Goal: Answer question/provide support: Share knowledge or assist other users

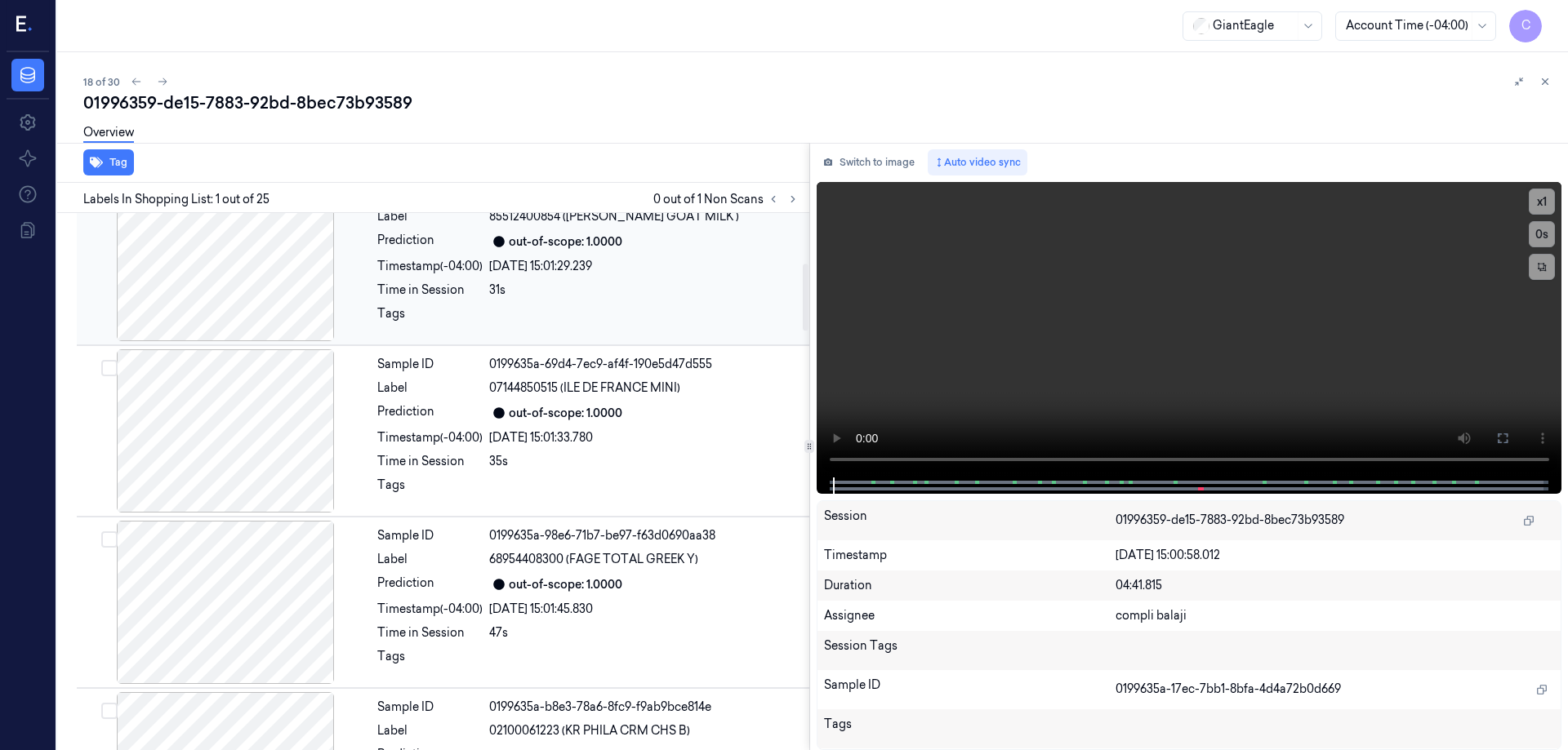
scroll to position [408, 0]
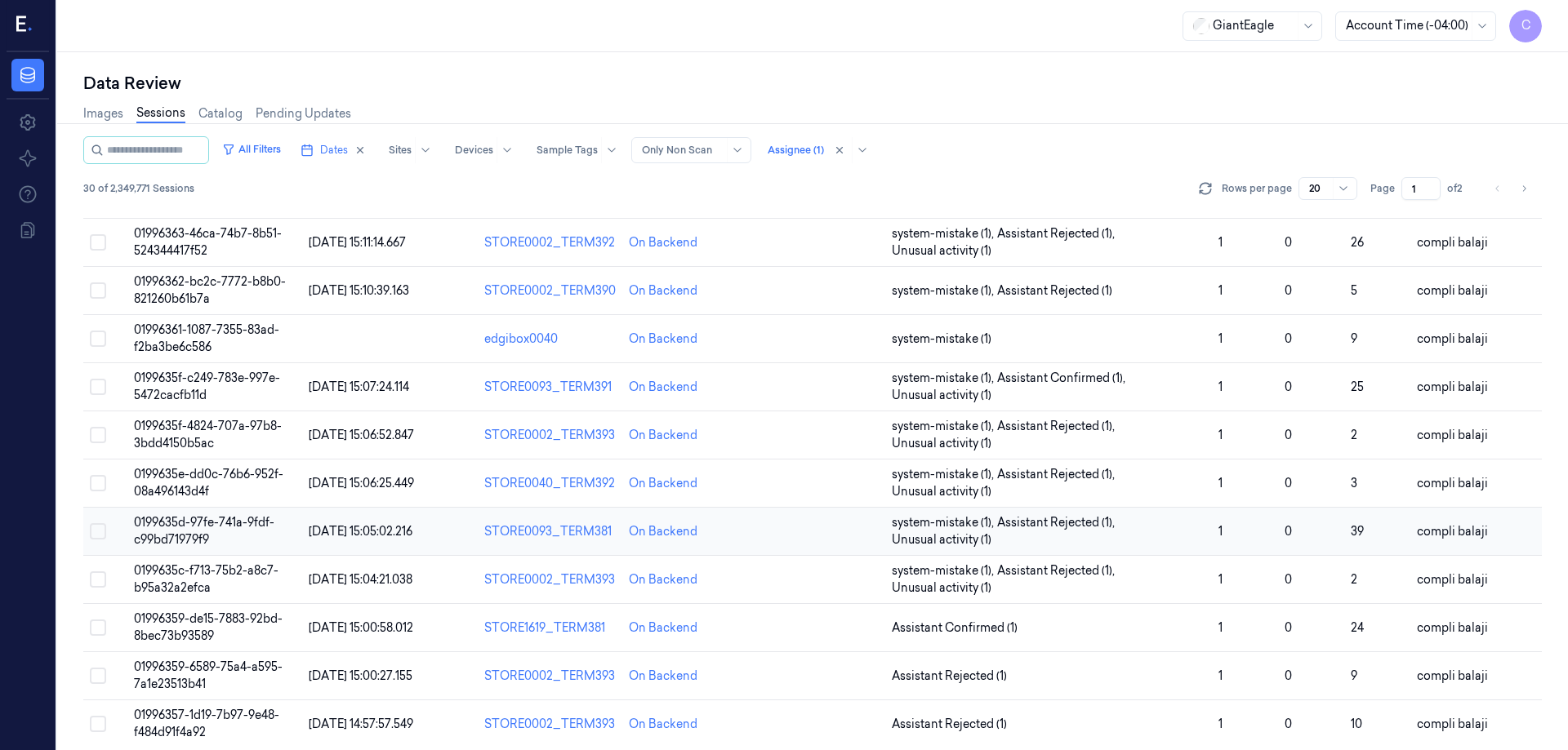
scroll to position [467, 0]
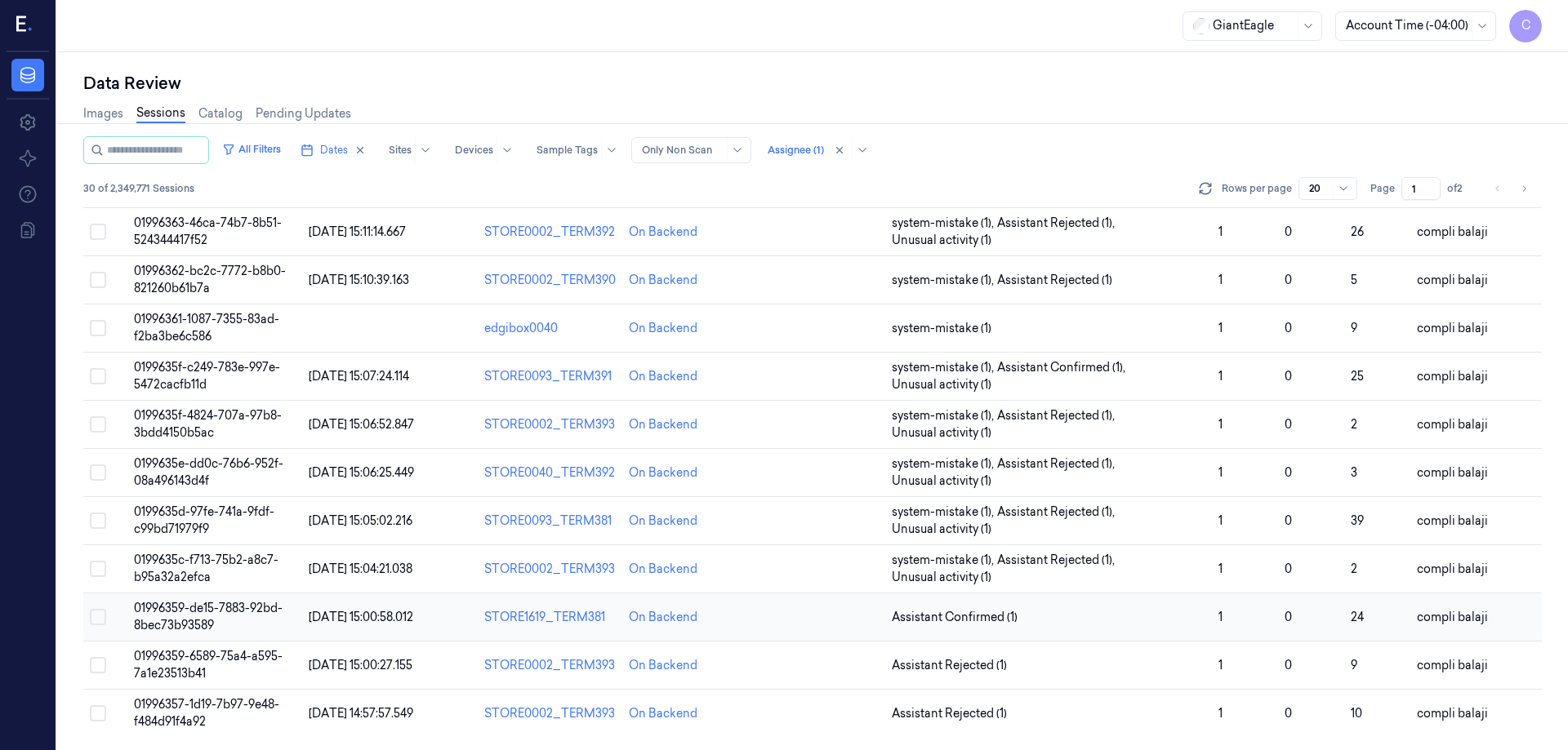
click at [245, 610] on span "01996359-de15-7883-92bd-8bec73b93589" at bounding box center [208, 617] width 148 height 32
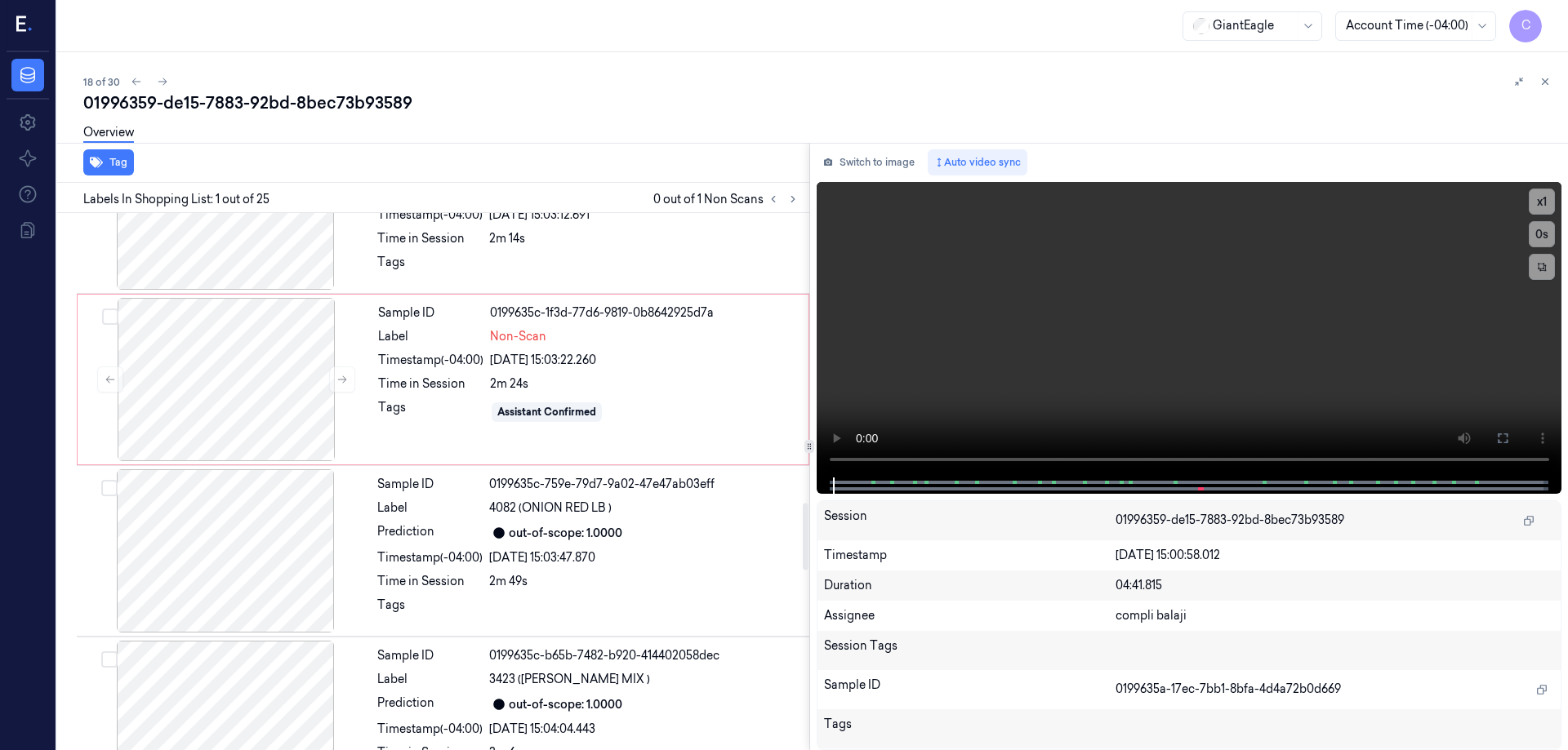
scroll to position [2339, 0]
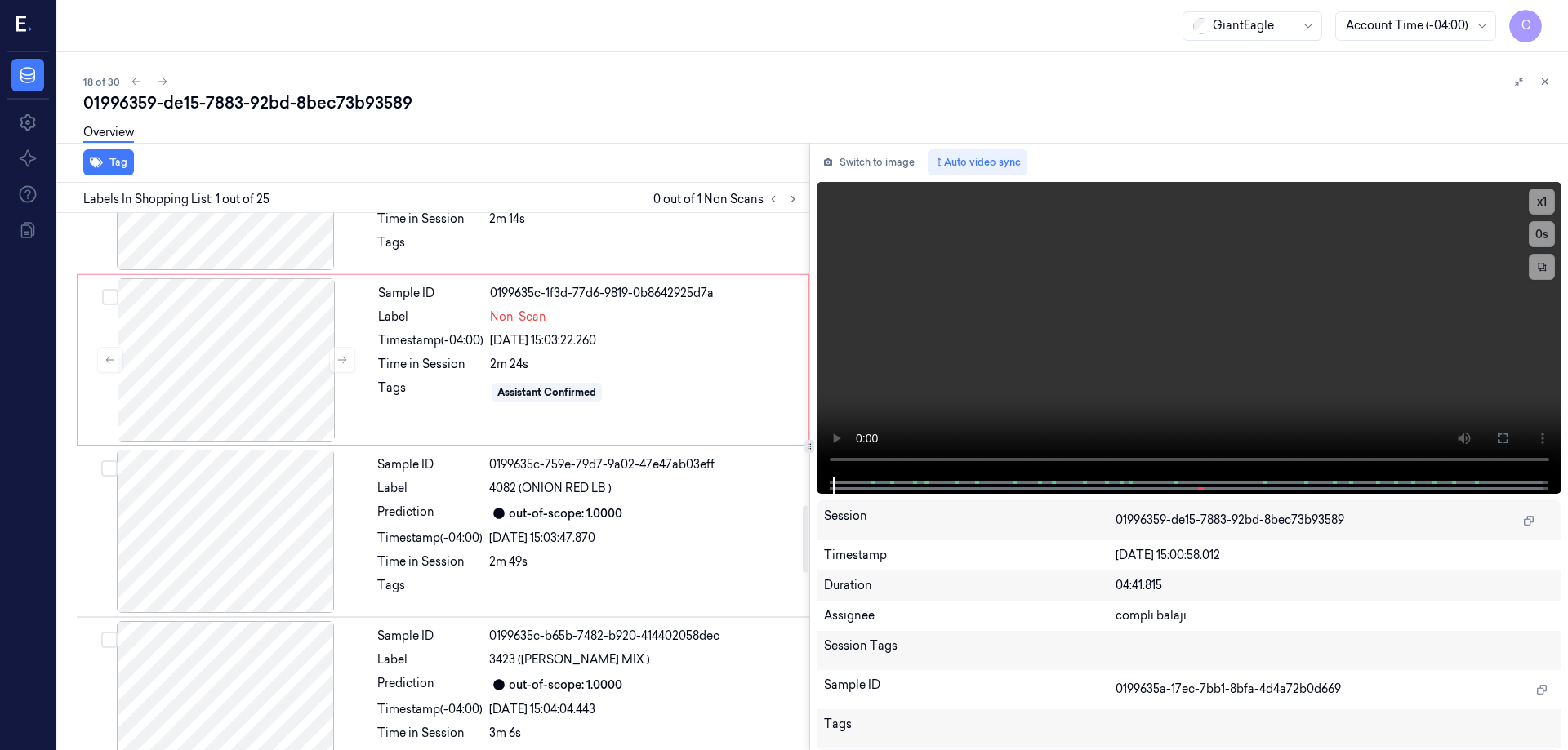
drag, startPoint x: 803, startPoint y: 444, endPoint x: 799, endPoint y: 541, distance: 97.1
click at [802, 541] on div at bounding box center [805, 540] width 6 height 67
click at [233, 358] on div at bounding box center [226, 360] width 290 height 163
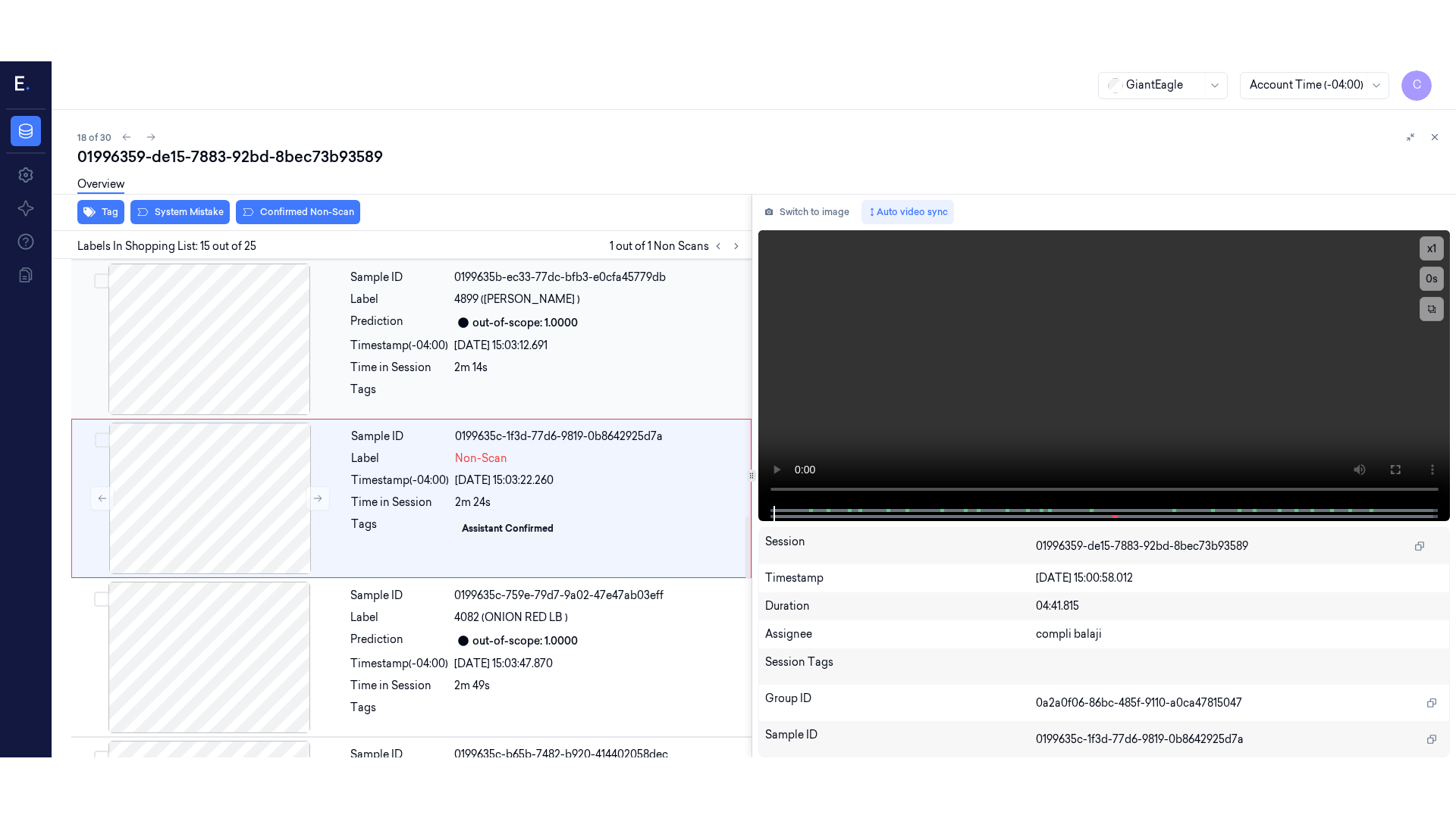
scroll to position [2058, 0]
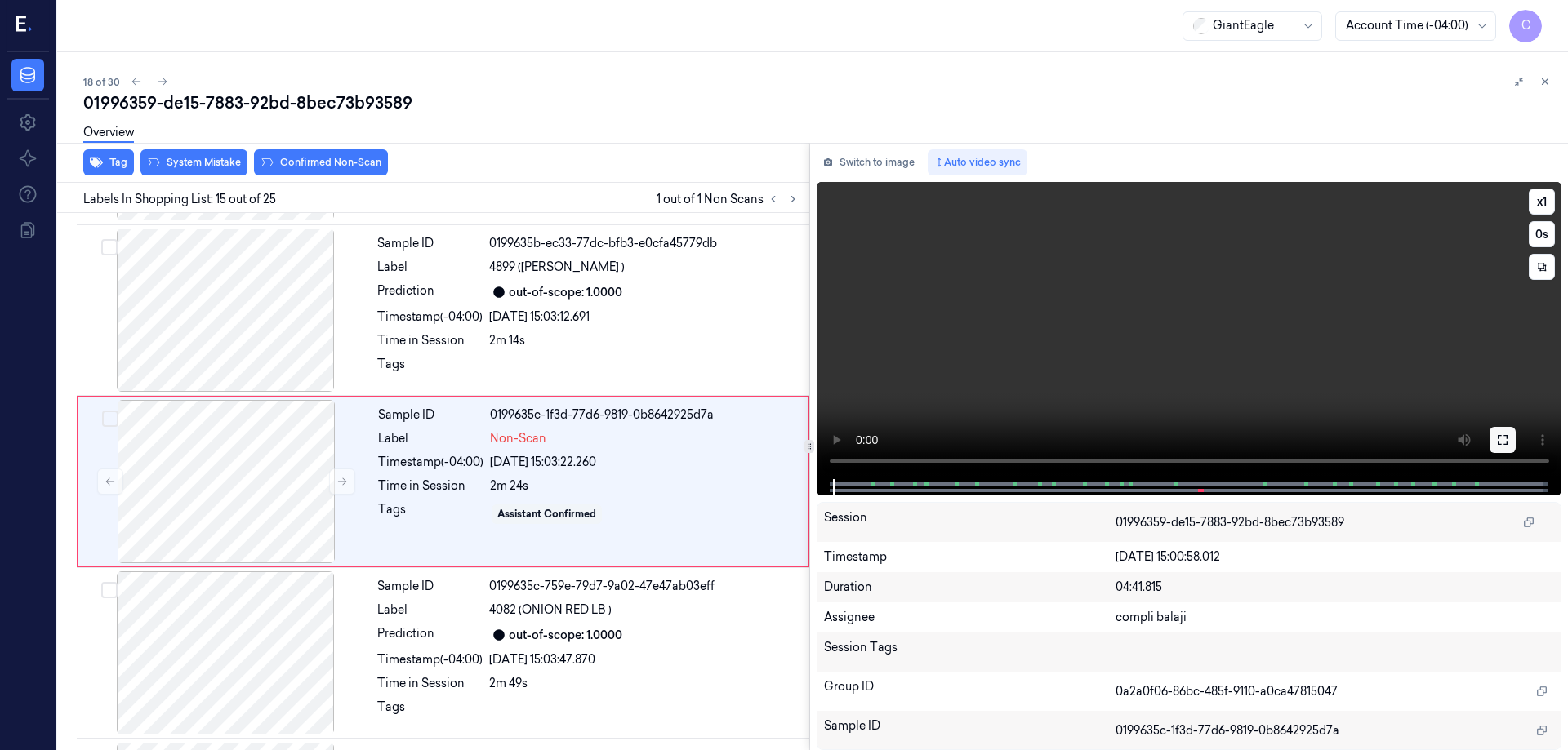
click at [1506, 439] on icon at bounding box center [1502, 440] width 13 height 13
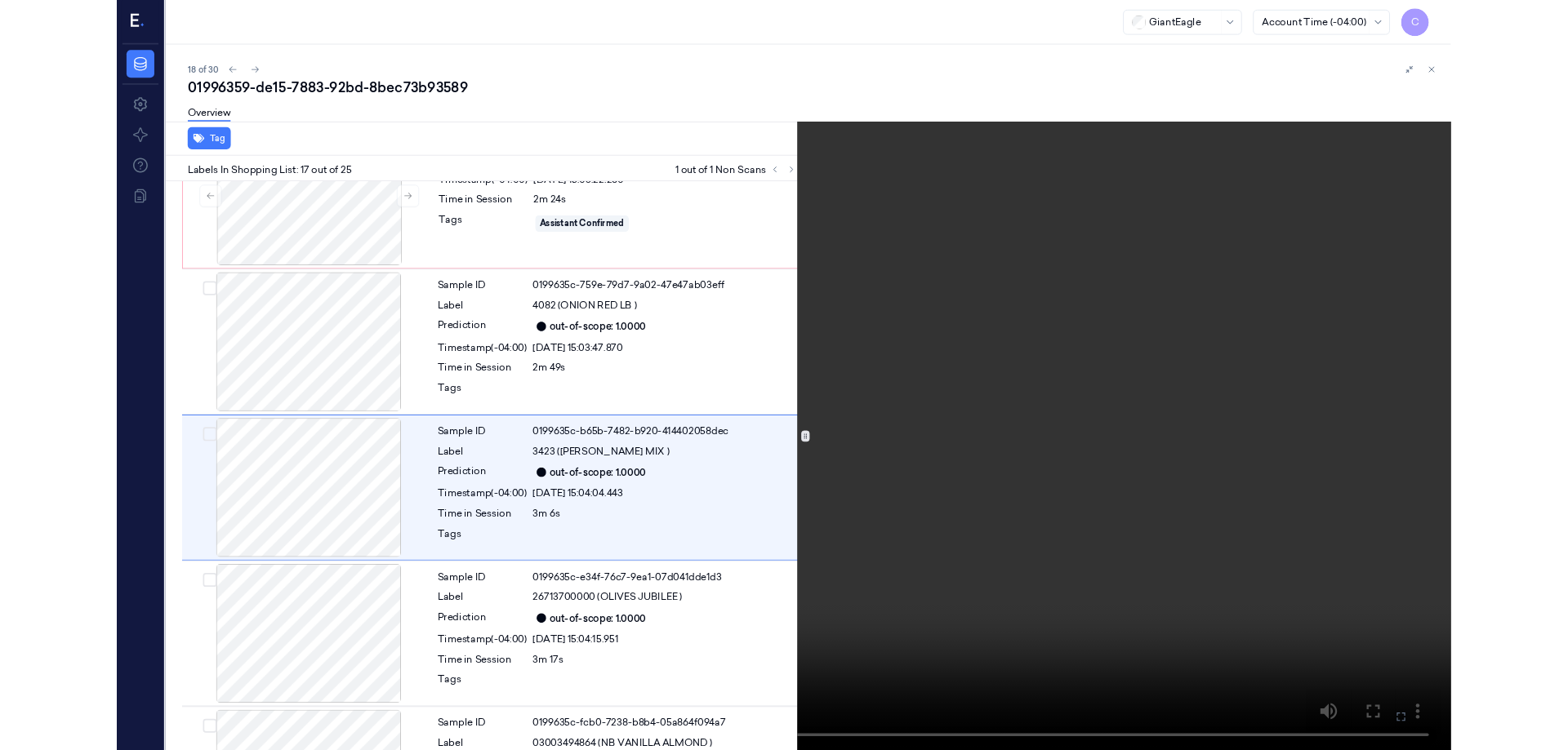
scroll to position [2495, 0]
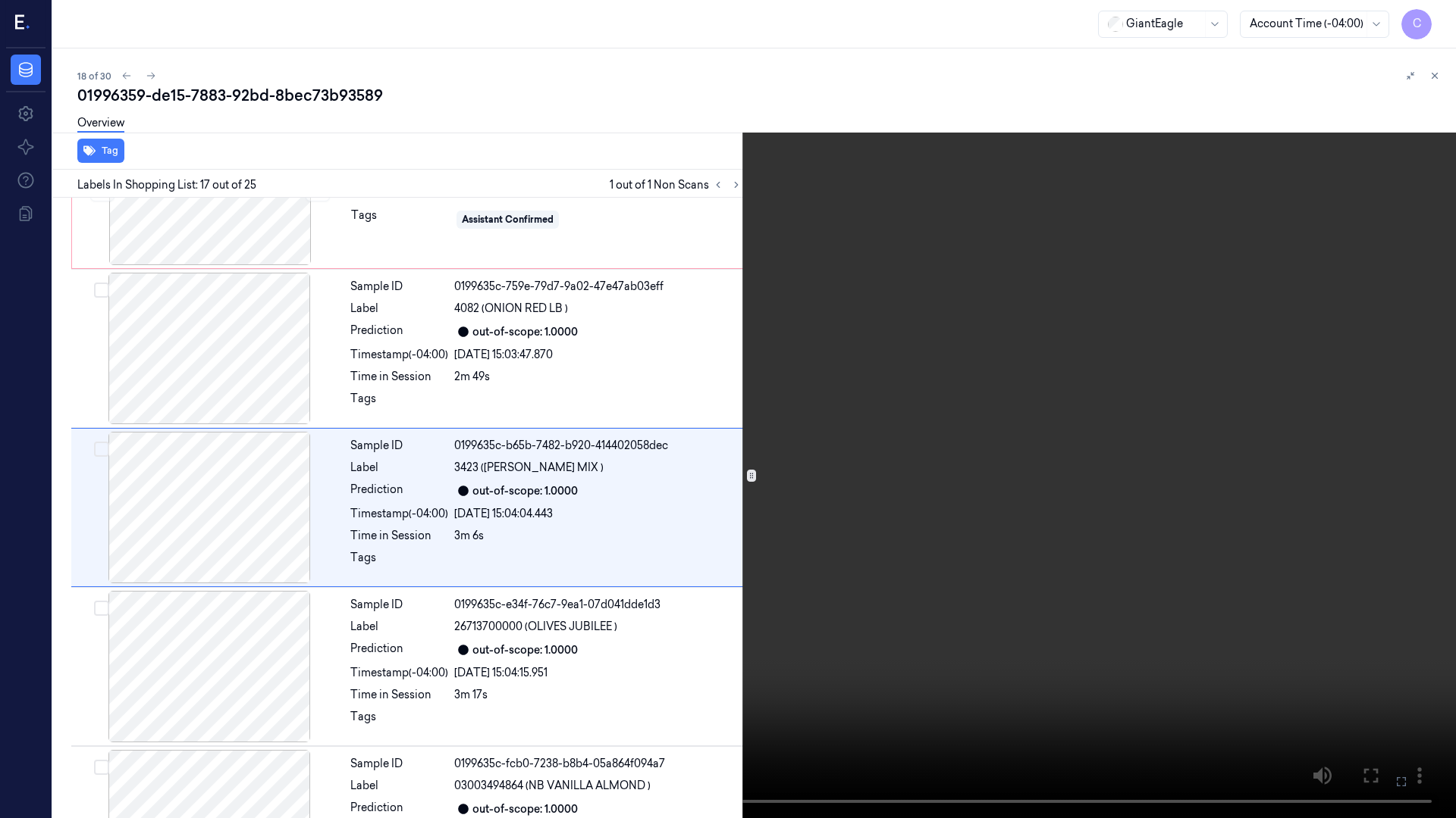
click at [0, 0] on icon at bounding box center [0, 0] width 0 height 0
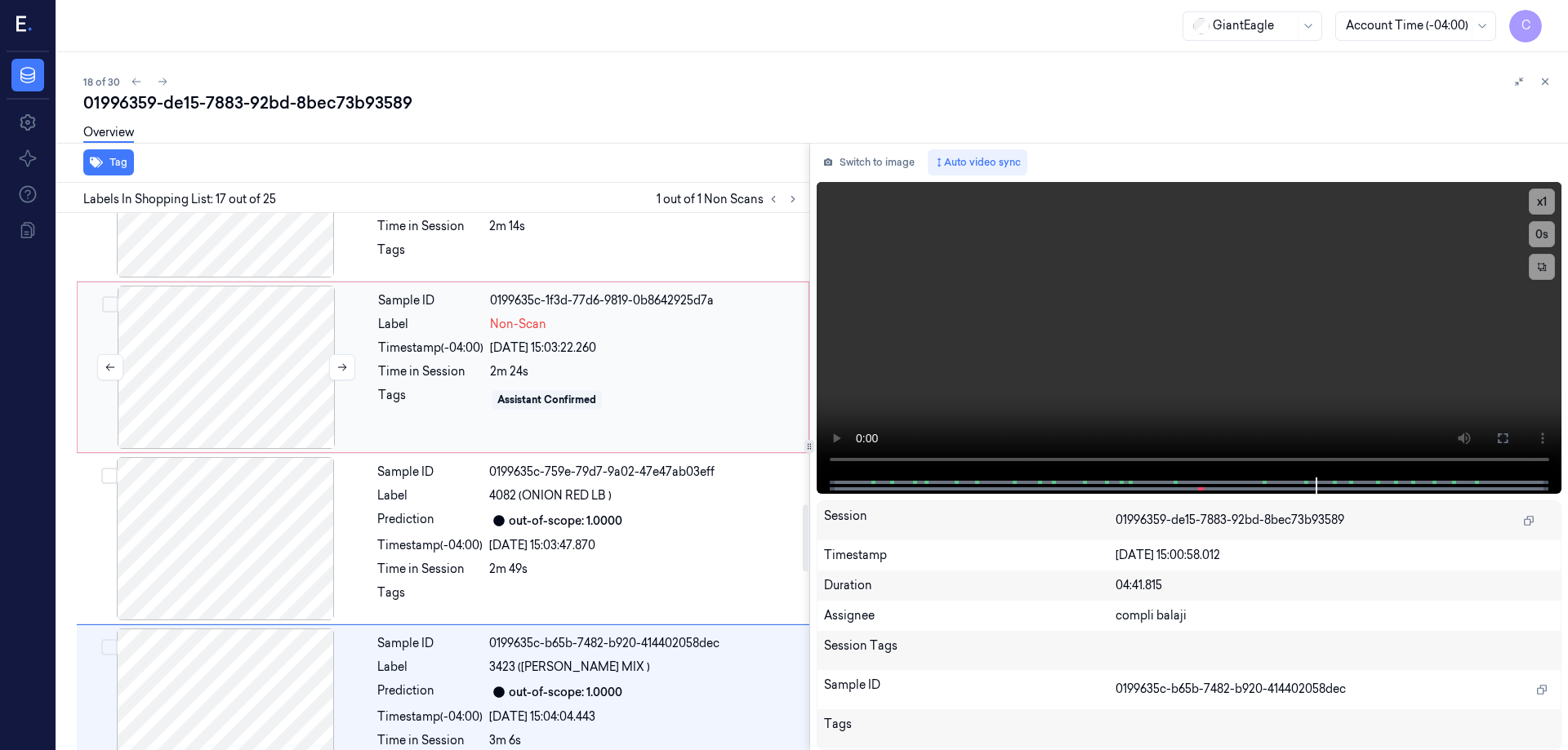
click at [235, 322] on div at bounding box center [226, 367] width 290 height 163
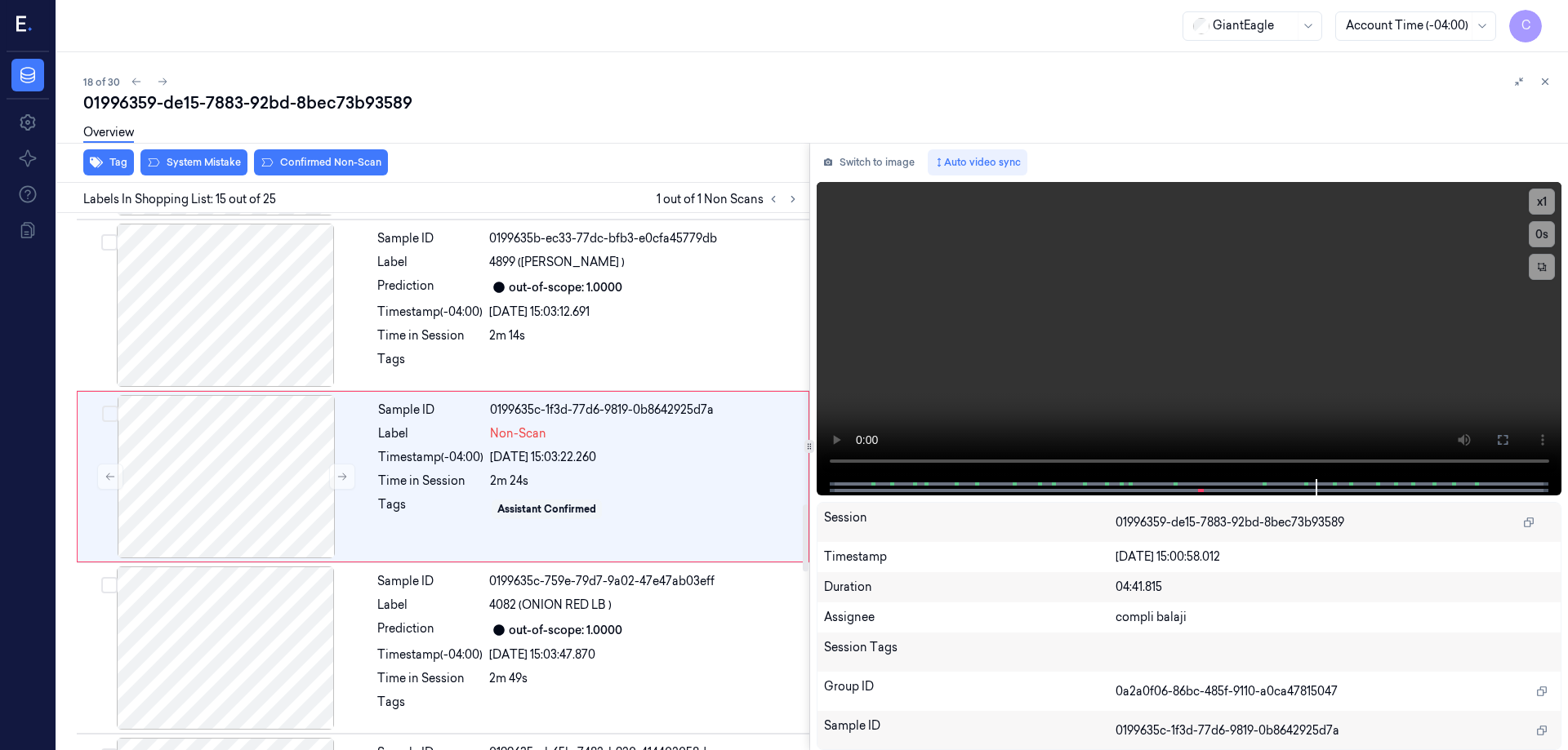
scroll to position [2217, 0]
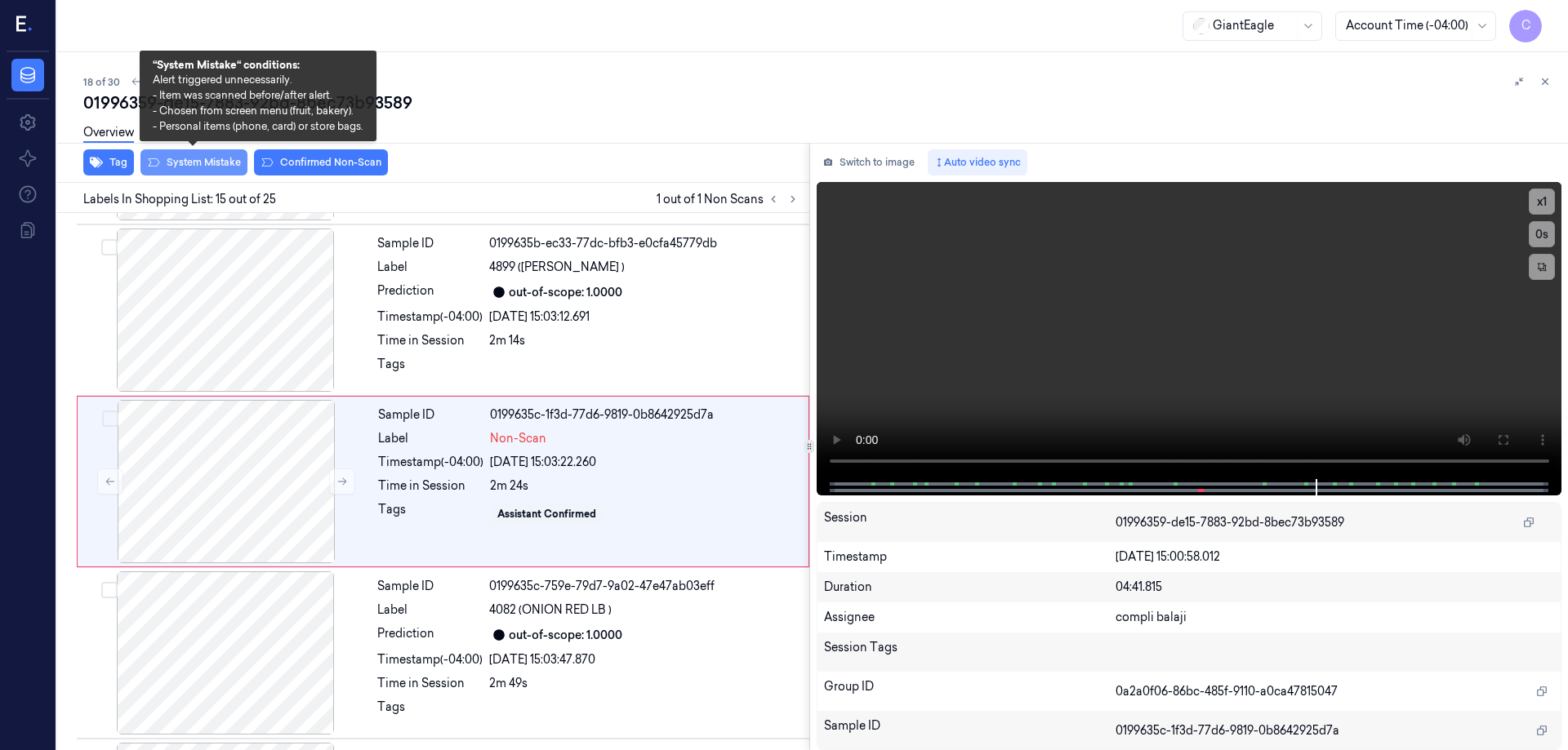
click at [207, 166] on button "System Mistake" at bounding box center [194, 162] width 107 height 26
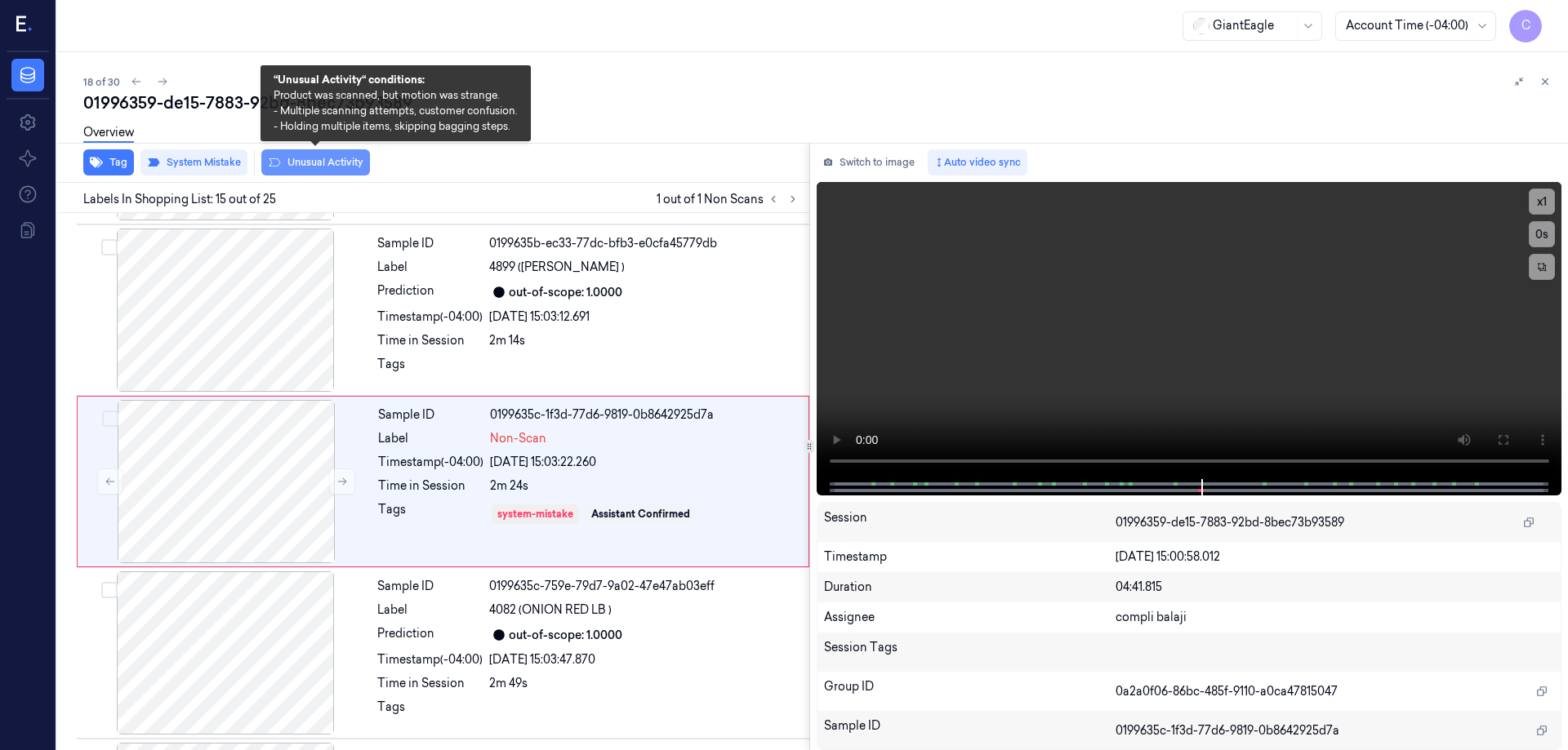
click at [330, 163] on button "Unusual Activity" at bounding box center [315, 162] width 109 height 26
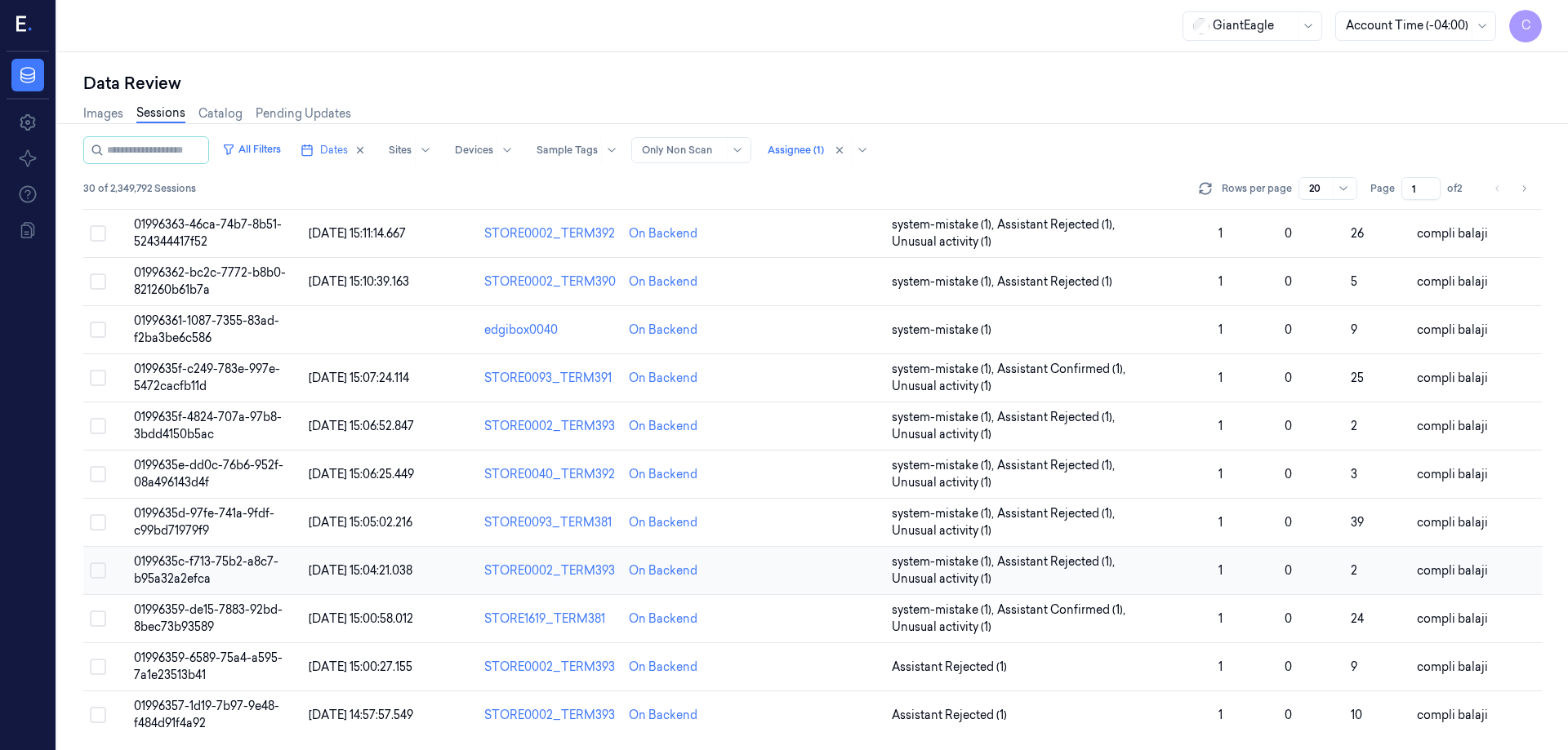
scroll to position [467, 0]
click at [223, 658] on span "01996359-6589-75a4-a595-7a1e23513b41" at bounding box center [208, 665] width 148 height 32
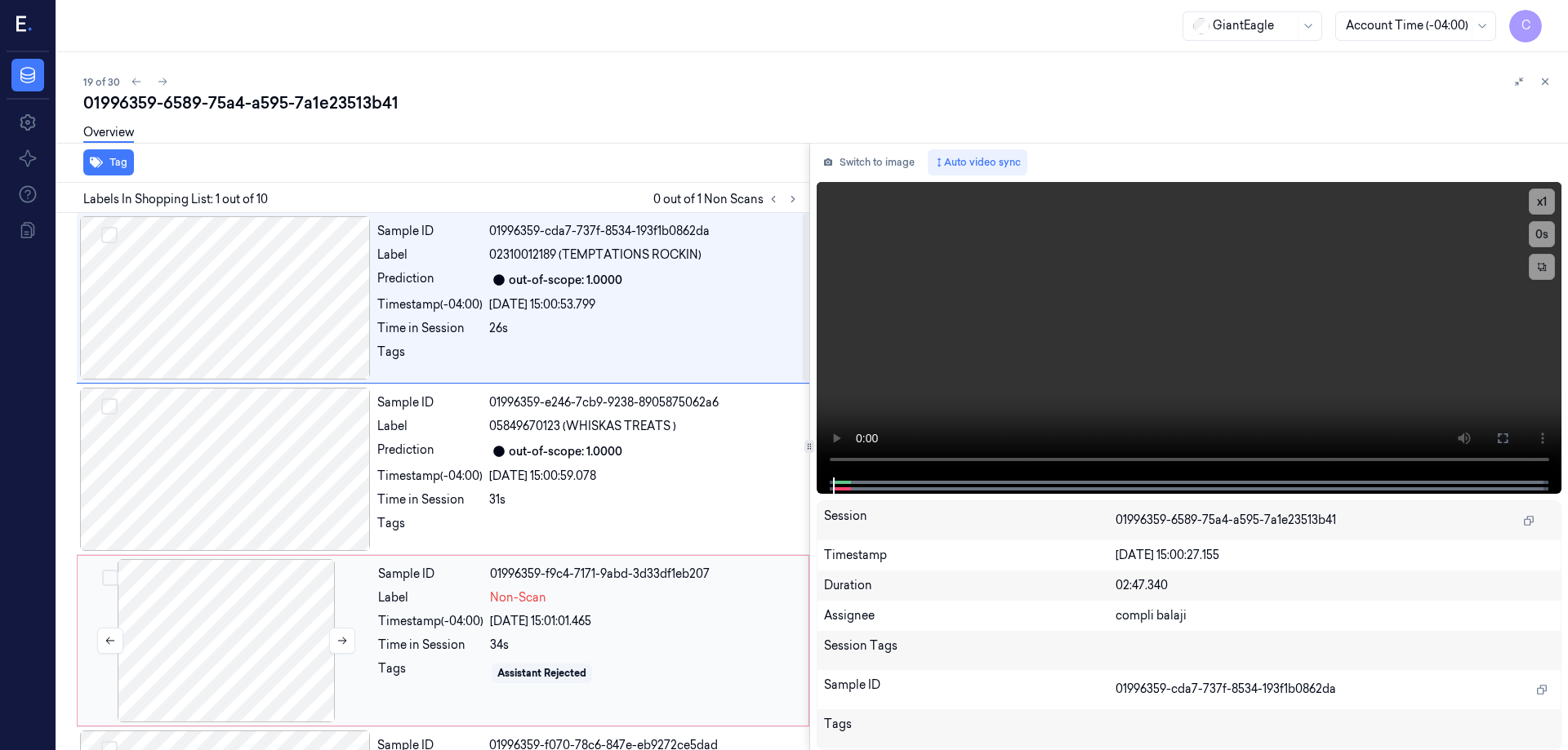
click at [191, 634] on div at bounding box center [226, 640] width 290 height 163
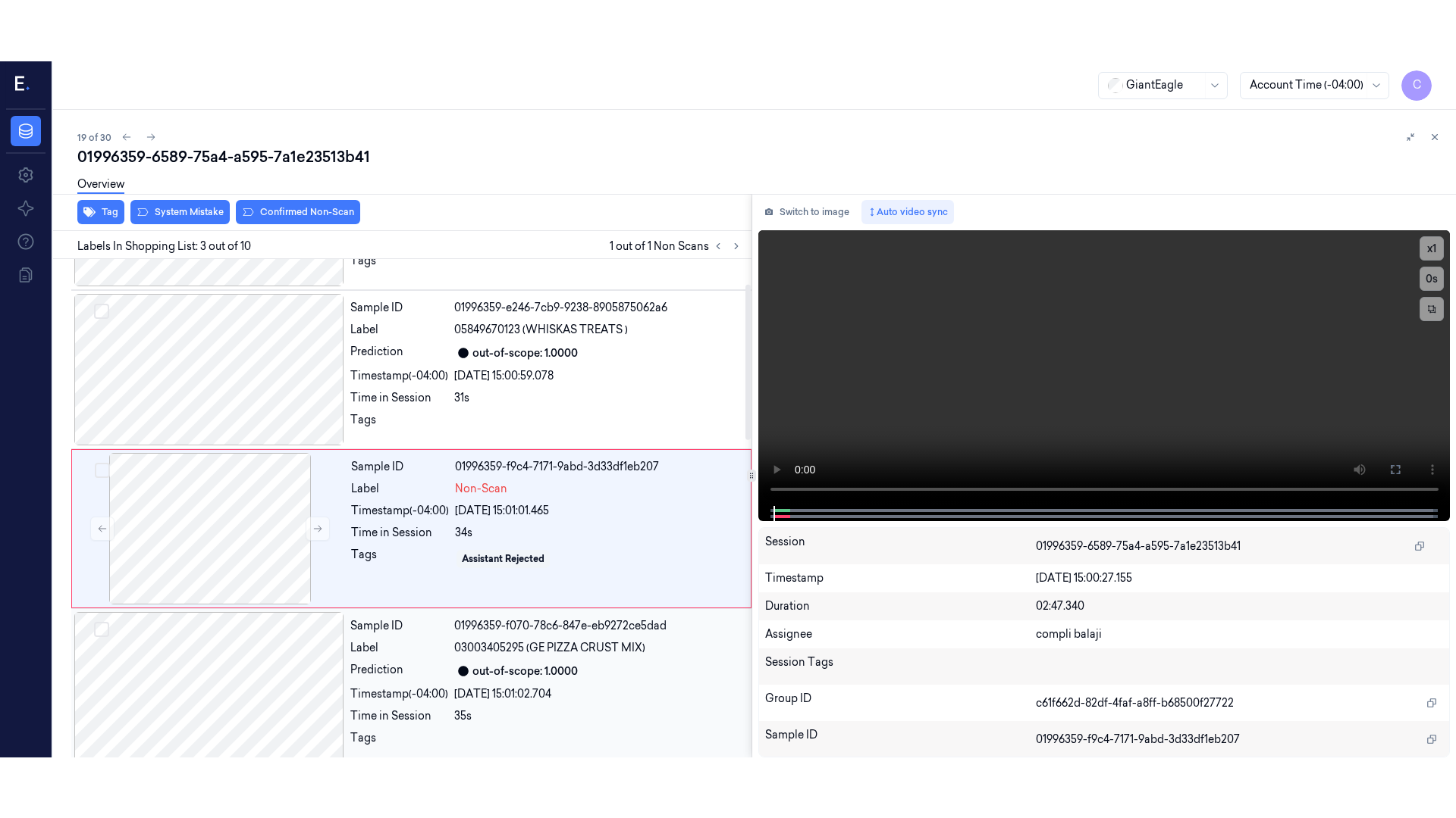
scroll to position [148, 0]
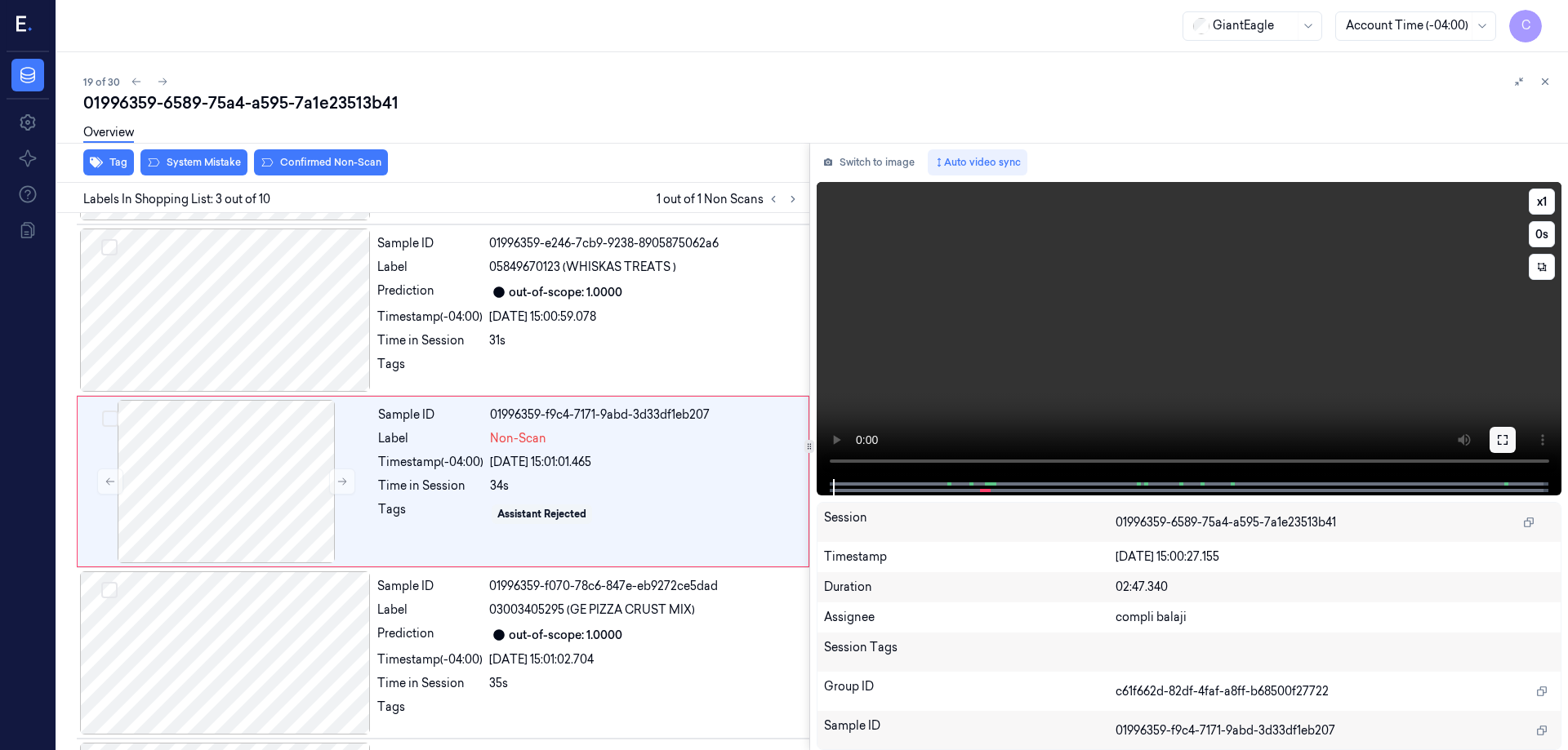
click at [1504, 441] on icon at bounding box center [1502, 440] width 13 height 13
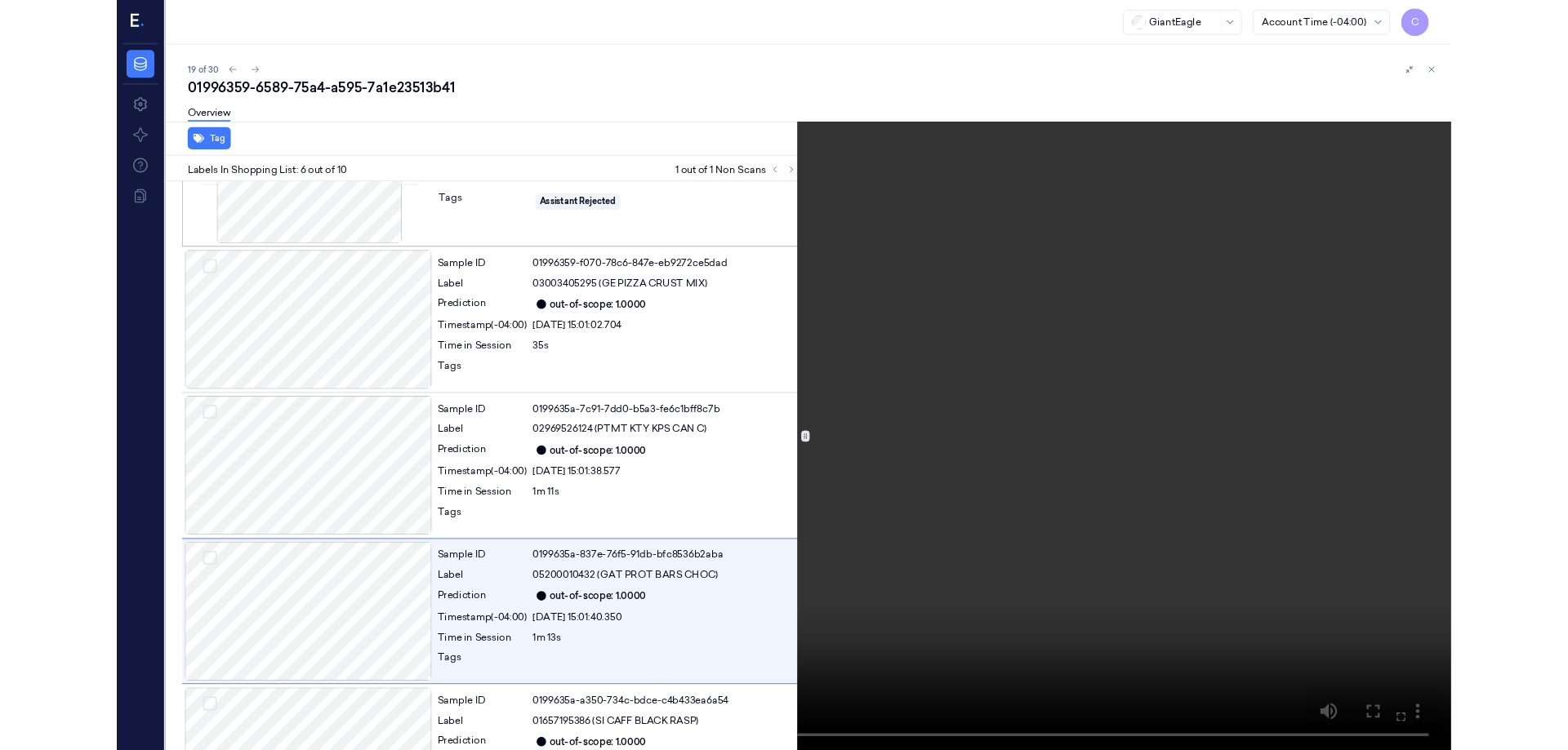
scroll to position [609, 0]
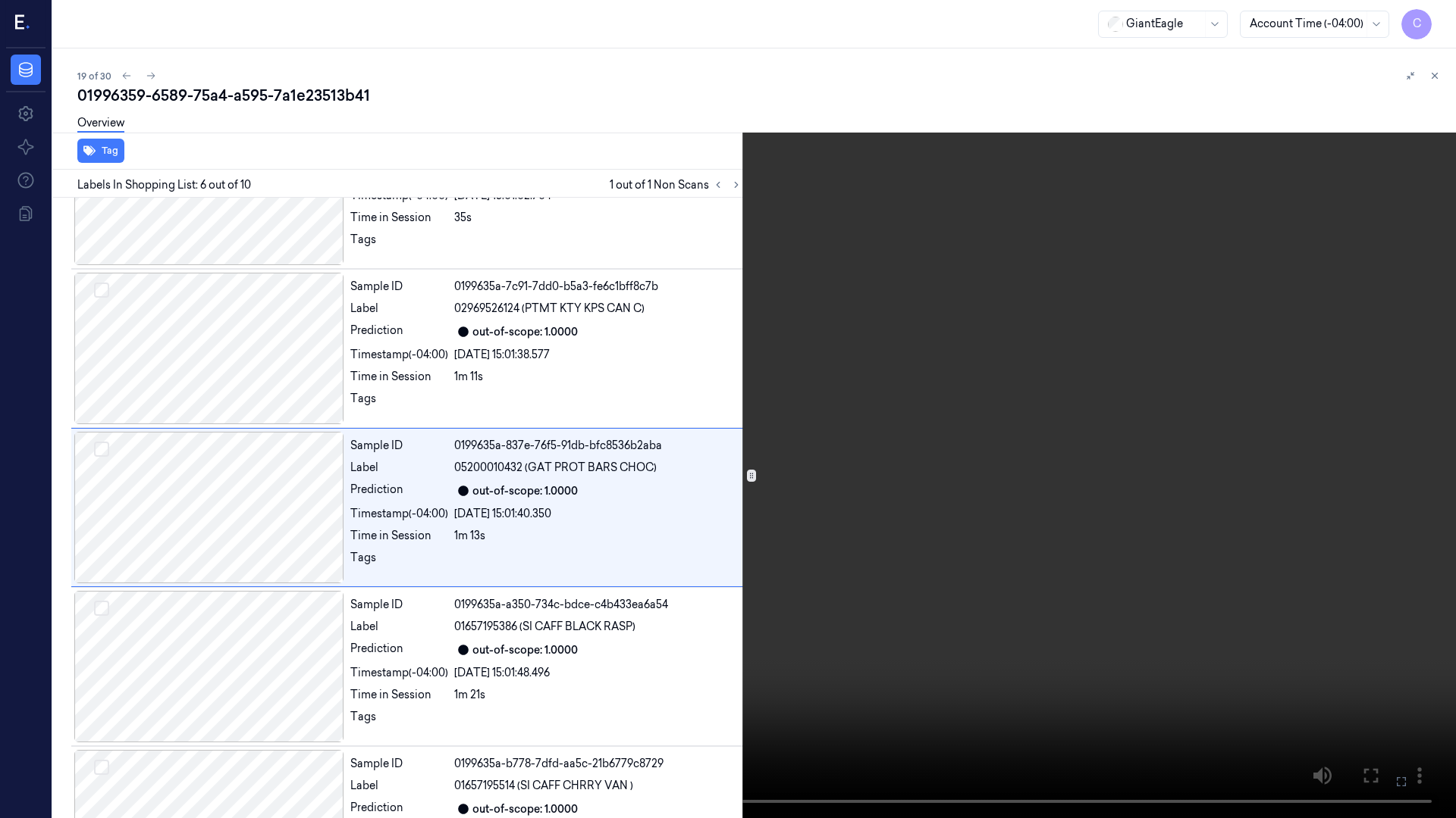
click at [0, 0] on icon at bounding box center [0, 0] width 0 height 0
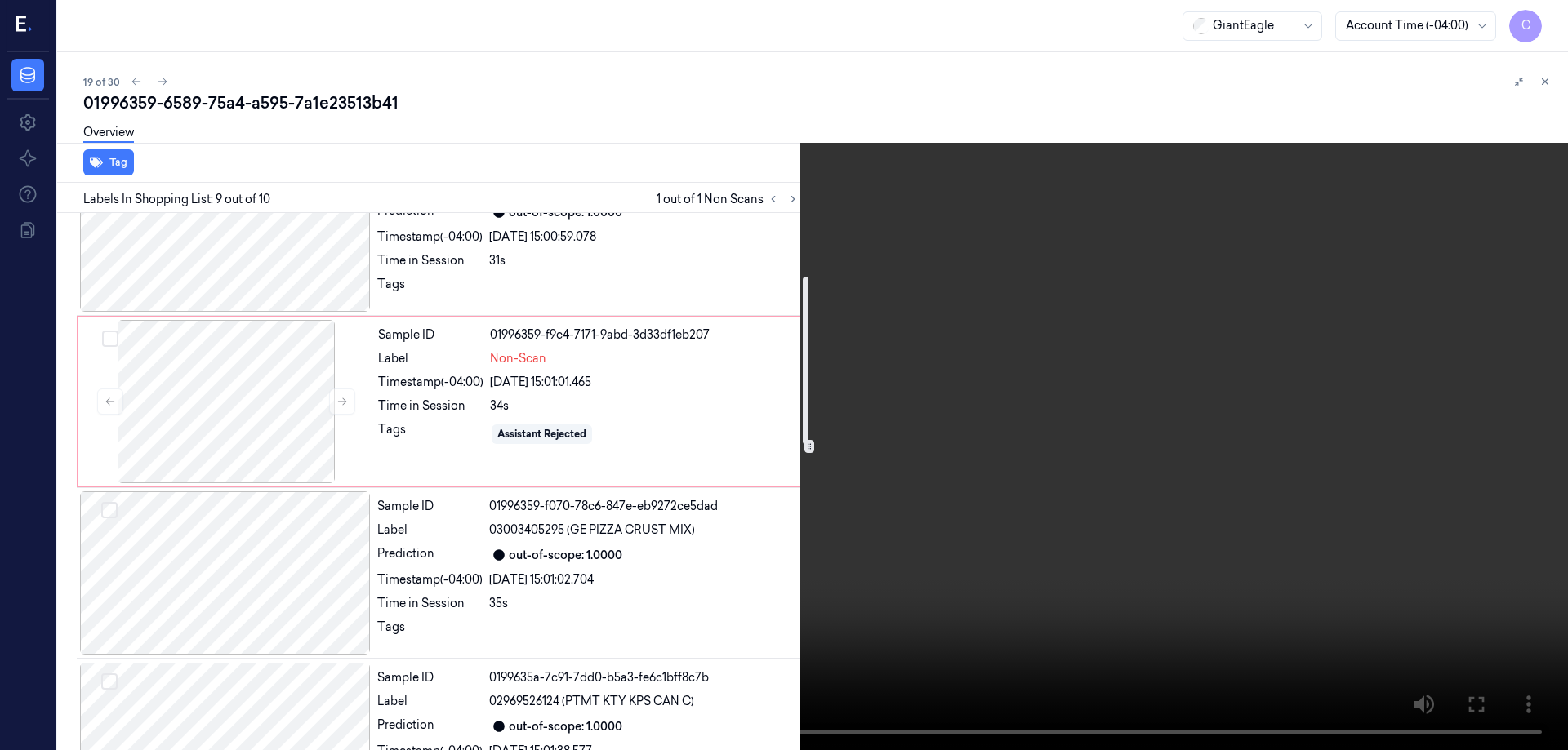
scroll to position [203, 0]
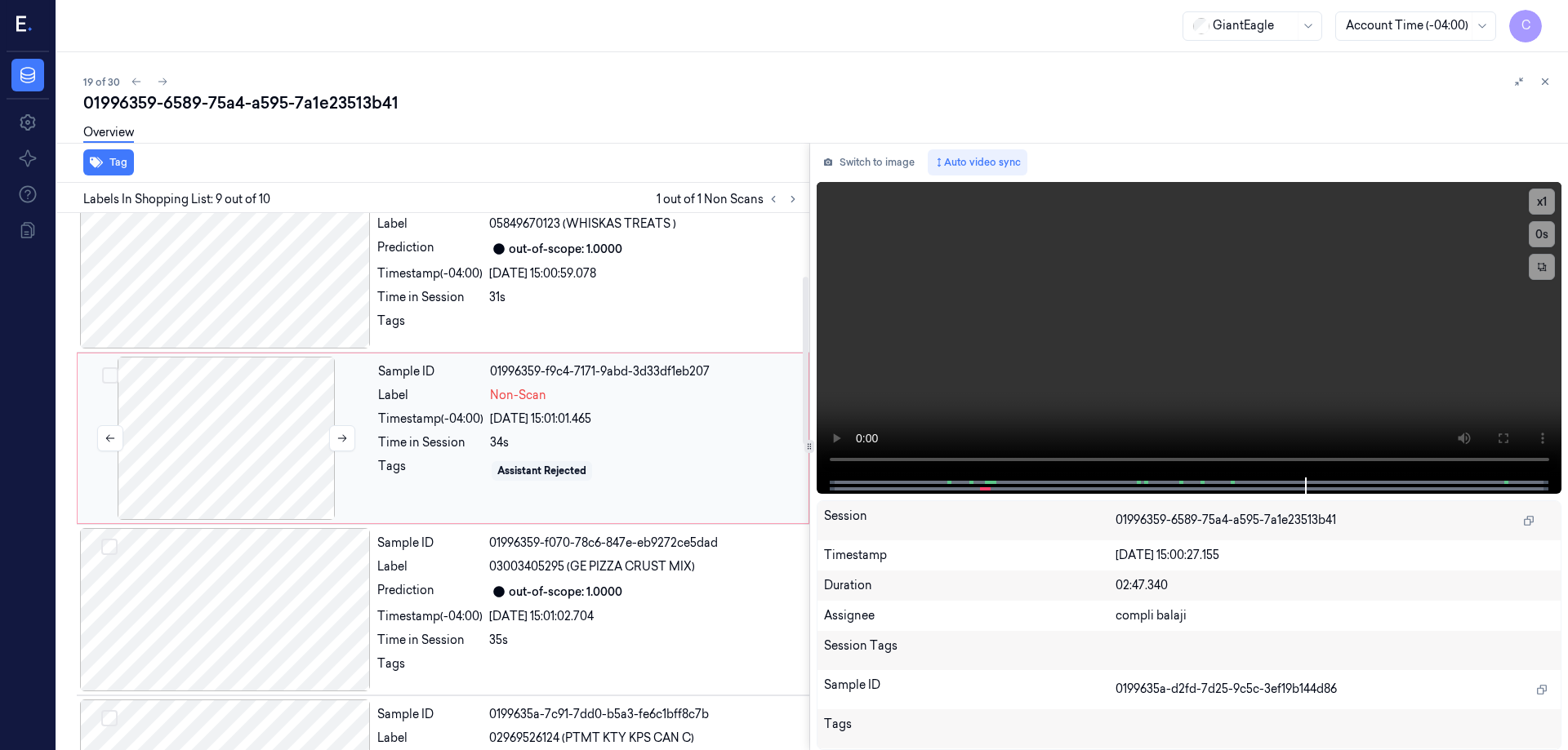
click at [242, 468] on div at bounding box center [226, 438] width 290 height 163
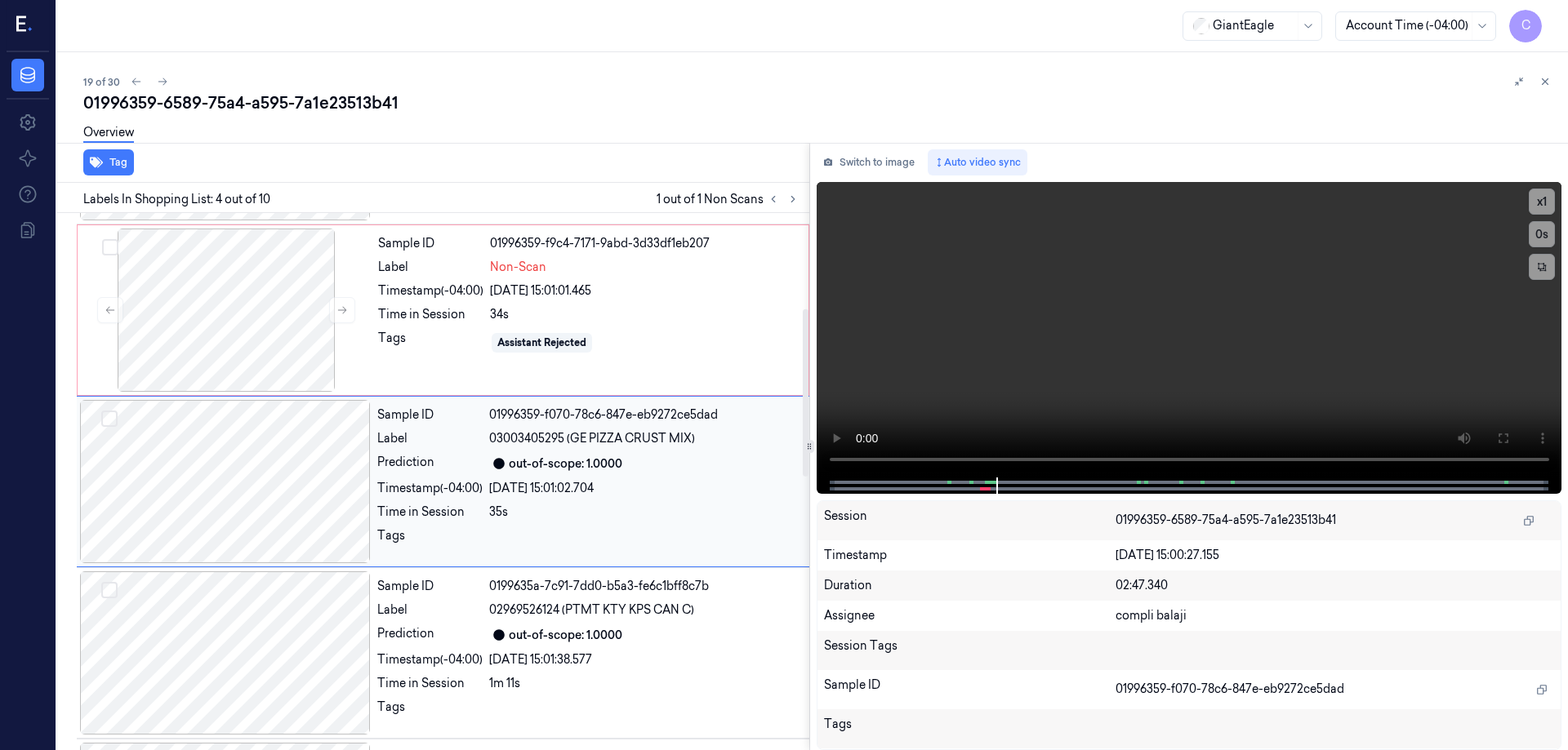
scroll to position [167, 0]
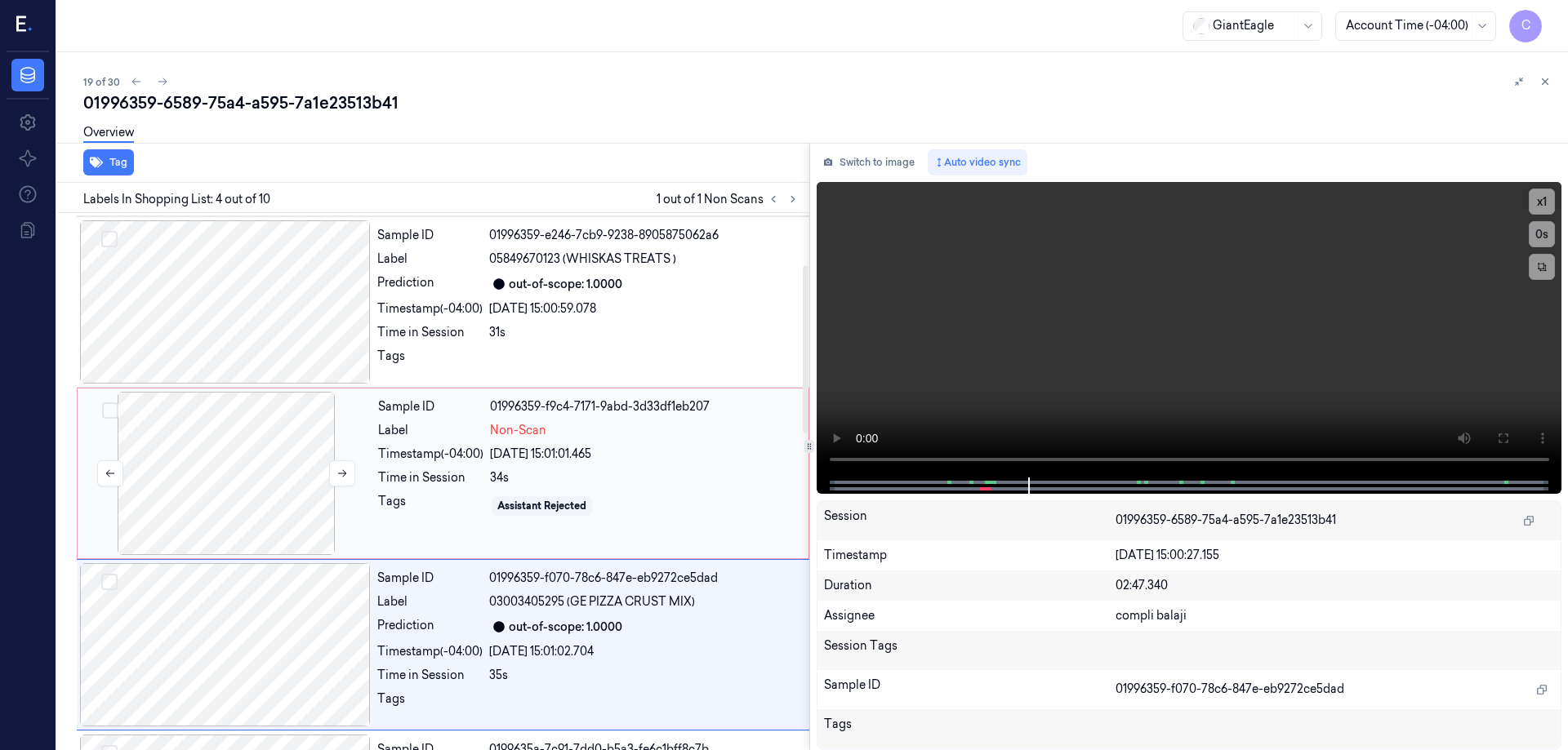
click at [240, 471] on div at bounding box center [226, 473] width 290 height 163
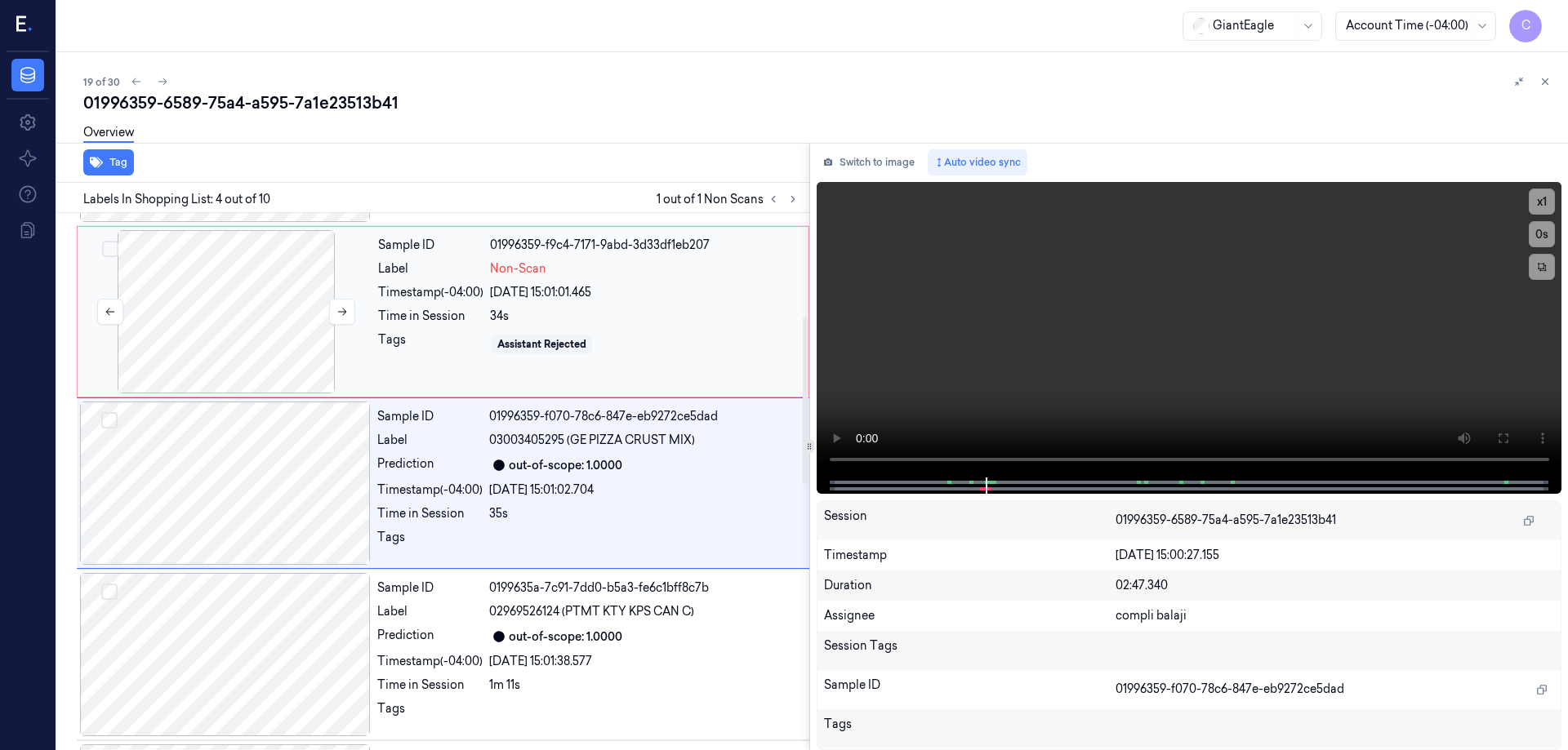
scroll to position [331, 0]
click at [285, 298] on div at bounding box center [226, 309] width 290 height 163
click at [253, 316] on div at bounding box center [226, 309] width 290 height 163
click at [253, 317] on div at bounding box center [226, 309] width 290 height 163
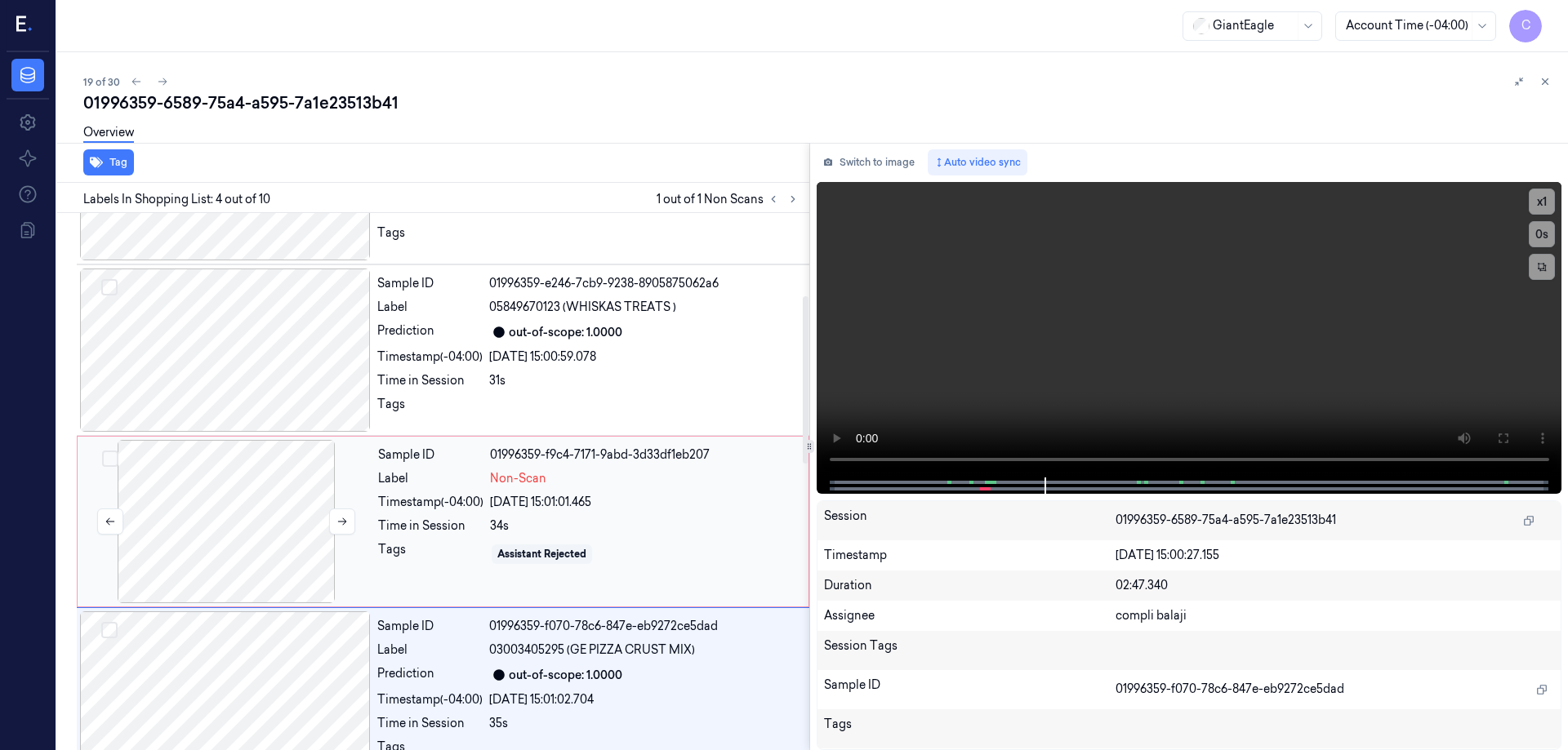
scroll to position [86, 0]
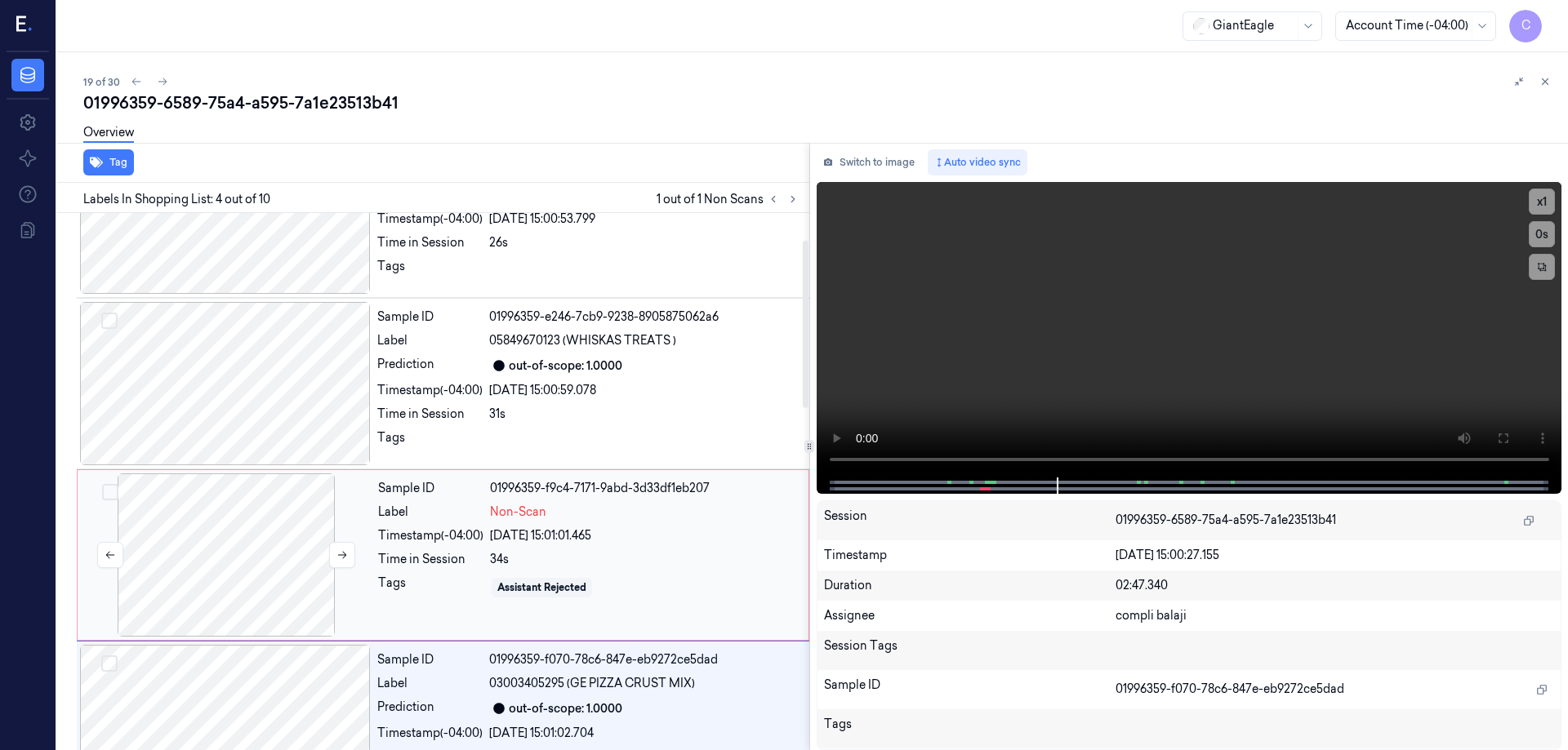
click at [232, 542] on div at bounding box center [226, 554] width 290 height 163
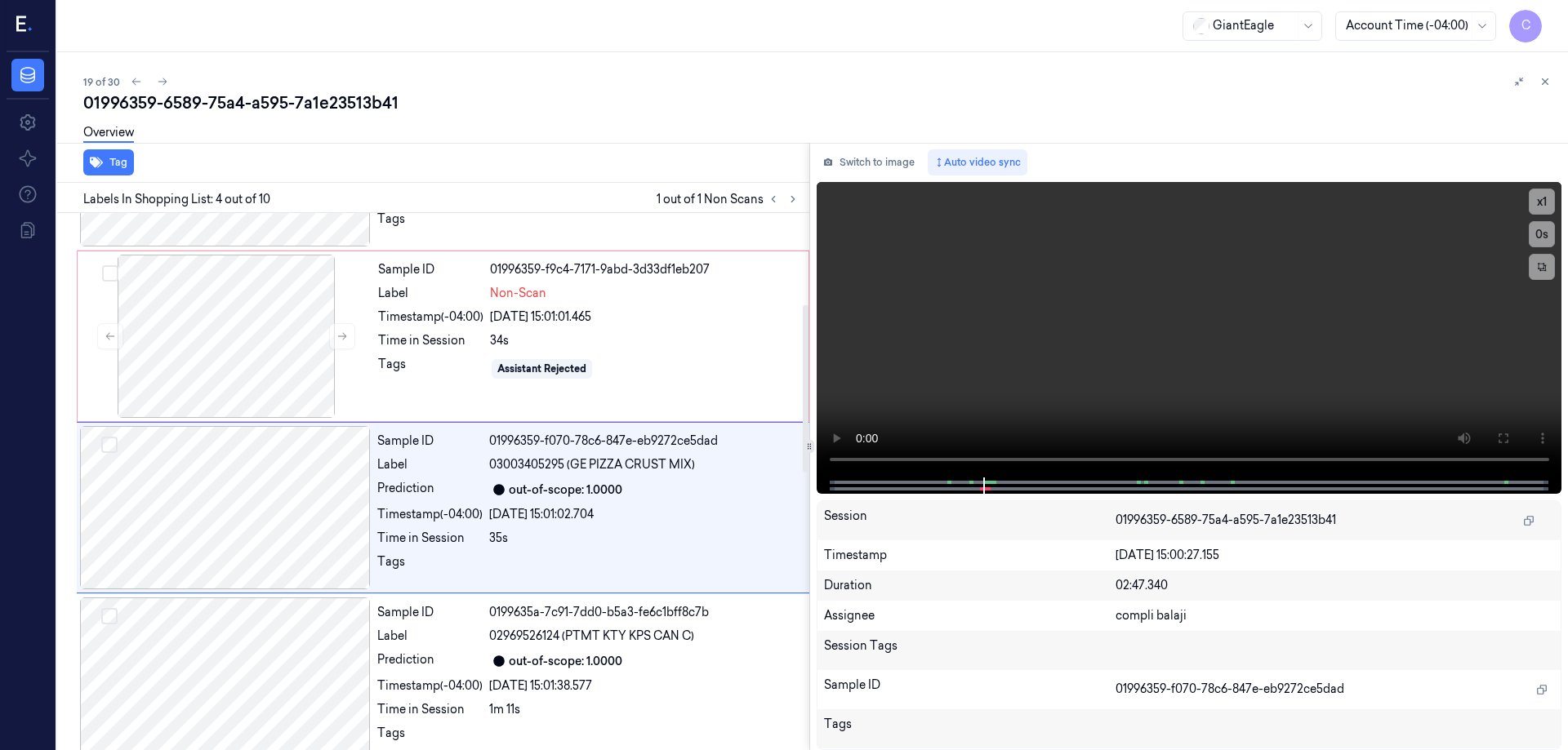
scroll to position [331, 0]
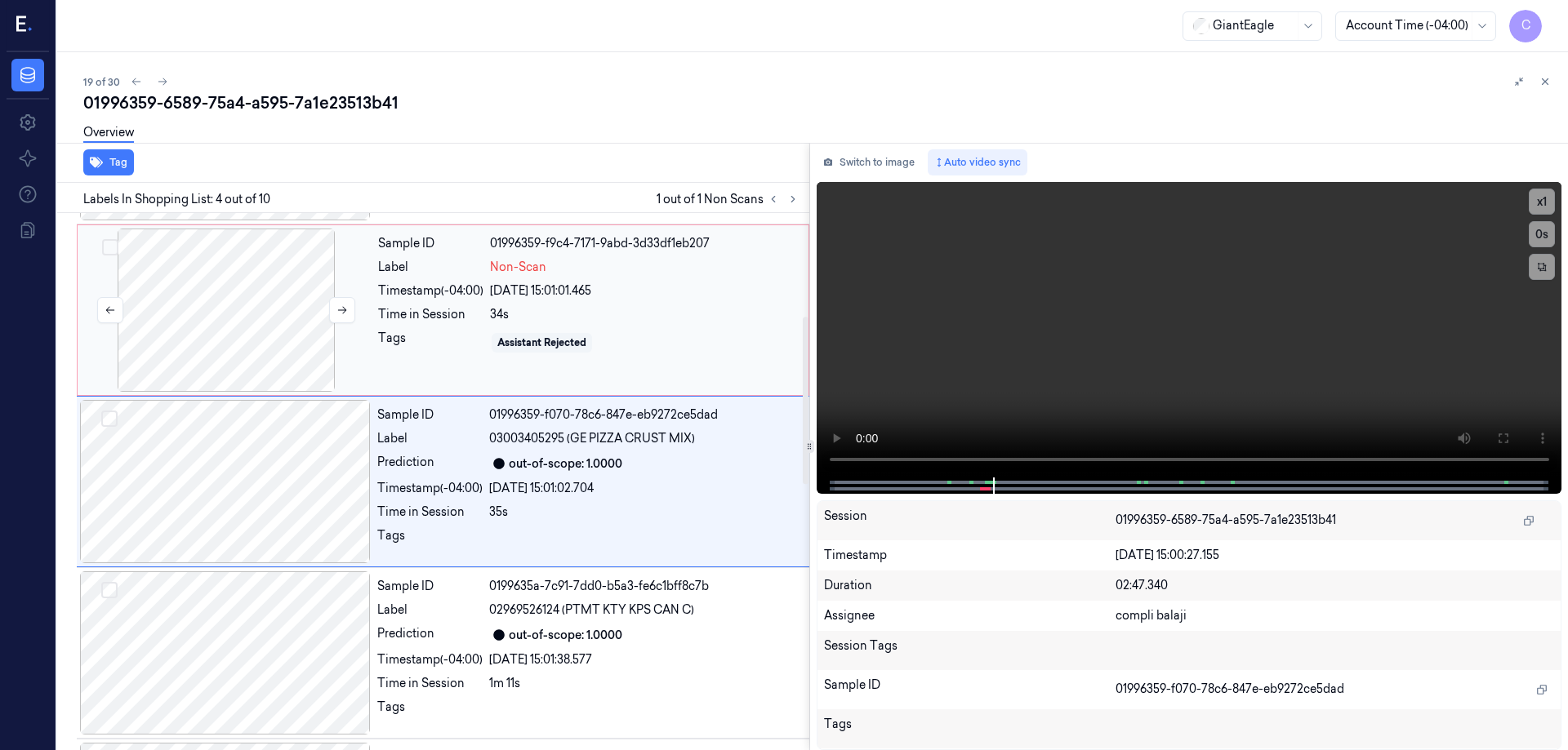
click at [276, 303] on div at bounding box center [226, 309] width 290 height 163
click at [1502, 435] on icon at bounding box center [1502, 438] width 13 height 13
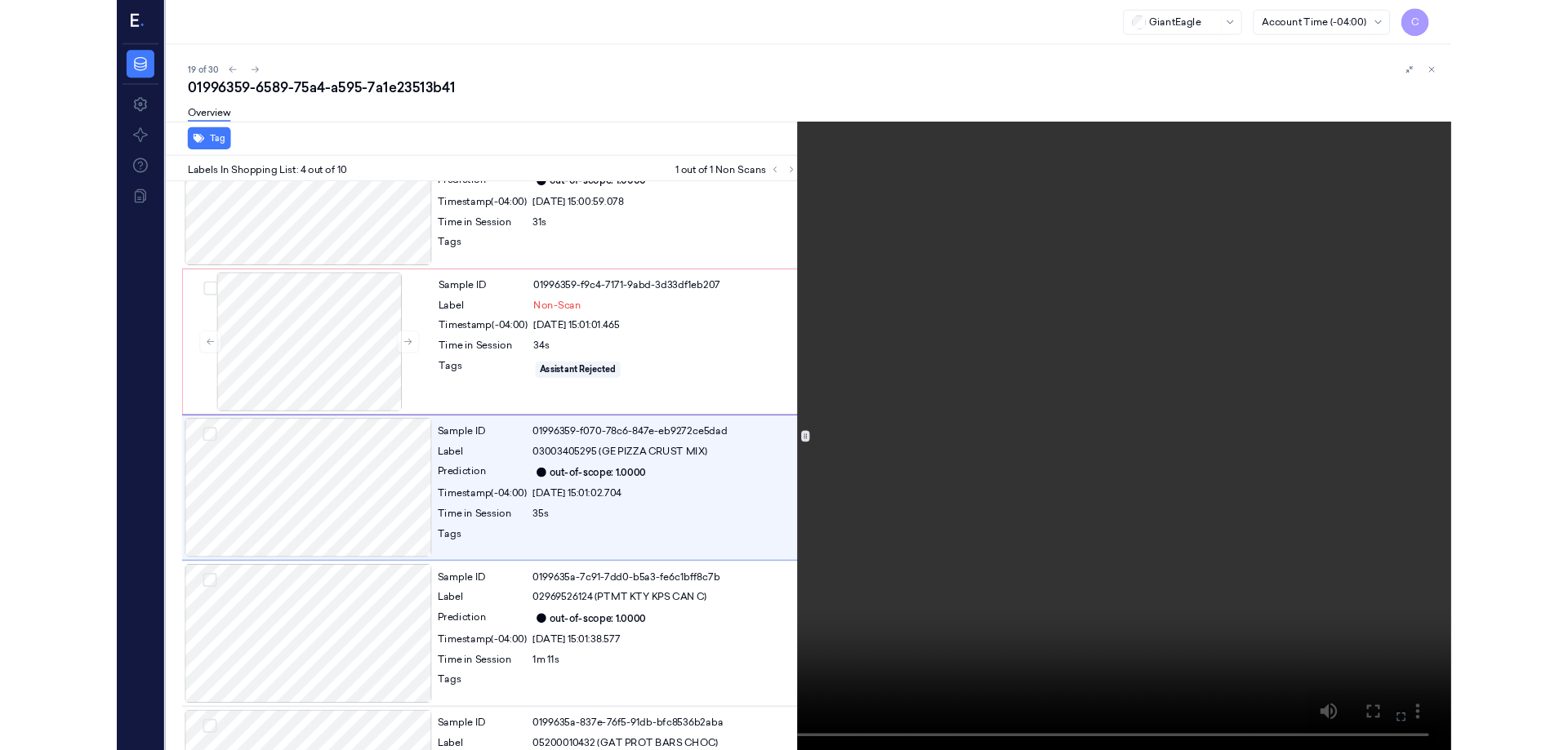
scroll to position [266, 0]
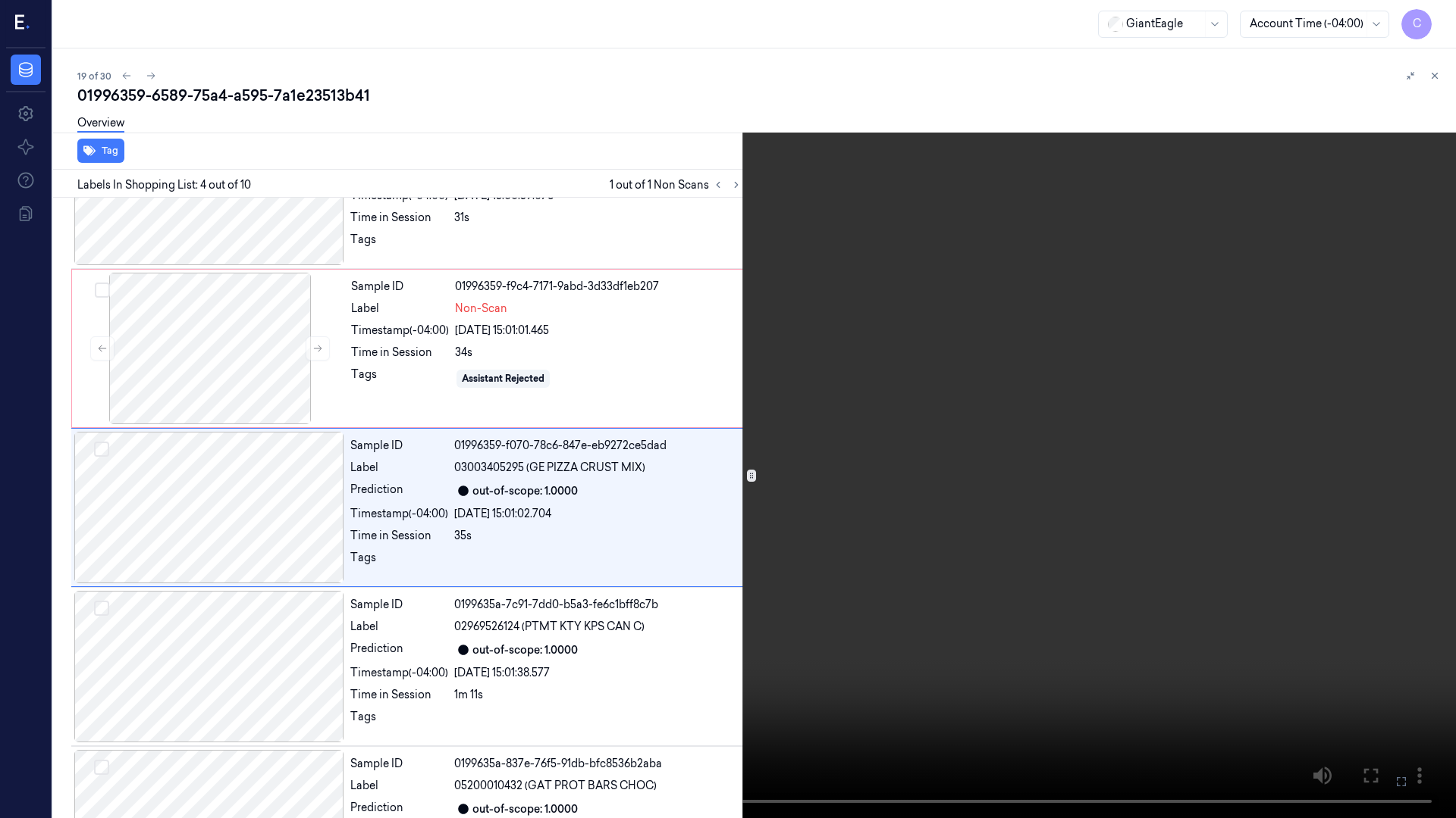
click at [0, 0] on icon at bounding box center [0, 0] width 0 height 0
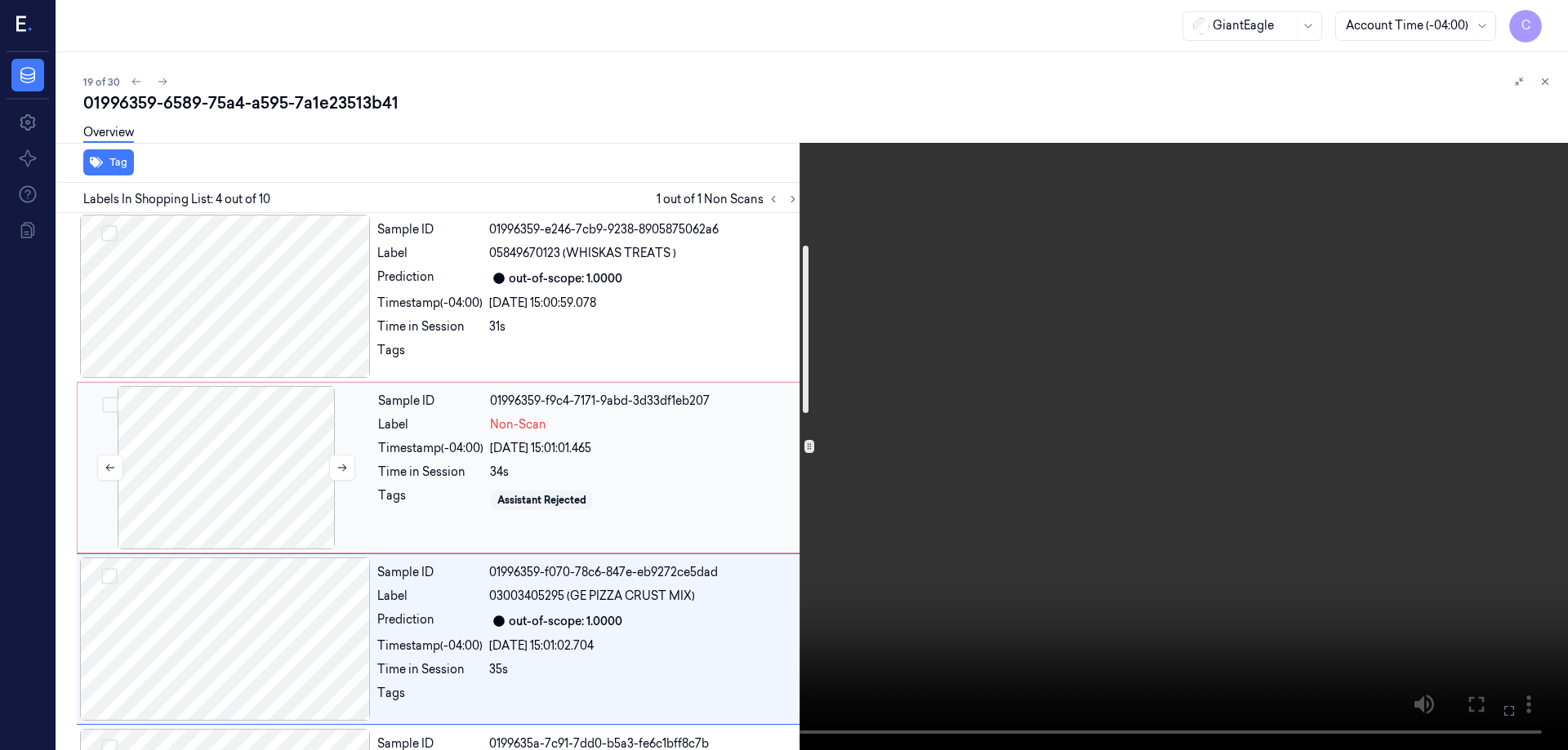
scroll to position [102, 0]
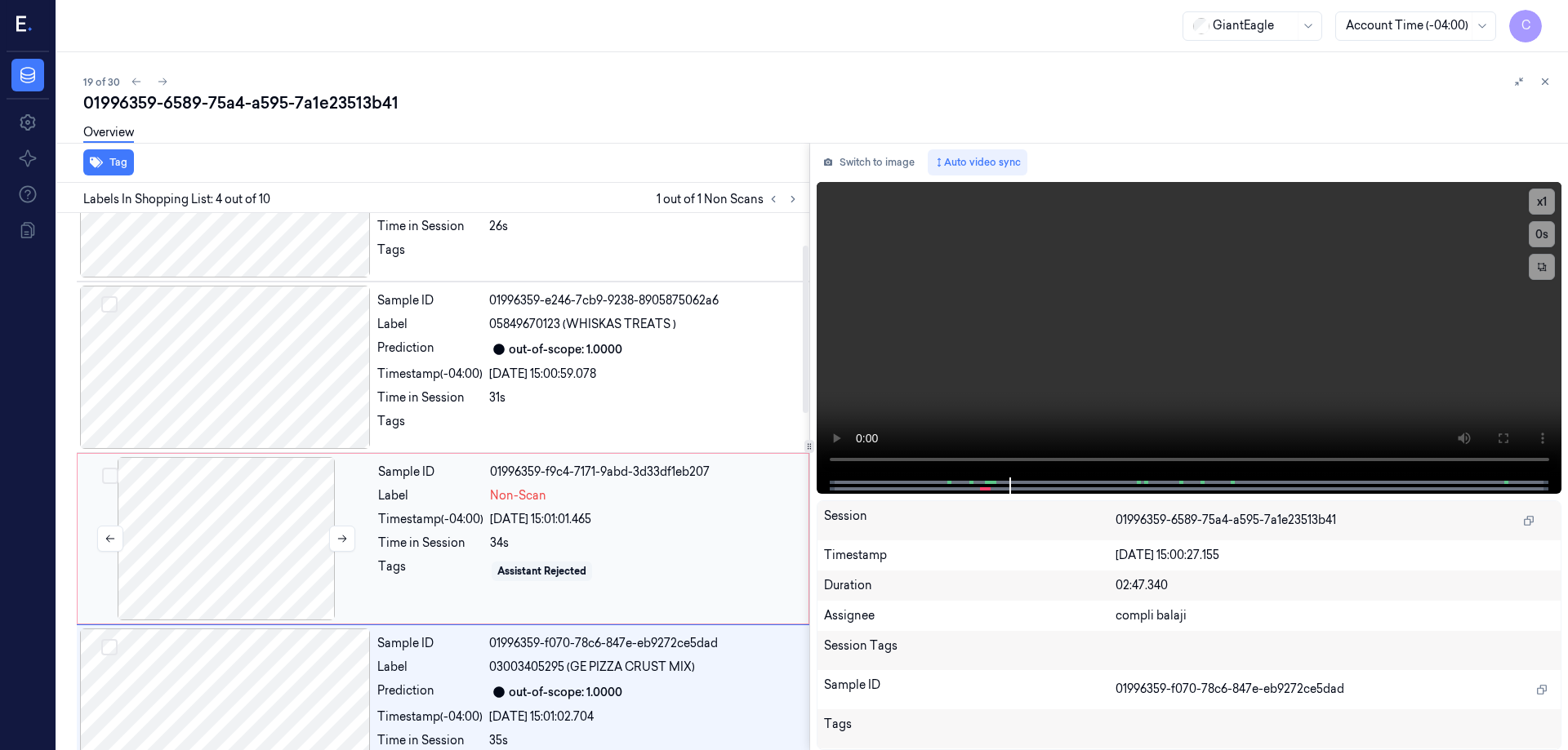
click at [192, 510] on div at bounding box center [226, 539] width 290 height 163
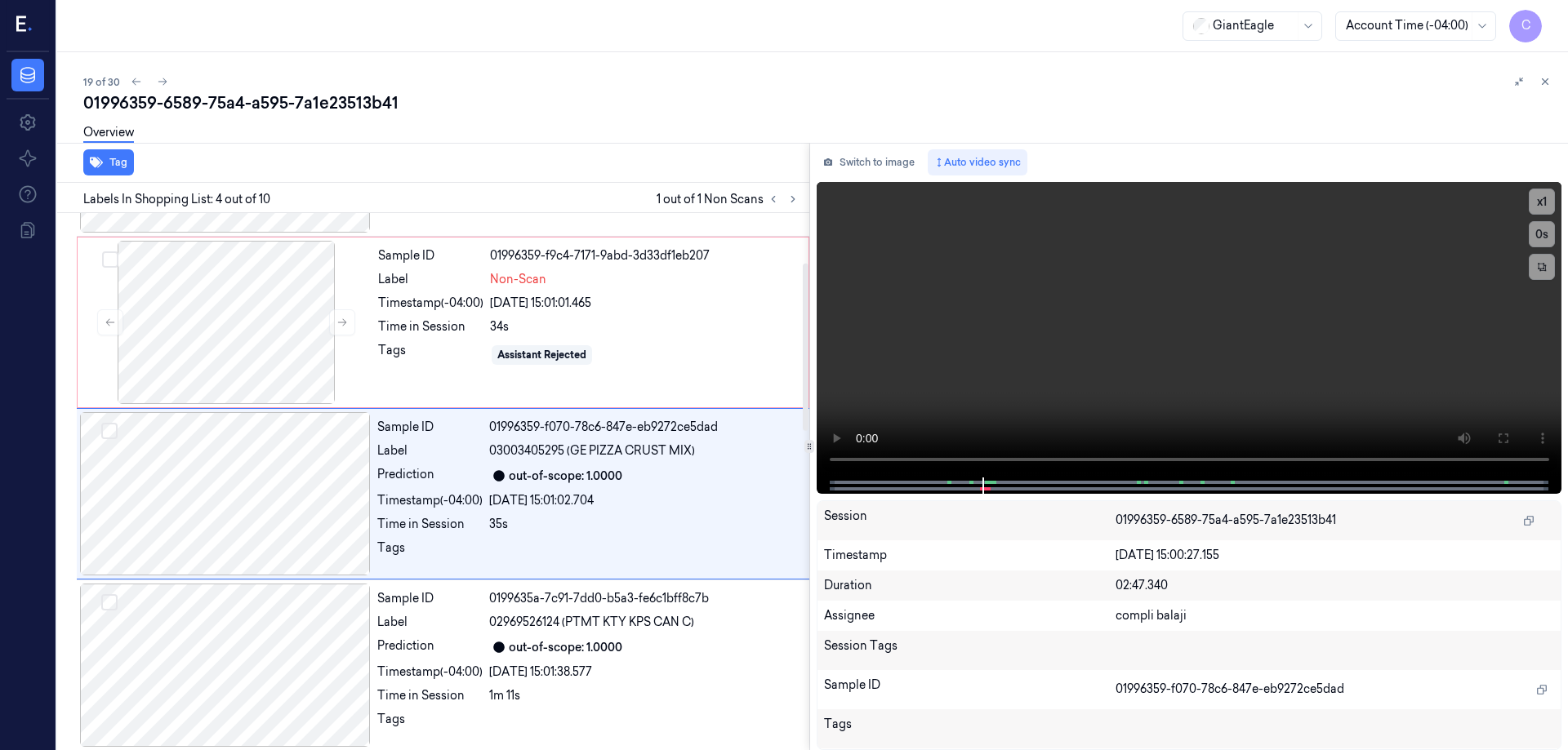
click at [214, 165] on div "Tag" at bounding box center [430, 163] width 759 height 40
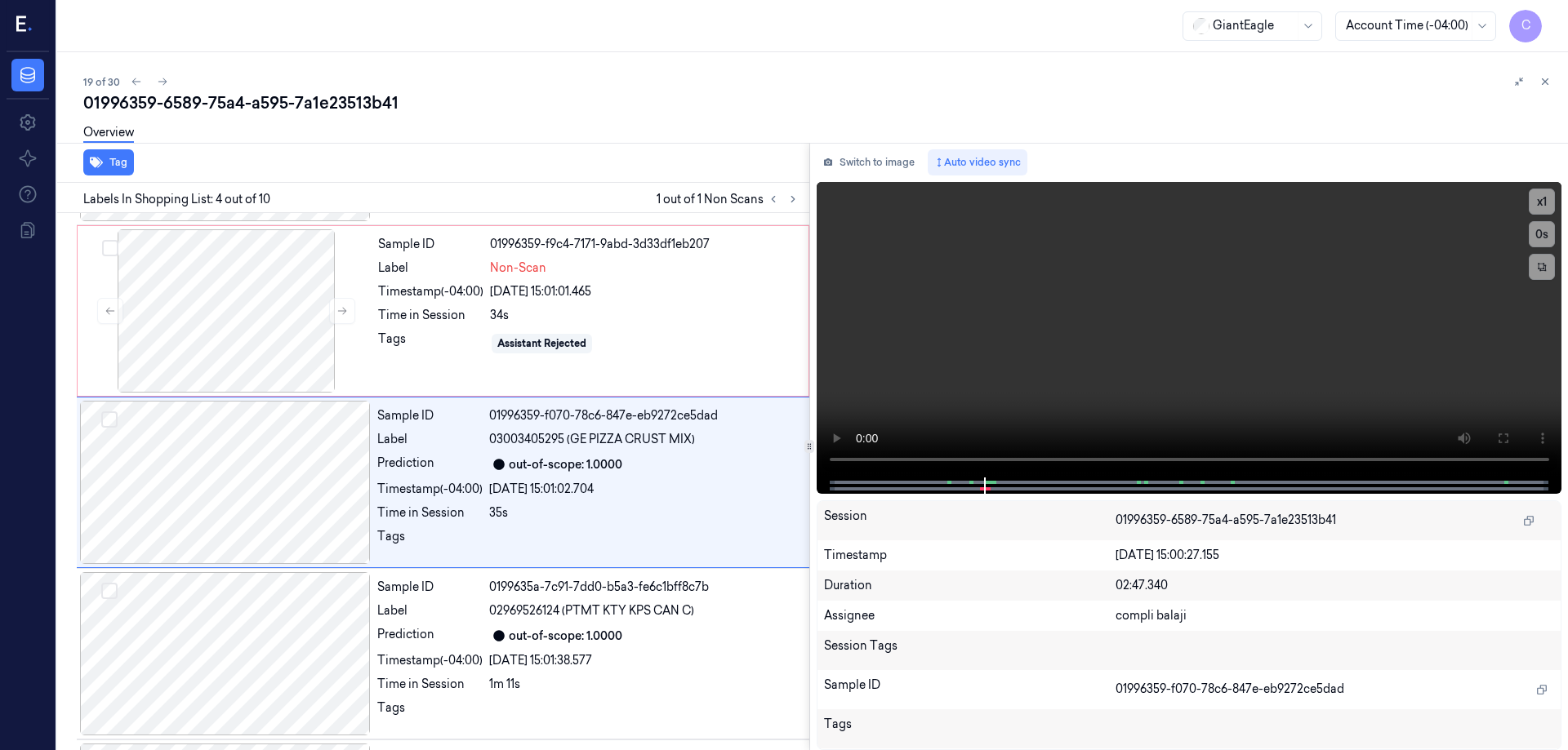
scroll to position [331, 0]
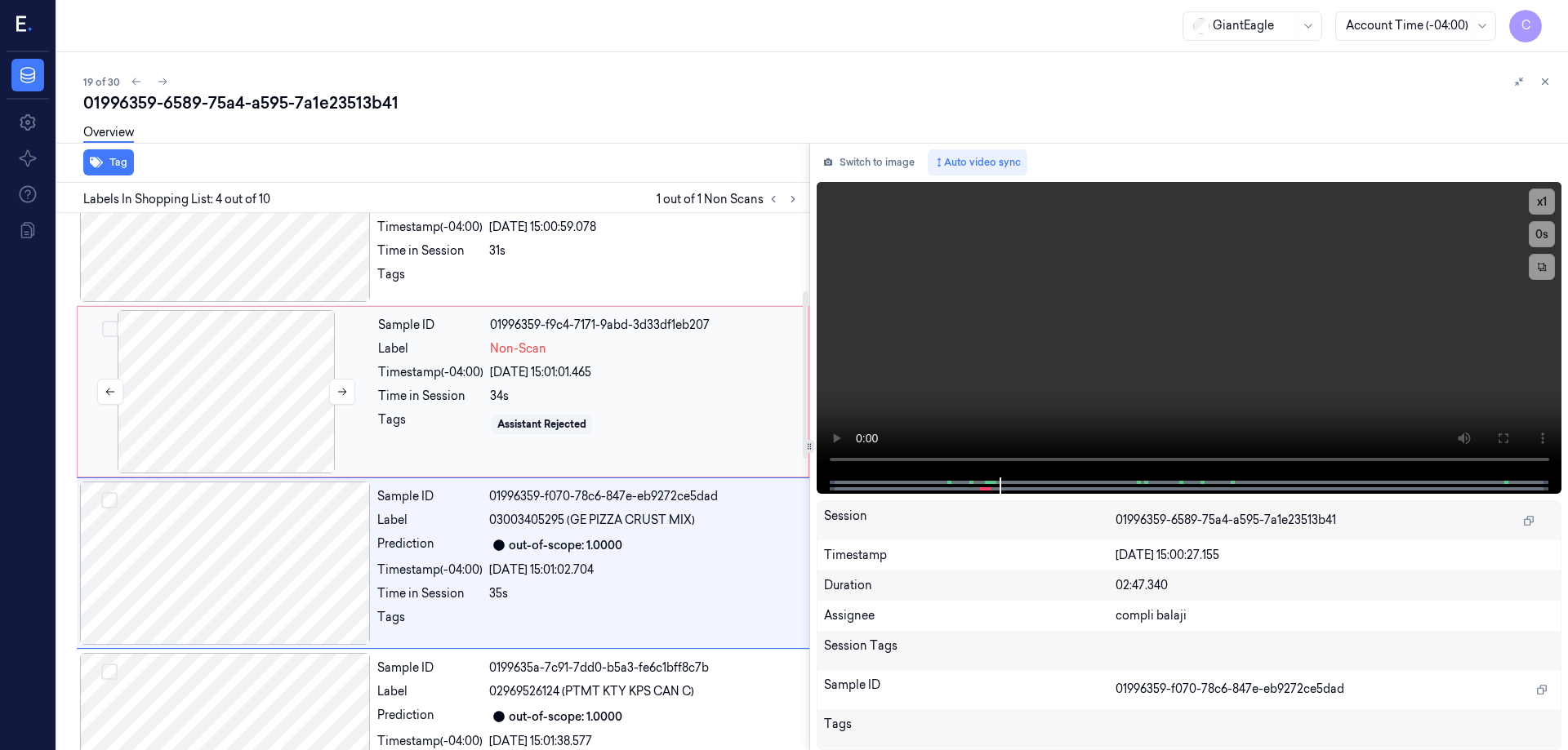
click at [256, 363] on div at bounding box center [226, 391] width 290 height 163
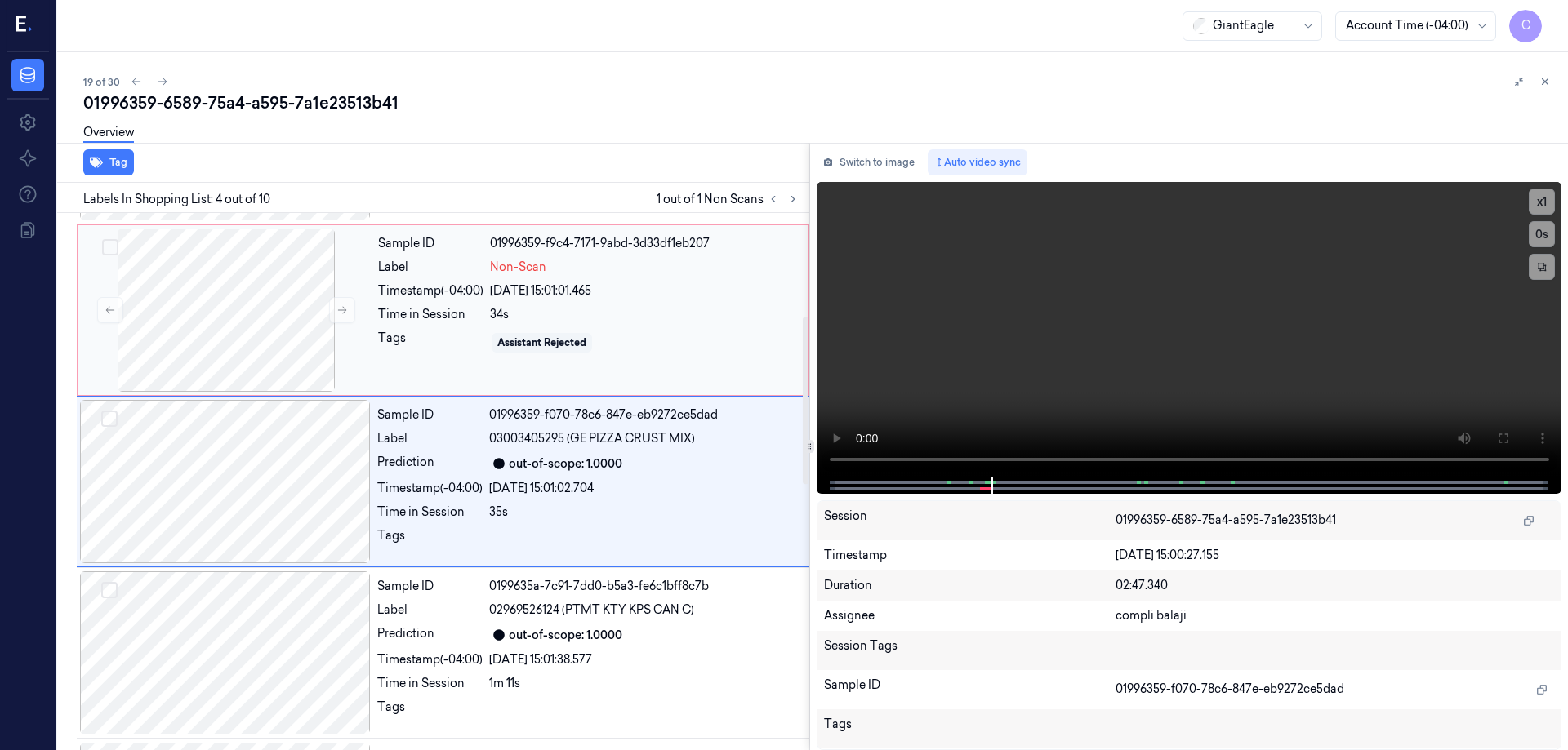
click at [680, 337] on div "Assistant Rejected" at bounding box center [644, 343] width 308 height 26
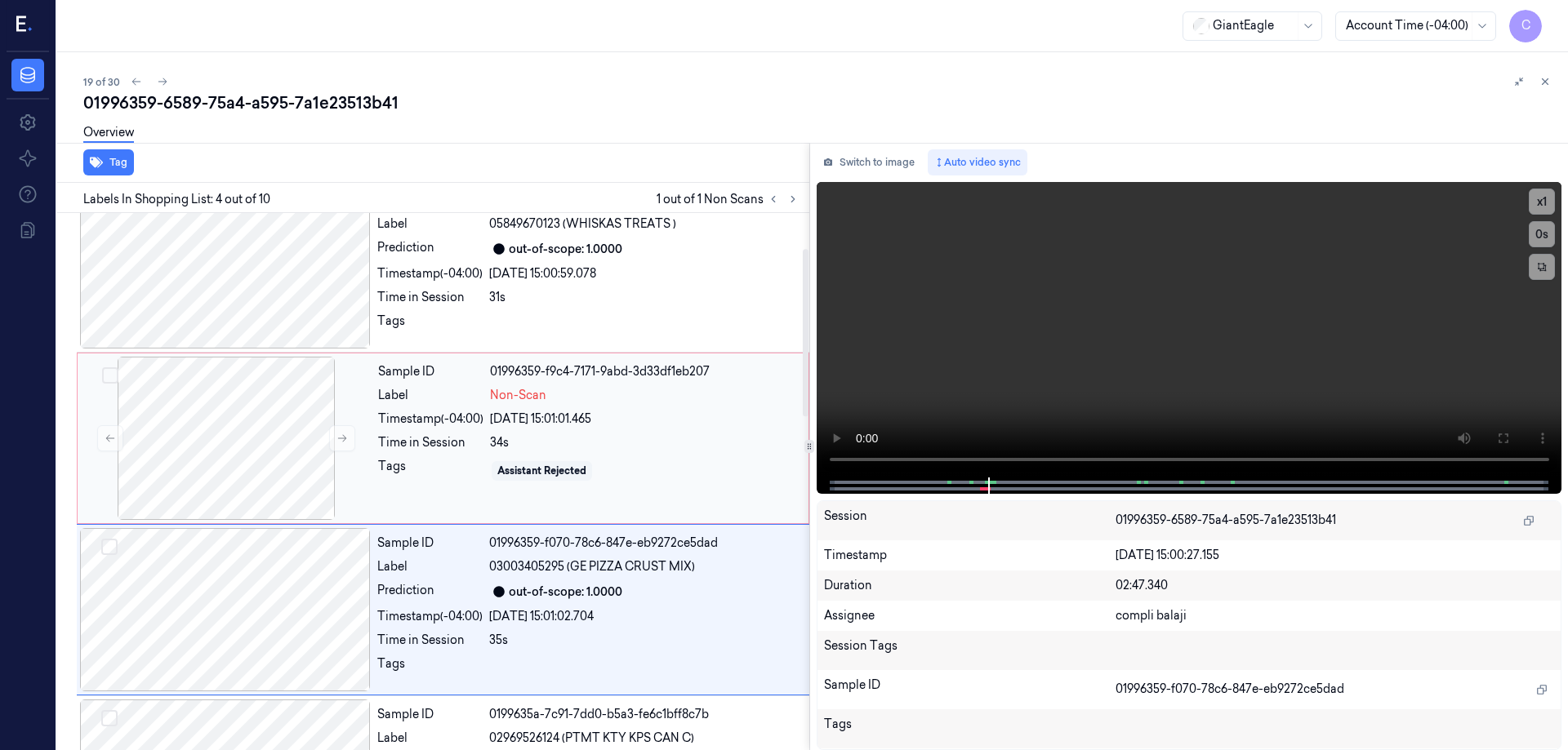
scroll to position [86, 0]
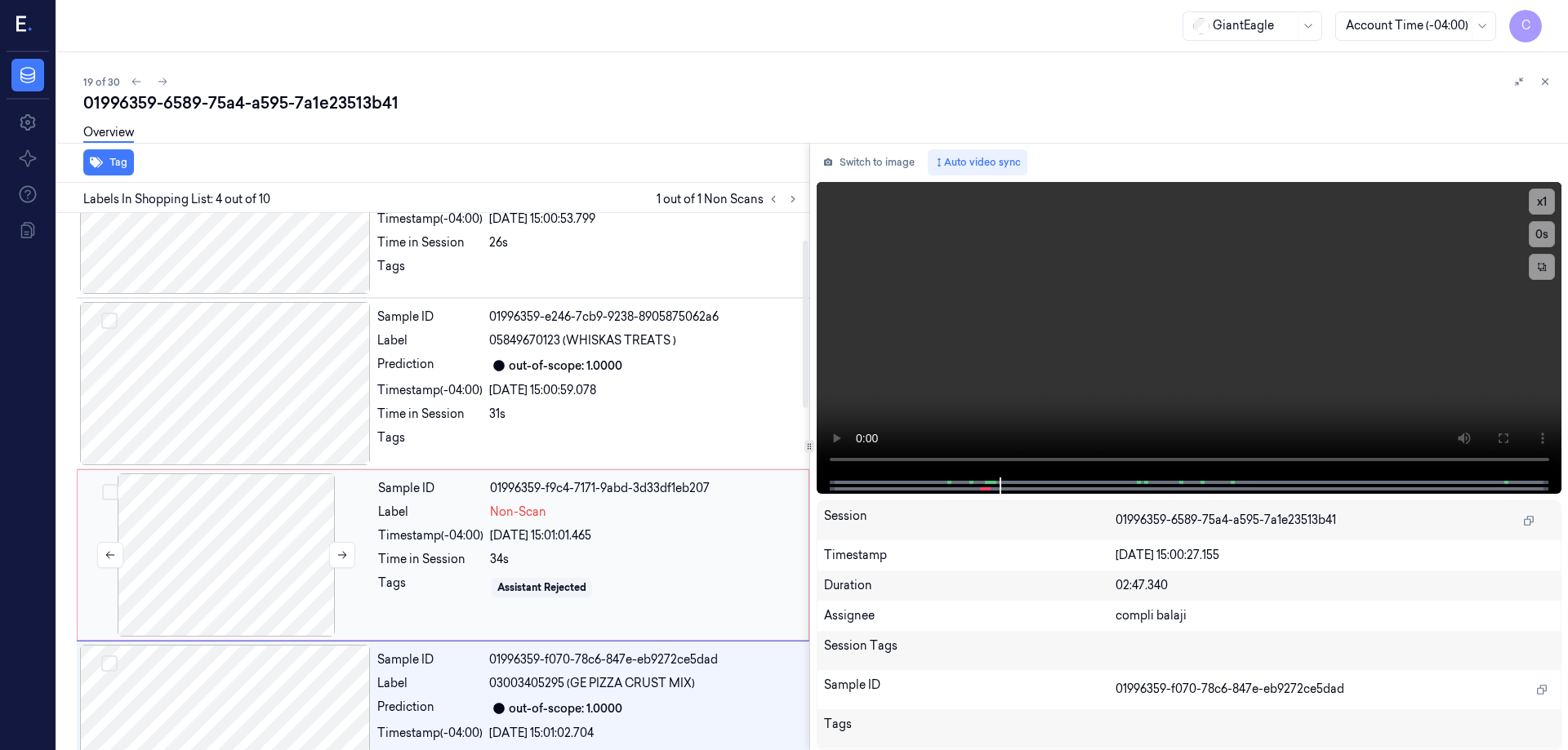
click at [223, 507] on div at bounding box center [226, 554] width 290 height 163
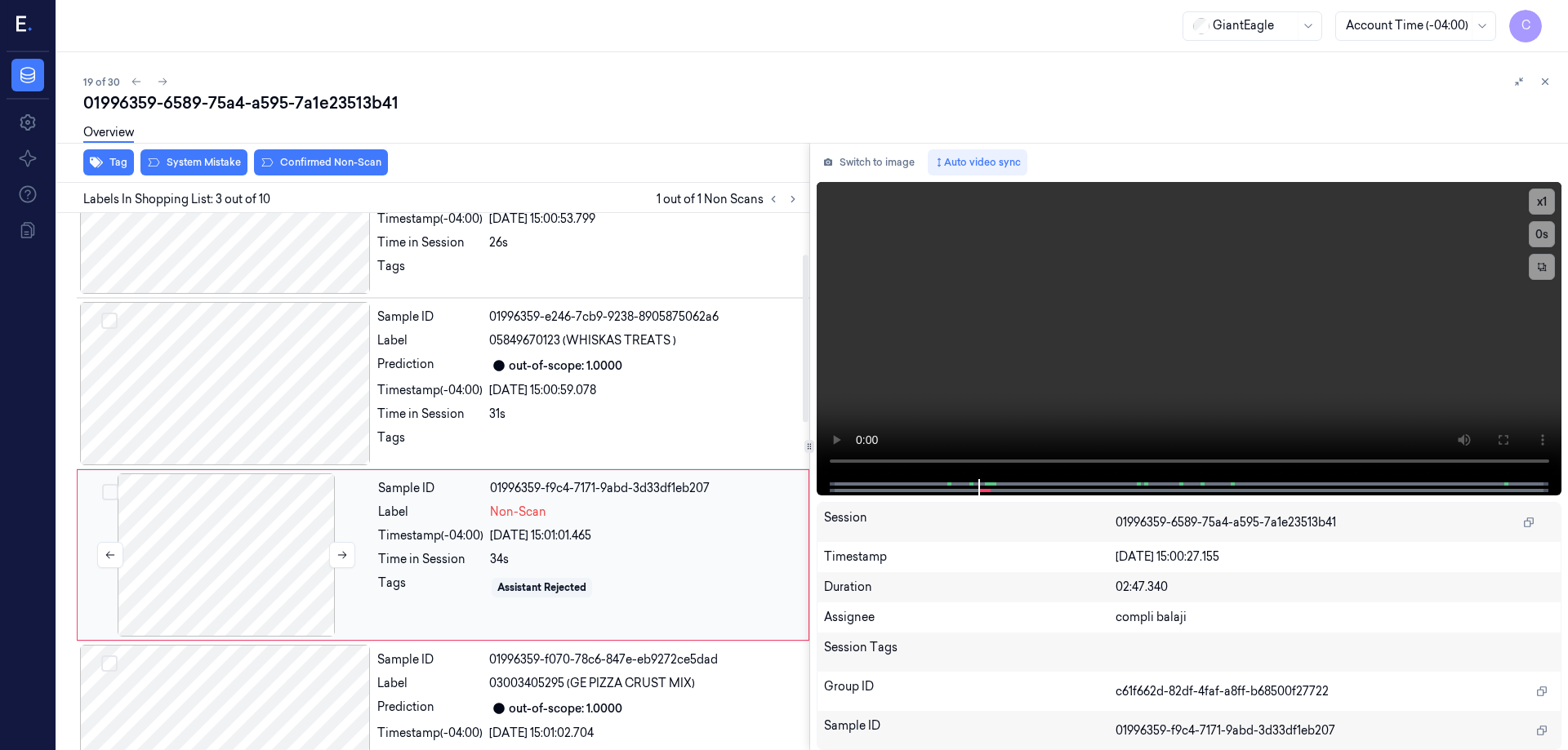
scroll to position [159, 0]
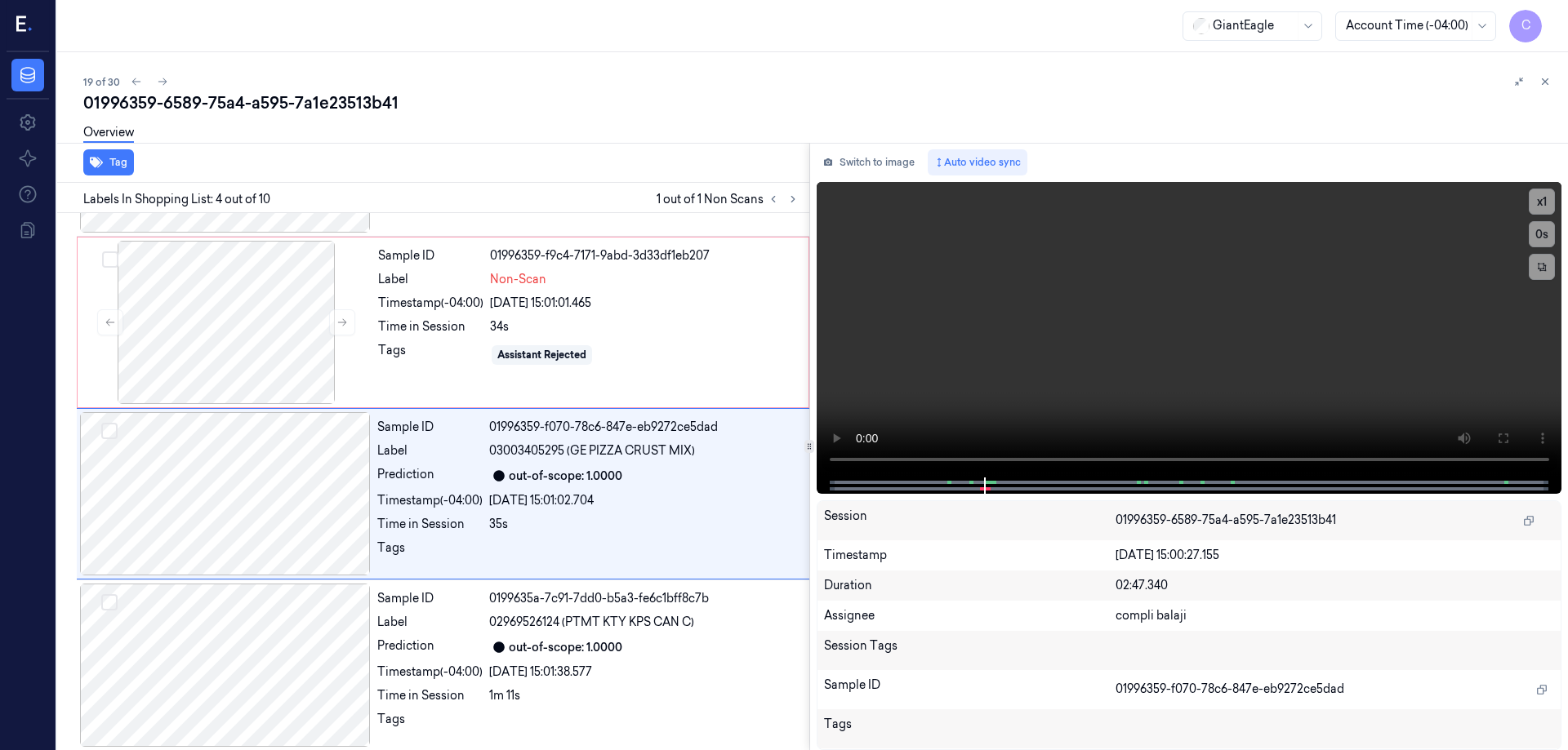
click at [209, 165] on div "Tag" at bounding box center [430, 163] width 759 height 40
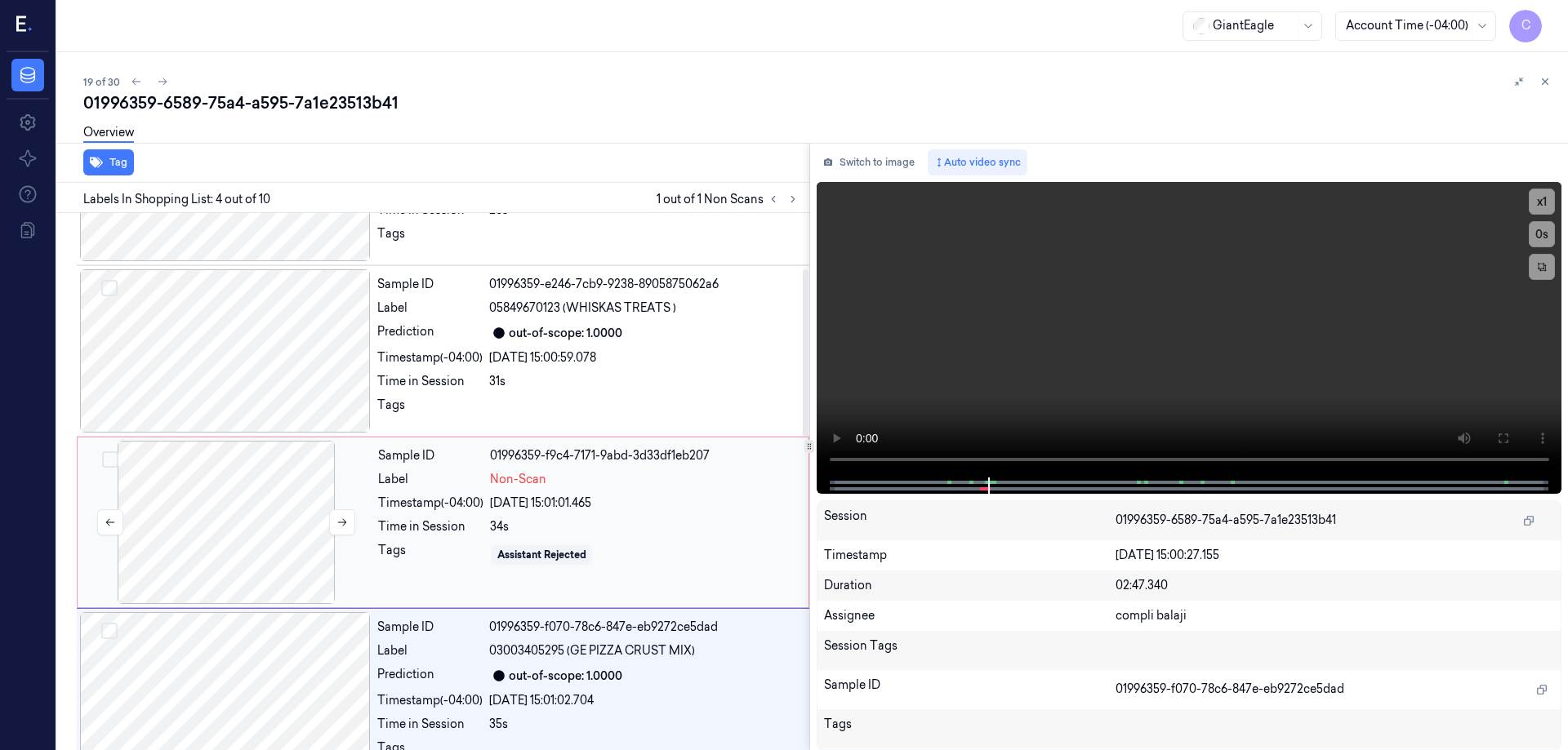
scroll to position [86, 0]
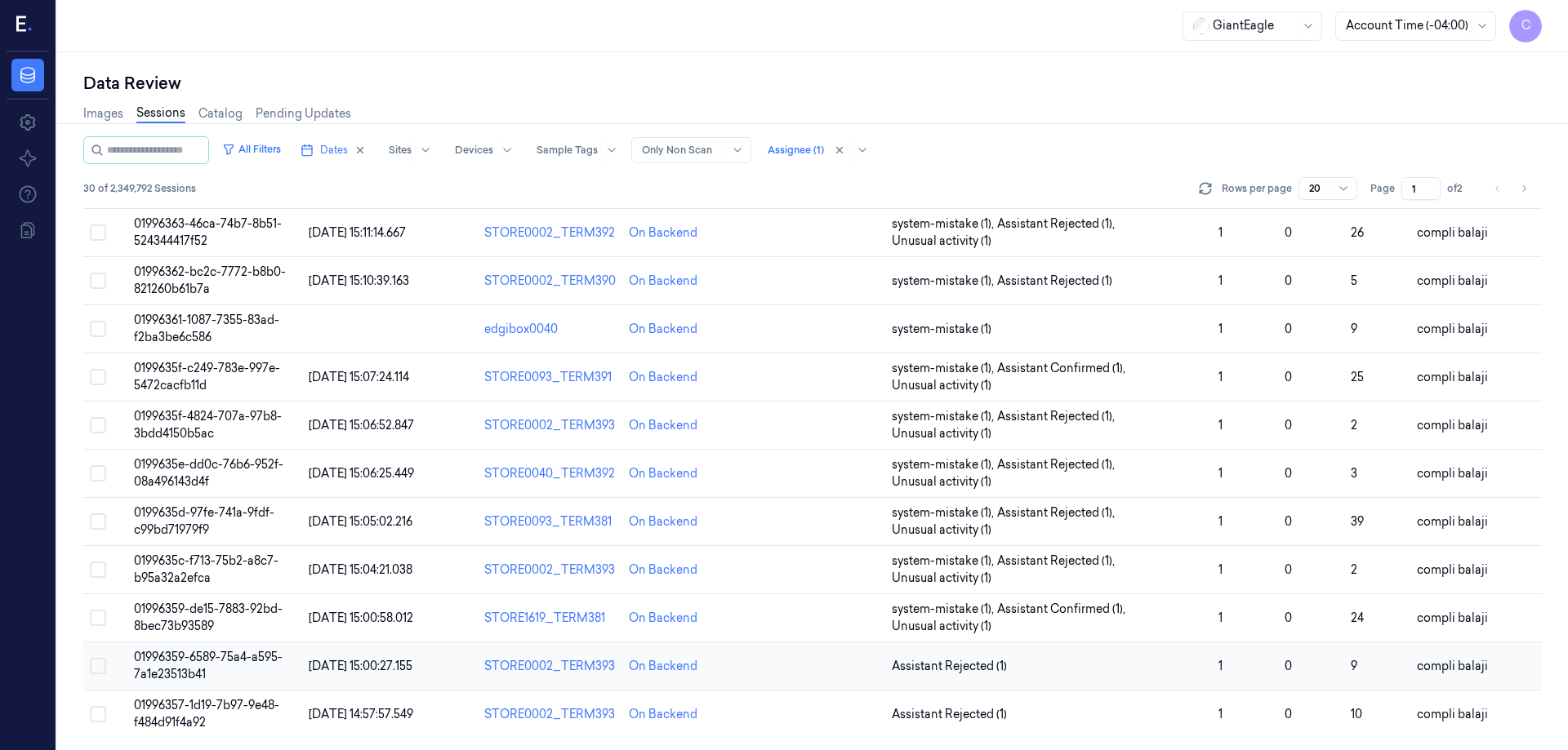
scroll to position [467, 0]
drag, startPoint x: 256, startPoint y: 656, endPoint x: 307, endPoint y: 630, distance: 57.2
click at [256, 656] on span "01996359-6589-75a4-a595-7a1e23513b41" at bounding box center [208, 665] width 148 height 32
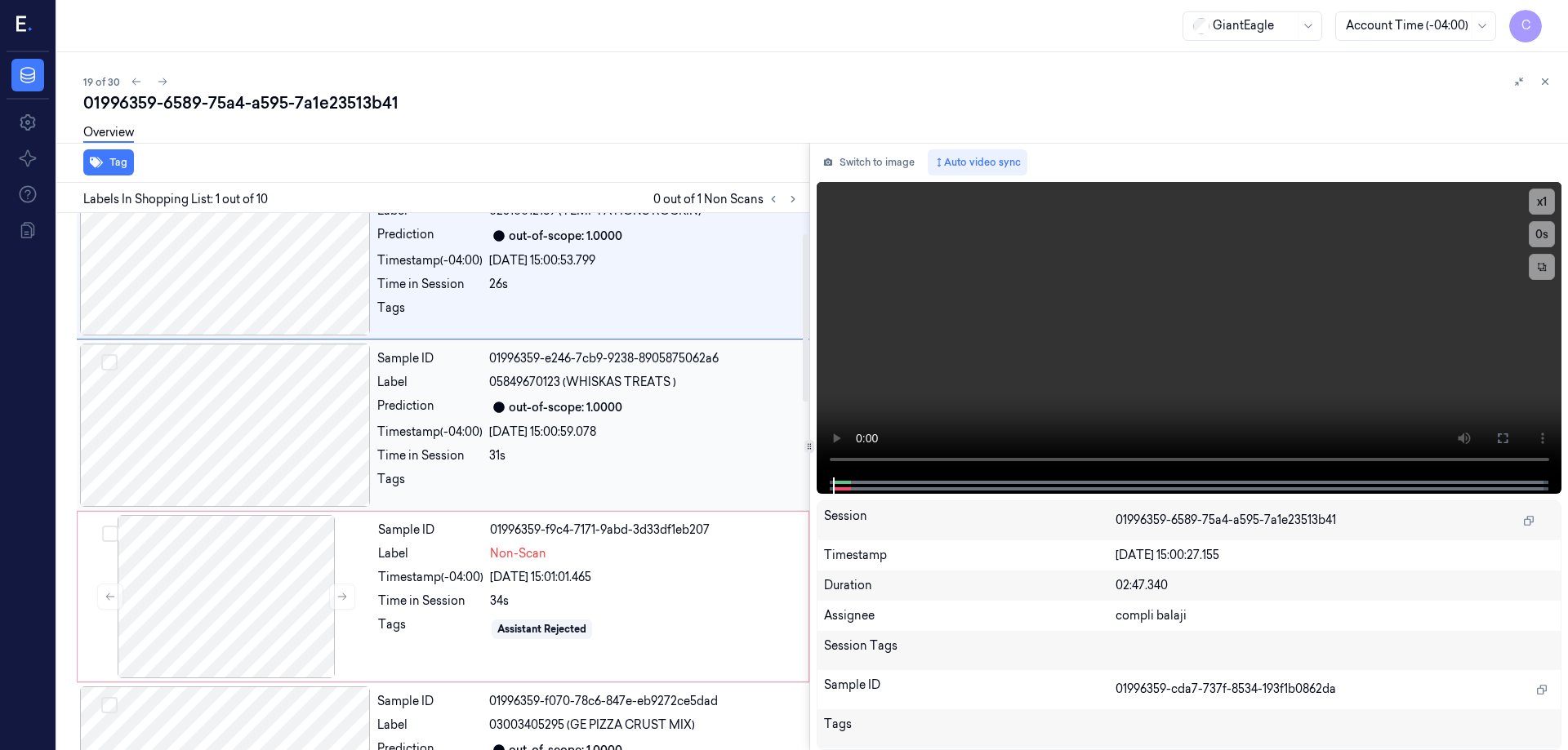
scroll to position [82, 0]
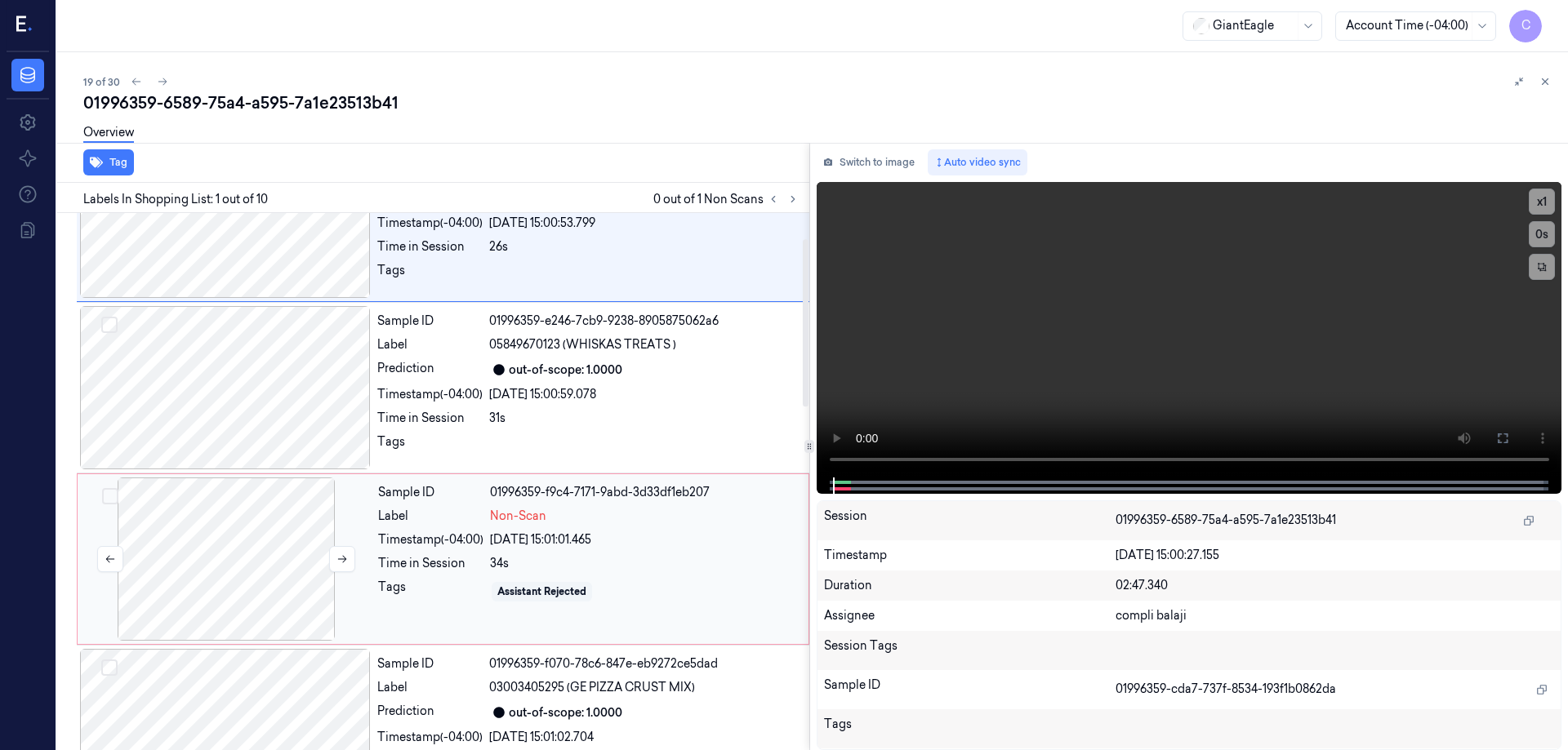
click at [111, 502] on button "Select row" at bounding box center [110, 496] width 17 height 17
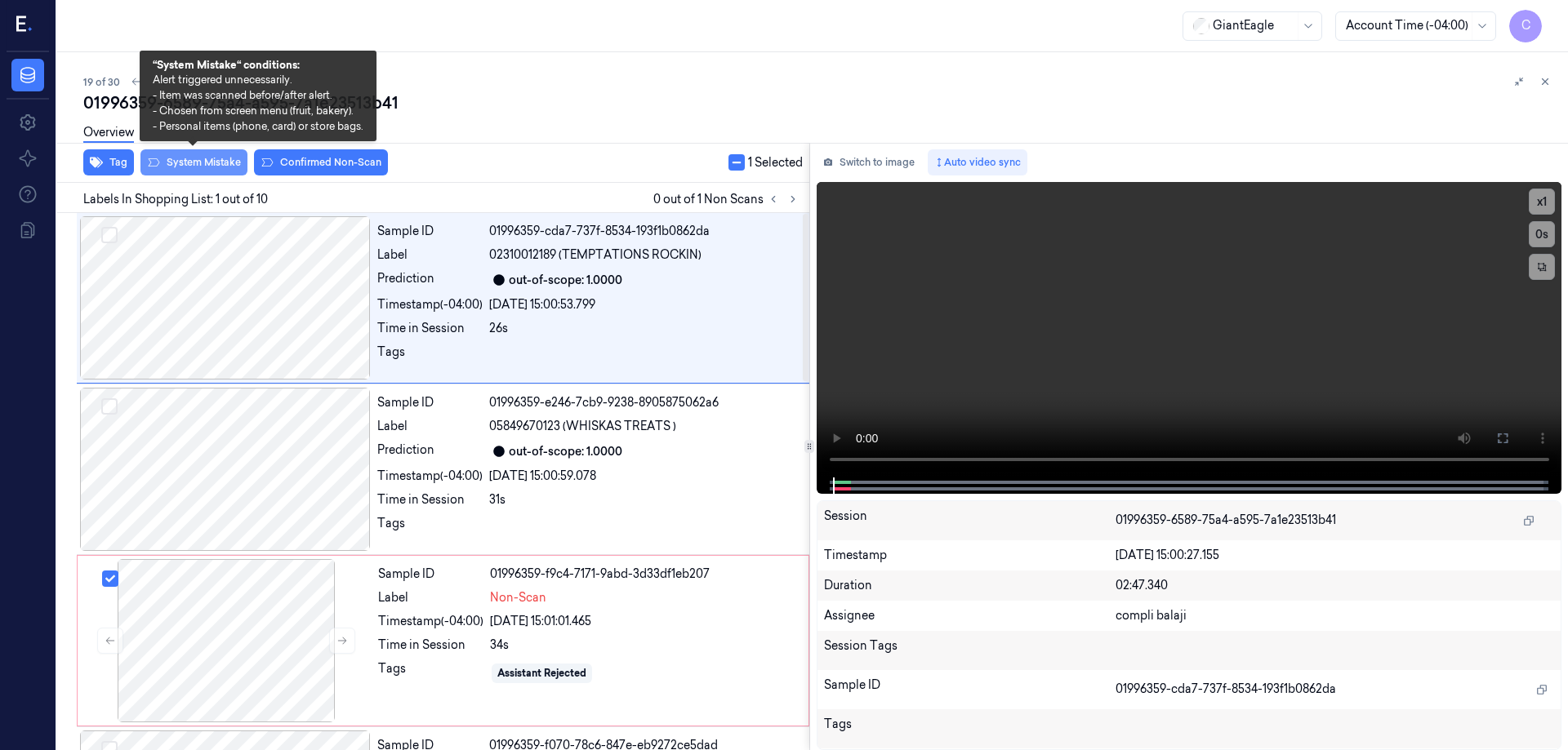
click at [206, 169] on button "System Mistake" at bounding box center [194, 162] width 107 height 26
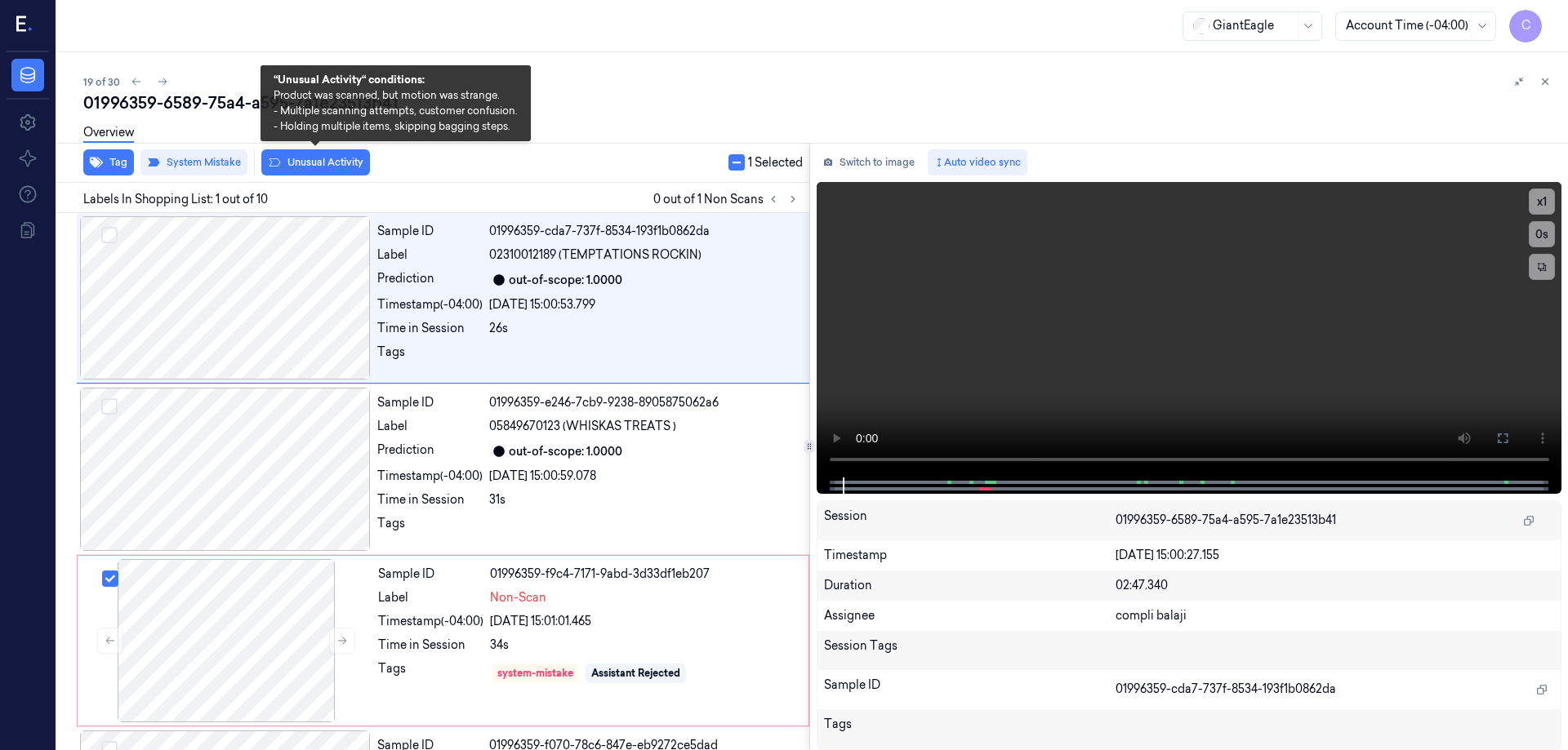
drag, startPoint x: 331, startPoint y: 163, endPoint x: 426, endPoint y: 160, distance: 95.0
click at [333, 163] on button "Unusual Activity" at bounding box center [315, 162] width 109 height 26
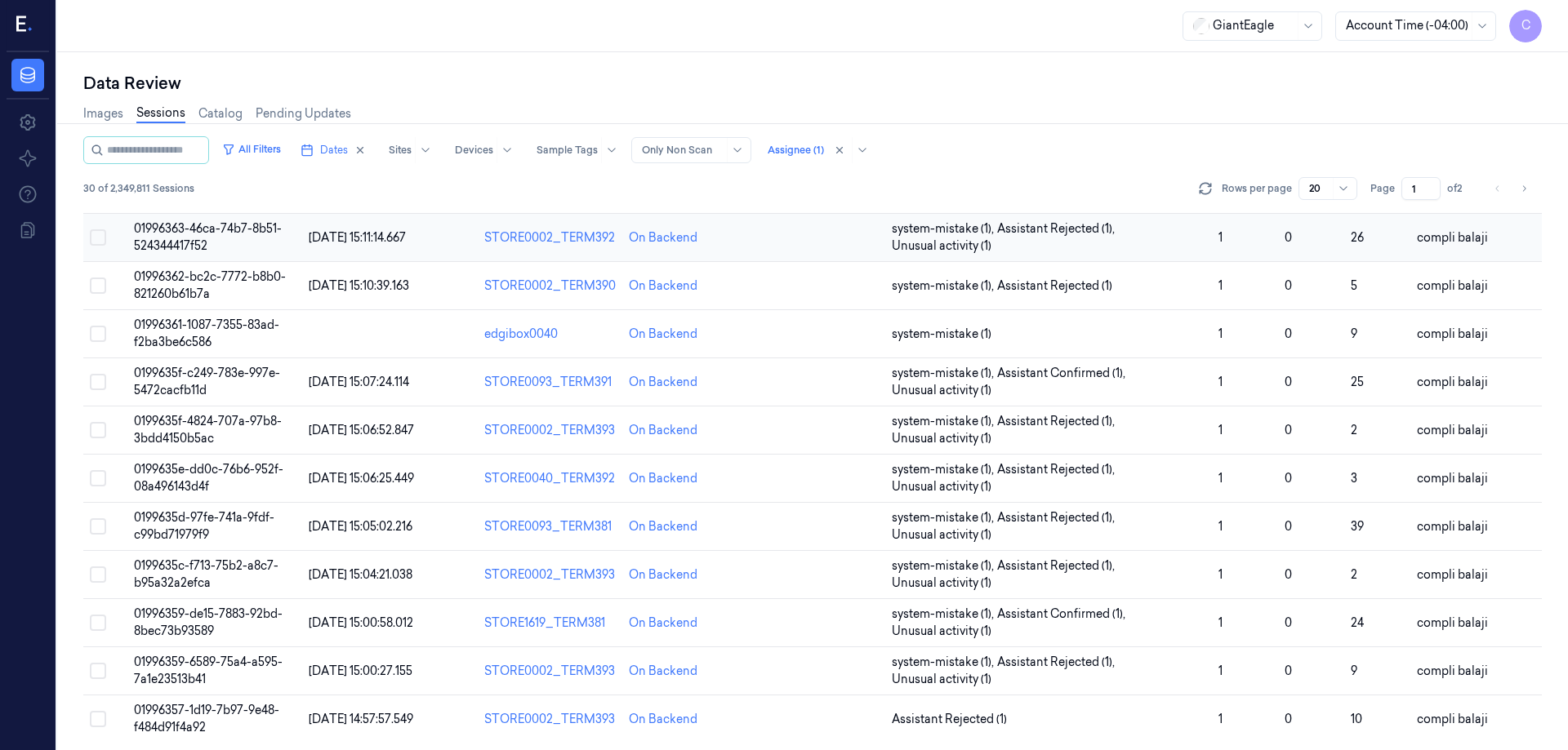
scroll to position [467, 0]
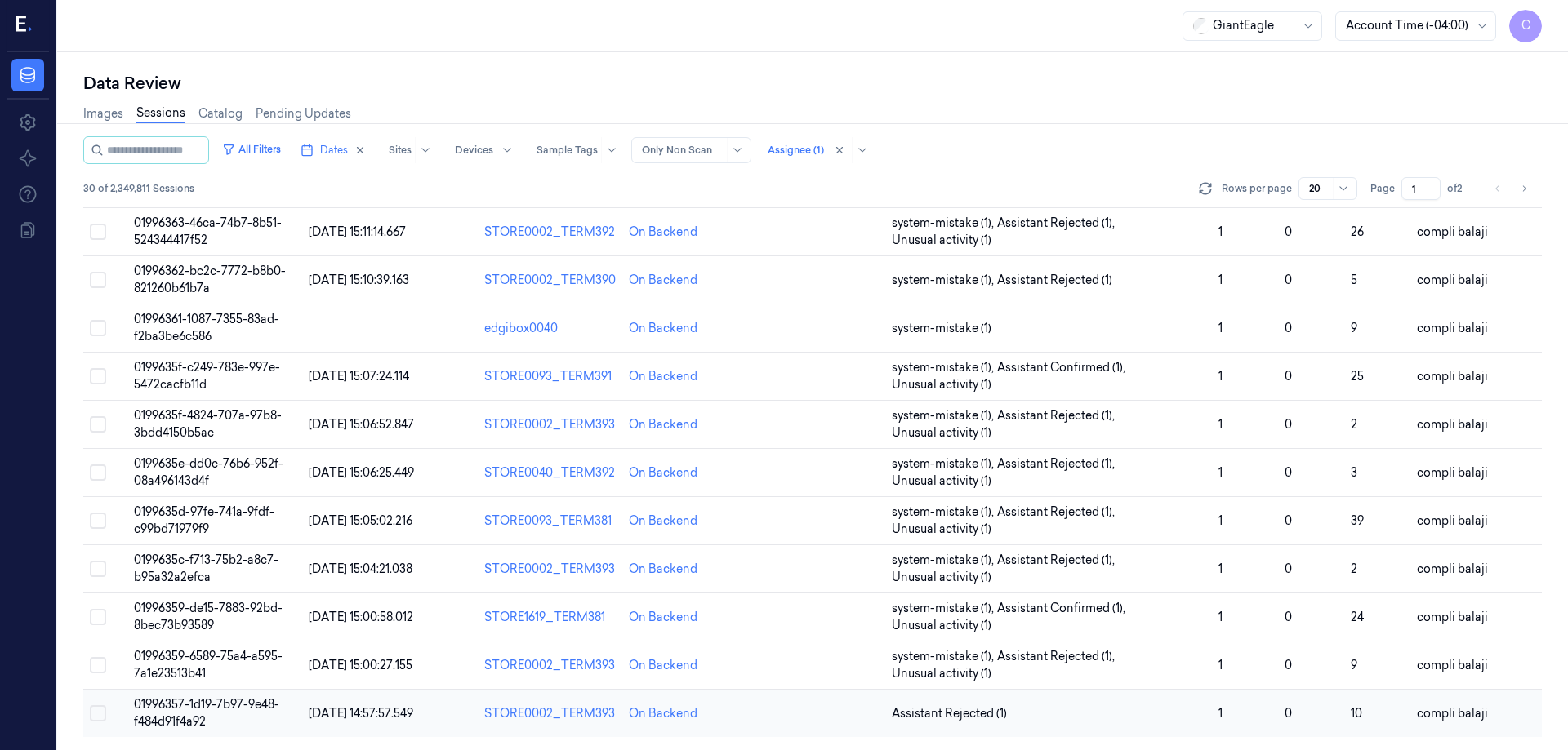
click at [226, 705] on span "01996357-1d19-7b97-9e48-f484d91f4a92" at bounding box center [206, 713] width 145 height 32
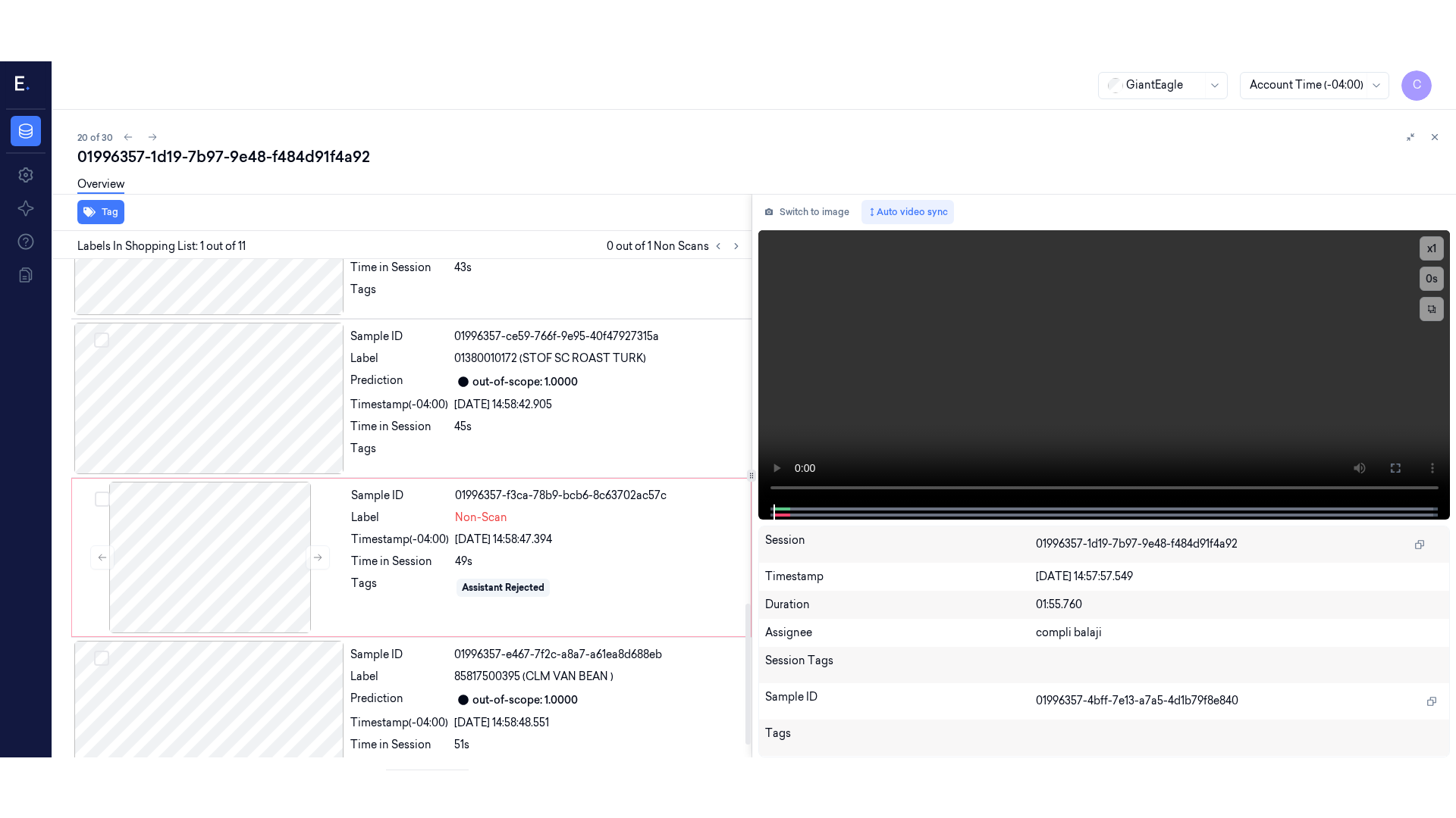
scroll to position [1256, 0]
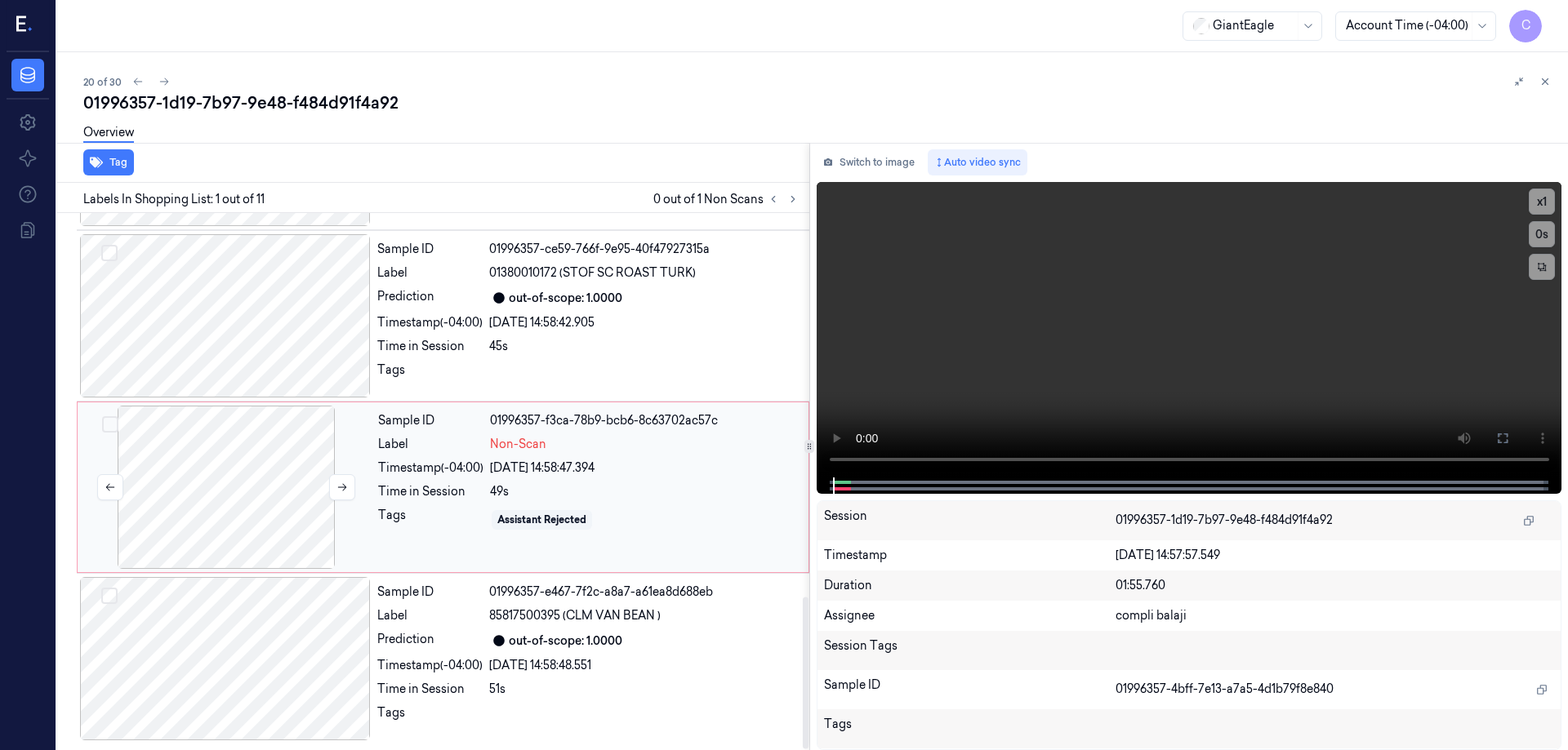
click at [242, 502] on div at bounding box center [226, 487] width 290 height 163
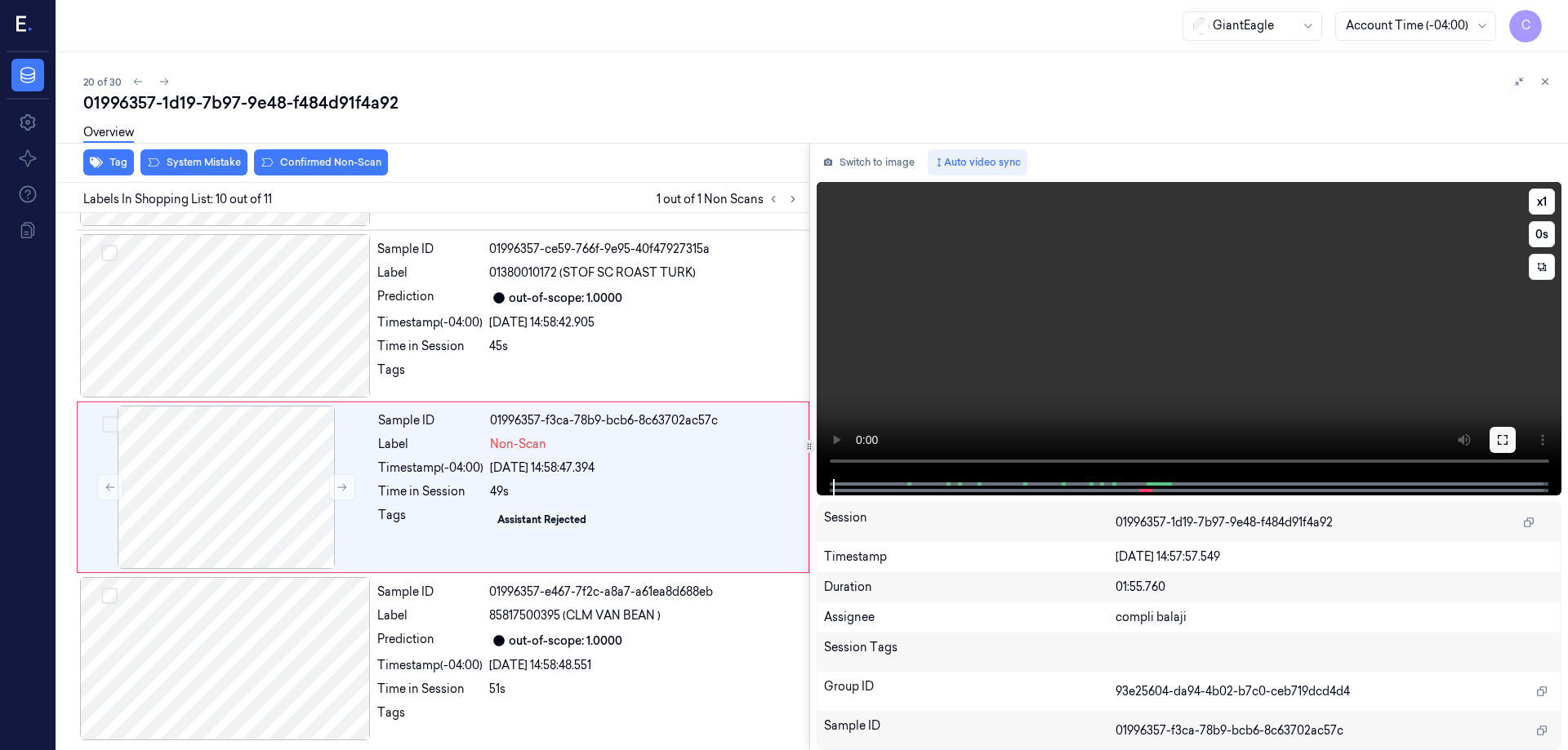
click at [1506, 441] on icon at bounding box center [1502, 440] width 13 height 13
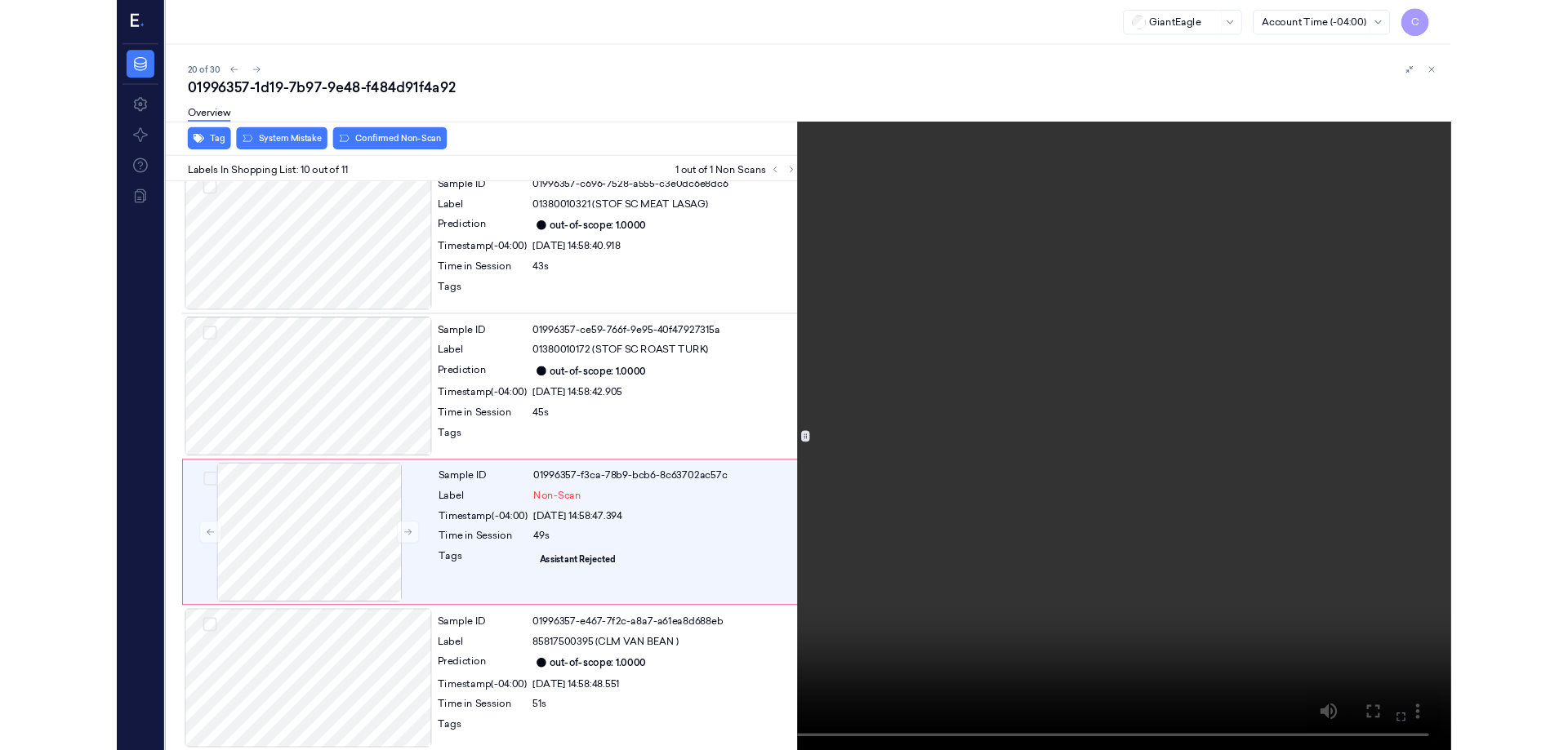
scroll to position [1222, 0]
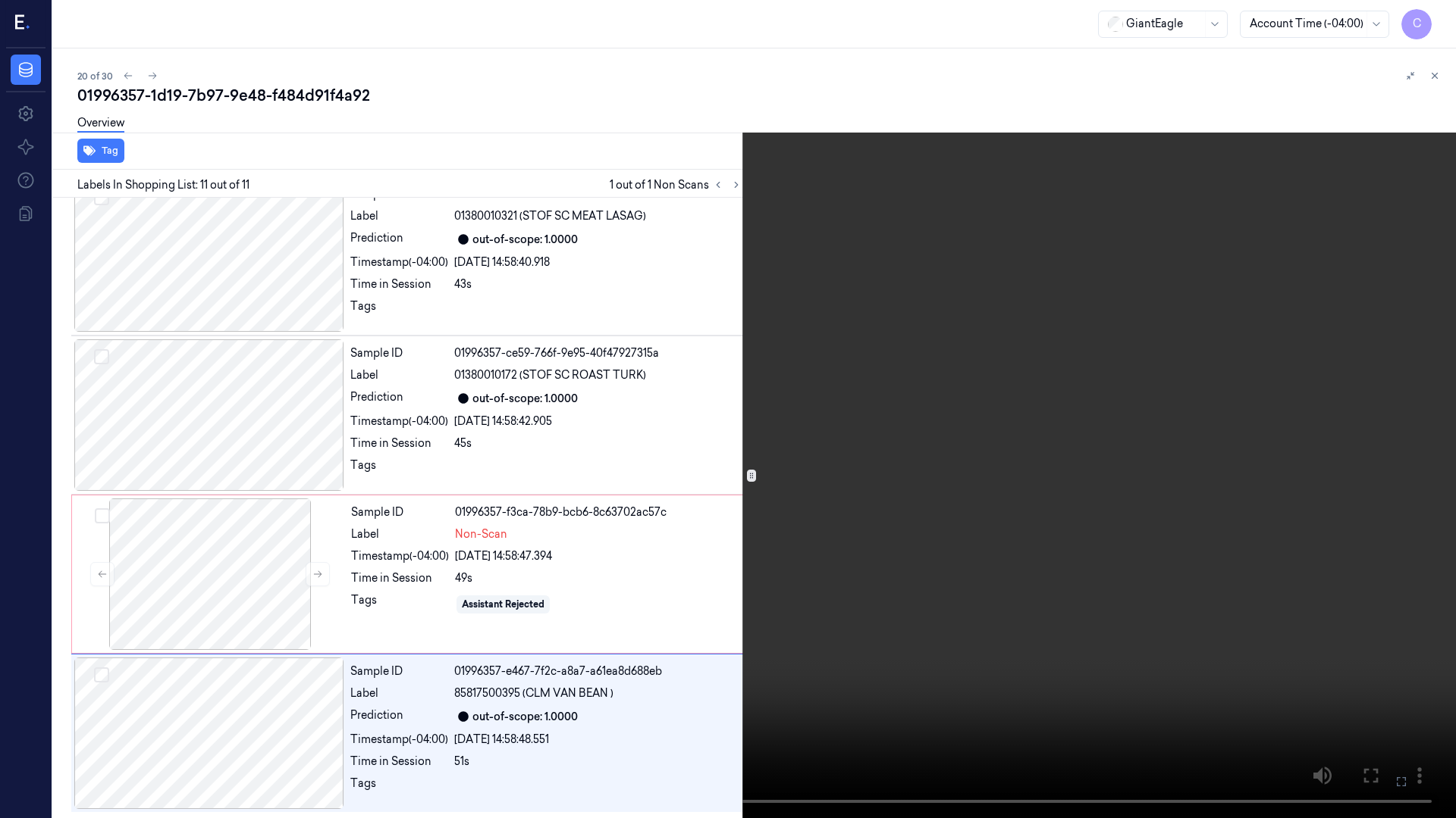
click at [0, 0] on icon at bounding box center [0, 0] width 0 height 0
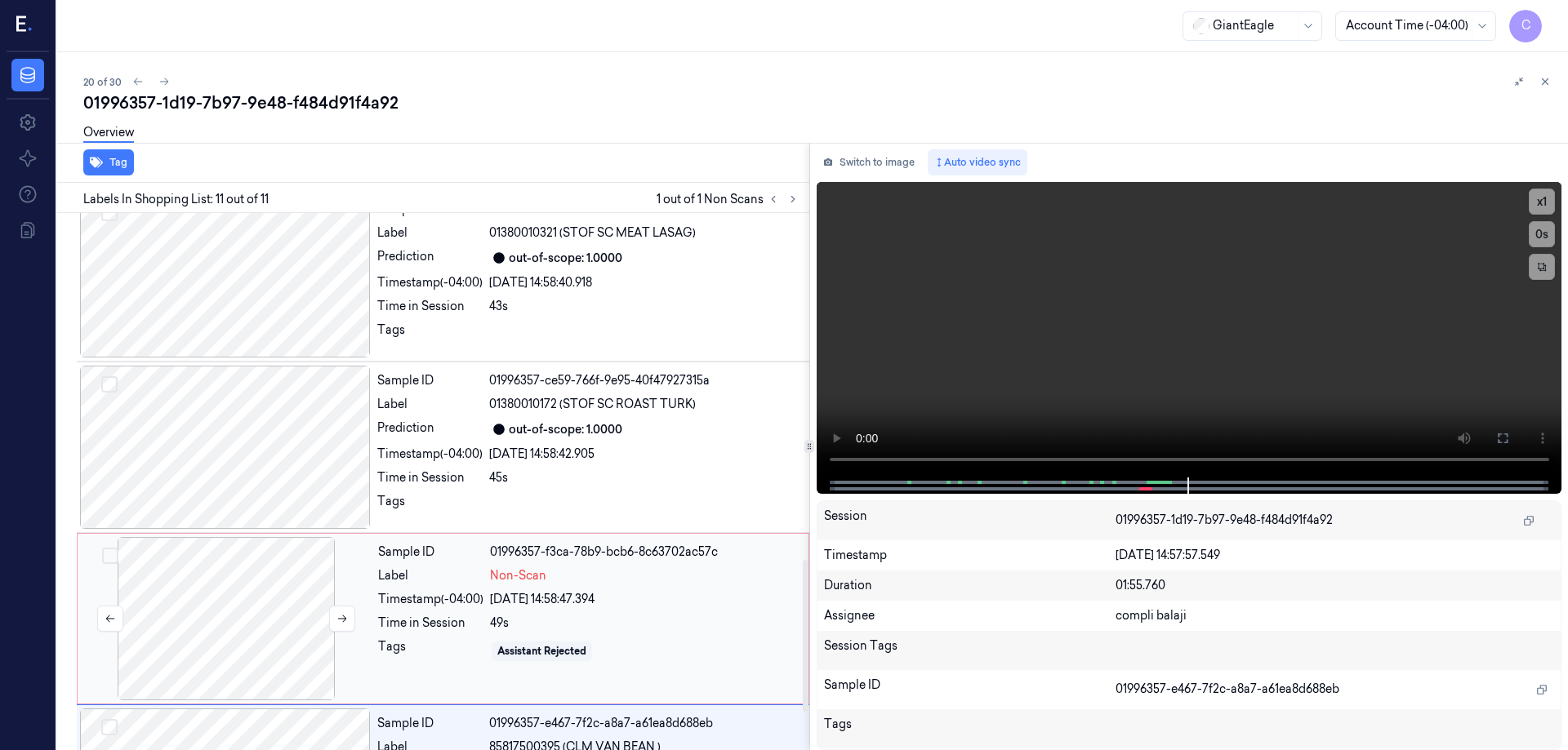
click at [117, 556] on button "Select row" at bounding box center [110, 555] width 17 height 17
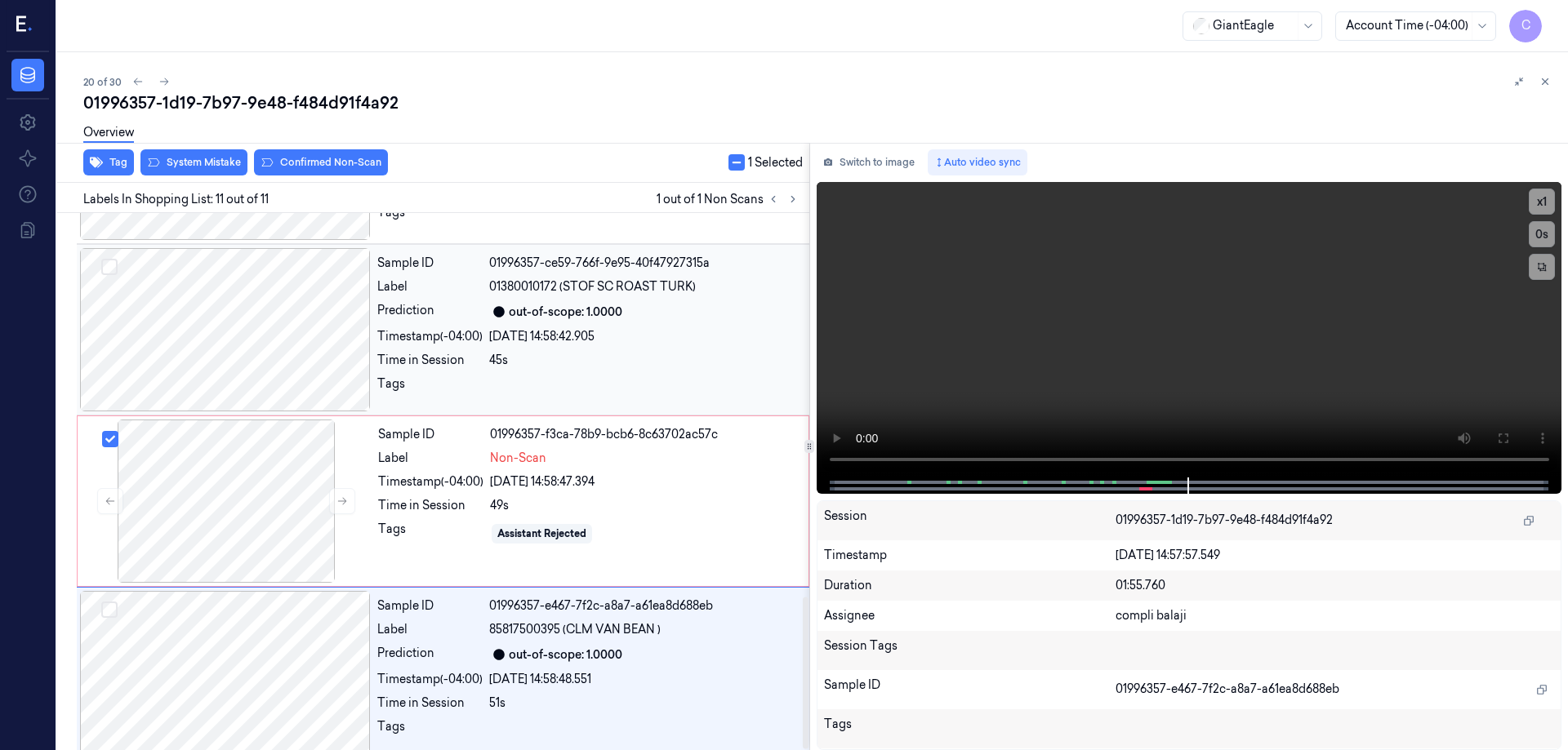
scroll to position [1354, 0]
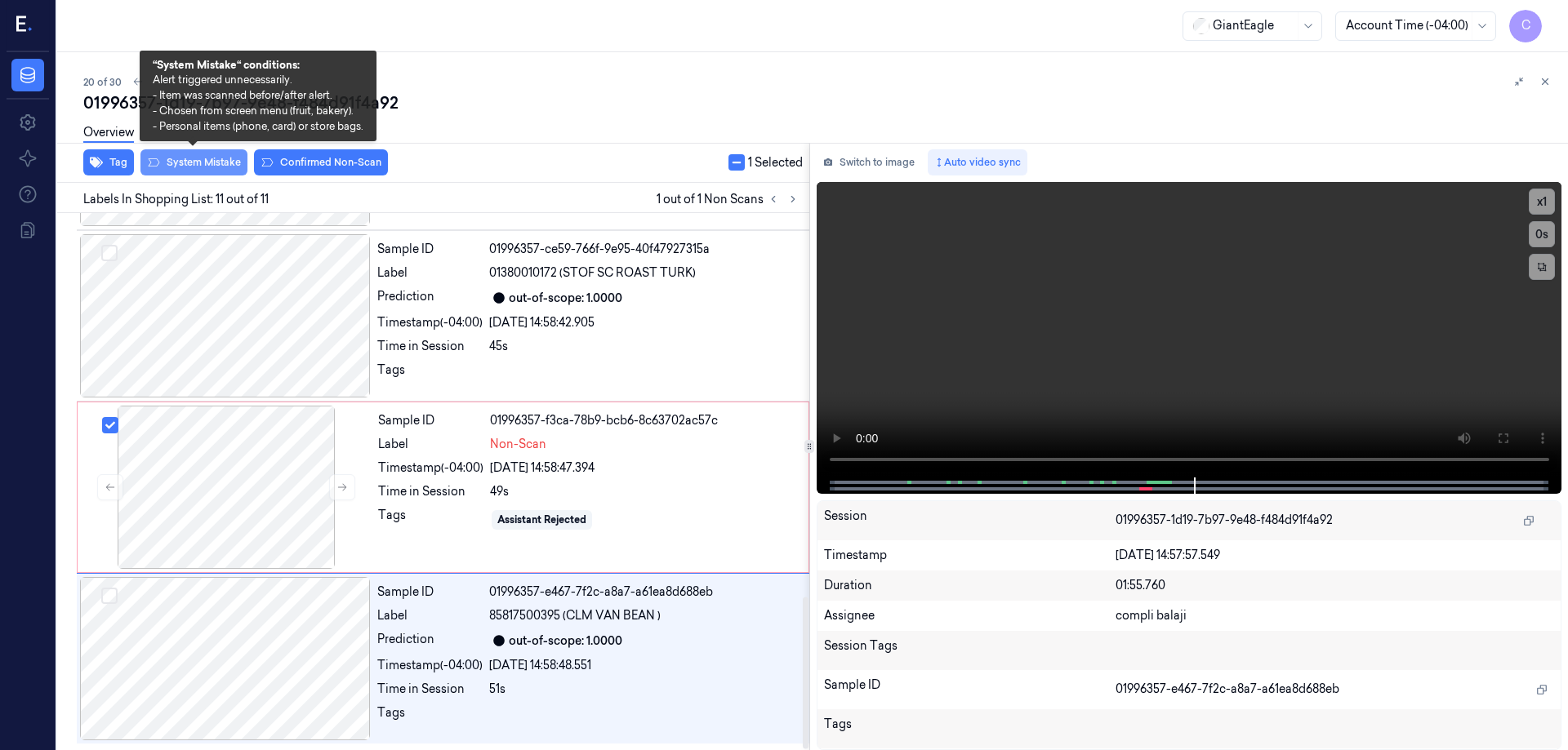
click at [207, 167] on button "System Mistake" at bounding box center [194, 162] width 107 height 26
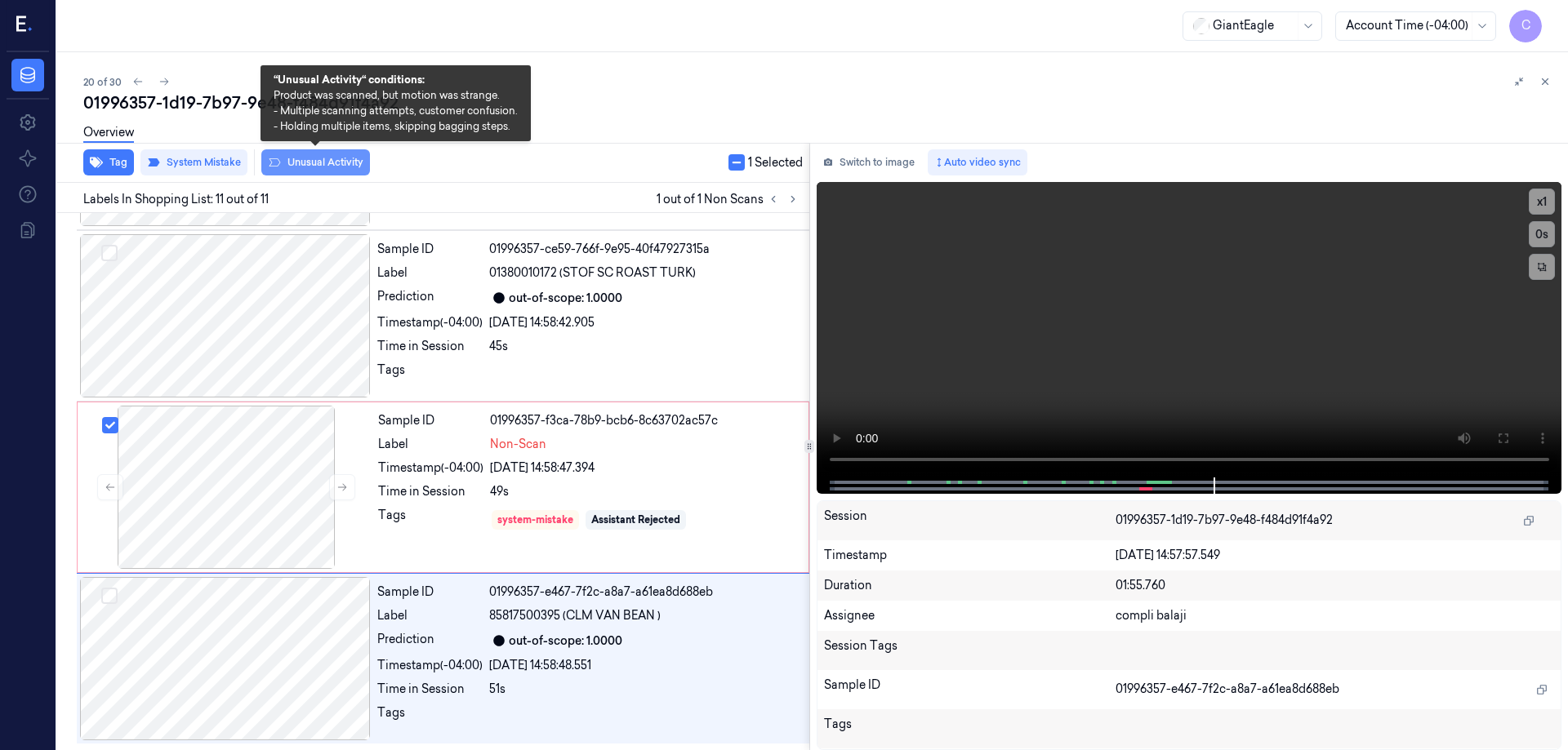
click at [329, 162] on button "Unusual Activity" at bounding box center [315, 162] width 109 height 26
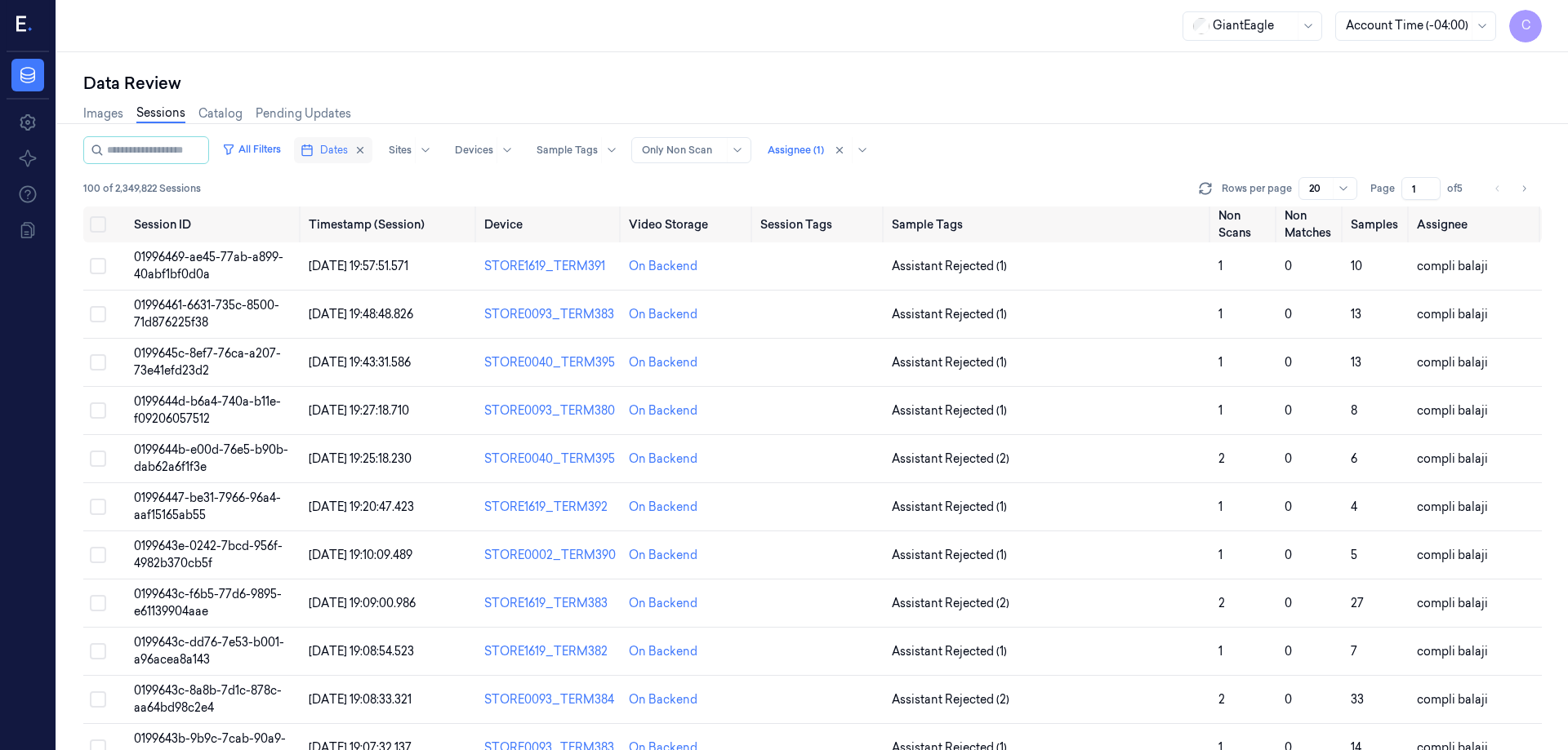
click at [348, 153] on span "Dates" at bounding box center [334, 150] width 28 height 15
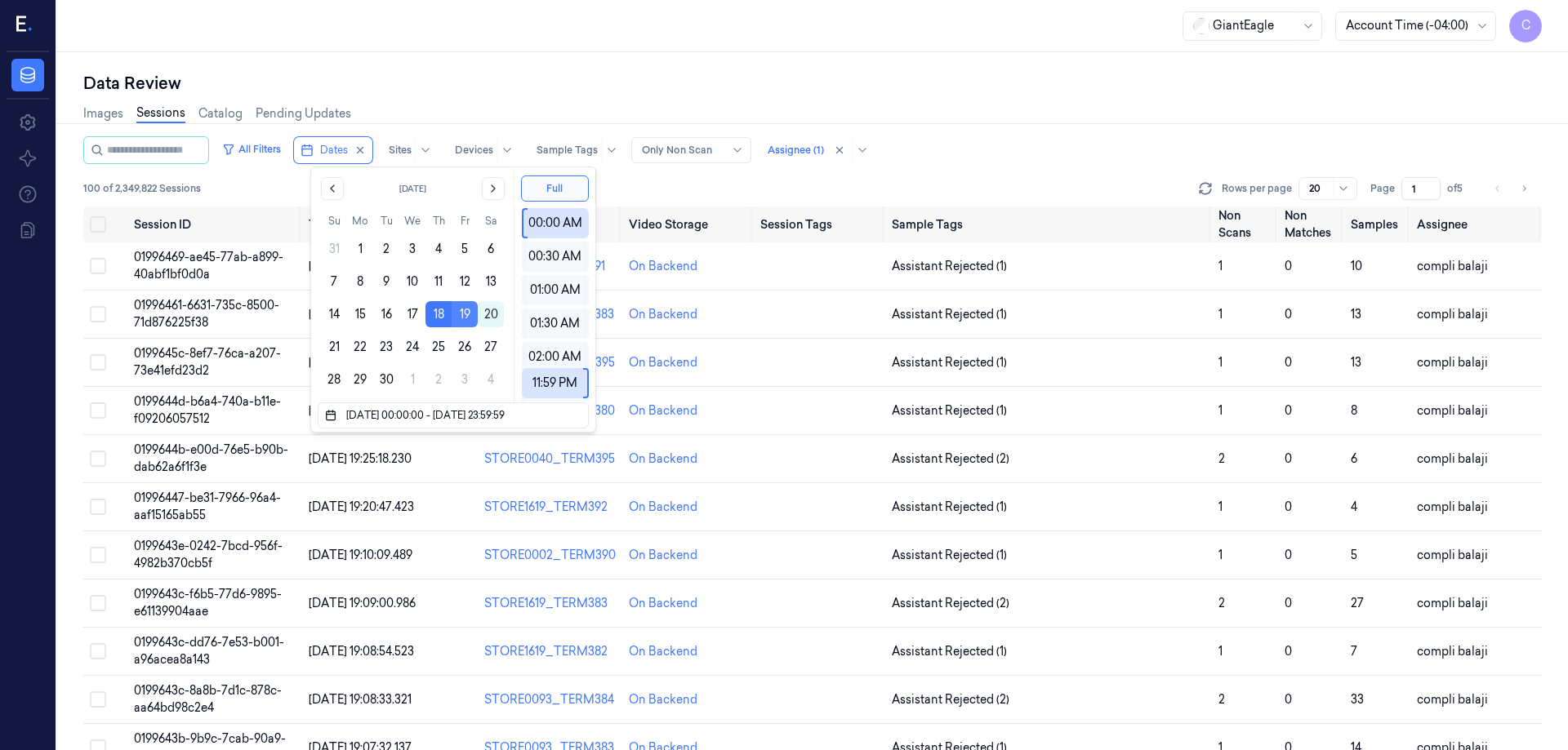
click at [466, 320] on button "19" at bounding box center [464, 314] width 26 height 26
type input "[DATE] 00:00:00 - [DATE] 23:59:59"
click at [1084, 118] on div "Images Sessions Catalog Pending Updates" at bounding box center [812, 116] width 1458 height 42
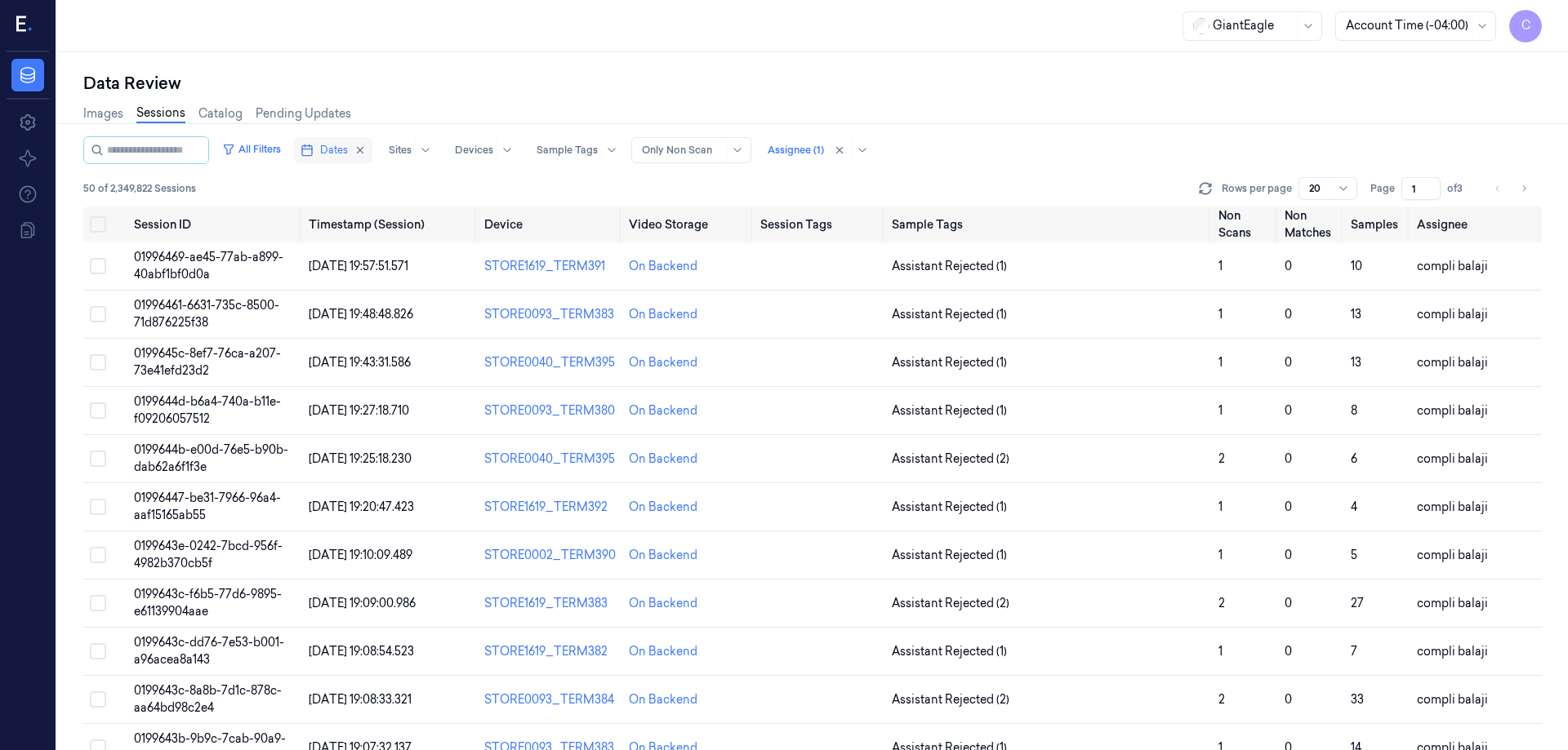
click at [348, 153] on span "Dates" at bounding box center [334, 150] width 28 height 15
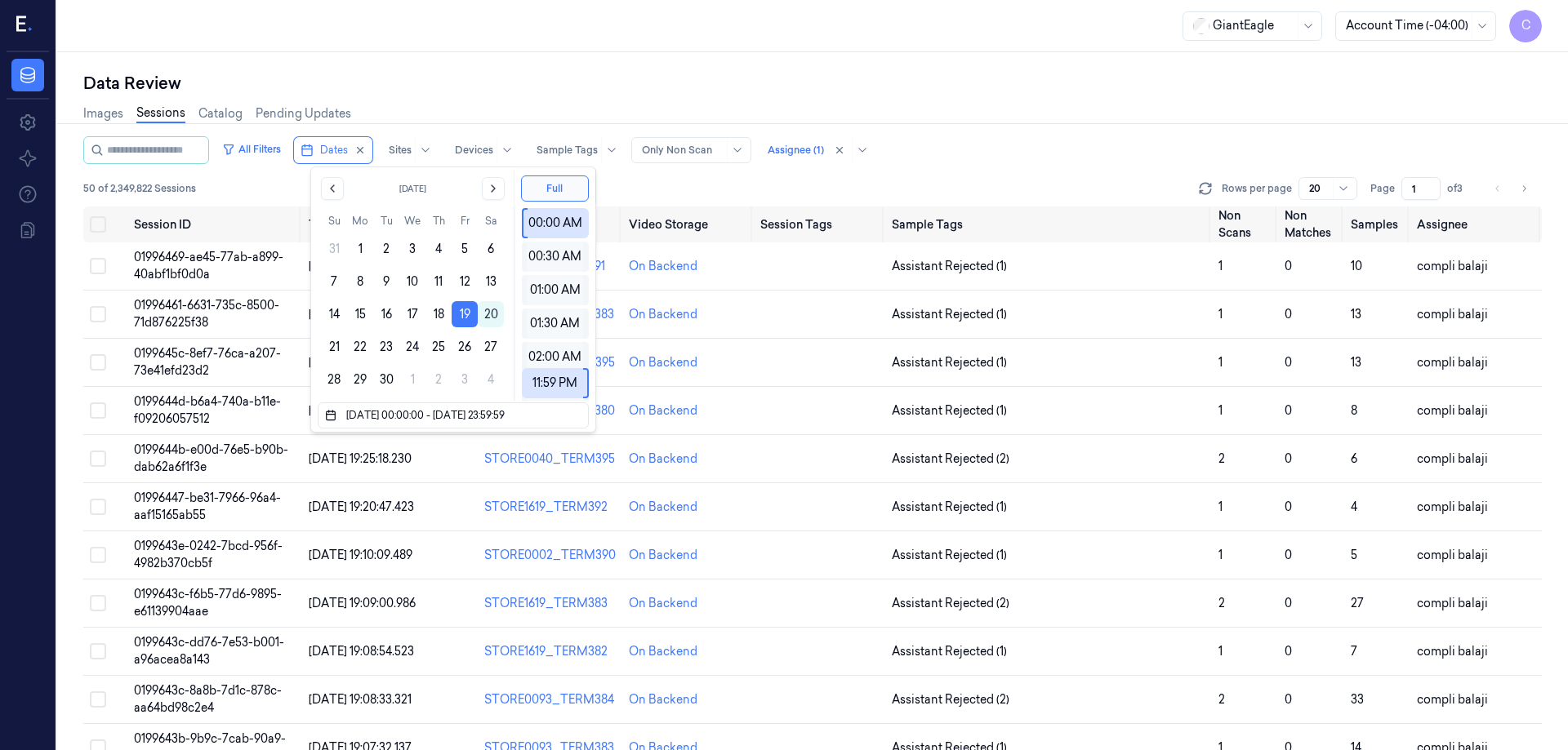
click at [1121, 106] on div "Images Sessions Catalog Pending Updates" at bounding box center [812, 116] width 1458 height 42
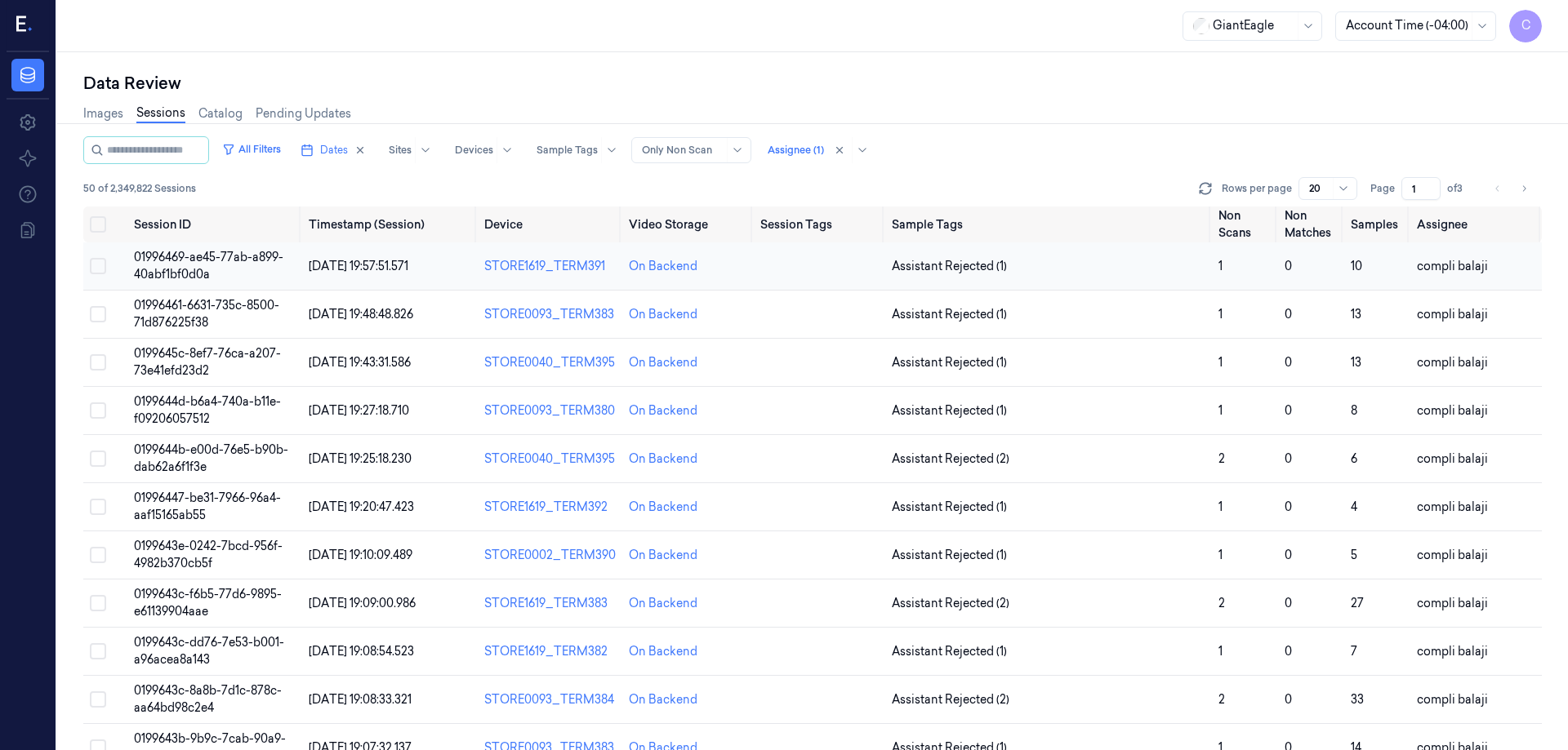
click at [208, 258] on span "01996469-ae45-77ab-a899-40abf1bf0d0a" at bounding box center [208, 266] width 149 height 32
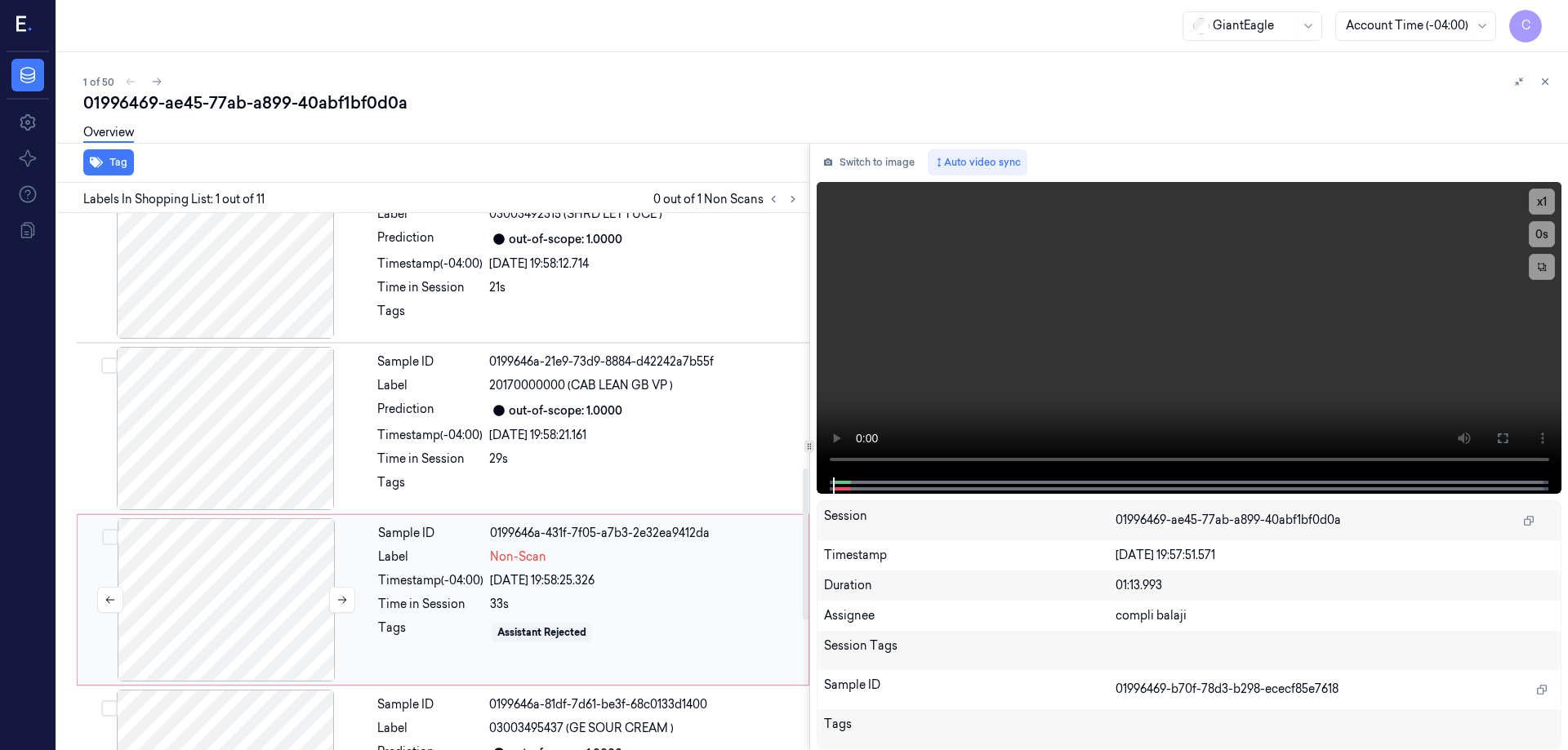
click at [266, 577] on div at bounding box center [226, 600] width 290 height 163
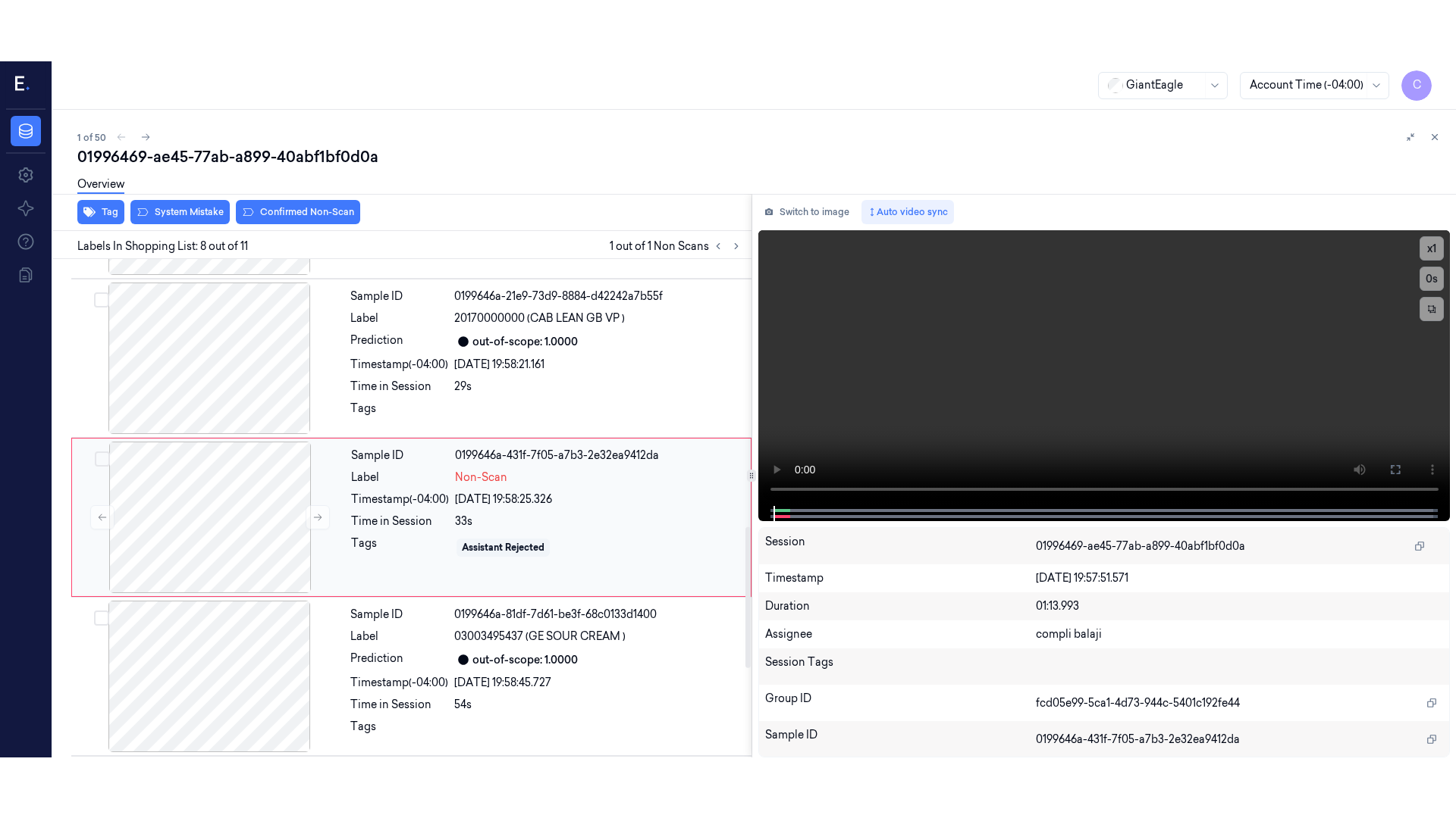
scroll to position [944, 0]
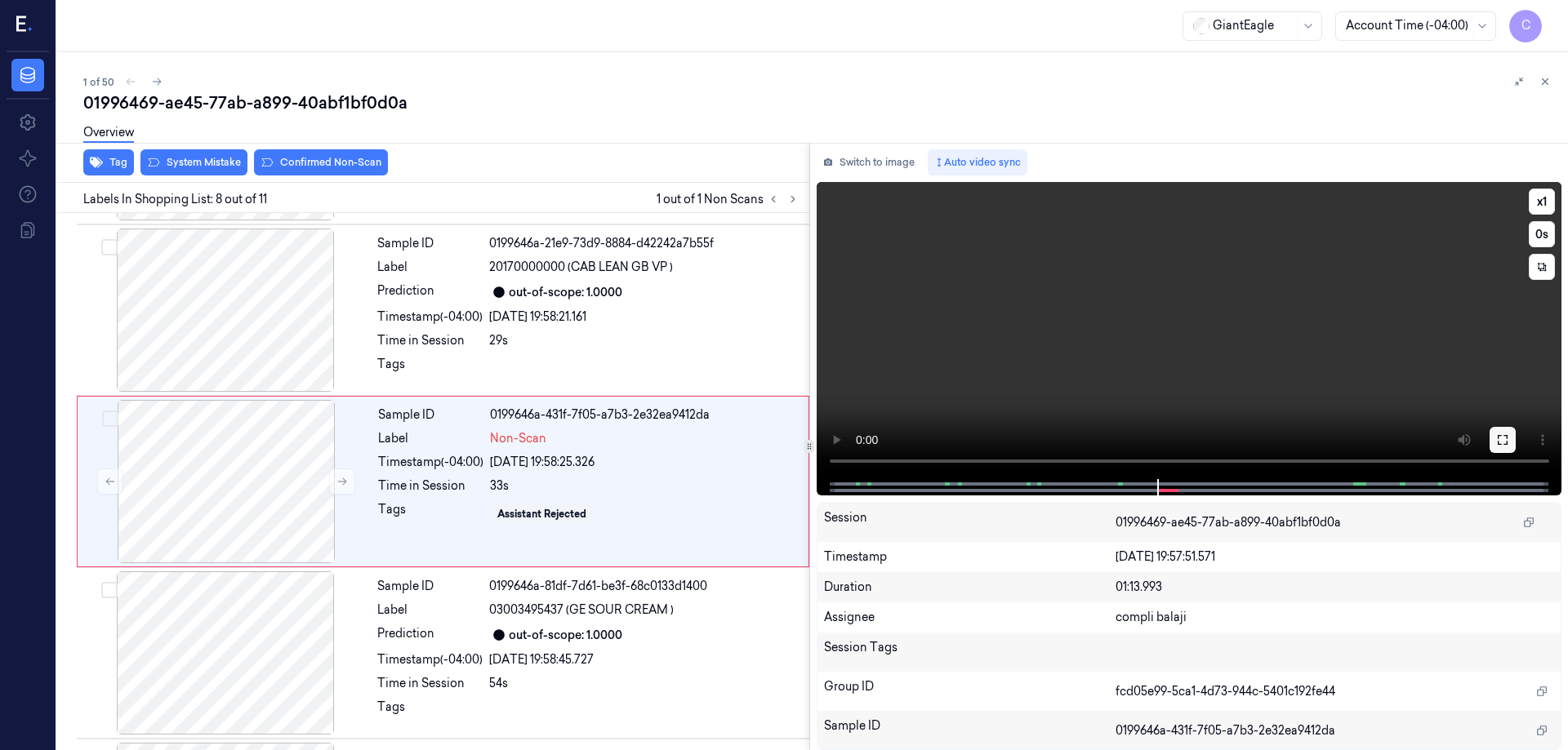
click at [1501, 444] on icon at bounding box center [1502, 440] width 13 height 13
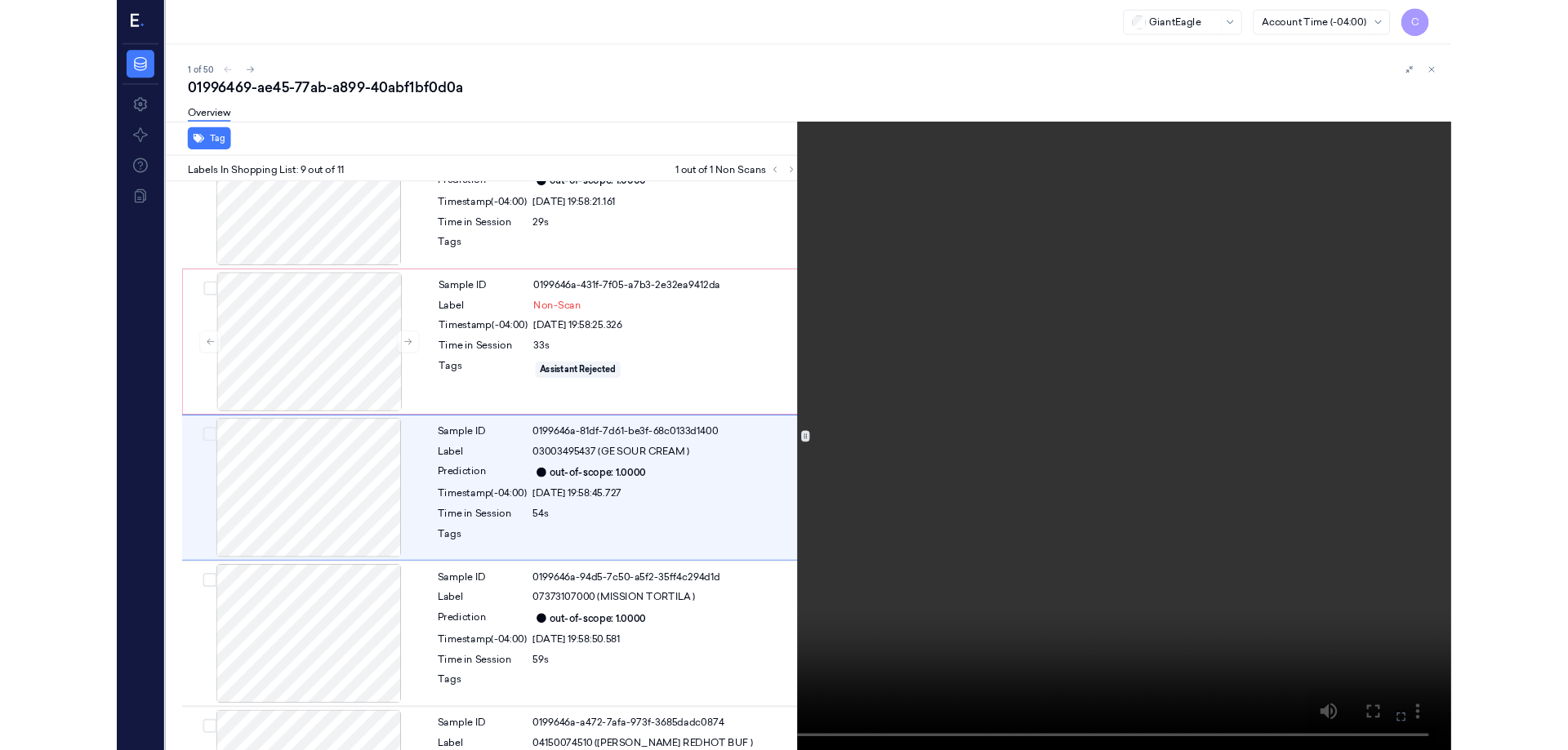
scroll to position [1123, 0]
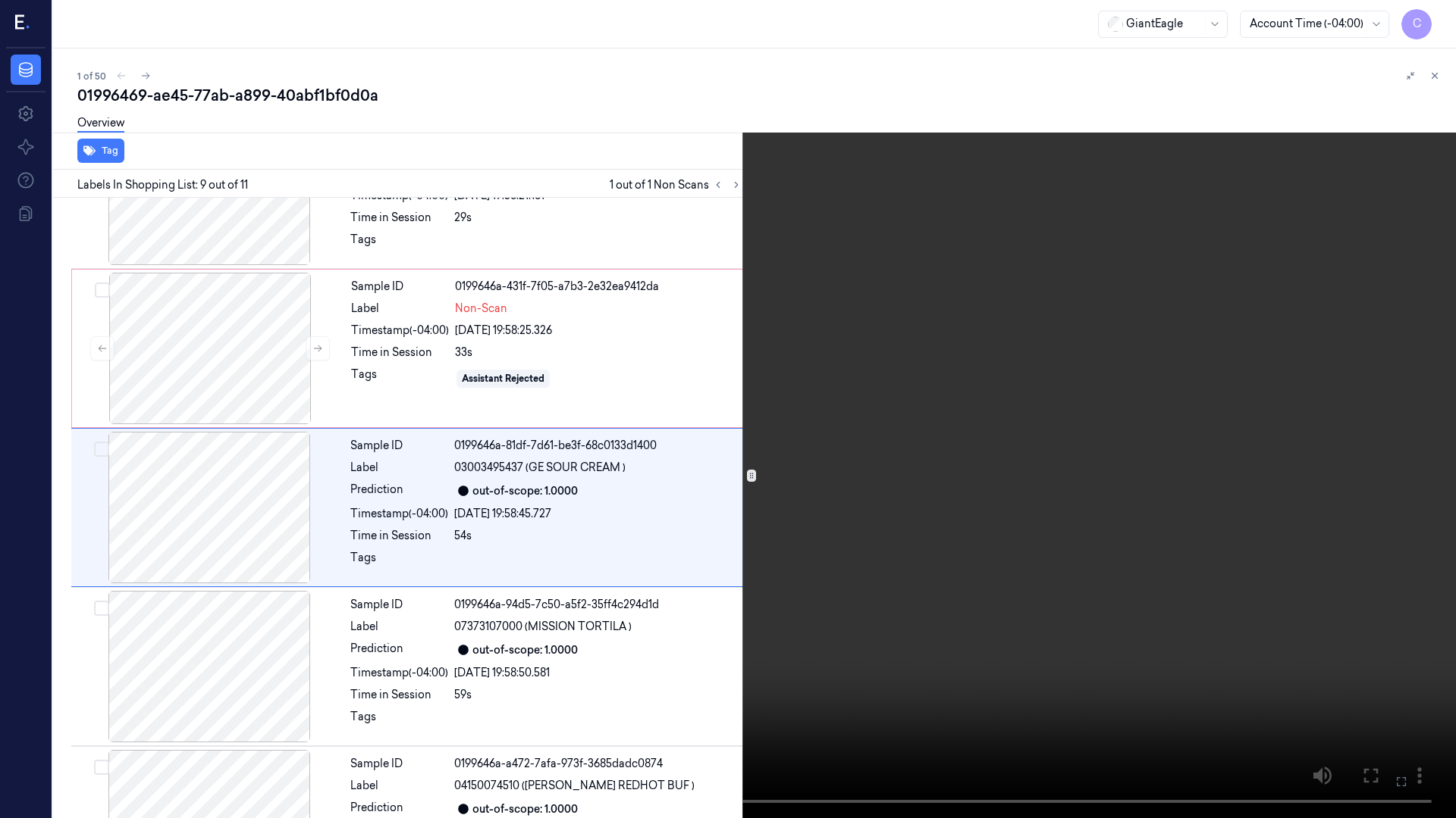
drag, startPoint x: 1399, startPoint y: 780, endPoint x: 1141, endPoint y: 655, distance: 286.7
click at [0, 0] on icon at bounding box center [0, 0] width 0 height 0
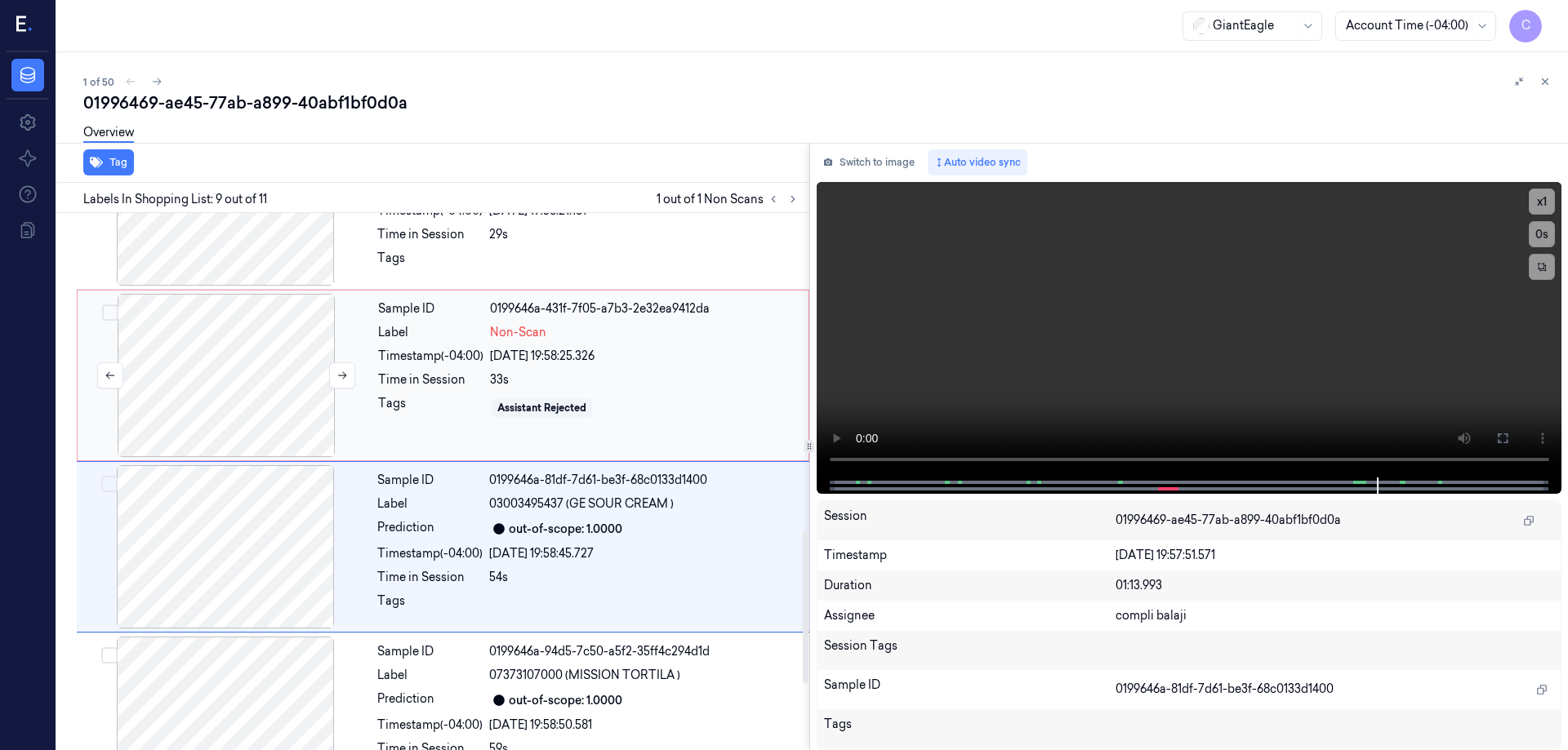
click at [196, 353] on div at bounding box center [226, 375] width 290 height 163
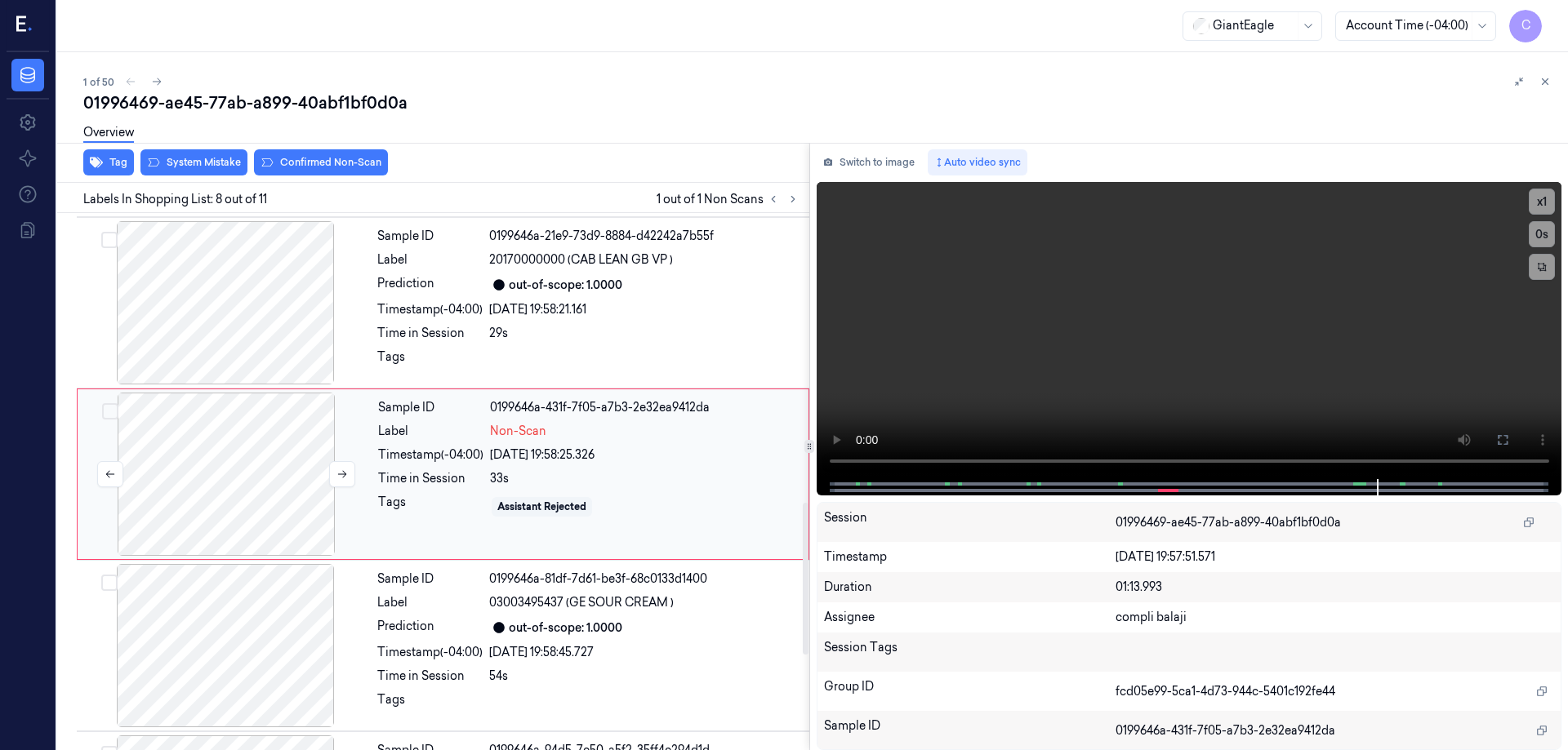
scroll to position [1017, 0]
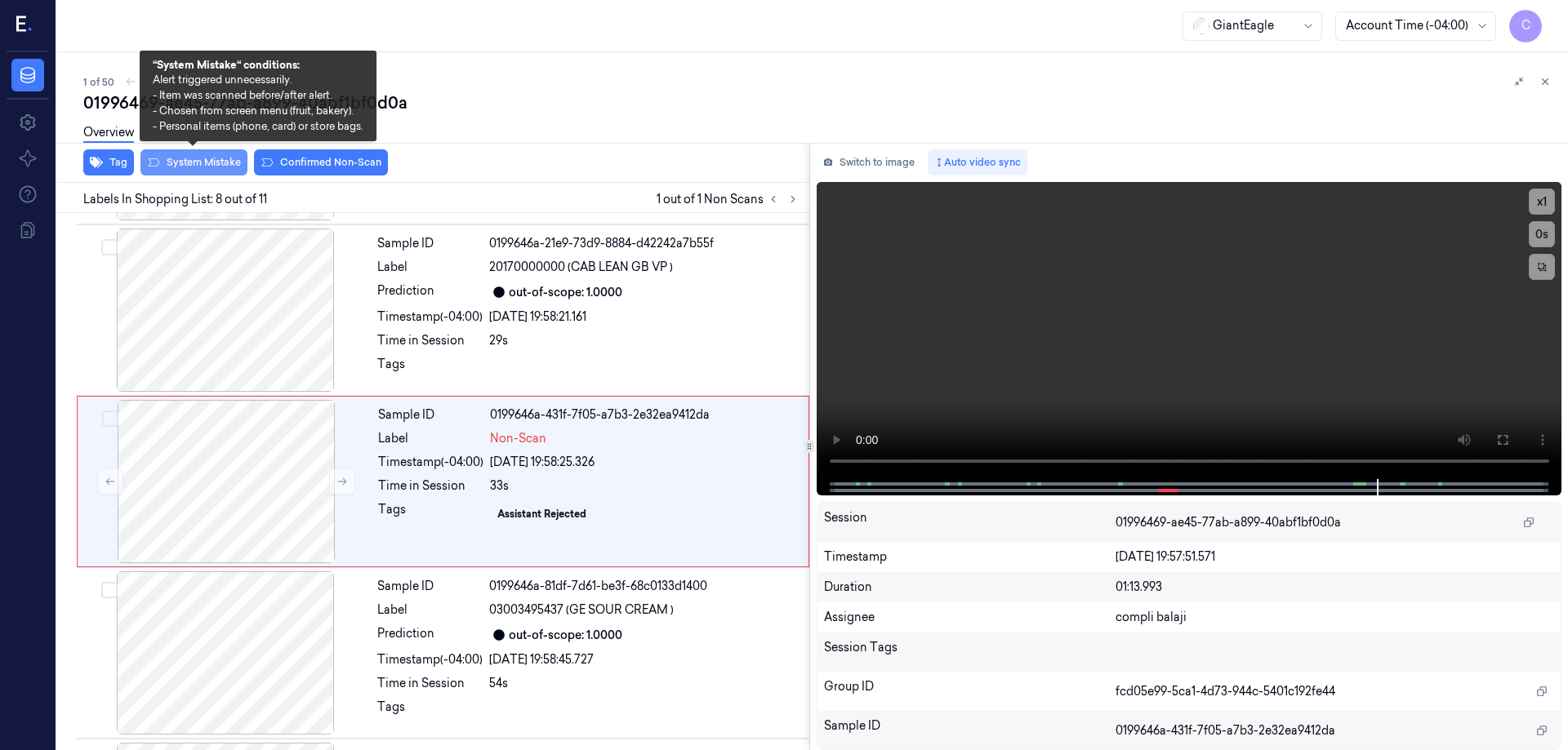
click at [189, 162] on button "System Mistake" at bounding box center [194, 162] width 107 height 26
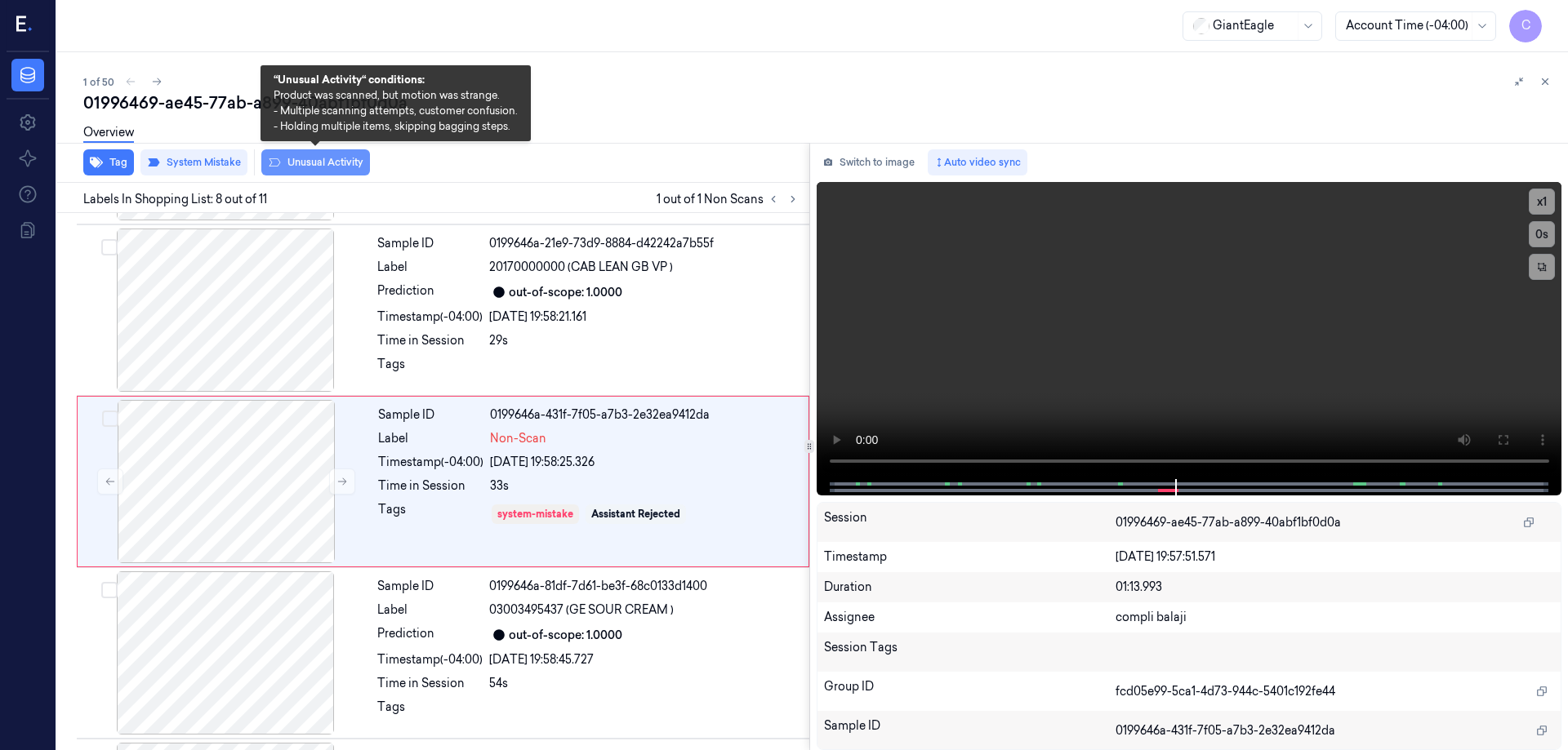
click at [346, 165] on button "Unusual Activity" at bounding box center [315, 162] width 109 height 26
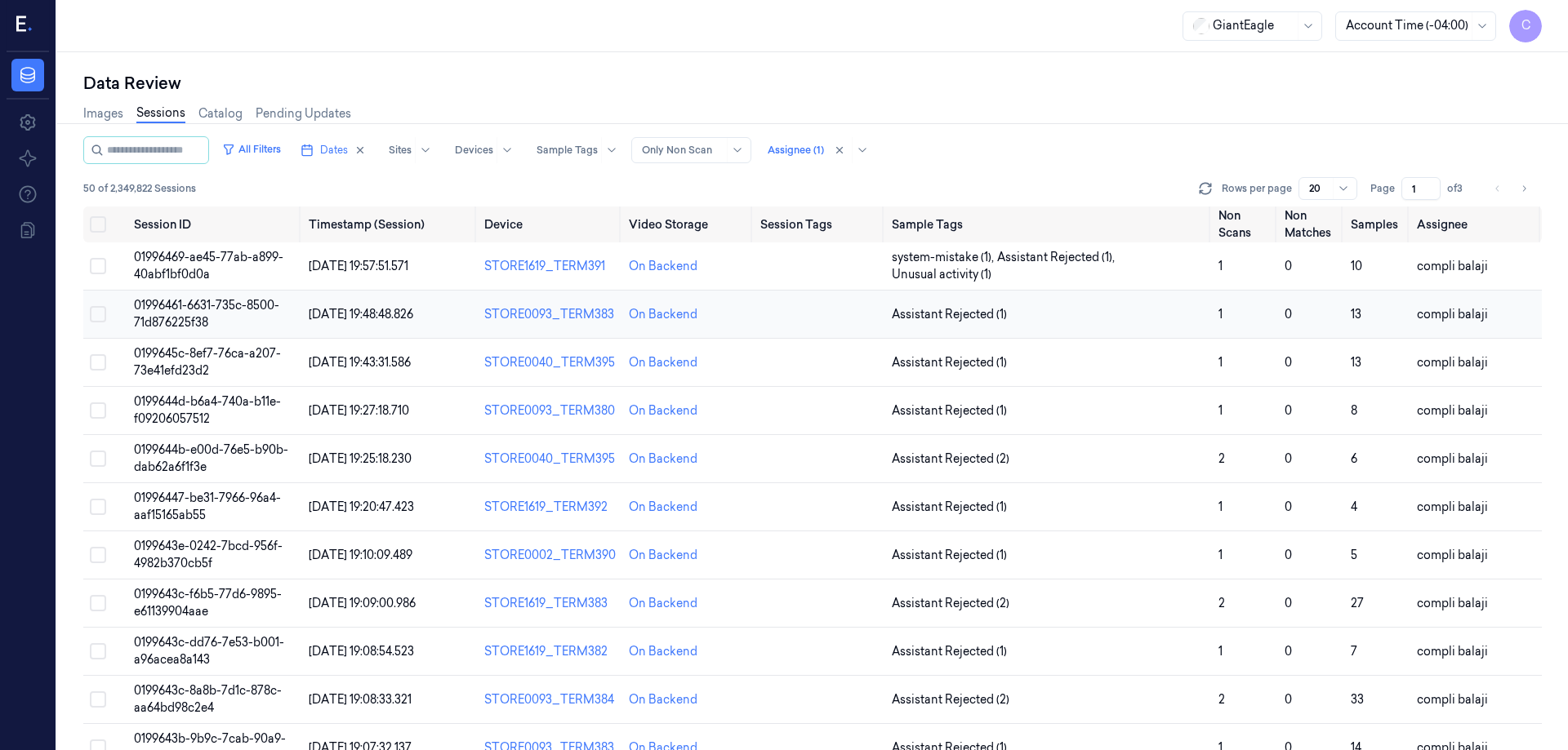
click at [200, 305] on span "01996461-6631-735c-8500-71d876225f38" at bounding box center [206, 314] width 145 height 32
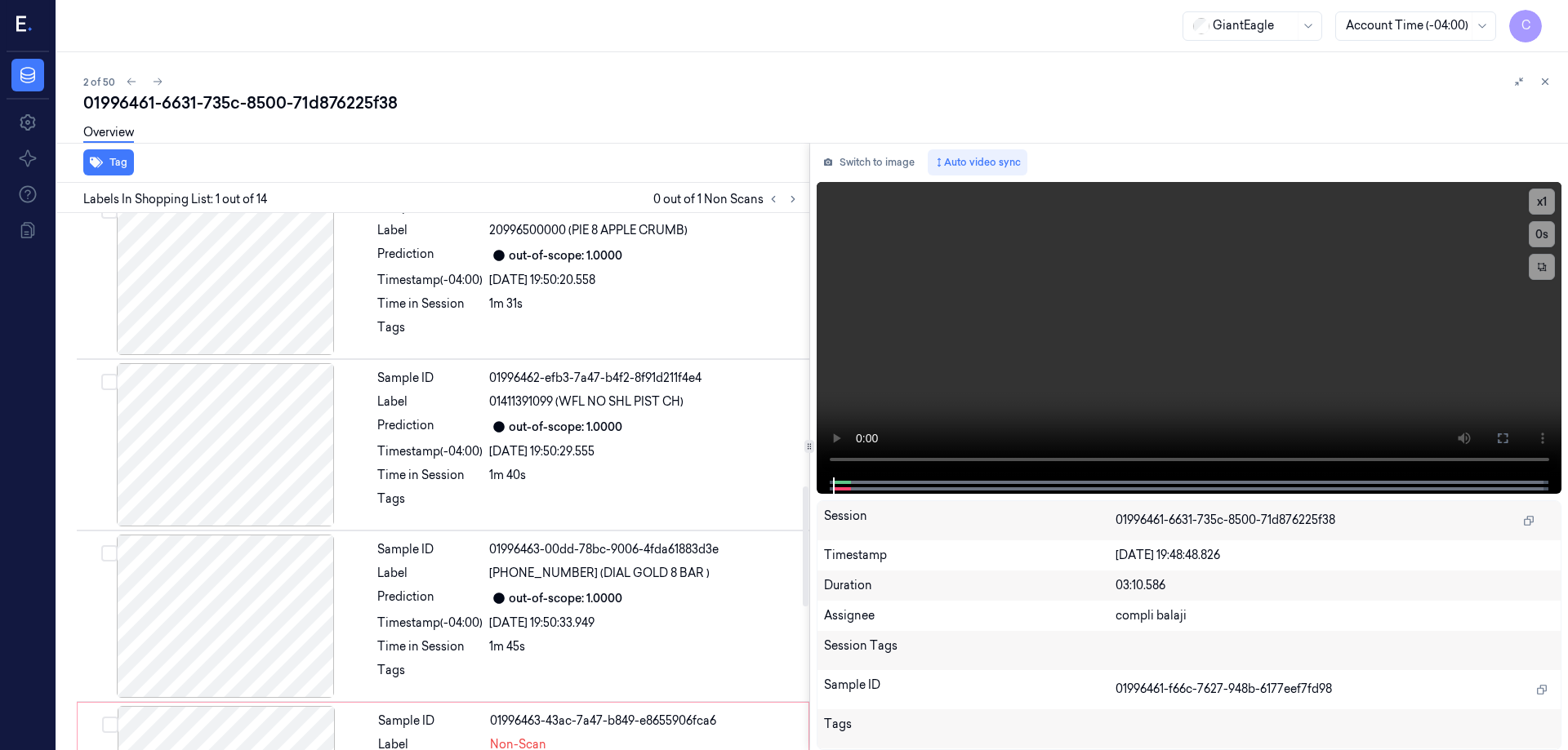
scroll to position [1469, 0]
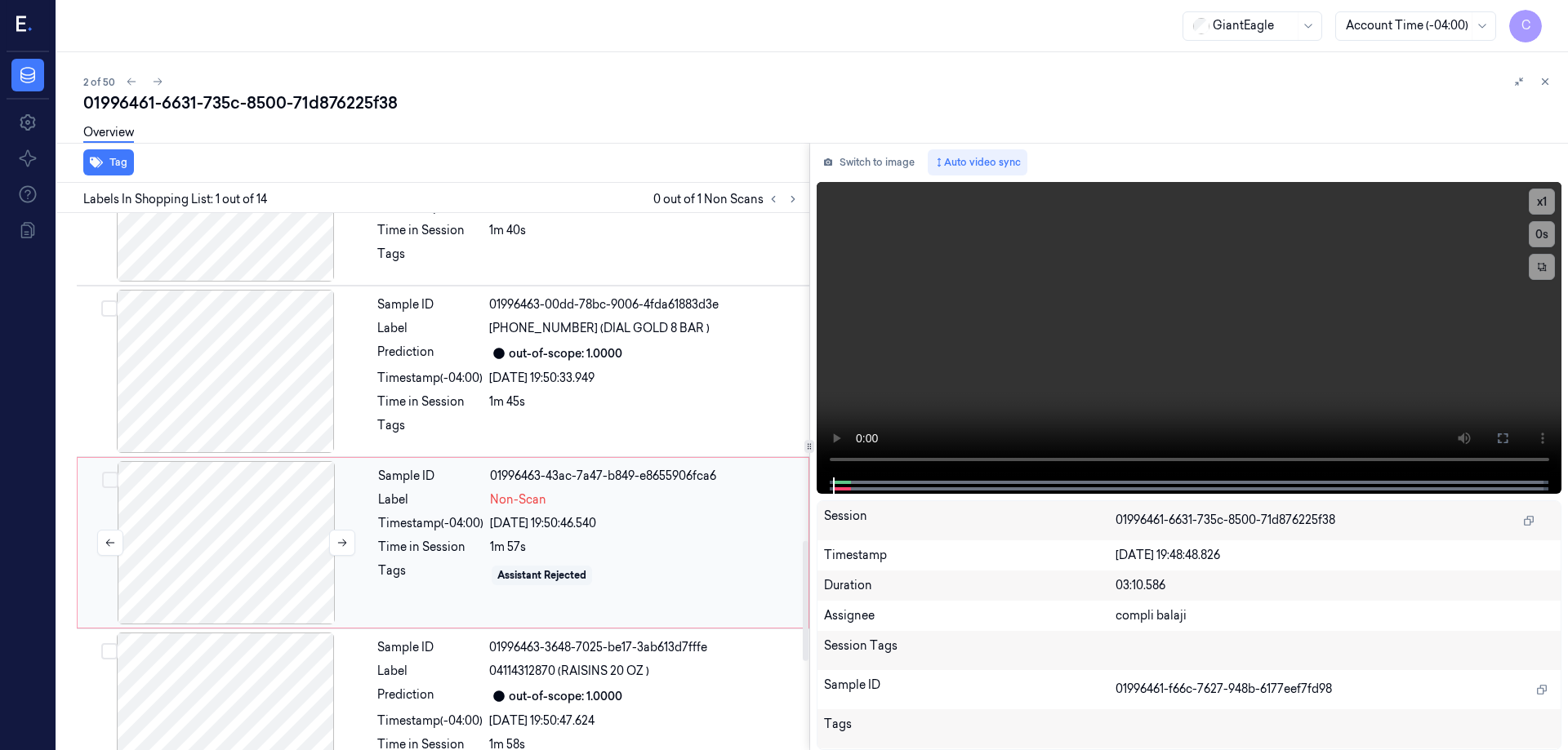
click at [225, 529] on div at bounding box center [226, 542] width 290 height 163
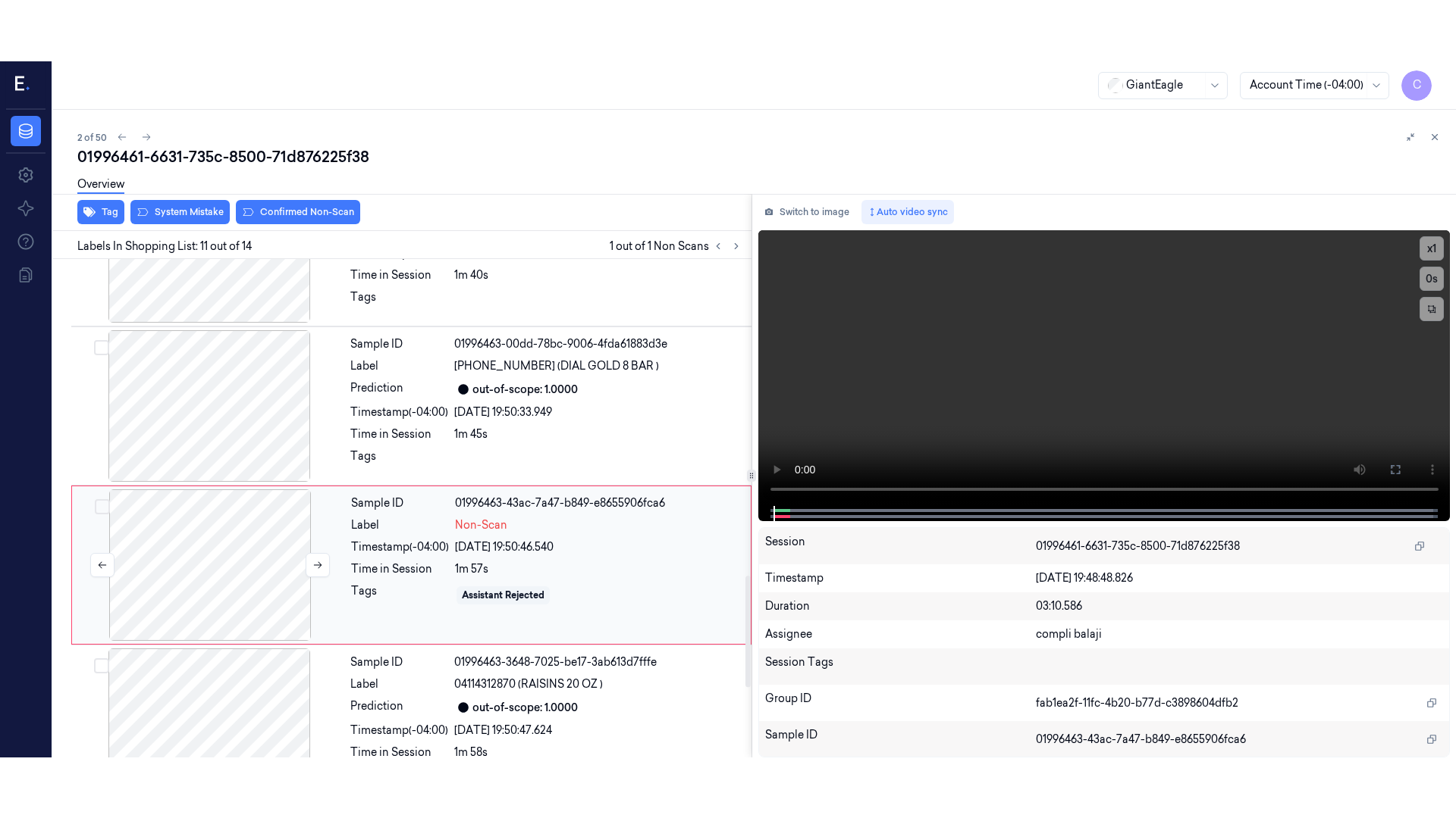
scroll to position [1420, 0]
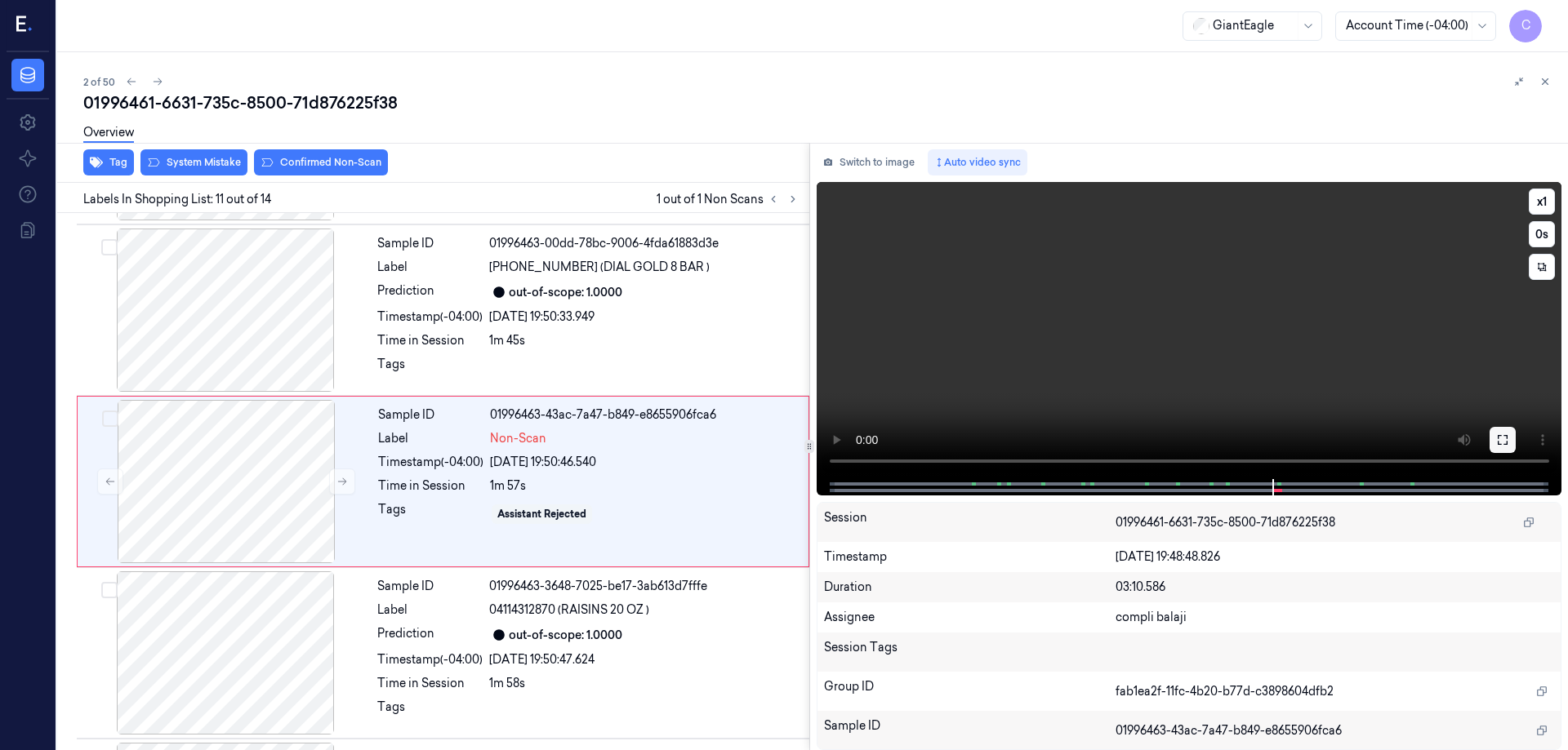
click at [1507, 437] on icon at bounding box center [1503, 440] width 10 height 10
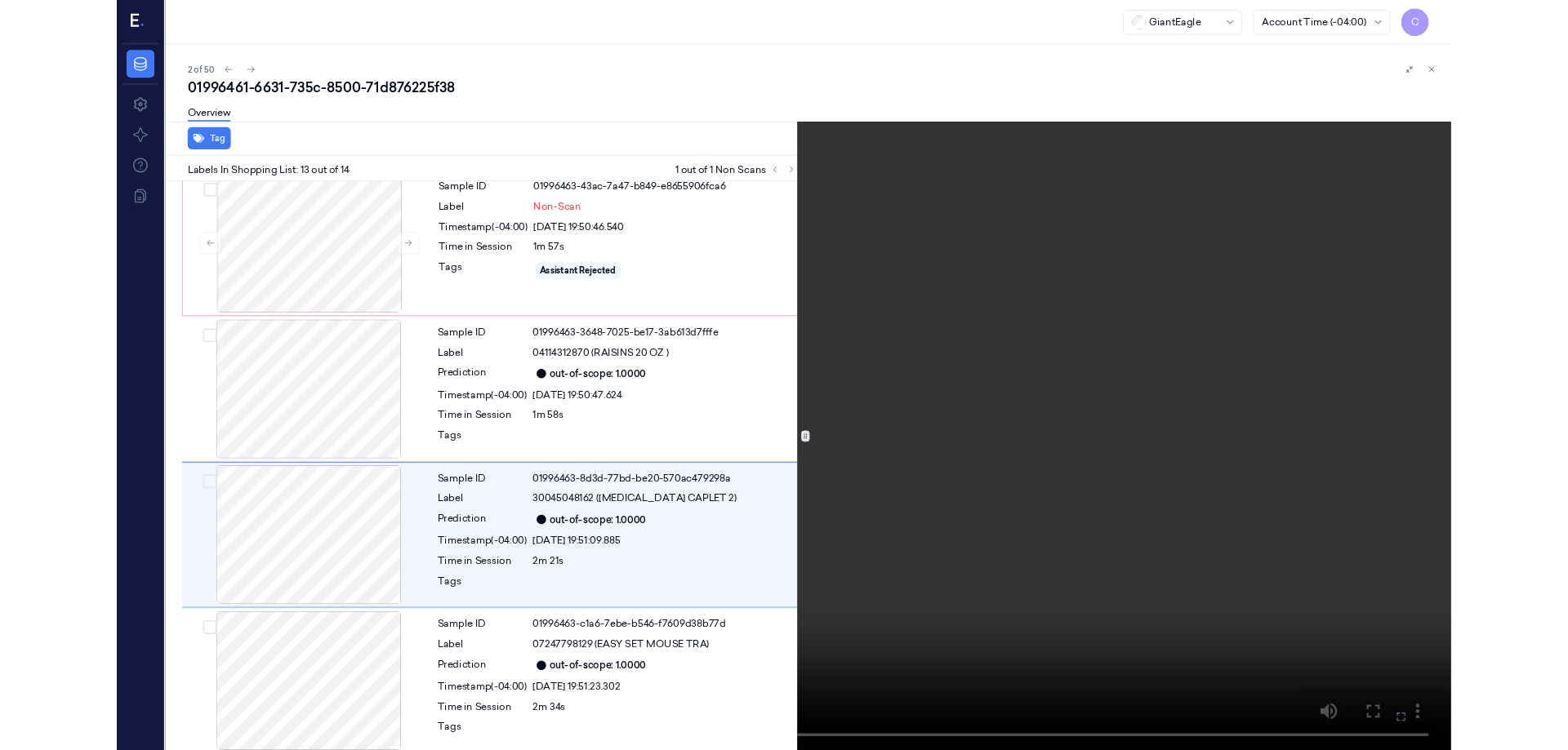
scroll to position [1737, 0]
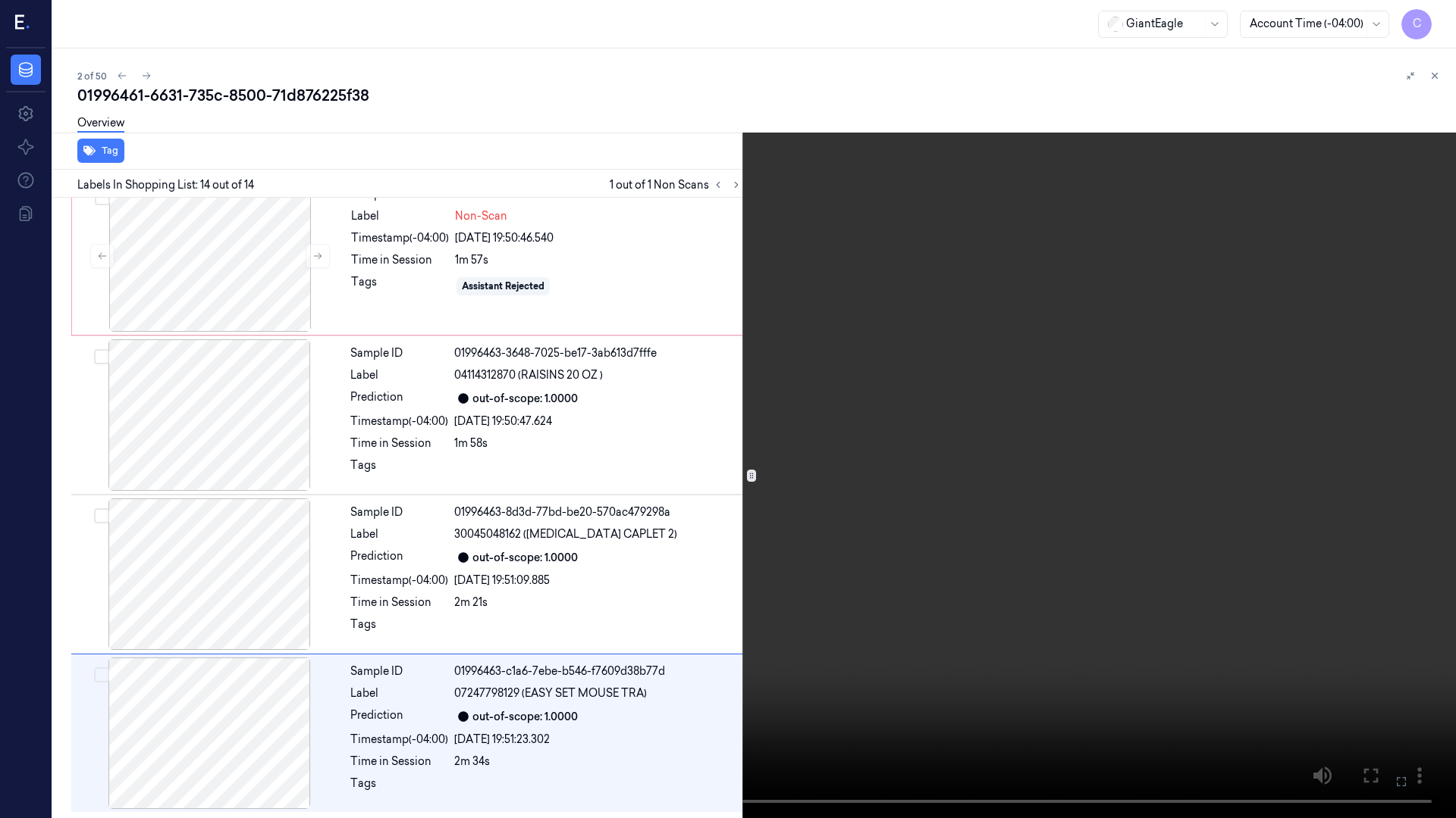
click at [0, 0] on icon at bounding box center [0, 0] width 0 height 0
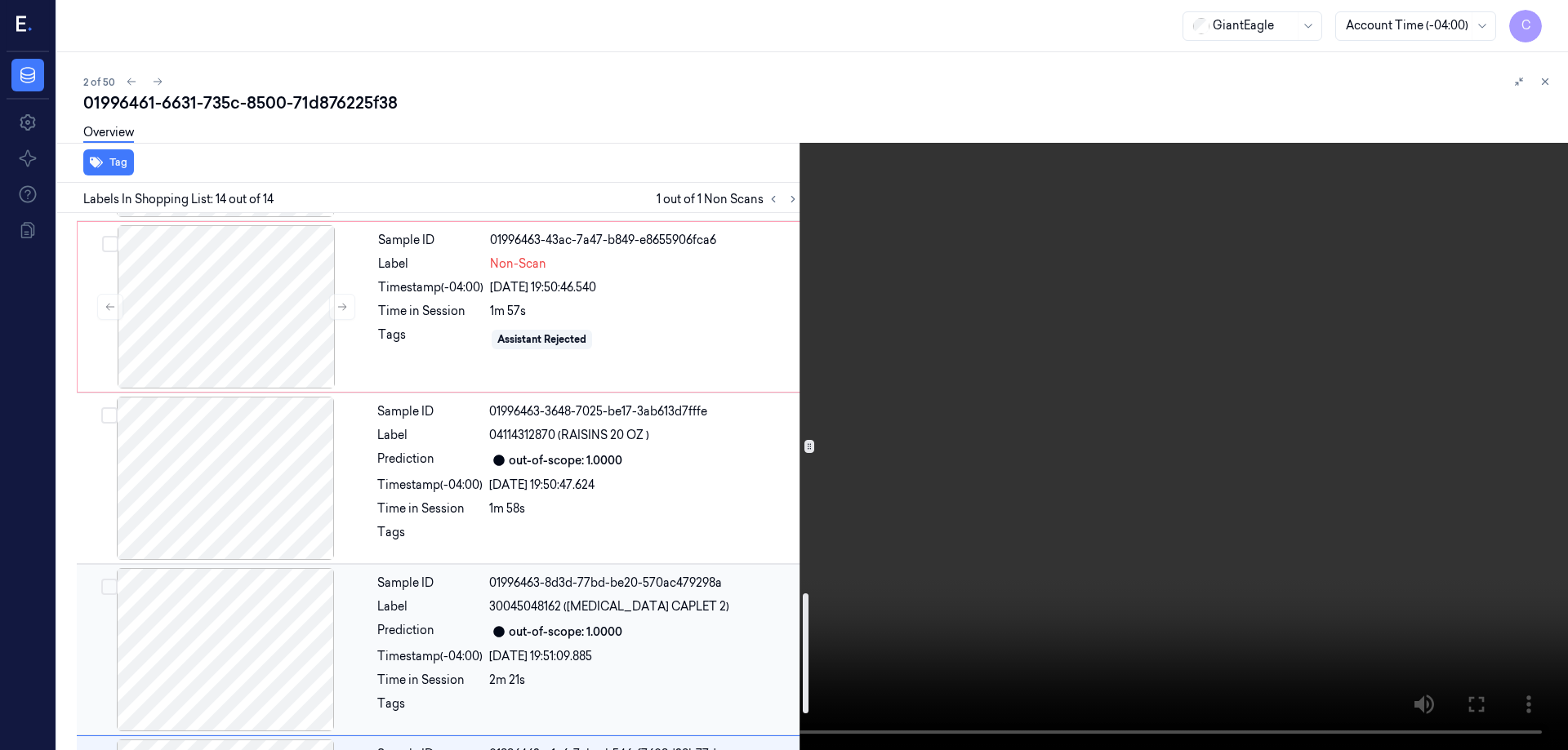
scroll to position [1705, 0]
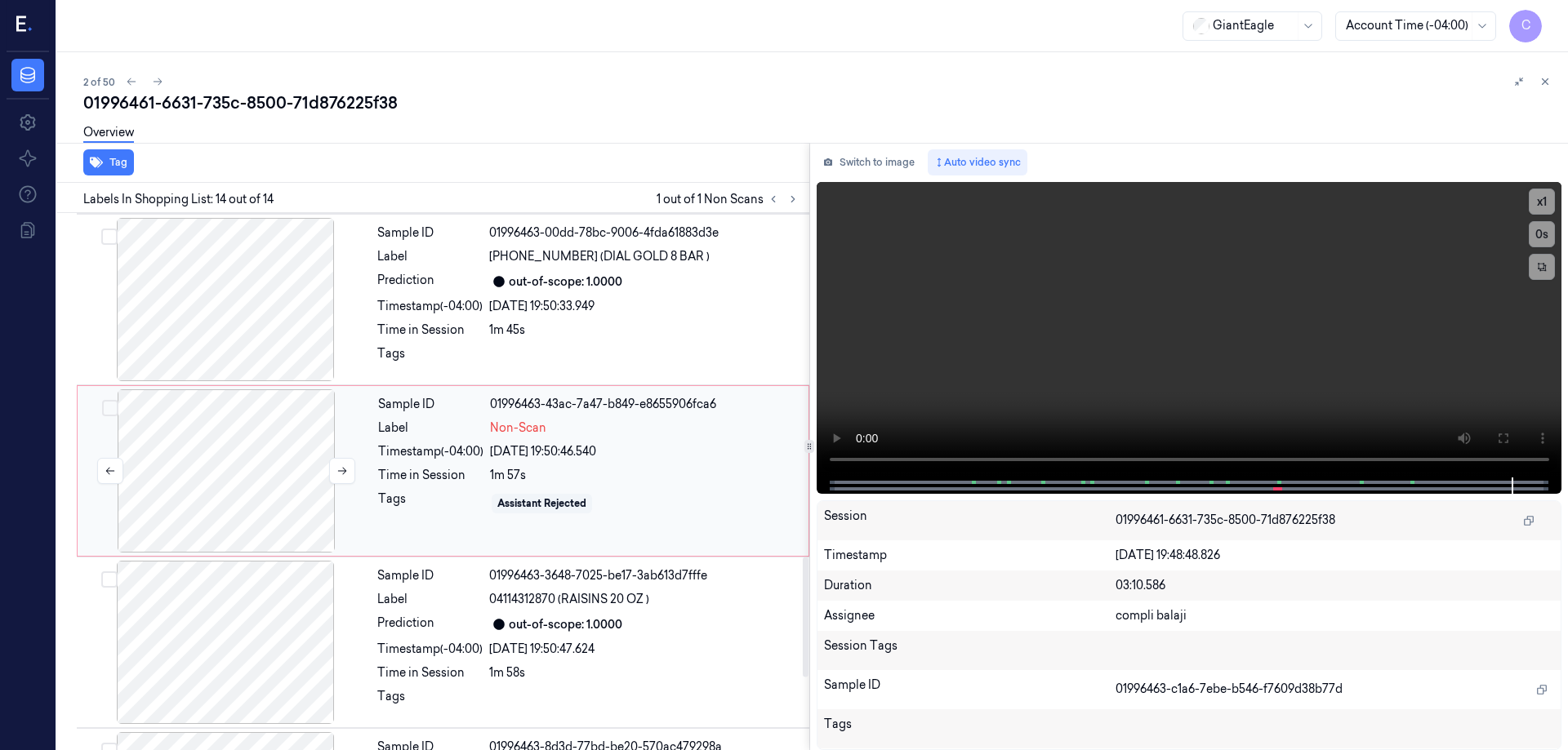
click at [261, 478] on div at bounding box center [226, 470] width 290 height 163
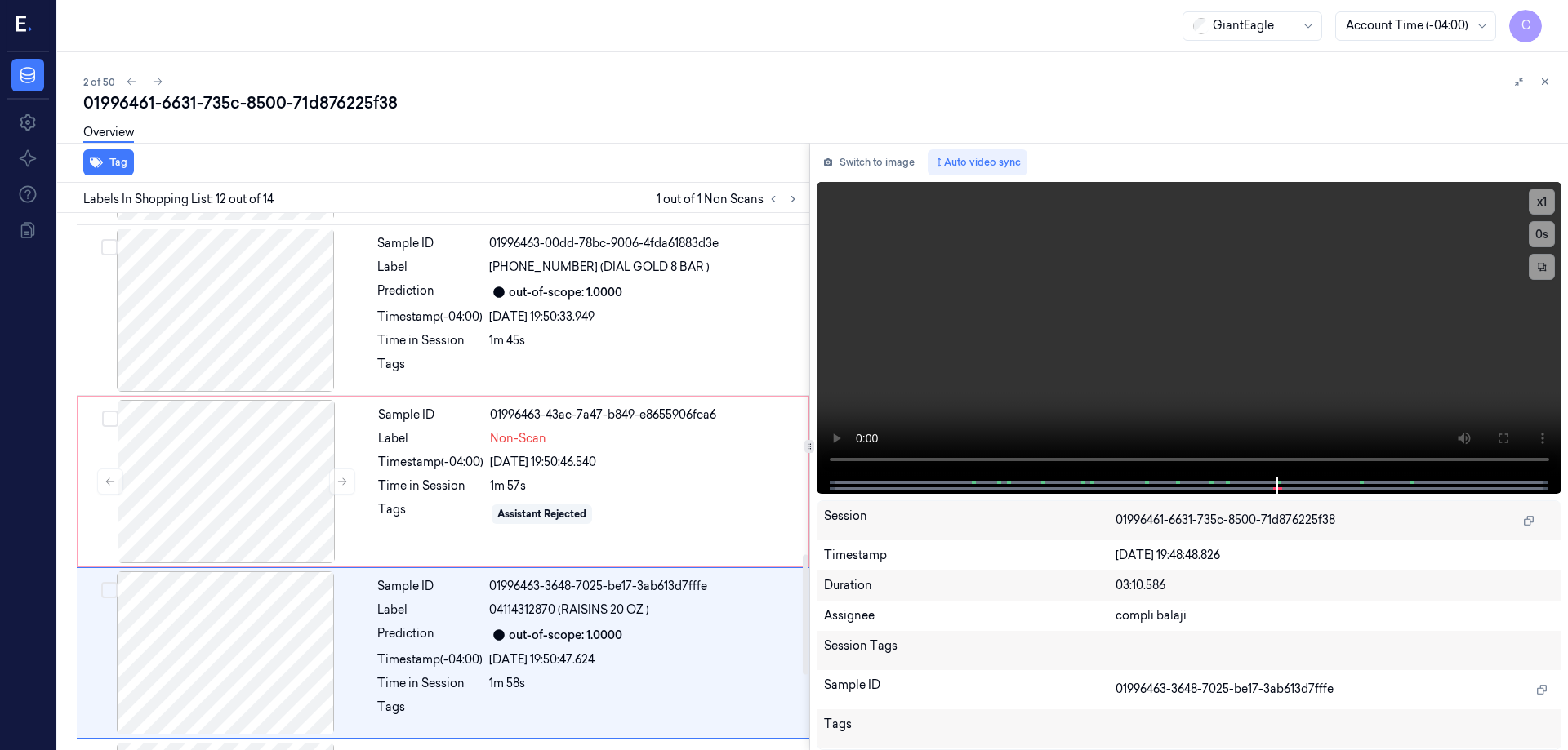
scroll to position [1531, 0]
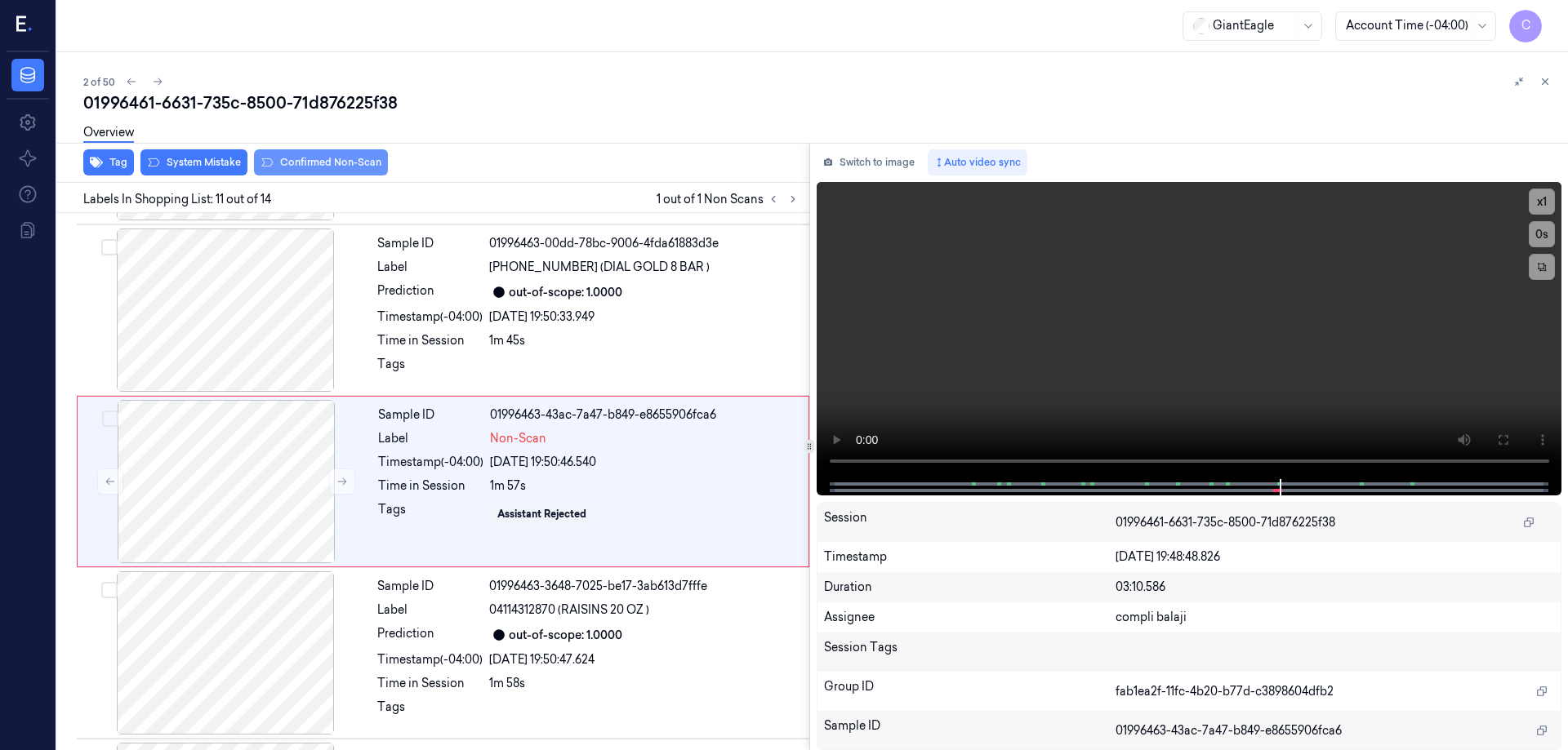
click at [303, 164] on button "Confirmed Non-Scan" at bounding box center [321, 162] width 134 height 26
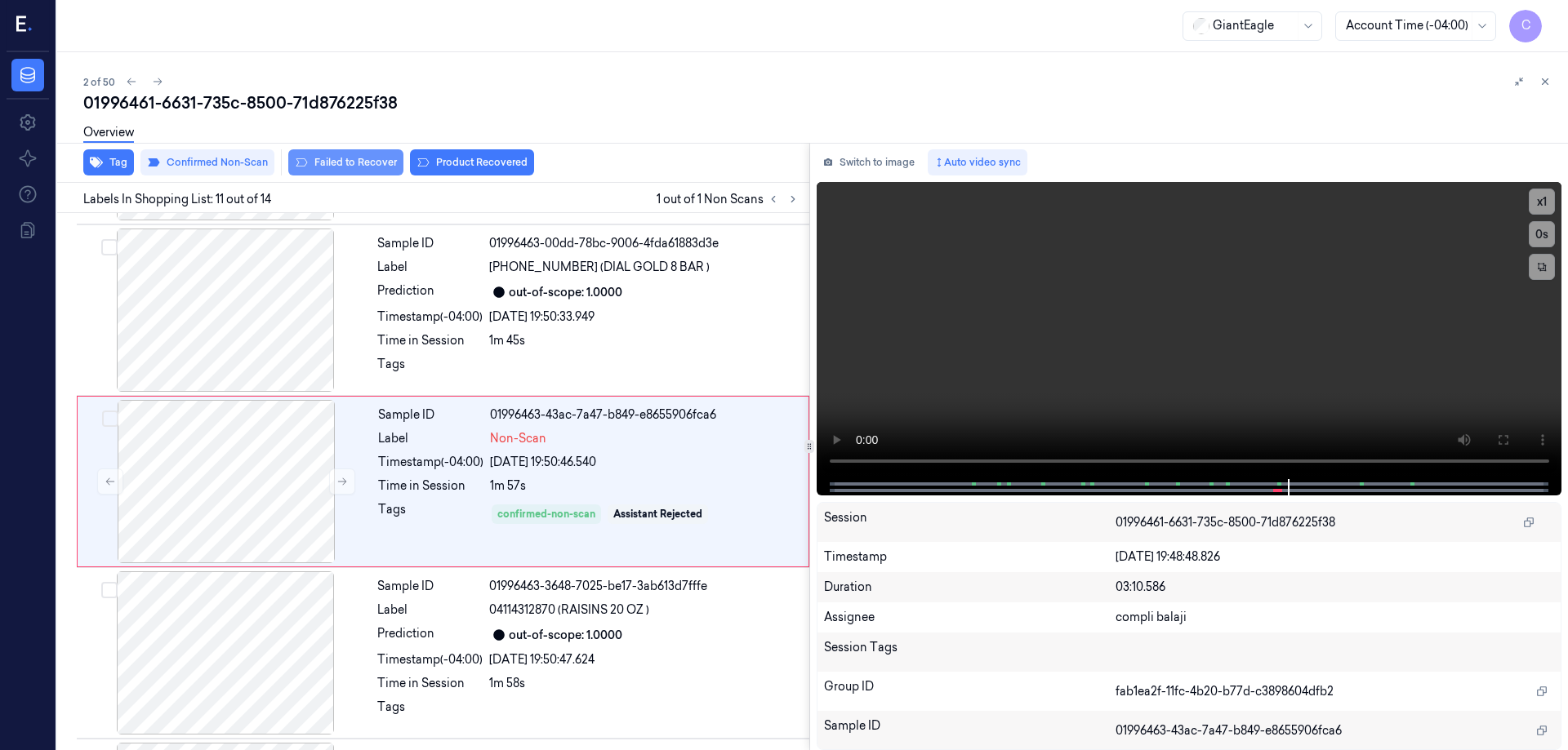
click at [341, 165] on button "Failed to Recover" at bounding box center [346, 162] width 116 height 26
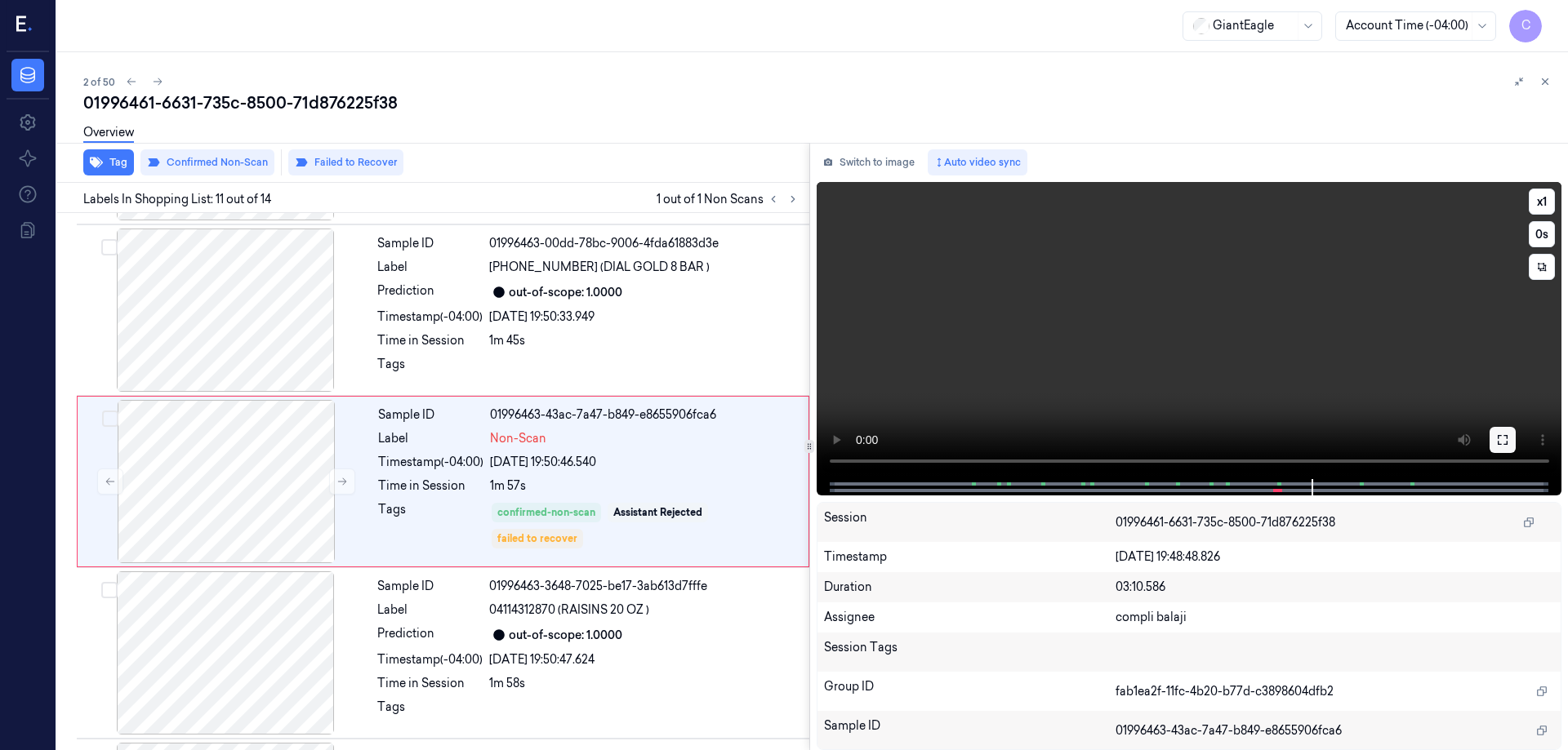
click at [1502, 442] on icon at bounding box center [1502, 440] width 13 height 13
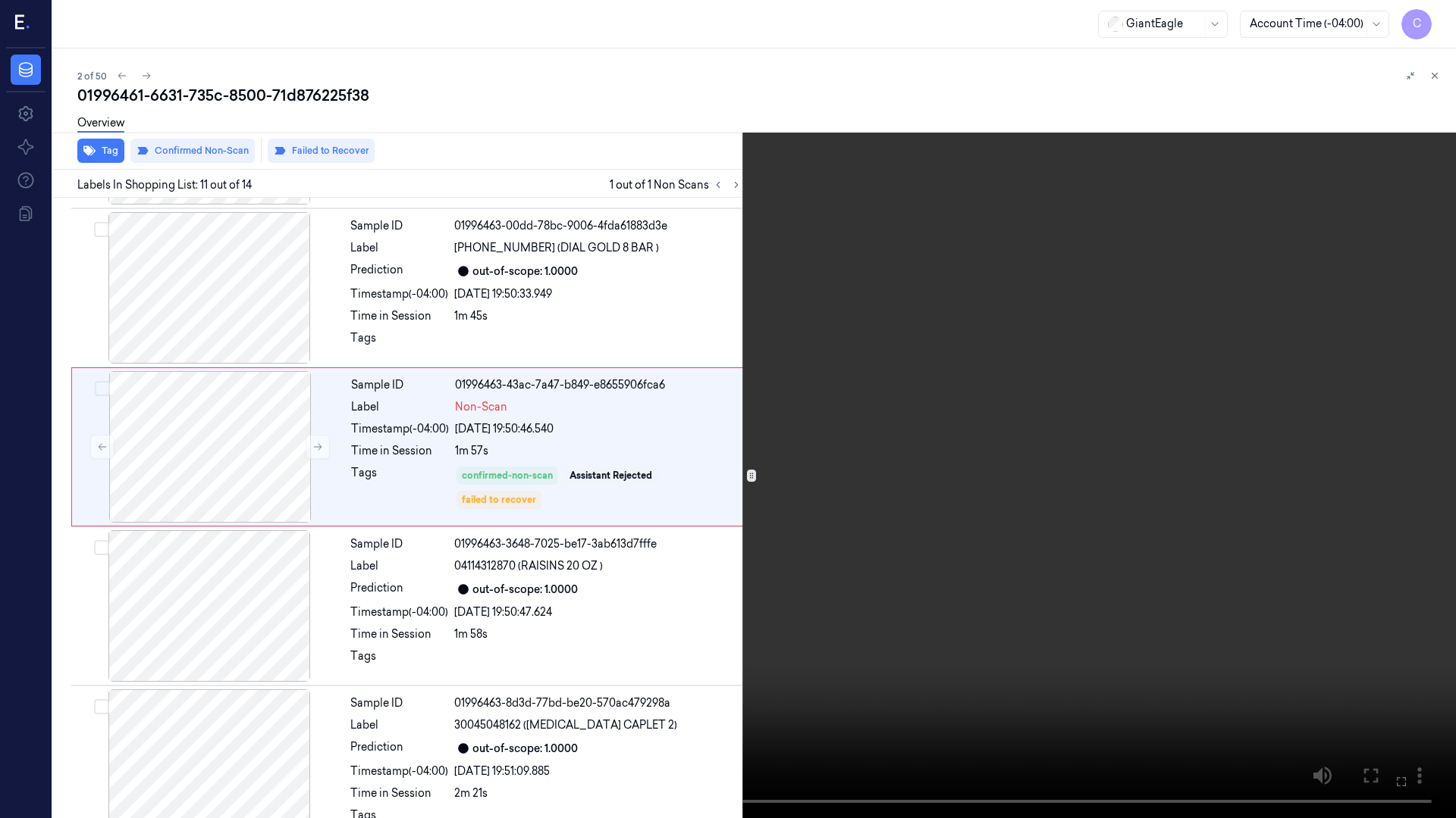
click at [0, 0] on button at bounding box center [0, 0] width 0 height 0
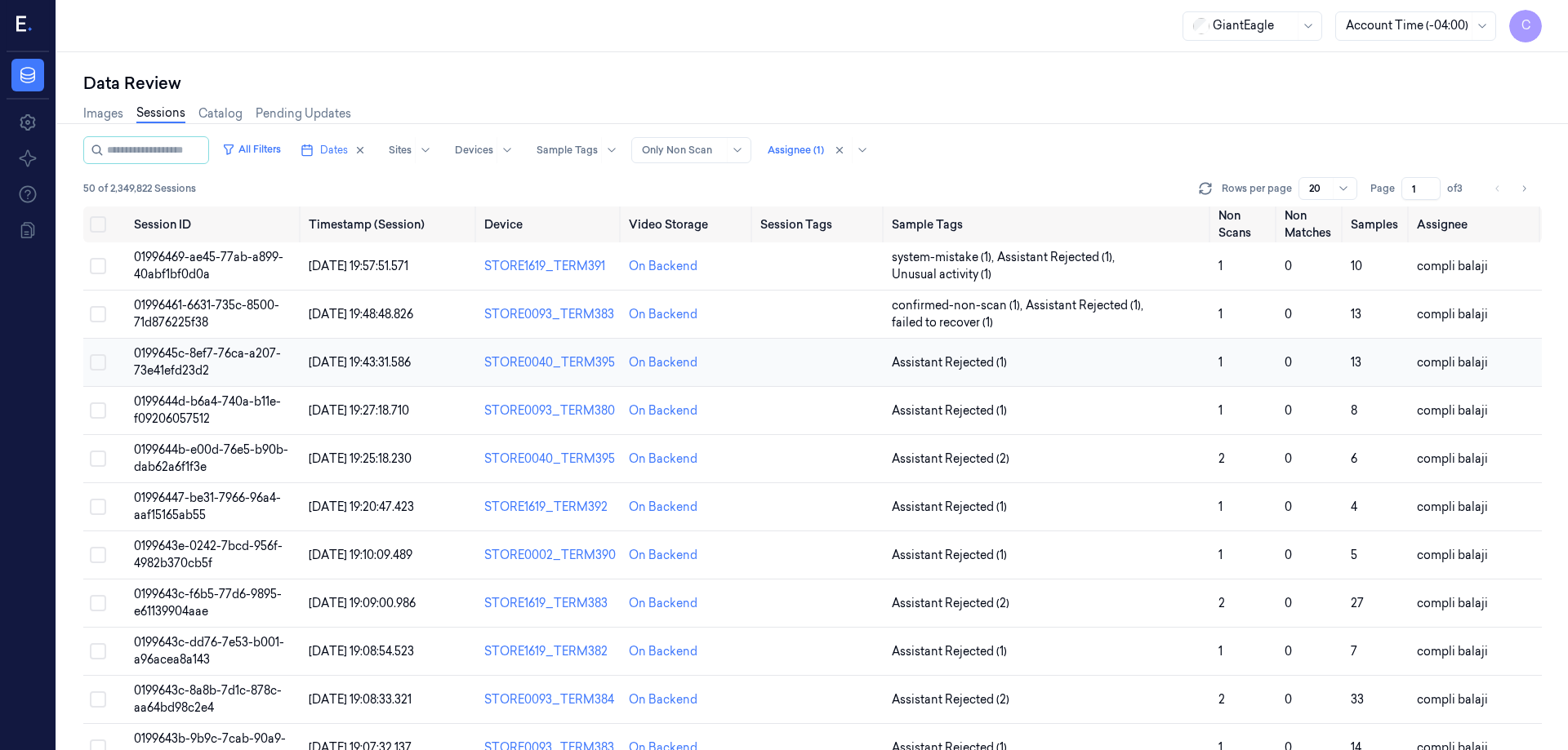
click at [186, 354] on span "0199645c-8ef7-76ca-a207-73e41efd23d2" at bounding box center [207, 362] width 147 height 32
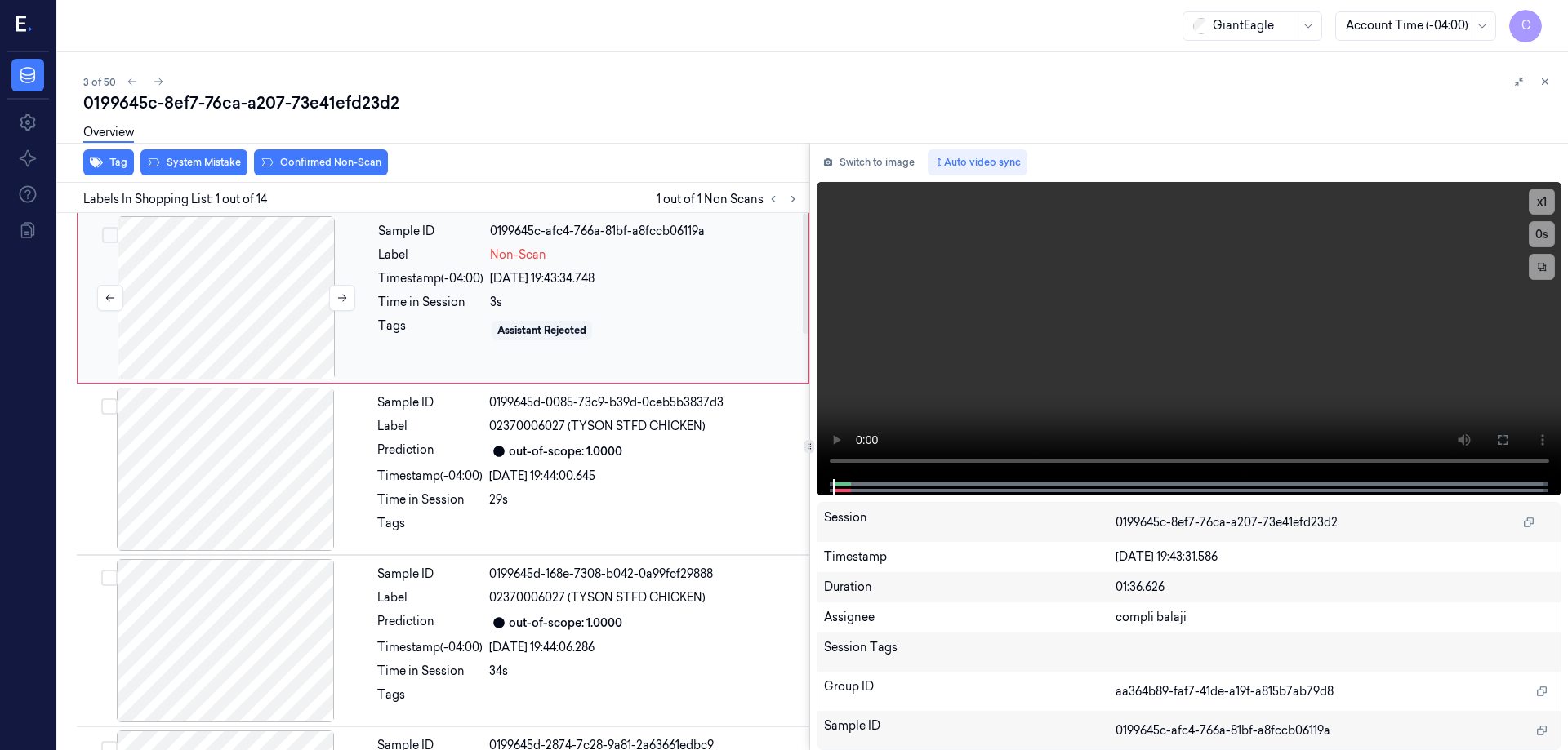
click at [260, 293] on div at bounding box center [226, 297] width 290 height 163
click at [1504, 447] on icon at bounding box center [1502, 440] width 13 height 13
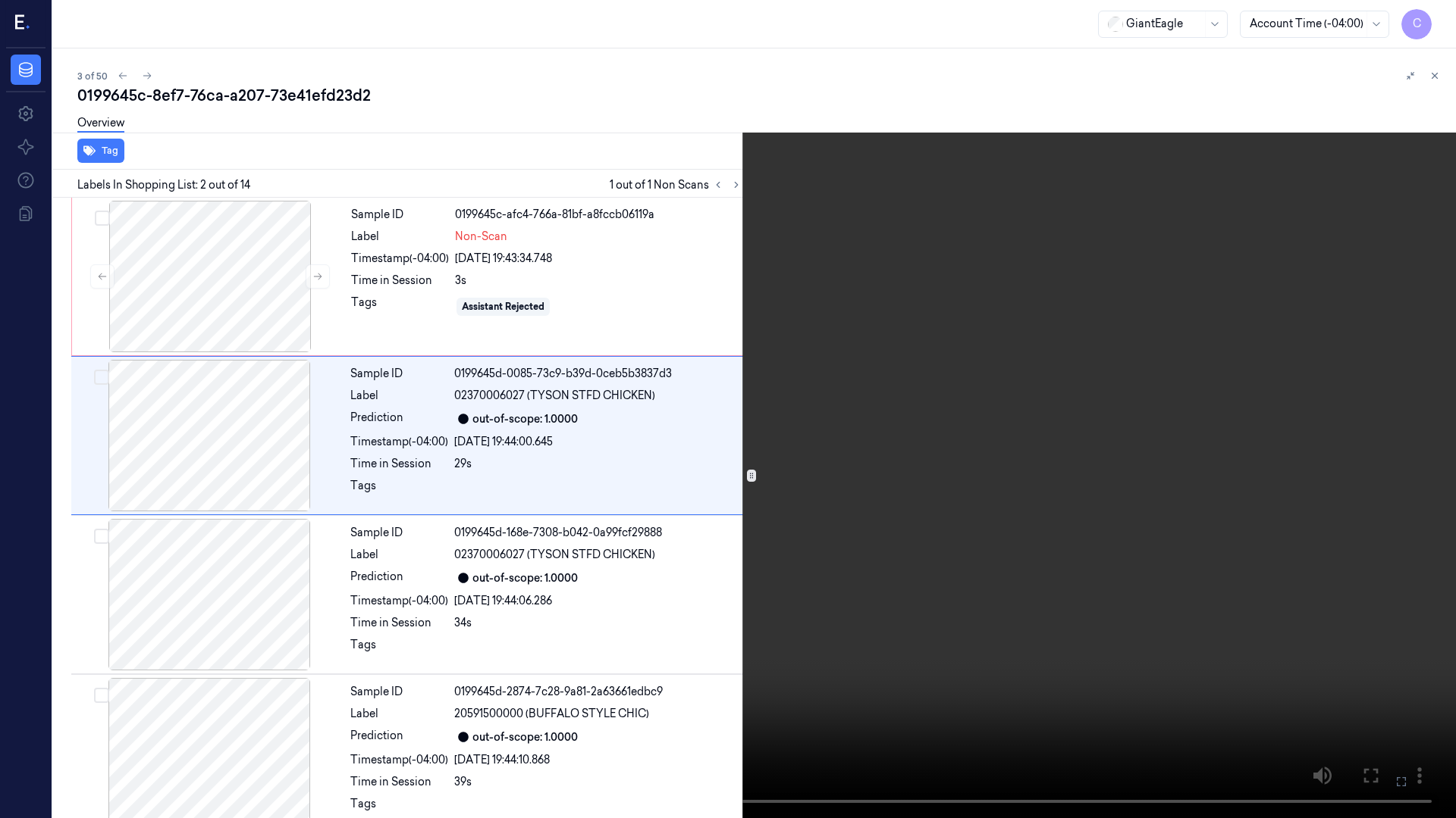
click at [0, 0] on icon at bounding box center [0, 0] width 0 height 0
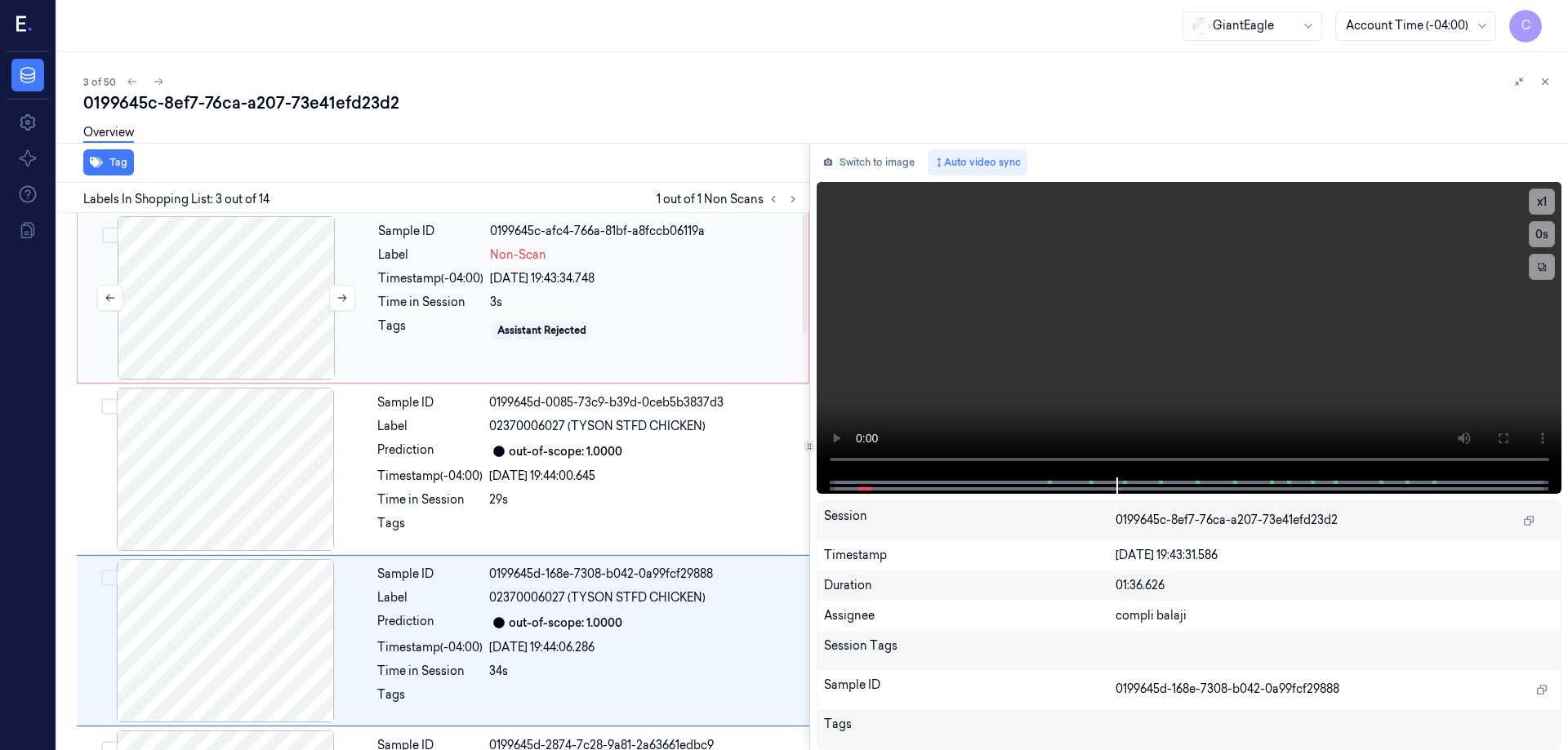
click at [111, 234] on button "Select row" at bounding box center [110, 235] width 17 height 17
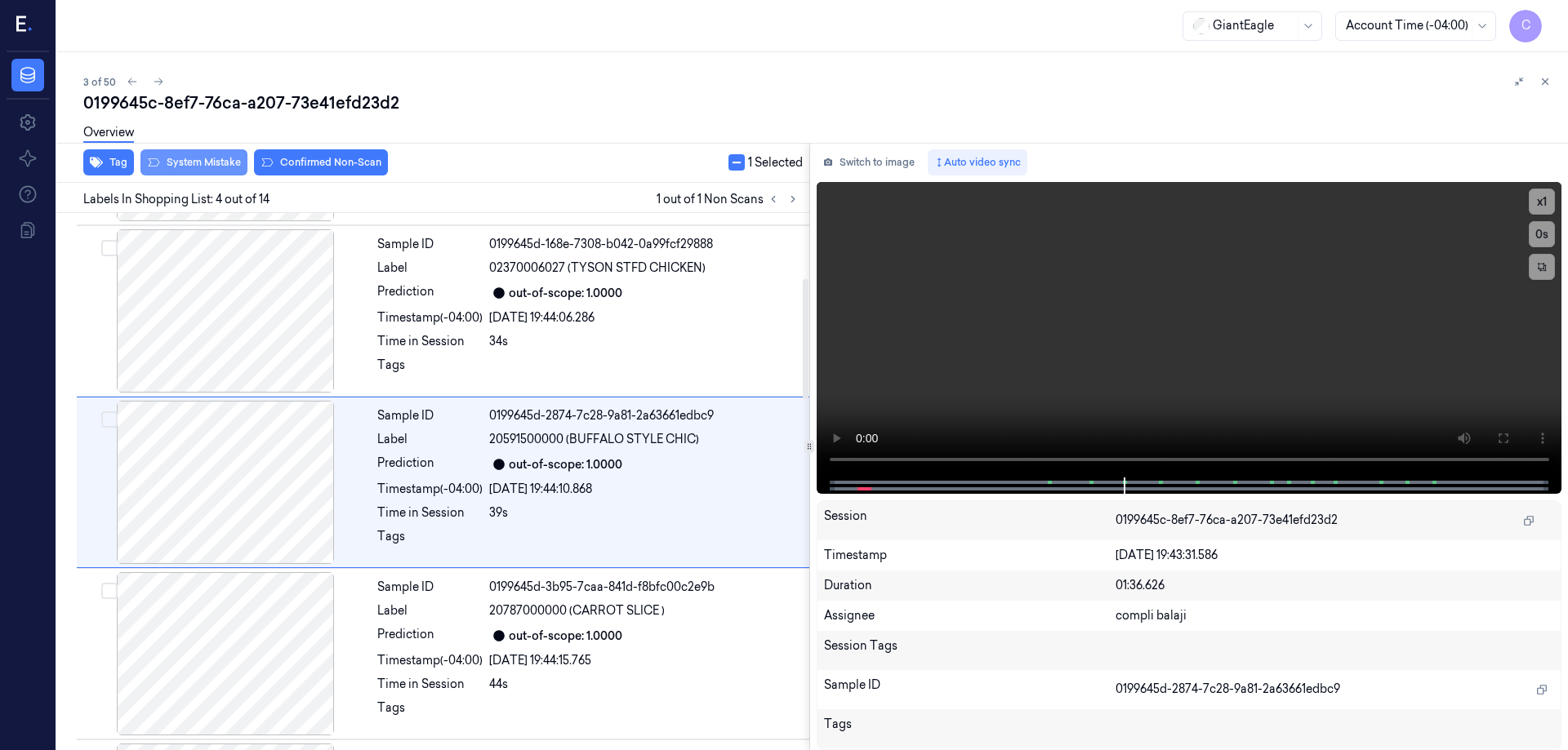
scroll to position [331, 0]
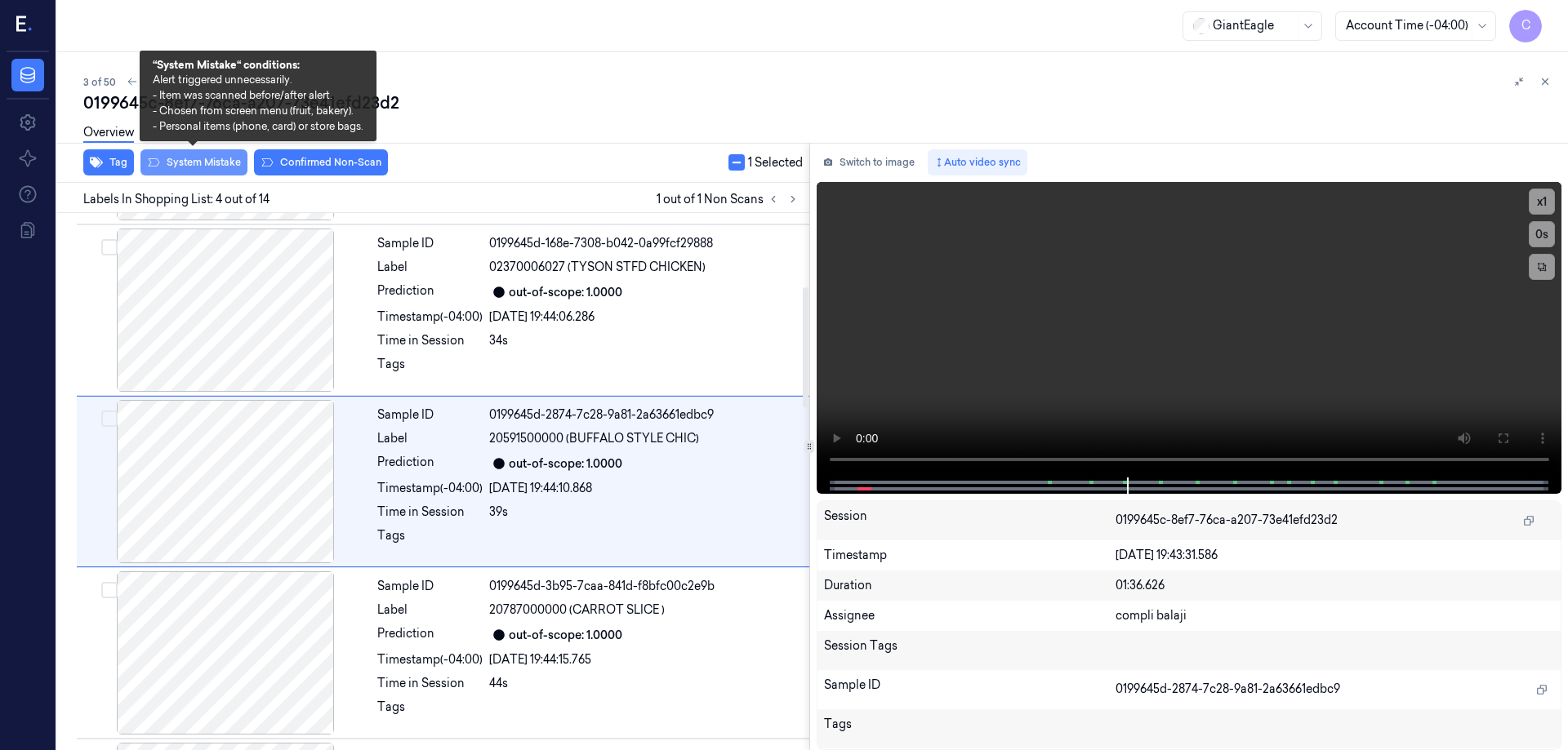
click at [182, 163] on button "System Mistake" at bounding box center [194, 162] width 107 height 26
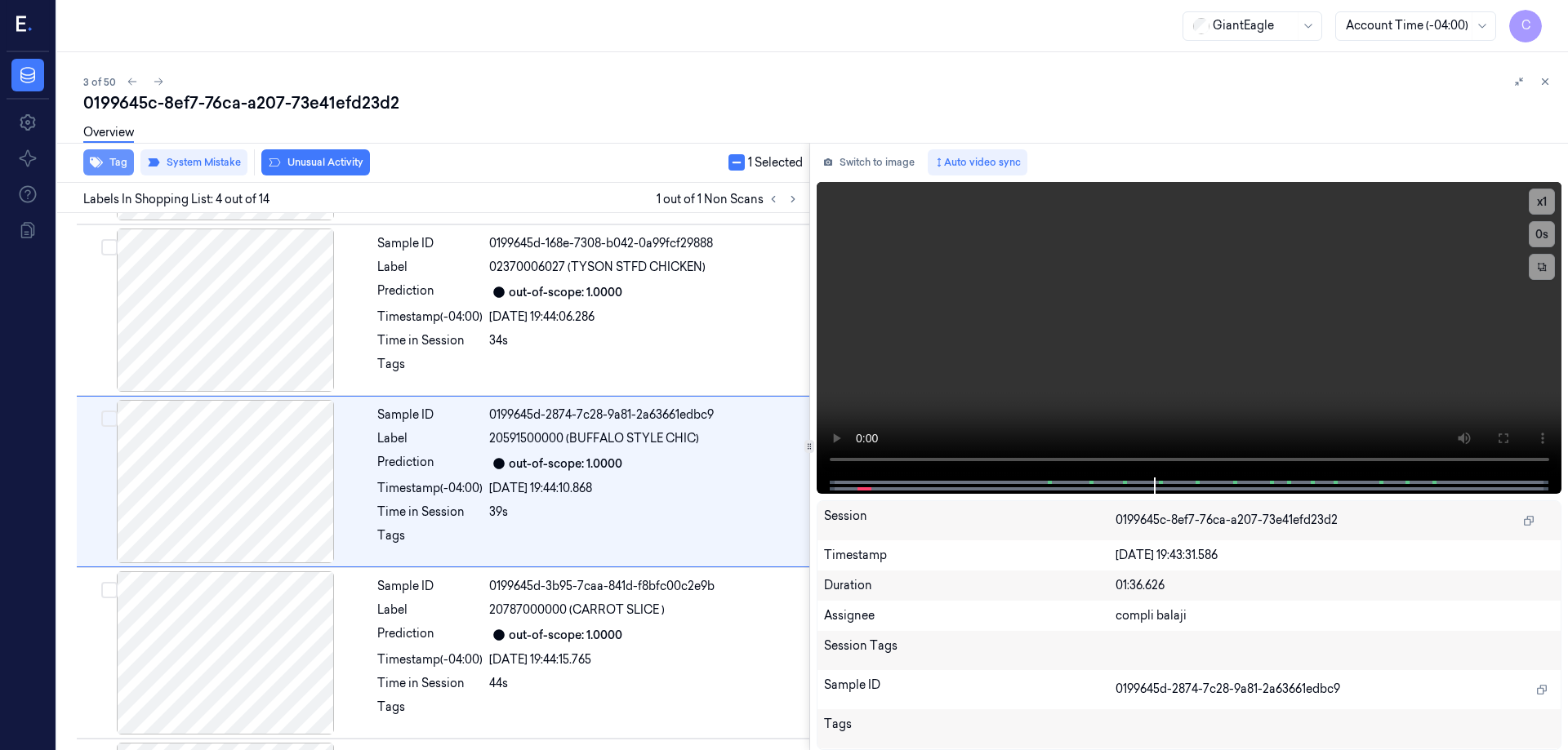
click at [110, 162] on button "Tag" at bounding box center [108, 162] width 50 height 26
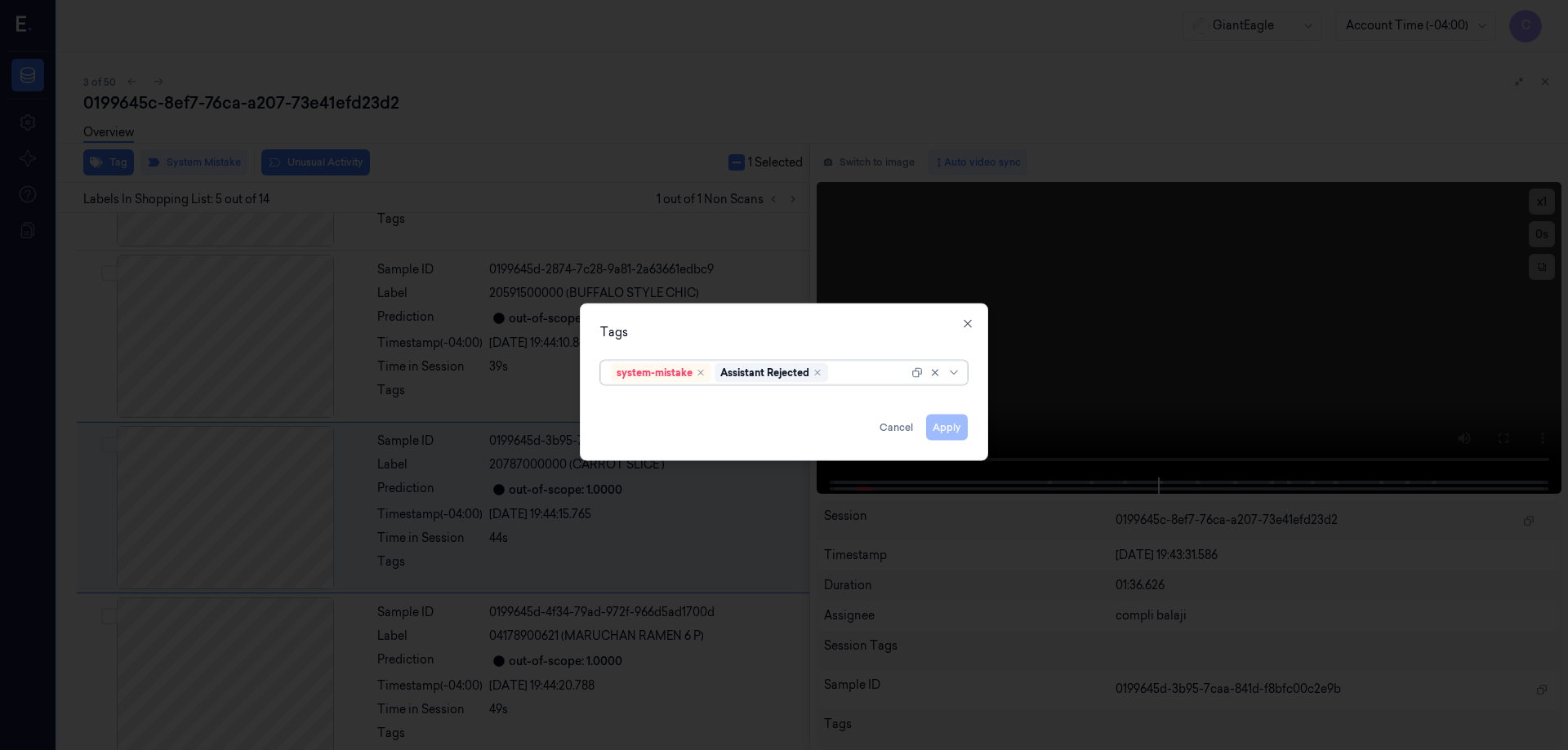
scroll to position [502, 0]
click at [951, 375] on icon at bounding box center [953, 372] width 13 height 13
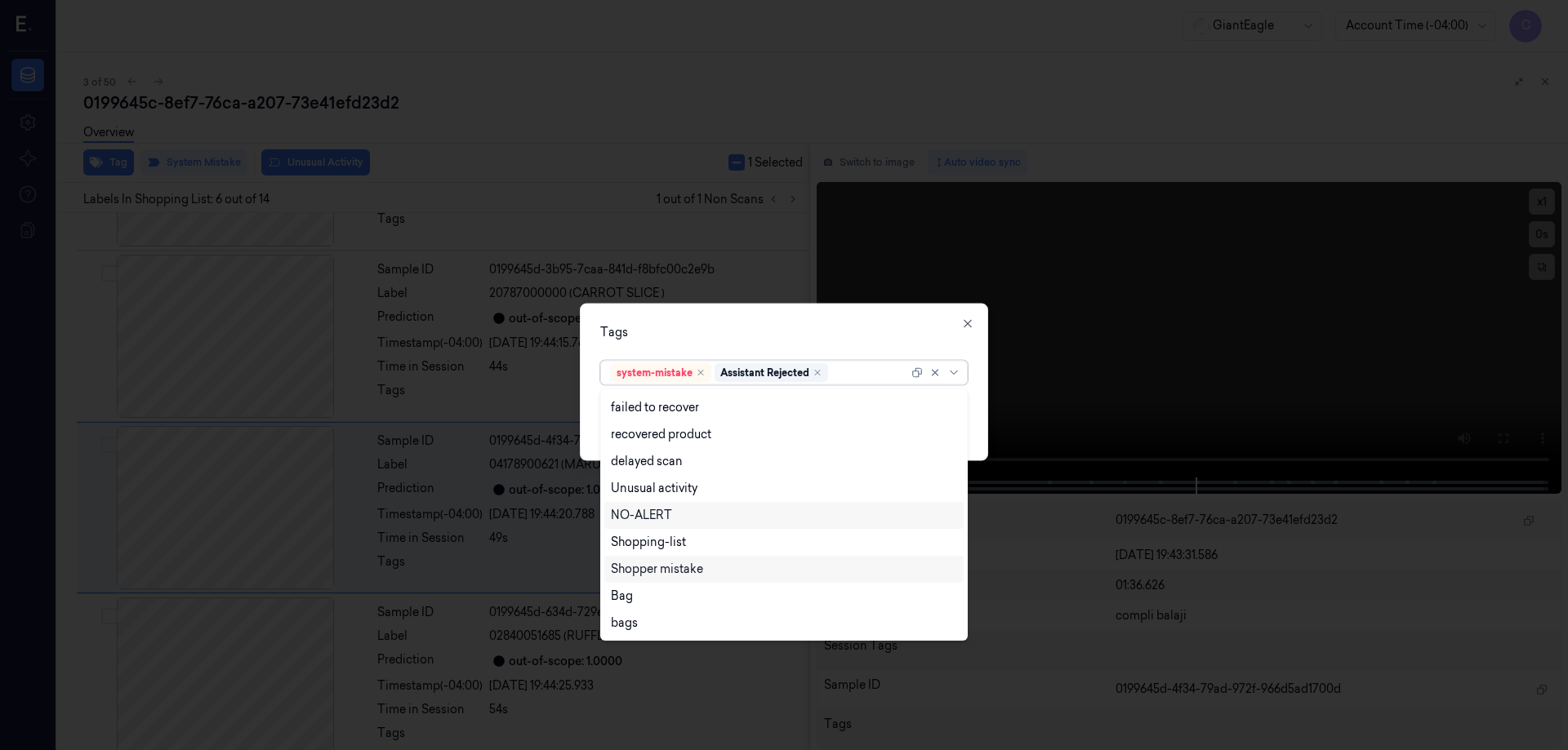
scroll to position [674, 0]
click at [632, 604] on div "Bag" at bounding box center [784, 596] width 346 height 17
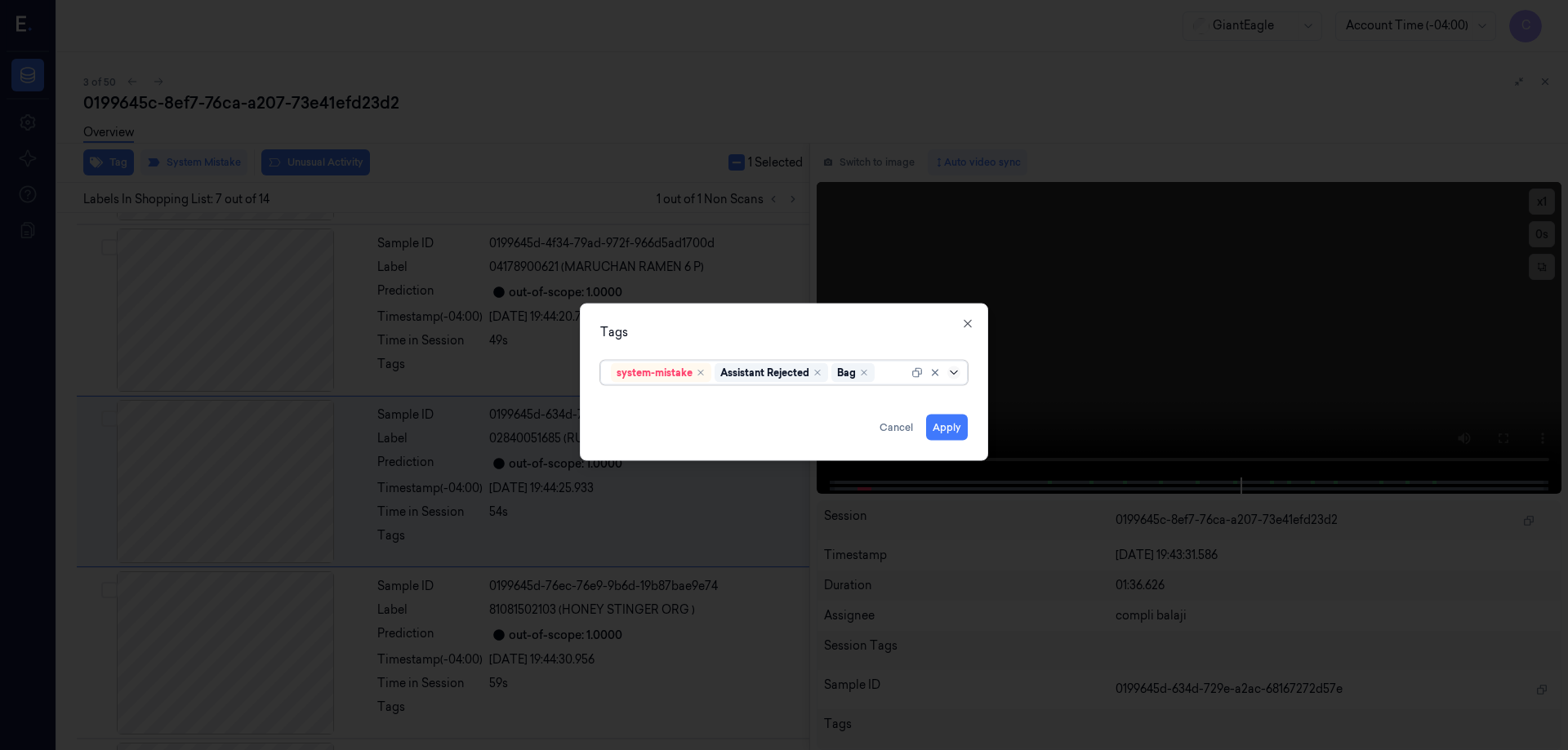
click at [953, 373] on icon at bounding box center [953, 372] width 13 height 13
click at [956, 430] on button "Apply" at bounding box center [947, 427] width 41 height 26
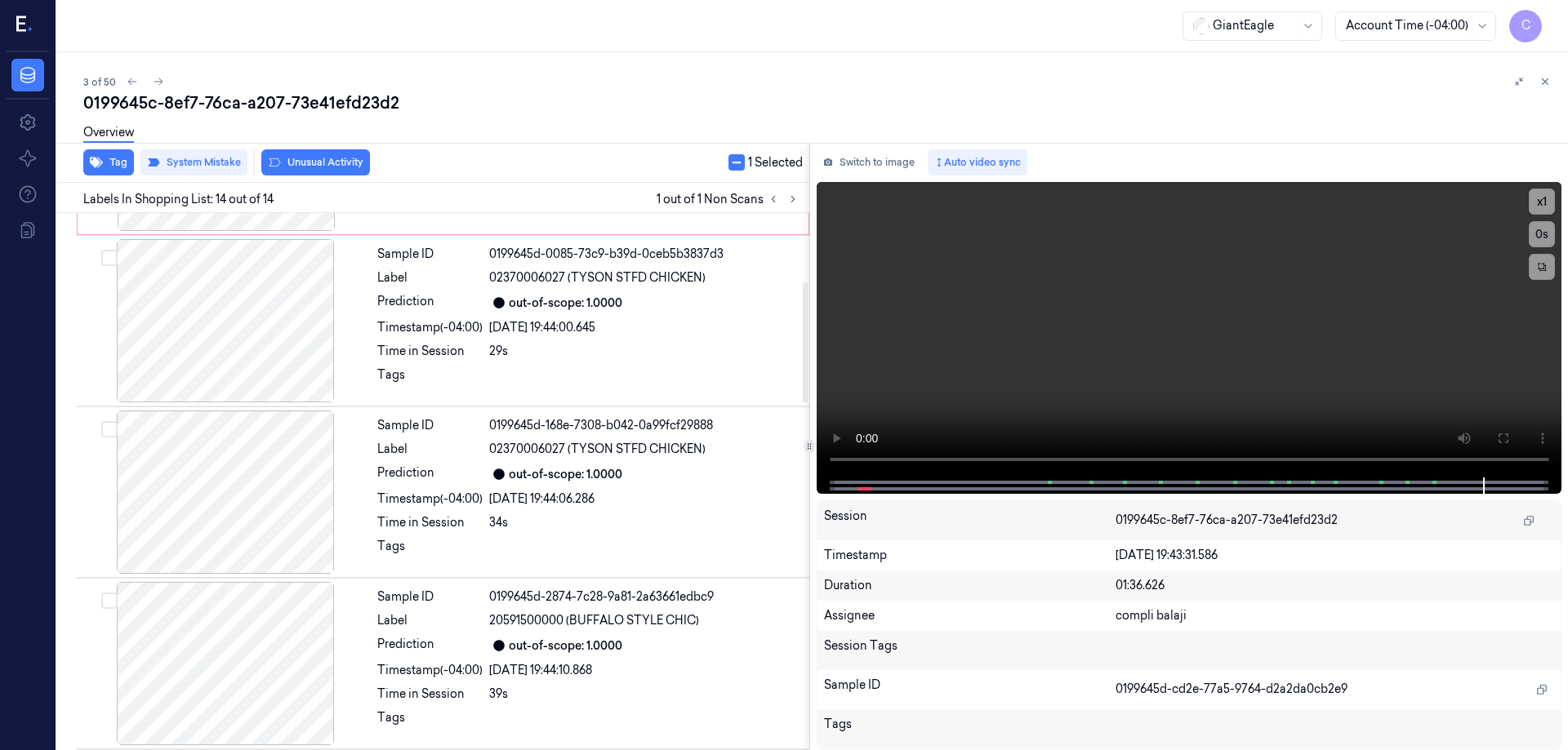
scroll to position [0, 0]
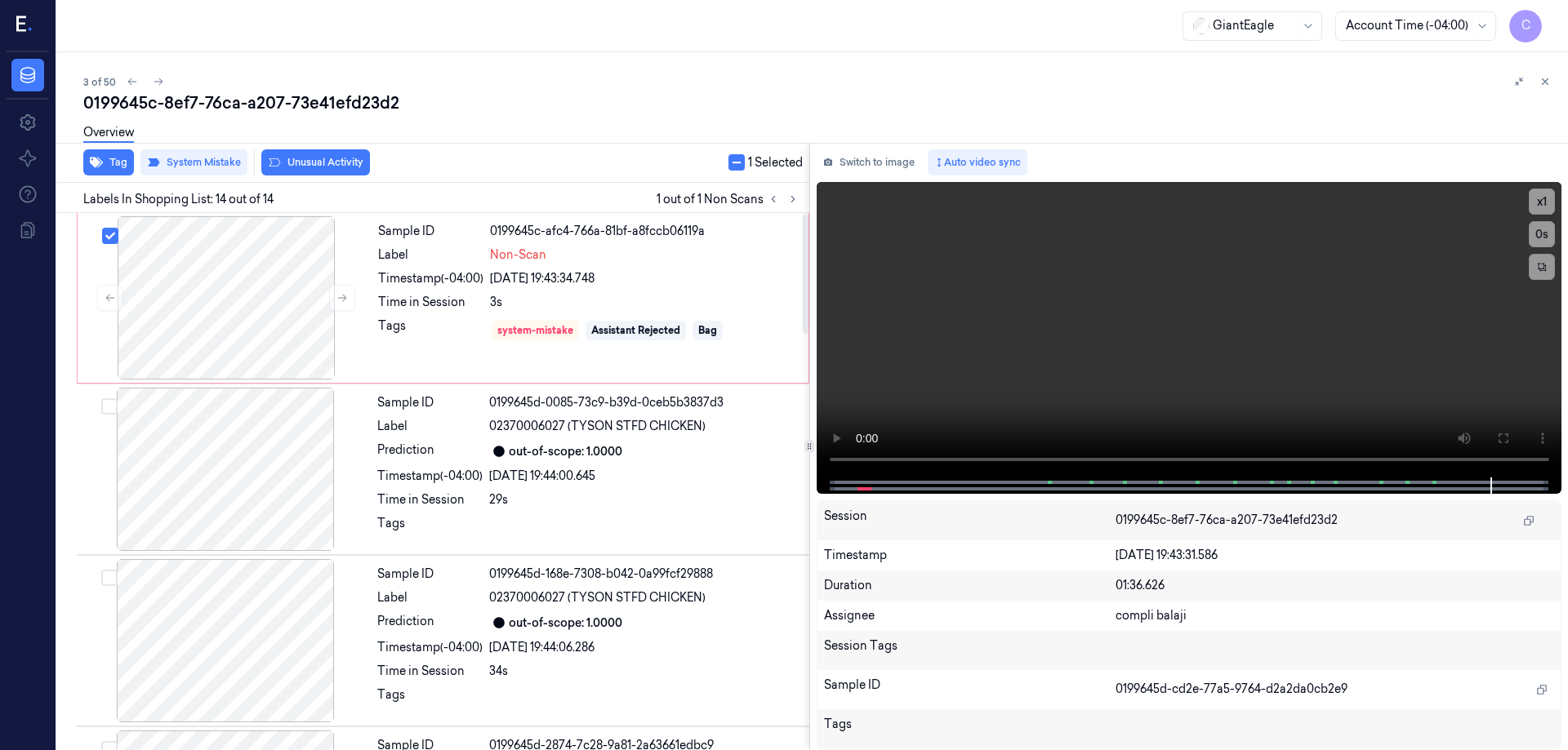
drag, startPoint x: 804, startPoint y: 645, endPoint x: 792, endPoint y: 111, distance: 534.1
click at [802, 214] on div at bounding box center [805, 274] width 6 height 120
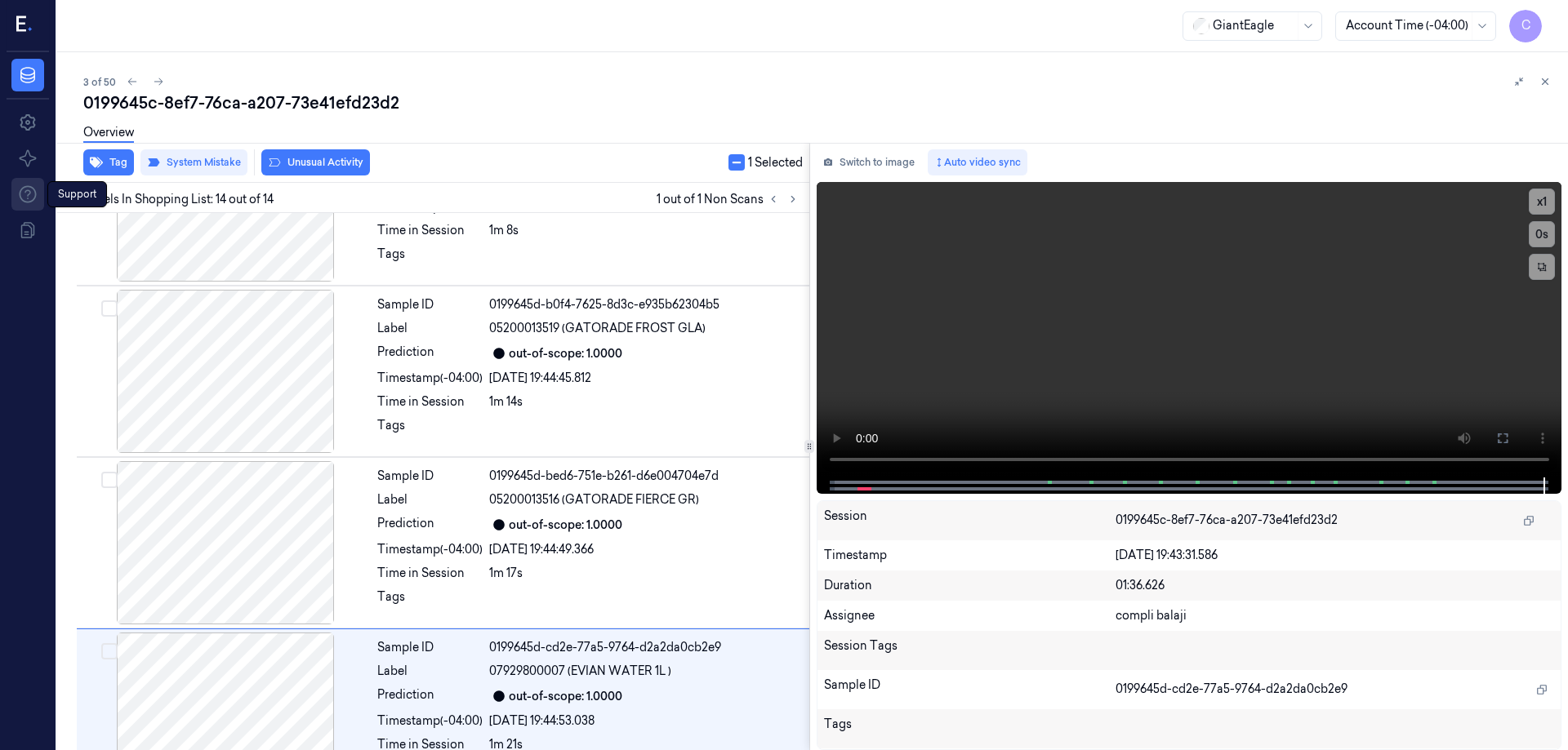
scroll to position [1869, 0]
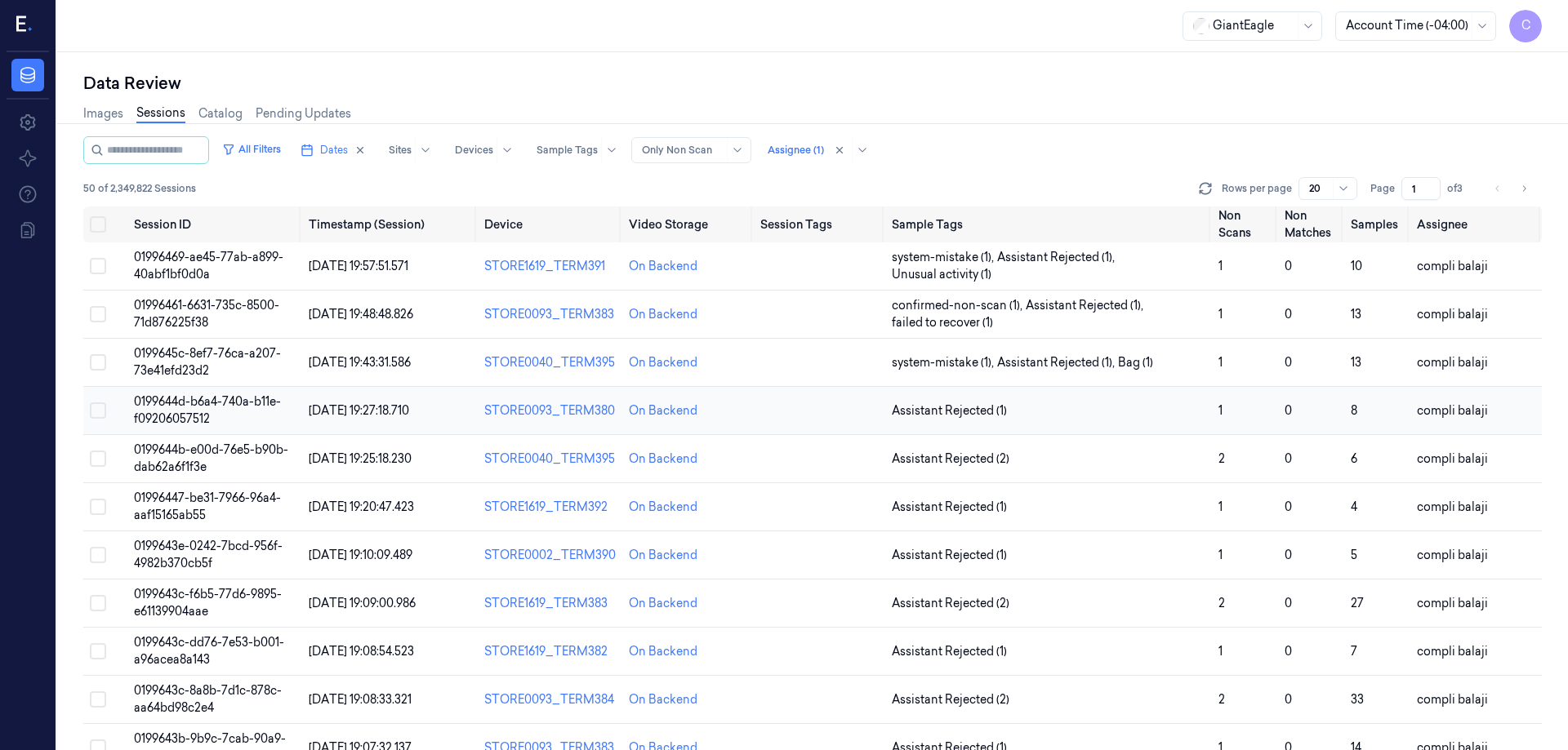
click at [191, 401] on span "0199644d-b6a4-740a-b11e-f09206057512" at bounding box center [207, 410] width 147 height 32
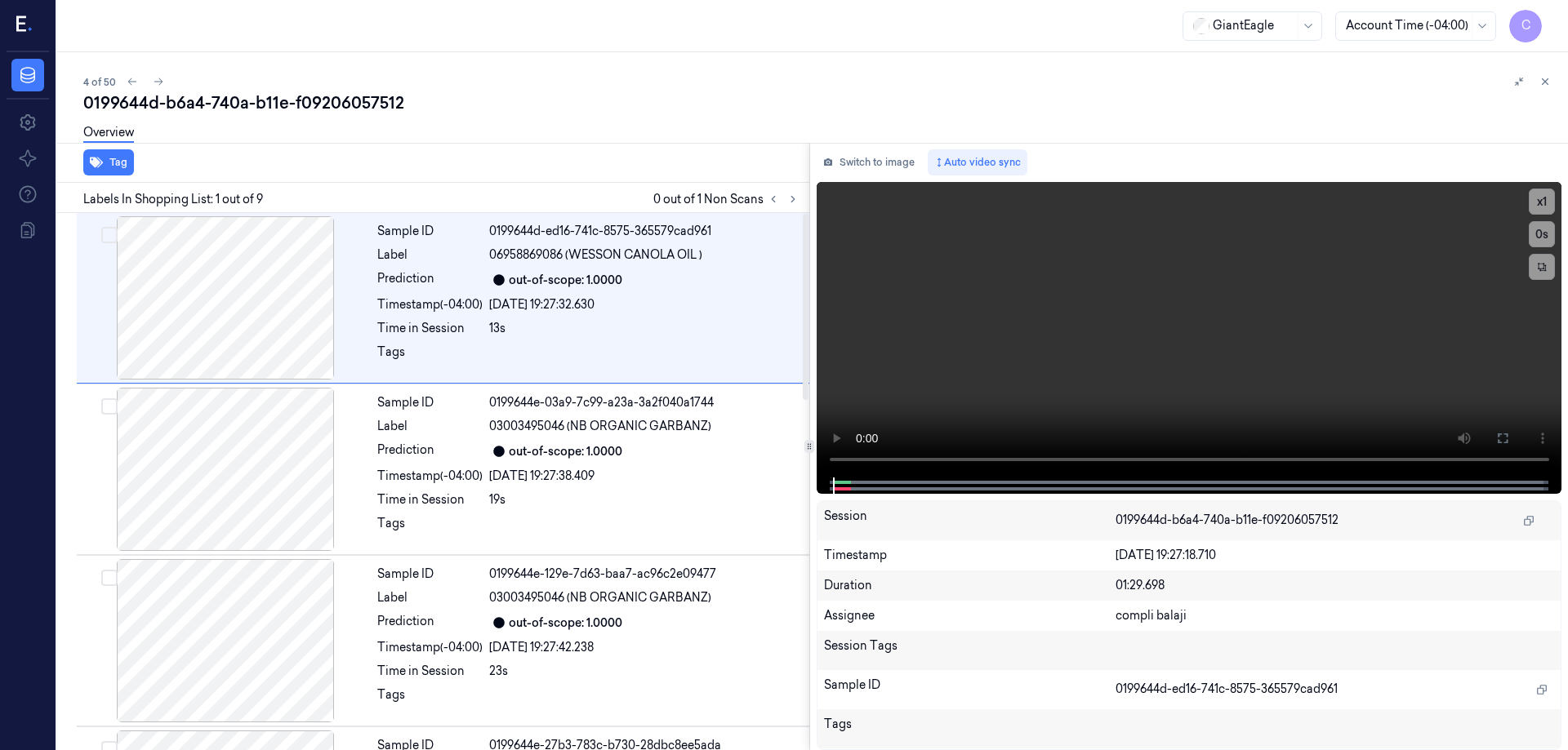
click at [805, 378] on div "Tag Labels In Shopping List: 1 out of 9 0 out of 1 Non Scans Sample ID 0199644d…" at bounding box center [808, 447] width 1517 height 608
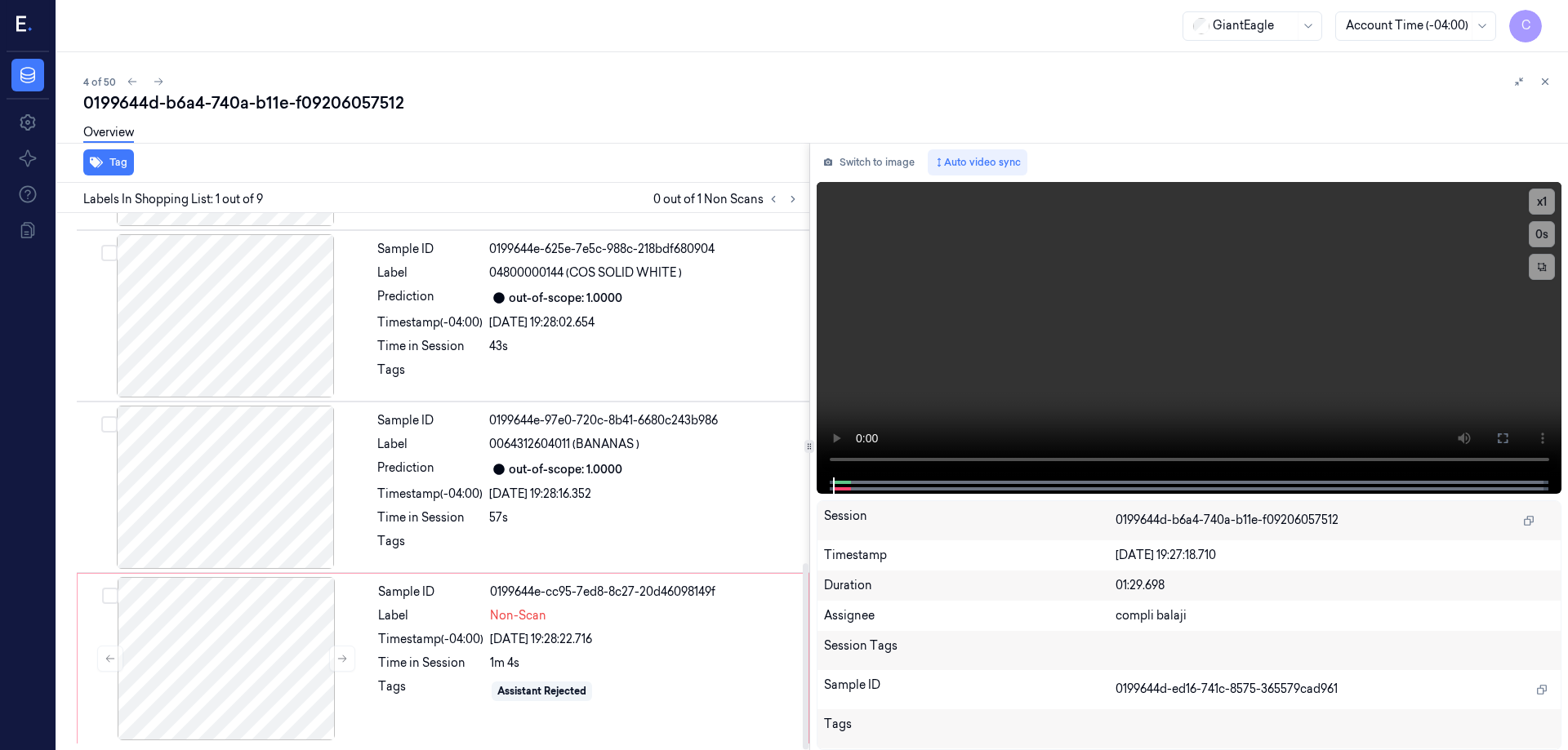
drag, startPoint x: 802, startPoint y: 378, endPoint x: 778, endPoint y: 783, distance: 405.7
click at [802, 750] on div at bounding box center [805, 656] width 6 height 186
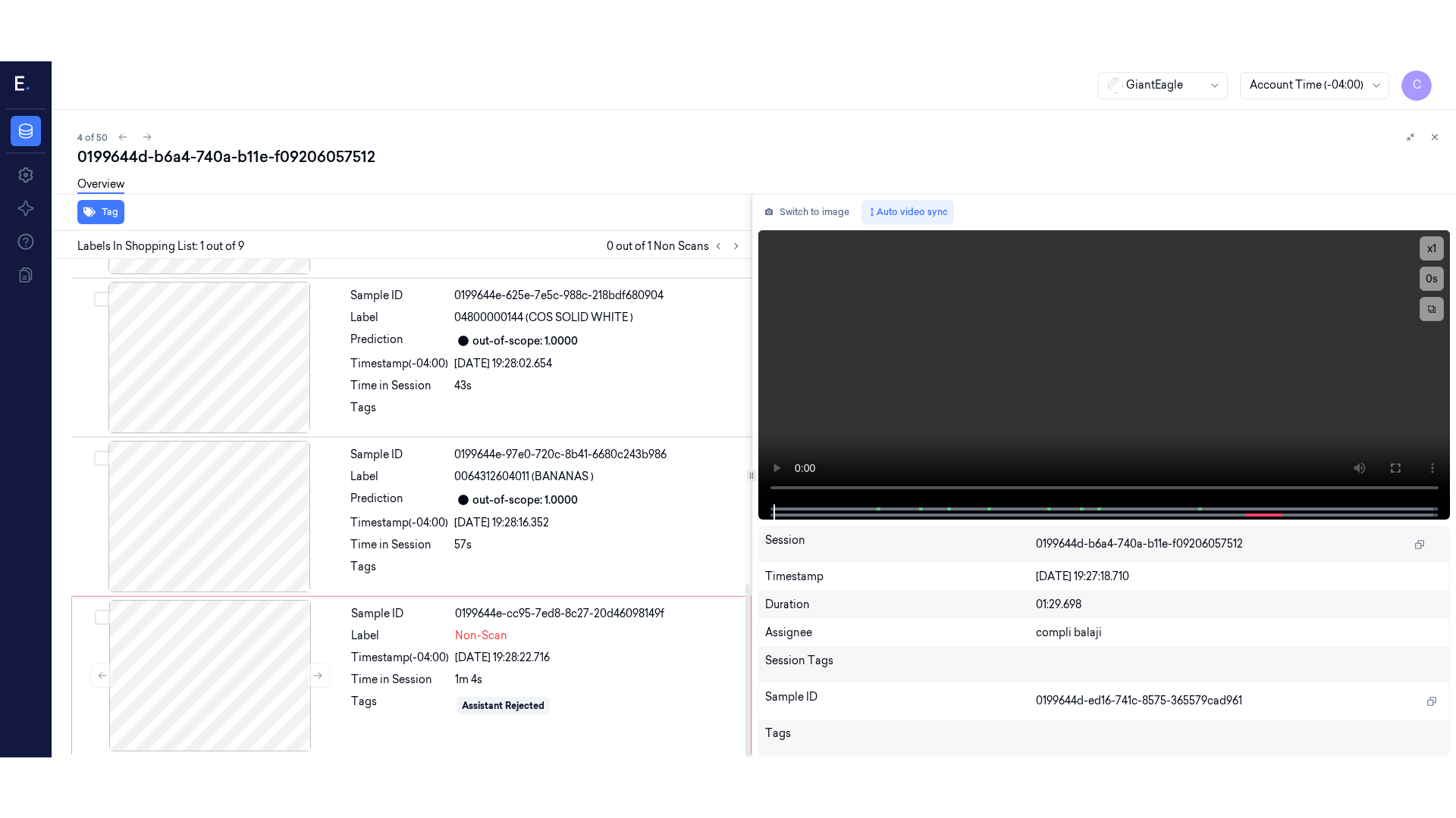
scroll to position [938, 0]
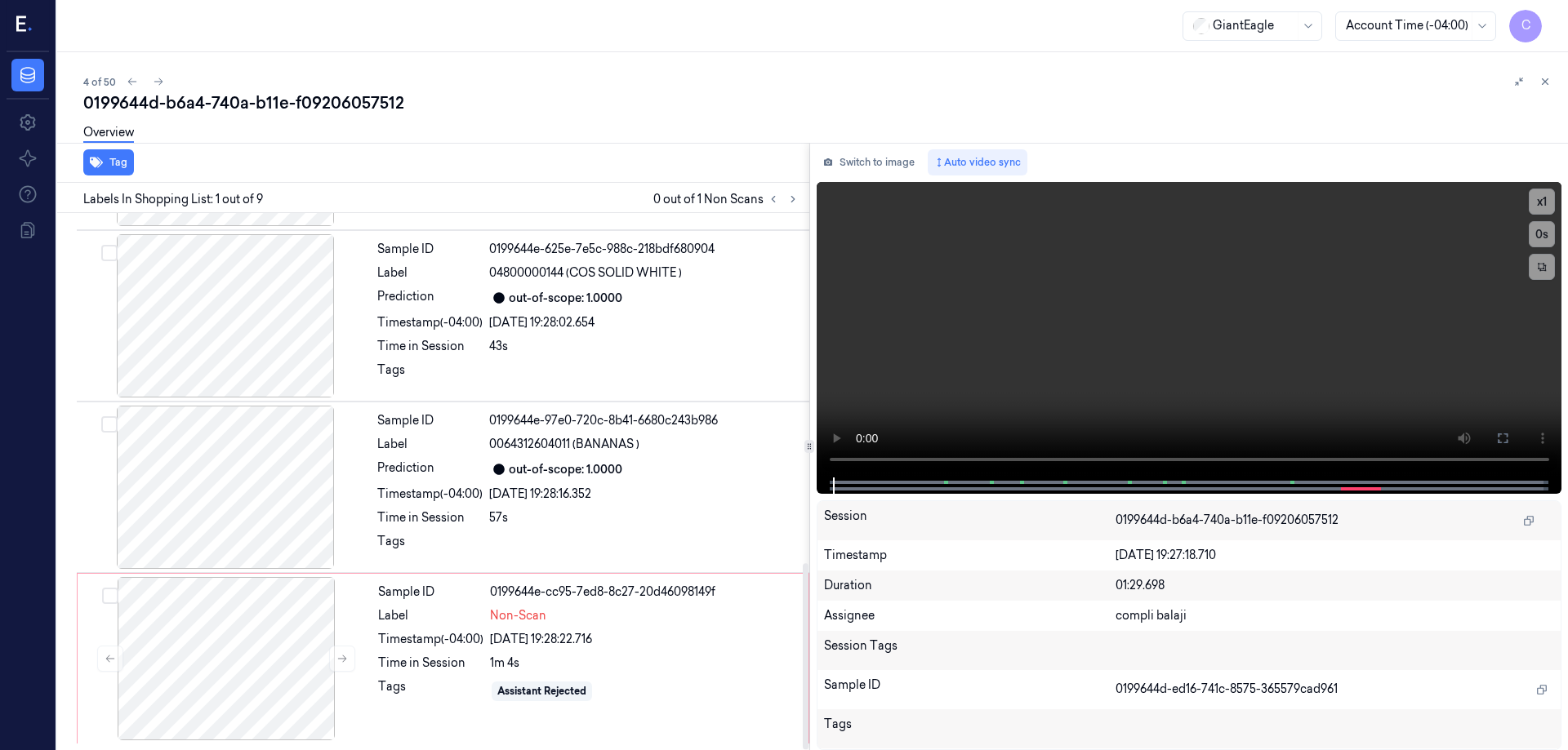
drag, startPoint x: 806, startPoint y: 363, endPoint x: 760, endPoint y: 764, distance: 403.6
click at [802, 750] on div at bounding box center [805, 656] width 6 height 186
click at [203, 676] on div at bounding box center [226, 658] width 290 height 163
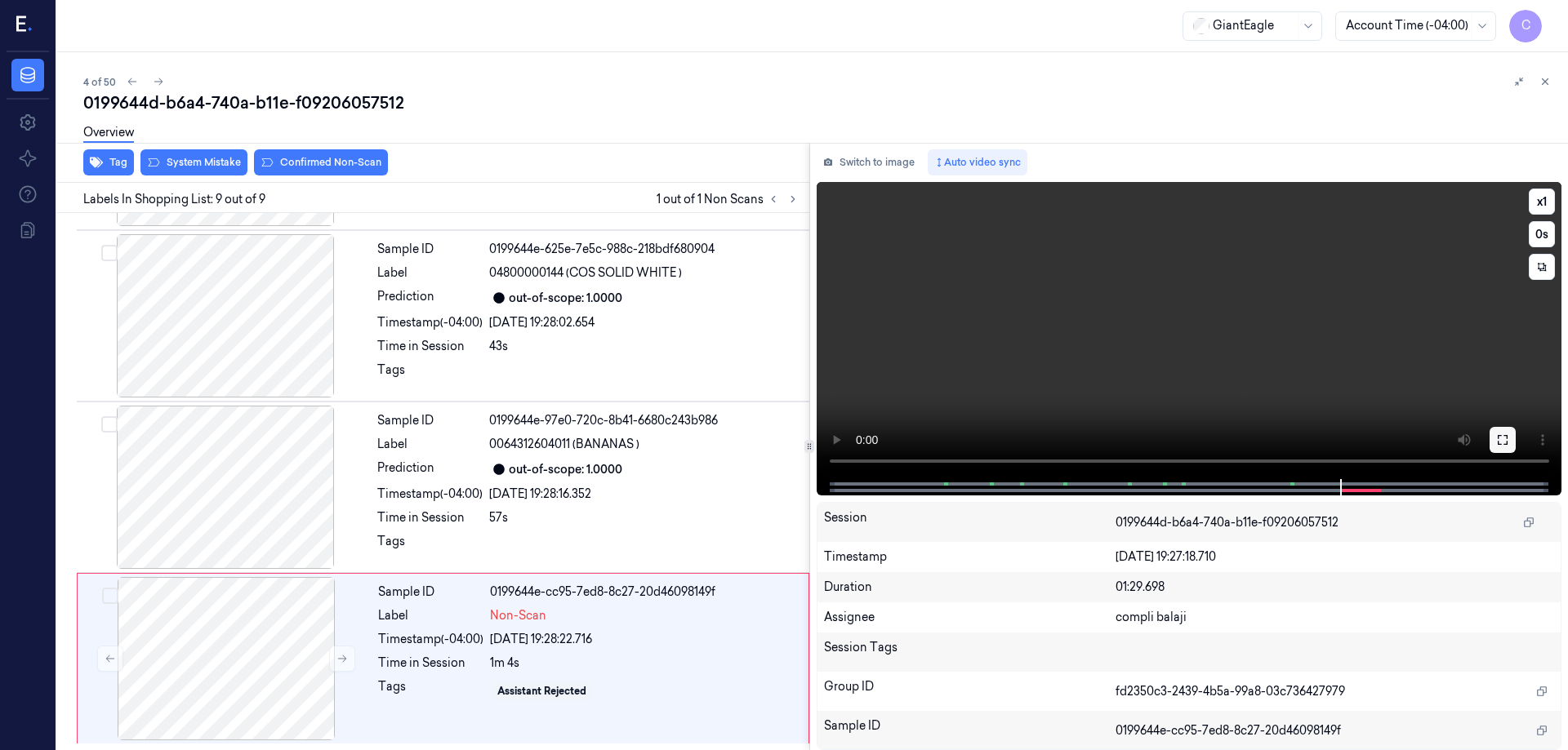
click at [1497, 444] on icon at bounding box center [1502, 440] width 13 height 13
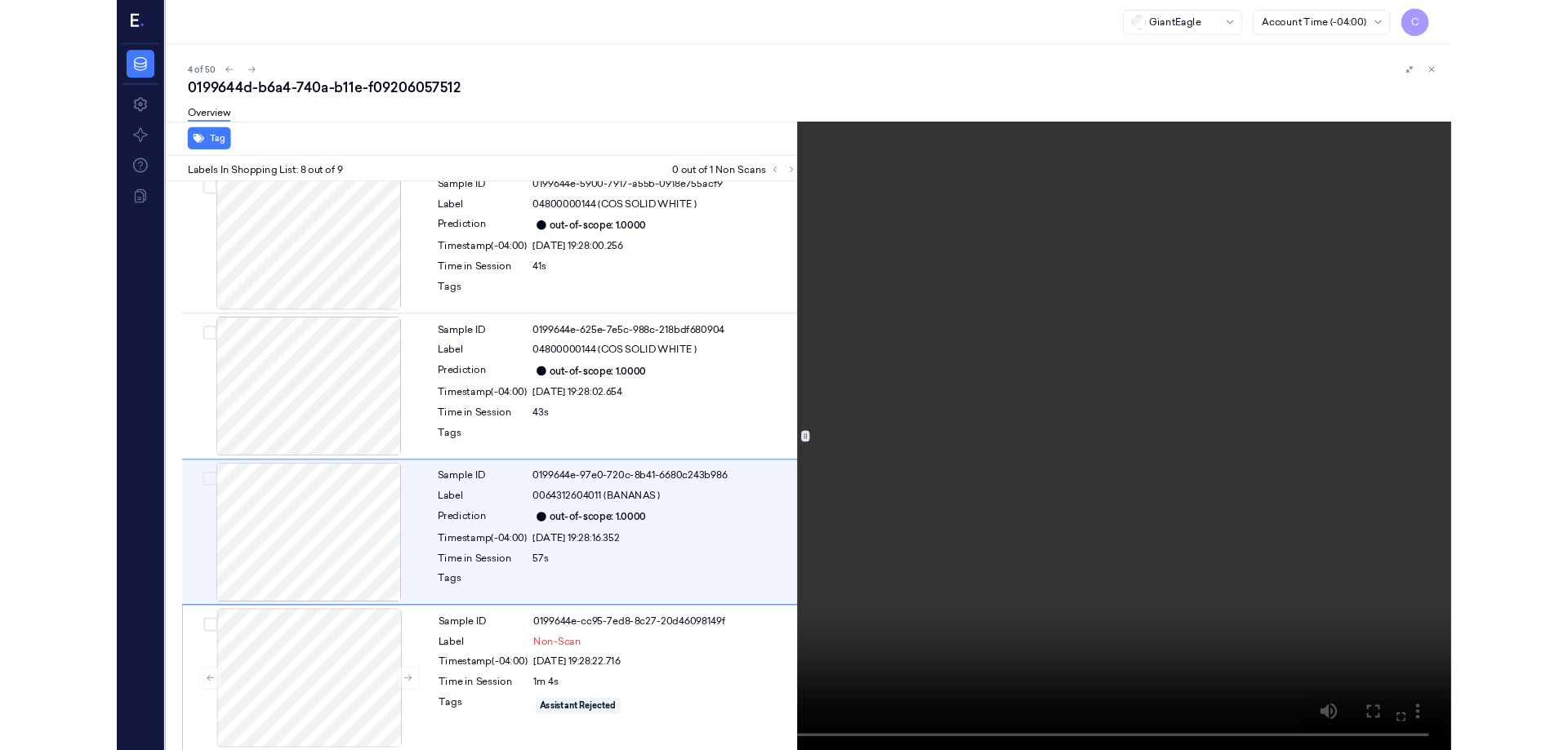
scroll to position [879, 0]
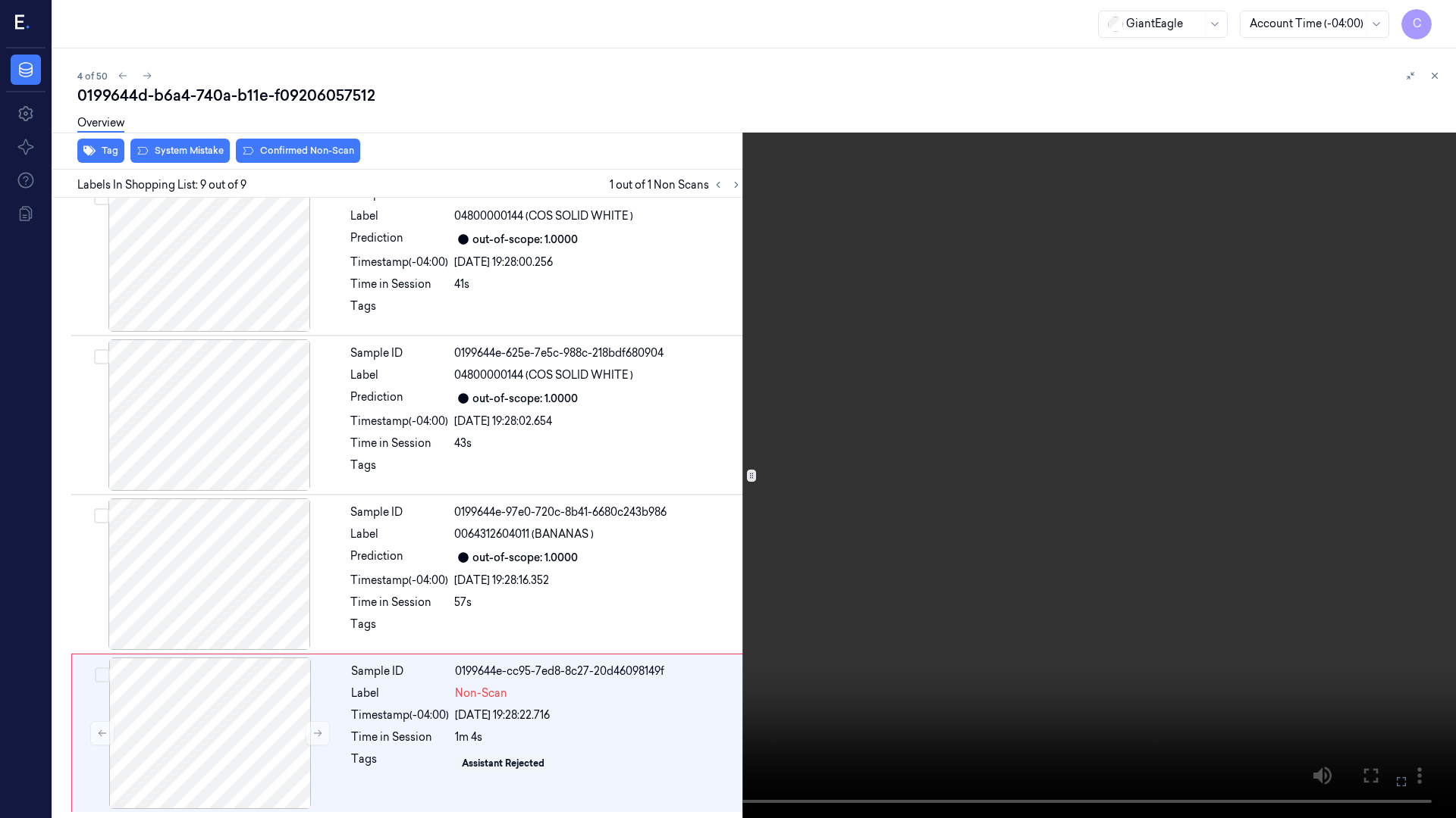
click at [0, 0] on icon at bounding box center [0, 0] width 0 height 0
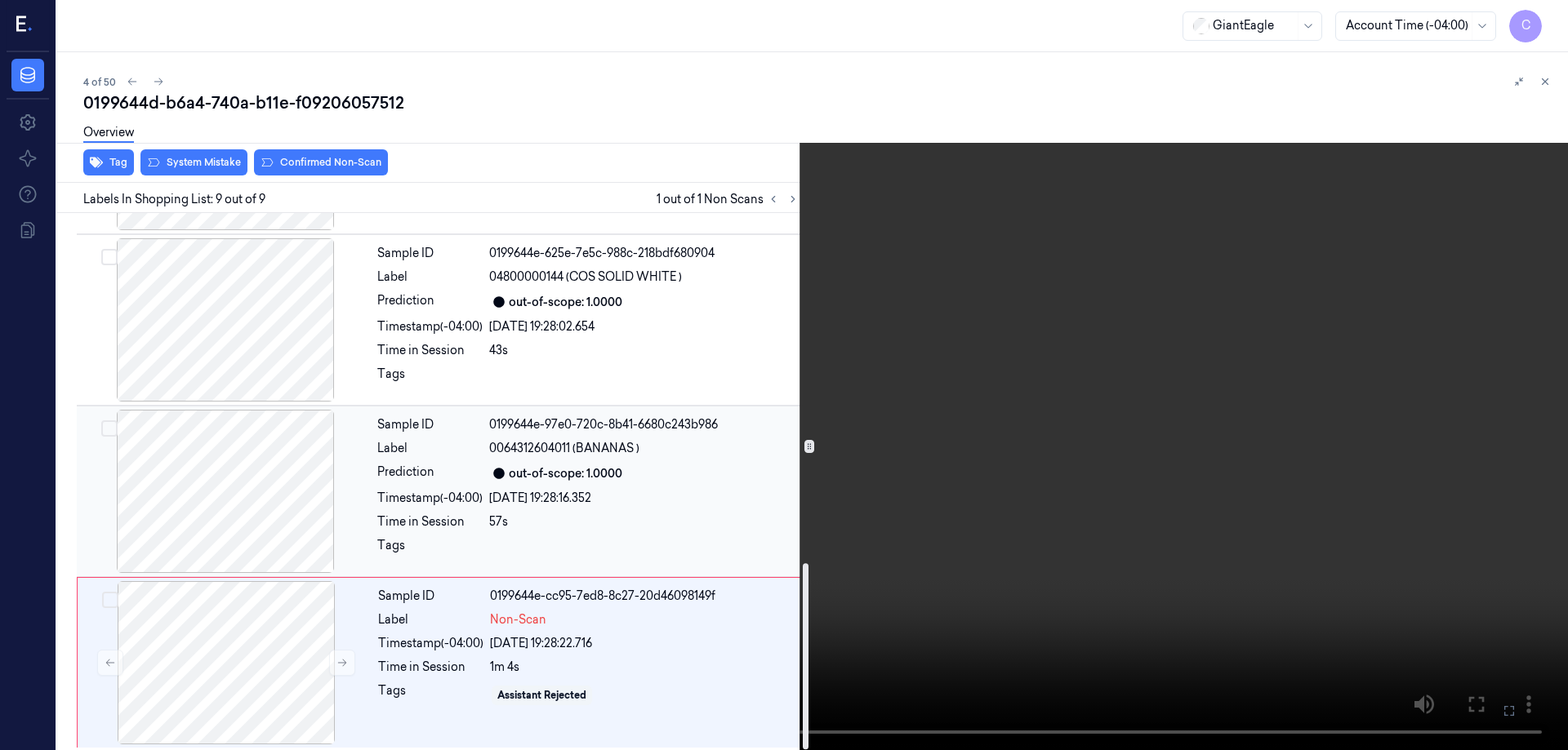
scroll to position [1011, 0]
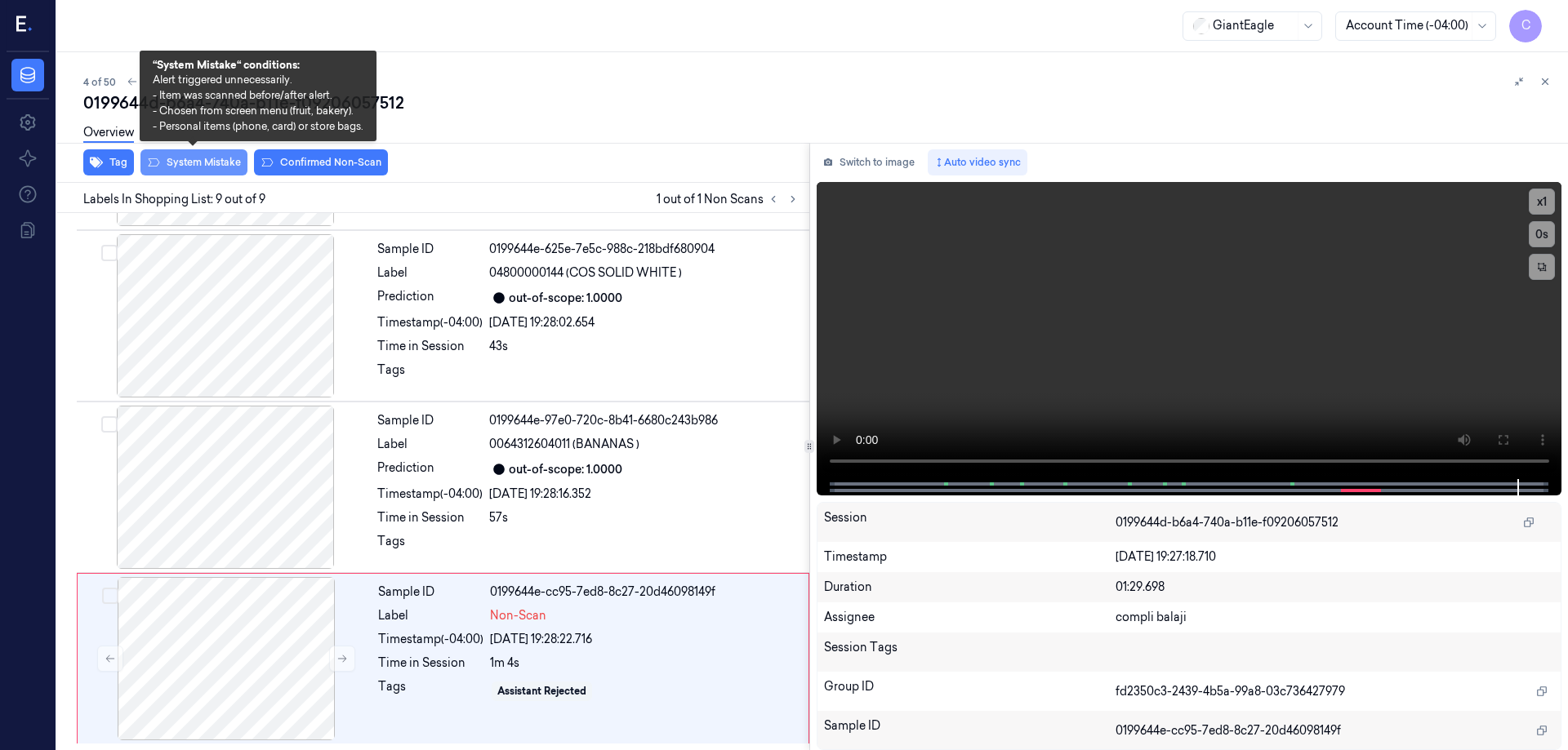
click at [188, 161] on button "System Mistake" at bounding box center [194, 162] width 107 height 26
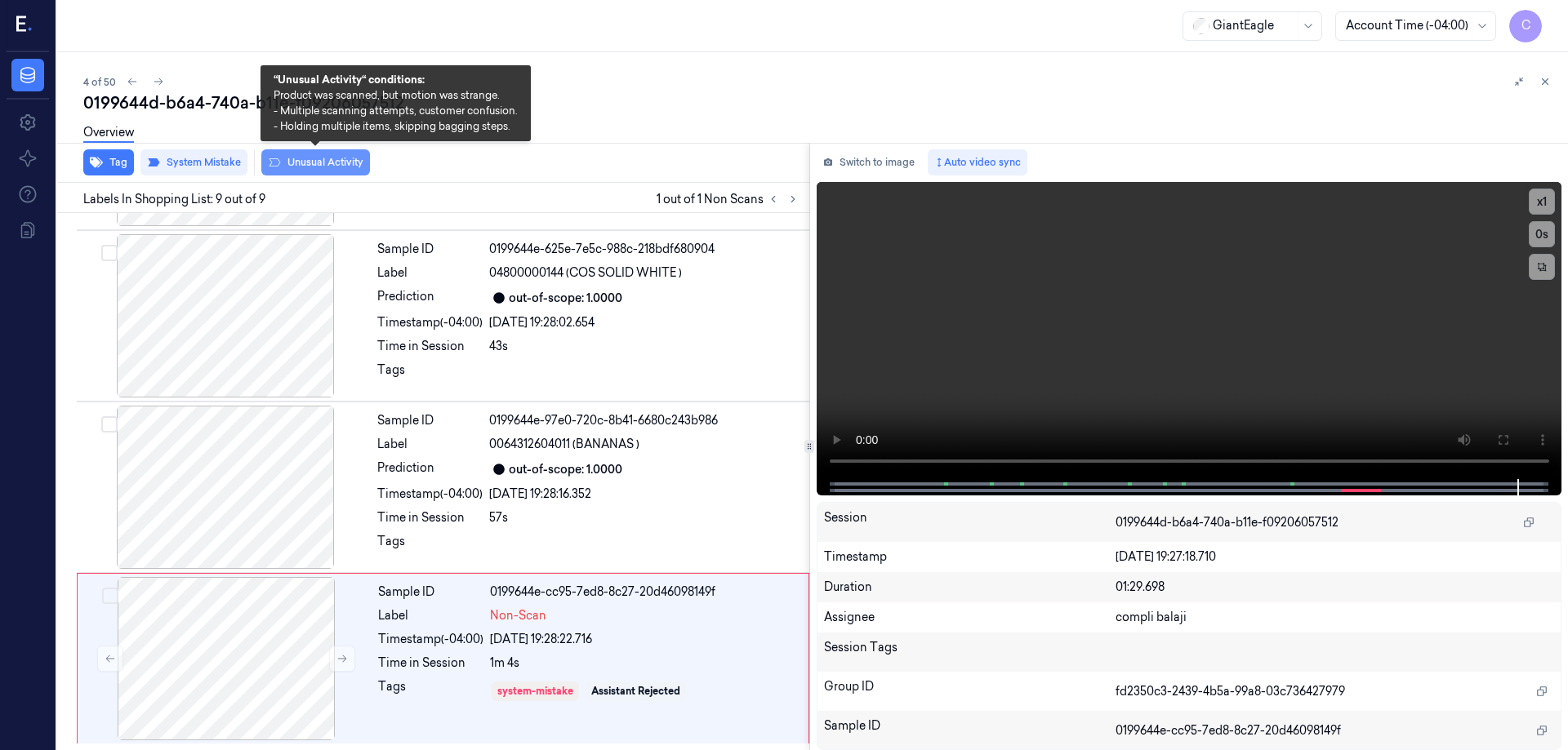
click at [344, 167] on button "Unusual Activity" at bounding box center [315, 162] width 109 height 26
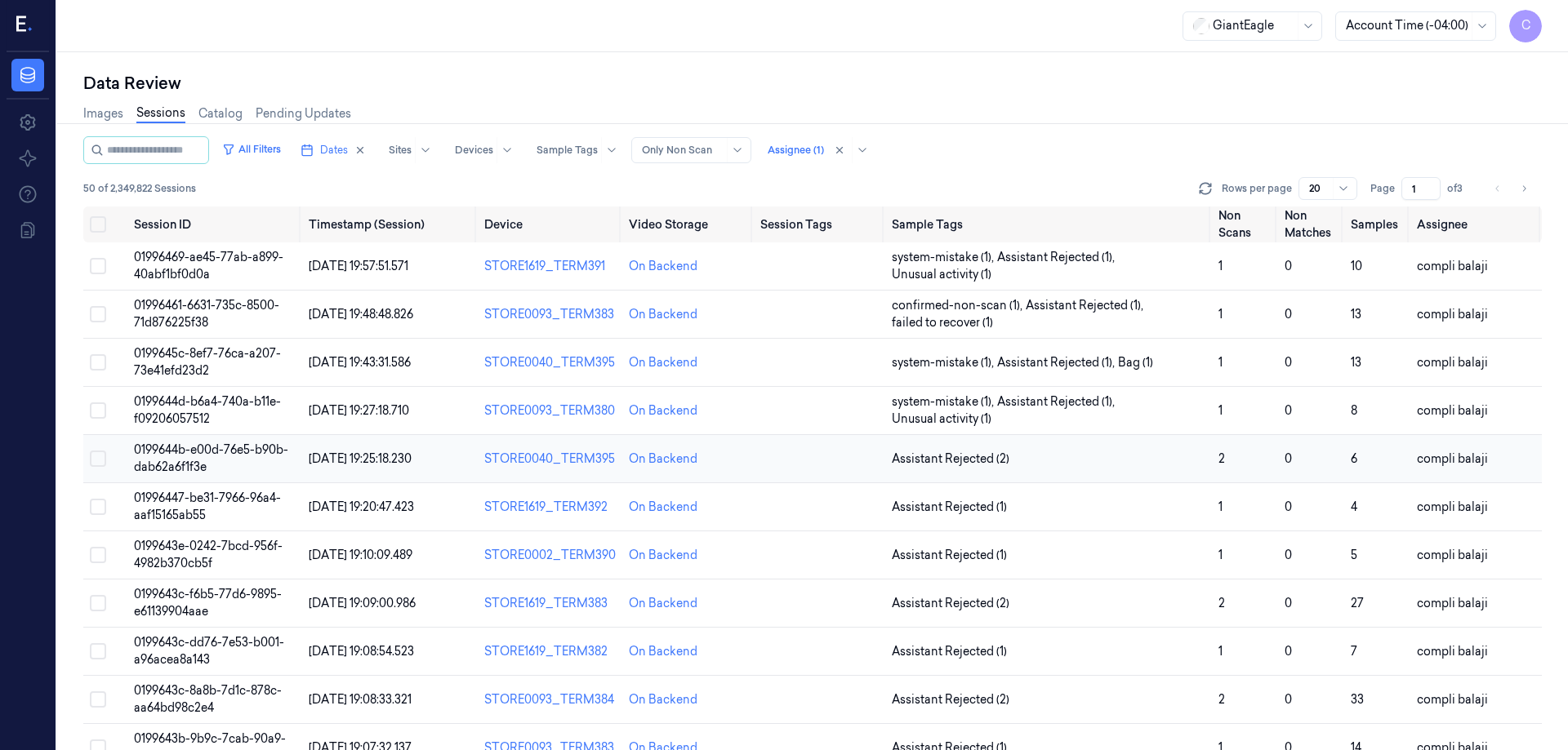
click at [271, 452] on span "0199644b-e00d-76e5-b90b-dab62a6f1f3e" at bounding box center [211, 458] width 154 height 32
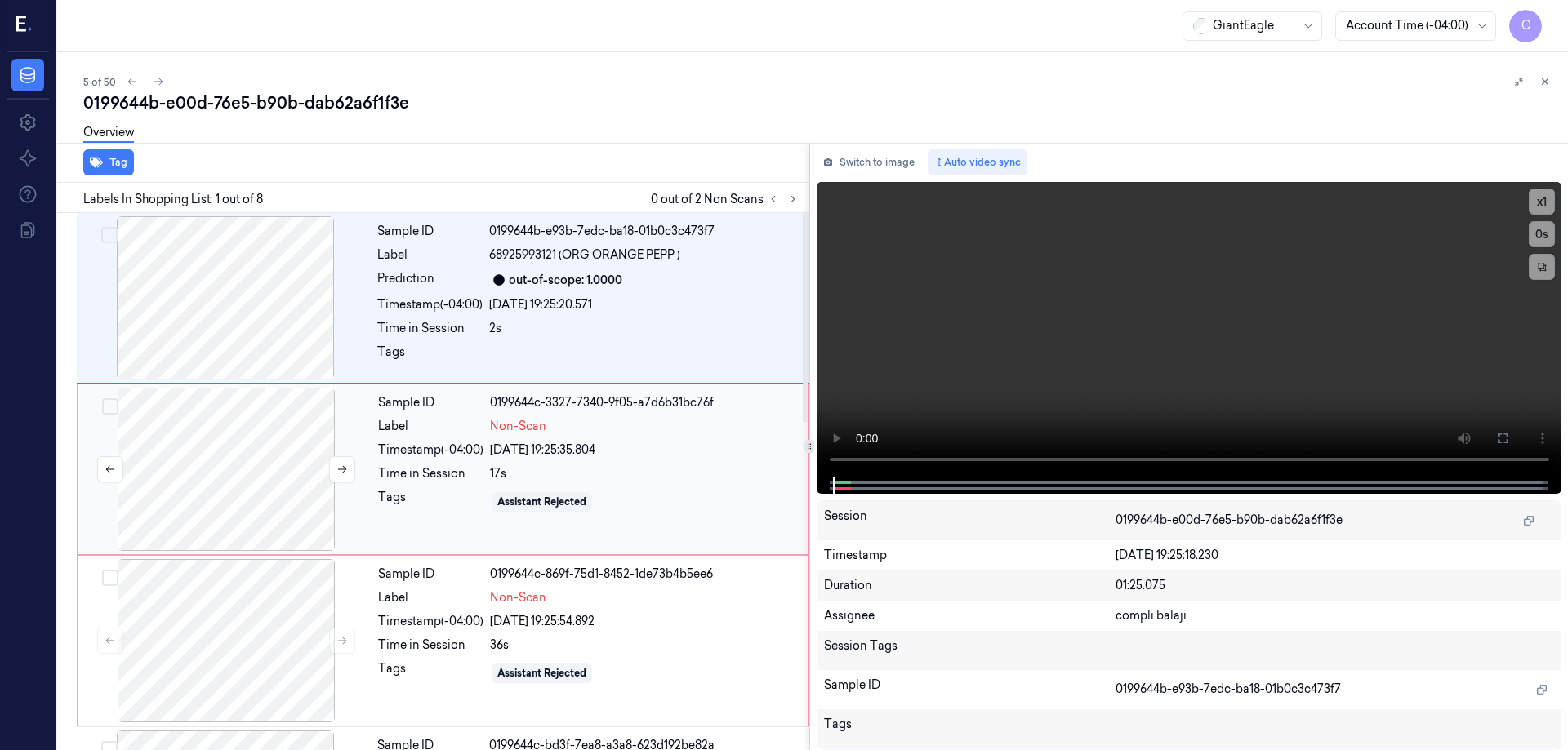
drag, startPoint x: 250, startPoint y: 475, endPoint x: 266, endPoint y: 472, distance: 16.3
click at [251, 475] on div at bounding box center [226, 469] width 290 height 163
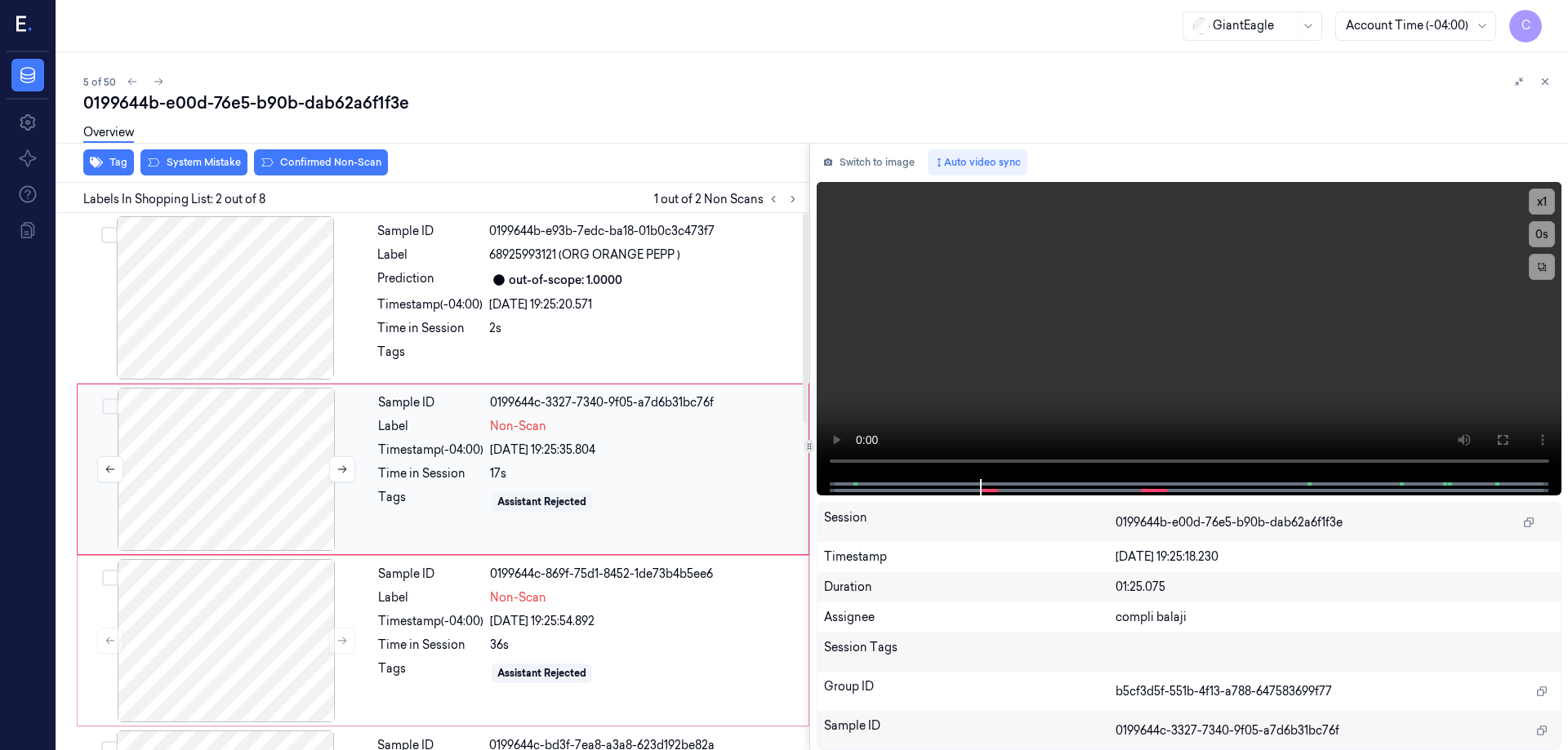
click at [276, 499] on div at bounding box center [226, 469] width 290 height 163
click at [1499, 439] on icon at bounding box center [1502, 440] width 13 height 13
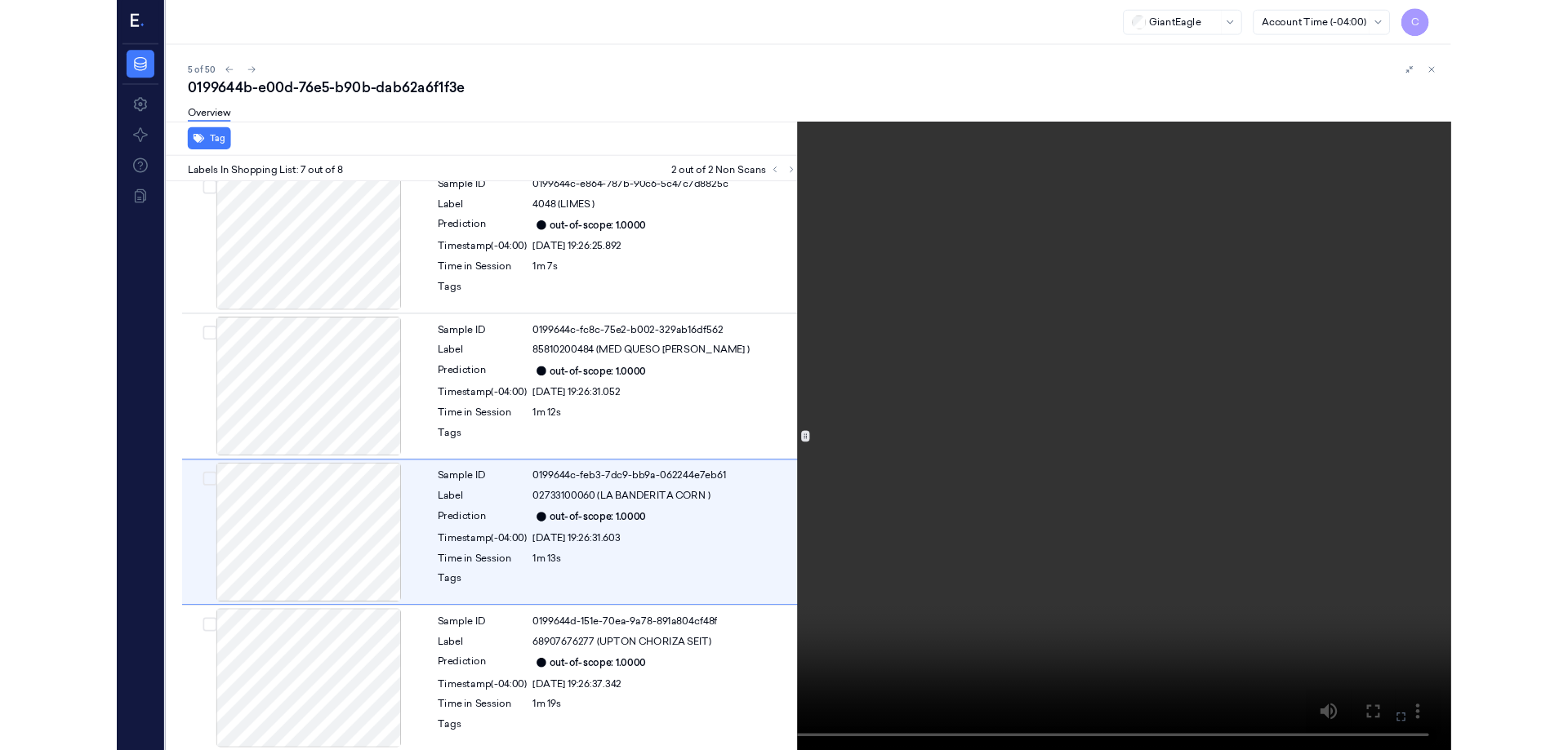
scroll to position [708, 0]
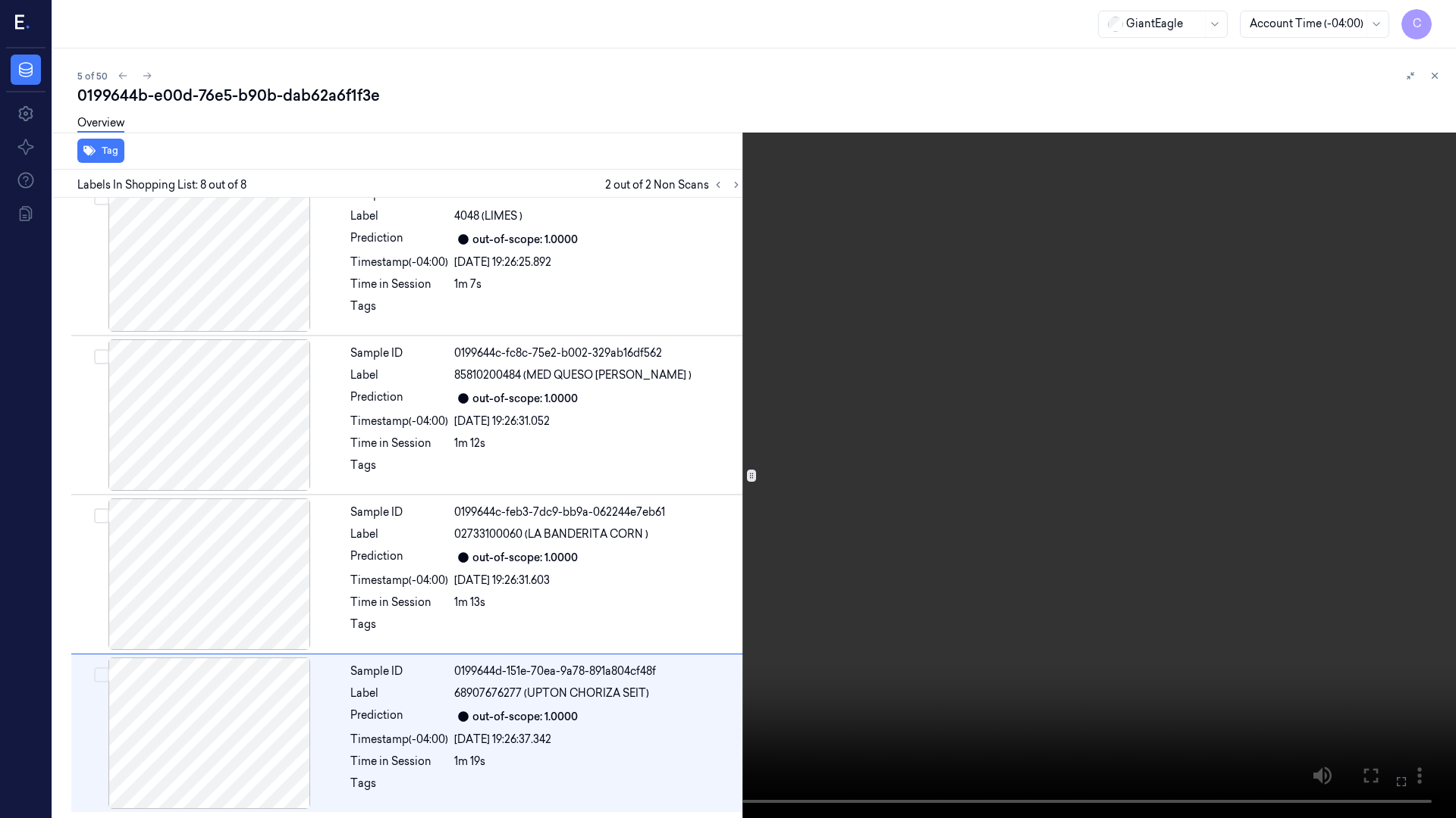
click at [0, 0] on icon at bounding box center [0, 0] width 0 height 0
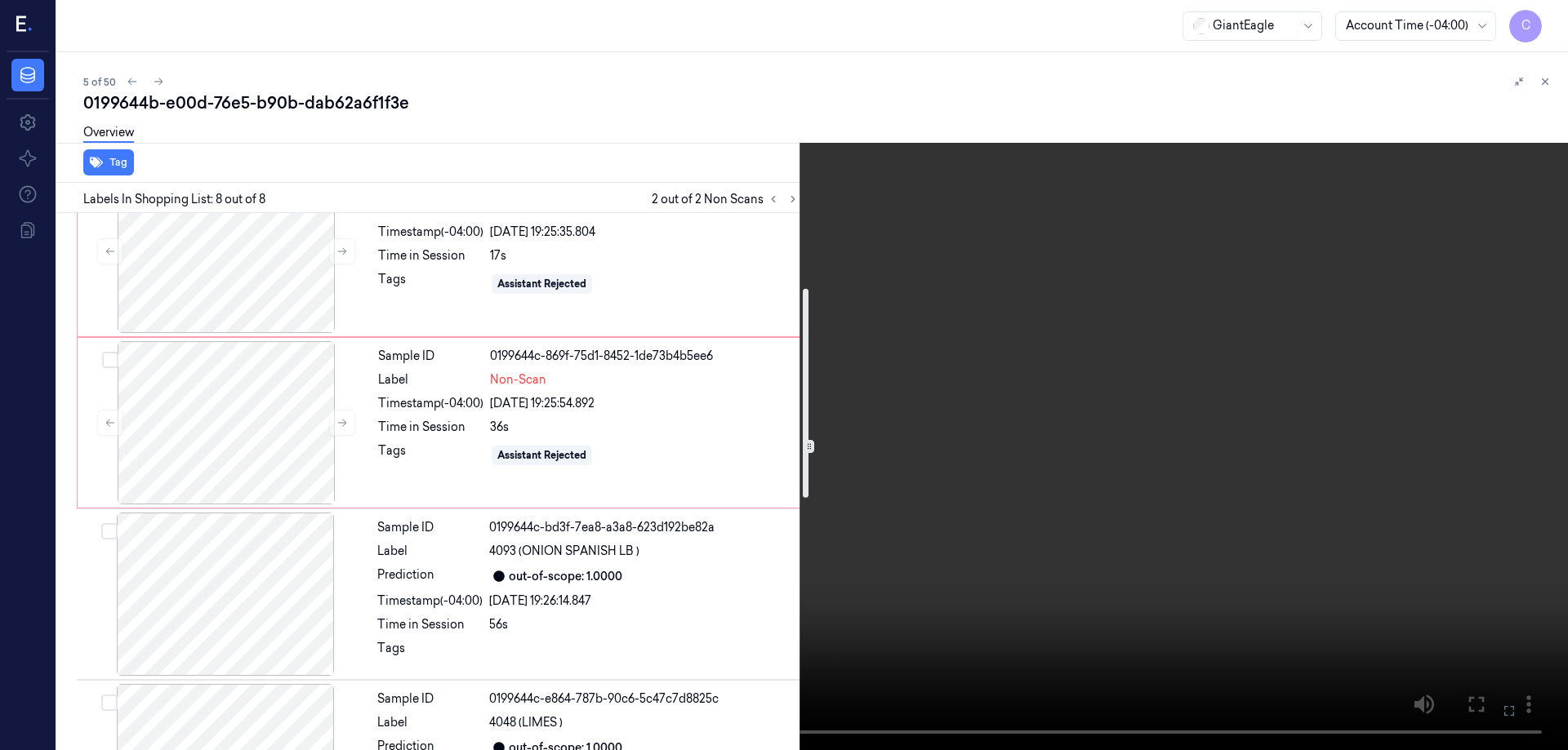
scroll to position [54, 0]
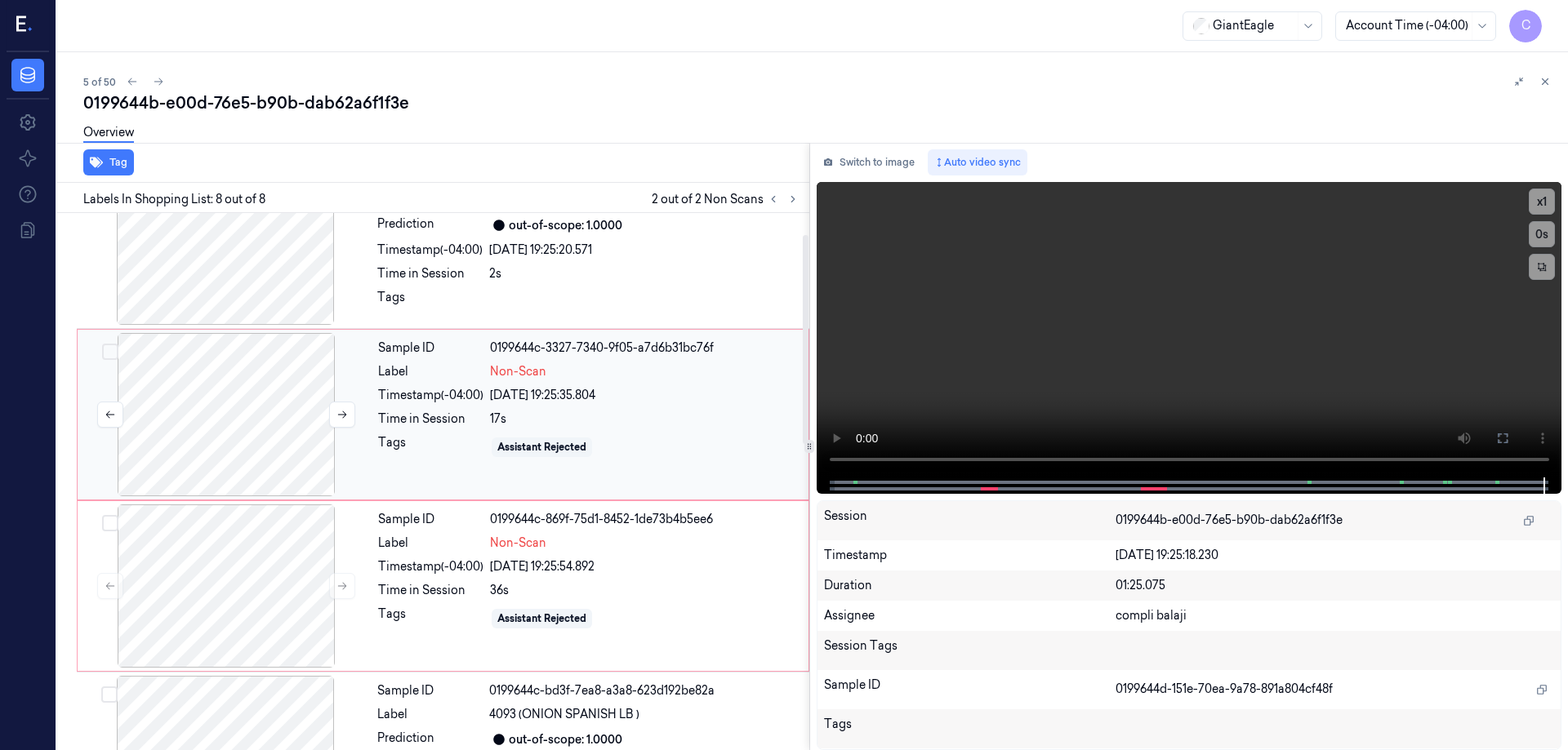
click at [258, 419] on div at bounding box center [226, 414] width 290 height 163
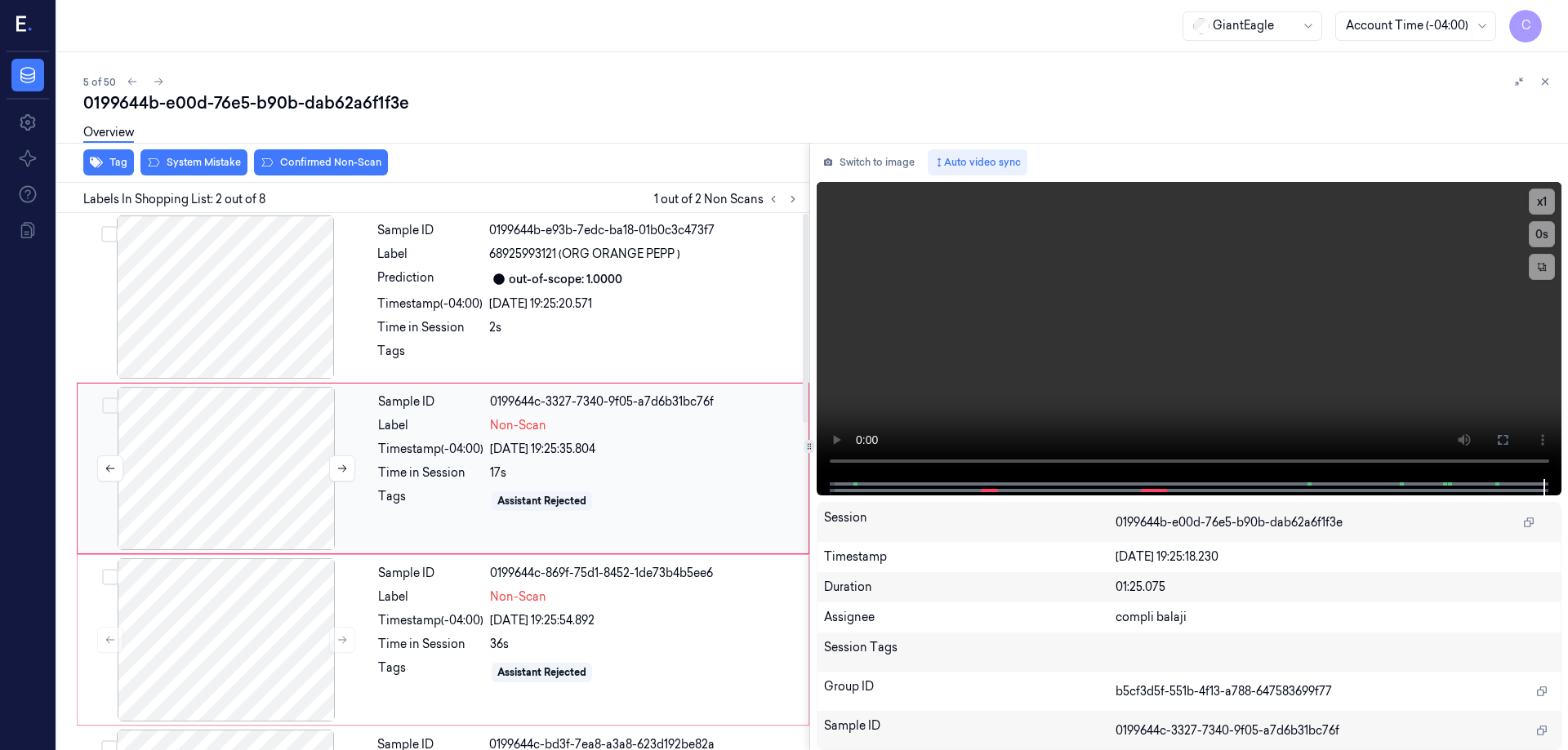
scroll to position [0, 0]
click at [281, 307] on div at bounding box center [225, 297] width 290 height 163
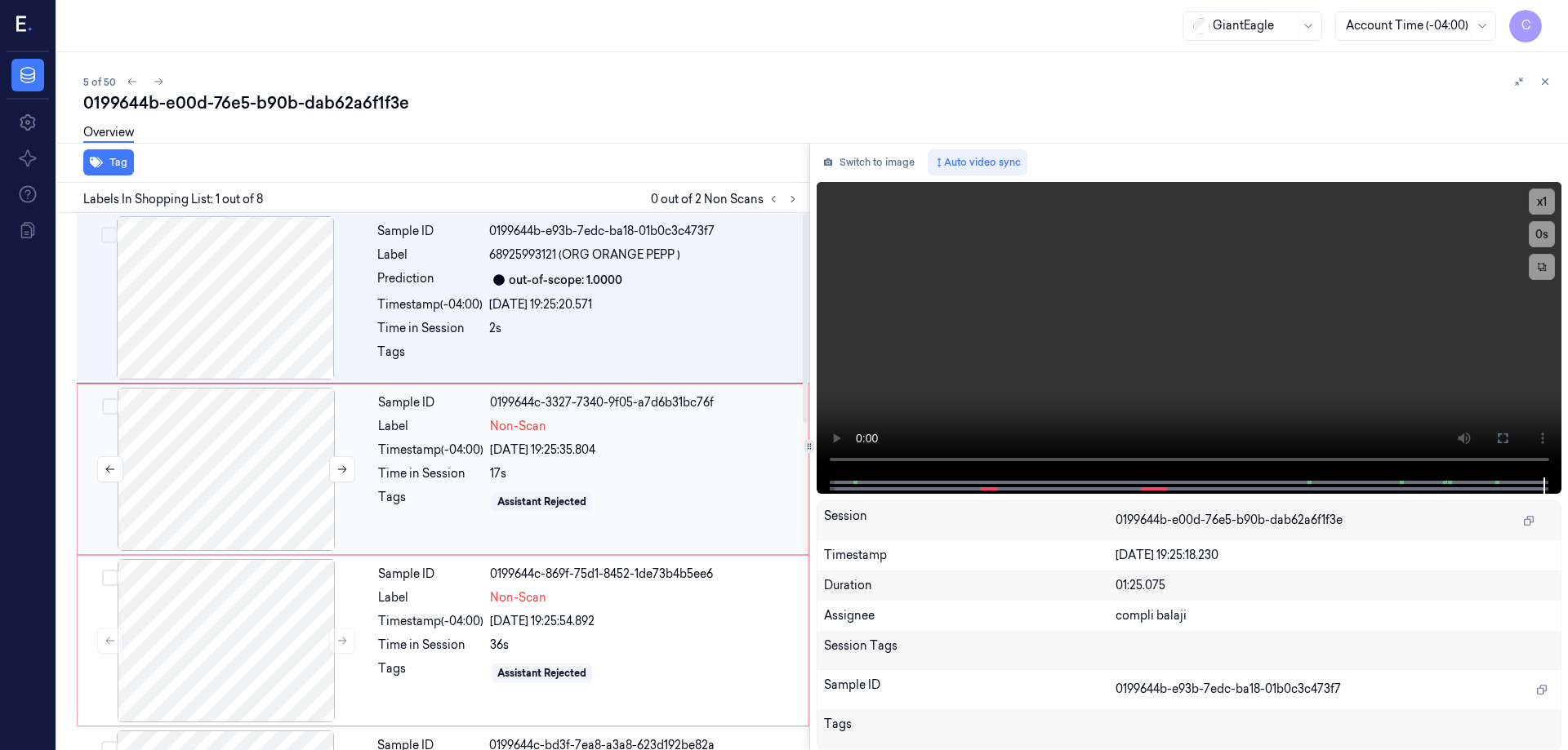
click at [266, 471] on div at bounding box center [226, 469] width 290 height 163
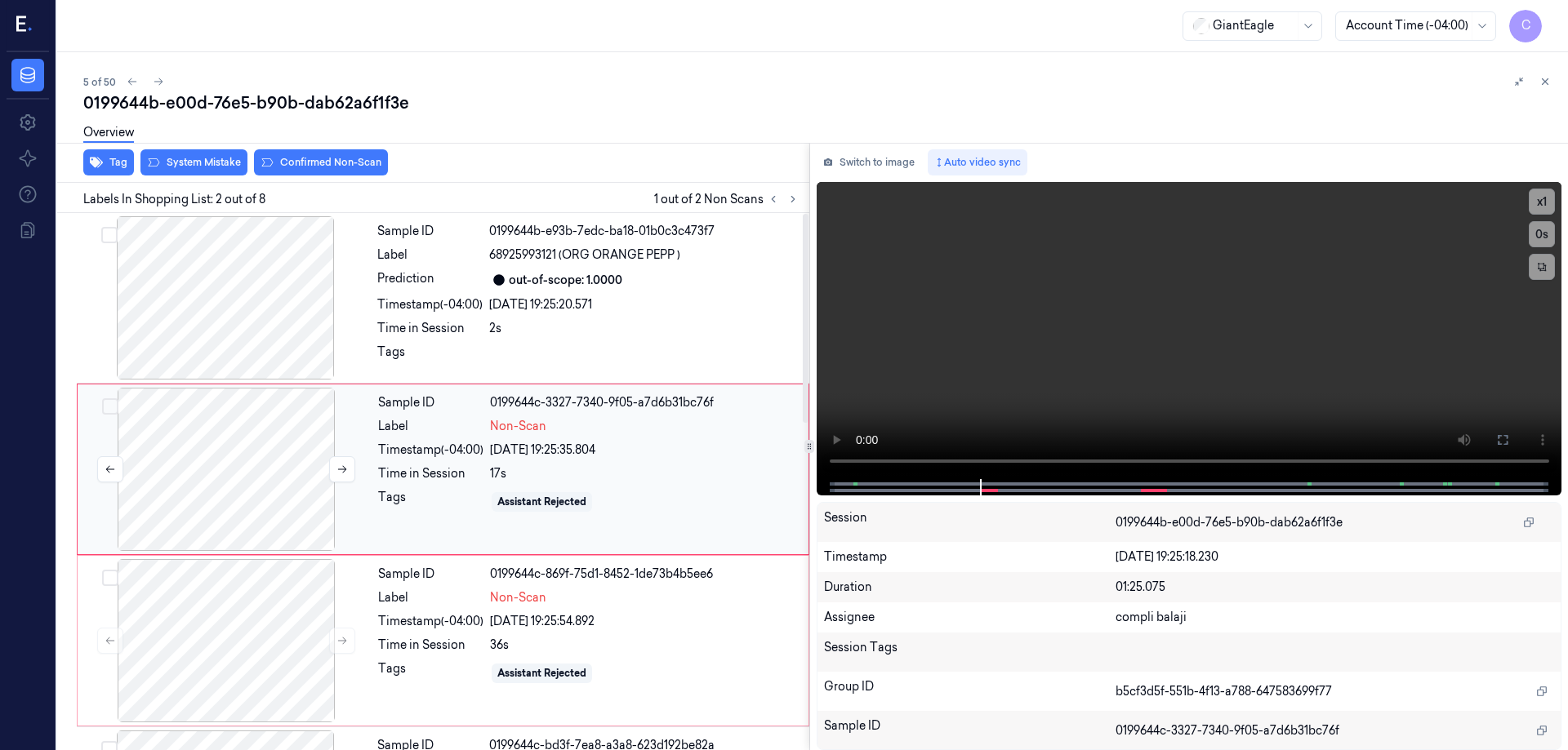
click at [114, 408] on button "Select row" at bounding box center [110, 406] width 17 height 17
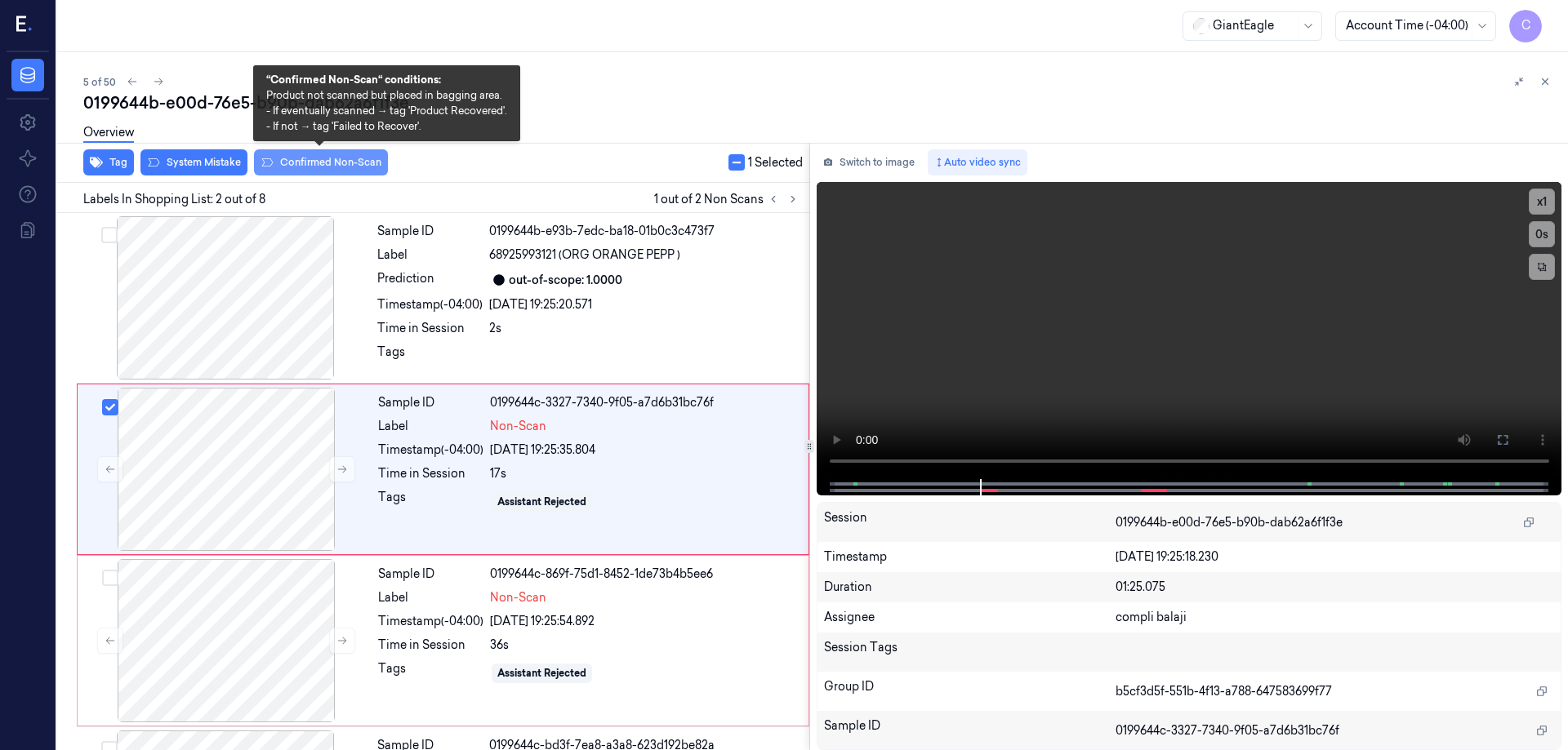
click at [311, 167] on button "Confirmed Non-Scan" at bounding box center [321, 162] width 134 height 26
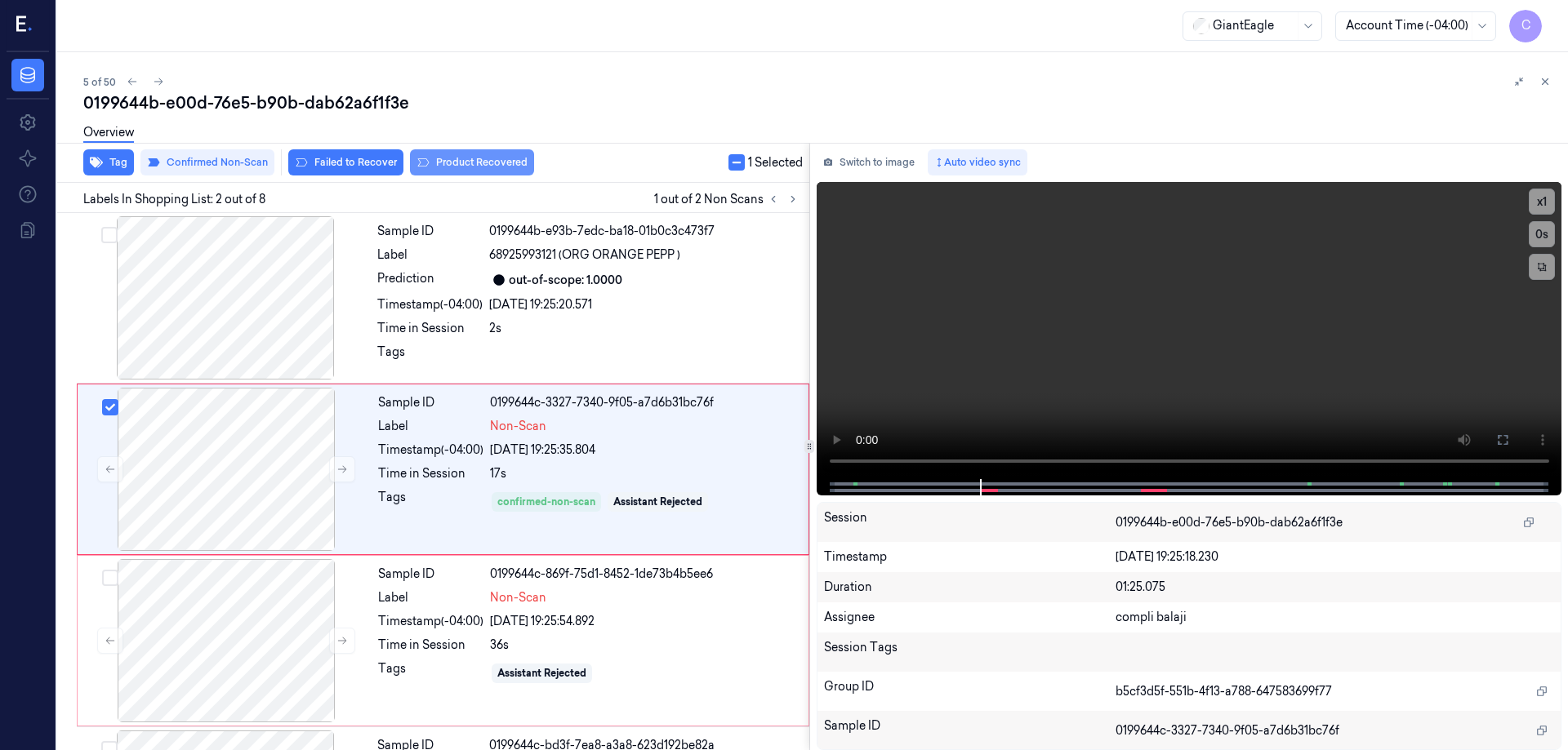
click at [477, 169] on button "Product Recovered" at bounding box center [472, 162] width 124 height 26
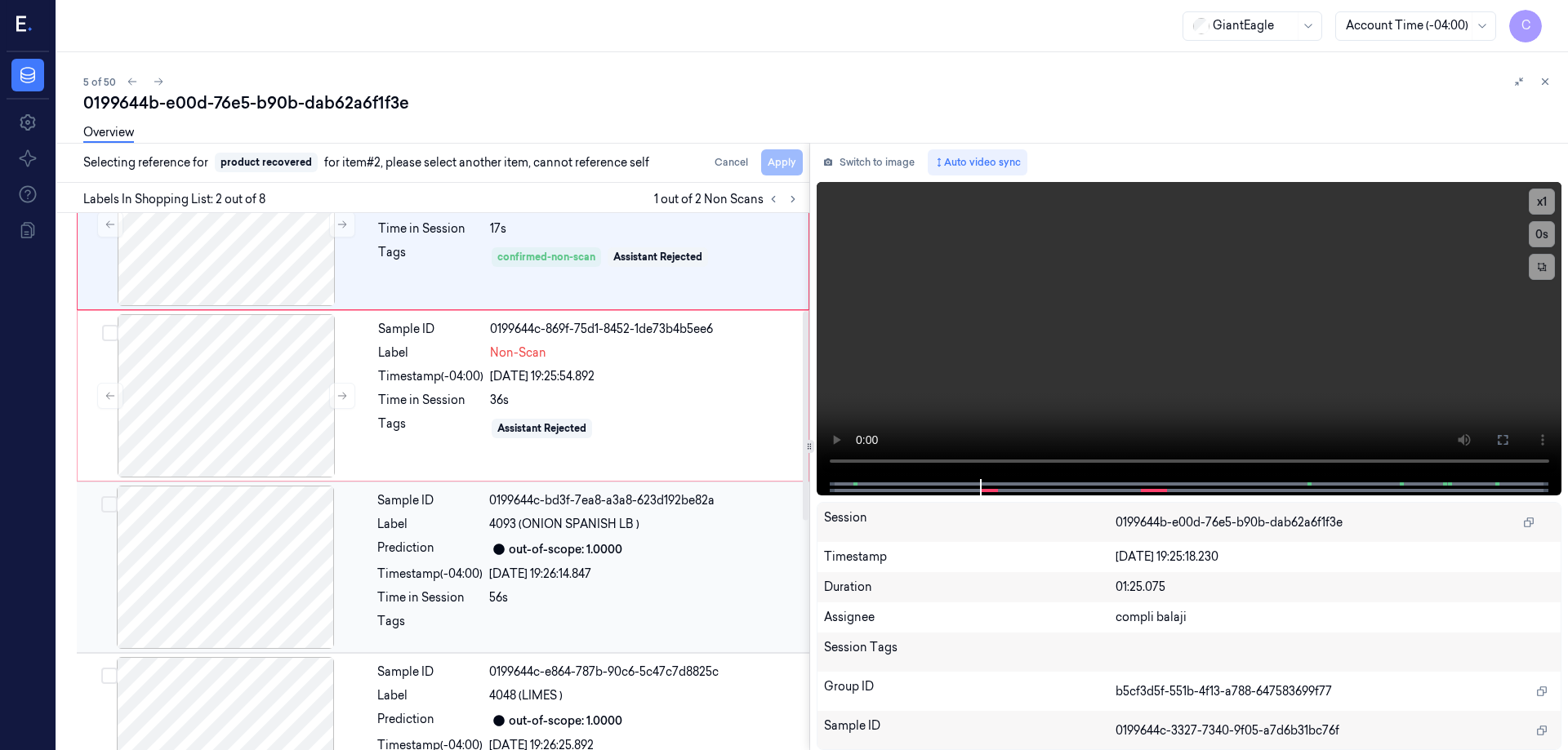
scroll to position [327, 0]
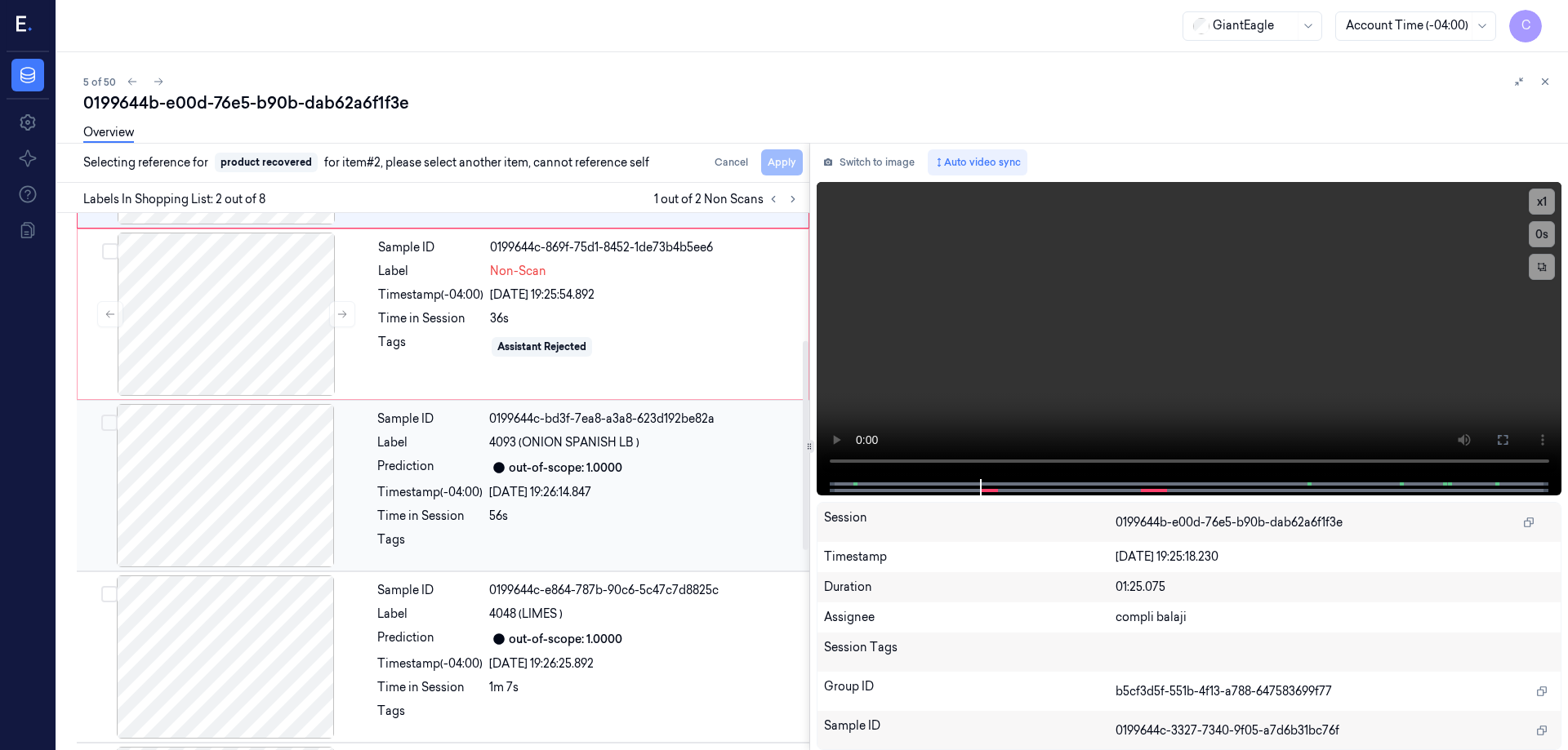
click at [614, 486] on div "[DATE] 19:26:14.847" at bounding box center [644, 492] width 310 height 17
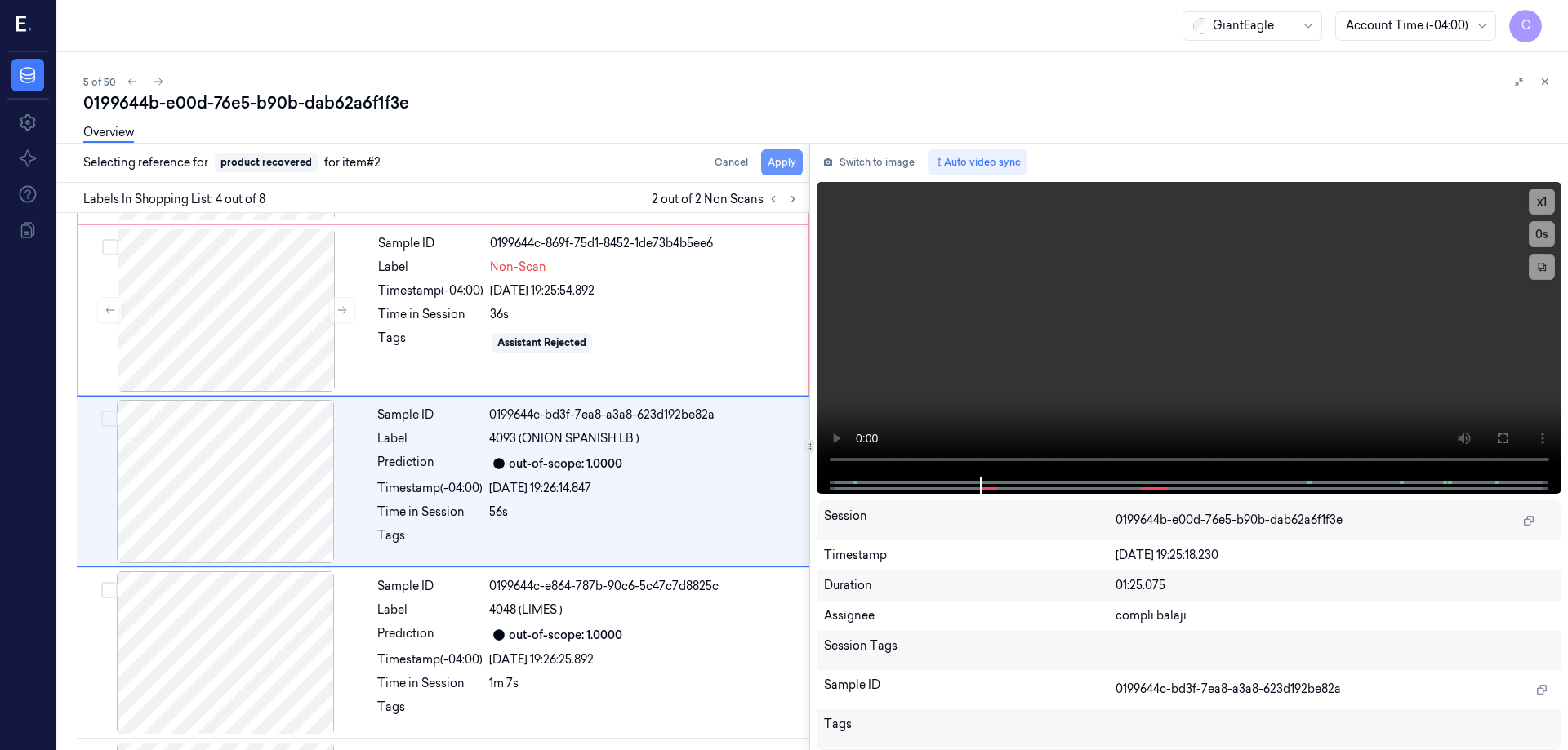
click at [787, 162] on button "Apply" at bounding box center [782, 162] width 41 height 26
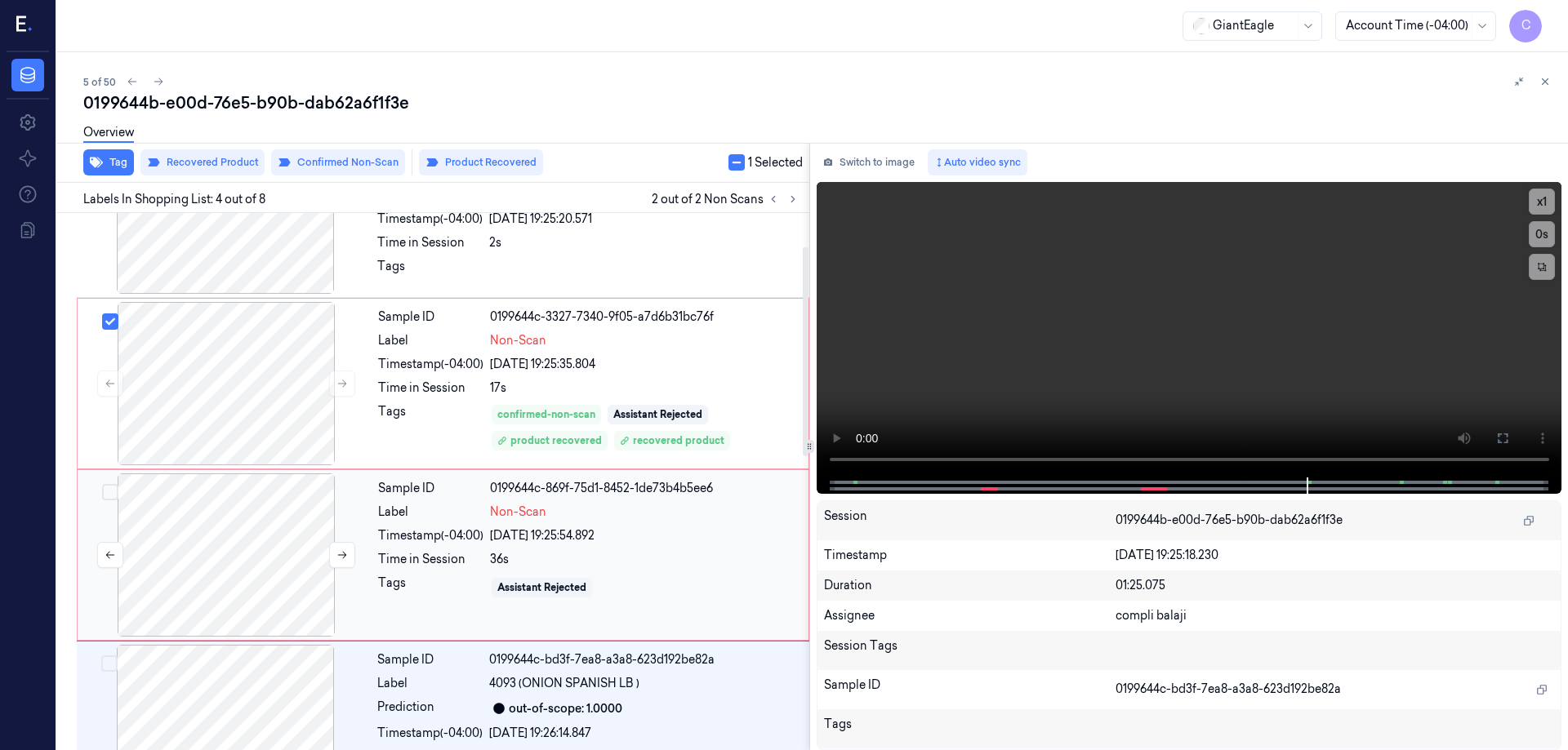
click at [274, 525] on div at bounding box center [226, 554] width 290 height 163
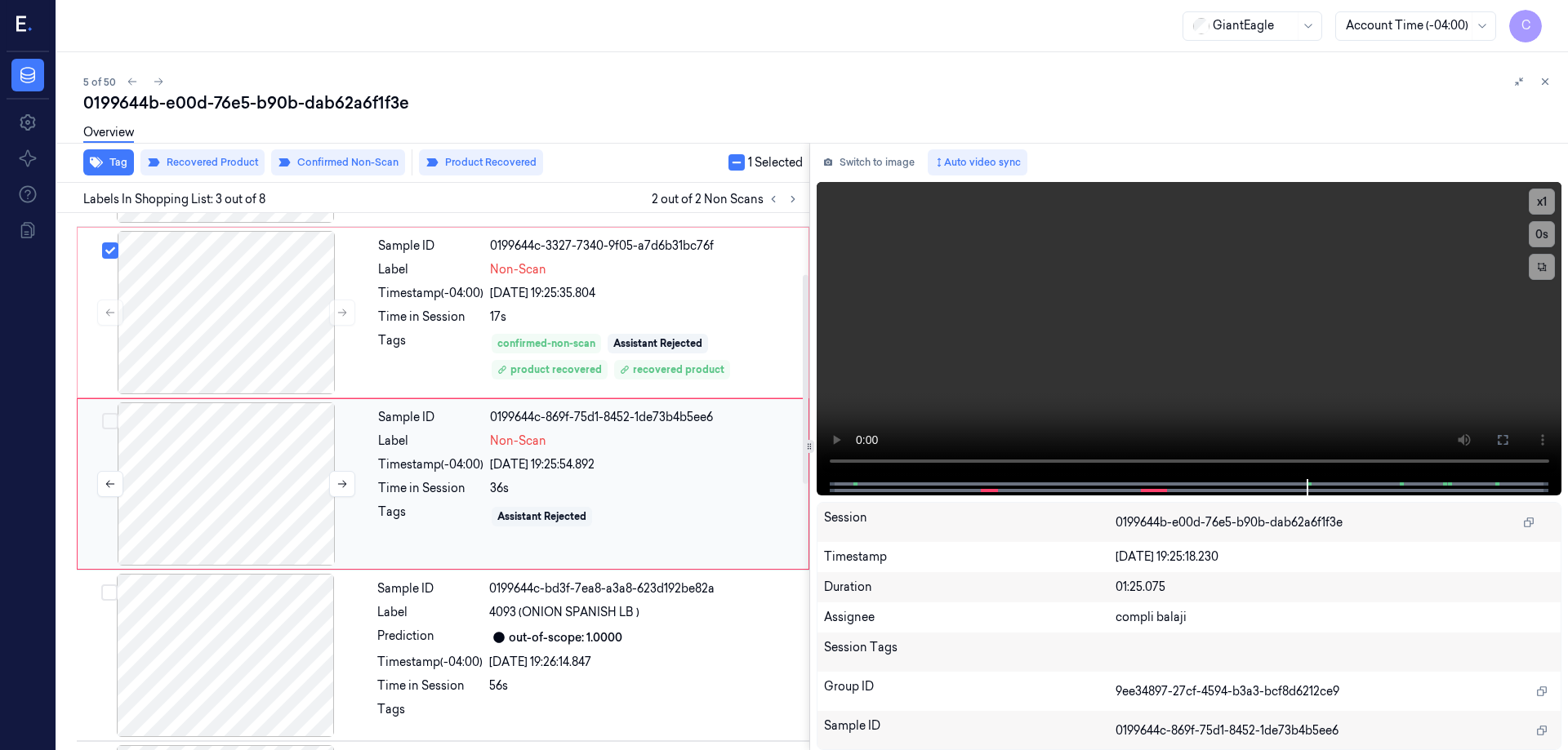
scroll to position [159, 0]
click at [290, 454] on div at bounding box center [226, 481] width 290 height 163
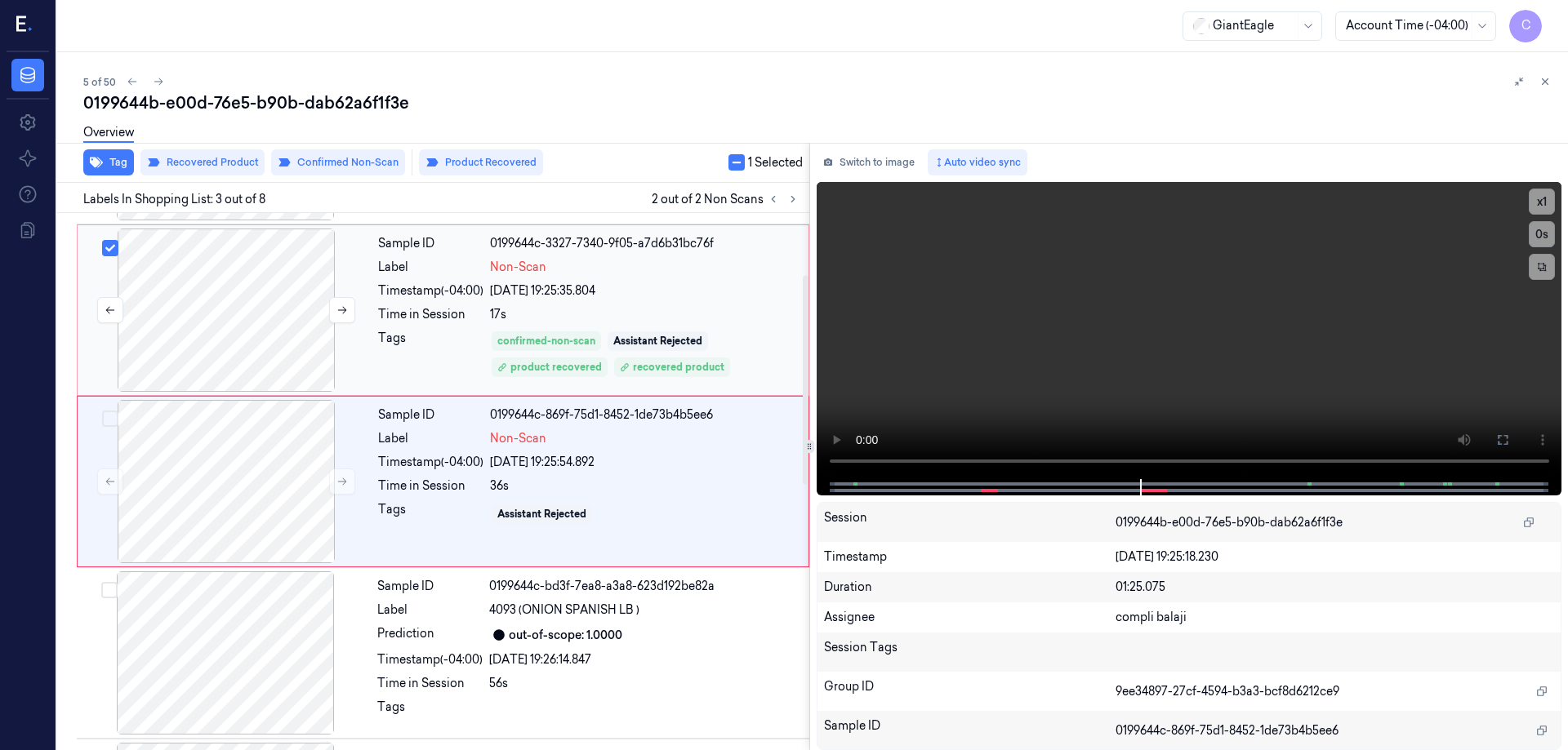
click at [290, 336] on div at bounding box center [226, 309] width 290 height 163
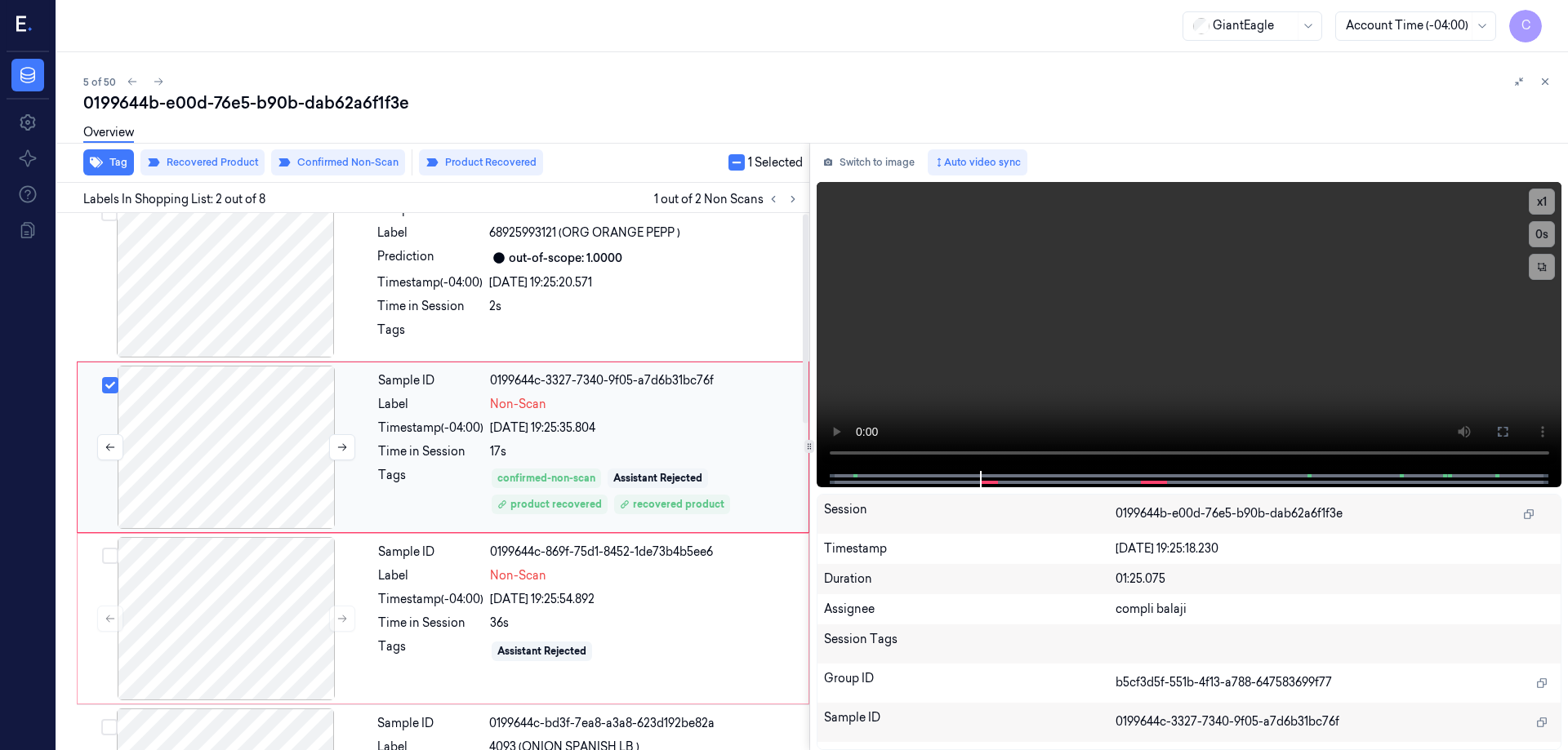
scroll to position [0, 0]
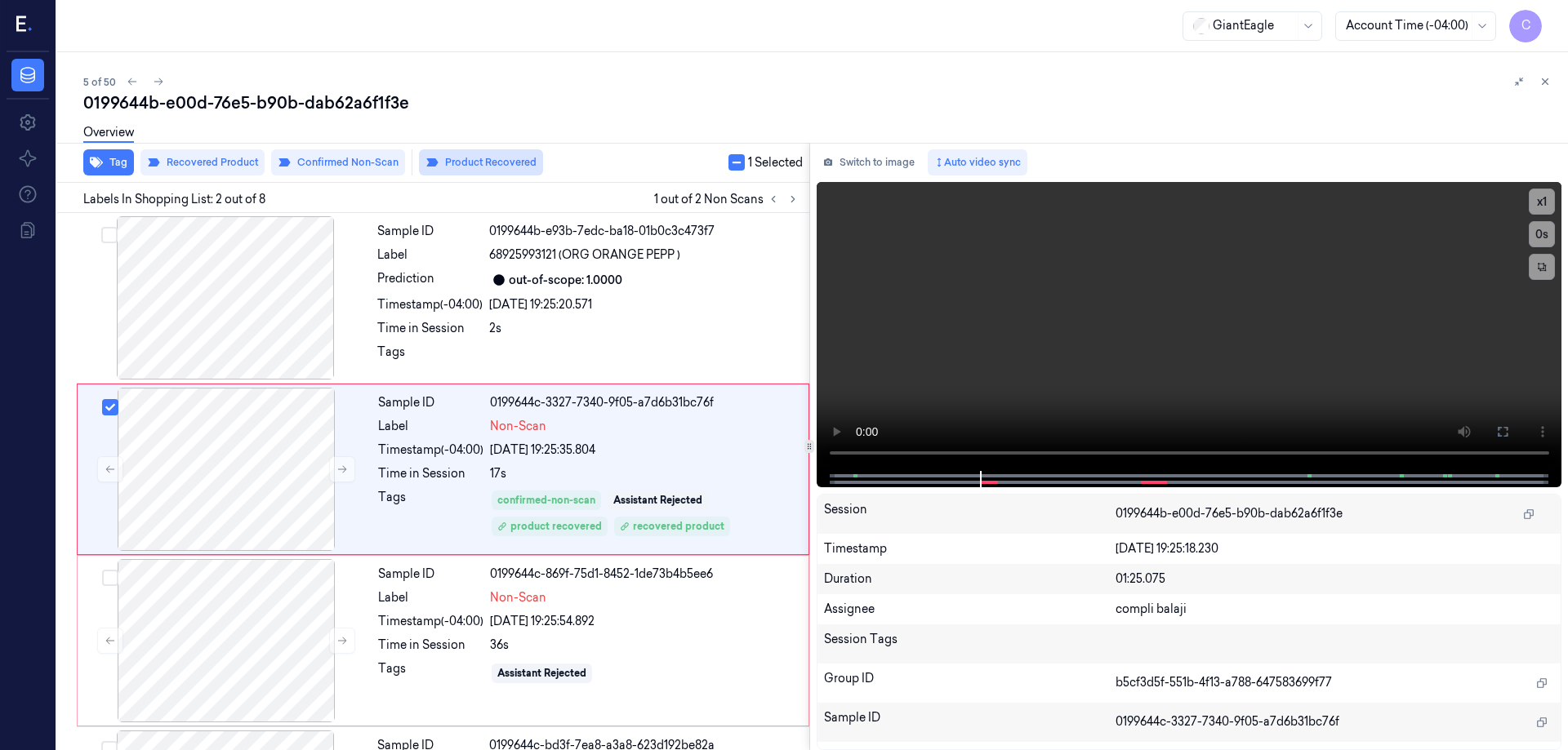
click at [492, 160] on button "Product Recovered" at bounding box center [481, 162] width 124 height 26
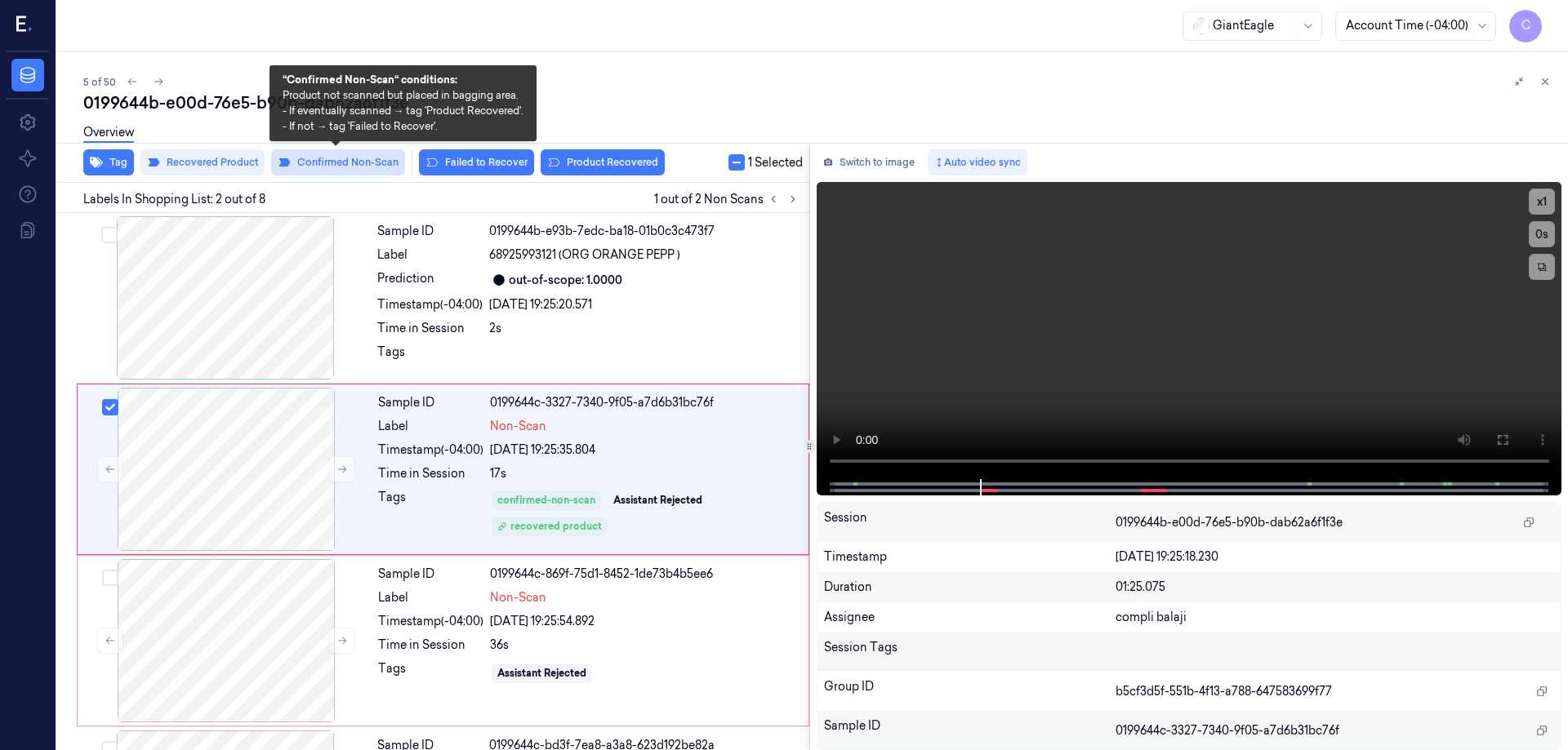
click at [369, 162] on button "Confirmed Non-Scan" at bounding box center [338, 162] width 134 height 26
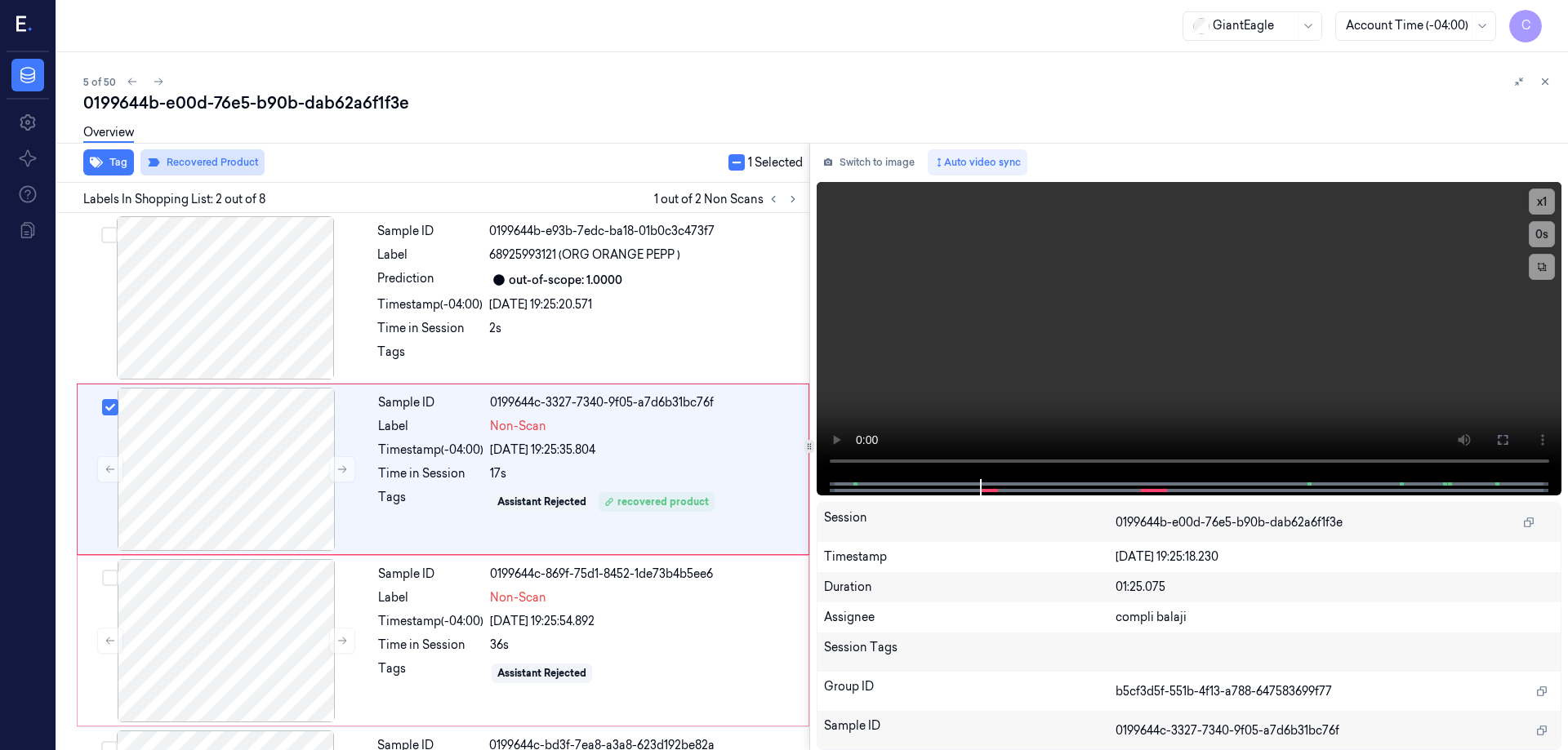
click at [219, 171] on button "Recovered Product" at bounding box center [203, 162] width 124 height 26
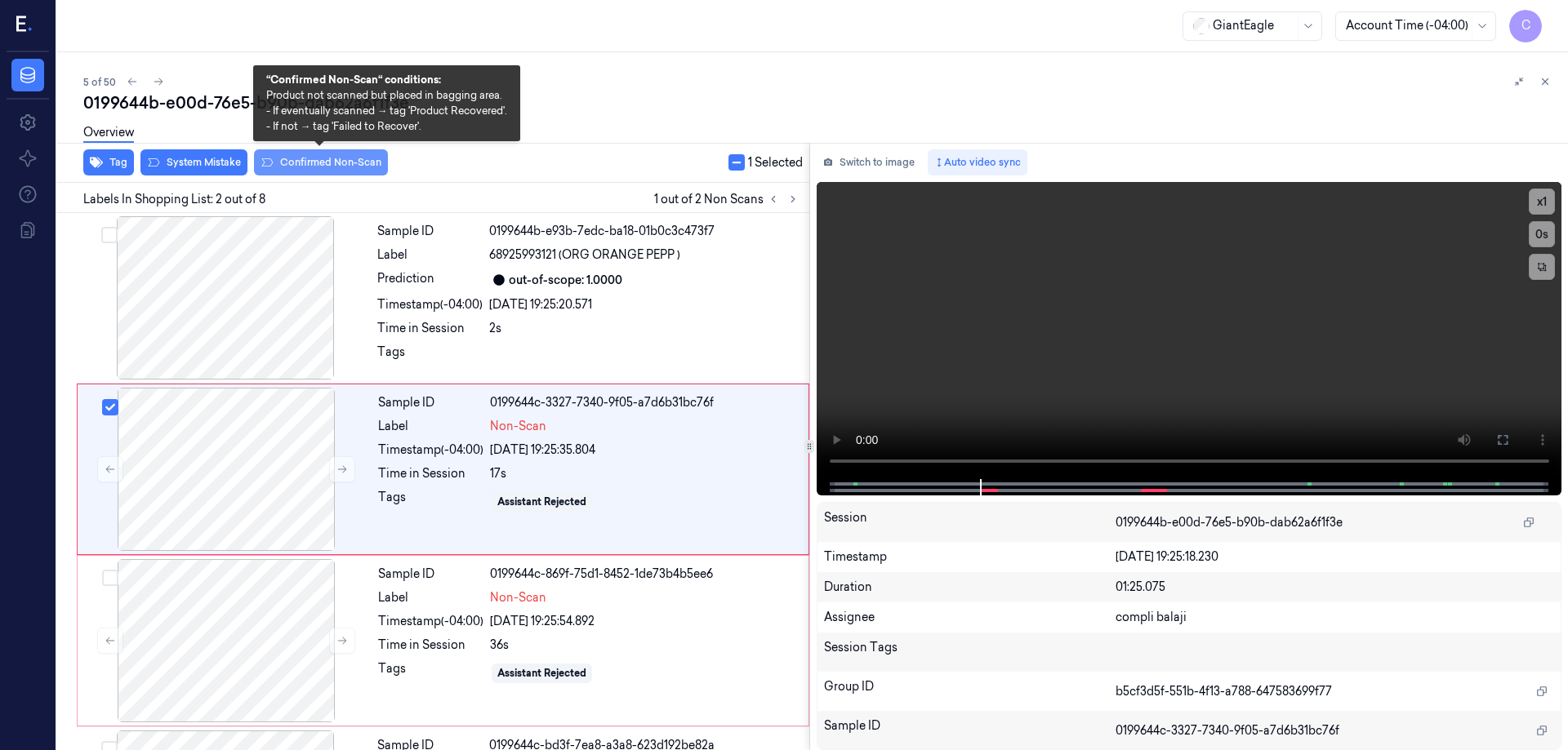
click at [297, 162] on button "Confirmed Non-Scan" at bounding box center [321, 162] width 134 height 26
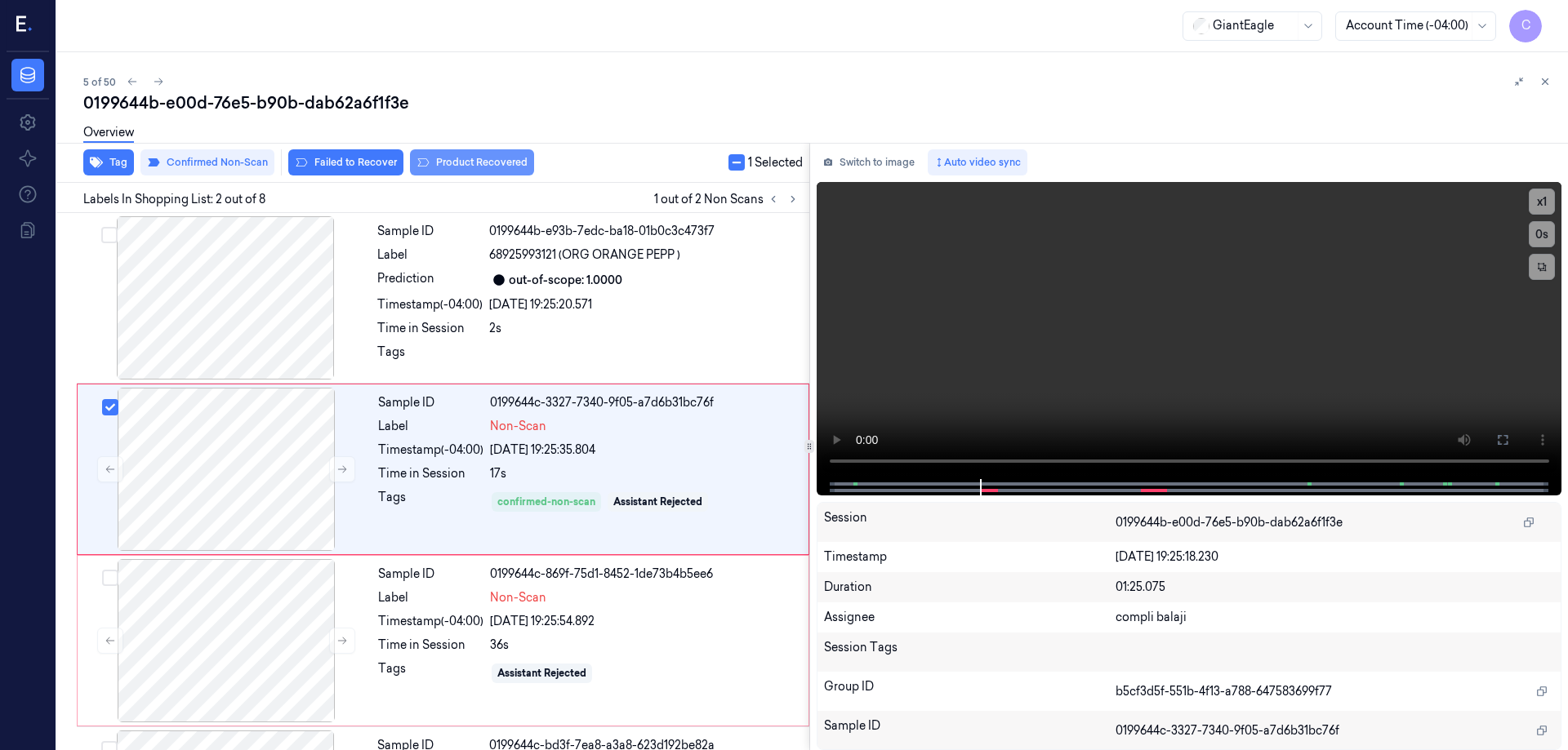
click at [468, 166] on button "Product Recovered" at bounding box center [472, 162] width 124 height 26
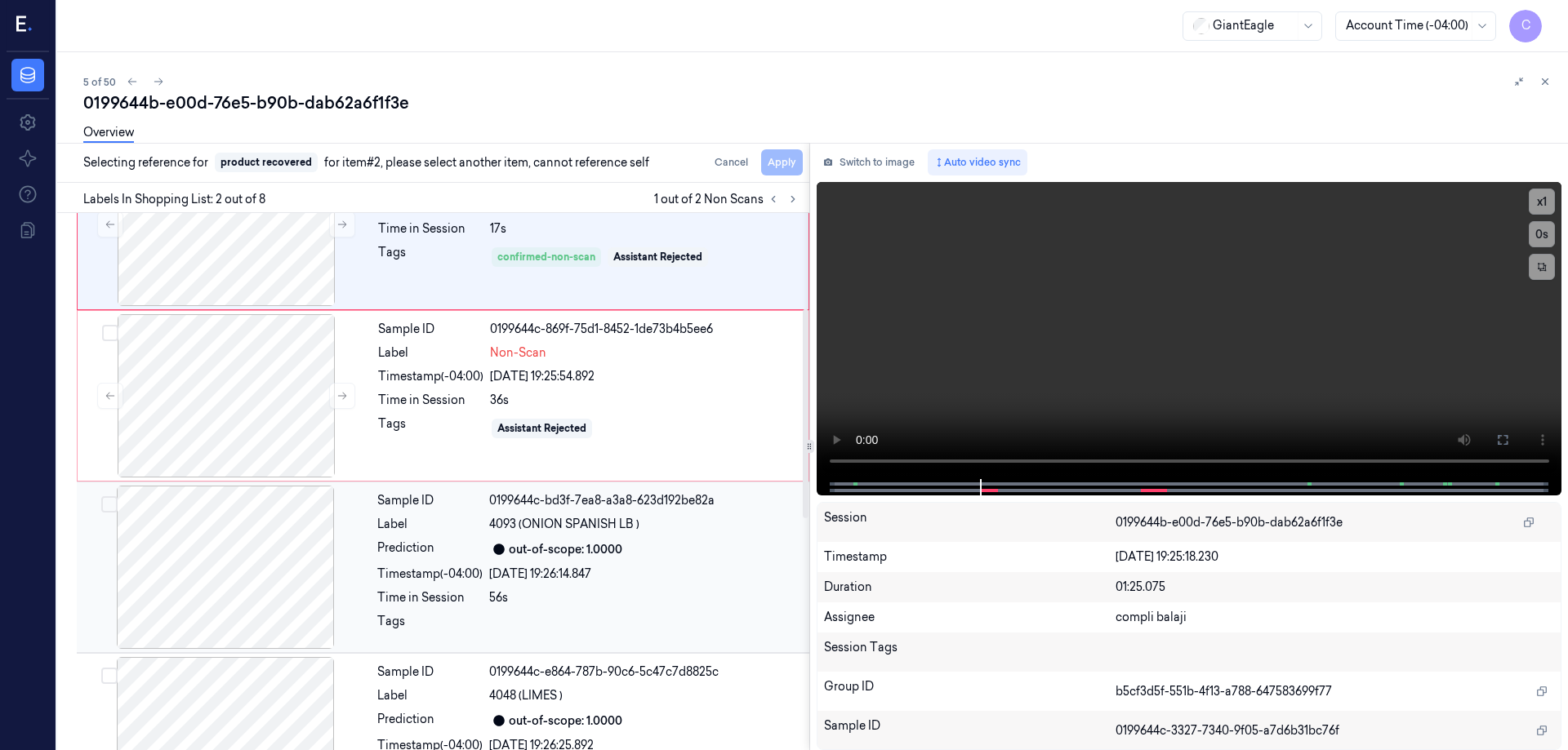
click at [289, 589] on div at bounding box center [225, 567] width 290 height 163
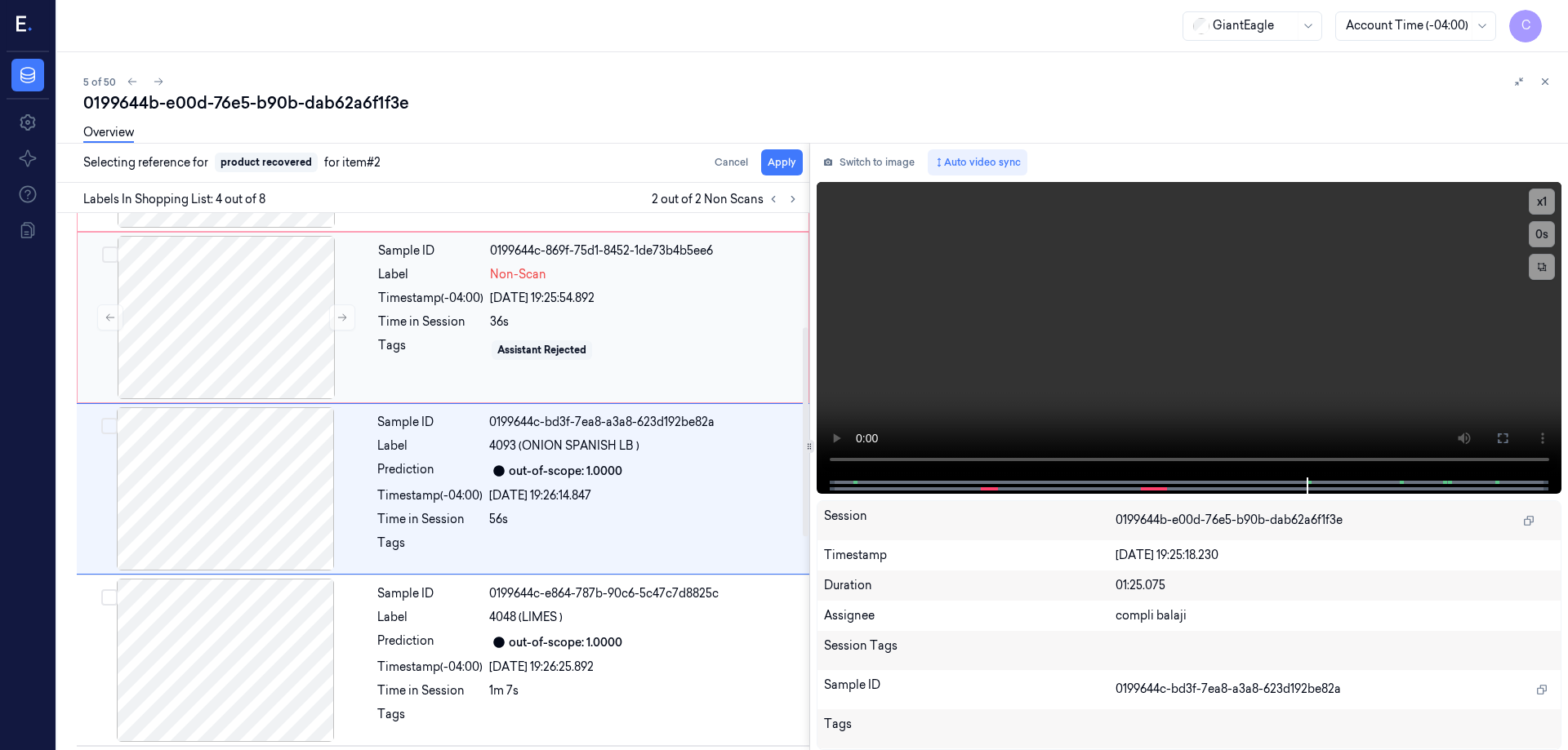
scroll to position [331, 0]
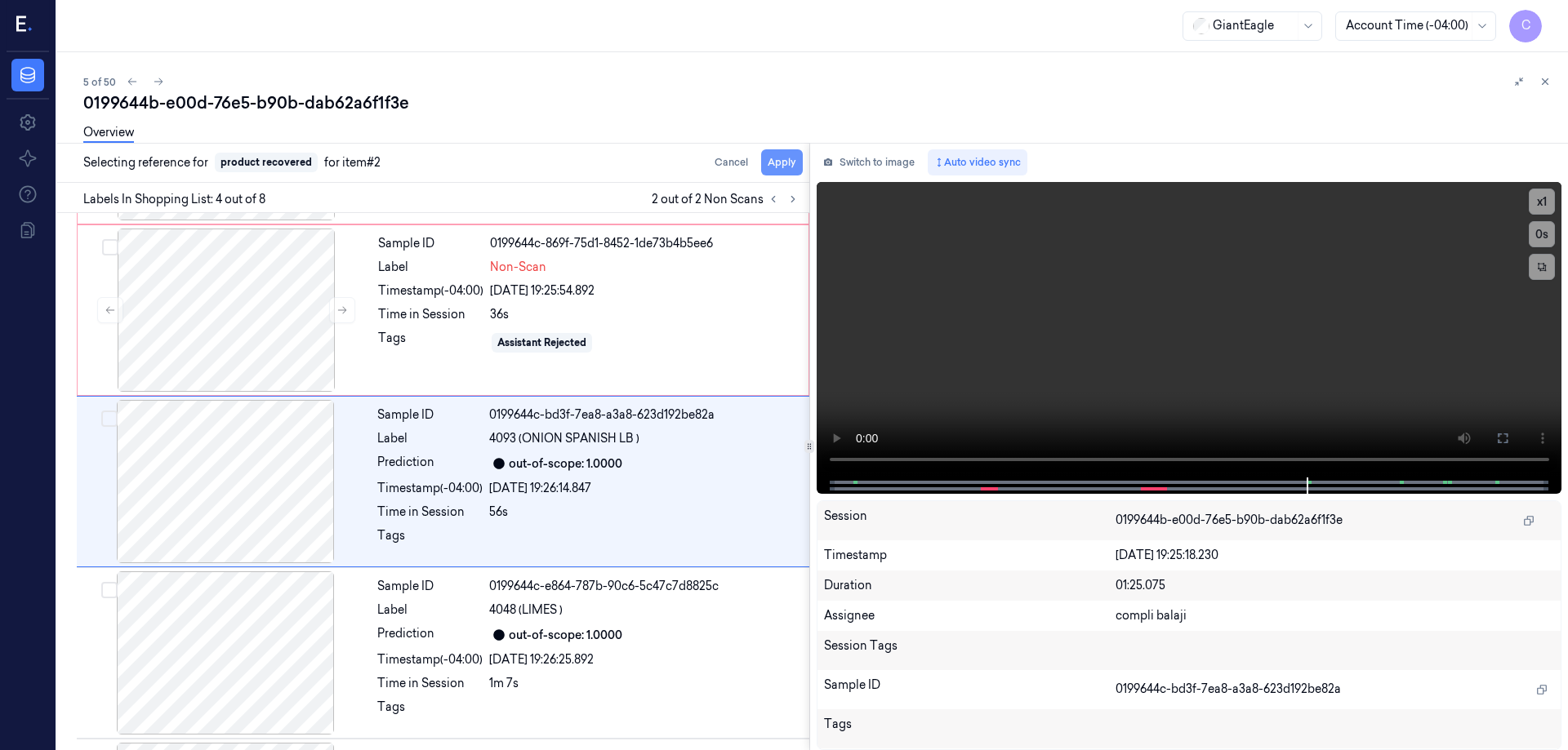
click at [783, 161] on button "Apply" at bounding box center [782, 162] width 41 height 26
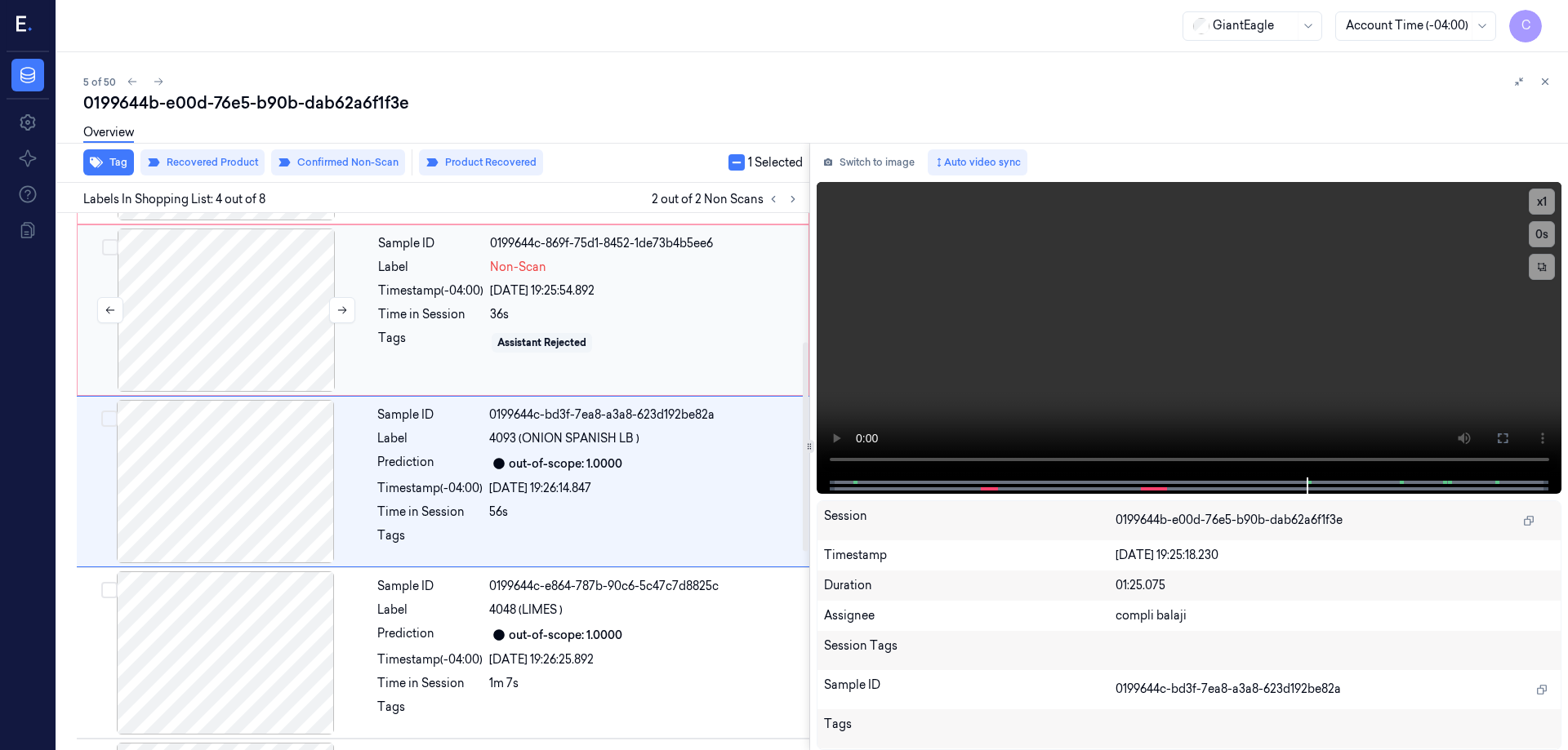
click at [257, 322] on div at bounding box center [226, 309] width 290 height 163
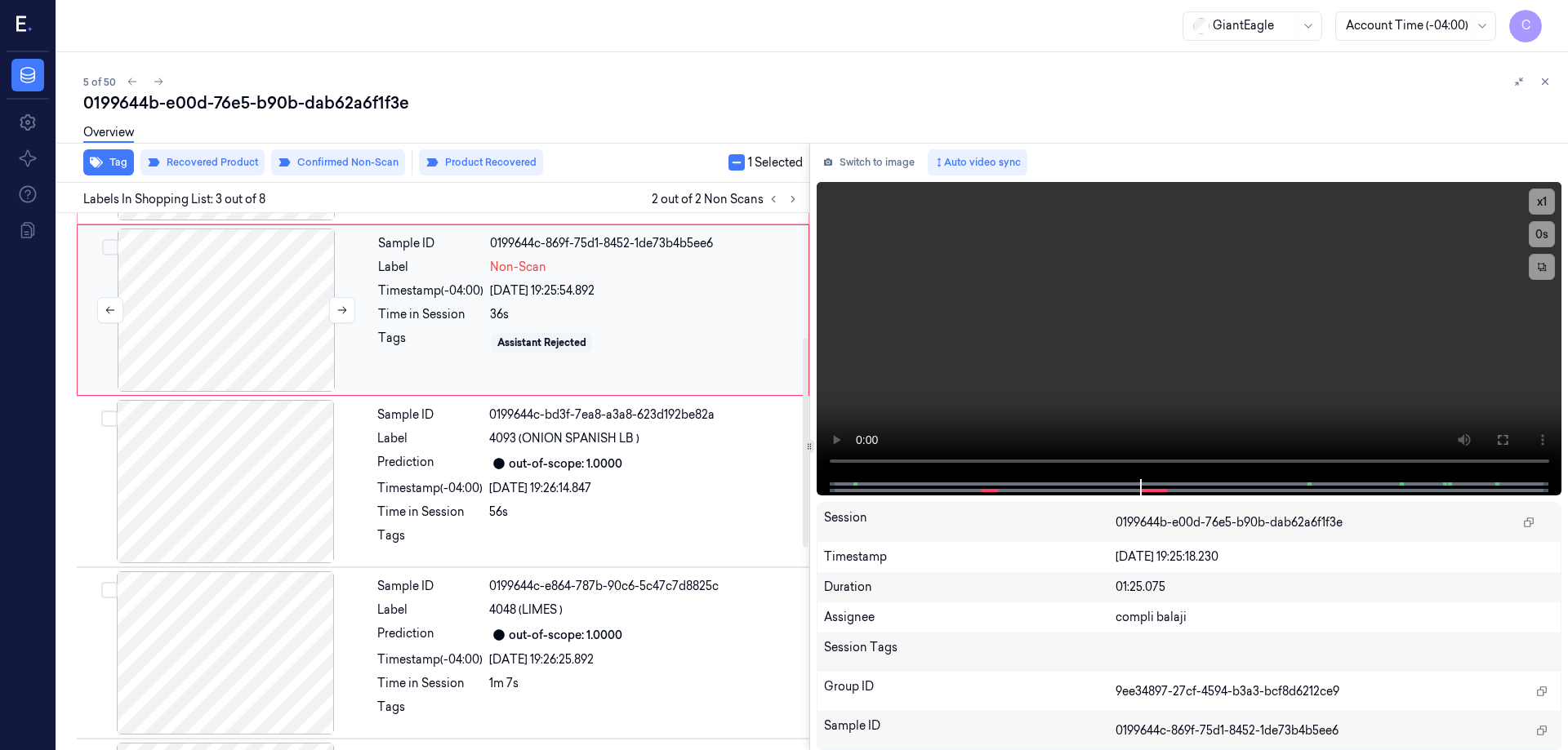
scroll to position [159, 0]
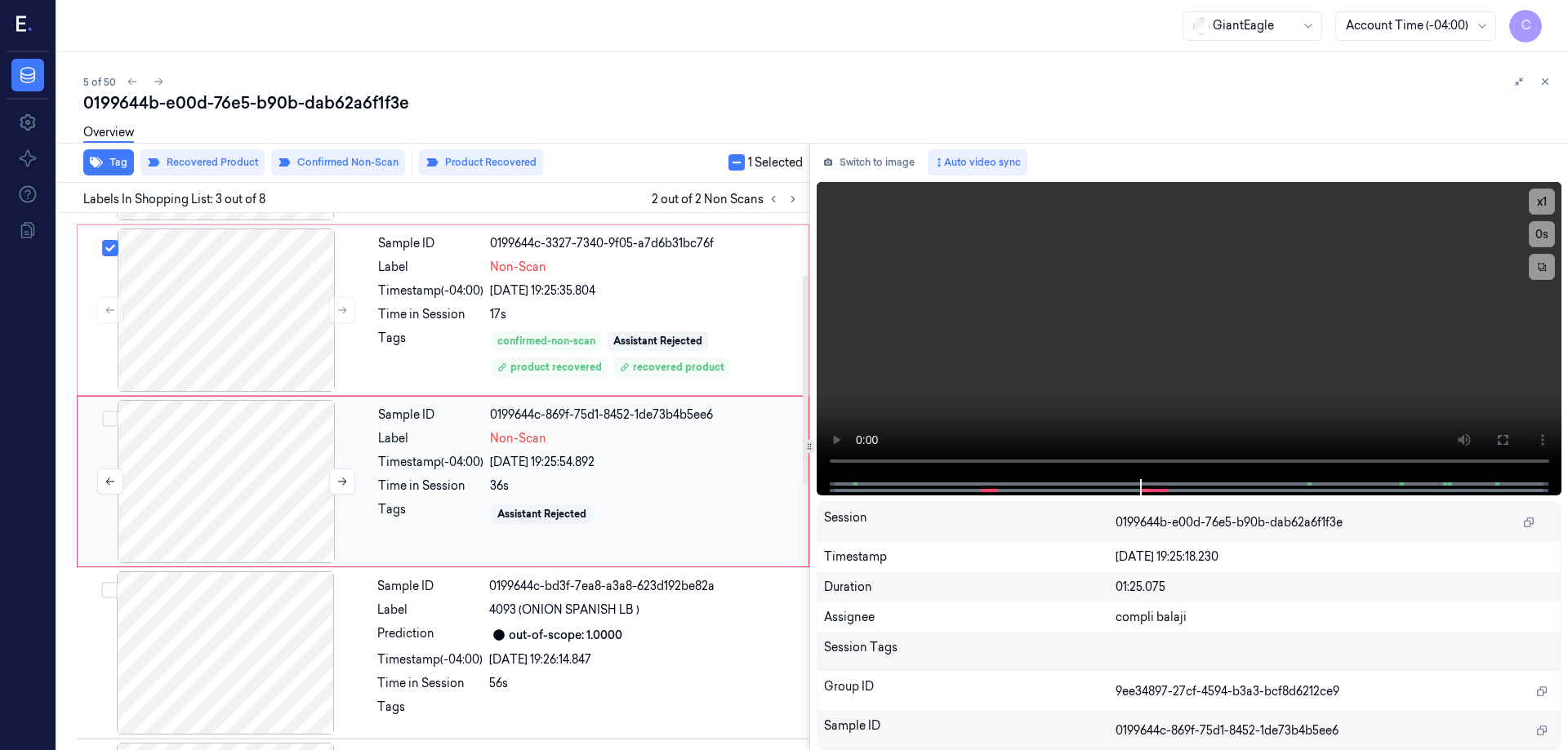
click at [170, 446] on div at bounding box center [226, 481] width 290 height 163
click at [452, 467] on div "Timestamp (-04:00)" at bounding box center [431, 461] width 106 height 17
click at [289, 446] on div at bounding box center [226, 481] width 290 height 163
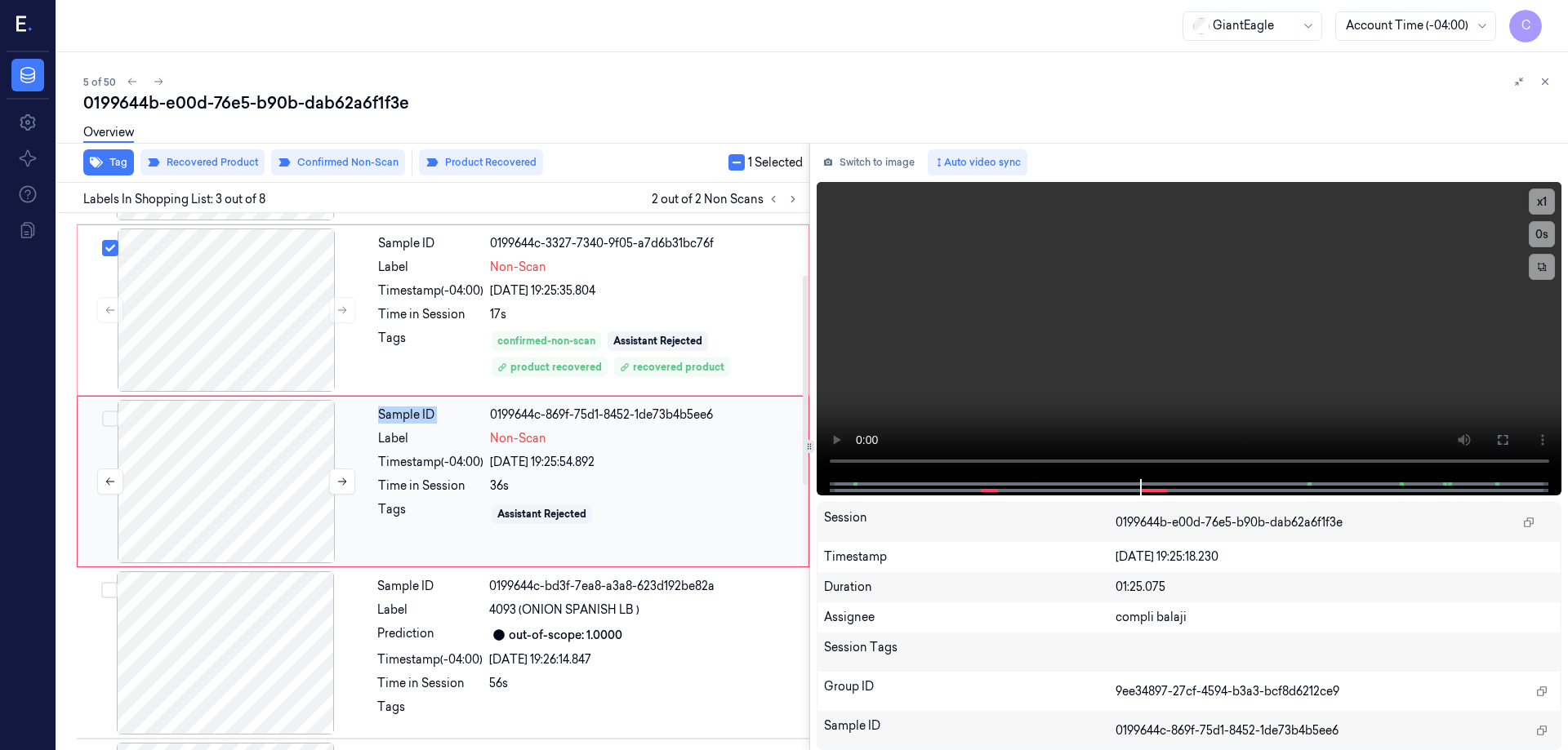
click at [289, 446] on div at bounding box center [226, 481] width 290 height 163
click at [247, 453] on div at bounding box center [226, 481] width 290 height 163
click at [108, 251] on button "Select row" at bounding box center [110, 248] width 17 height 17
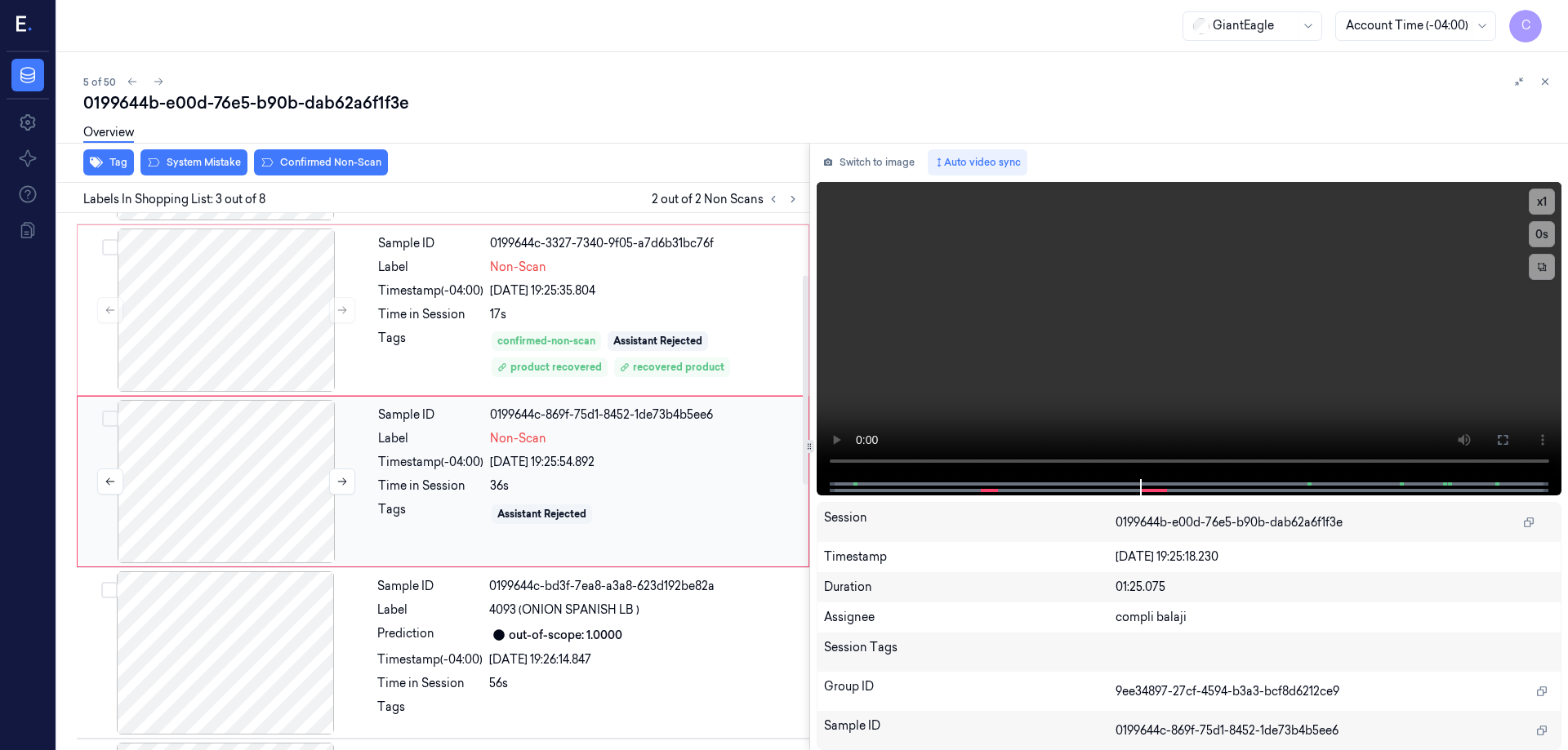
click at [285, 457] on div at bounding box center [226, 481] width 290 height 163
click at [197, 442] on div at bounding box center [226, 481] width 290 height 163
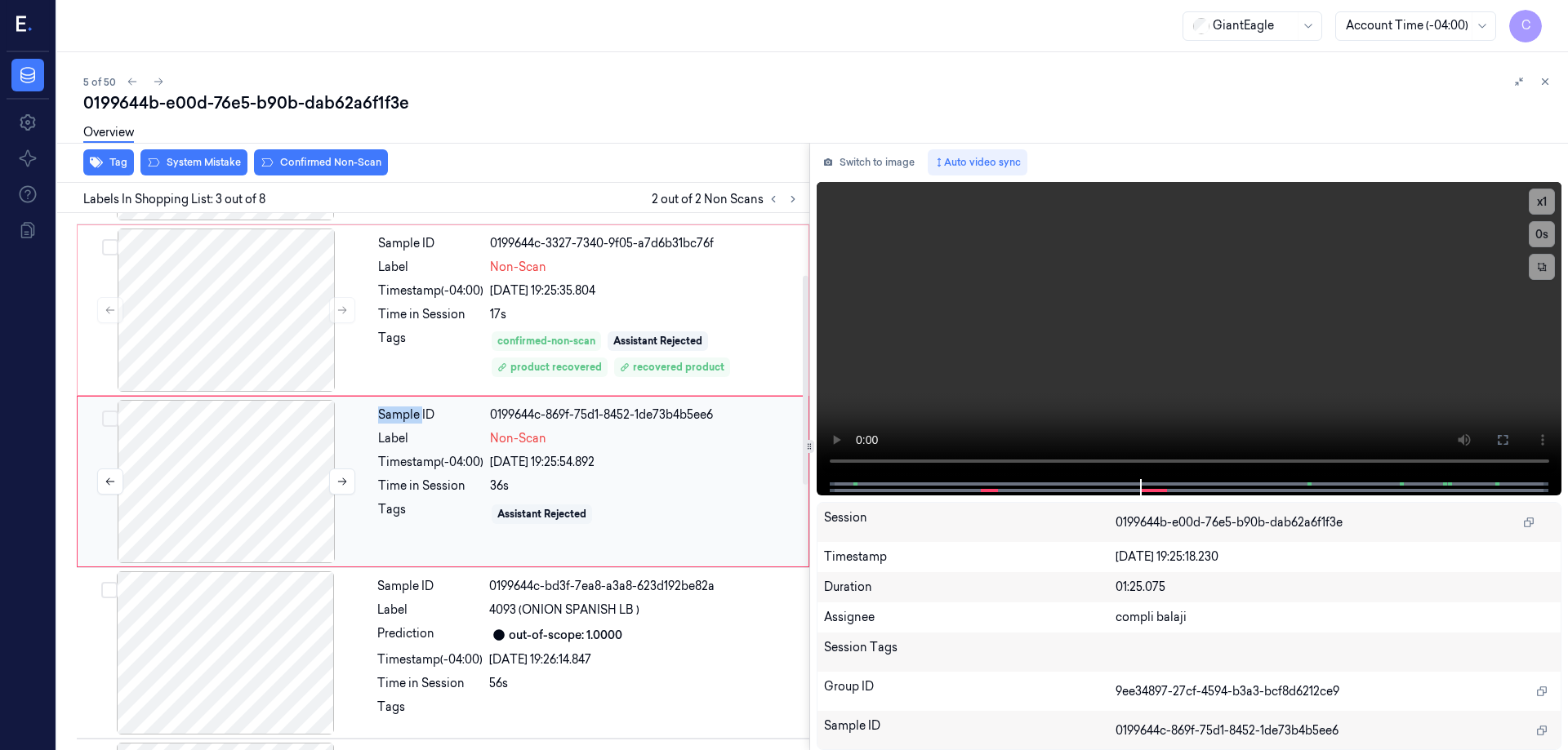
click at [196, 441] on div at bounding box center [226, 481] width 290 height 163
click at [107, 417] on button "Select row" at bounding box center [110, 419] width 17 height 17
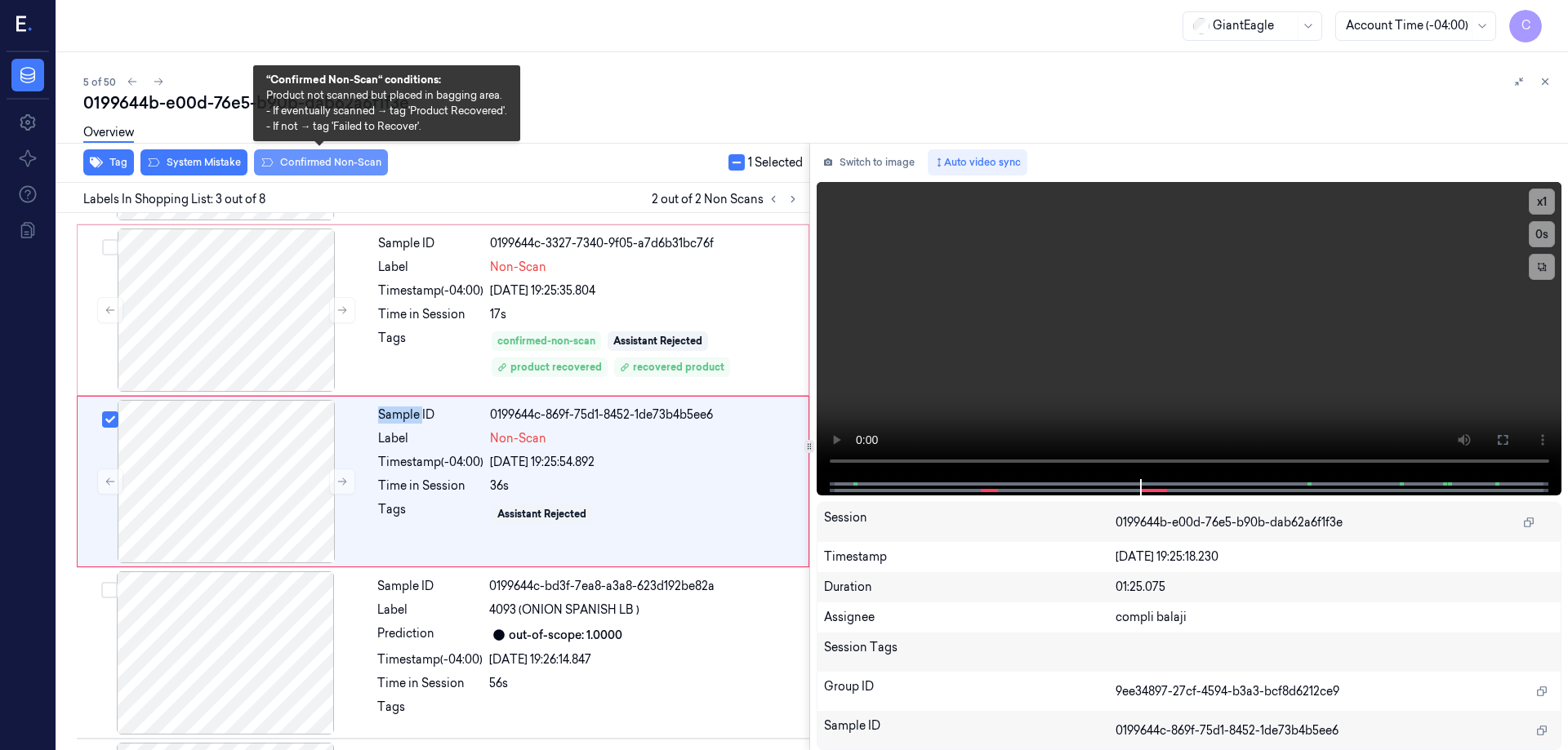
click at [324, 164] on button "Confirmed Non-Scan" at bounding box center [321, 162] width 134 height 26
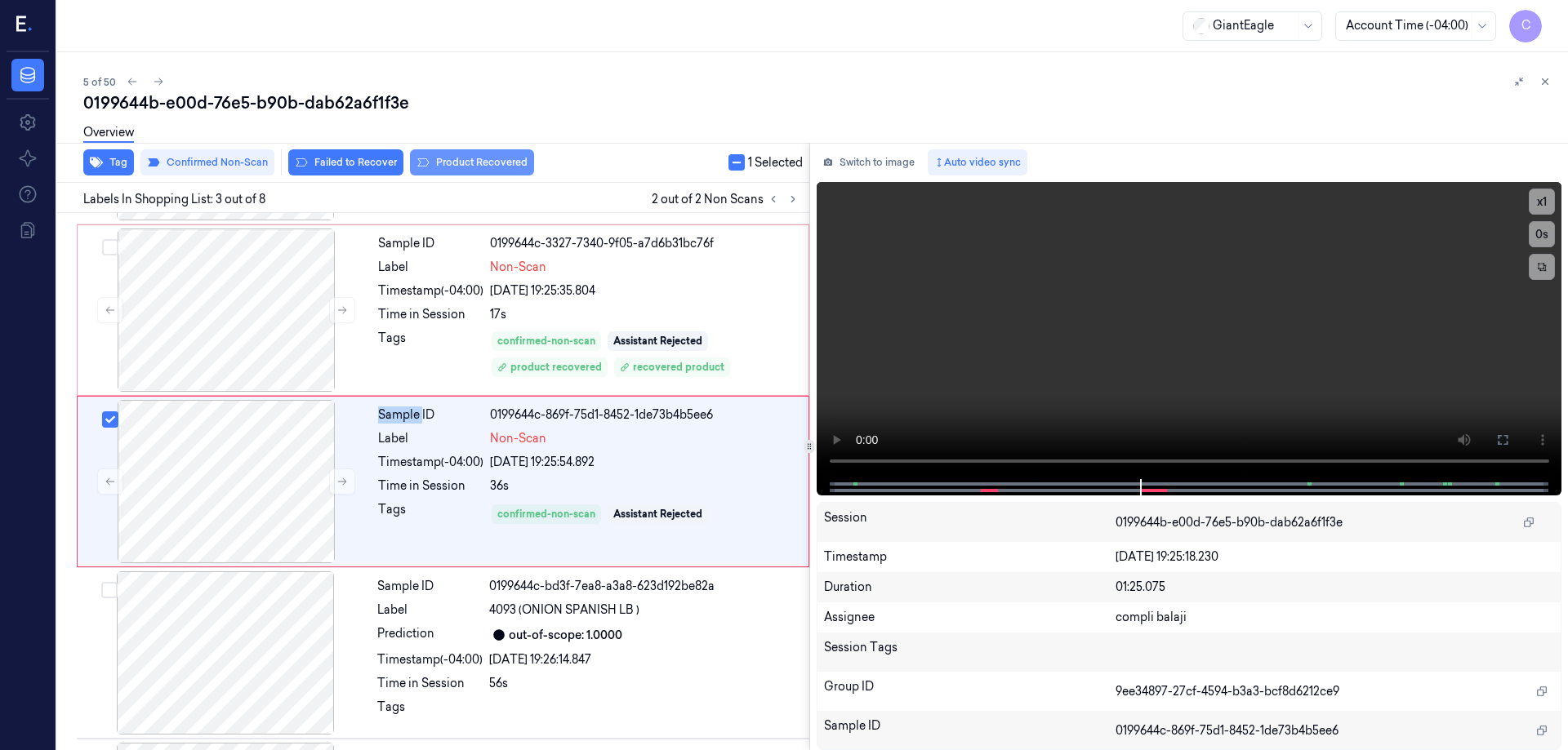
click at [458, 162] on button "Product Recovered" at bounding box center [472, 162] width 124 height 26
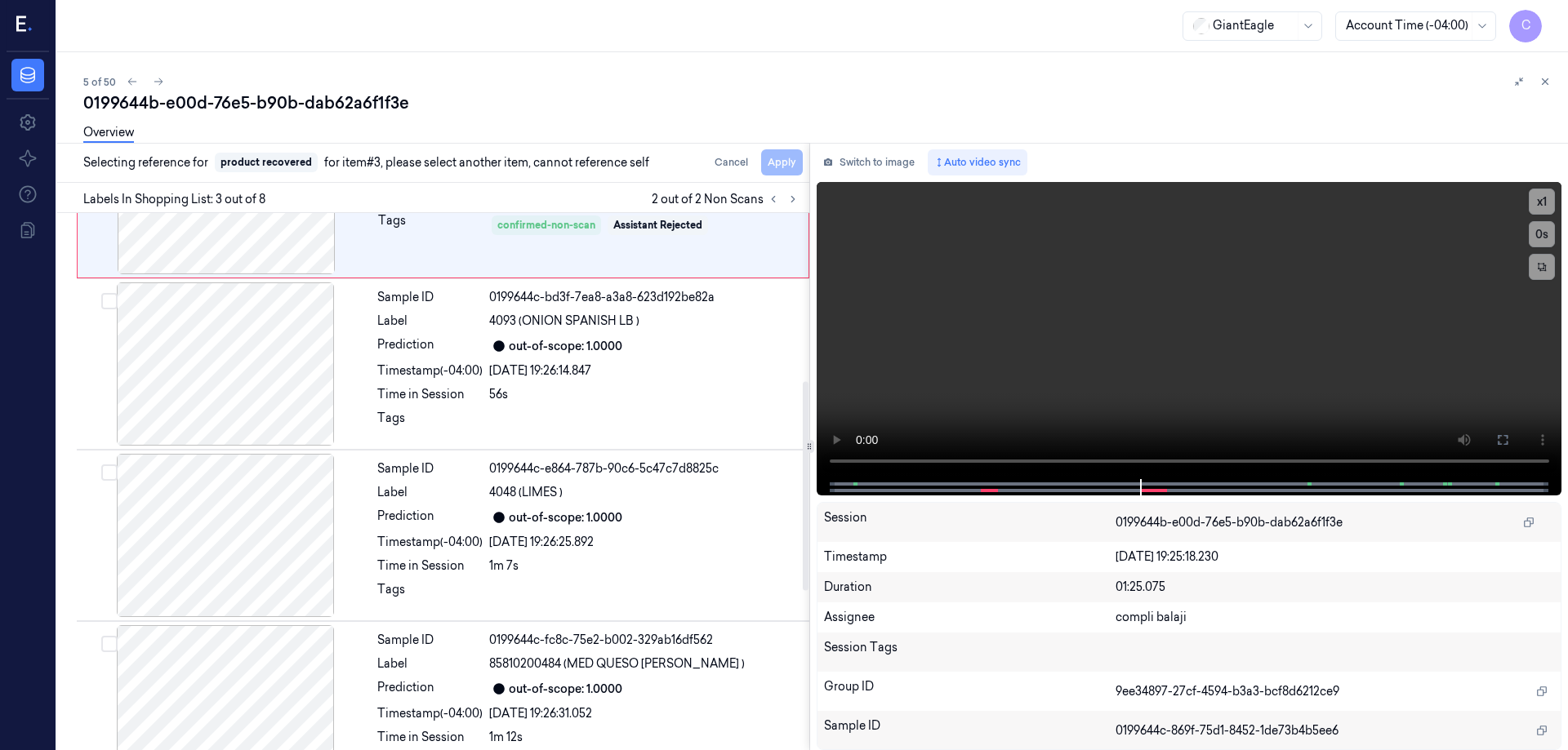
scroll to position [431, 0]
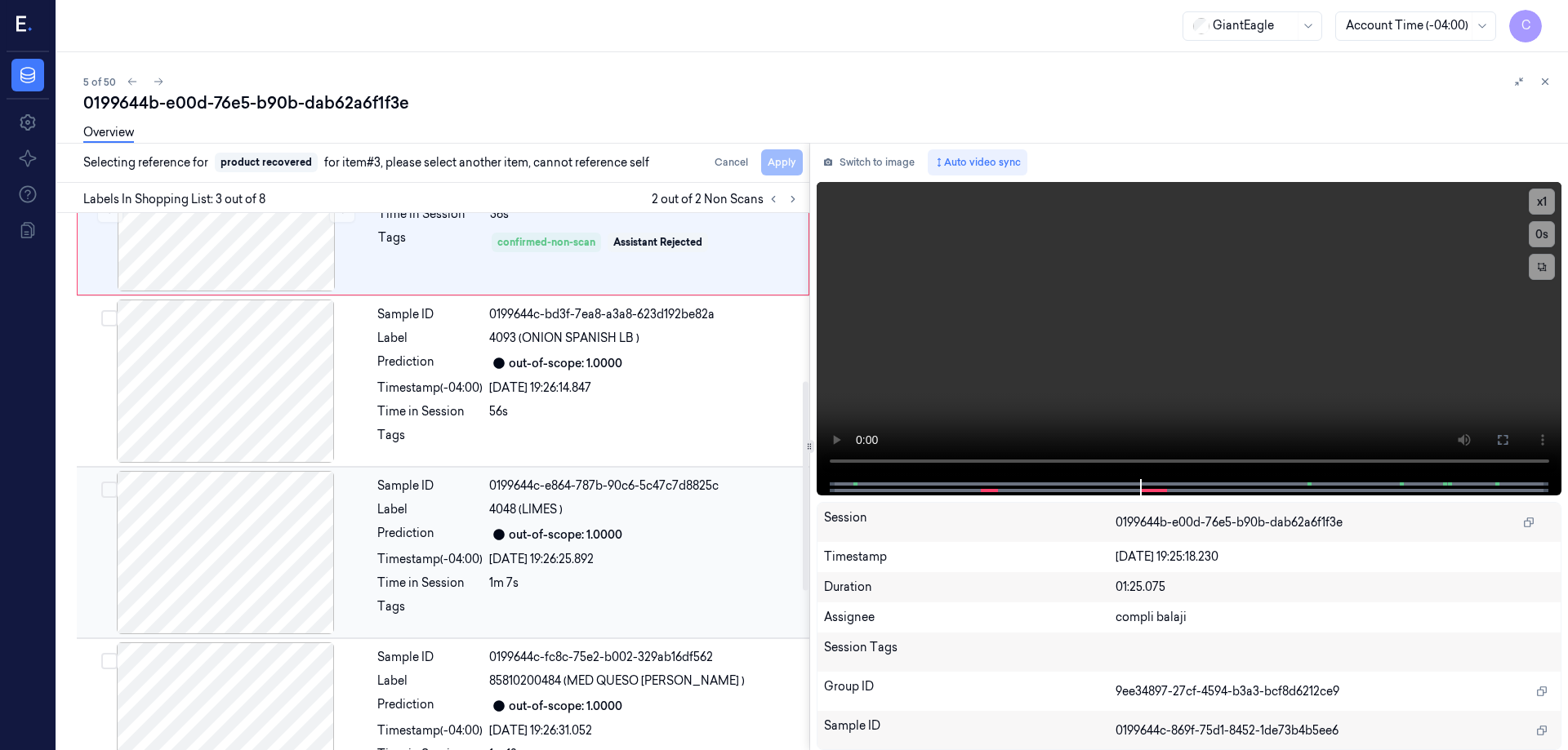
click at [258, 554] on div at bounding box center [225, 552] width 290 height 163
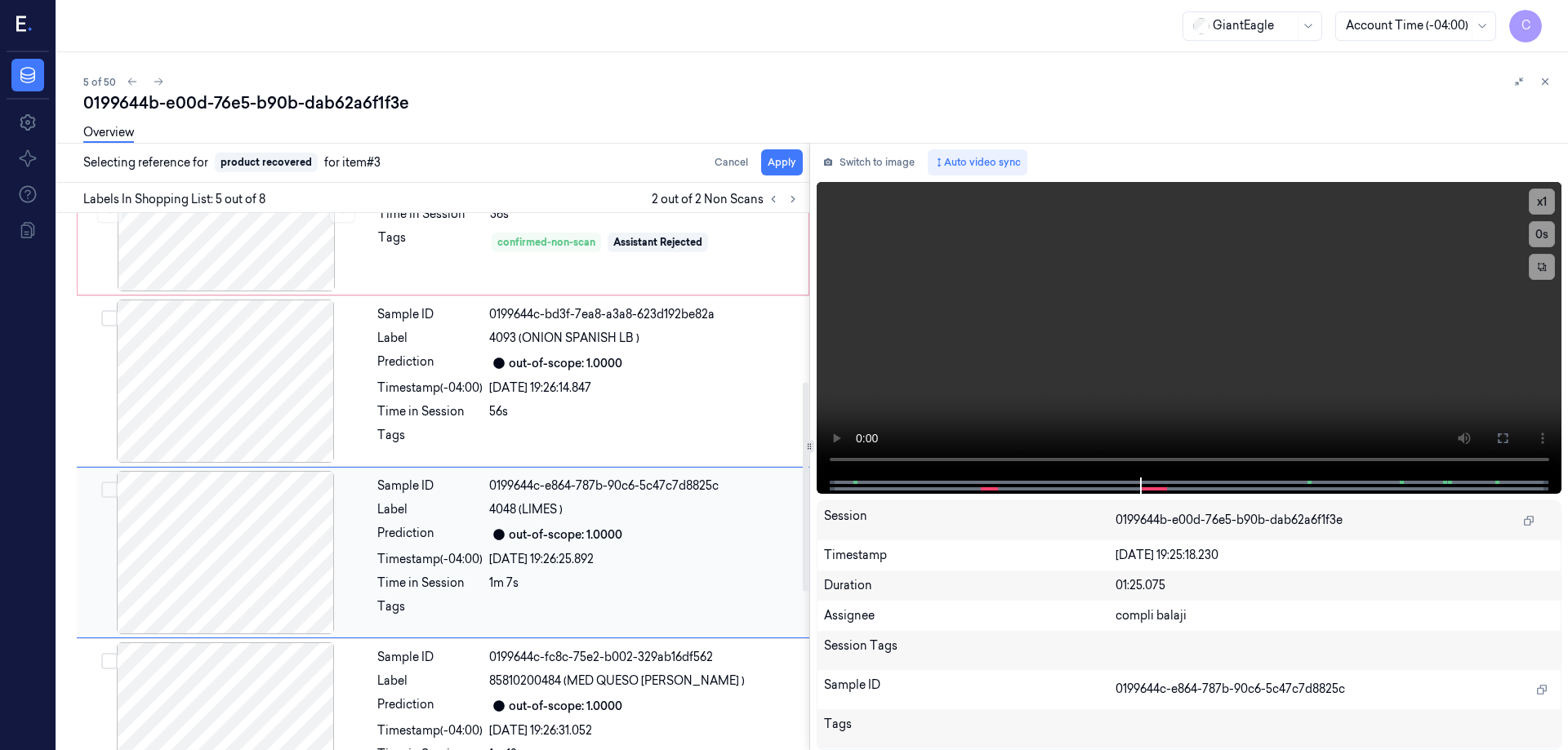
scroll to position [502, 0]
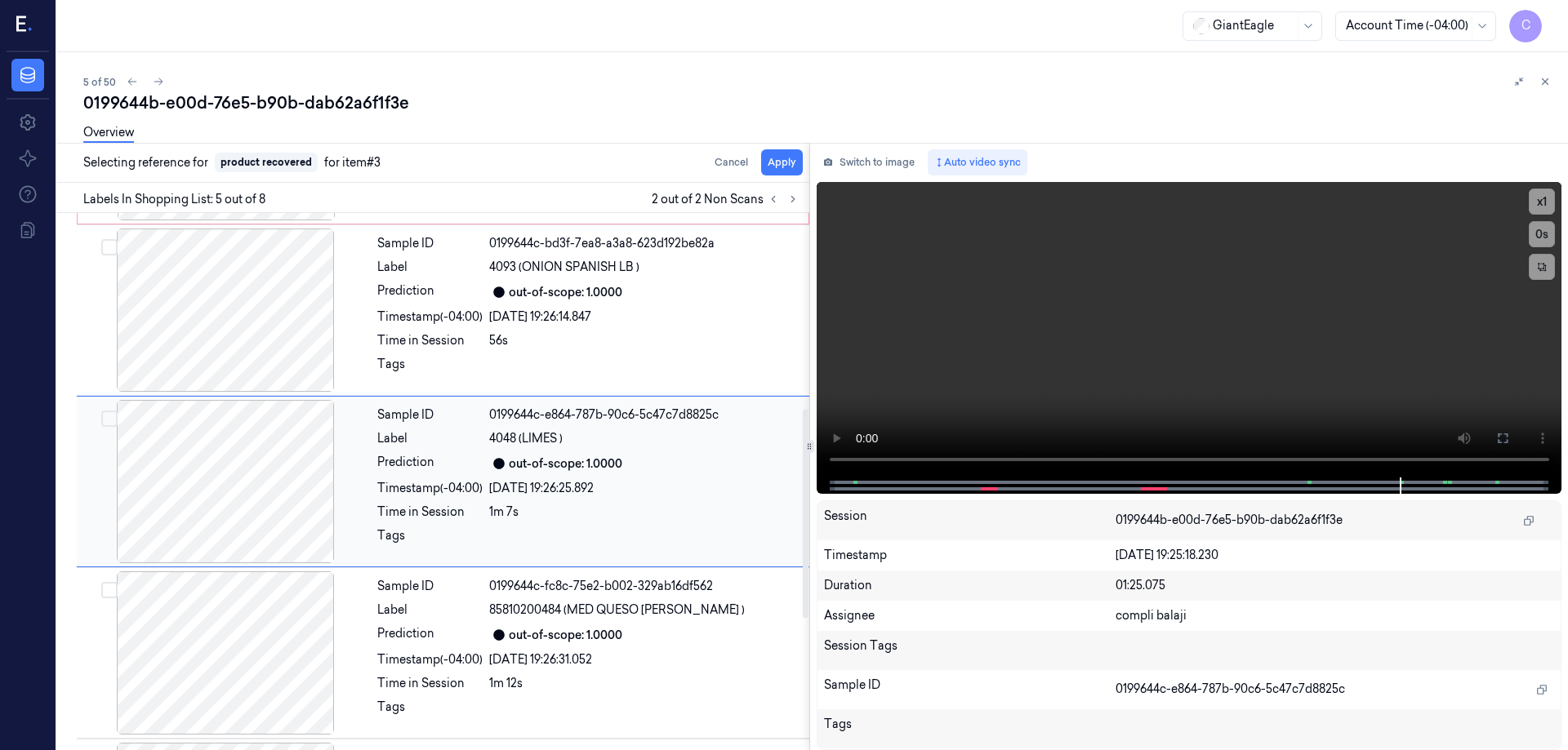
click at [278, 454] on div at bounding box center [225, 481] width 290 height 163
click at [562, 462] on div "out-of-scope: 1.0000" at bounding box center [565, 463] width 114 height 17
click at [786, 164] on button "Apply" at bounding box center [782, 162] width 41 height 26
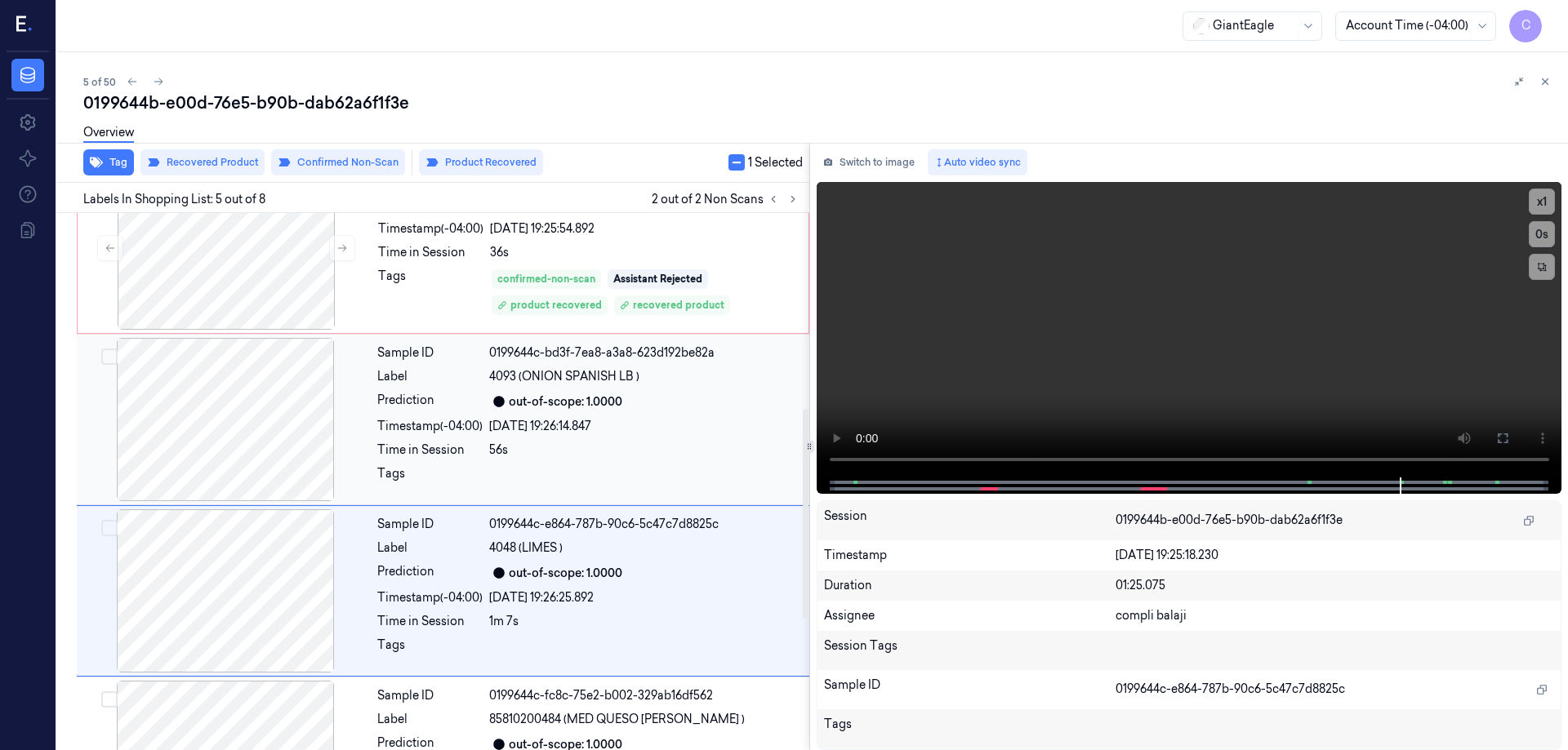
scroll to position [257, 0]
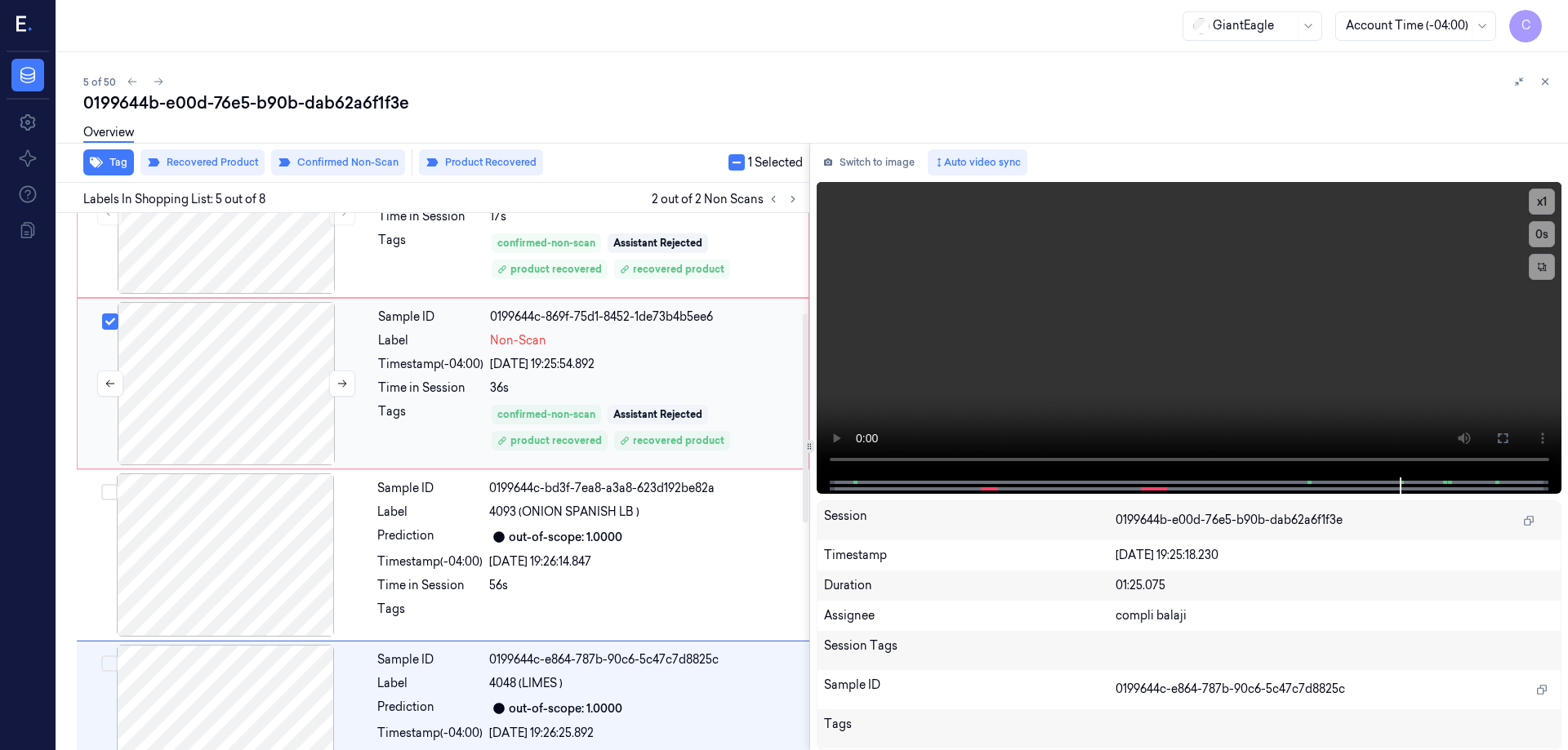
click at [313, 368] on div at bounding box center [226, 383] width 290 height 163
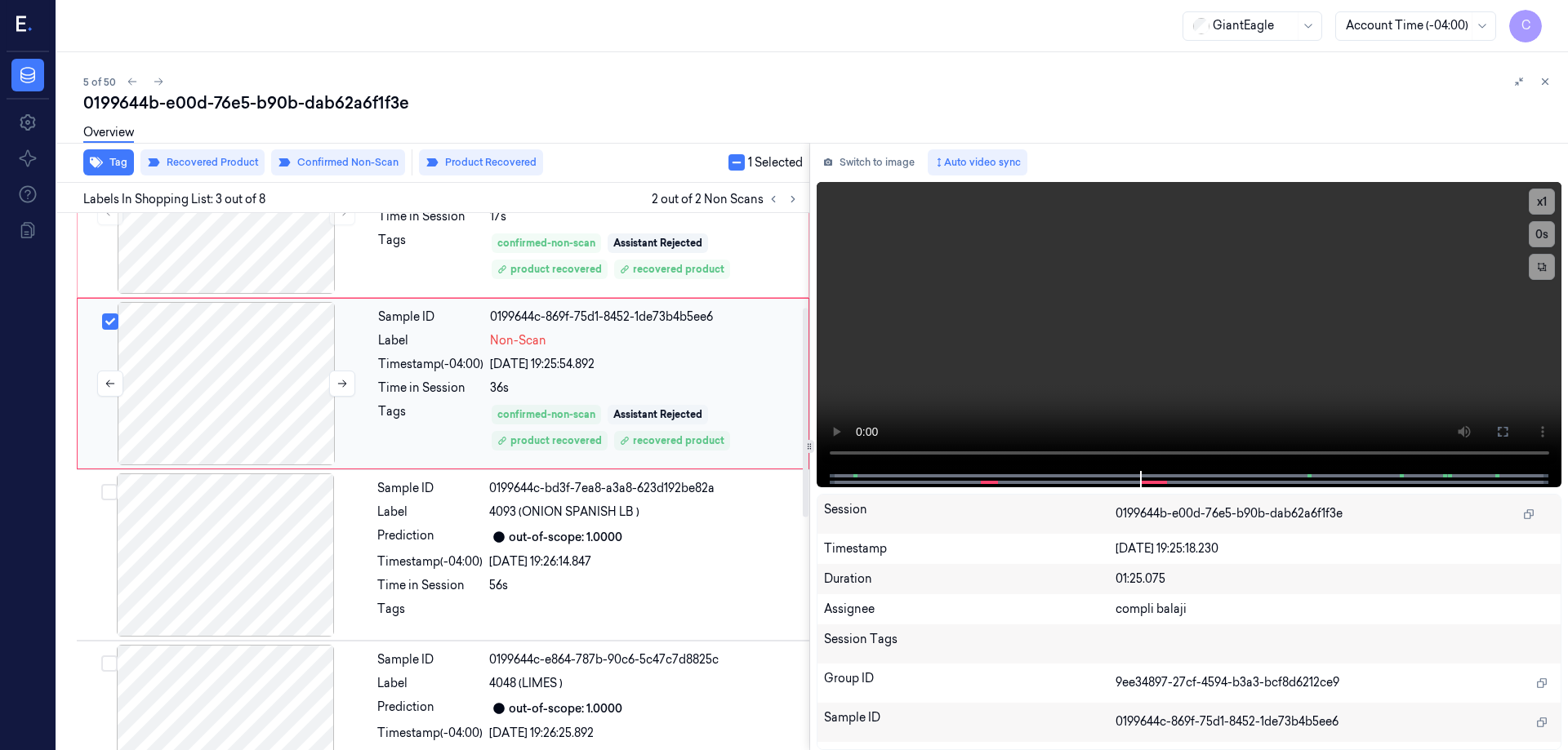
scroll to position [159, 0]
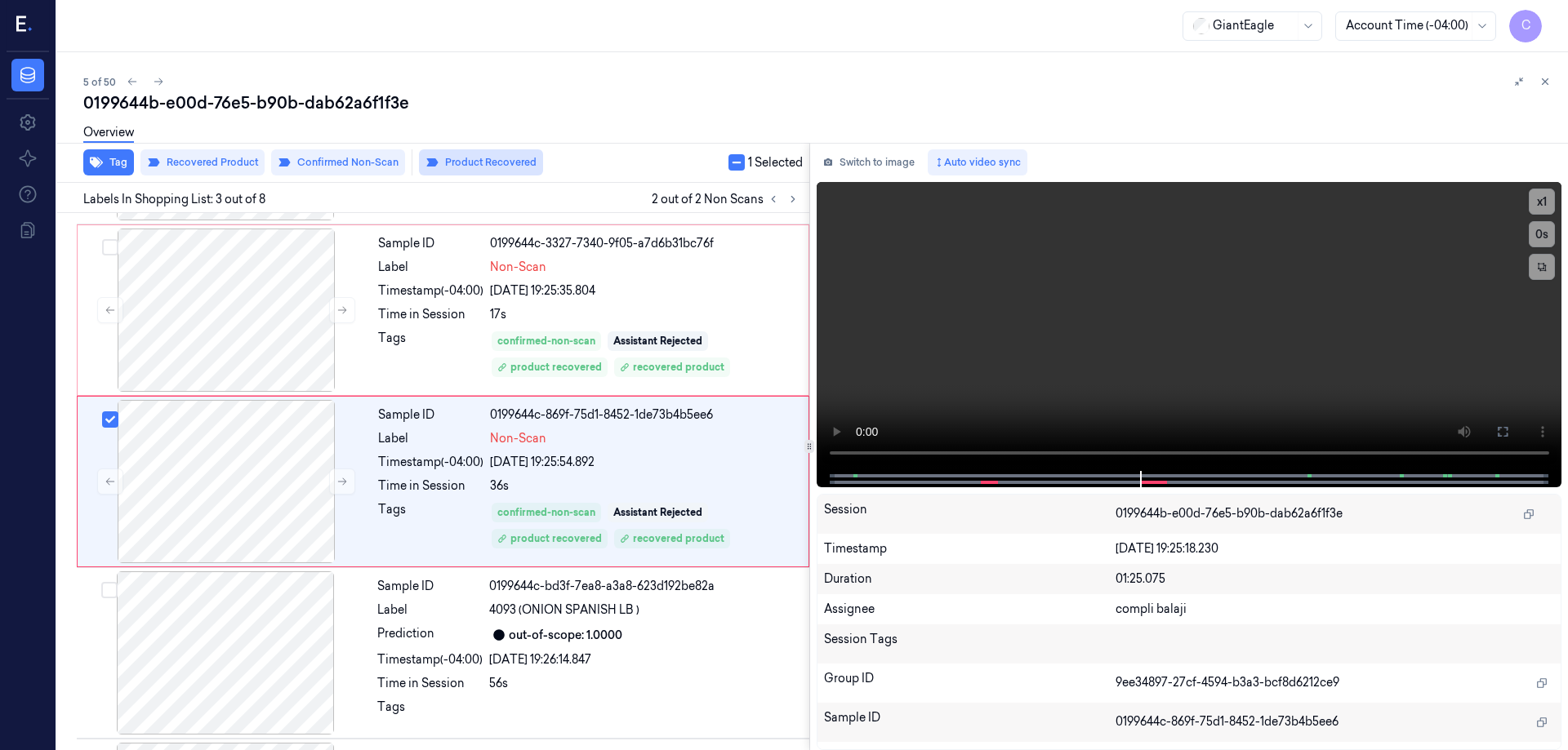
click at [474, 157] on button "Product Recovered" at bounding box center [481, 162] width 124 height 26
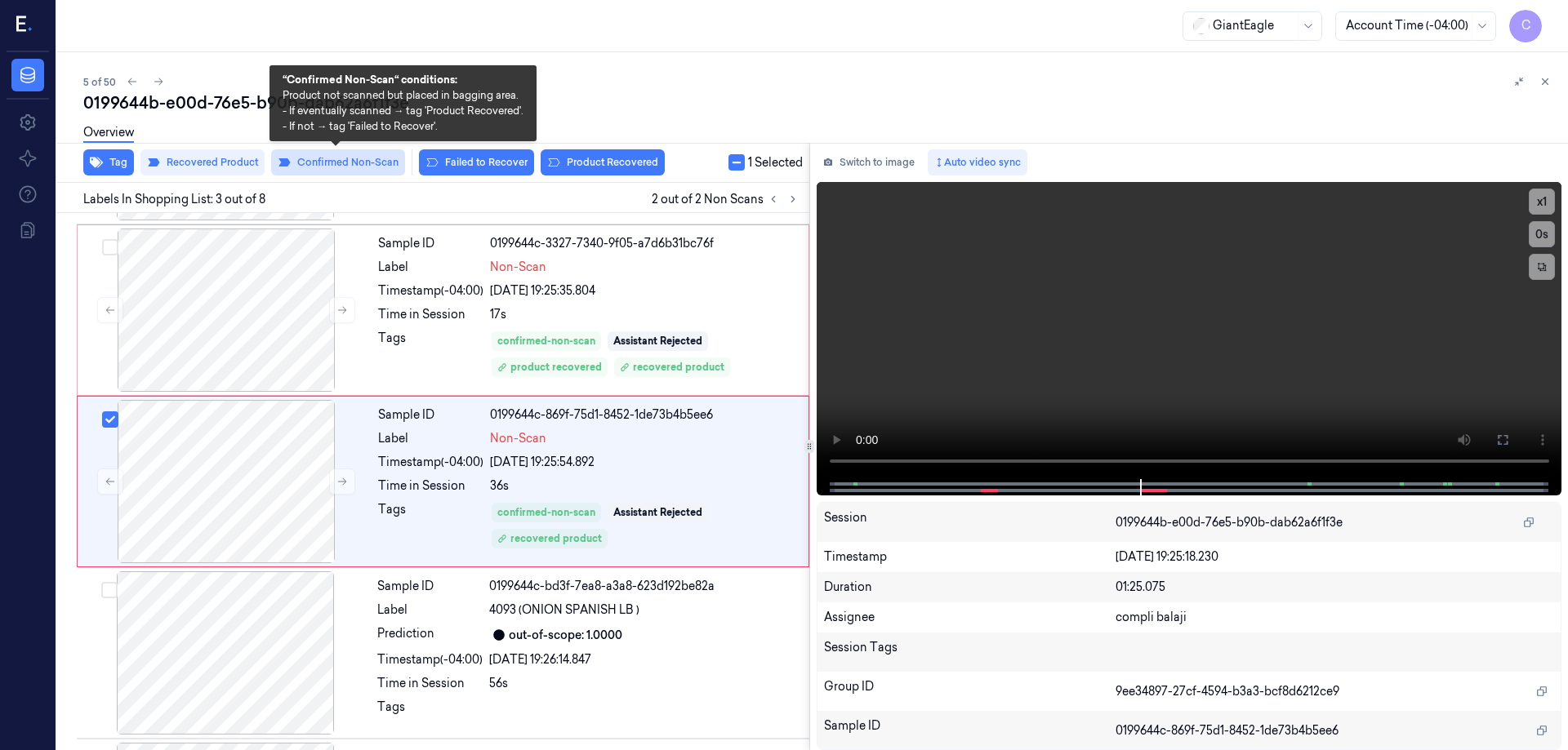
click at [378, 166] on button "Confirmed Non-Scan" at bounding box center [338, 162] width 134 height 26
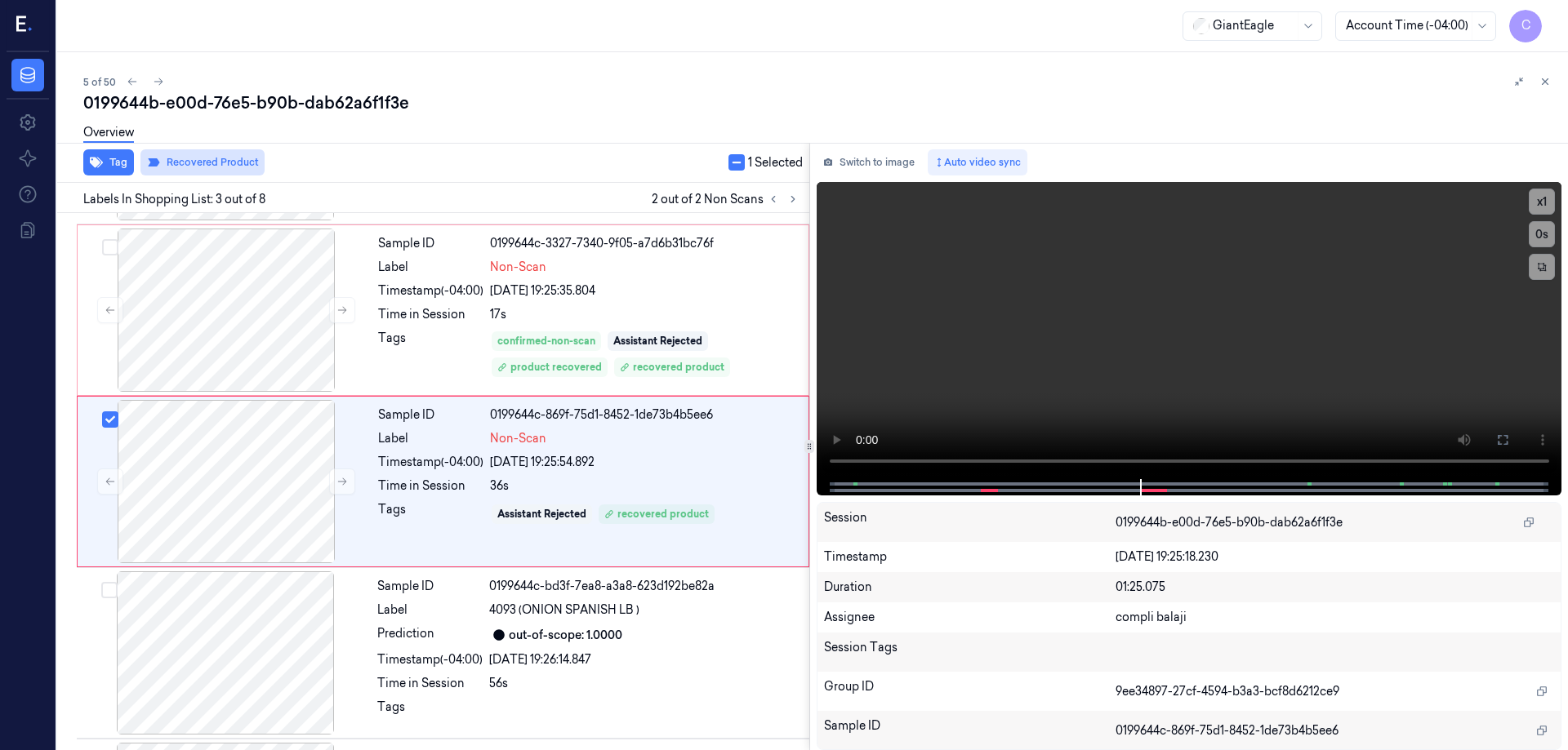
click at [205, 166] on button "Recovered Product" at bounding box center [203, 162] width 124 height 26
click at [261, 312] on div at bounding box center [226, 309] width 290 height 163
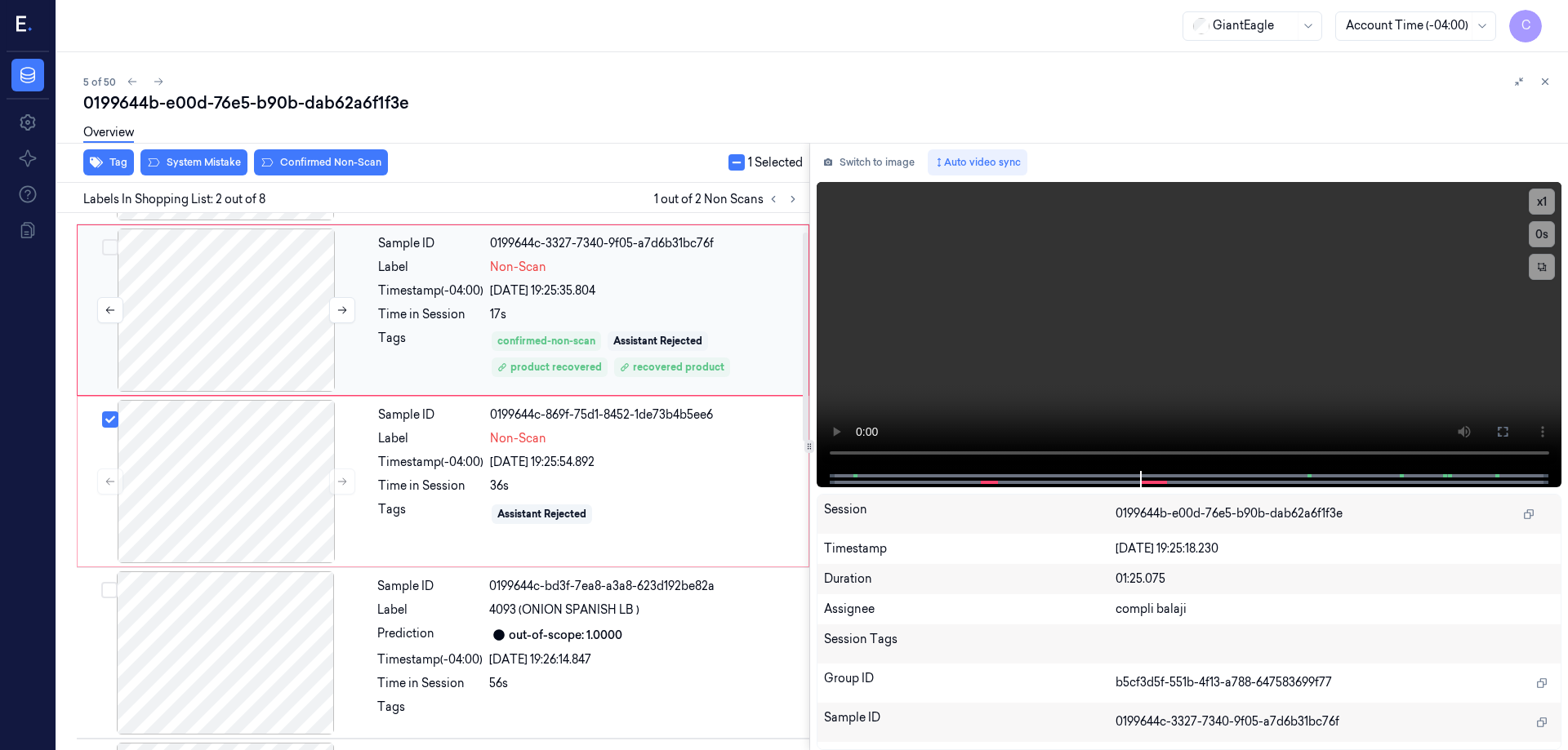
scroll to position [0, 0]
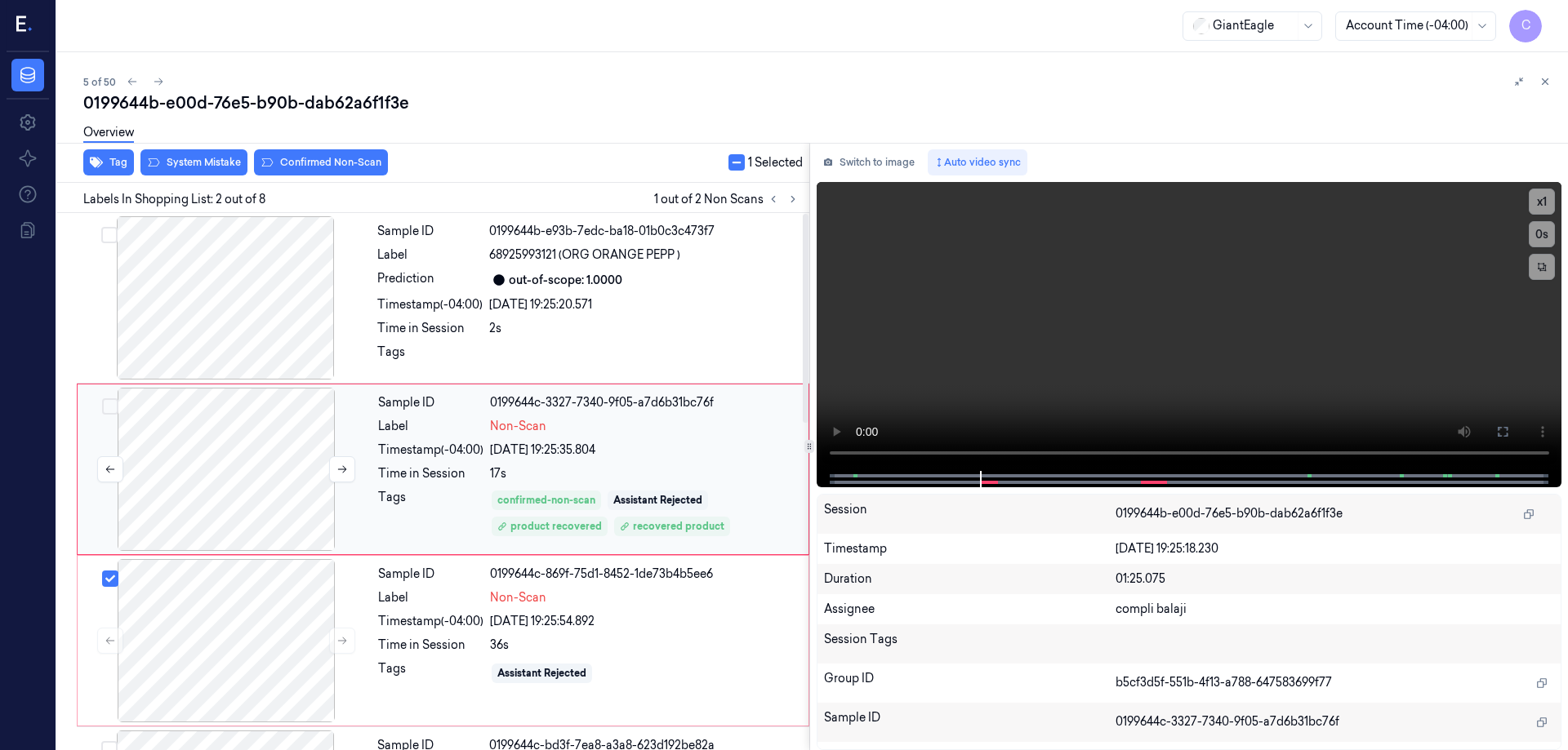
click at [297, 434] on div at bounding box center [226, 469] width 290 height 163
click at [245, 451] on div at bounding box center [226, 469] width 290 height 163
click at [251, 596] on div at bounding box center [226, 640] width 290 height 163
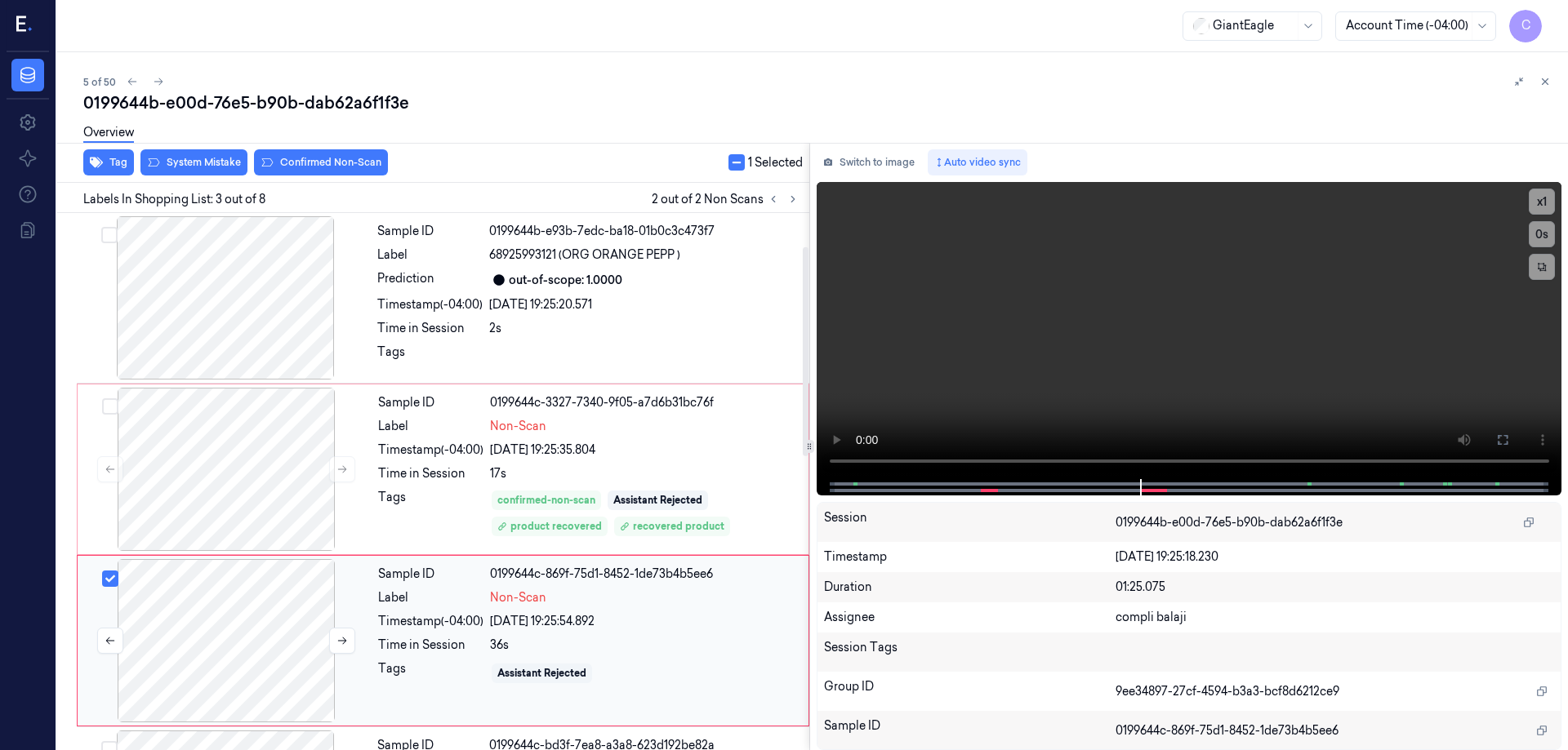
scroll to position [159, 0]
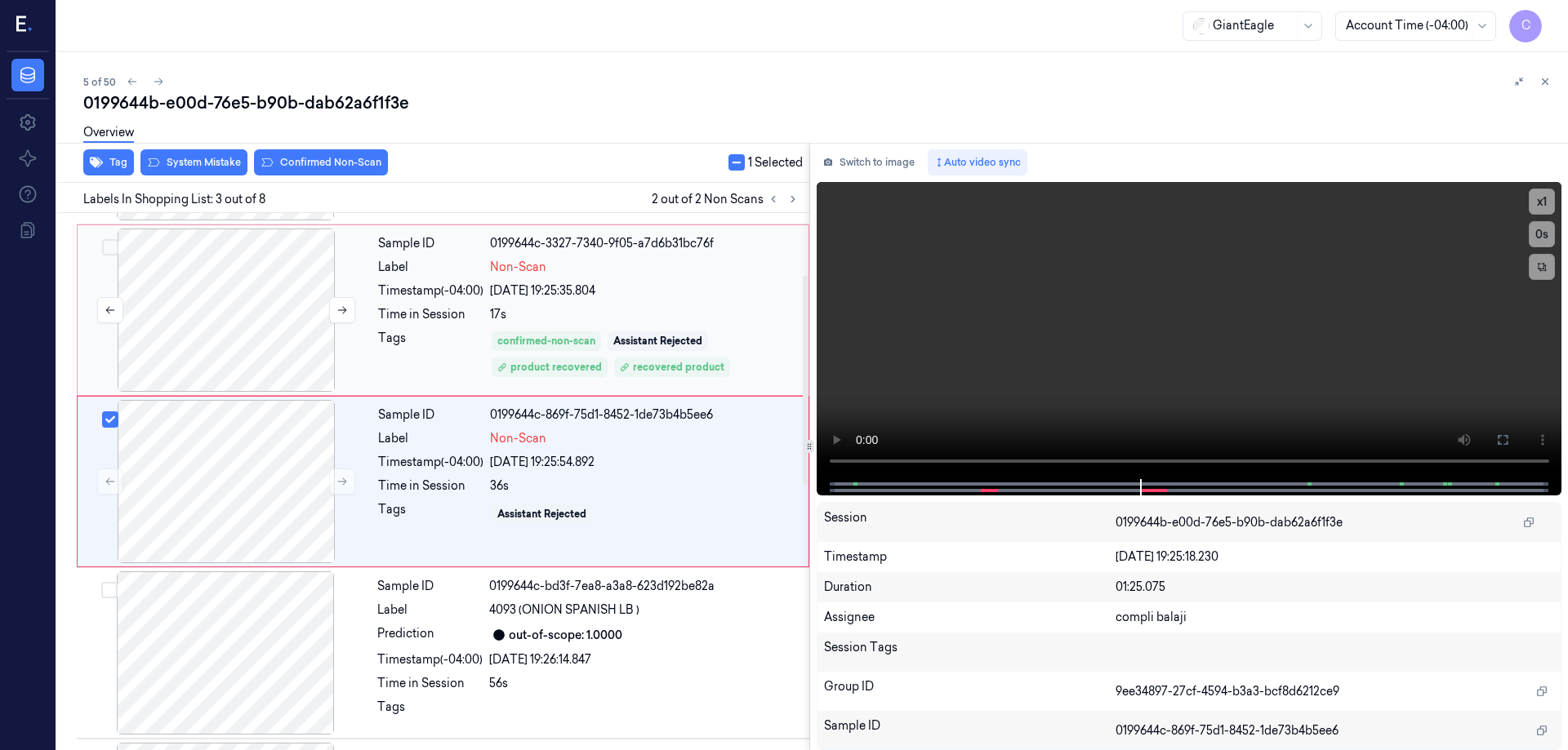
click at [275, 305] on div at bounding box center [226, 309] width 290 height 163
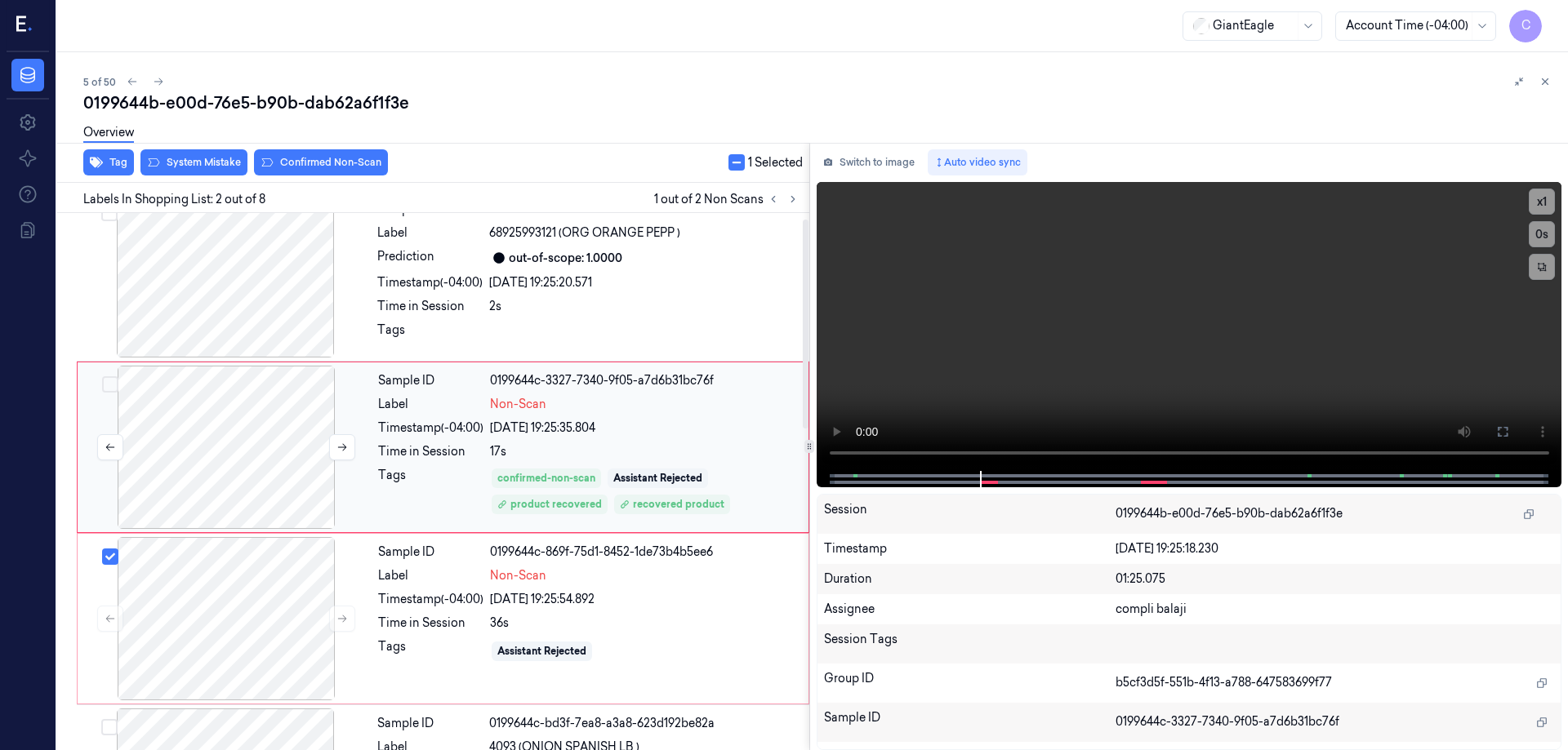
scroll to position [0, 0]
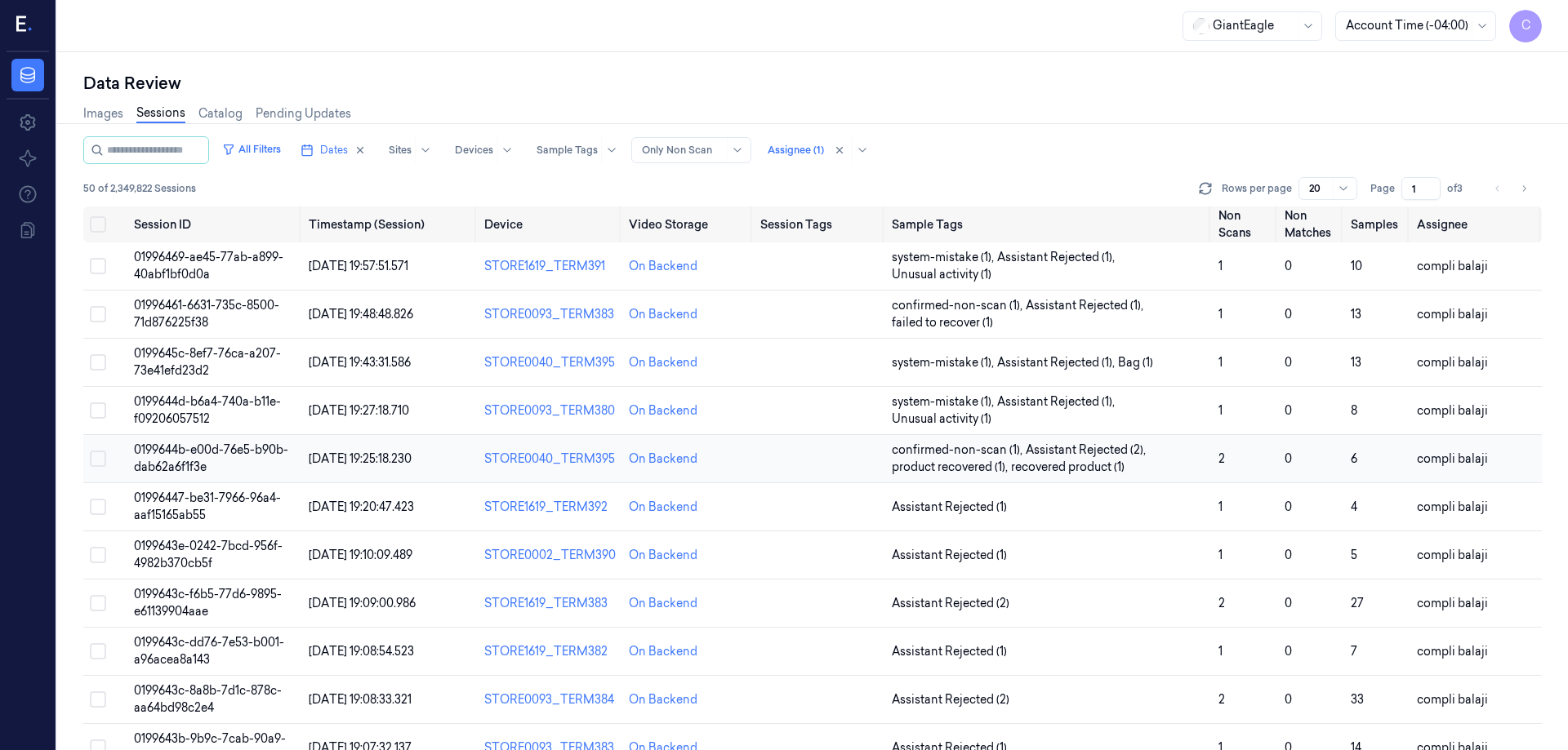
click at [233, 452] on span "0199644b-e00d-76e5-b90b-dab62a6f1f3e" at bounding box center [211, 458] width 154 height 32
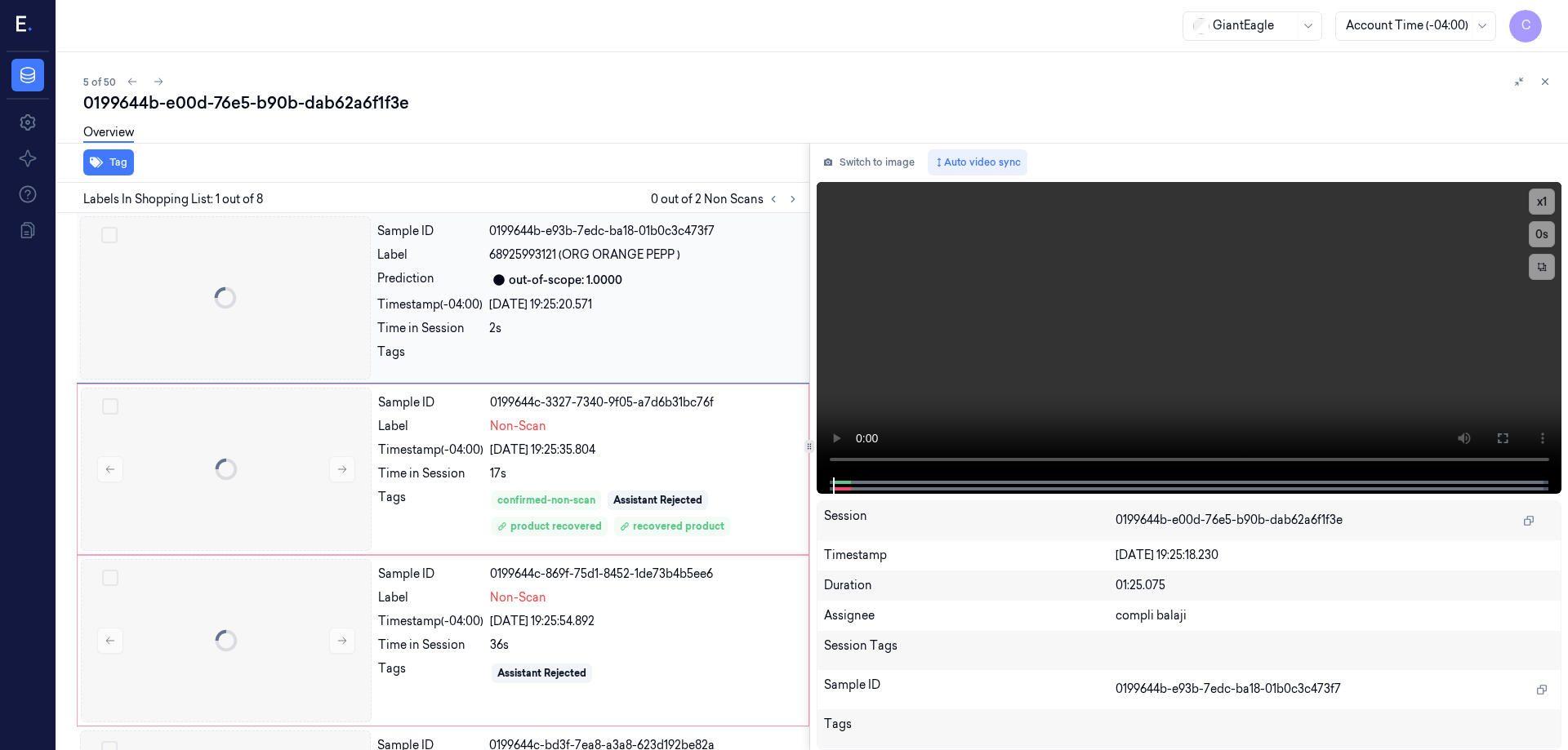
scroll to position [27, 0]
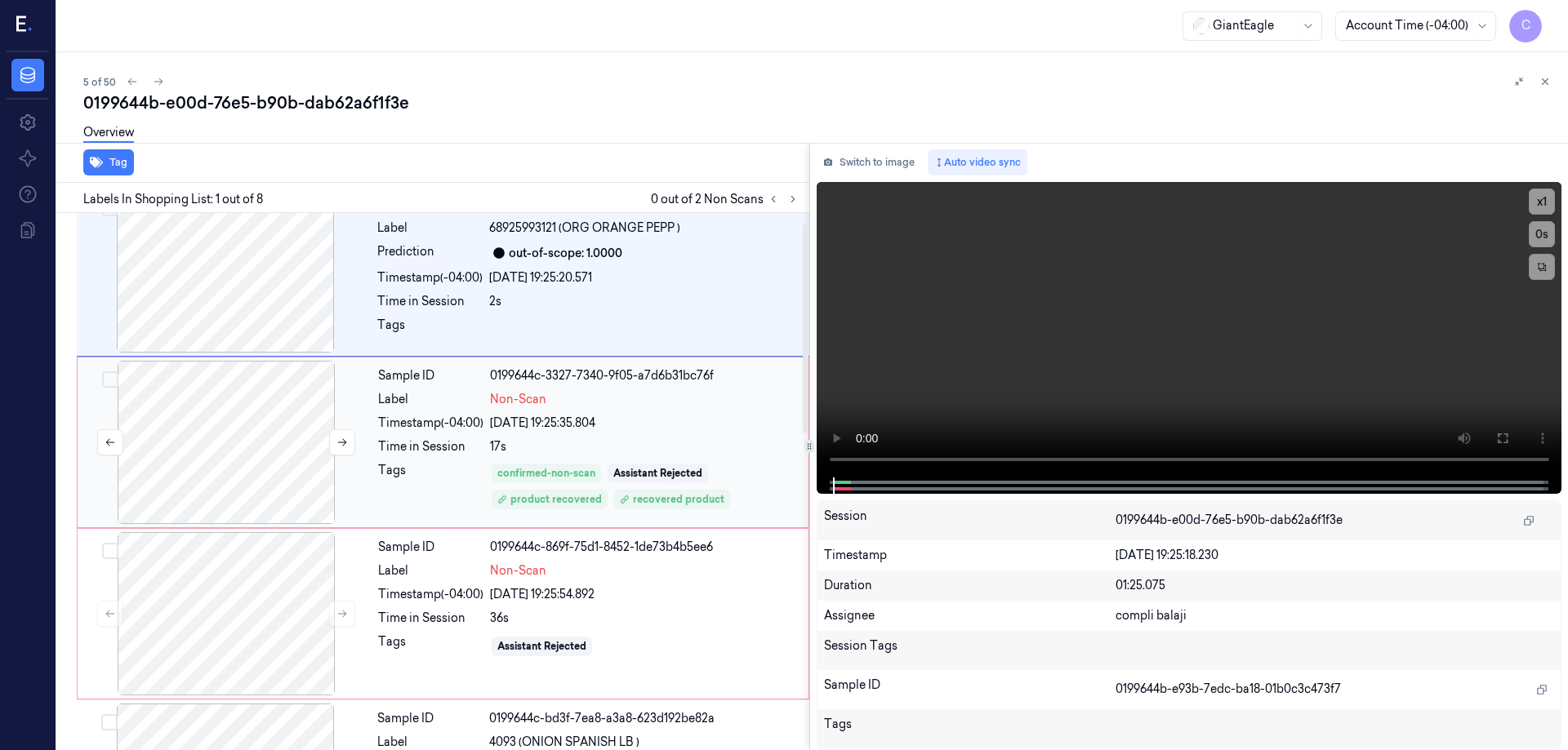
click at [281, 447] on div at bounding box center [226, 442] width 290 height 163
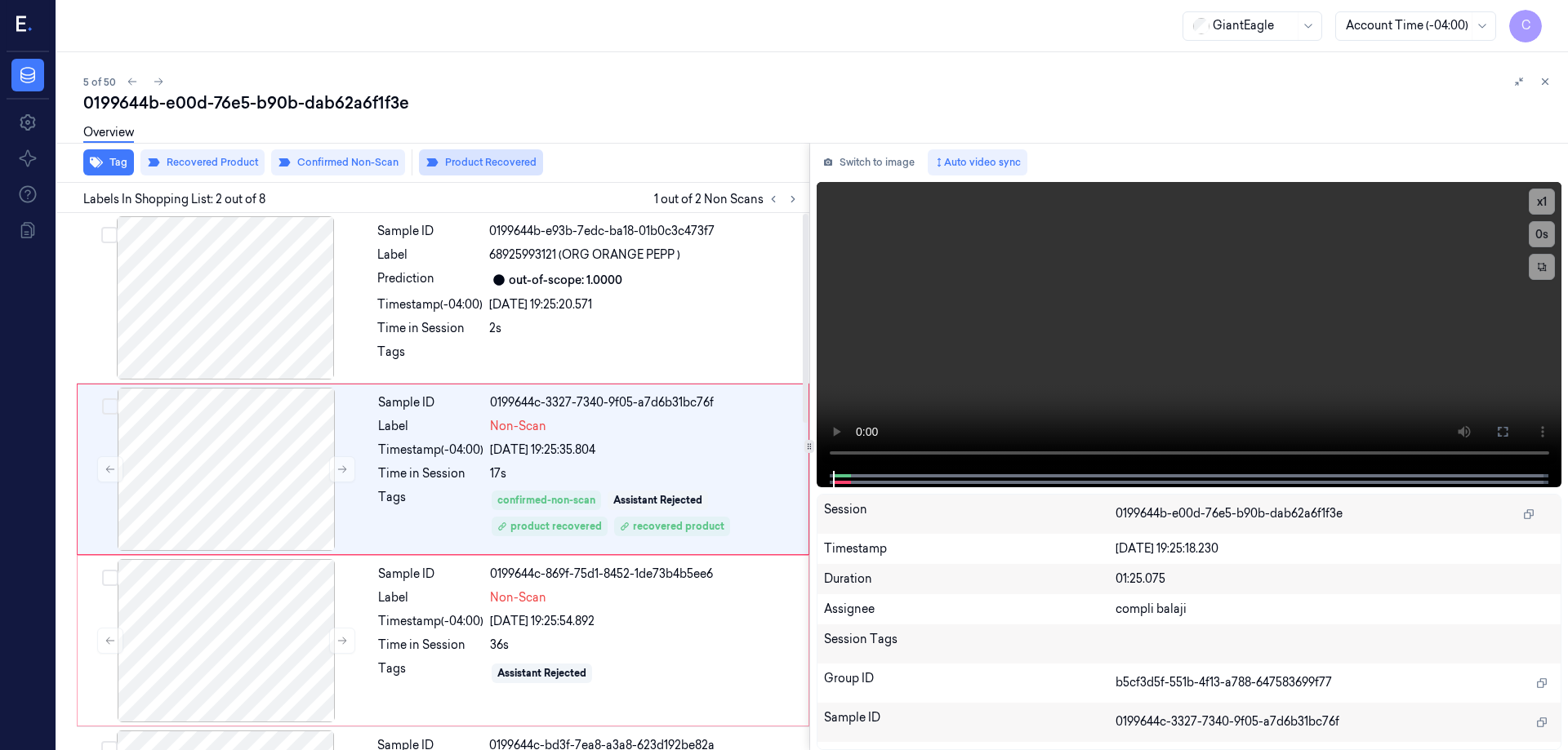
click at [457, 167] on button "Product Recovered" at bounding box center [481, 162] width 124 height 26
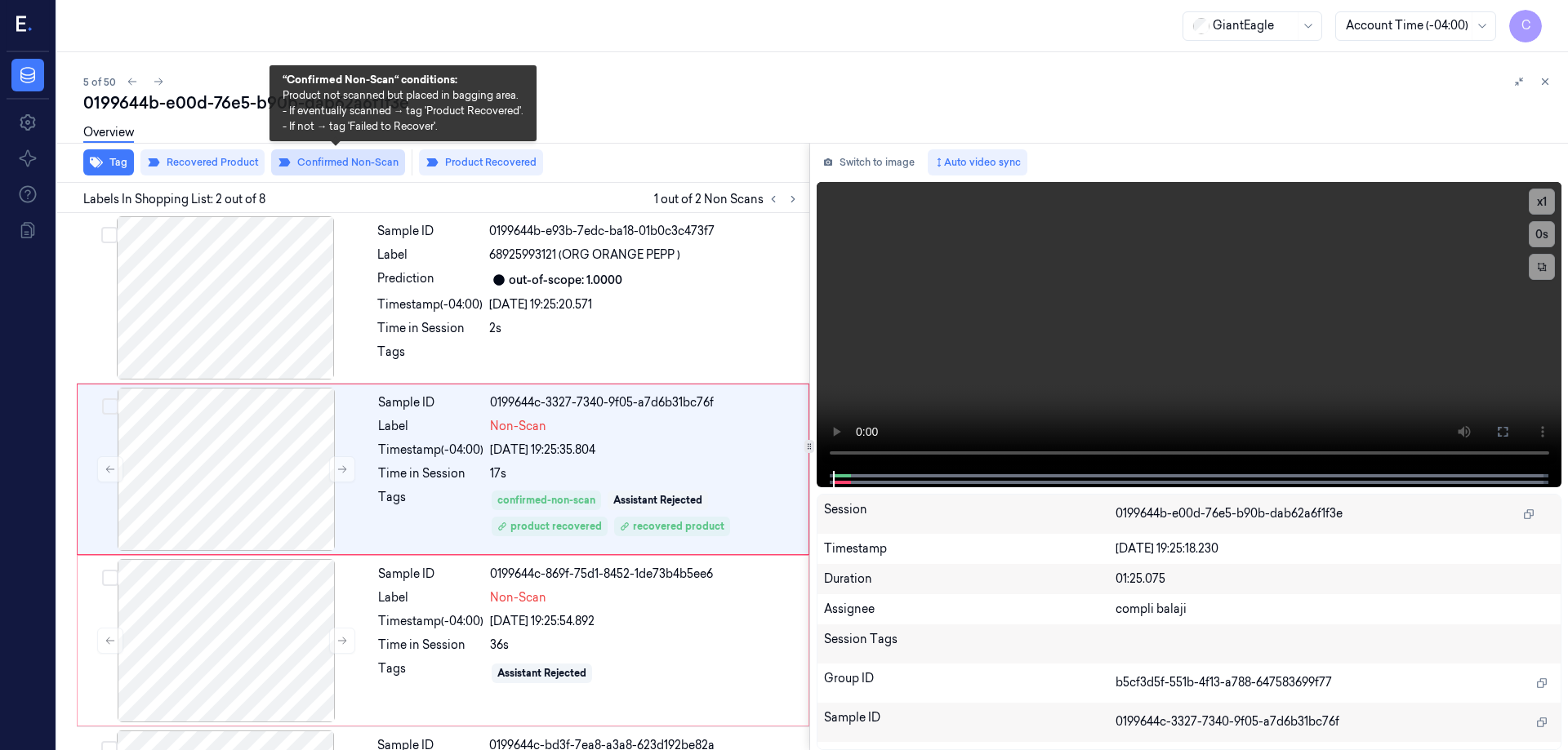
click at [355, 161] on button "Confirmed Non-Scan" at bounding box center [338, 162] width 134 height 26
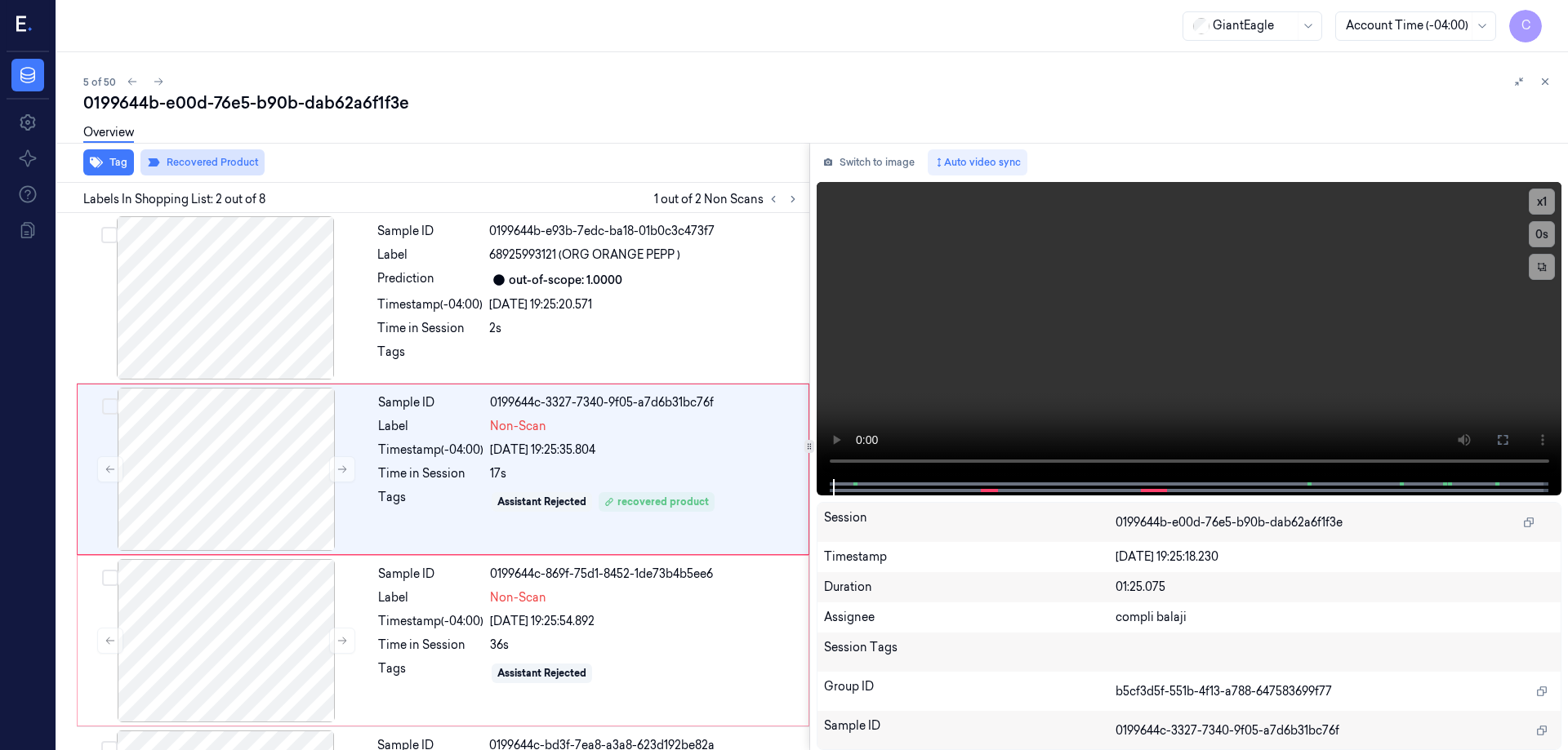
click at [218, 160] on button "Recovered Product" at bounding box center [203, 162] width 124 height 26
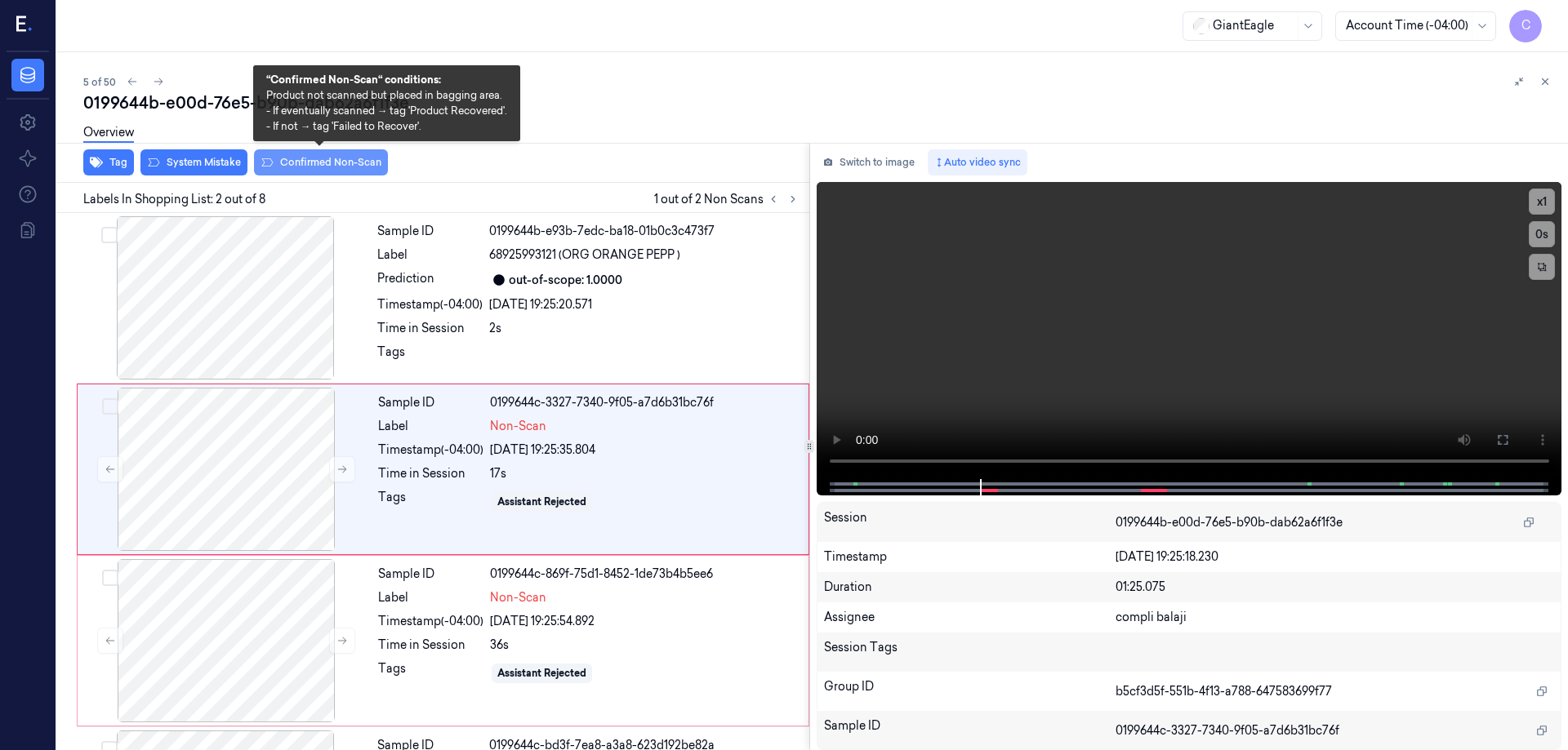
click at [331, 168] on button "Confirmed Non-Scan" at bounding box center [321, 162] width 134 height 26
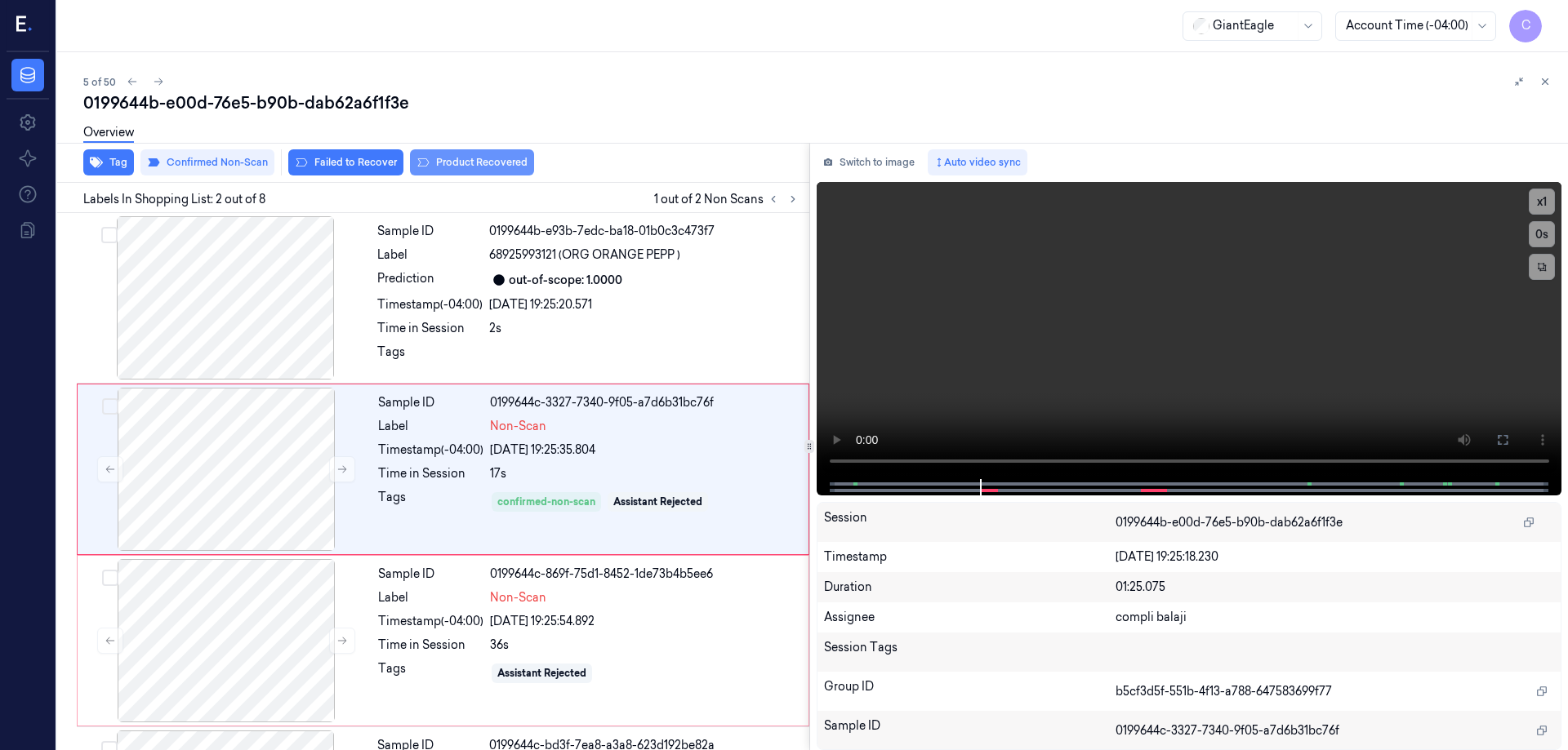
click at [456, 162] on button "Product Recovered" at bounding box center [472, 162] width 124 height 26
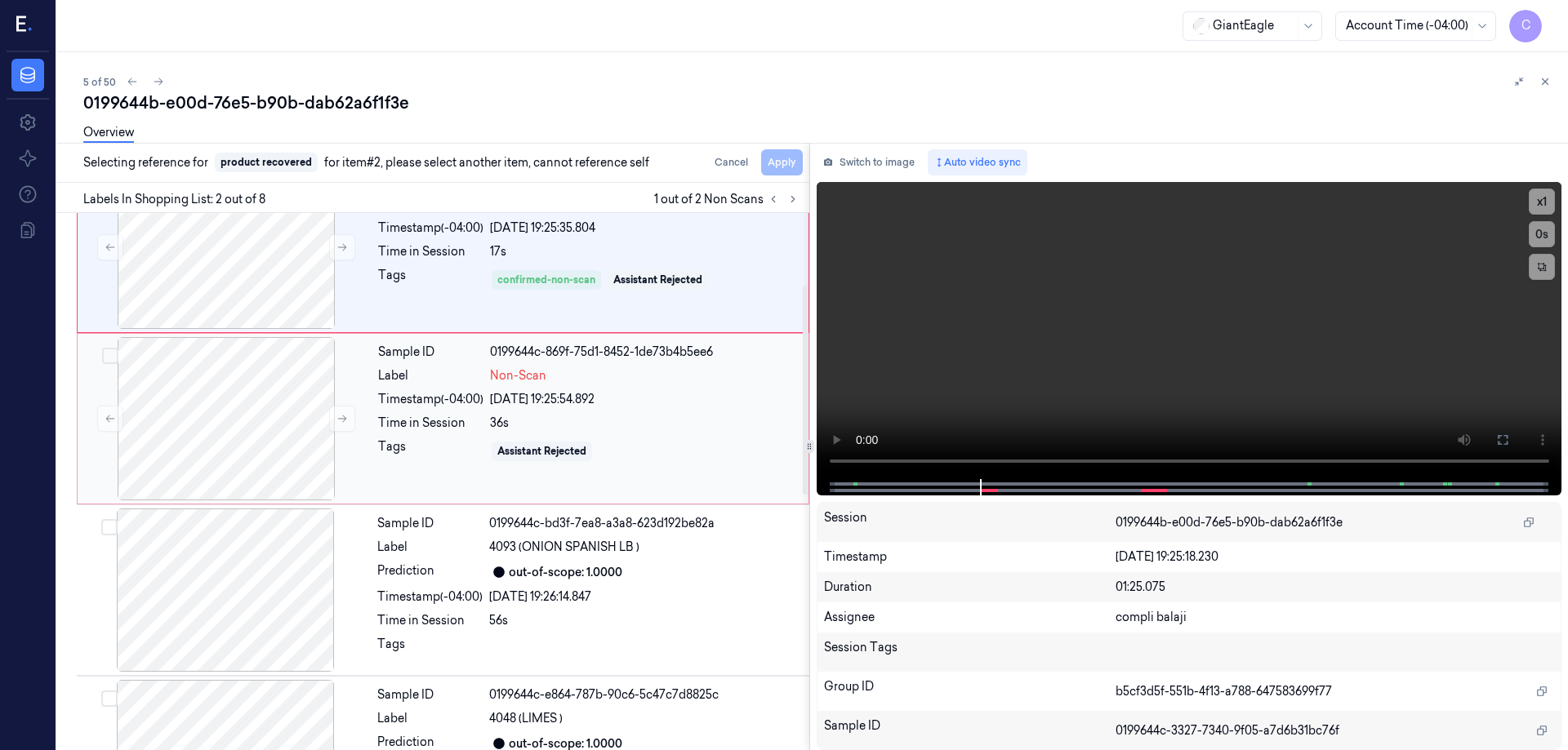
scroll to position [245, 0]
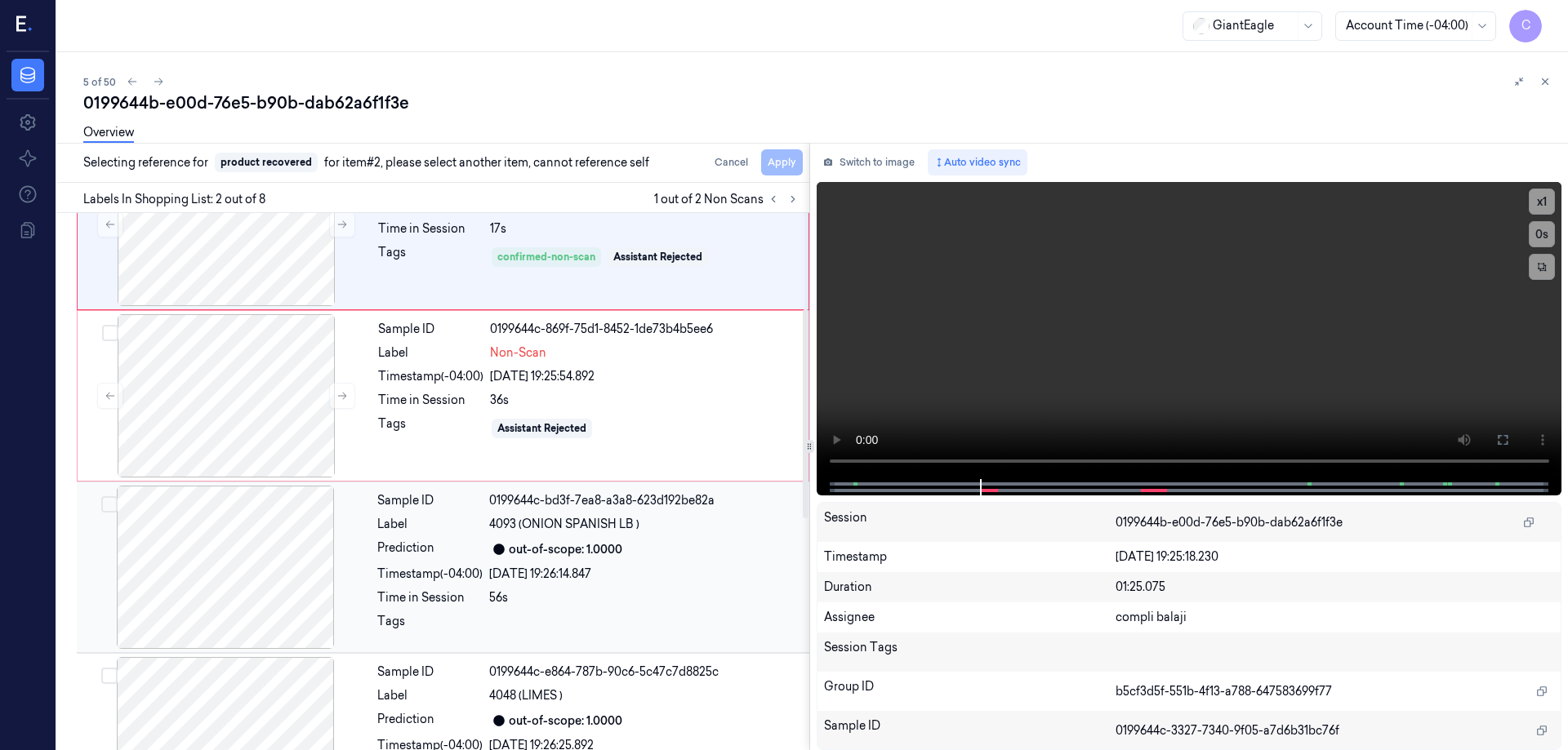
click at [544, 567] on div "[DATE] 19:26:14.847" at bounding box center [644, 574] width 310 height 17
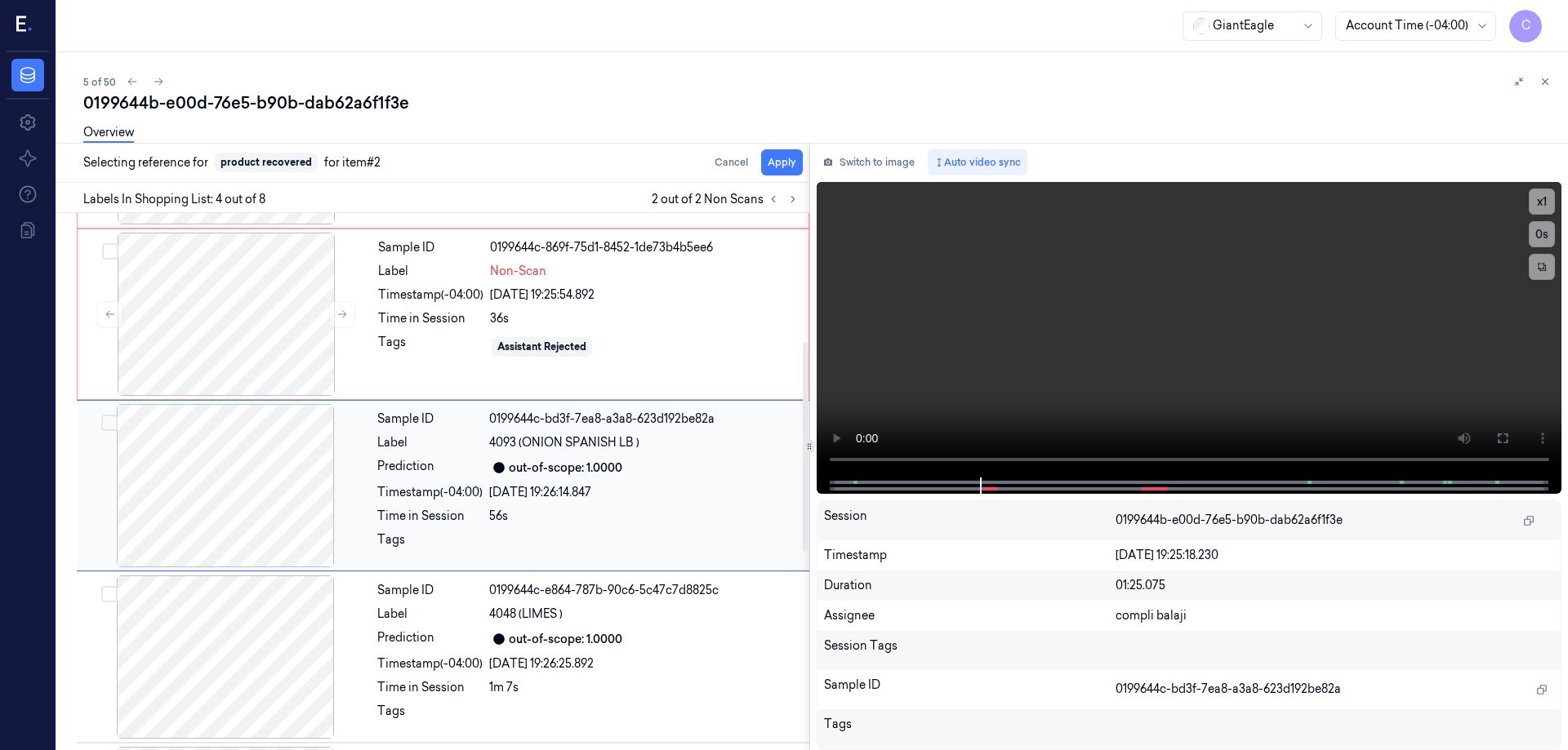
scroll to position [331, 0]
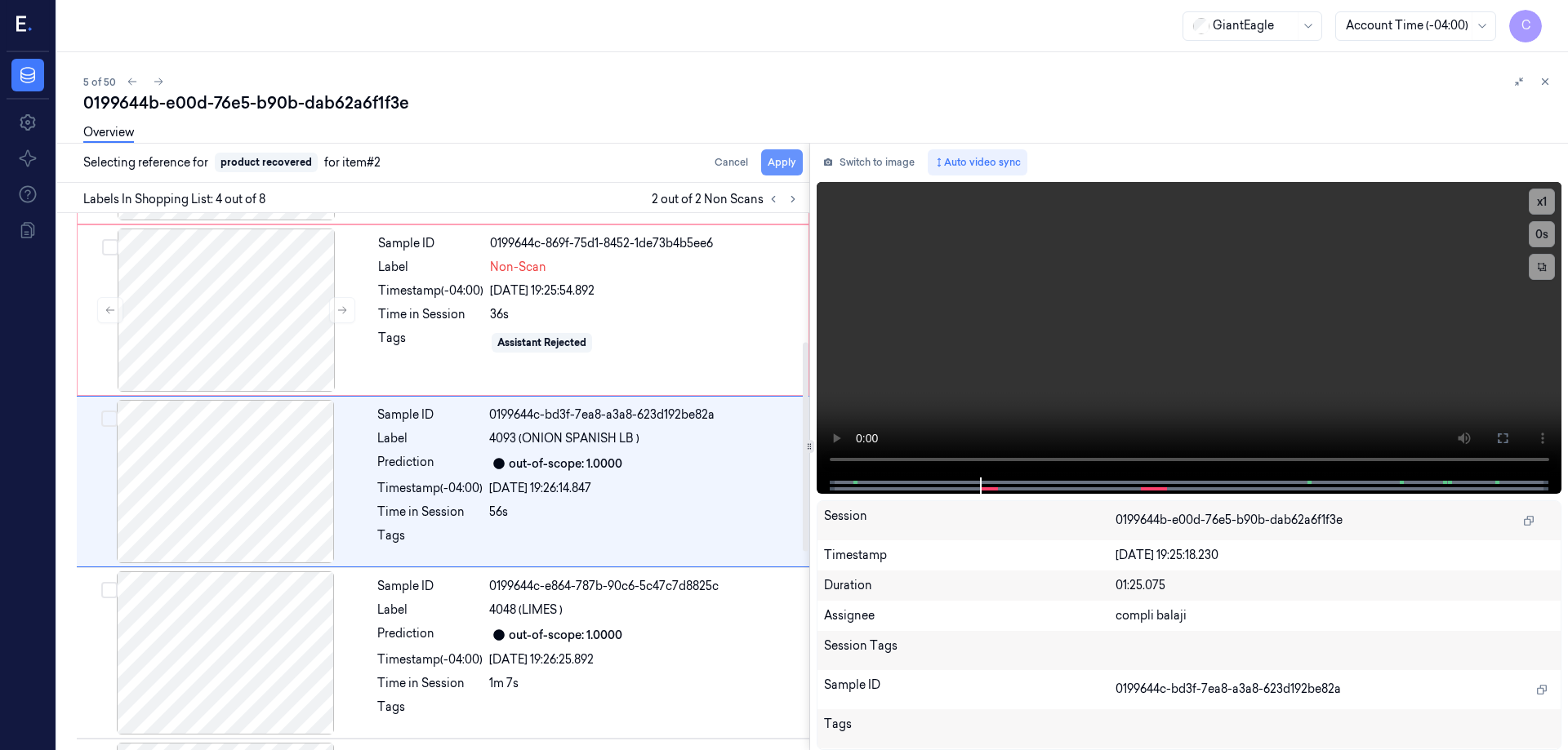
click at [791, 162] on button "Apply" at bounding box center [782, 162] width 41 height 26
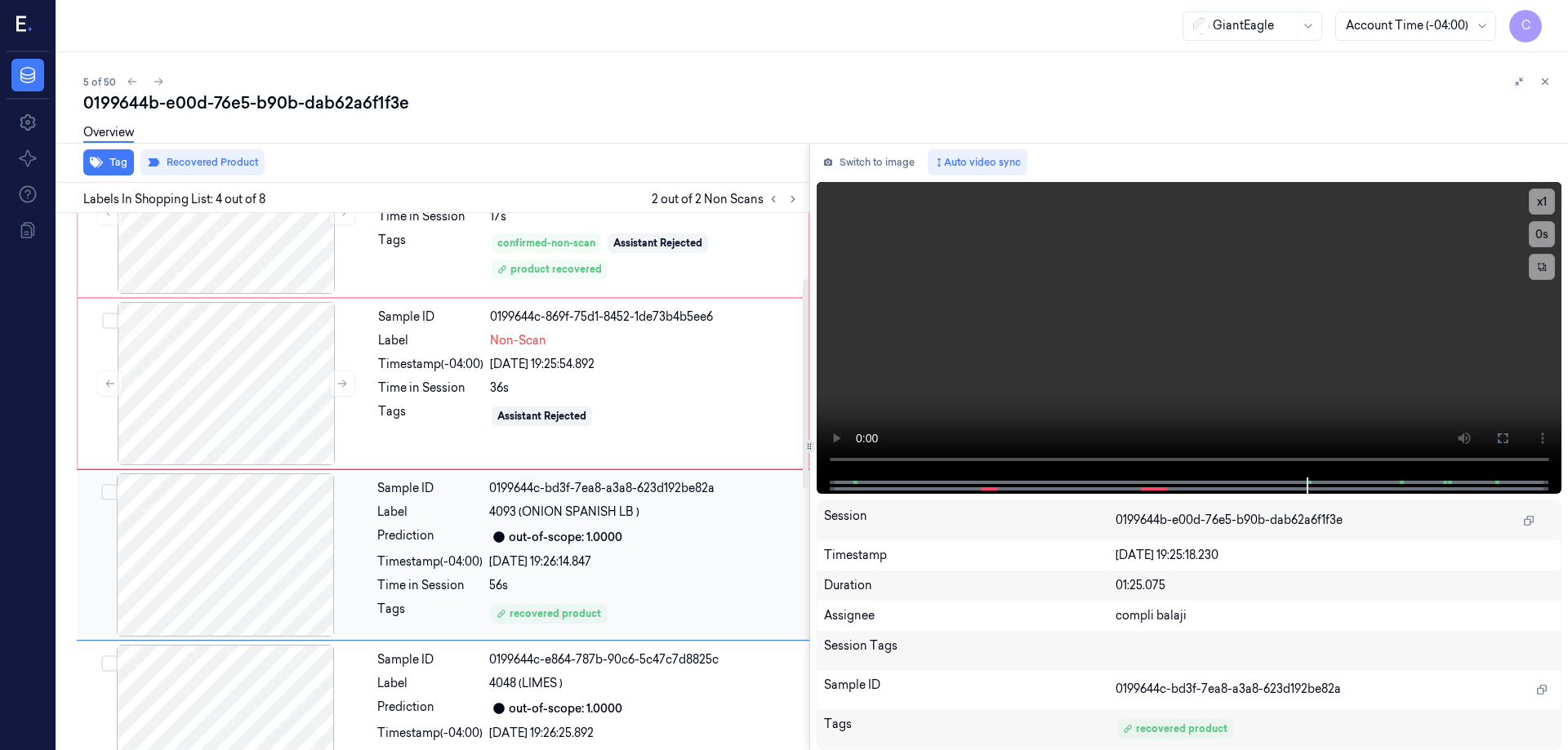
scroll to position [167, 0]
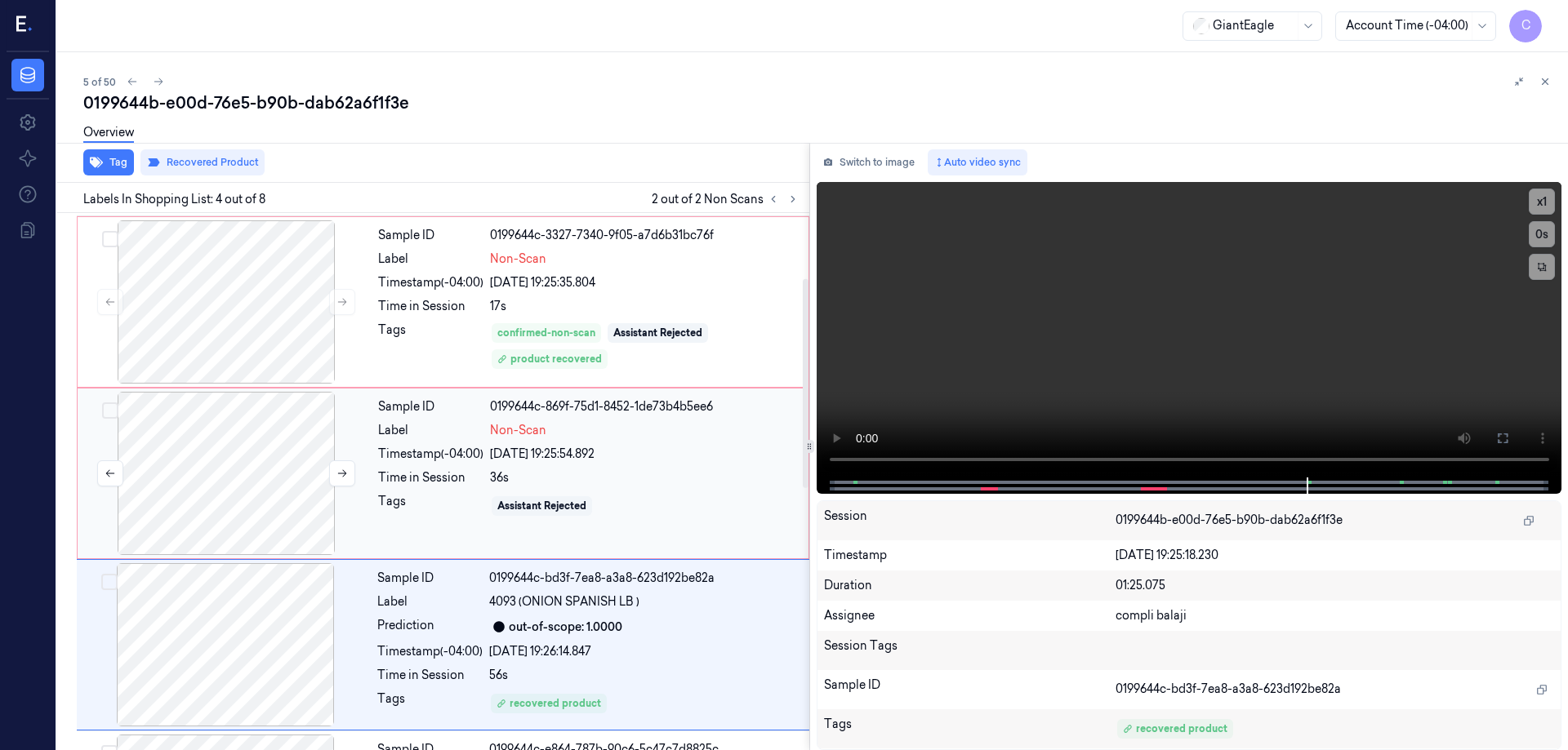
click at [111, 415] on button "Select row" at bounding box center [110, 410] width 17 height 17
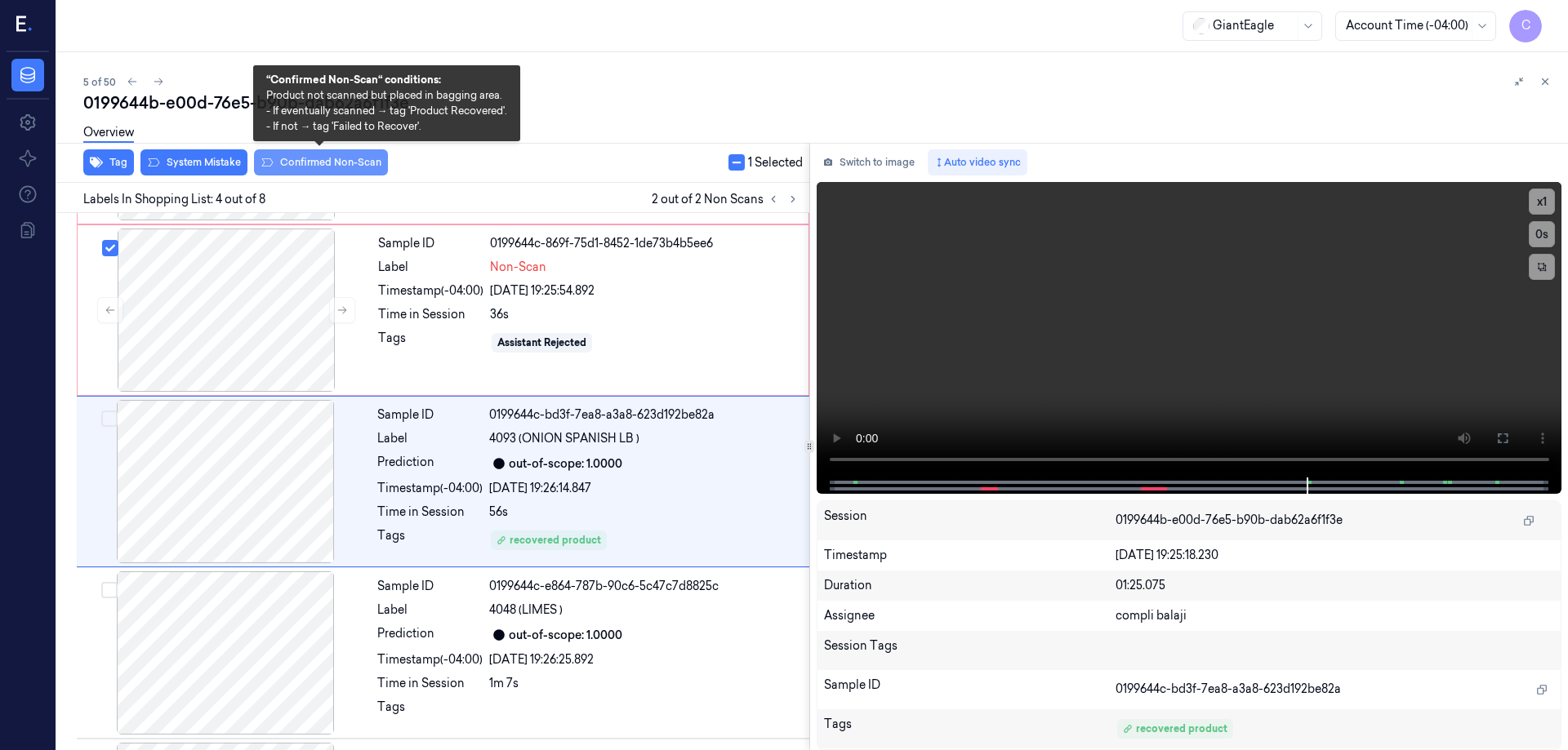
click at [351, 167] on button "Confirmed Non-Scan" at bounding box center [321, 162] width 134 height 26
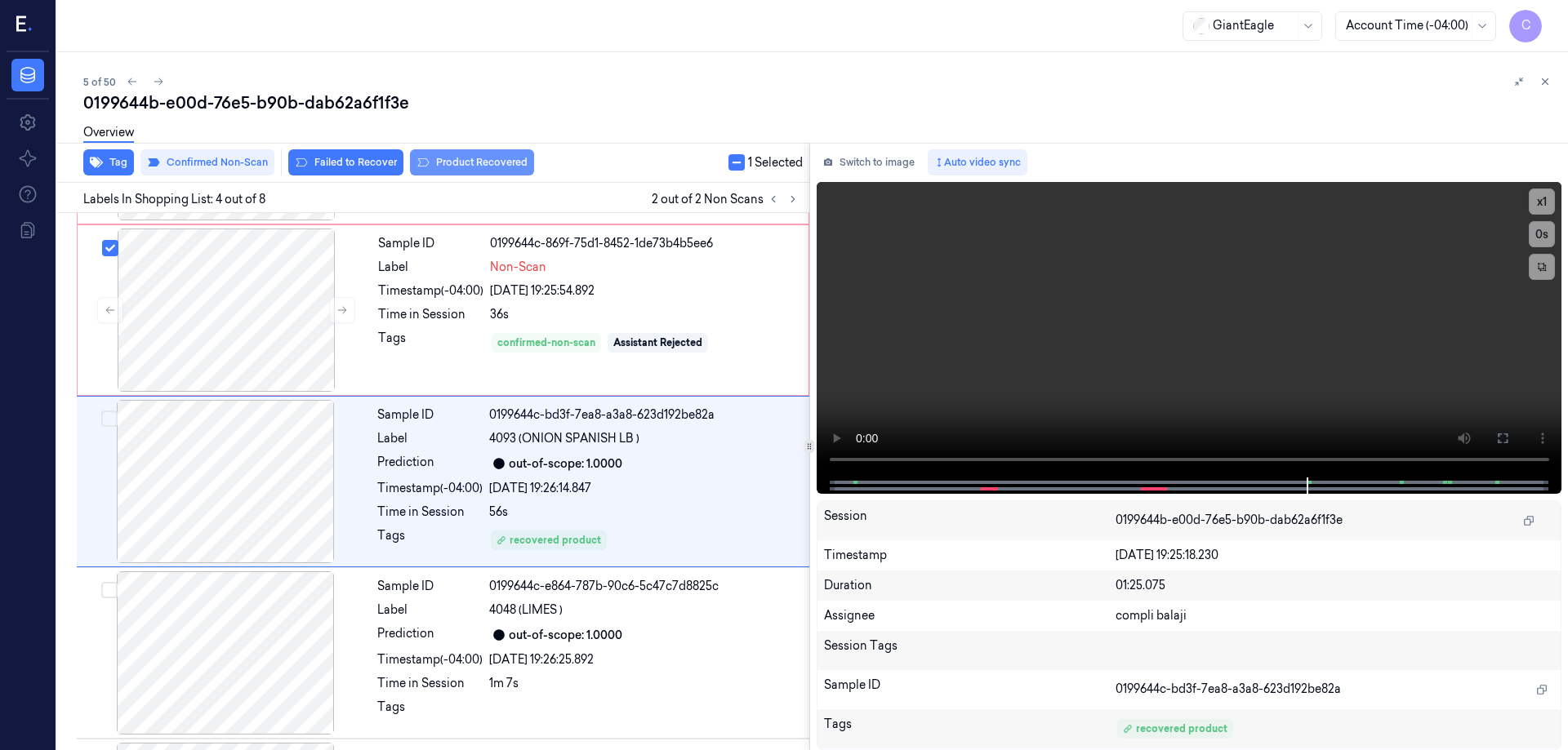
click at [494, 162] on button "Product Recovered" at bounding box center [472, 162] width 124 height 26
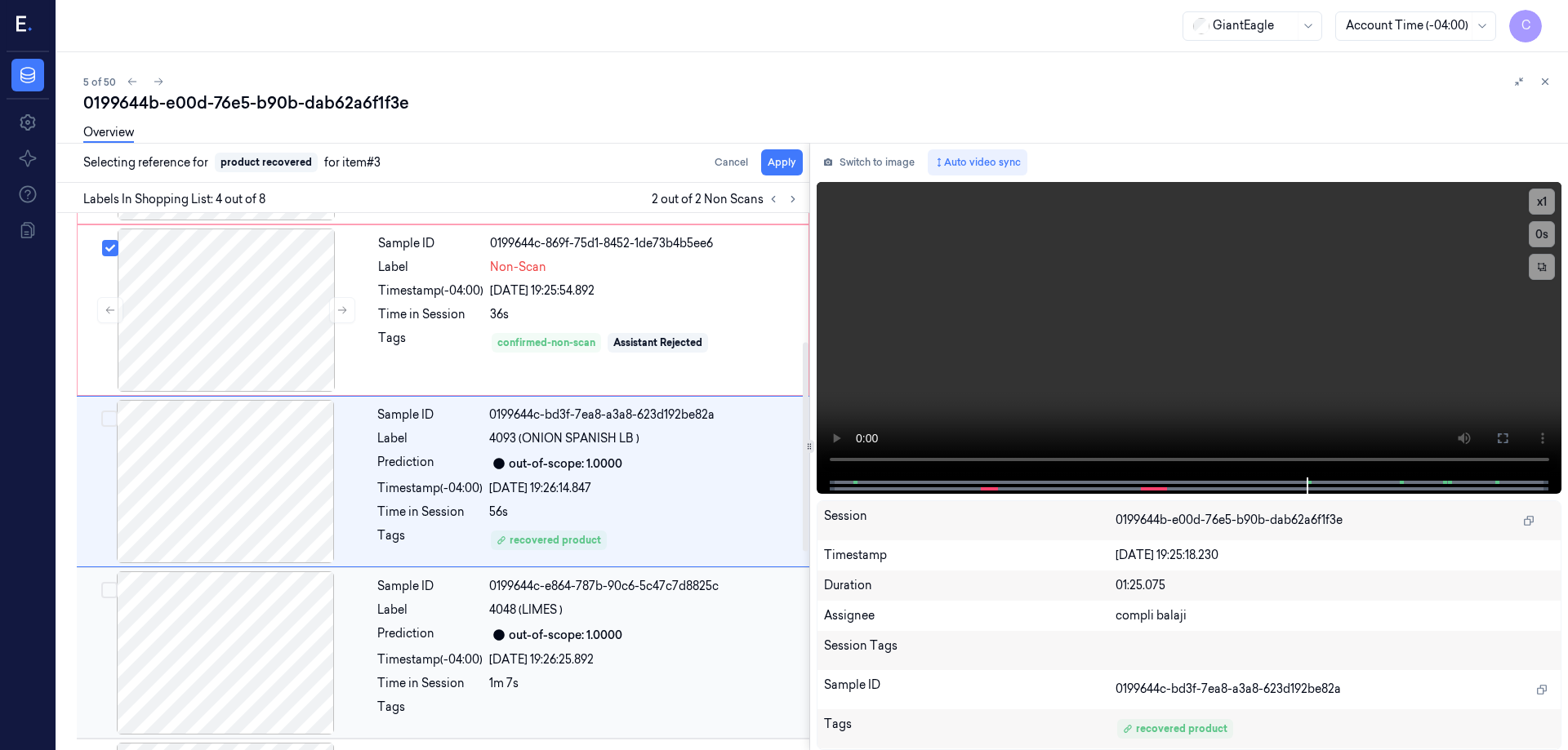
click at [510, 605] on span "4048 (LIMES )" at bounding box center [526, 610] width 73 height 17
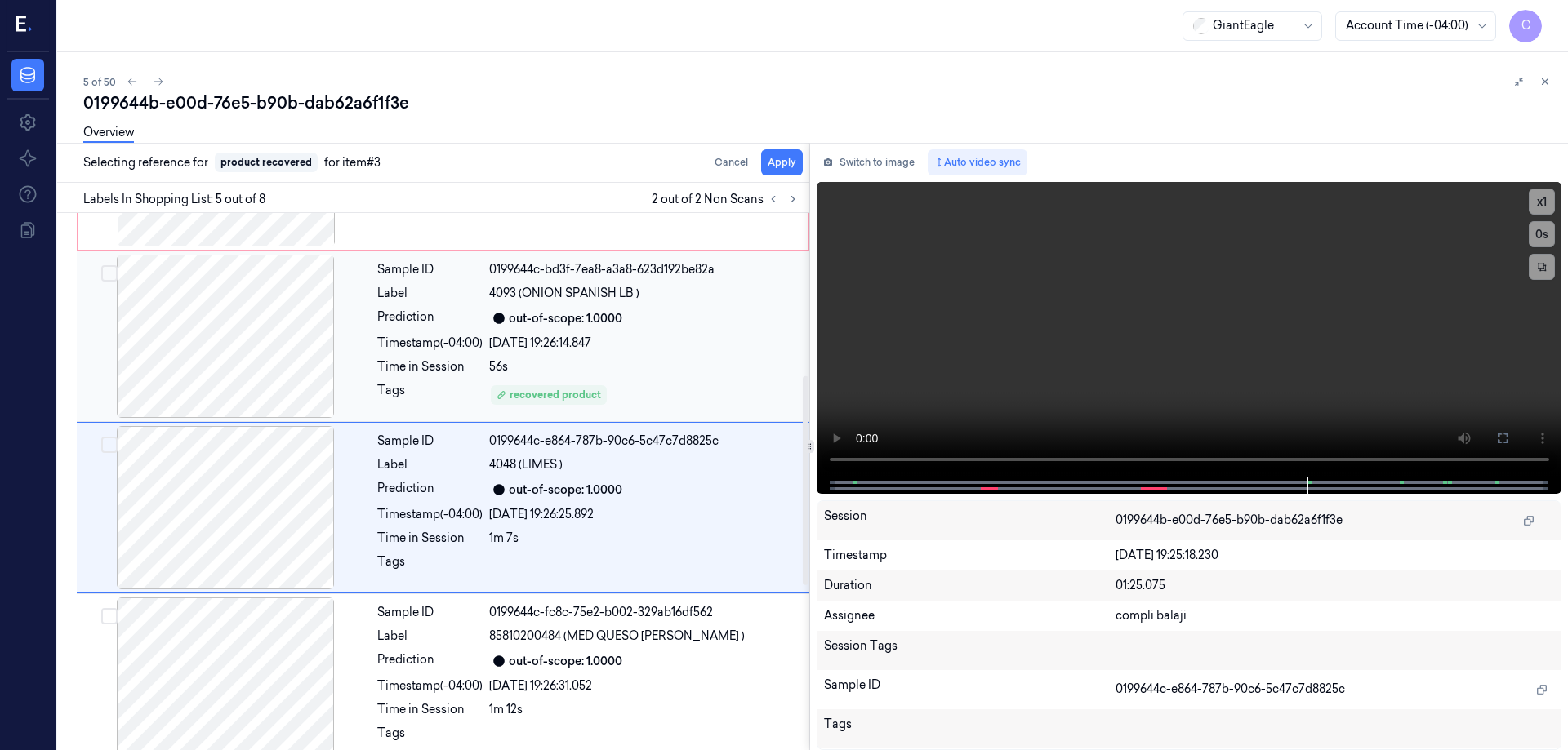
scroll to position [502, 0]
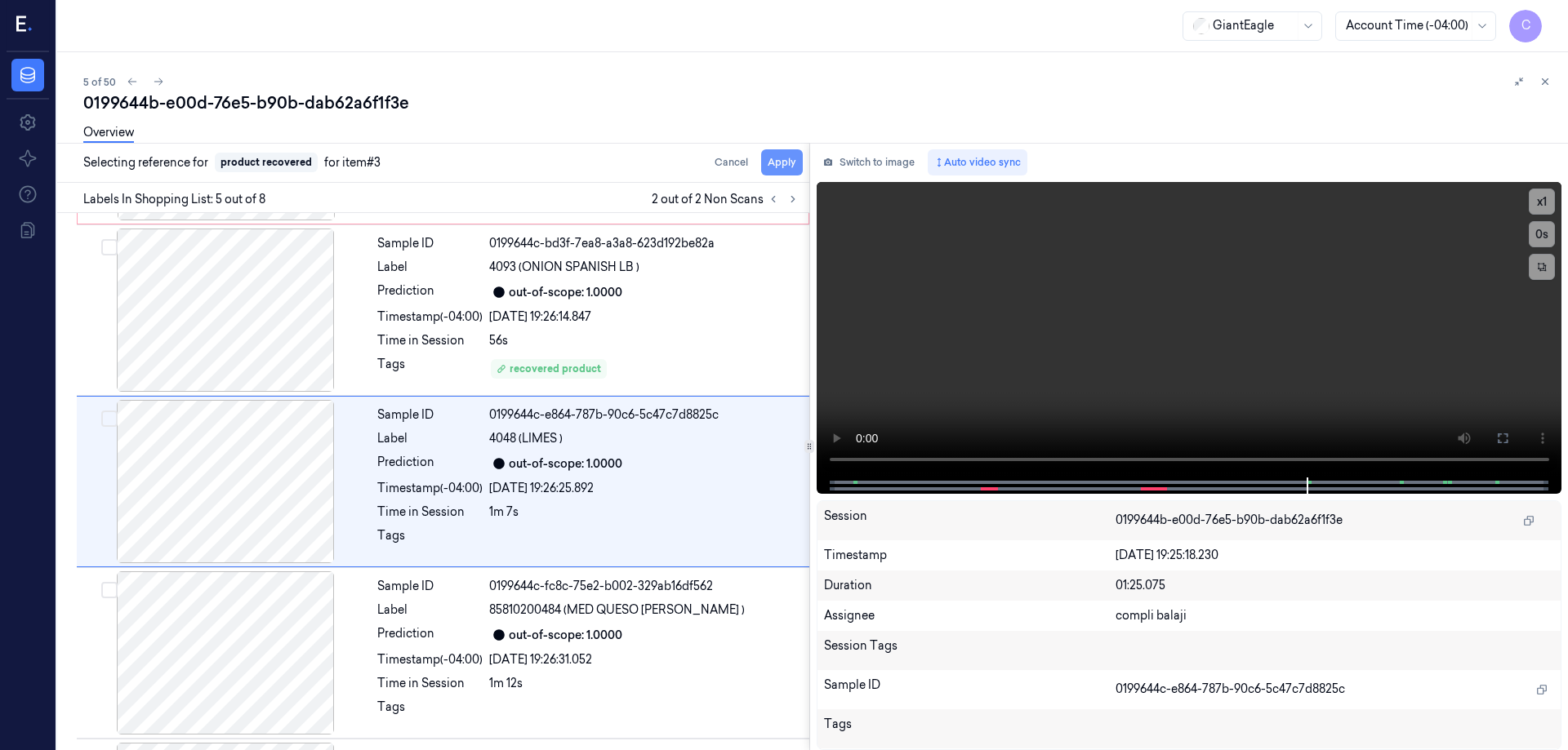
click at [787, 165] on button "Apply" at bounding box center [782, 162] width 41 height 26
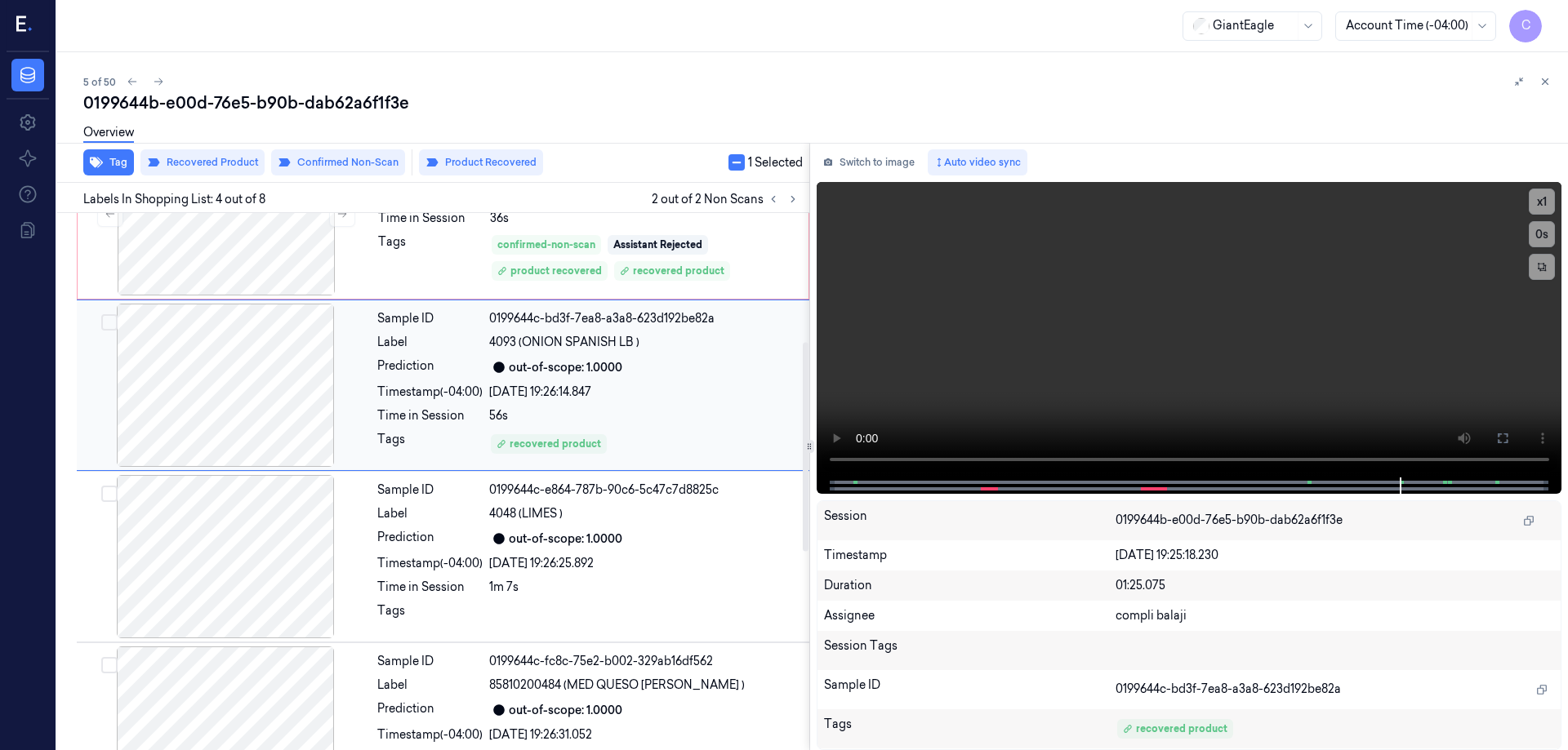
scroll to position [331, 0]
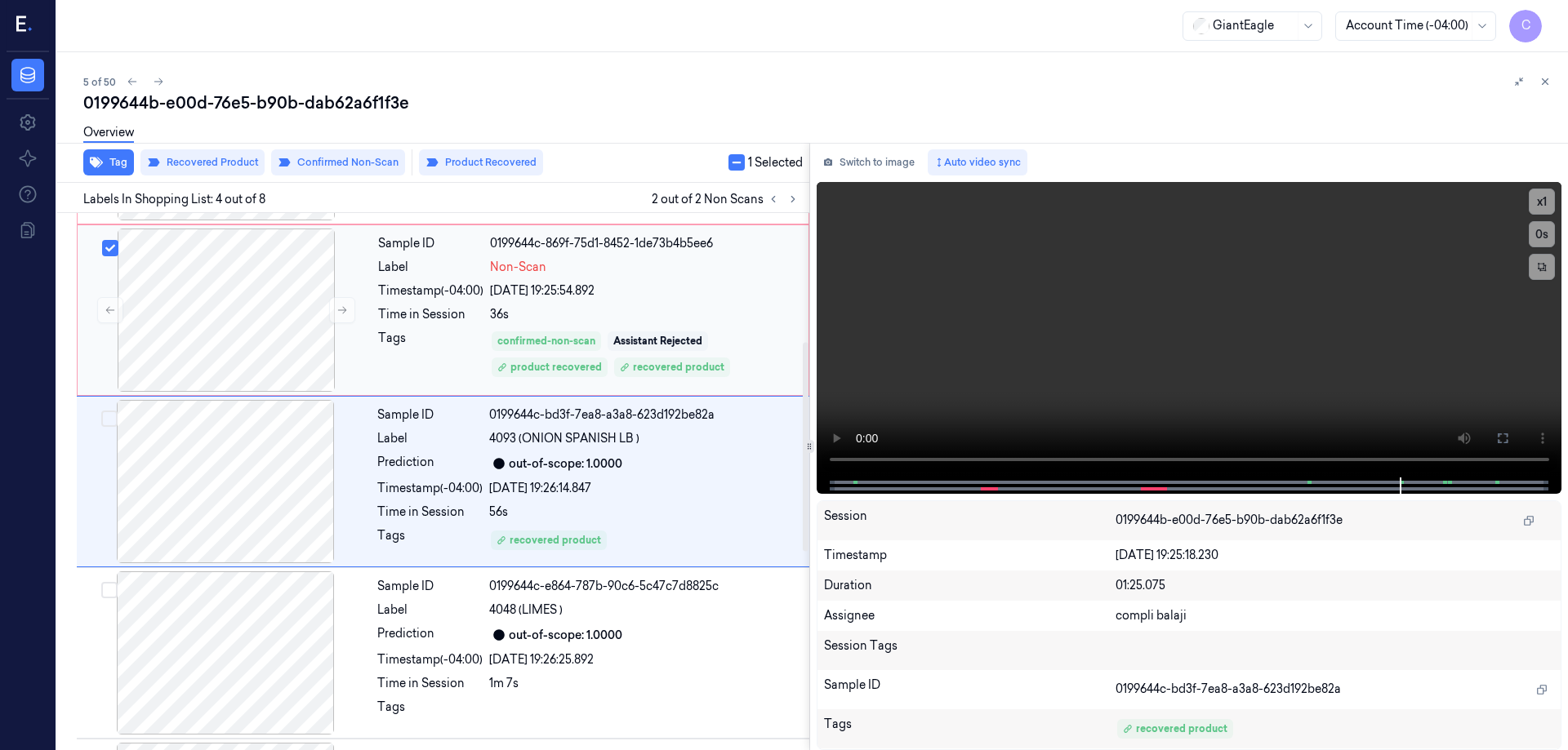
click at [632, 354] on div "confirmed-non-scan Assistant Rejected product recovered recovered product" at bounding box center [644, 355] width 308 height 49
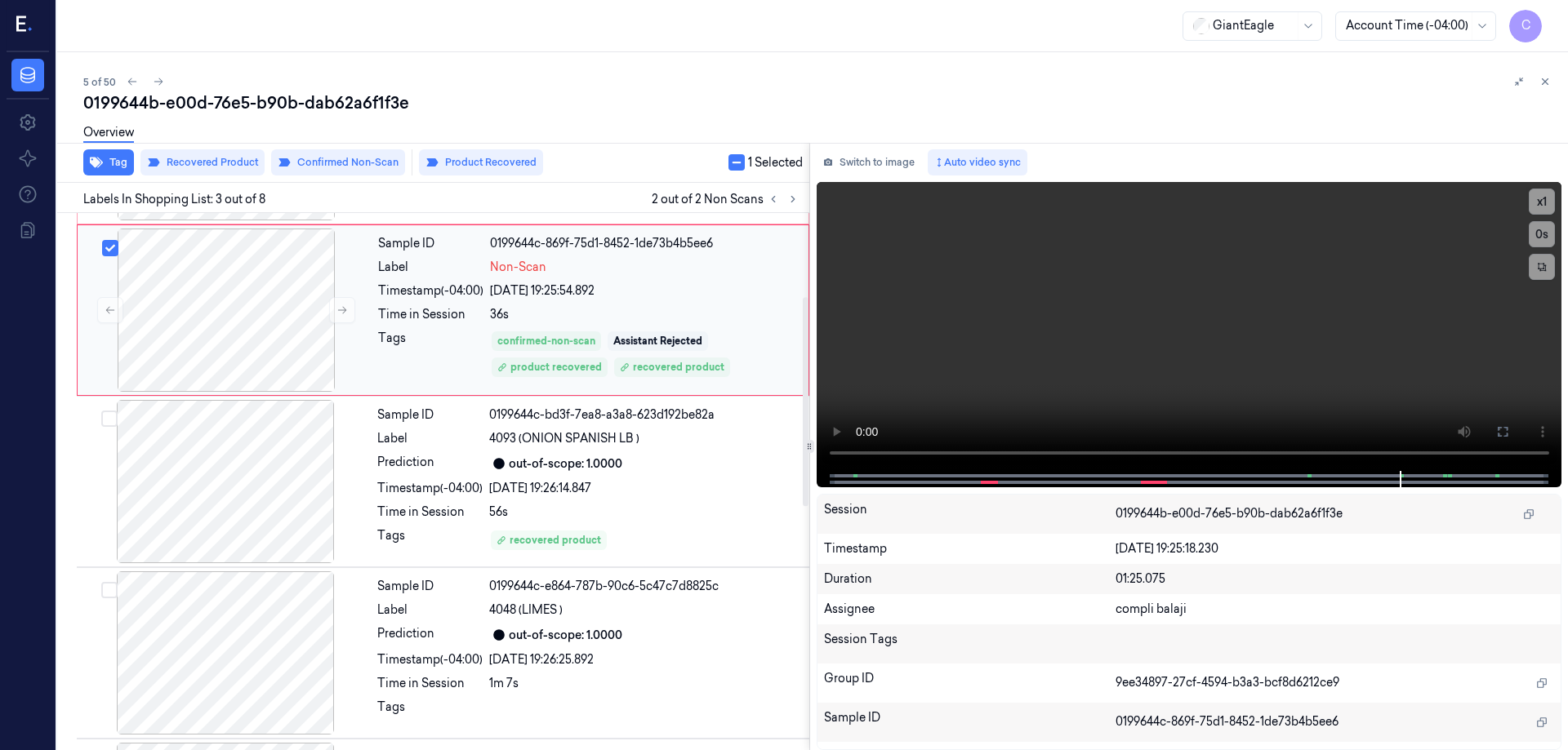
scroll to position [159, 0]
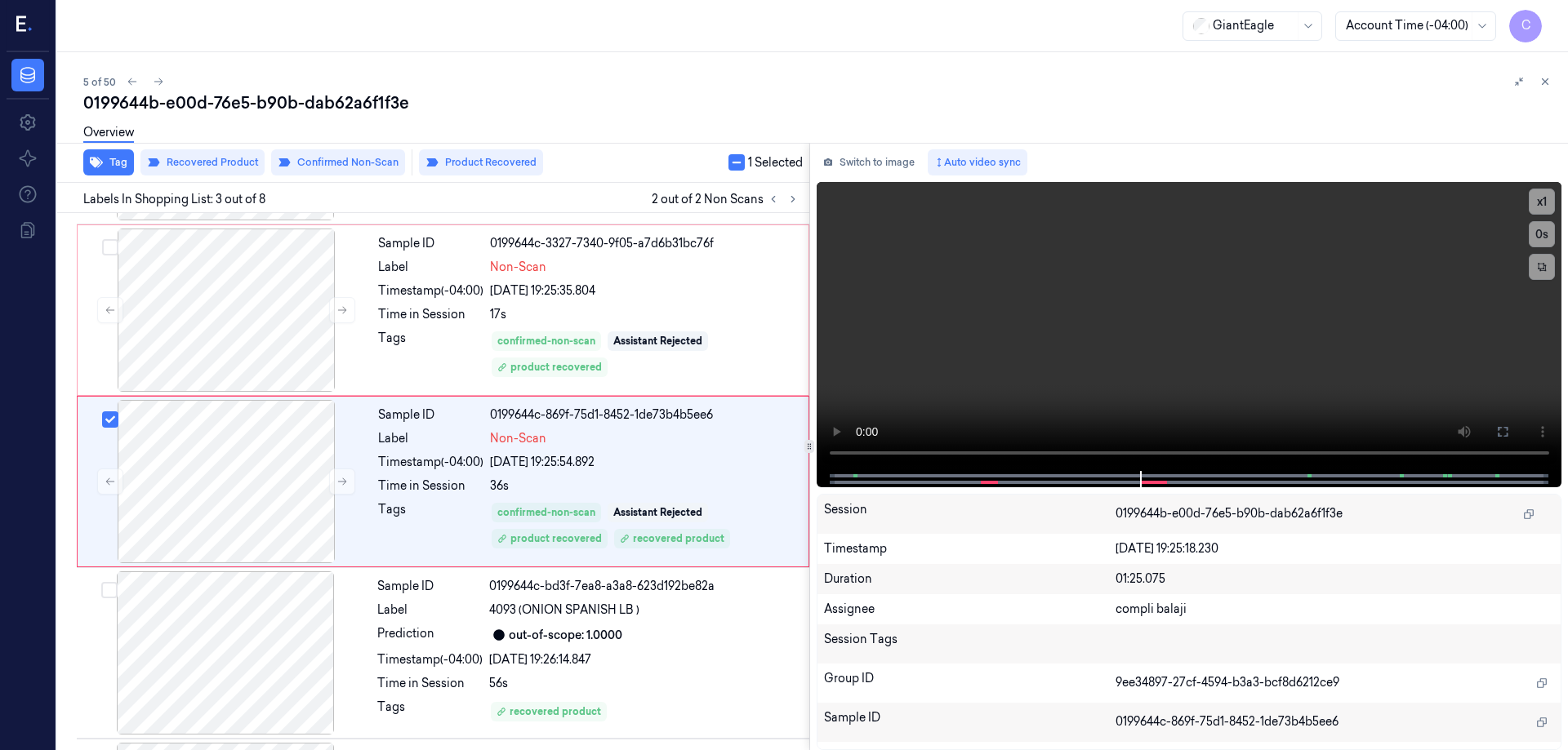
click at [501, 168] on button "Product Recovered" at bounding box center [481, 162] width 124 height 26
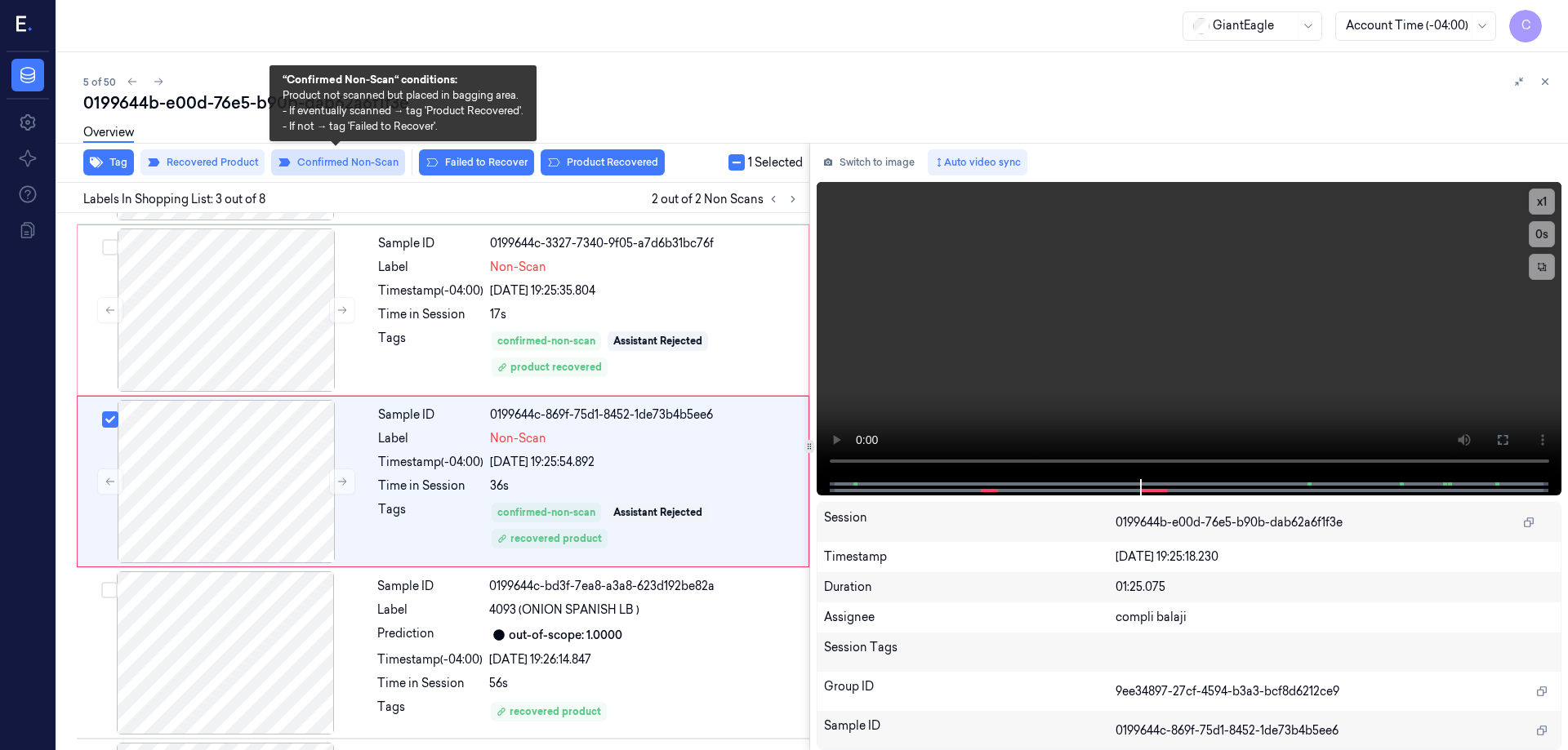
click at [347, 161] on button "Confirmed Non-Scan" at bounding box center [338, 162] width 134 height 26
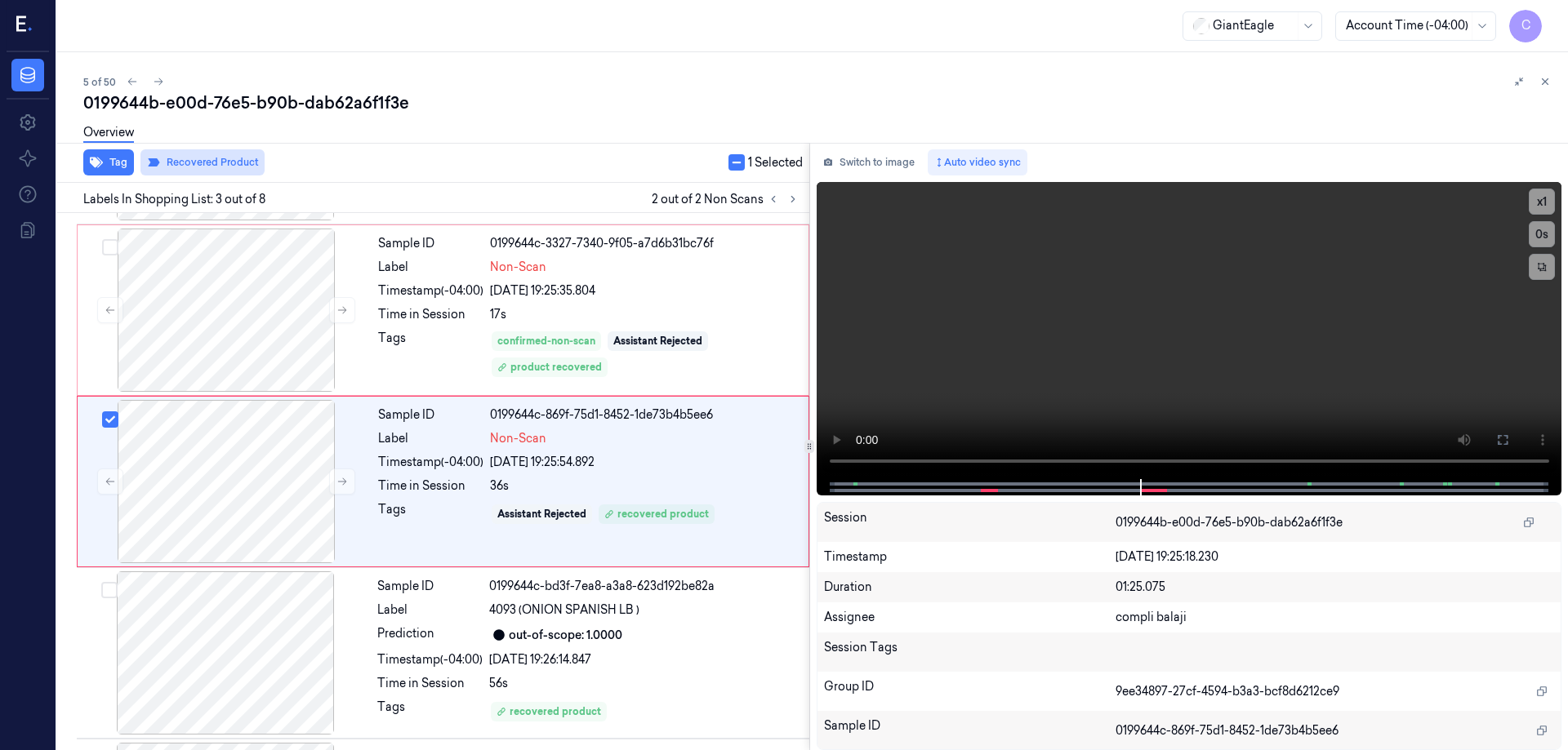
click at [231, 167] on button "Recovered Product" at bounding box center [203, 162] width 124 height 26
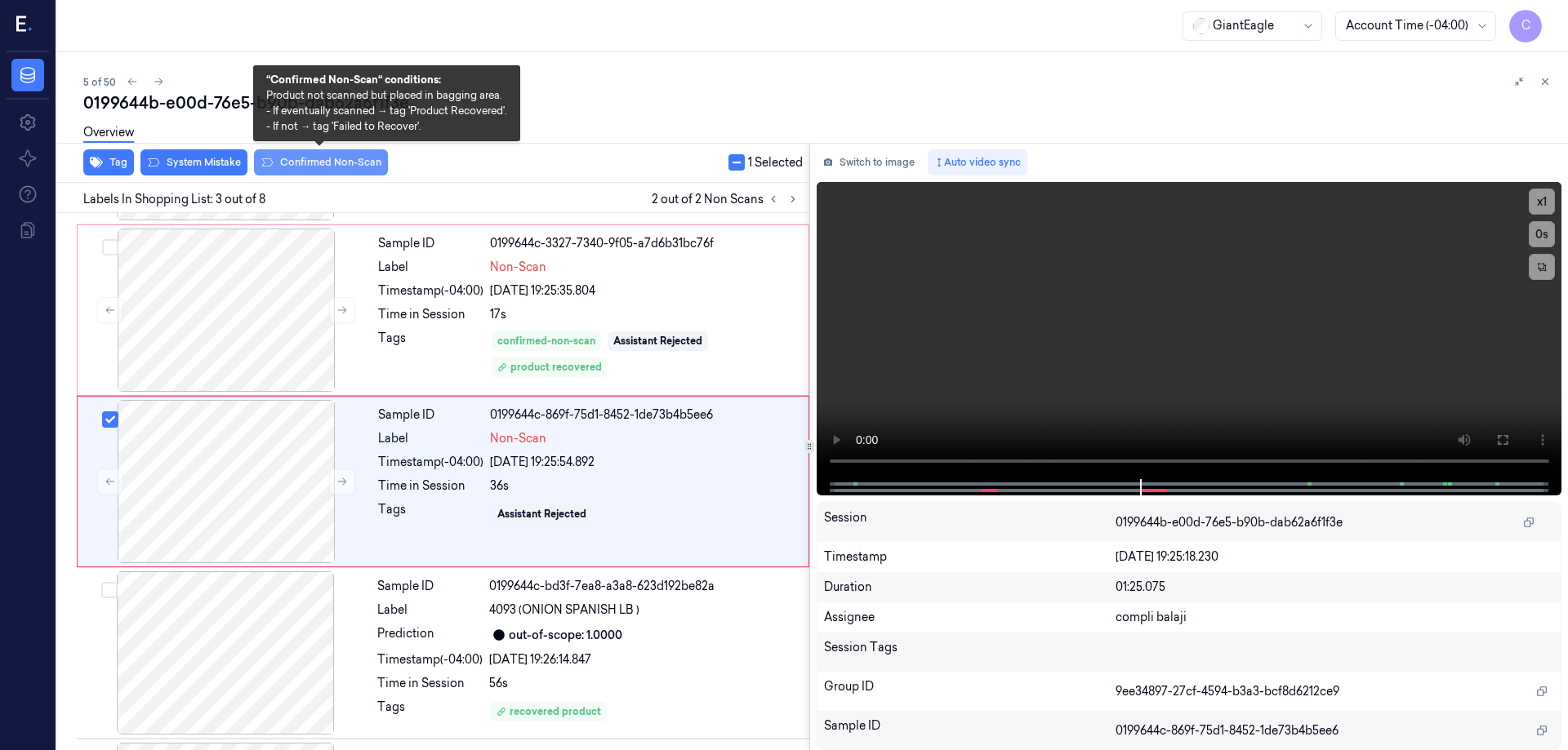
click at [326, 165] on button "Confirmed Non-Scan" at bounding box center [321, 162] width 134 height 26
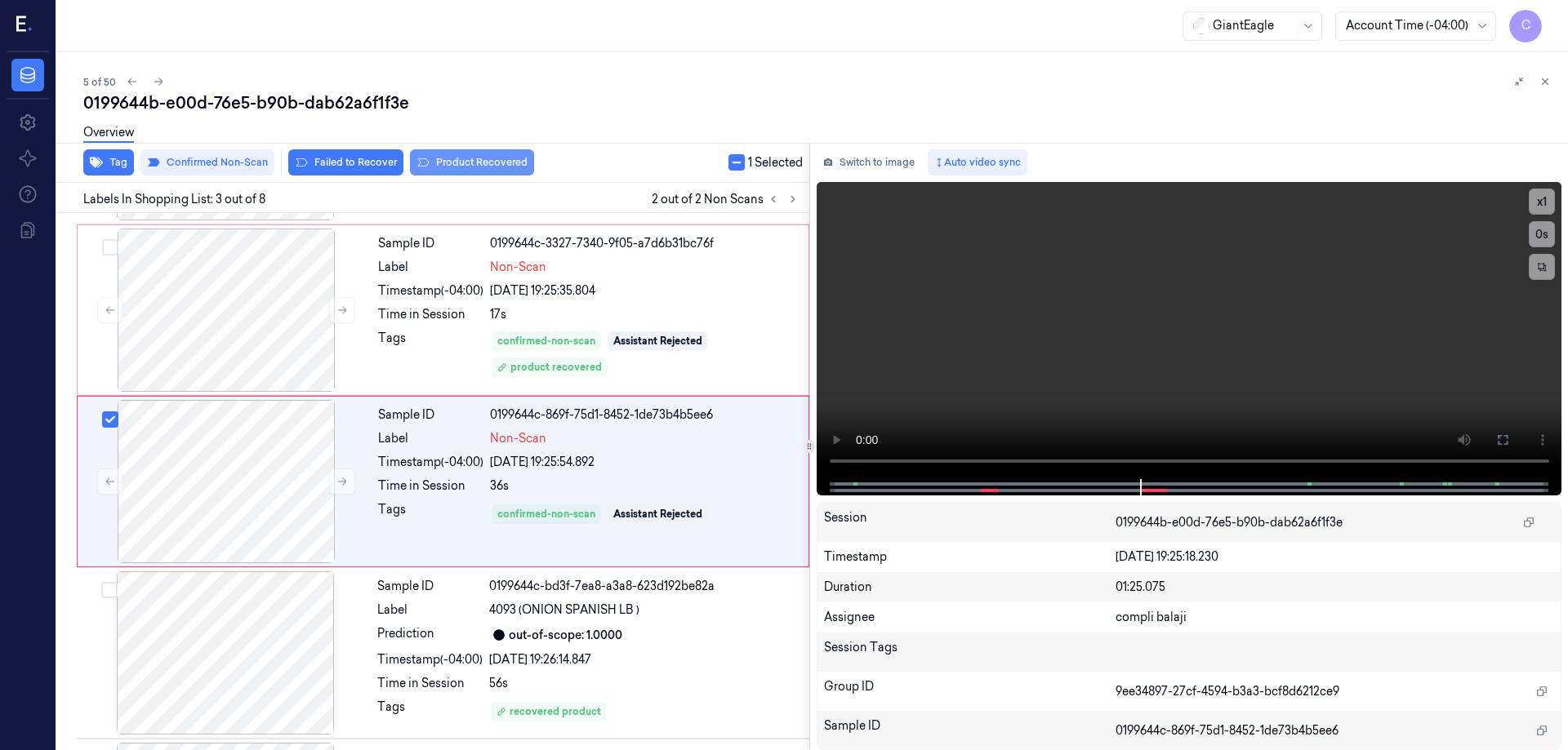
click at [495, 158] on button "Product Recovered" at bounding box center [472, 162] width 124 height 26
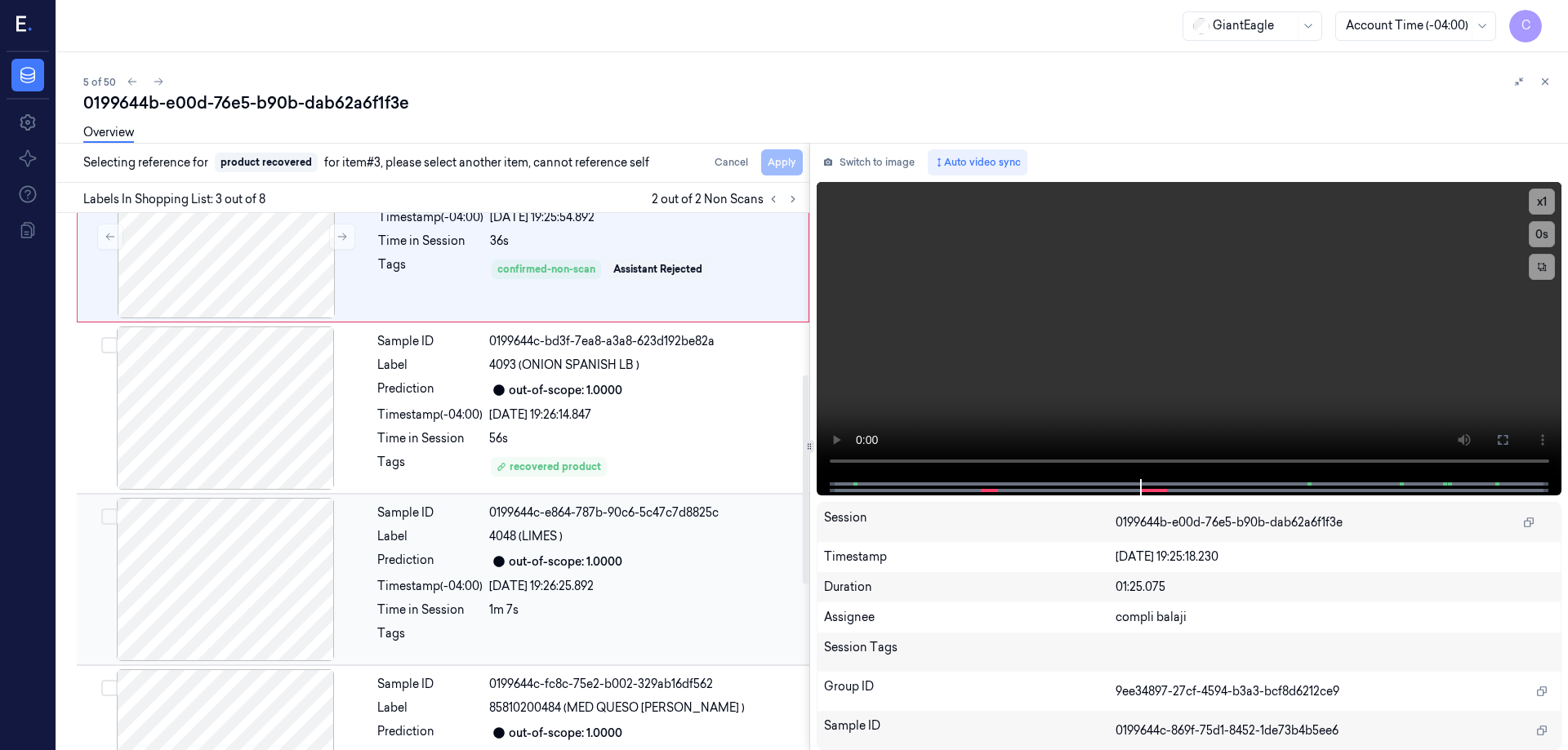
scroll to position [486, 0]
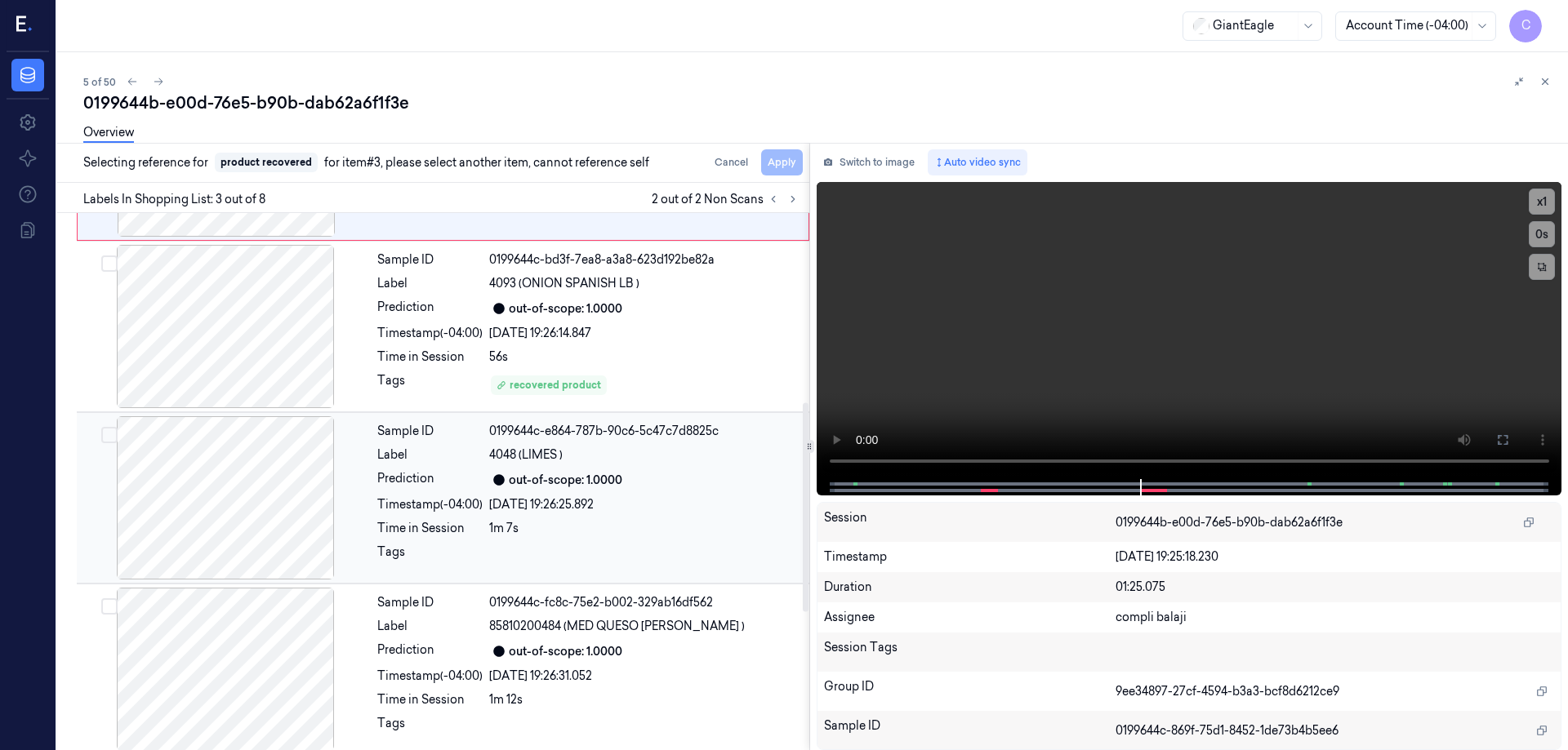
click at [494, 503] on div "[DATE] 19:26:25.892" at bounding box center [644, 504] width 310 height 17
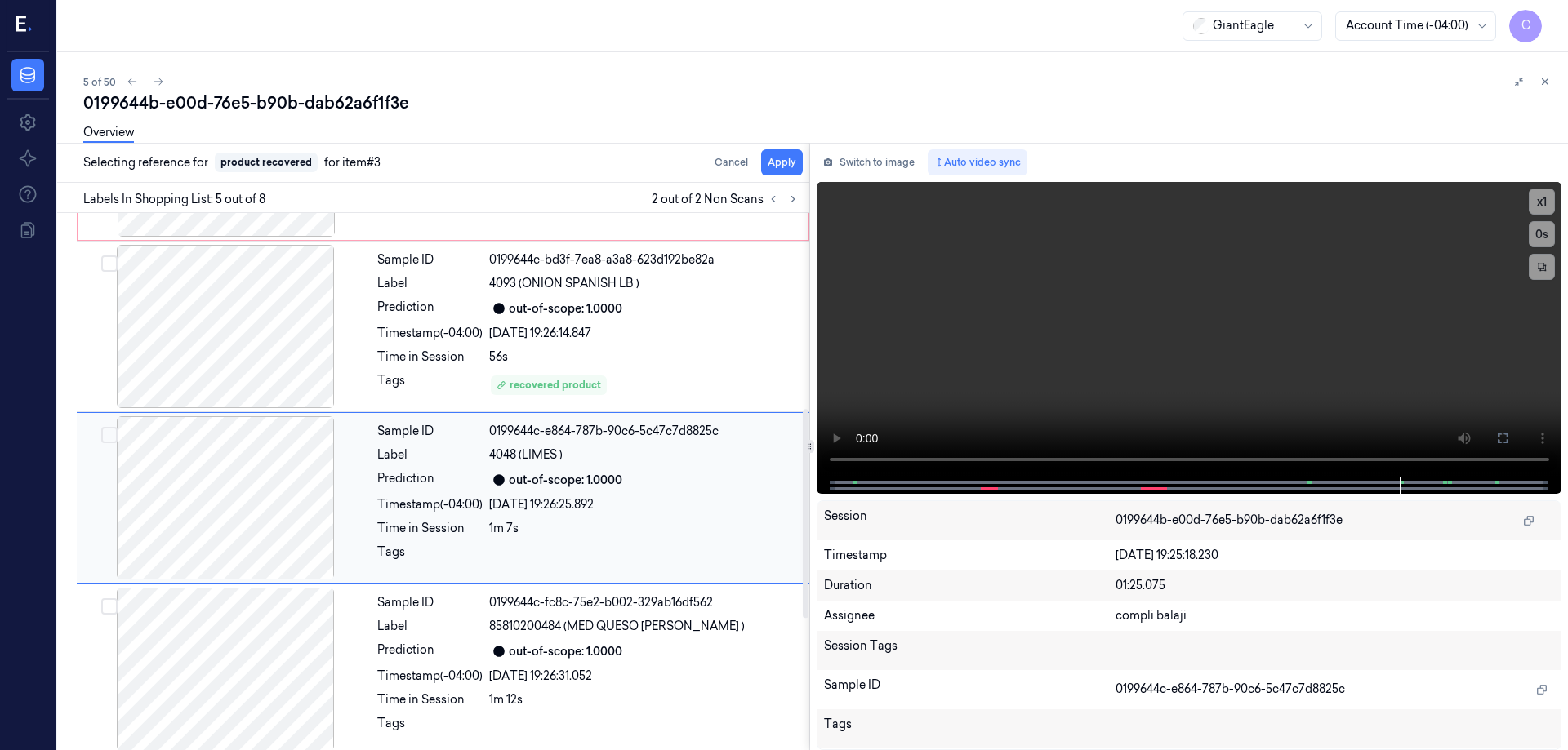
scroll to position [502, 0]
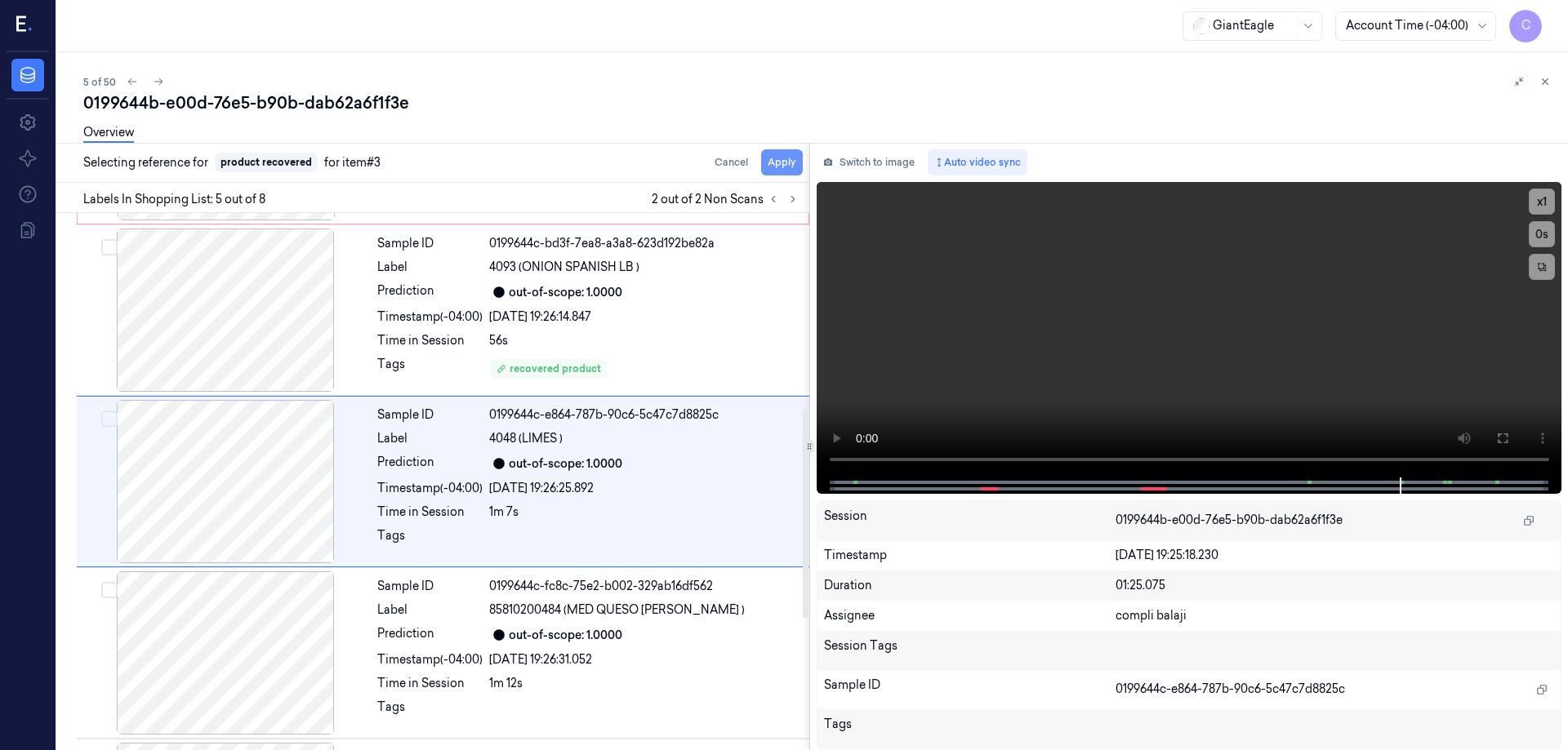
click at [780, 162] on button "Apply" at bounding box center [782, 162] width 41 height 26
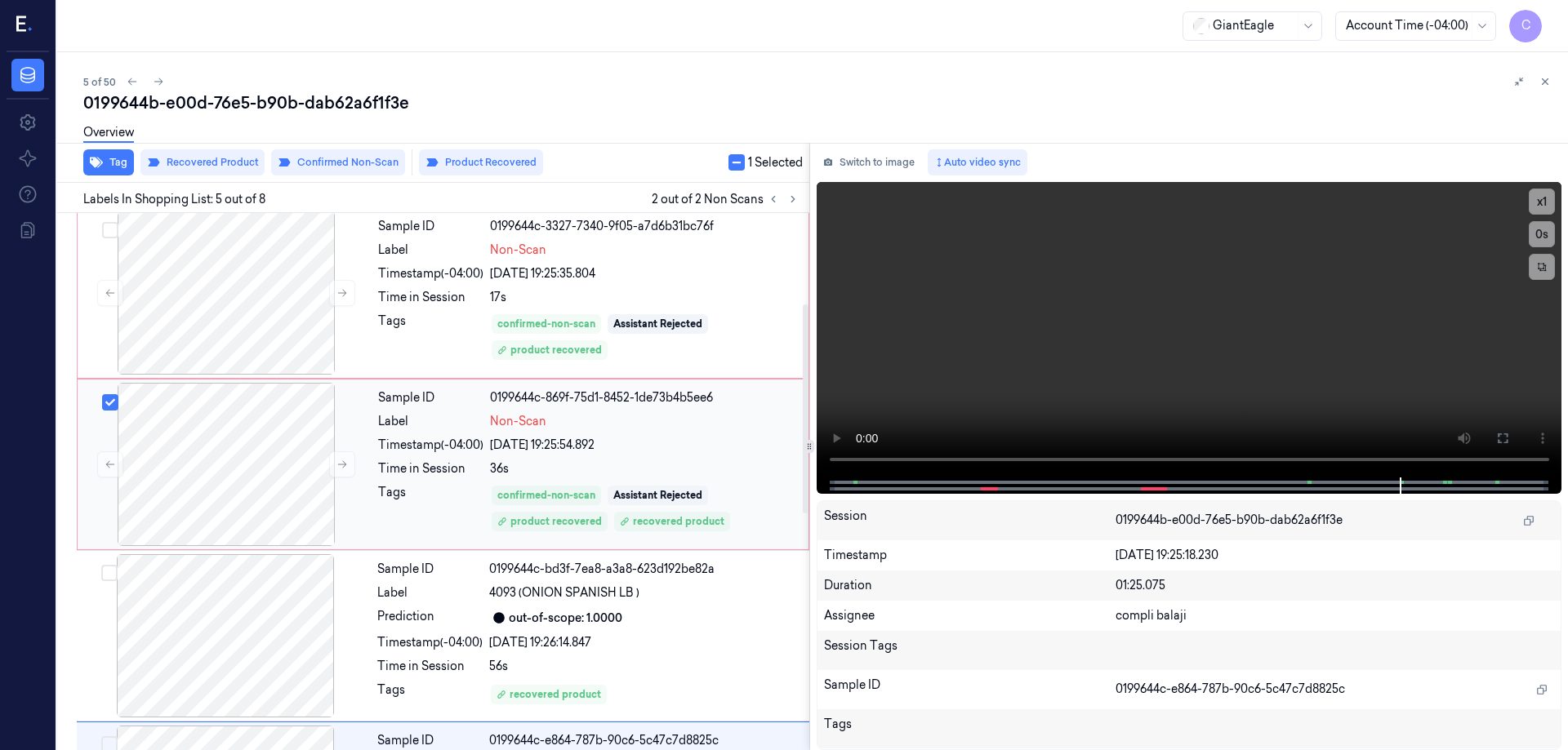
scroll to position [176, 0]
click at [225, 165] on button "Recovered Product" at bounding box center [203, 162] width 124 height 26
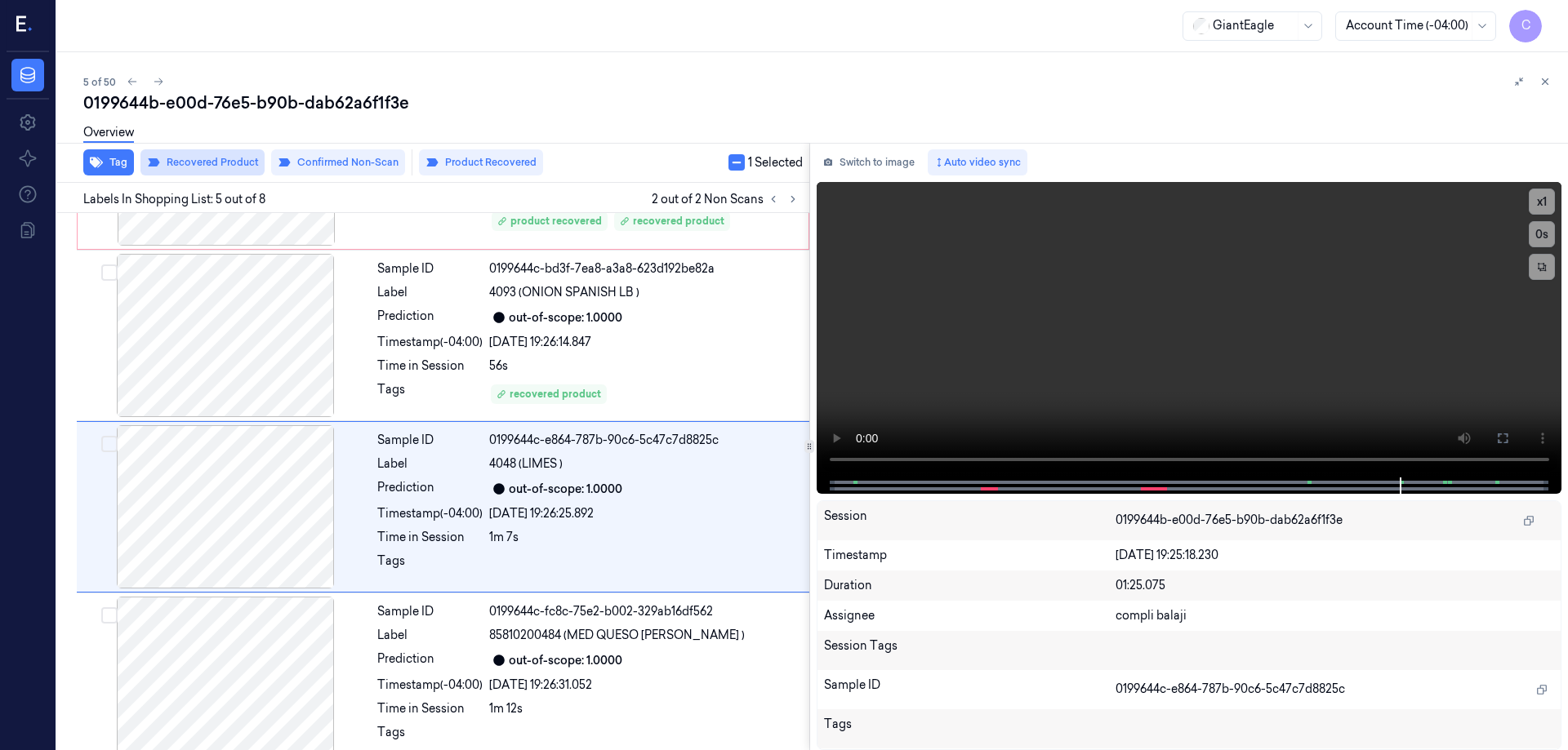
scroll to position [502, 0]
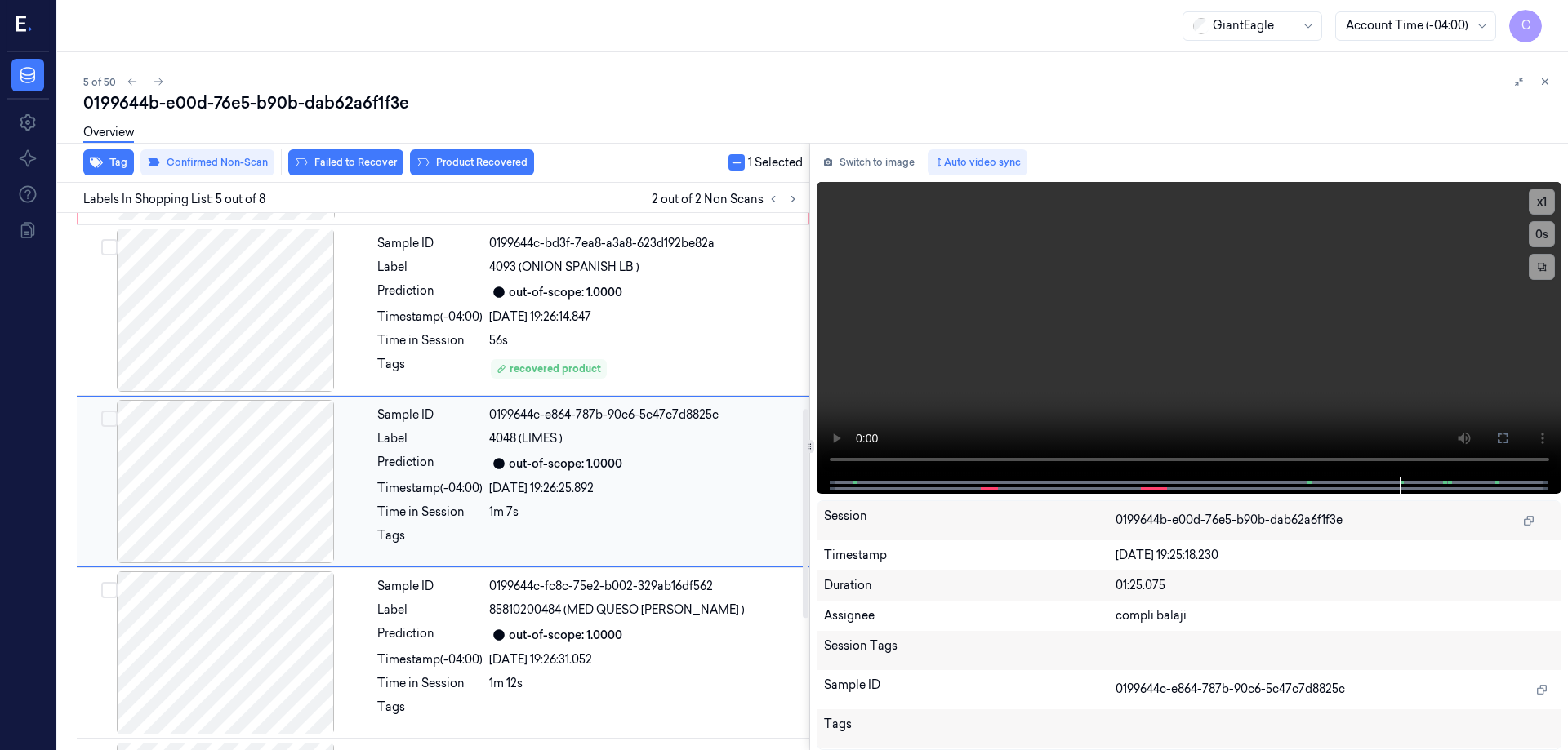
click at [571, 538] on div at bounding box center [644, 541] width 310 height 26
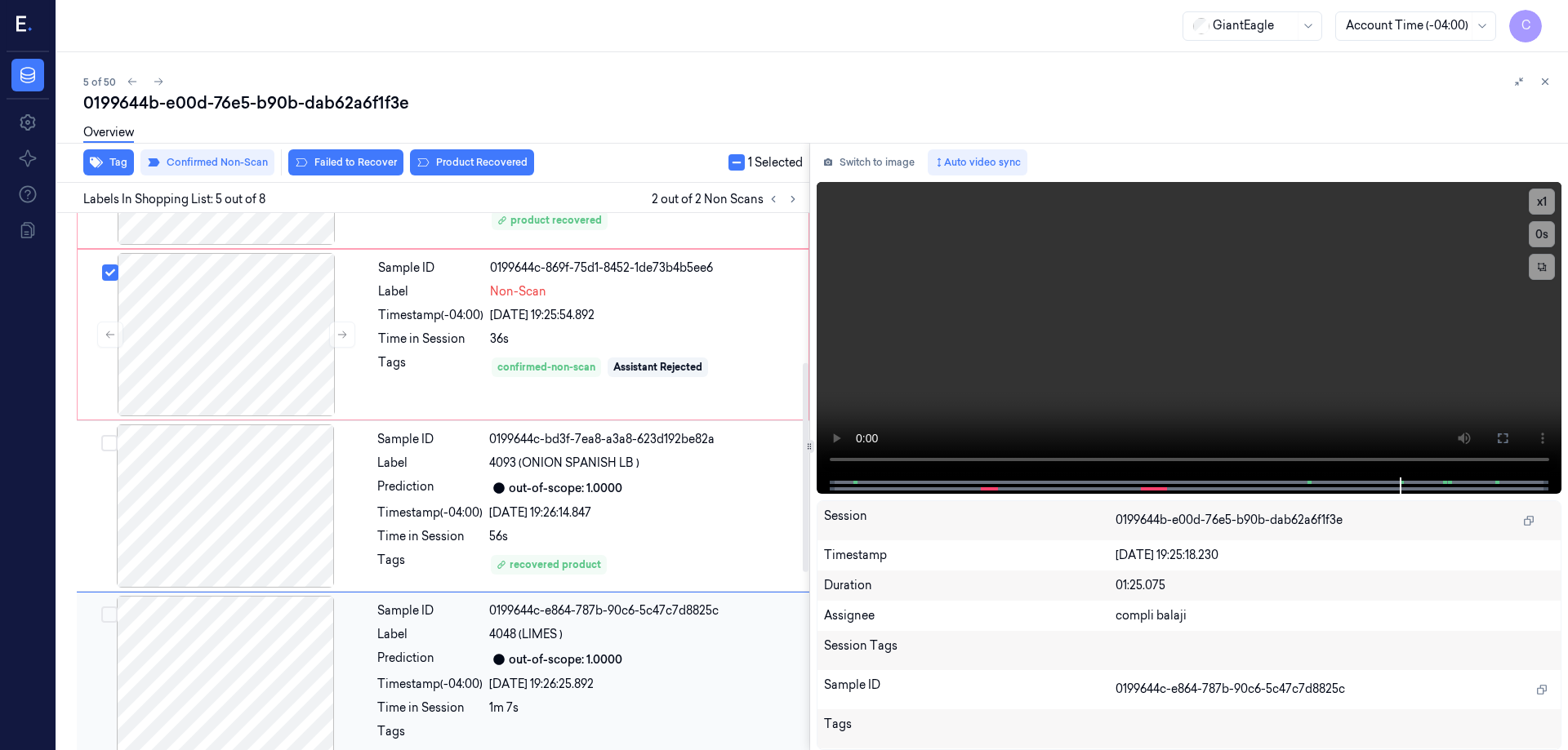
scroll to position [257, 0]
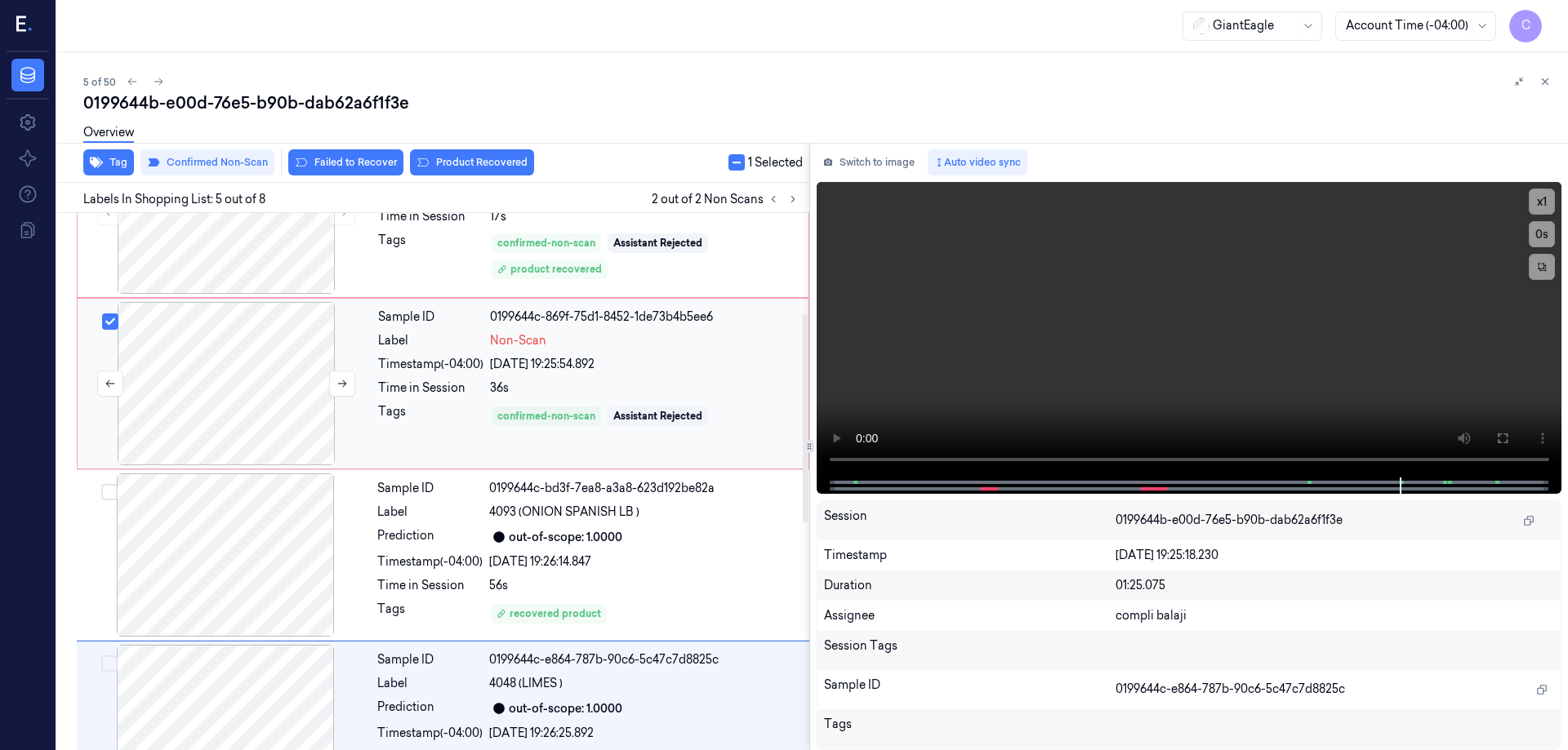
click at [109, 322] on button "Select row" at bounding box center [110, 321] width 17 height 17
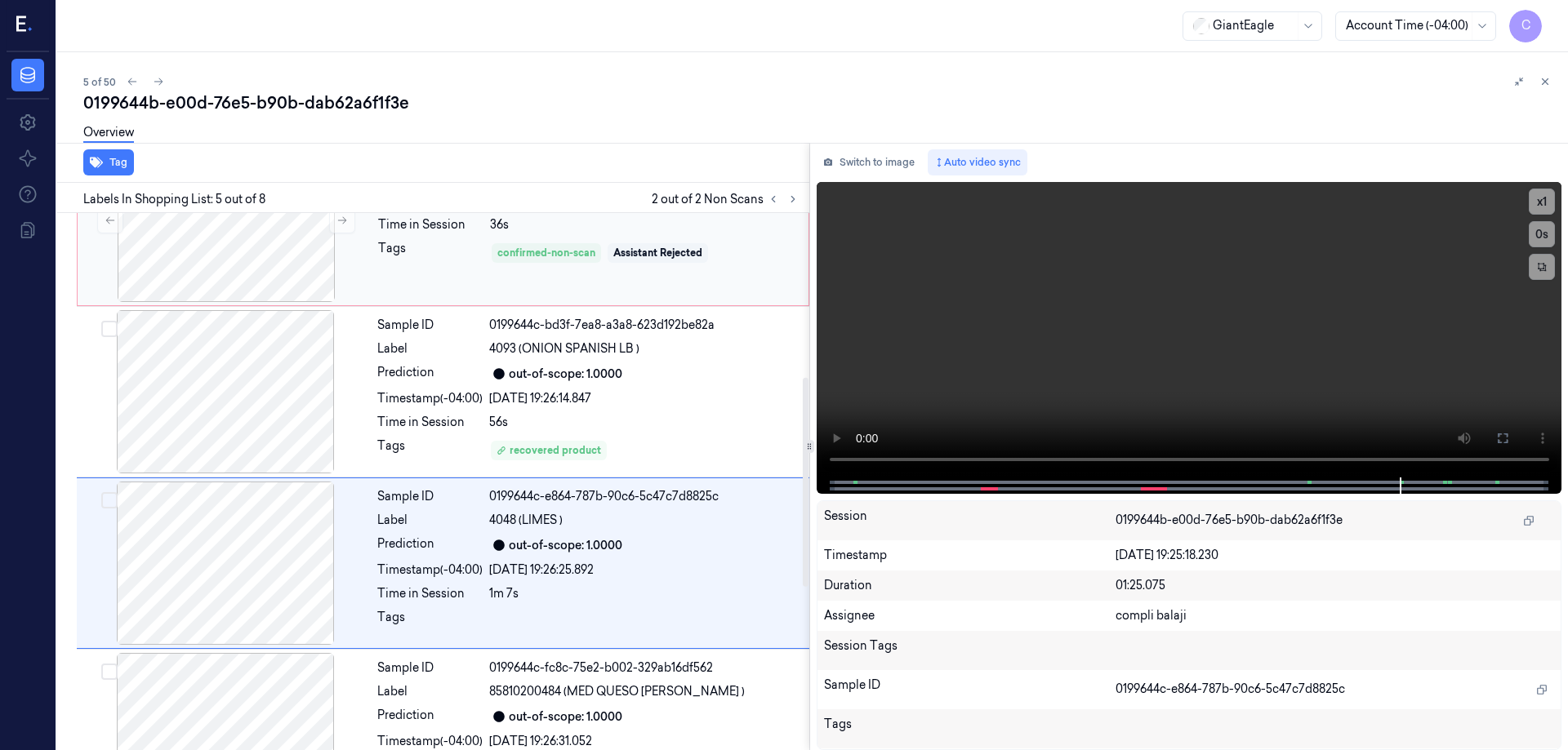
scroll to position [502, 0]
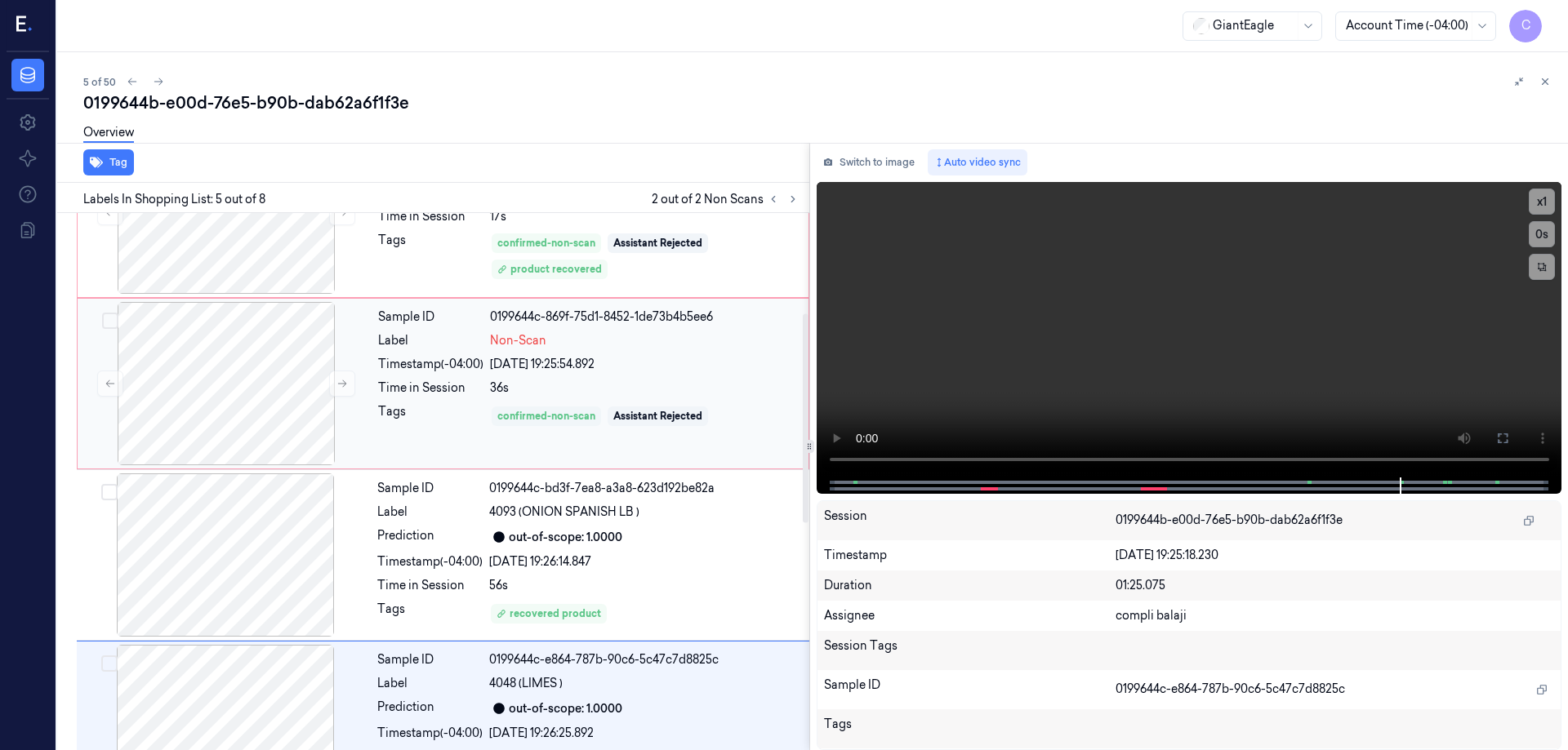
click at [574, 411] on div "confirmed-non-scan" at bounding box center [545, 416] width 98 height 15
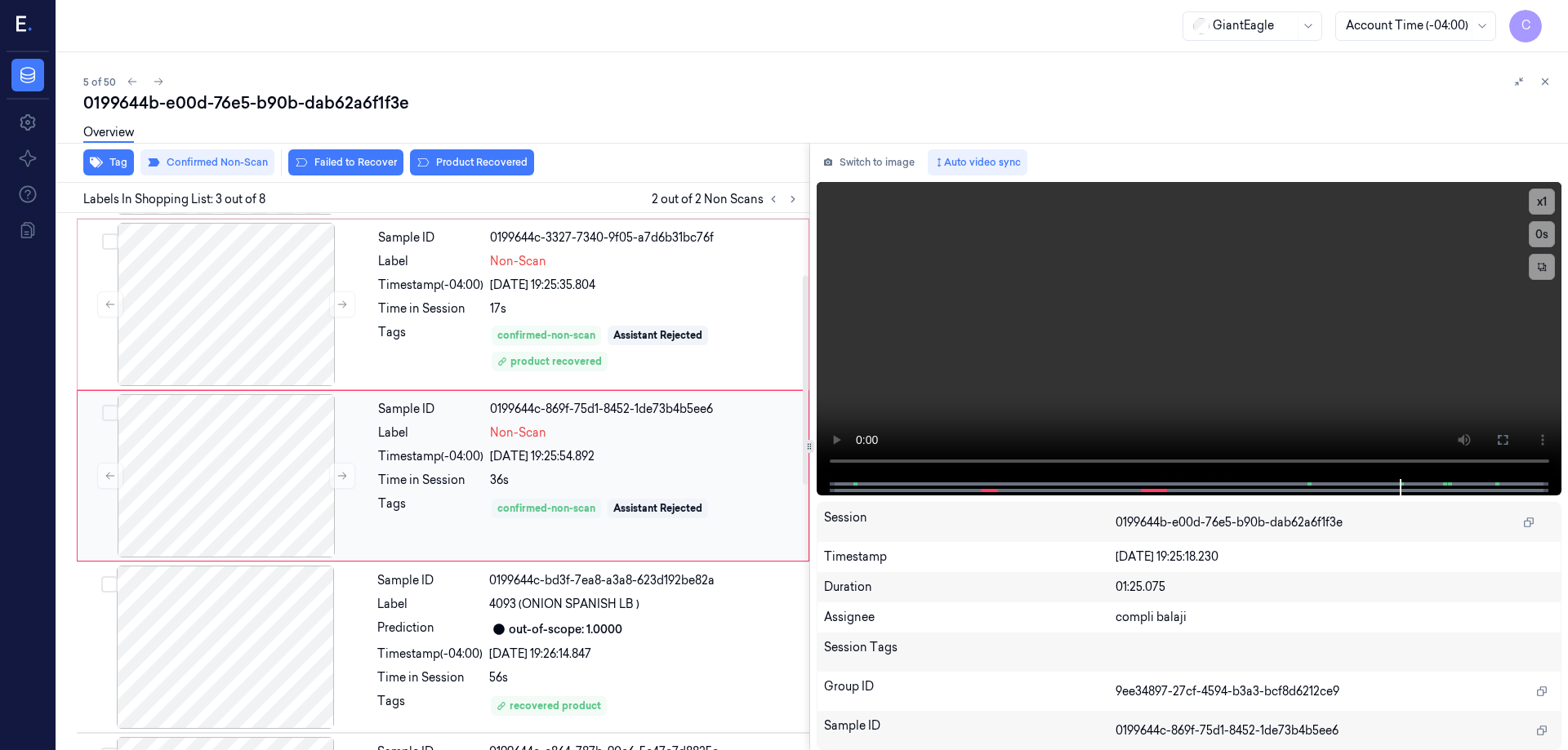
scroll to position [159, 0]
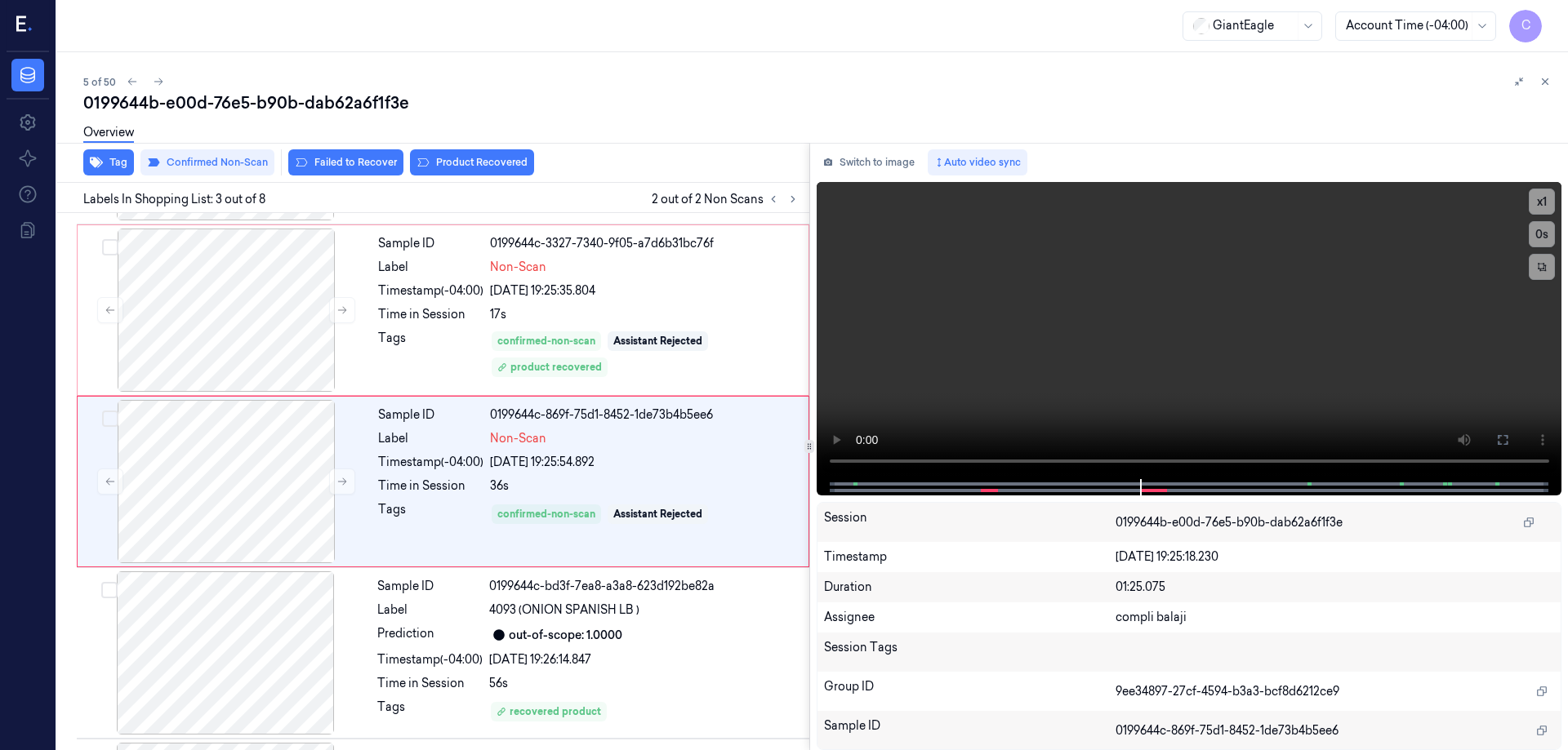
click at [481, 167] on button "Product Recovered" at bounding box center [472, 162] width 124 height 26
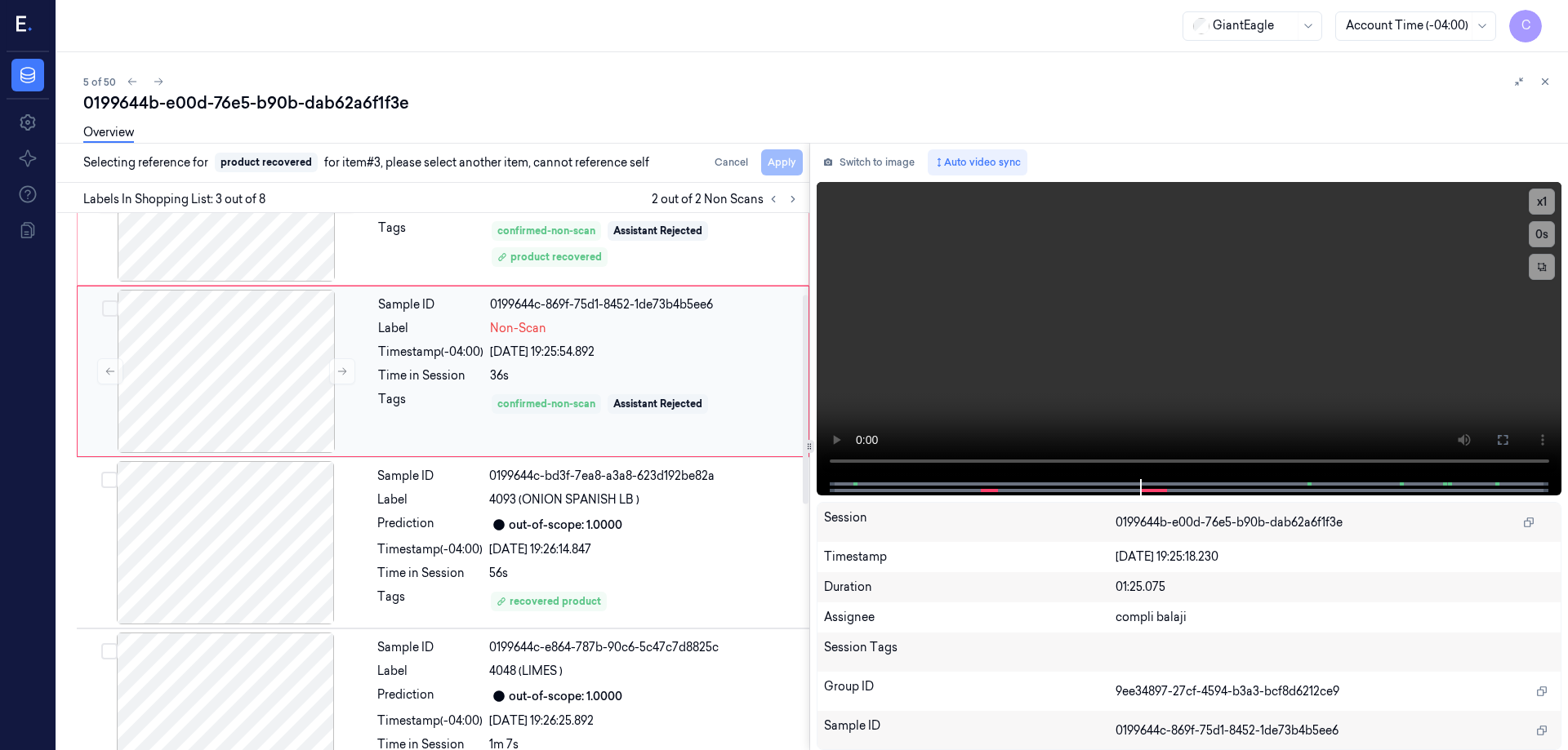
scroll to position [404, 0]
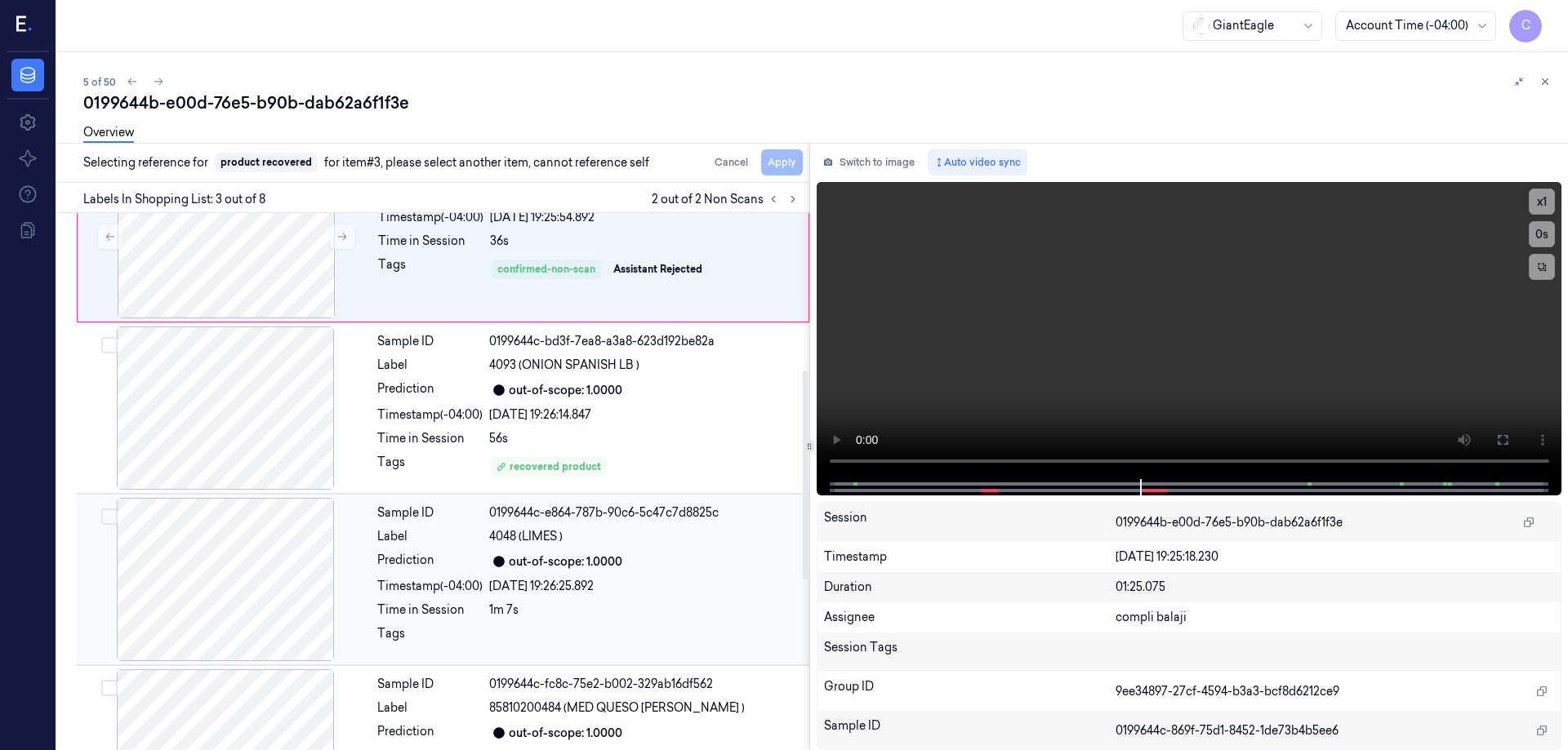
click at [519, 549] on div "Sample ID 0199644c-e864-787b-90c6-5c47c7d8825c Label 4048 (LIMES ) Prediction o…" at bounding box center [588, 579] width 435 height 163
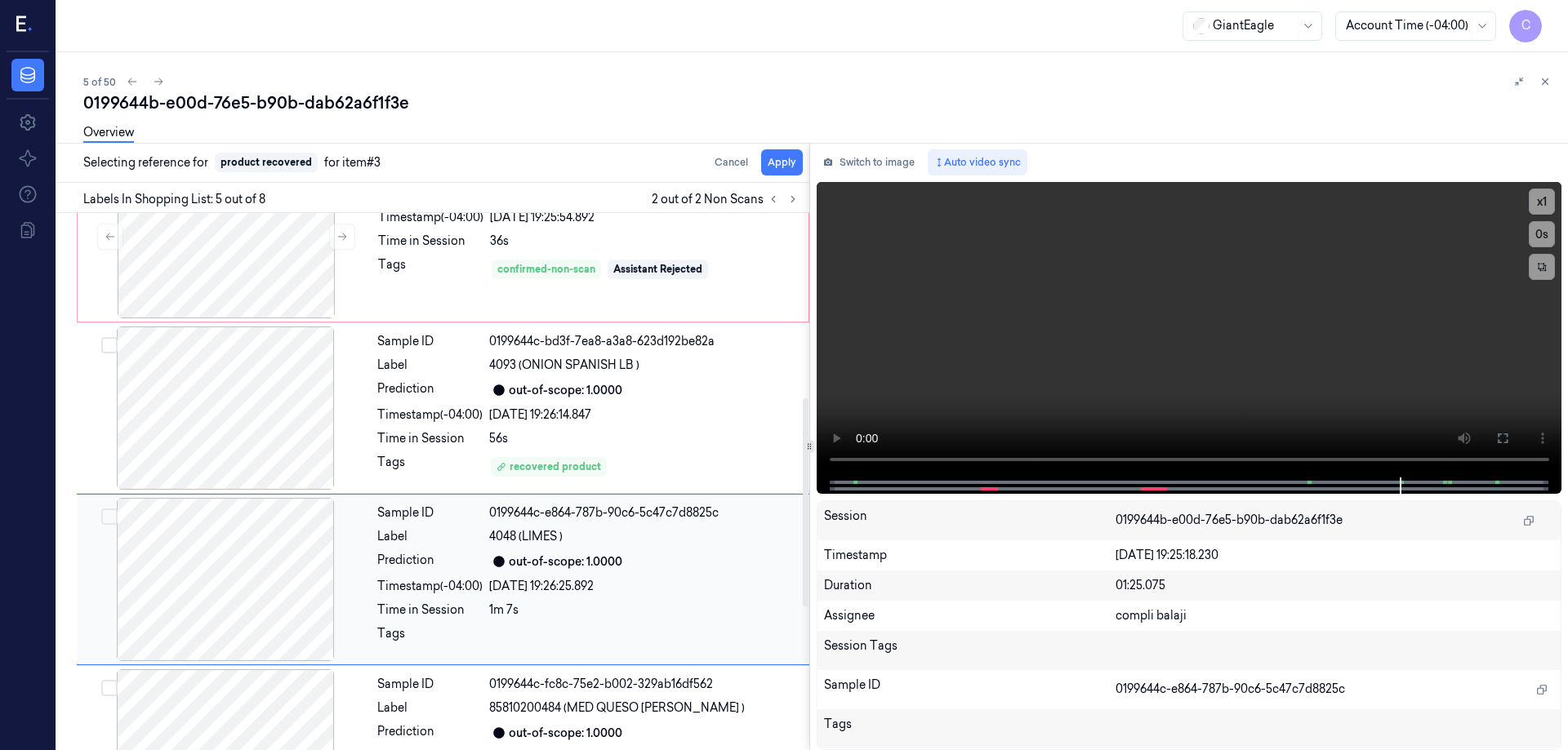
scroll to position [502, 0]
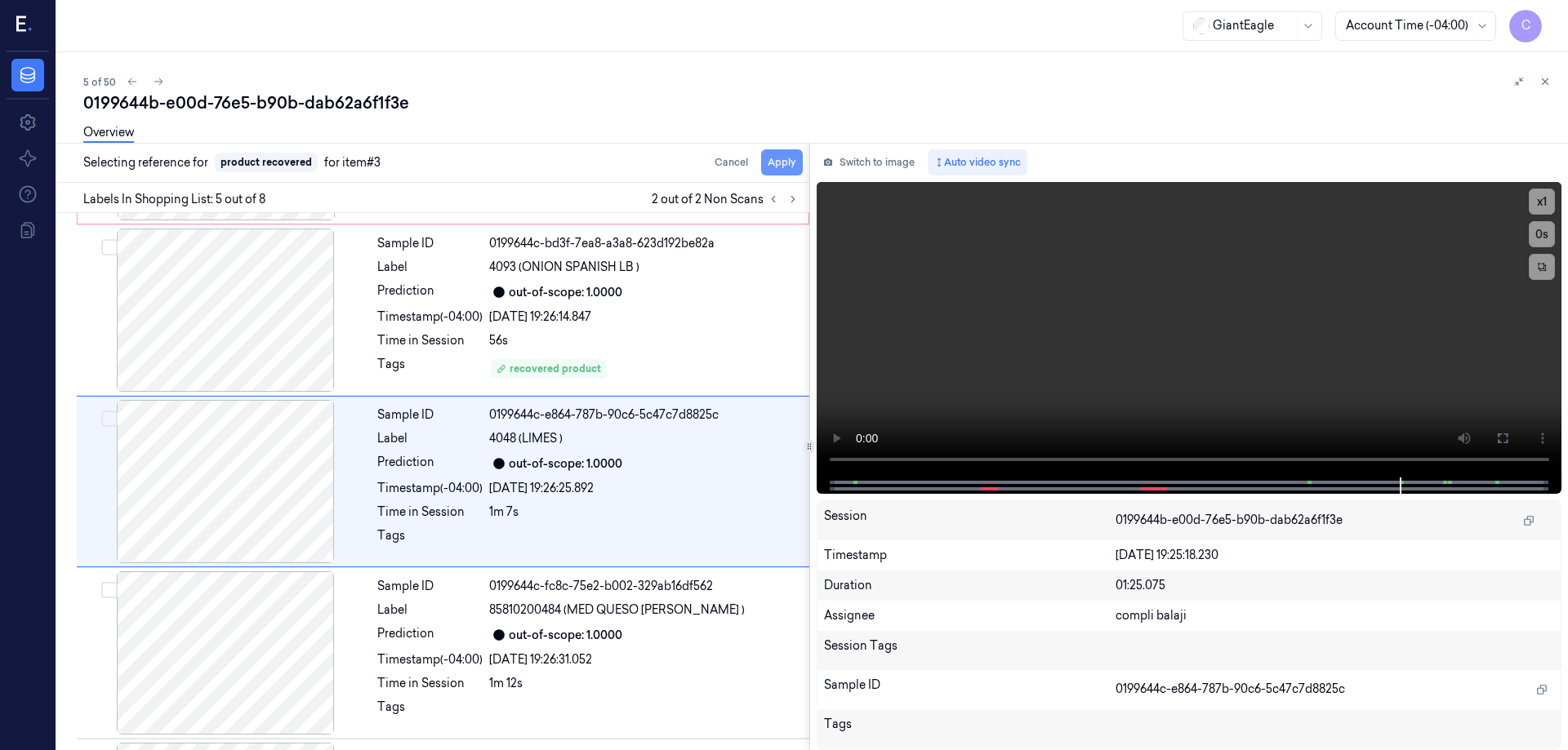
click at [775, 164] on button "Apply" at bounding box center [782, 162] width 41 height 26
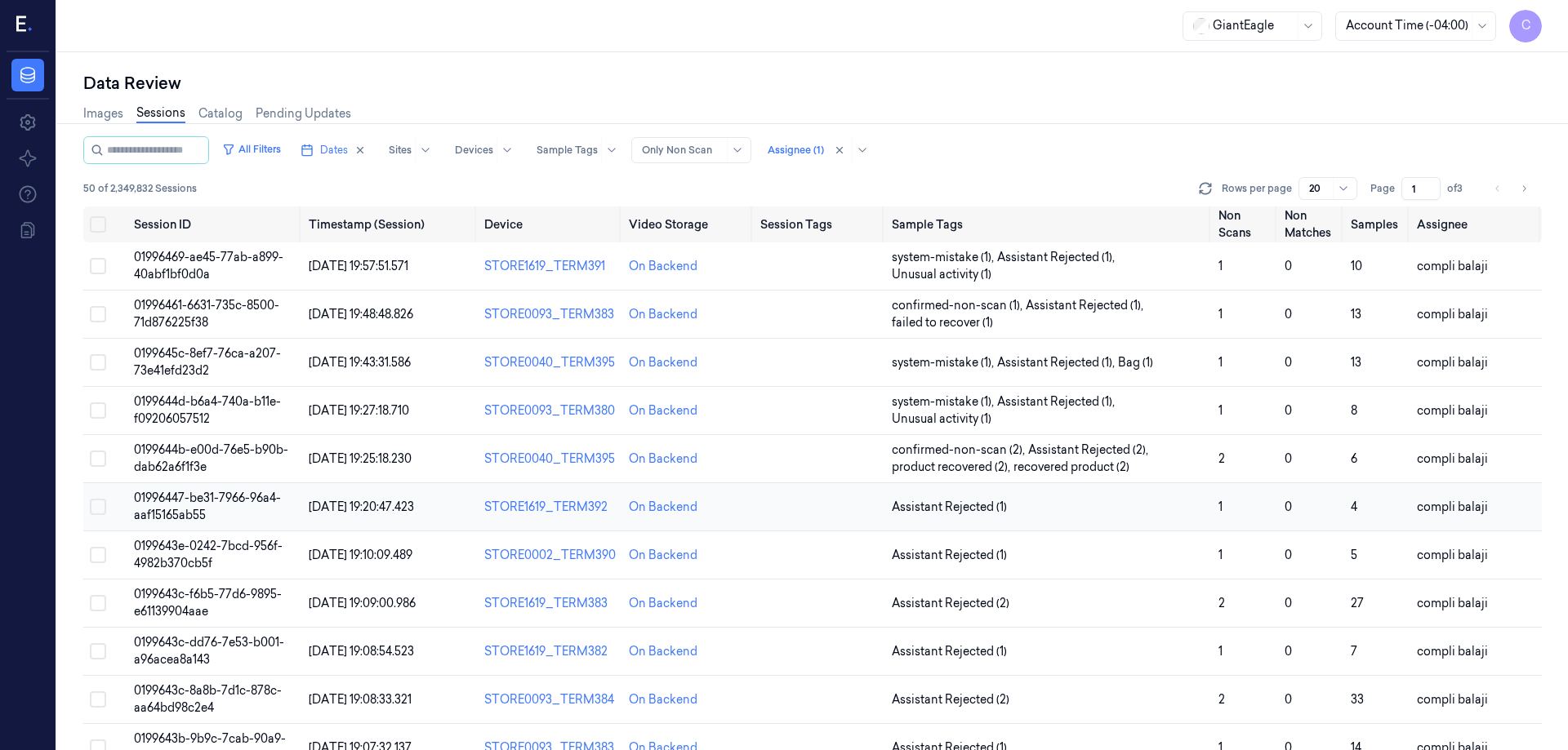
click at [234, 496] on span "01996447-be31-7966-96a4-aaf15165ab55" at bounding box center [207, 507] width 147 height 32
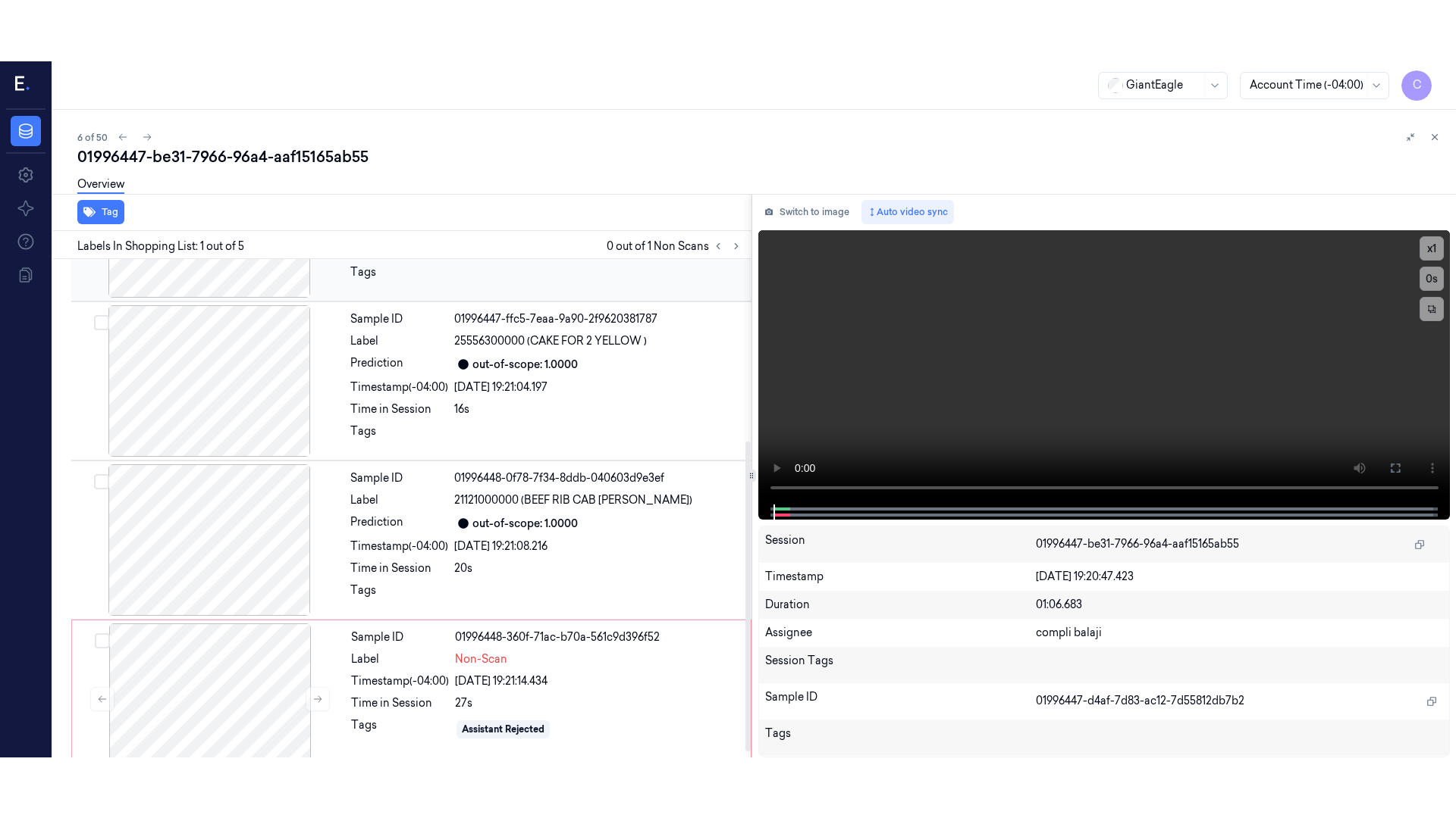
scroll to position [302, 0]
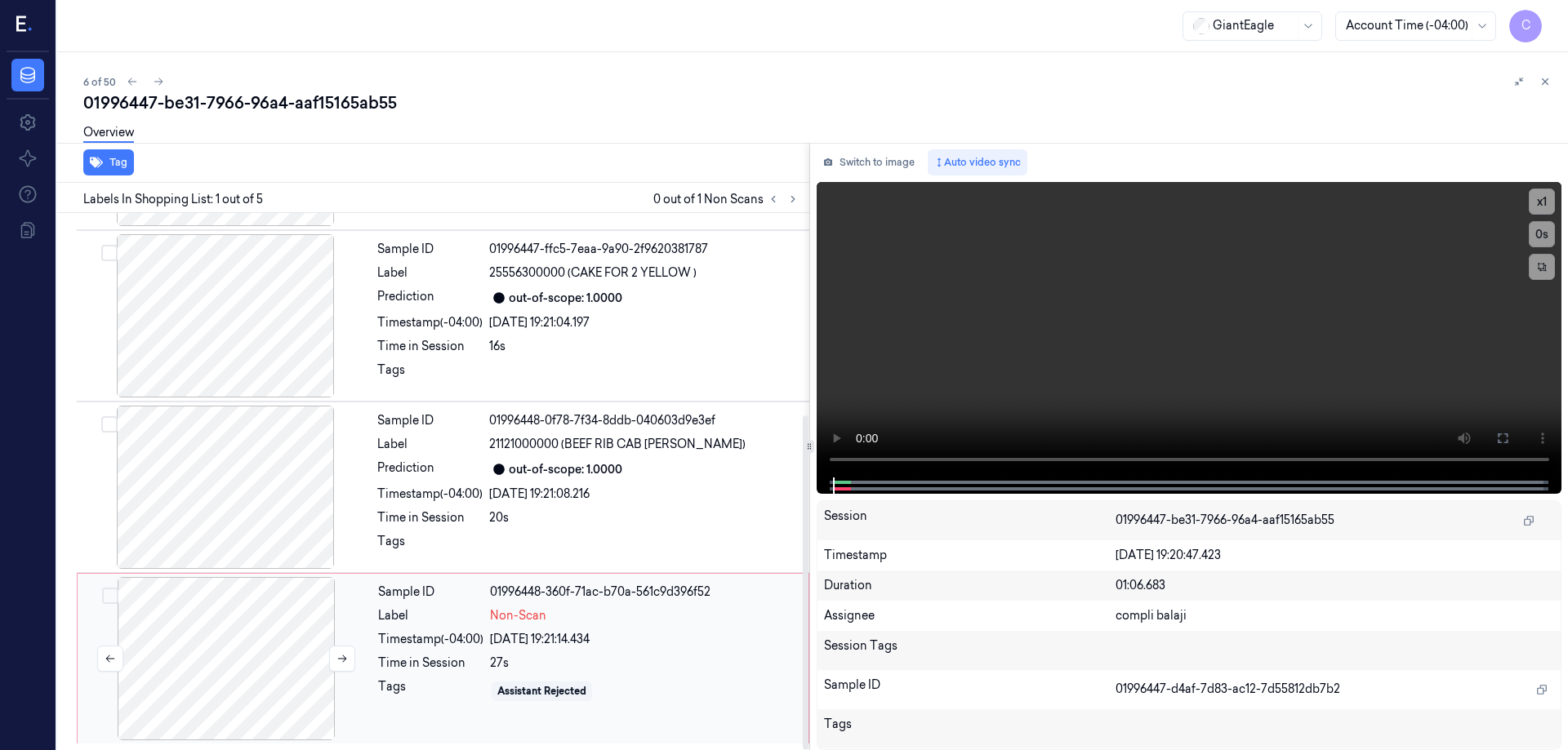
click at [269, 637] on div at bounding box center [226, 658] width 290 height 163
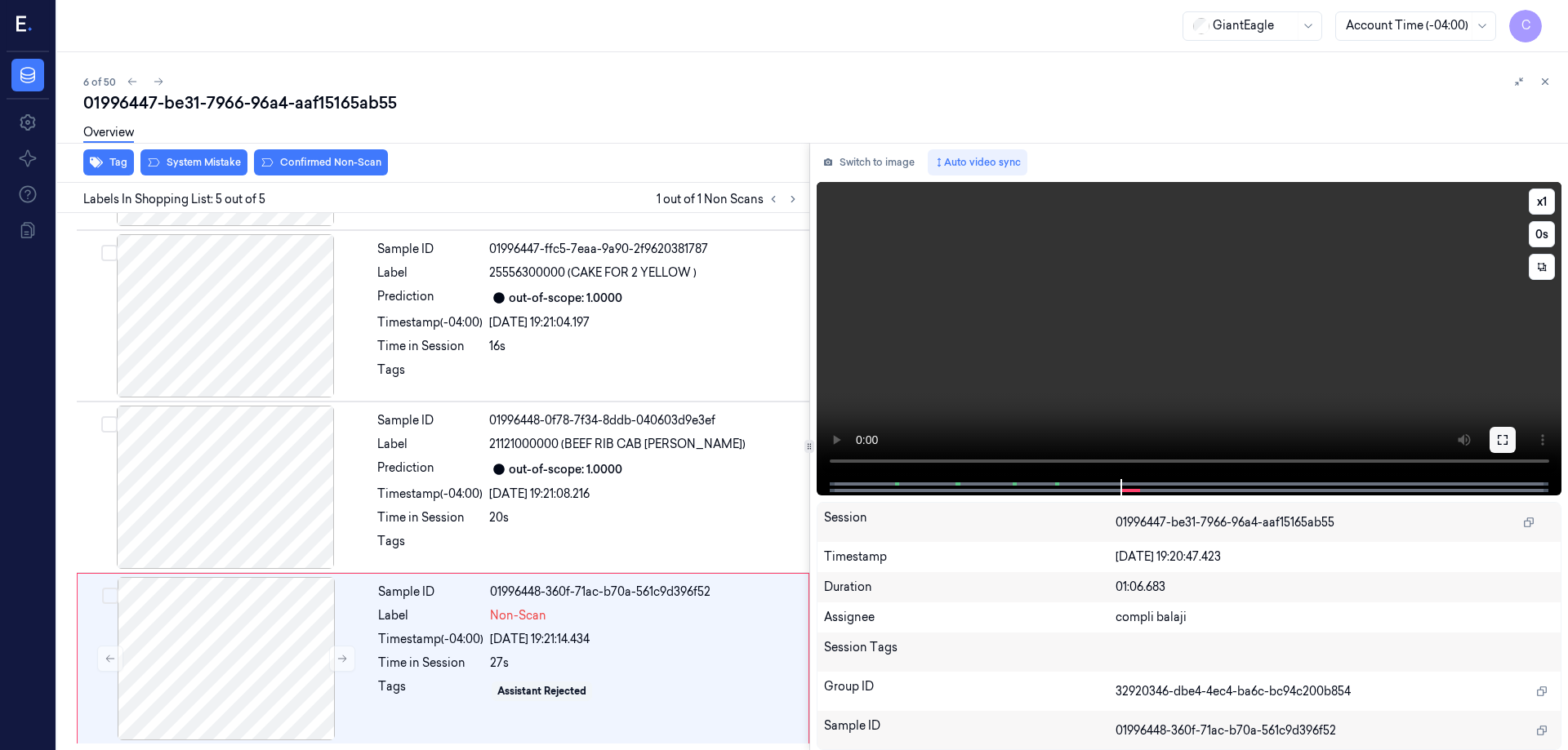
click at [1498, 435] on icon at bounding box center [1502, 440] width 13 height 13
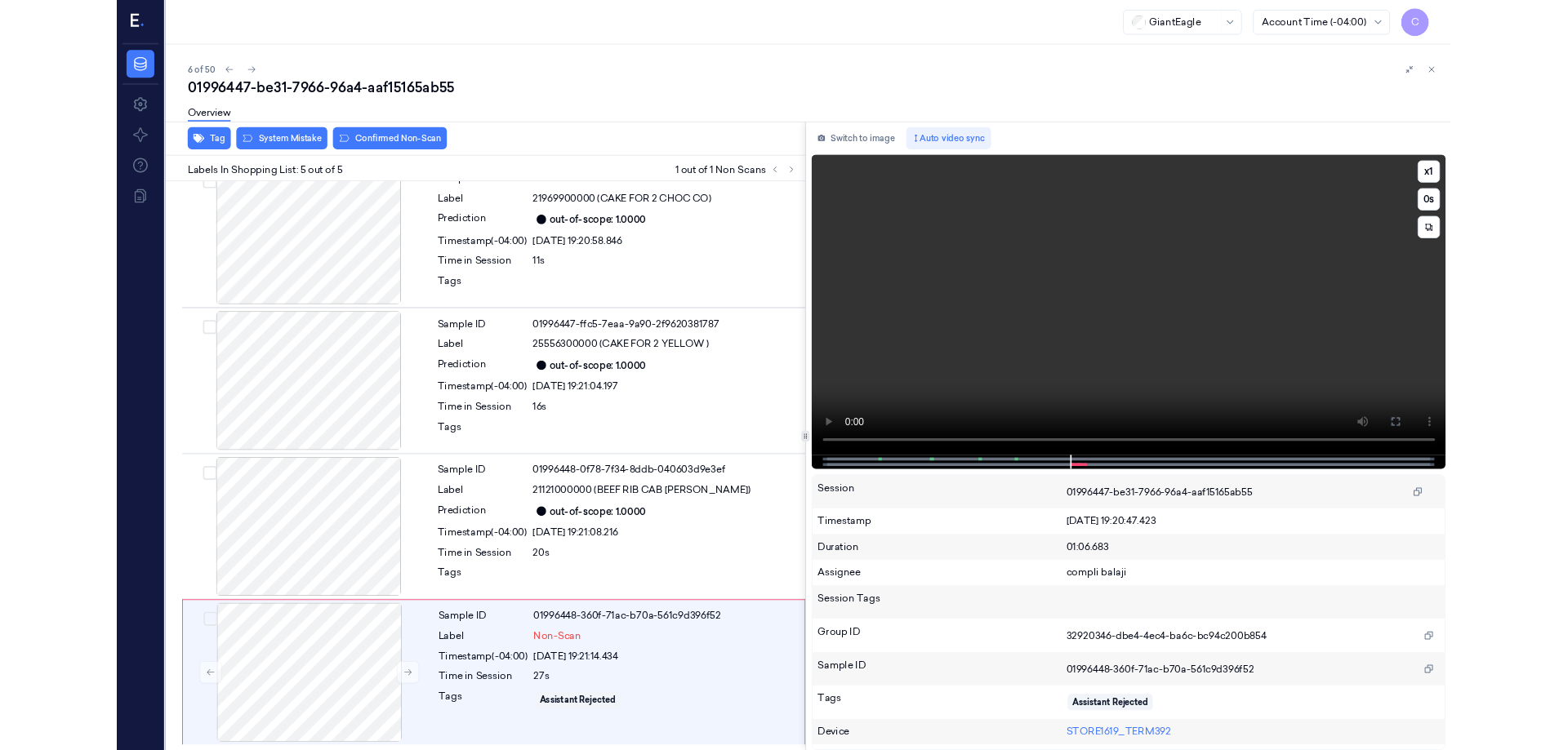
scroll to position [194, 0]
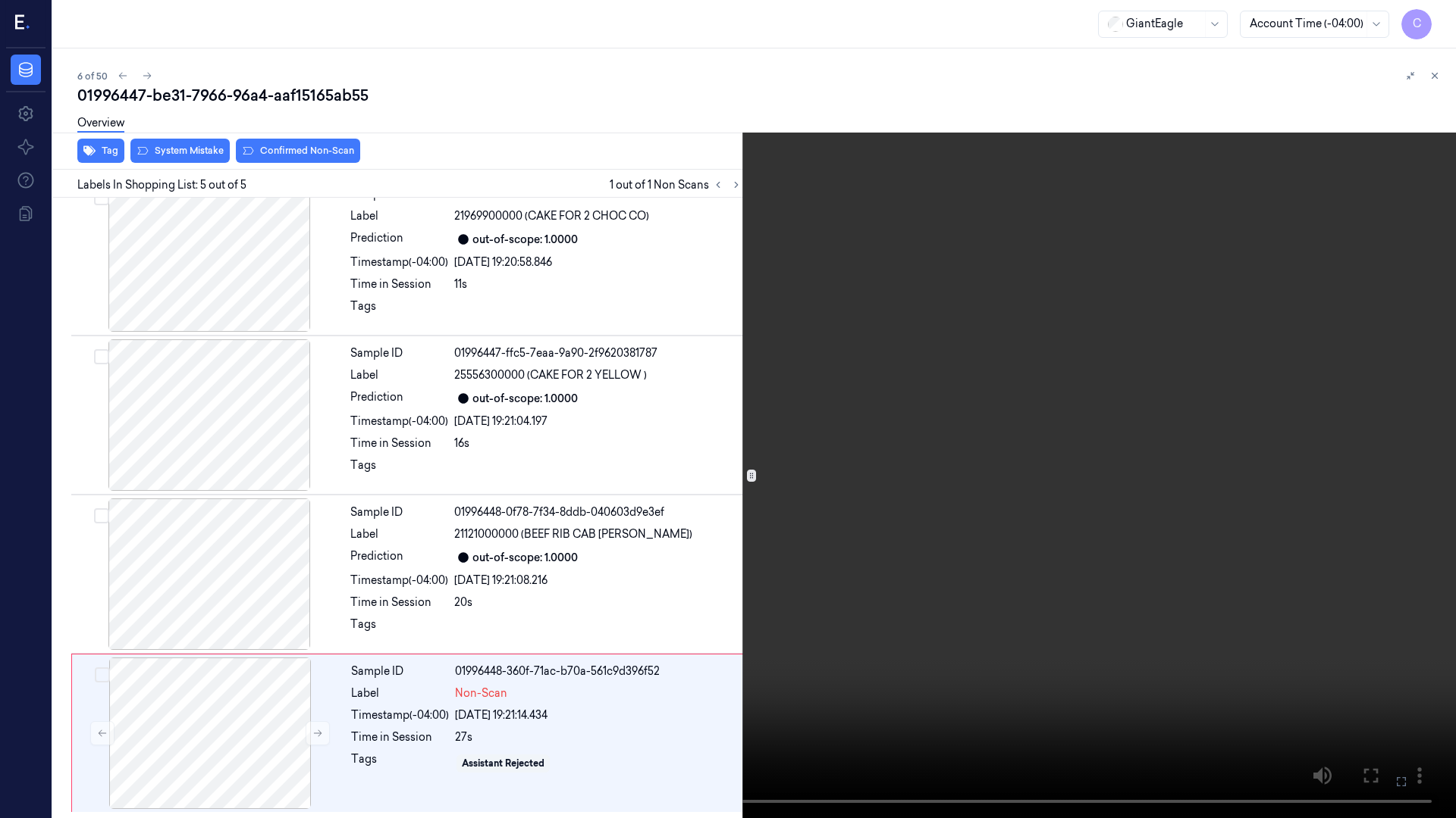
click at [0, 0] on icon at bounding box center [0, 0] width 0 height 0
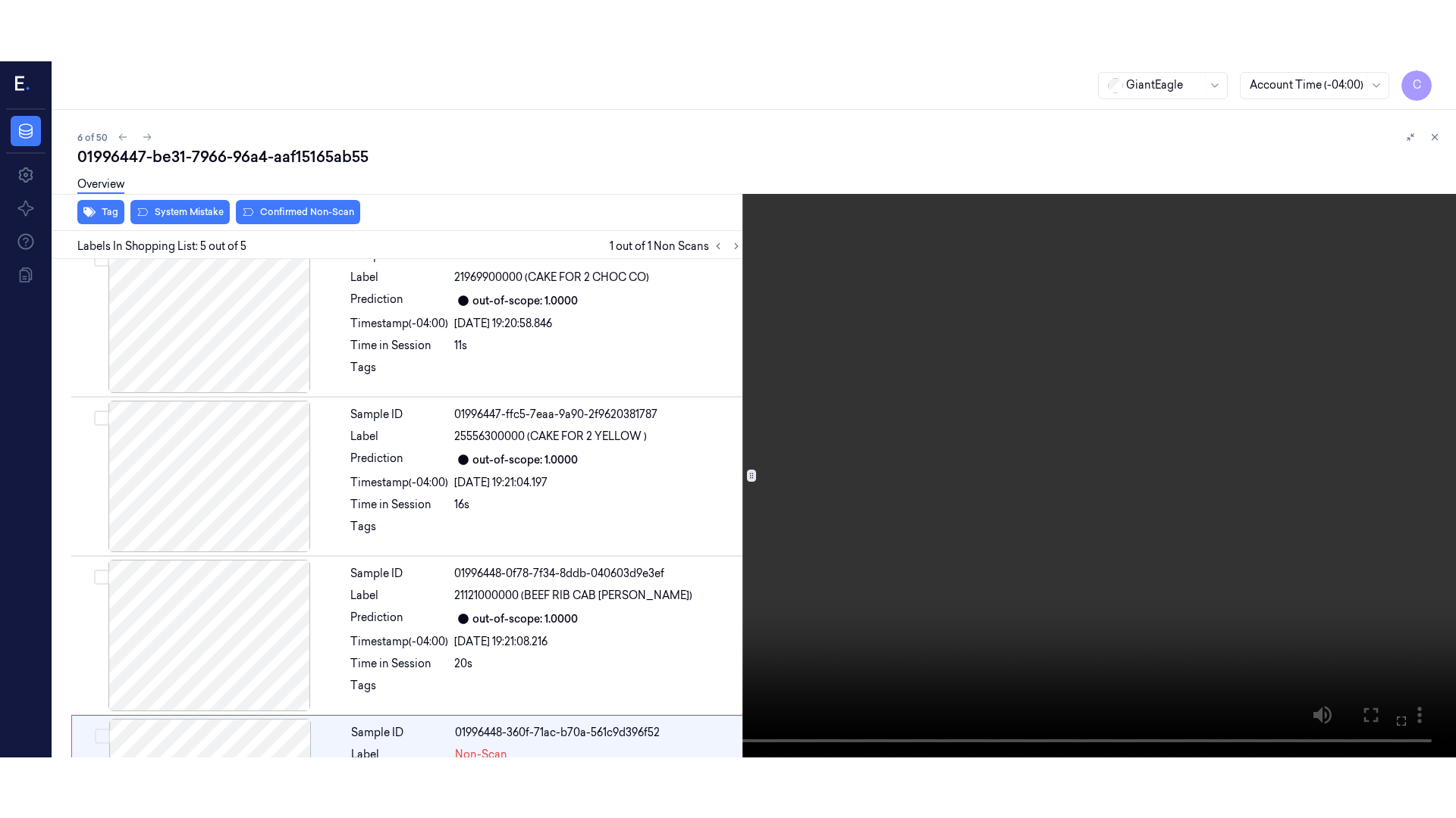
scroll to position [302, 0]
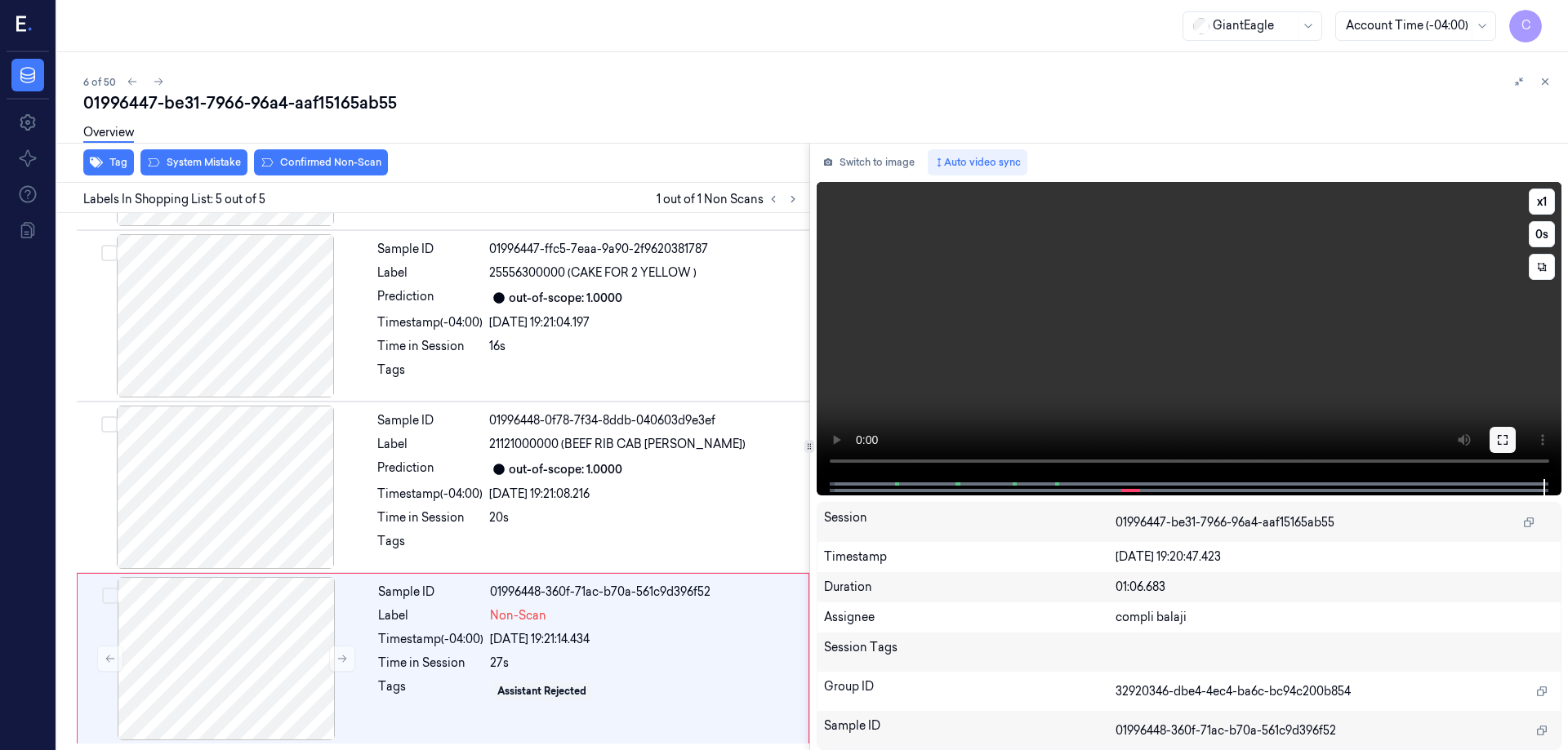
click at [1498, 444] on icon at bounding box center [1503, 440] width 10 height 10
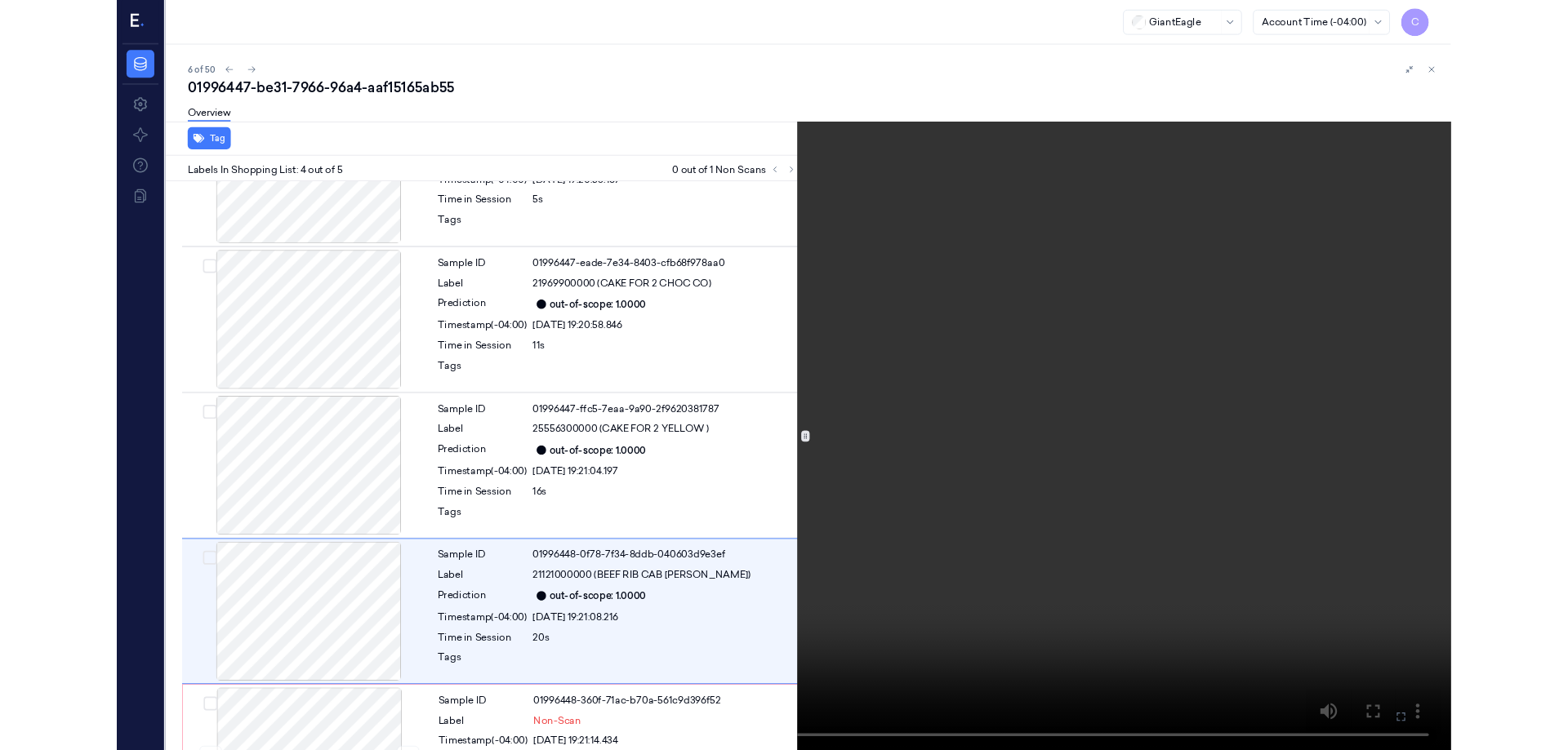
scroll to position [194, 0]
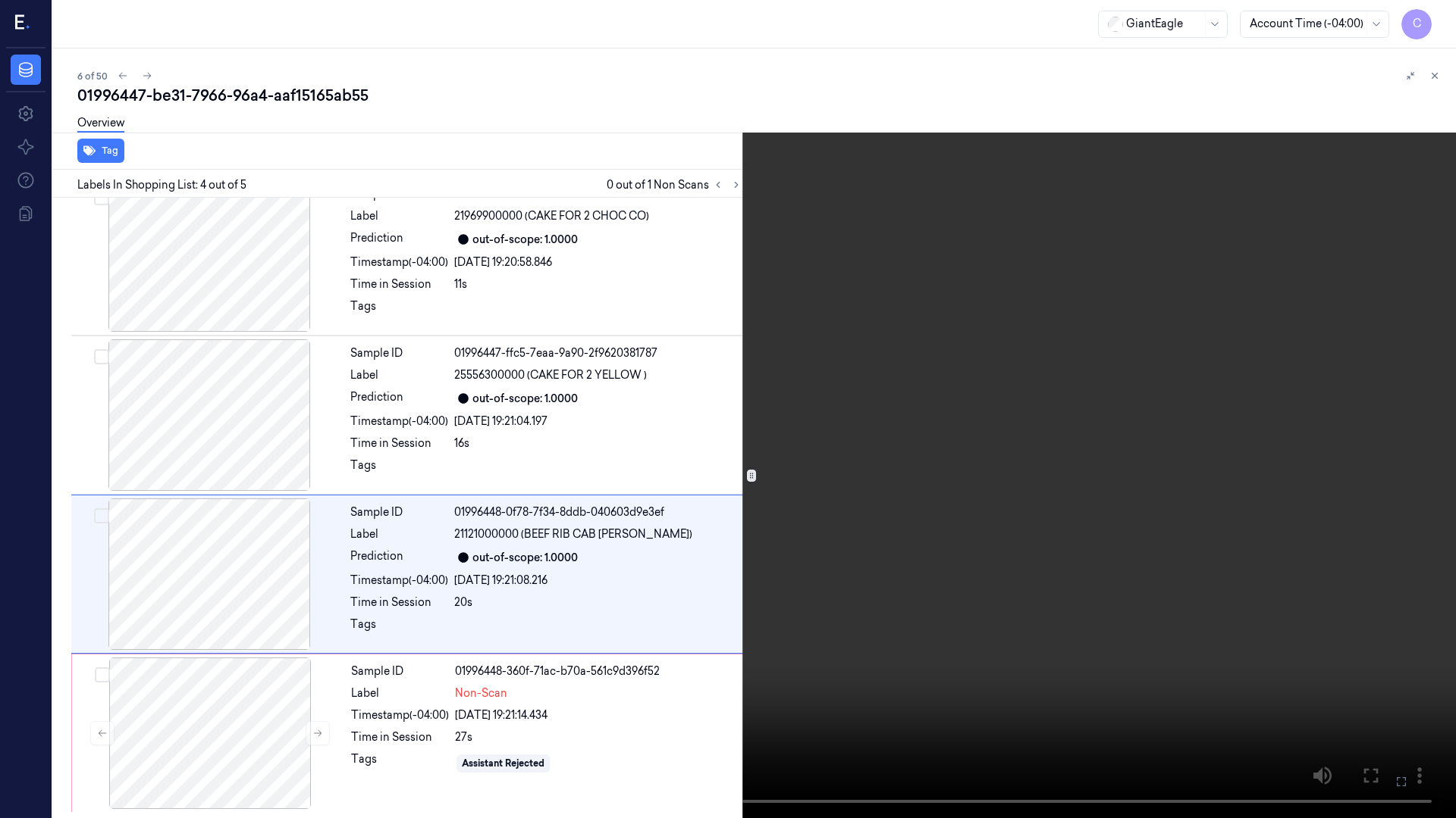
drag, startPoint x: 1401, startPoint y: 780, endPoint x: 1401, endPoint y: 689, distance: 91.0
click at [0, 0] on icon at bounding box center [0, 0] width 0 height 0
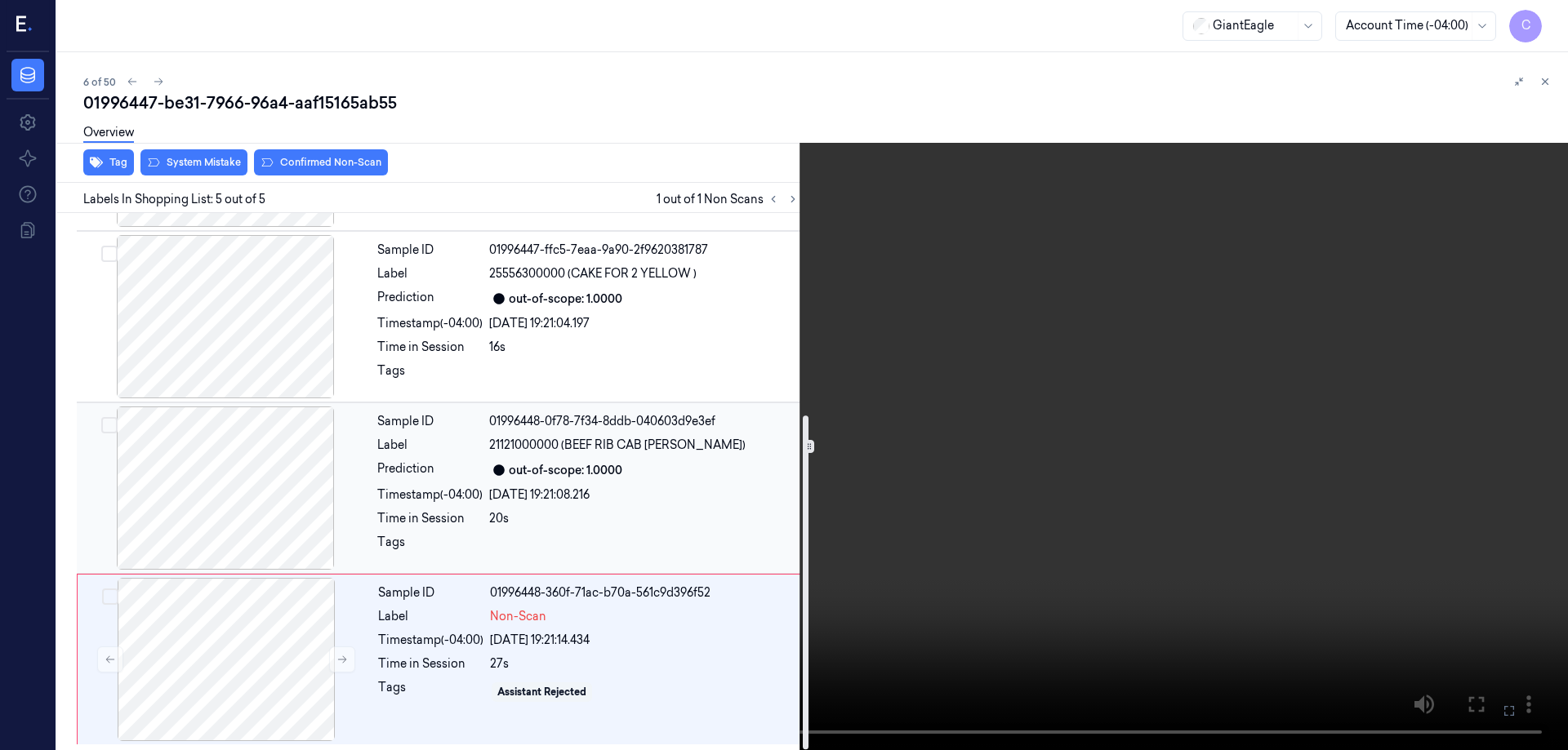
scroll to position [325, 0]
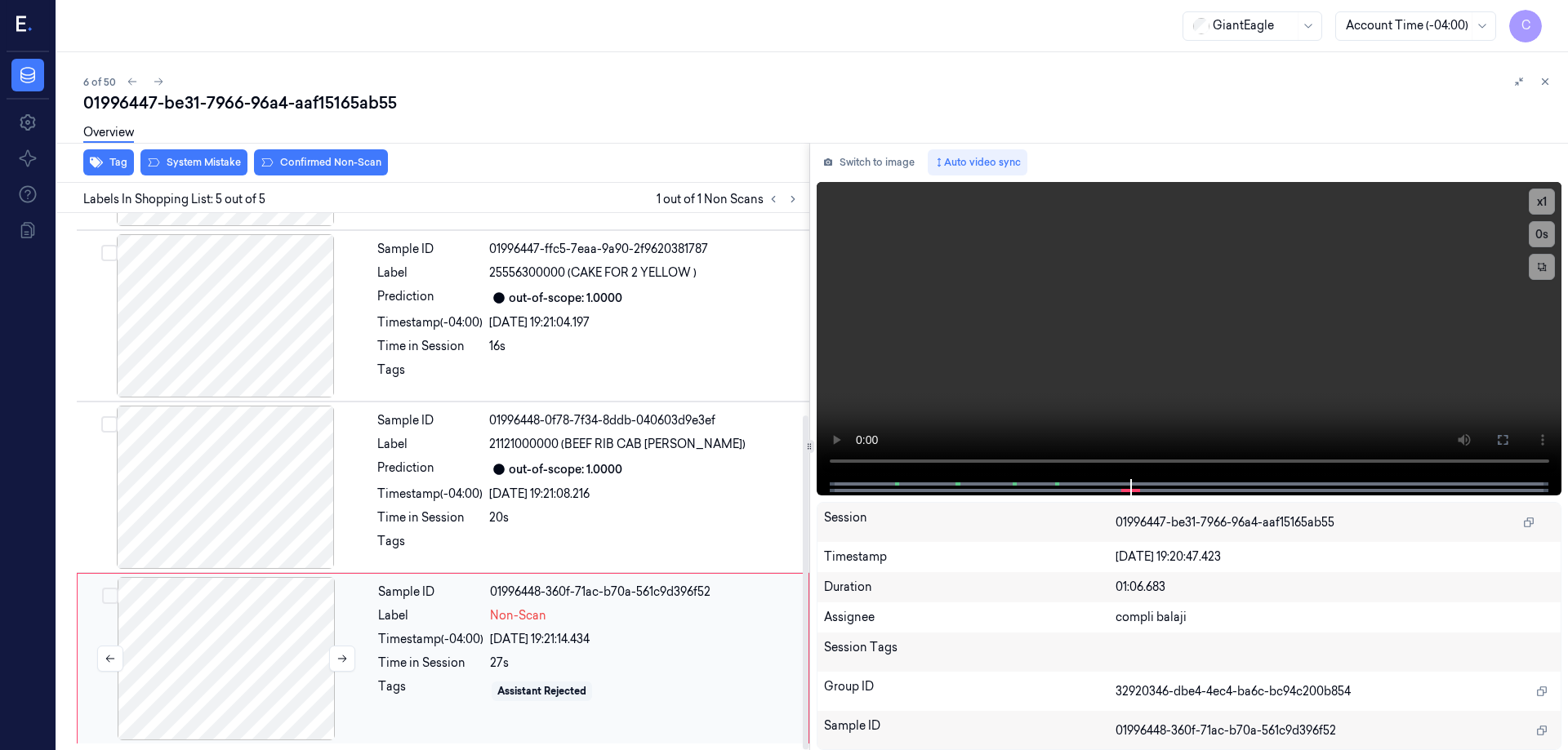
click at [242, 617] on div at bounding box center [226, 658] width 290 height 163
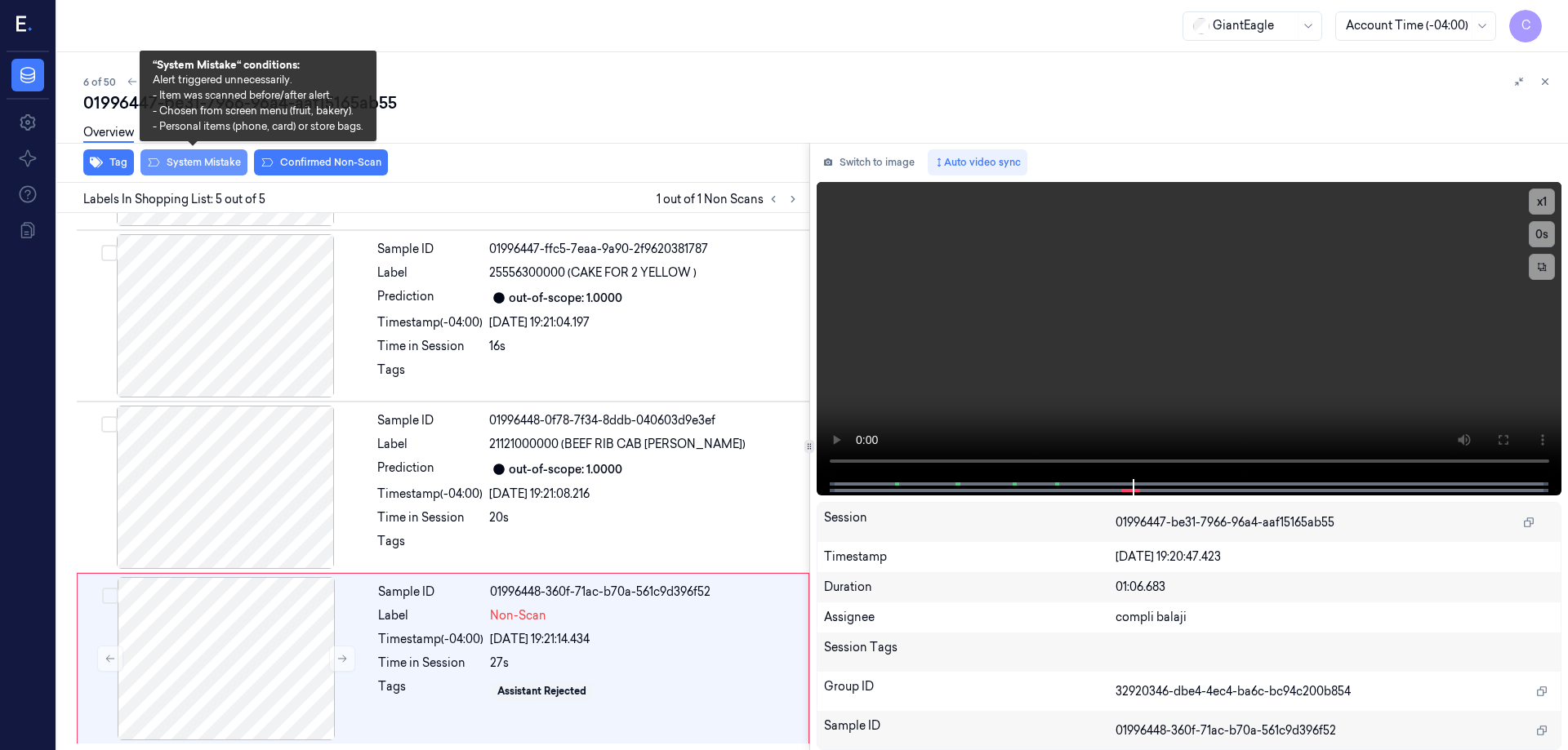
click at [210, 165] on button "System Mistake" at bounding box center [194, 162] width 107 height 26
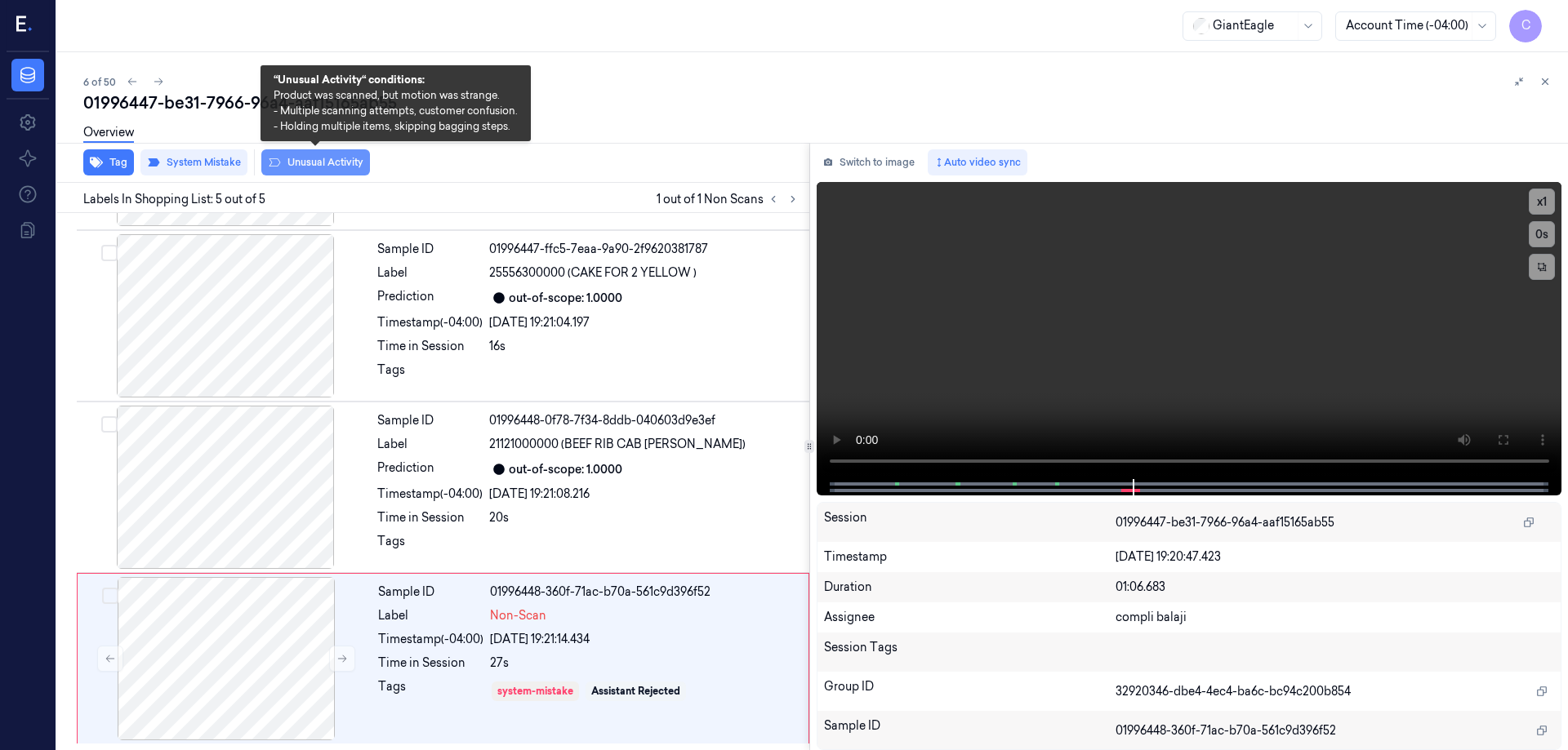
click at [323, 165] on button "Unusual Activity" at bounding box center [315, 162] width 109 height 26
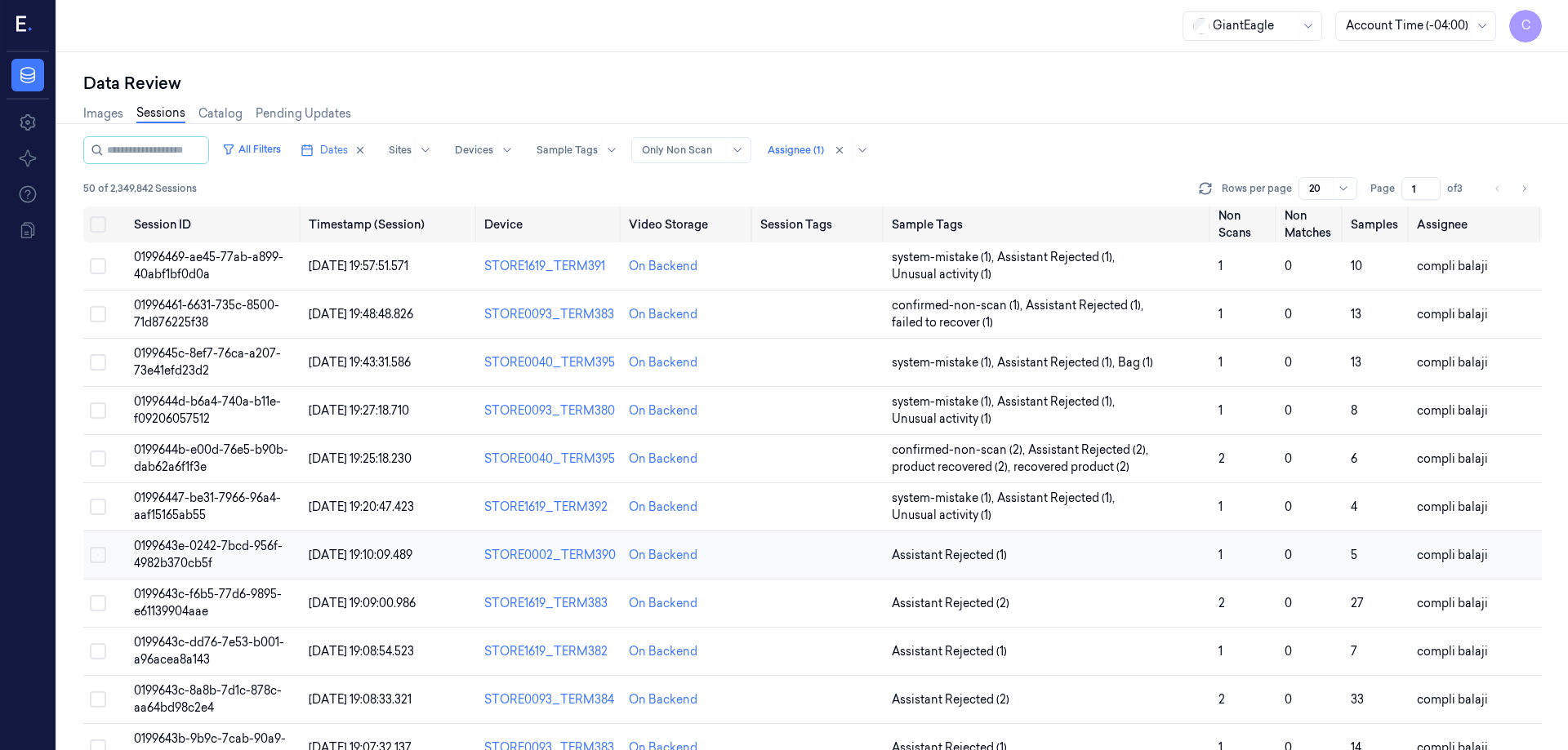
click at [233, 547] on span "0199643e-0242-7bcd-956f-4982b370cb5f" at bounding box center [208, 554] width 148 height 32
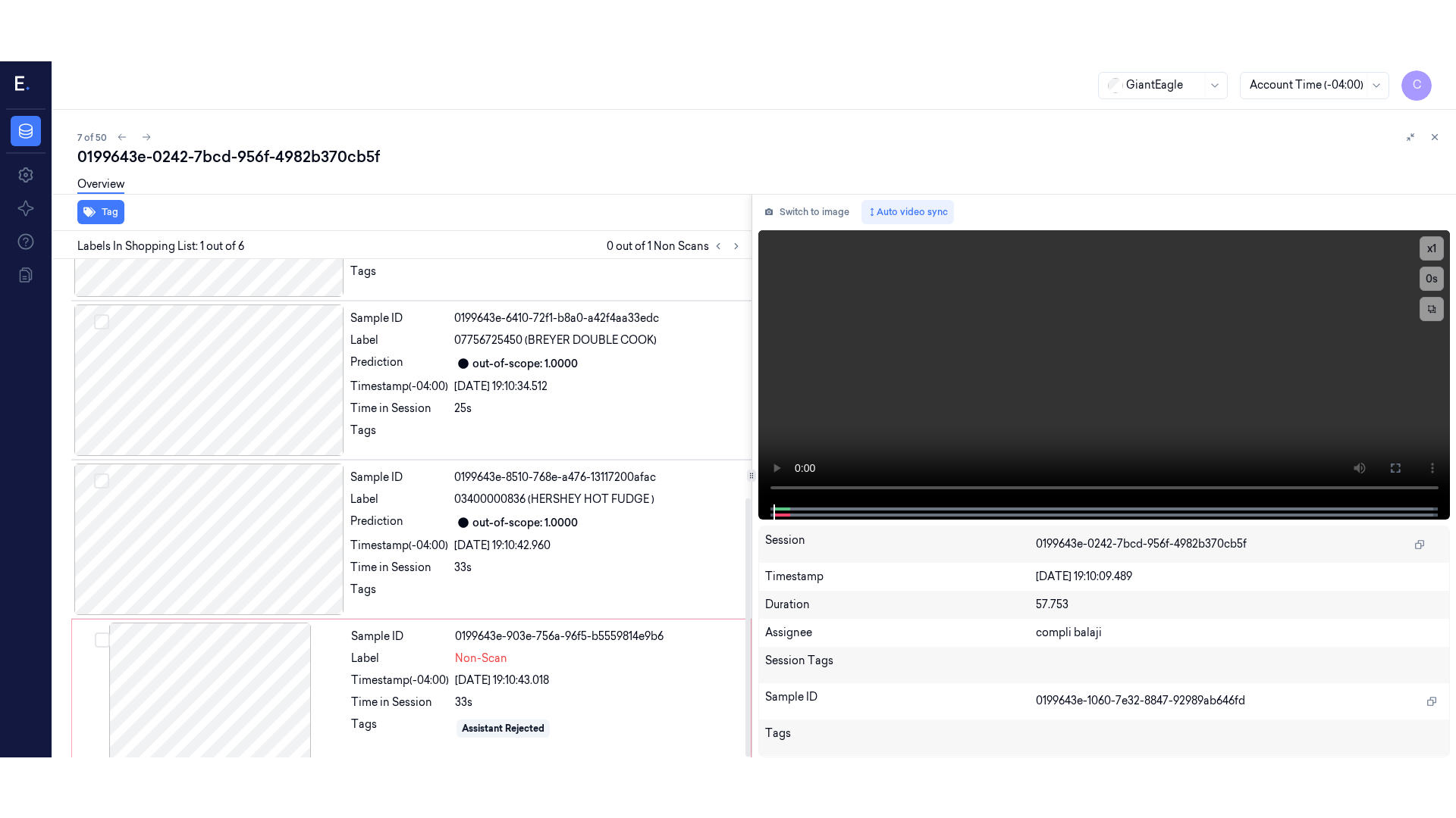
scroll to position [460, 0]
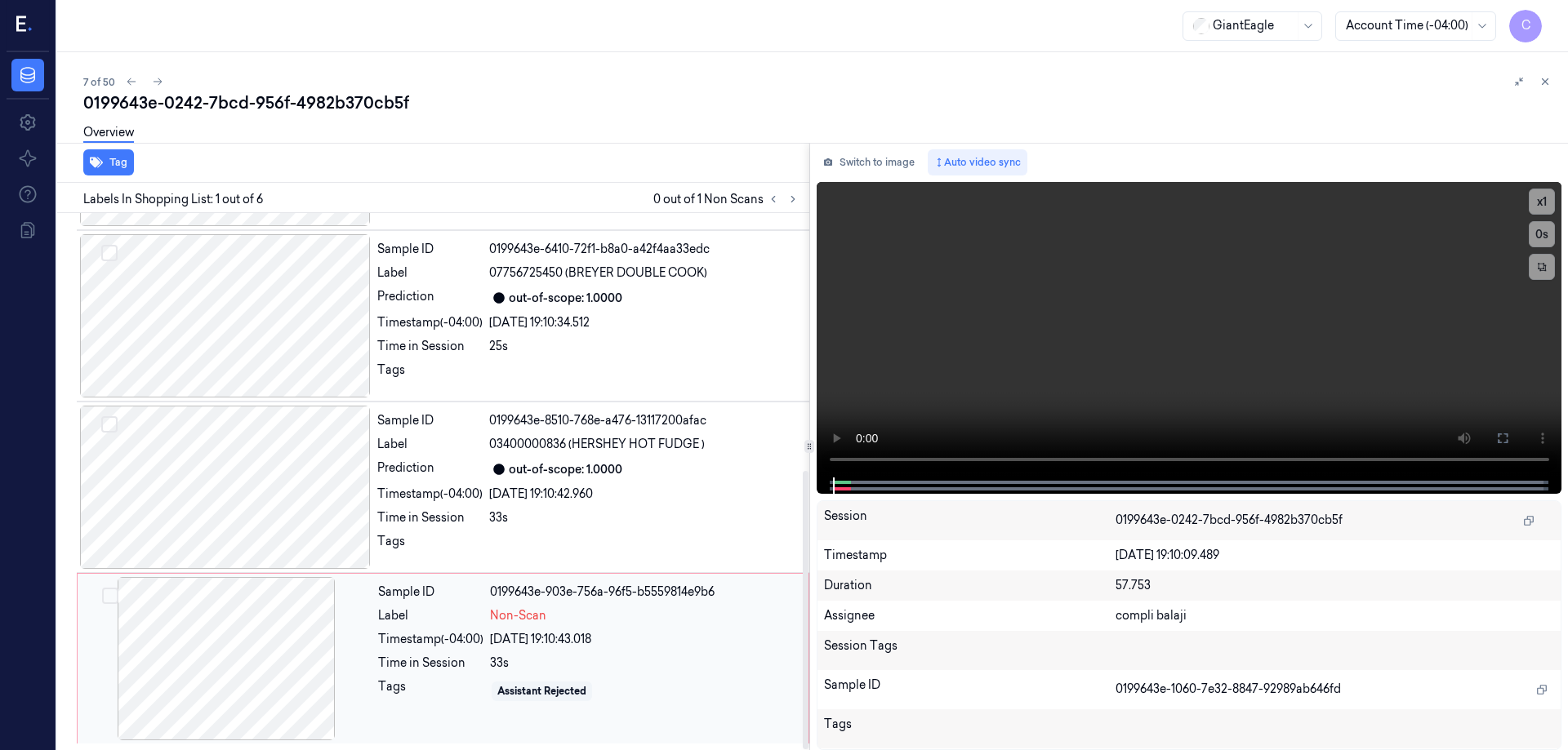
click at [243, 667] on div at bounding box center [226, 658] width 290 height 163
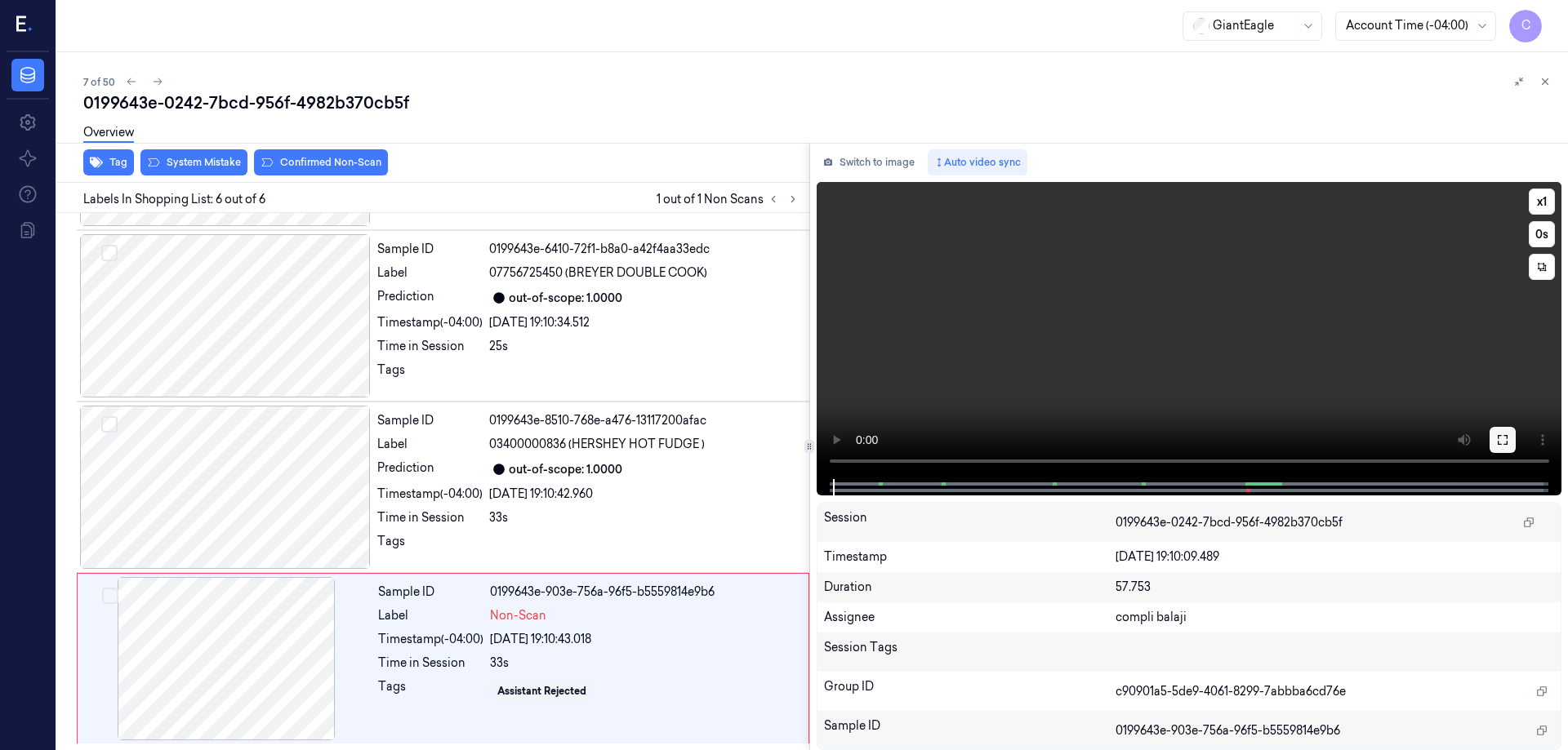
click at [1501, 439] on icon at bounding box center [1502, 440] width 13 height 13
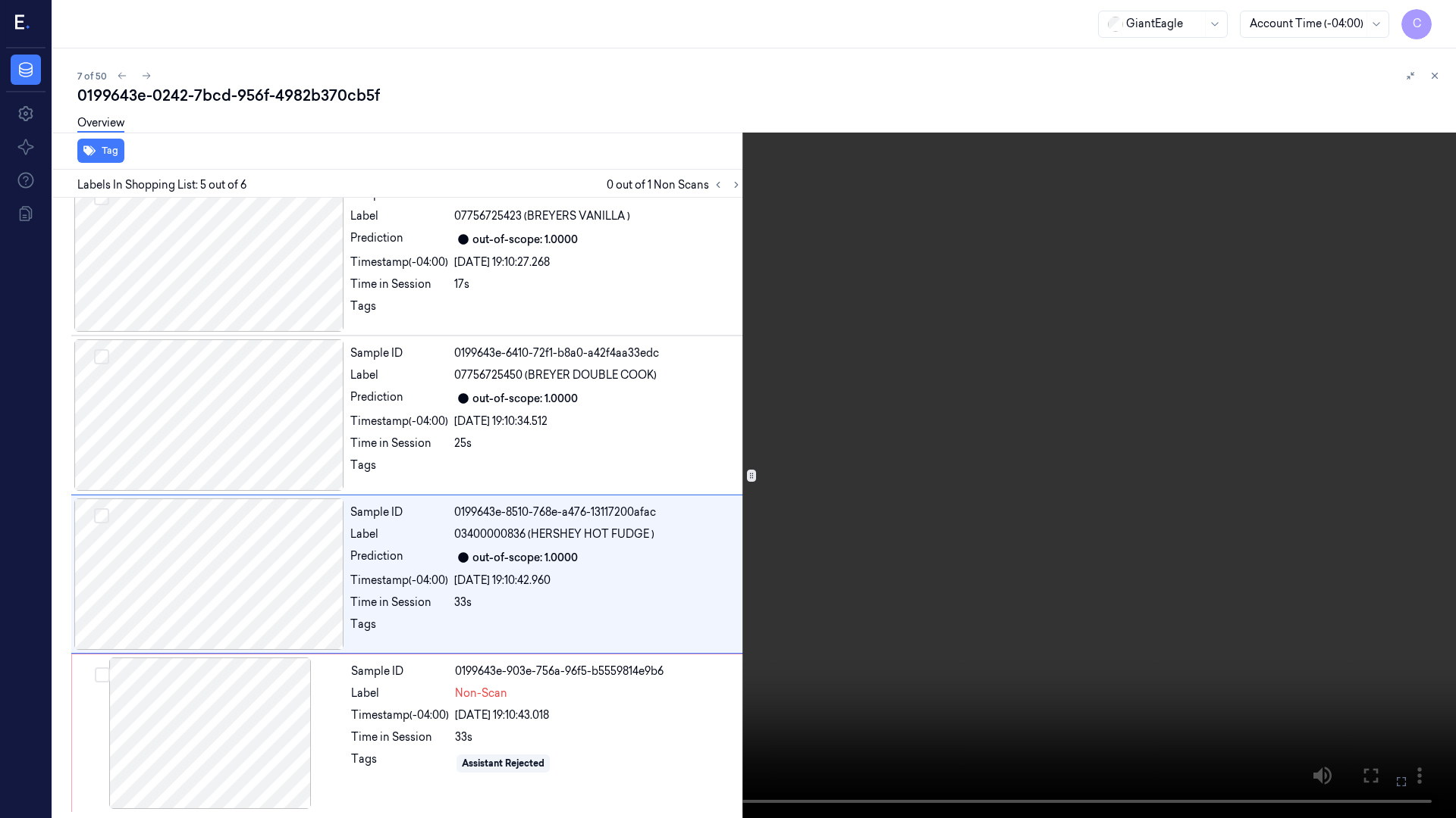
click at [0, 0] on icon at bounding box center [0, 0] width 0 height 0
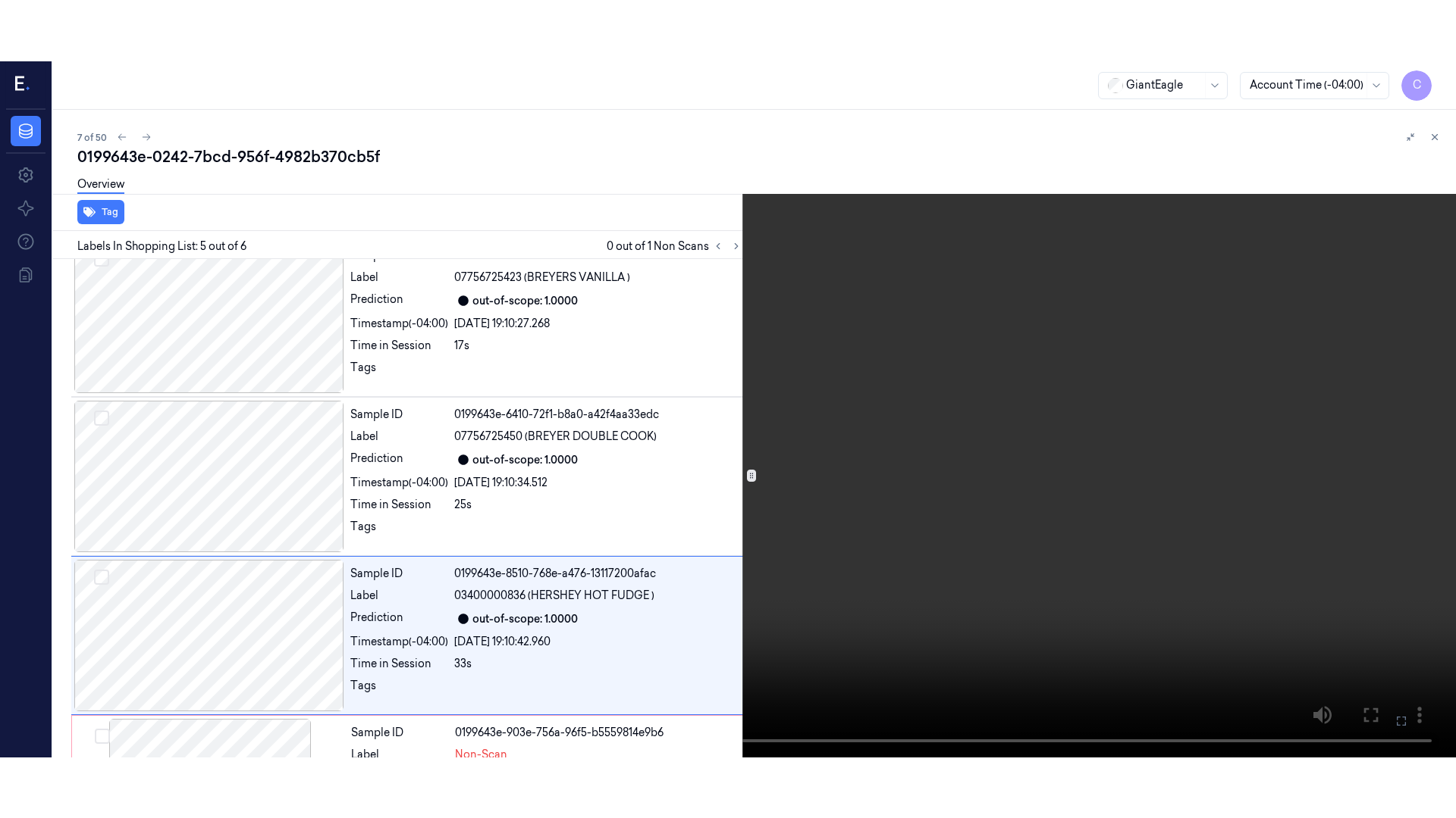
scroll to position [460, 0]
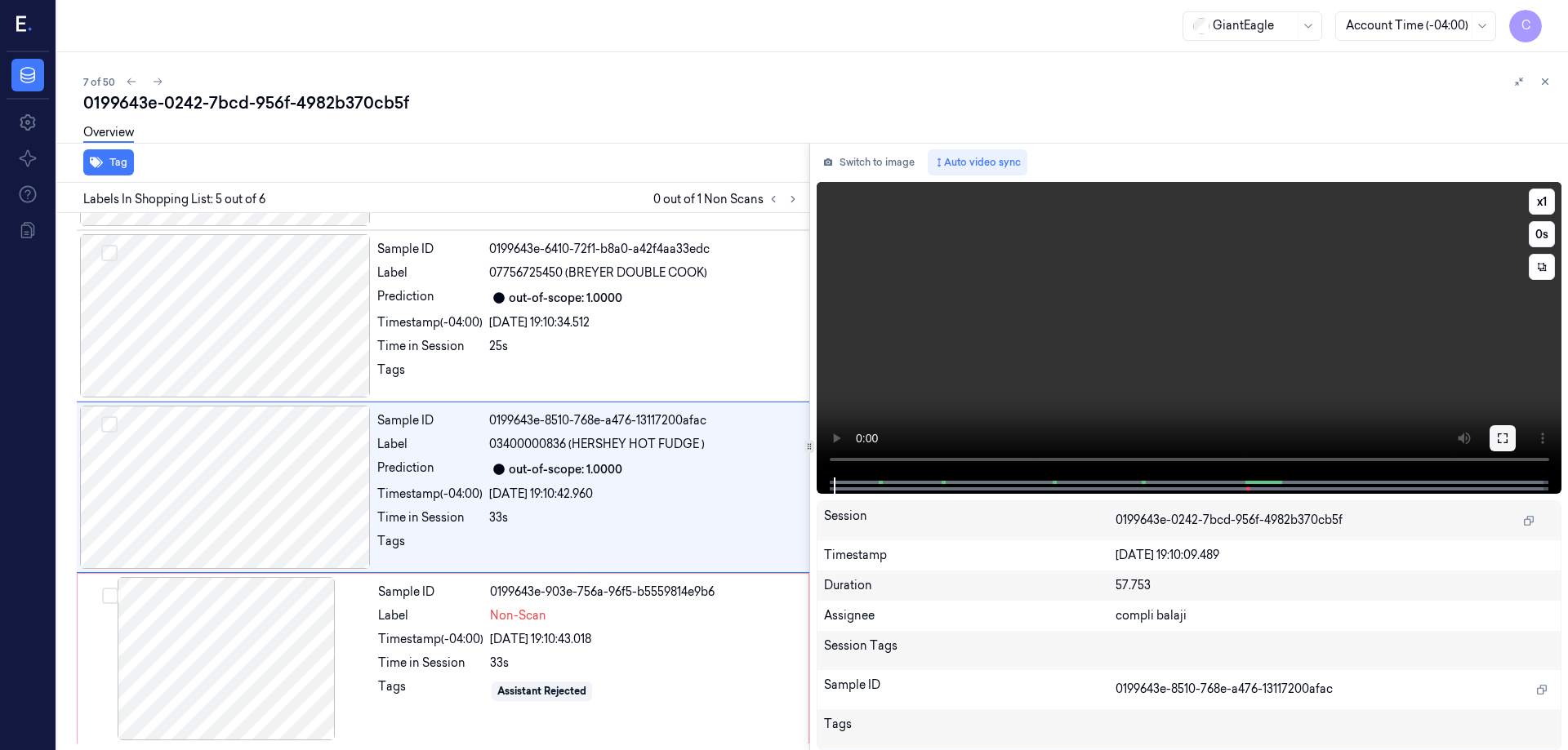
click at [1498, 435] on icon at bounding box center [1503, 439] width 10 height 10
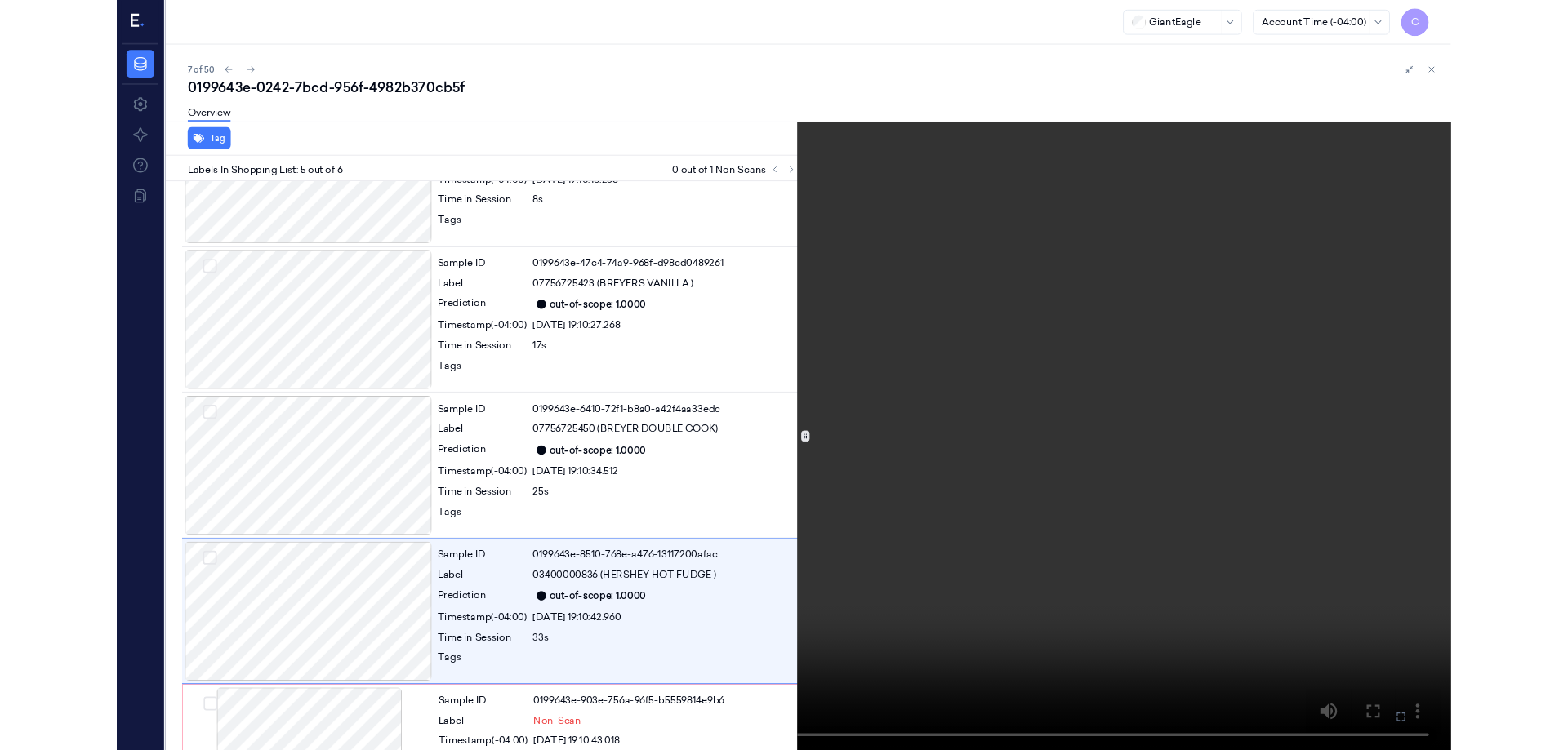
scroll to position [365, 0]
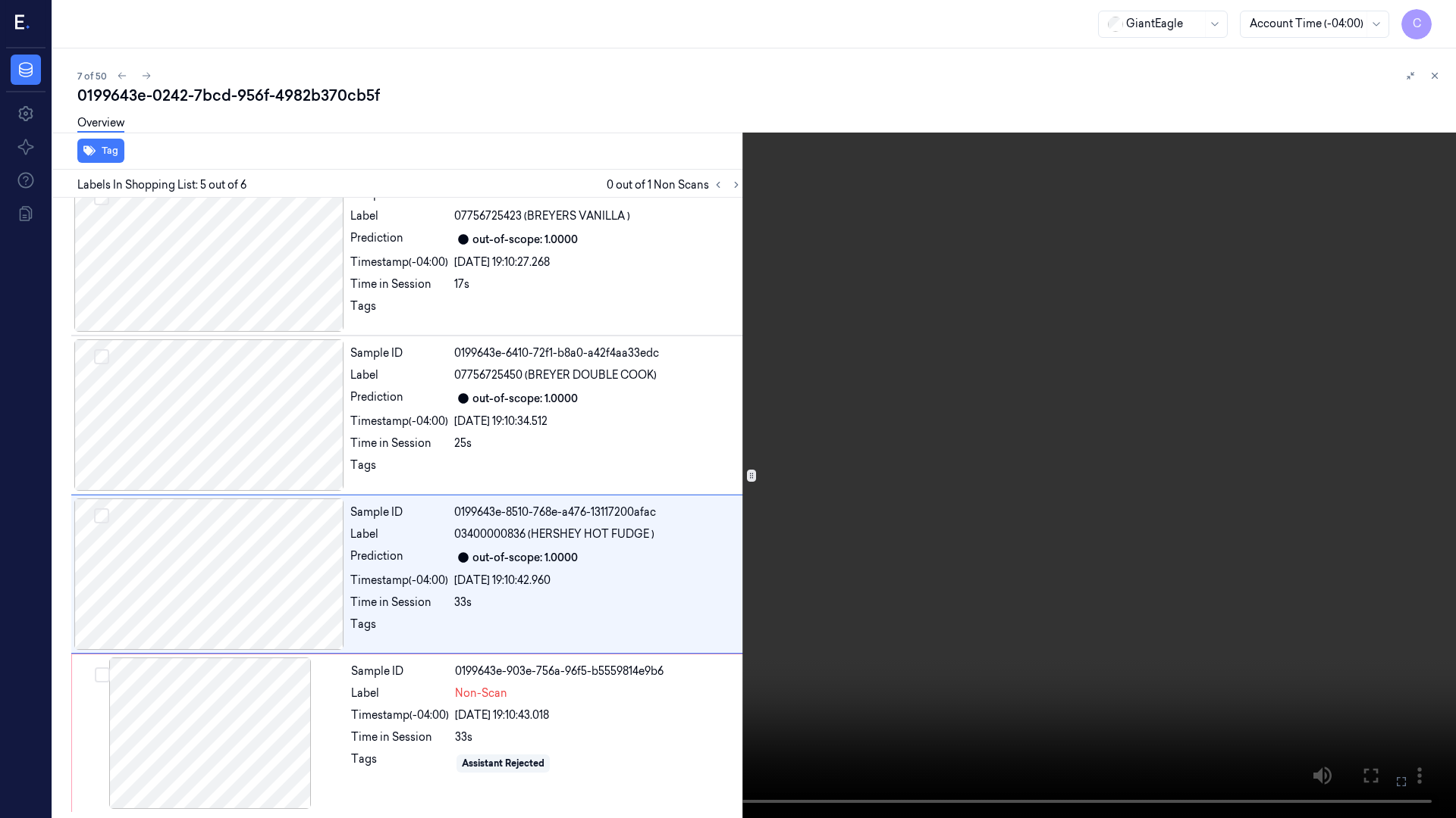
click at [0, 0] on icon at bounding box center [0, 0] width 0 height 0
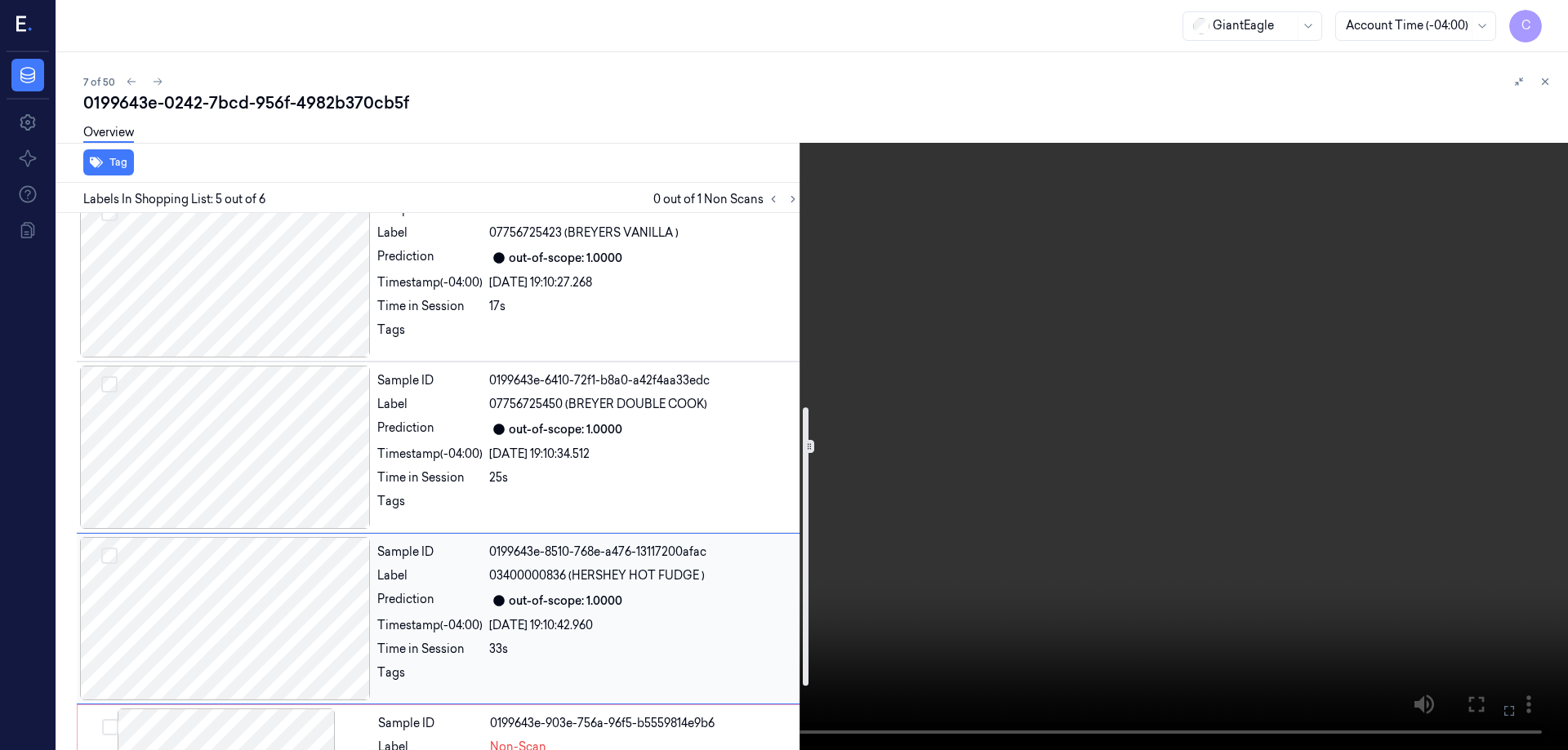
scroll to position [496, 0]
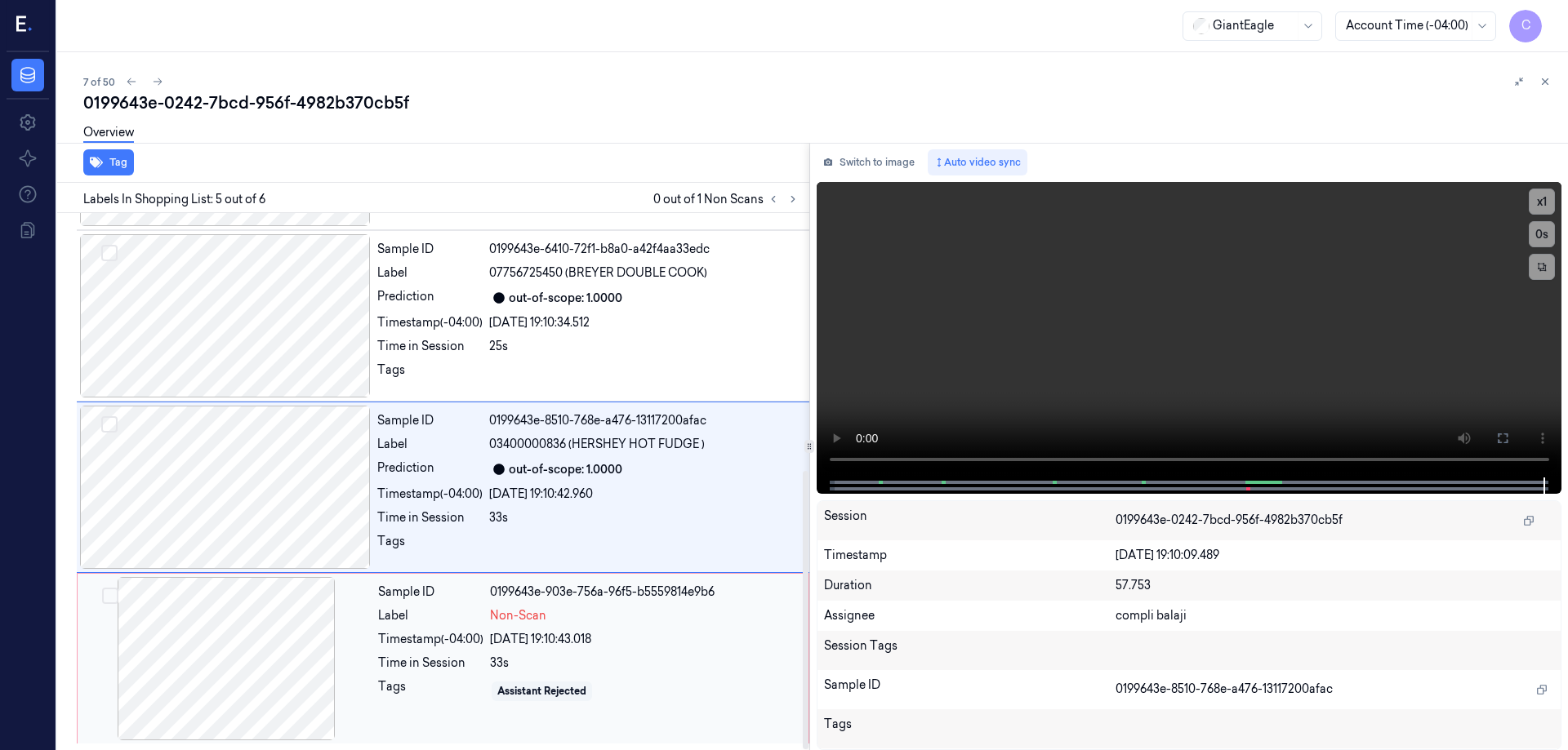
click at [195, 619] on div at bounding box center [226, 658] width 290 height 163
click at [198, 637] on div at bounding box center [226, 658] width 290 height 163
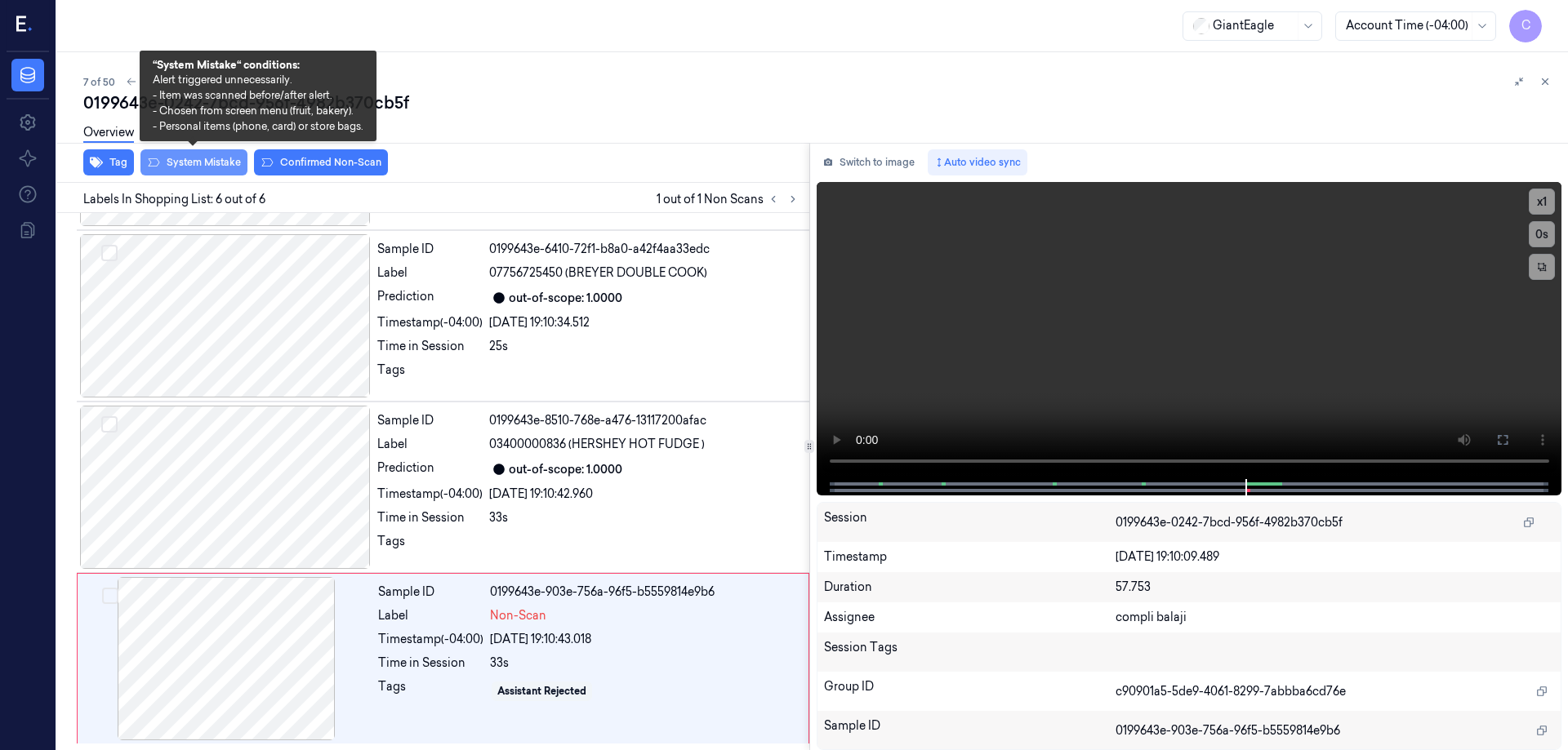
click at [203, 159] on button "System Mistake" at bounding box center [194, 162] width 107 height 26
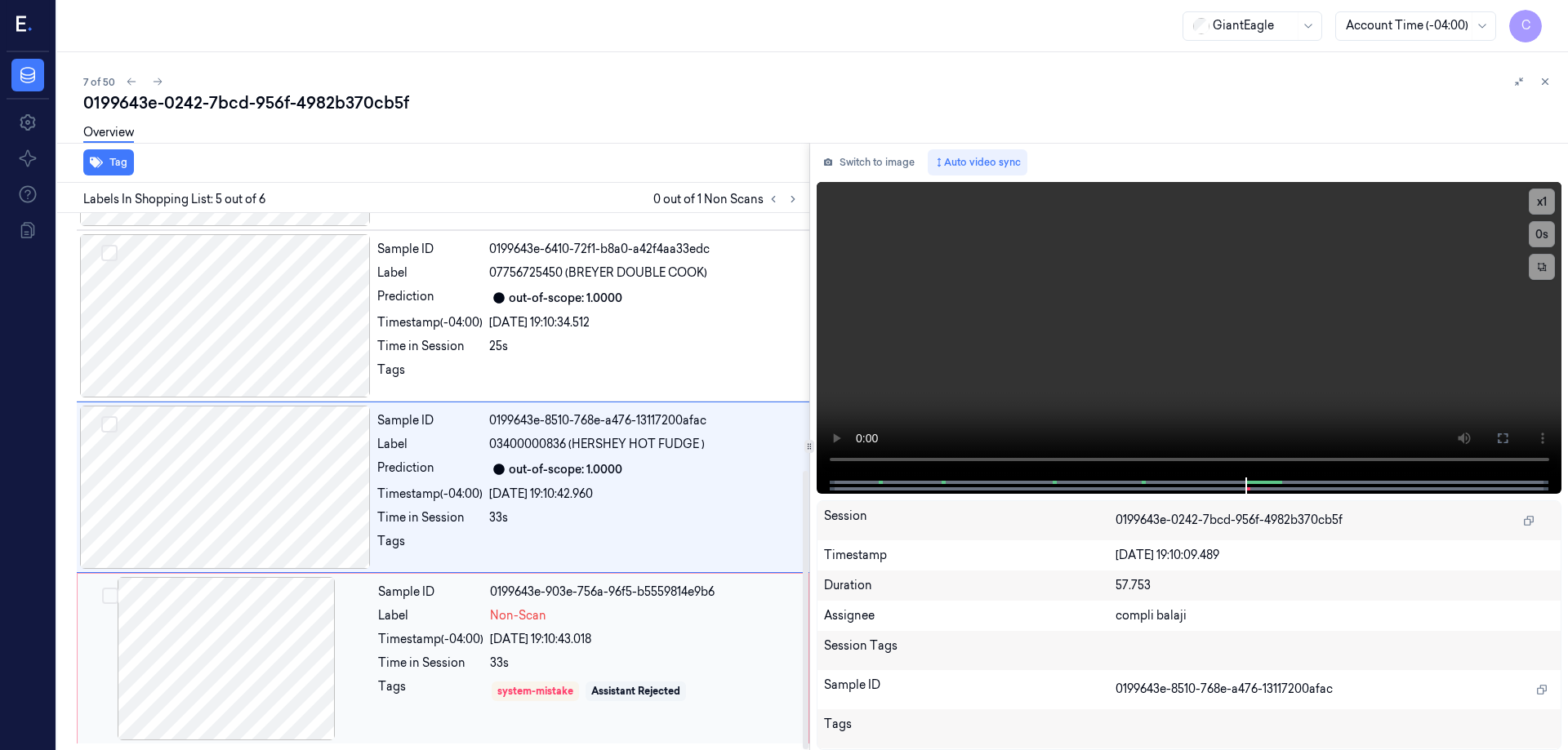
click at [195, 641] on div at bounding box center [226, 658] width 290 height 163
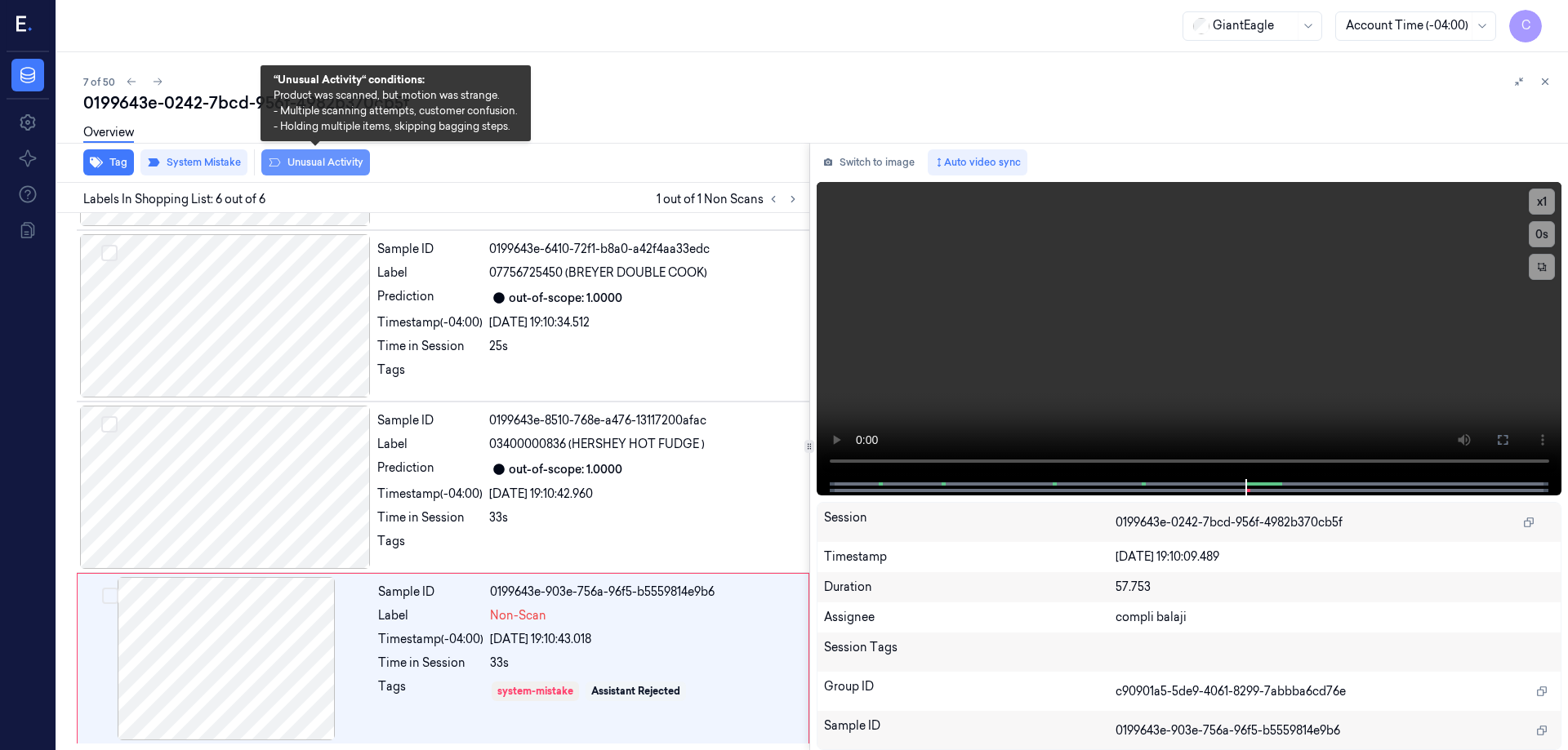
click at [310, 160] on button "Unusual Activity" at bounding box center [315, 162] width 109 height 26
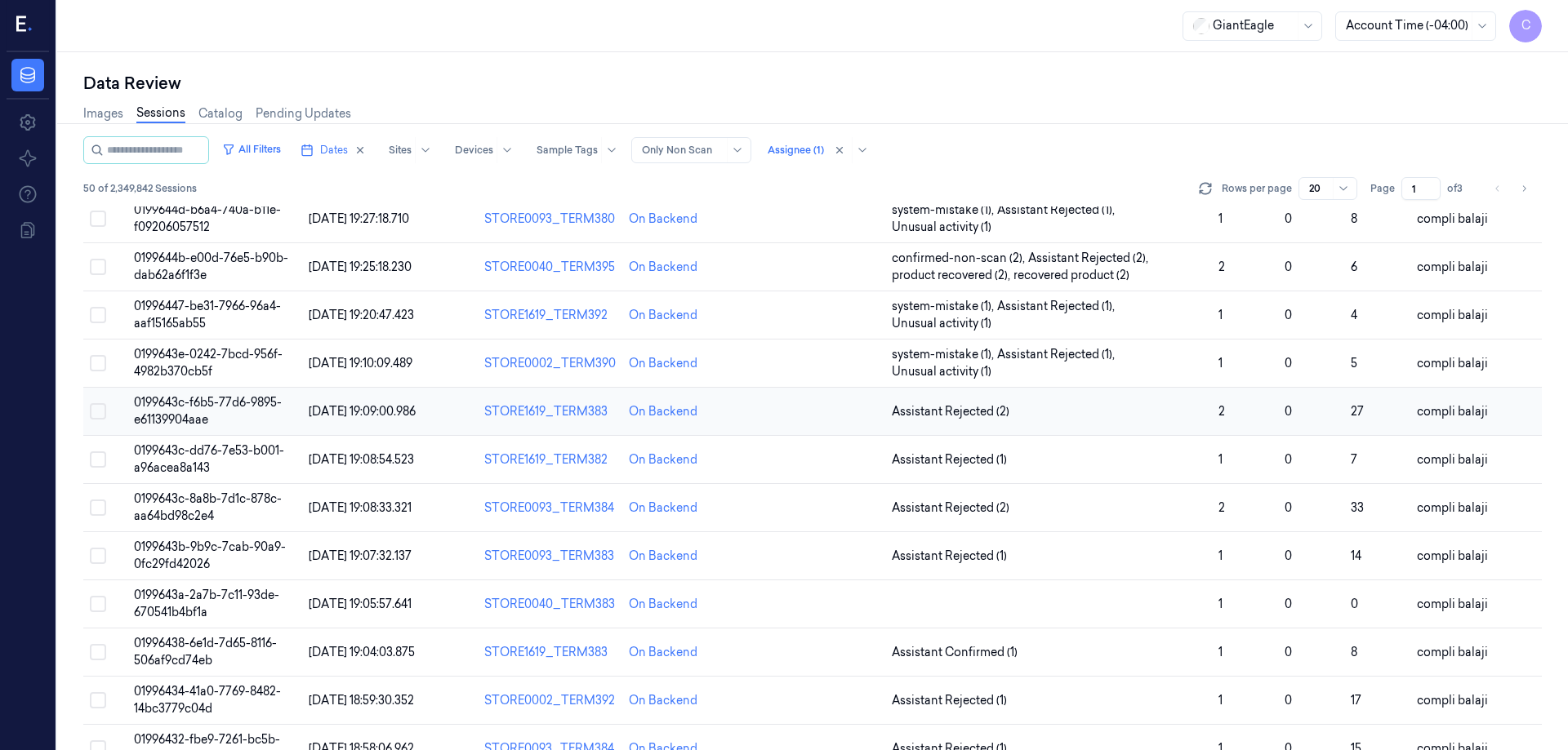
scroll to position [163, 0]
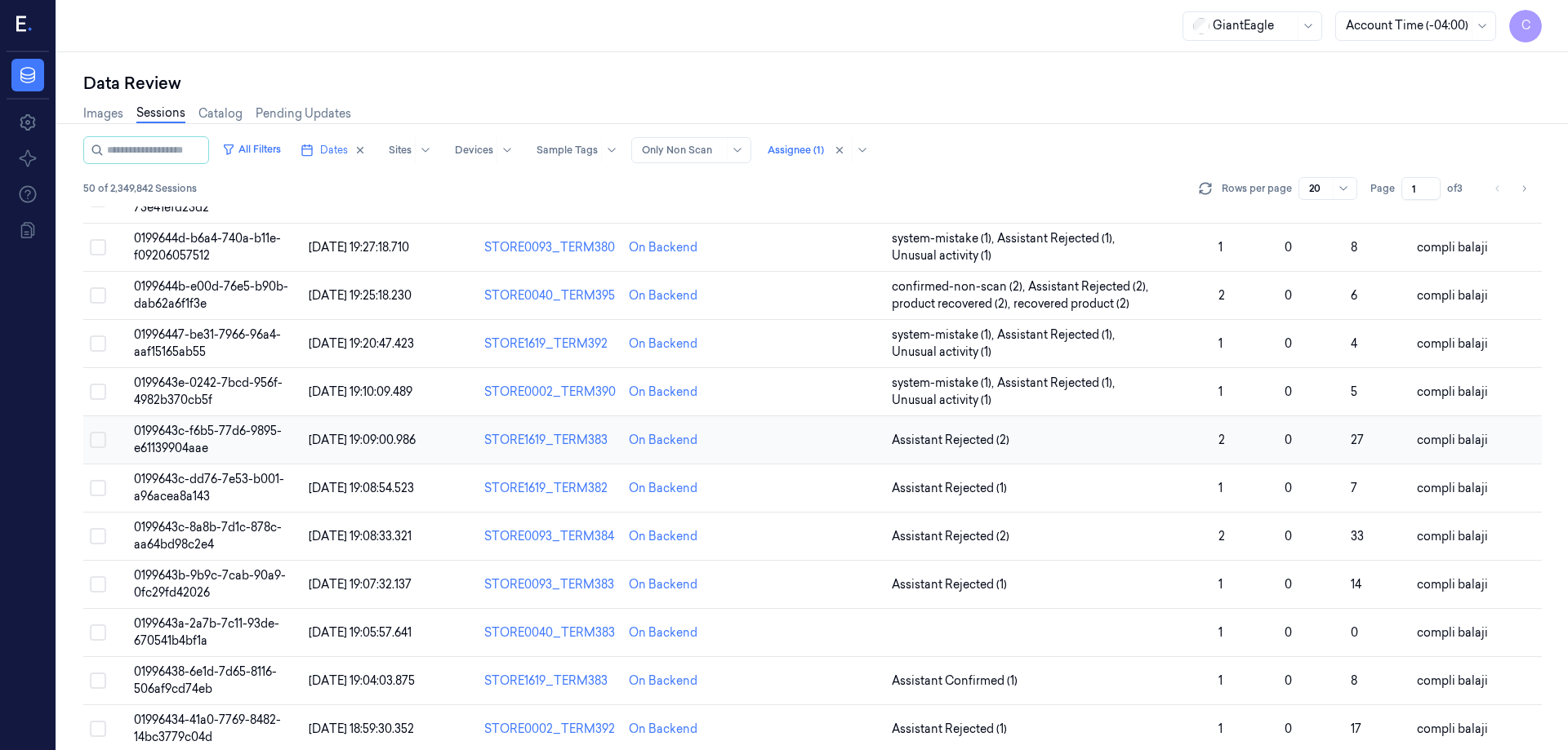
click at [247, 426] on span "0199643c-f6b5-77d6-9895-e61139904aae" at bounding box center [208, 440] width 148 height 32
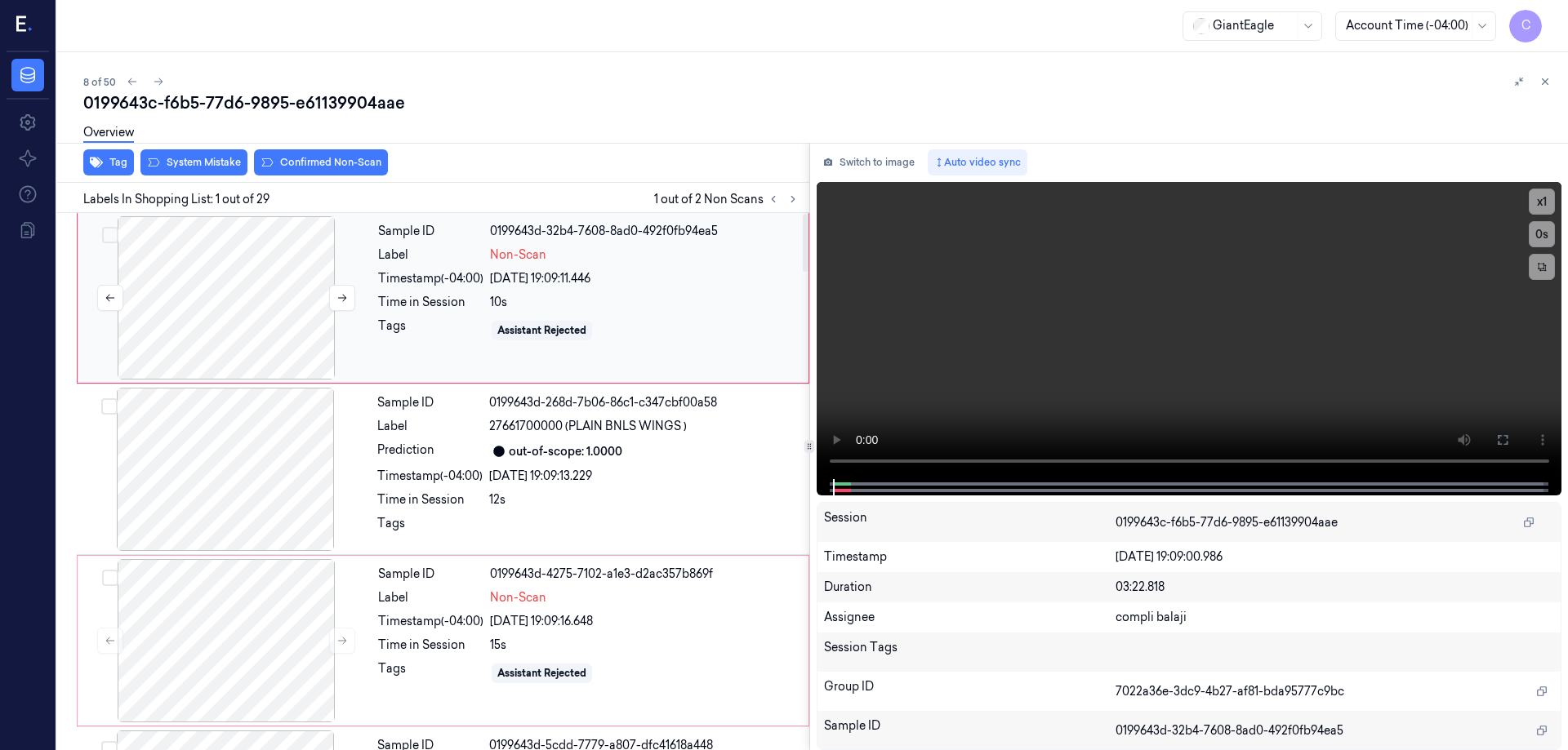
click at [247, 300] on div at bounding box center [226, 297] width 290 height 163
click at [1499, 441] on icon at bounding box center [1502, 440] width 13 height 13
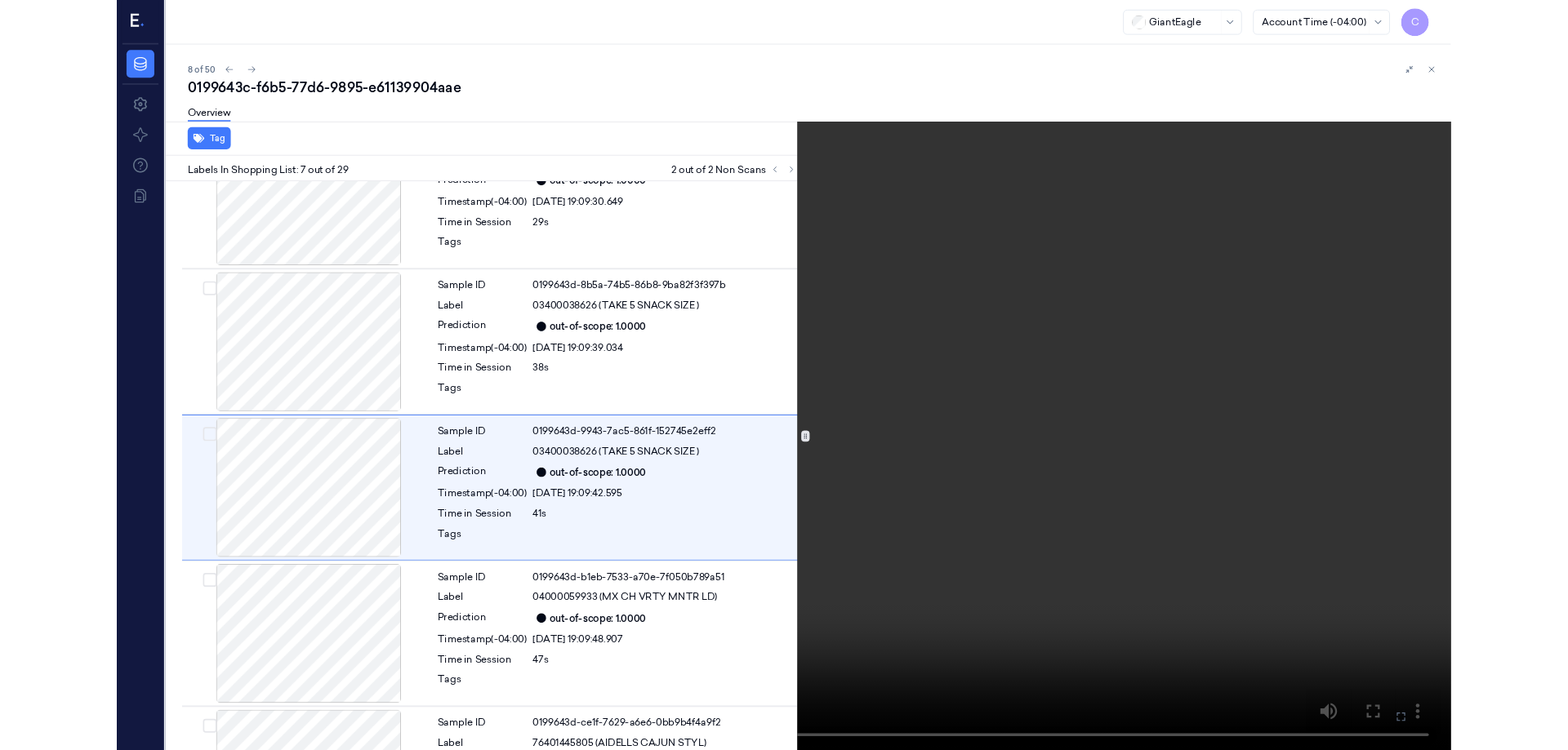
scroll to position [780, 0]
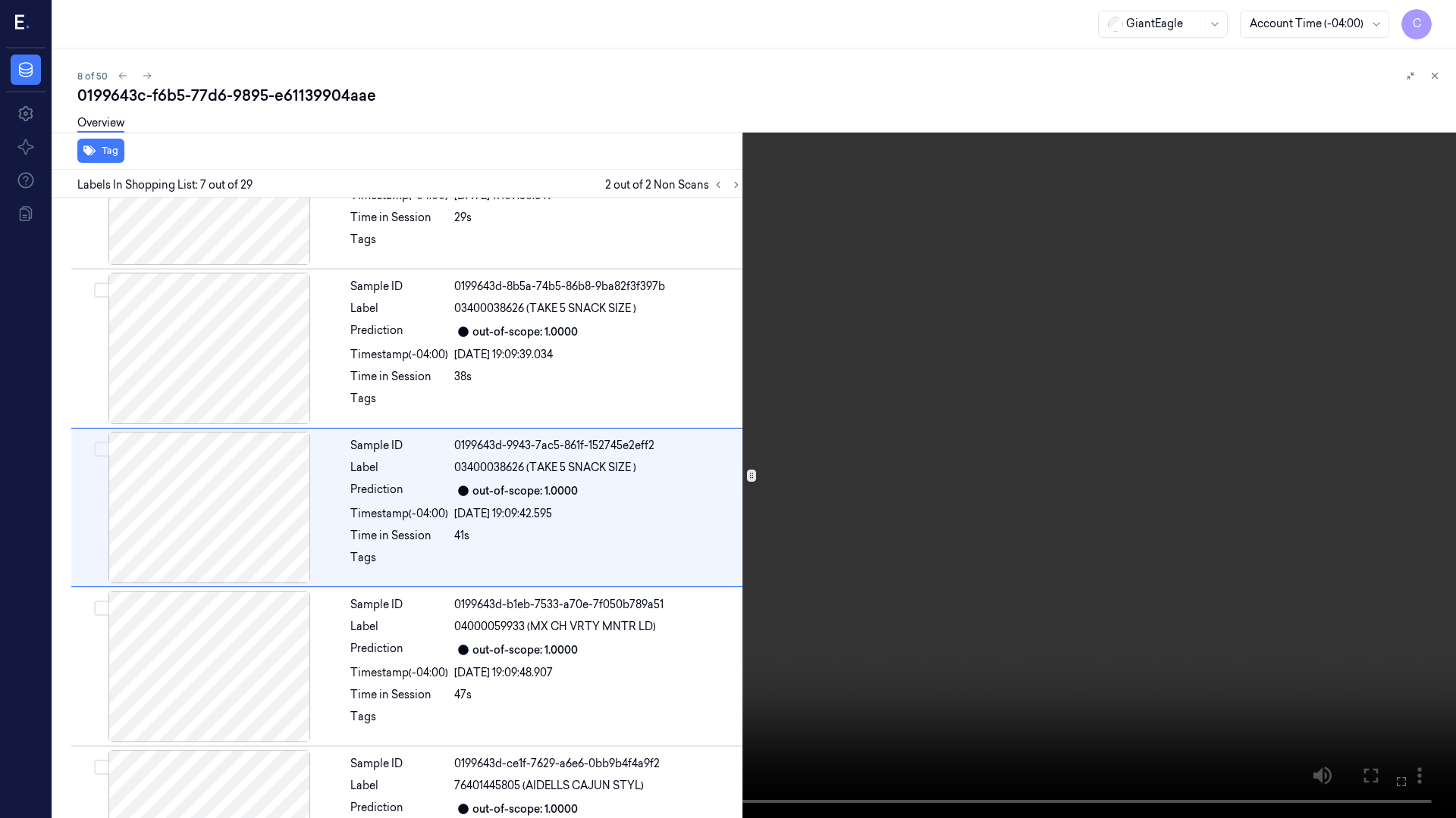
click at [0, 0] on icon at bounding box center [0, 0] width 0 height 0
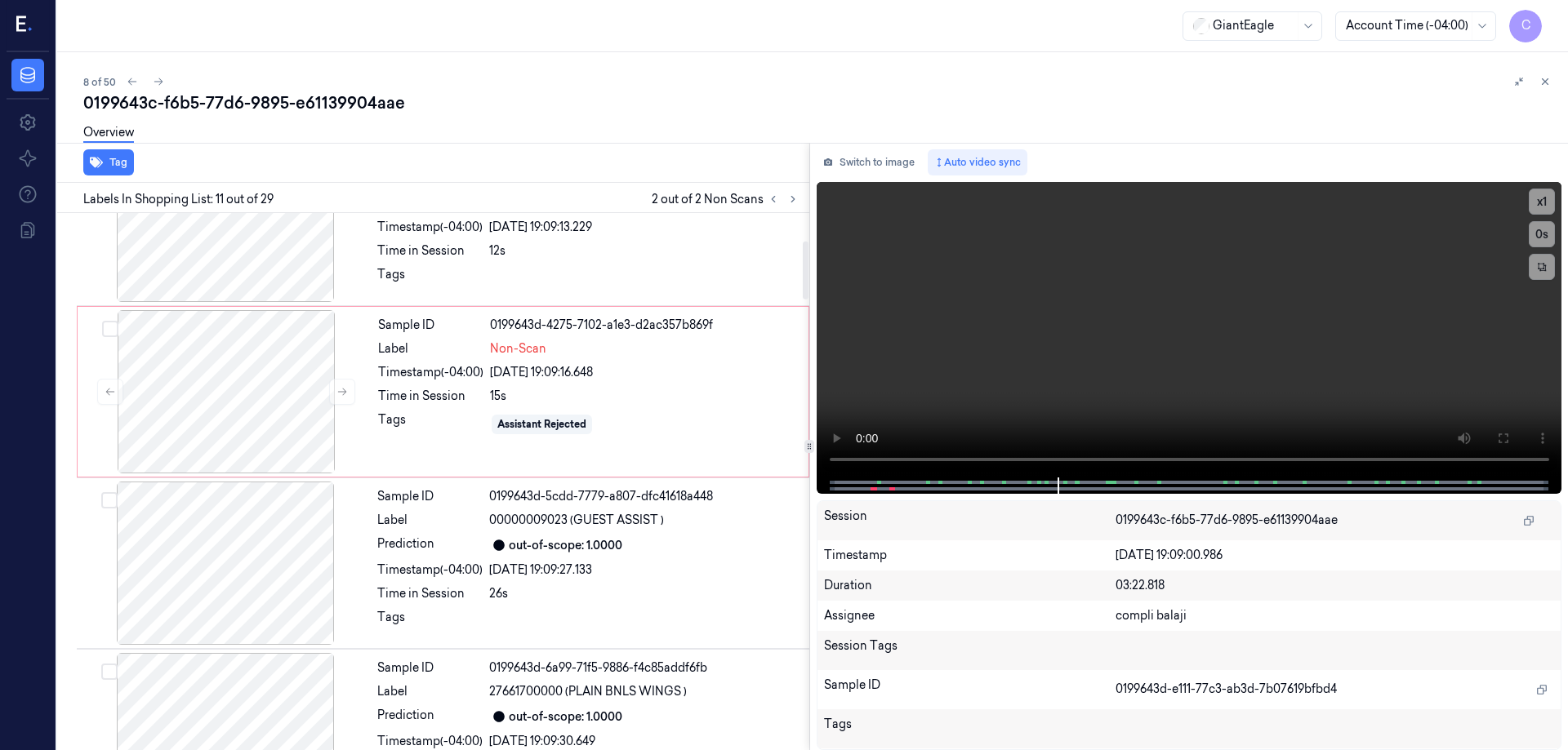
scroll to position [233, 0]
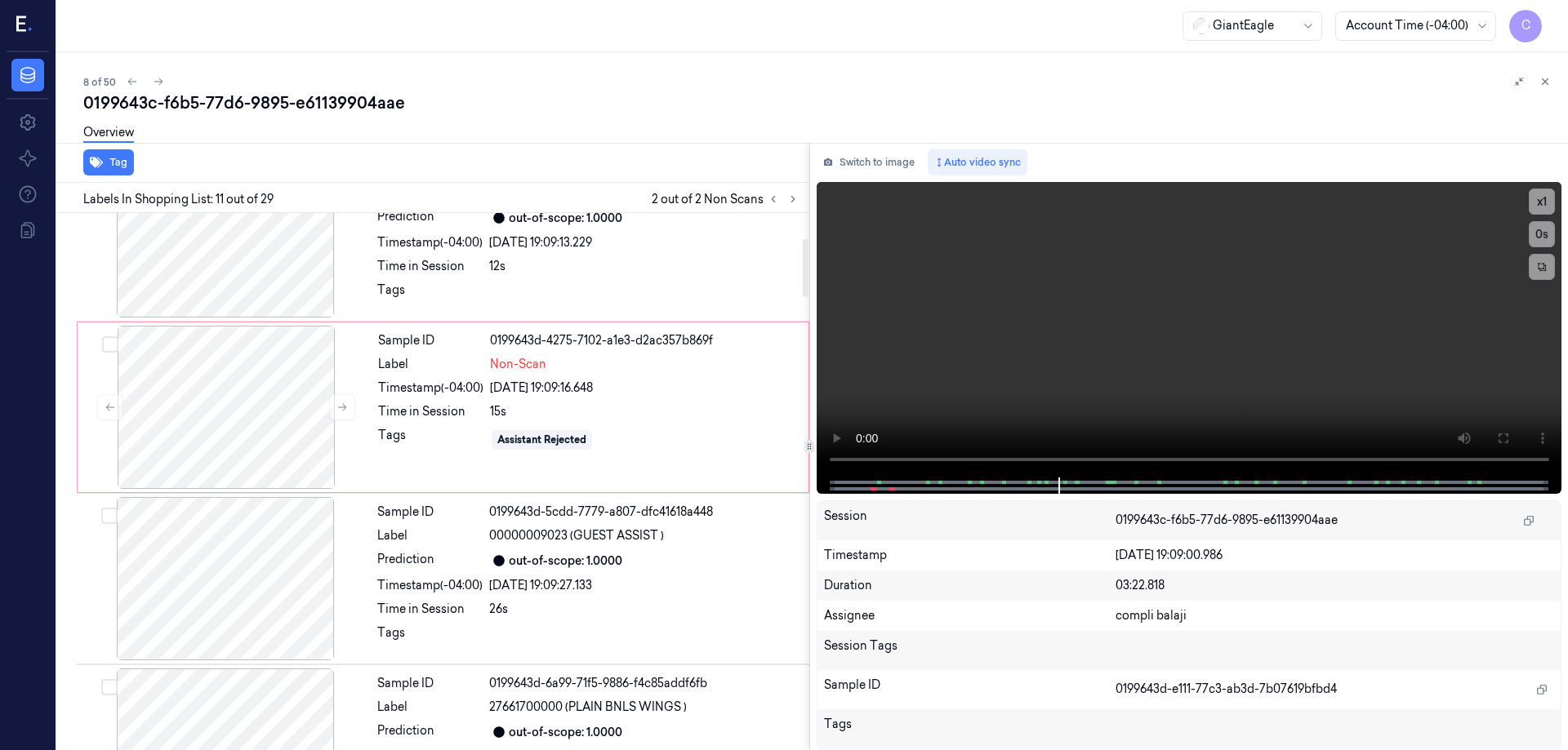
drag, startPoint x: 803, startPoint y: 397, endPoint x: 812, endPoint y: 258, distance: 139.3
click at [808, 258] on div at bounding box center [805, 268] width 6 height 58
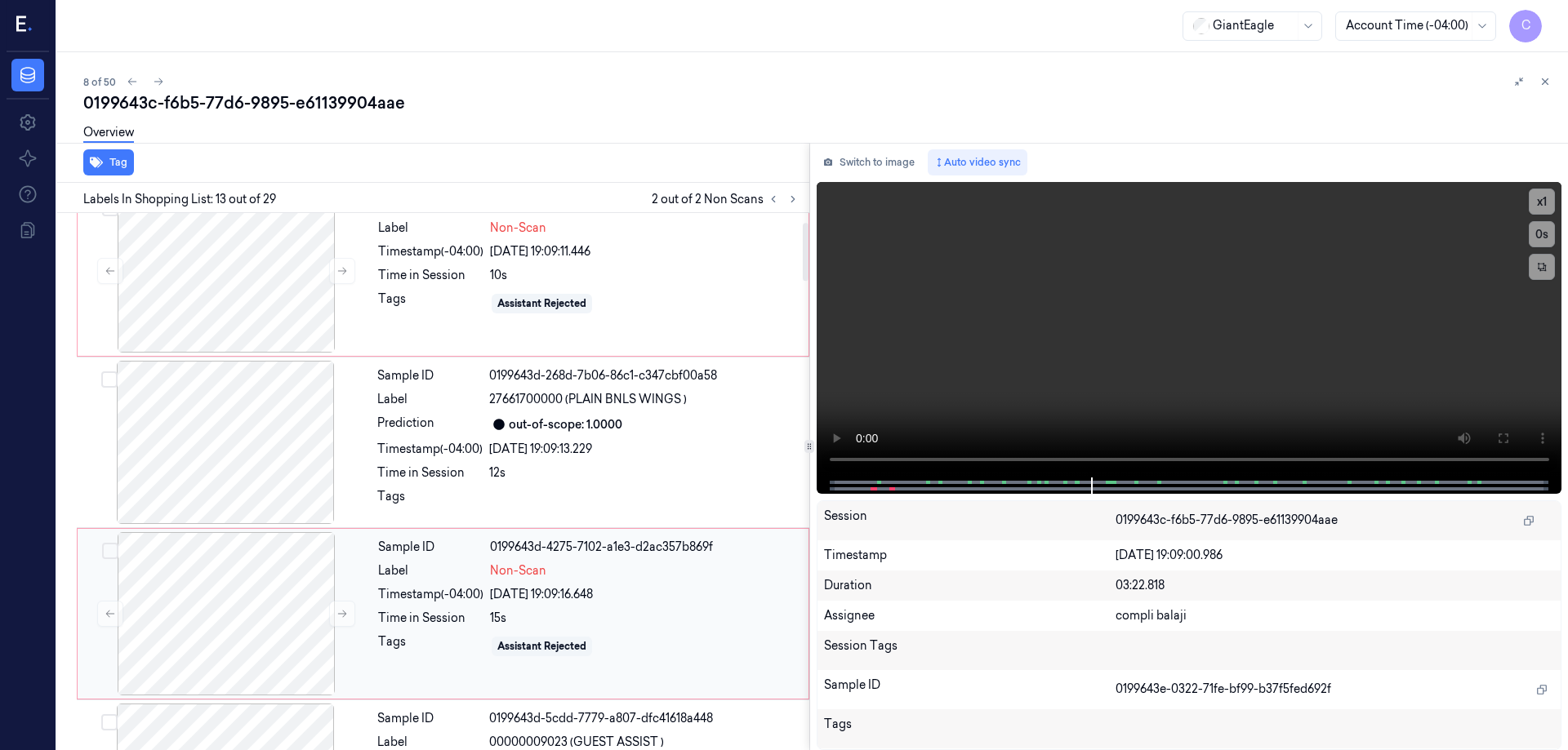
scroll to position [0, 0]
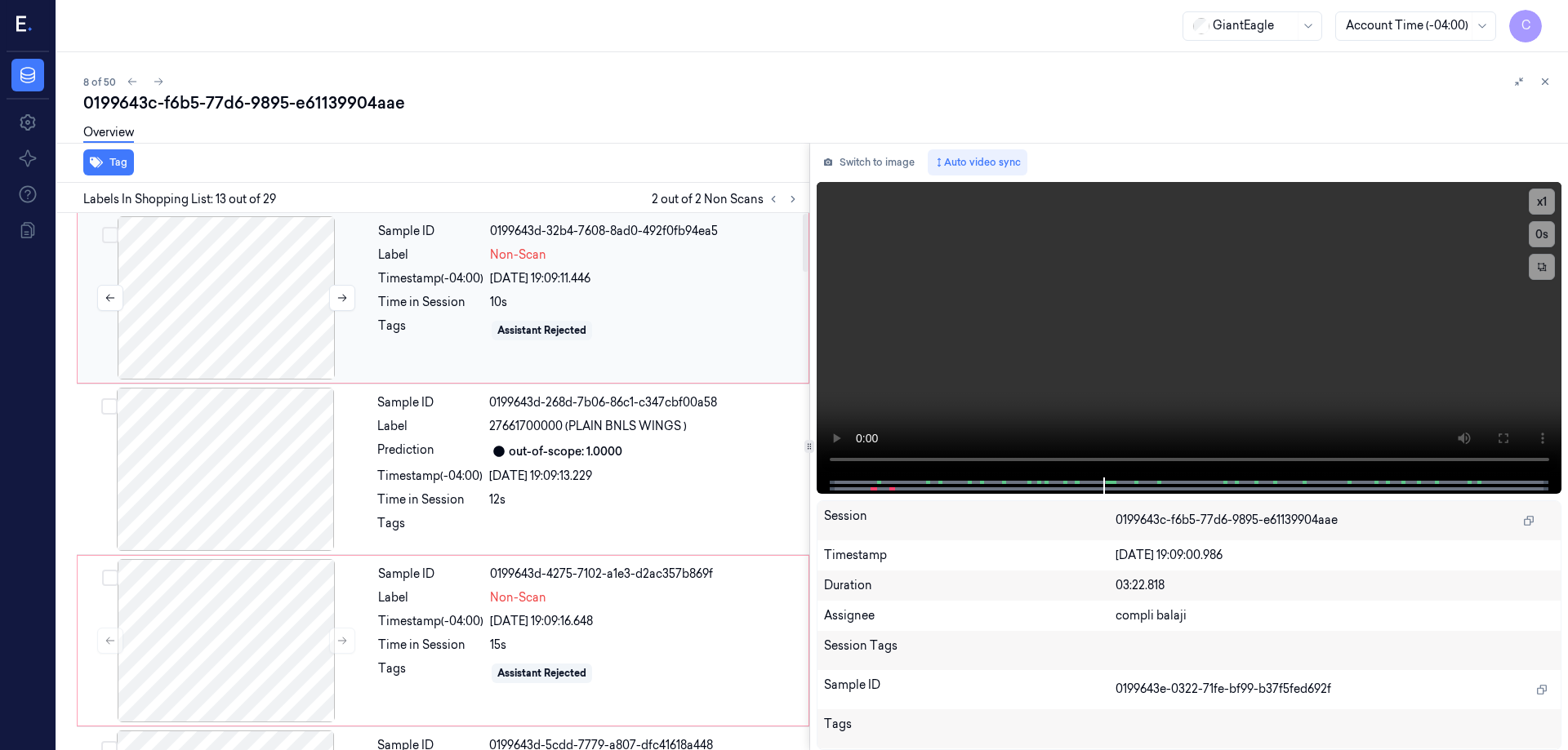
click at [115, 229] on button "Select row" at bounding box center [110, 235] width 17 height 17
drag, startPoint x: 803, startPoint y: 627, endPoint x: 793, endPoint y: 129, distance: 498.1
click at [802, 214] on div at bounding box center [805, 243] width 6 height 58
click at [110, 234] on button "Select row" at bounding box center [110, 236] width 17 height 17
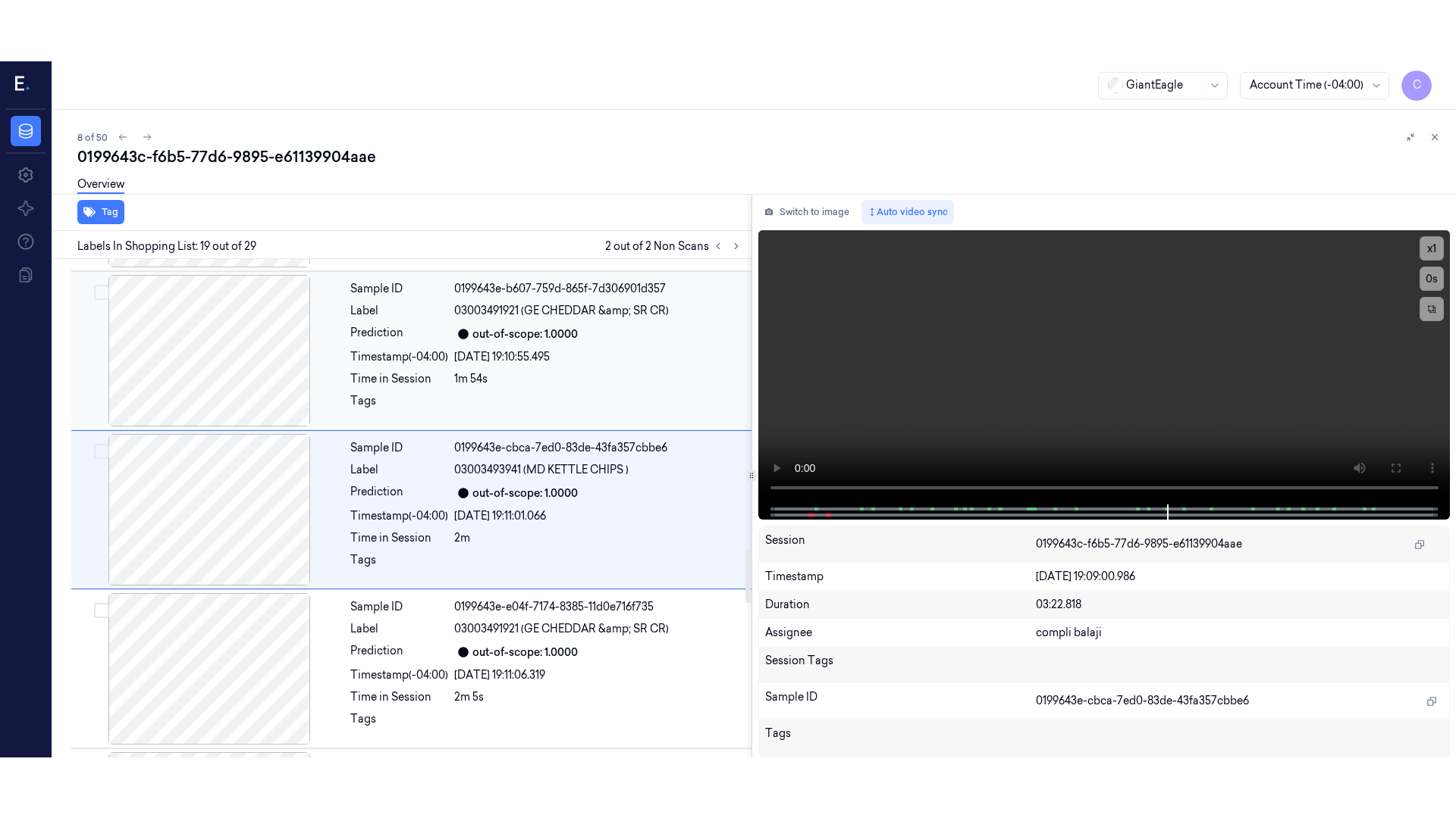
scroll to position [2694, 0]
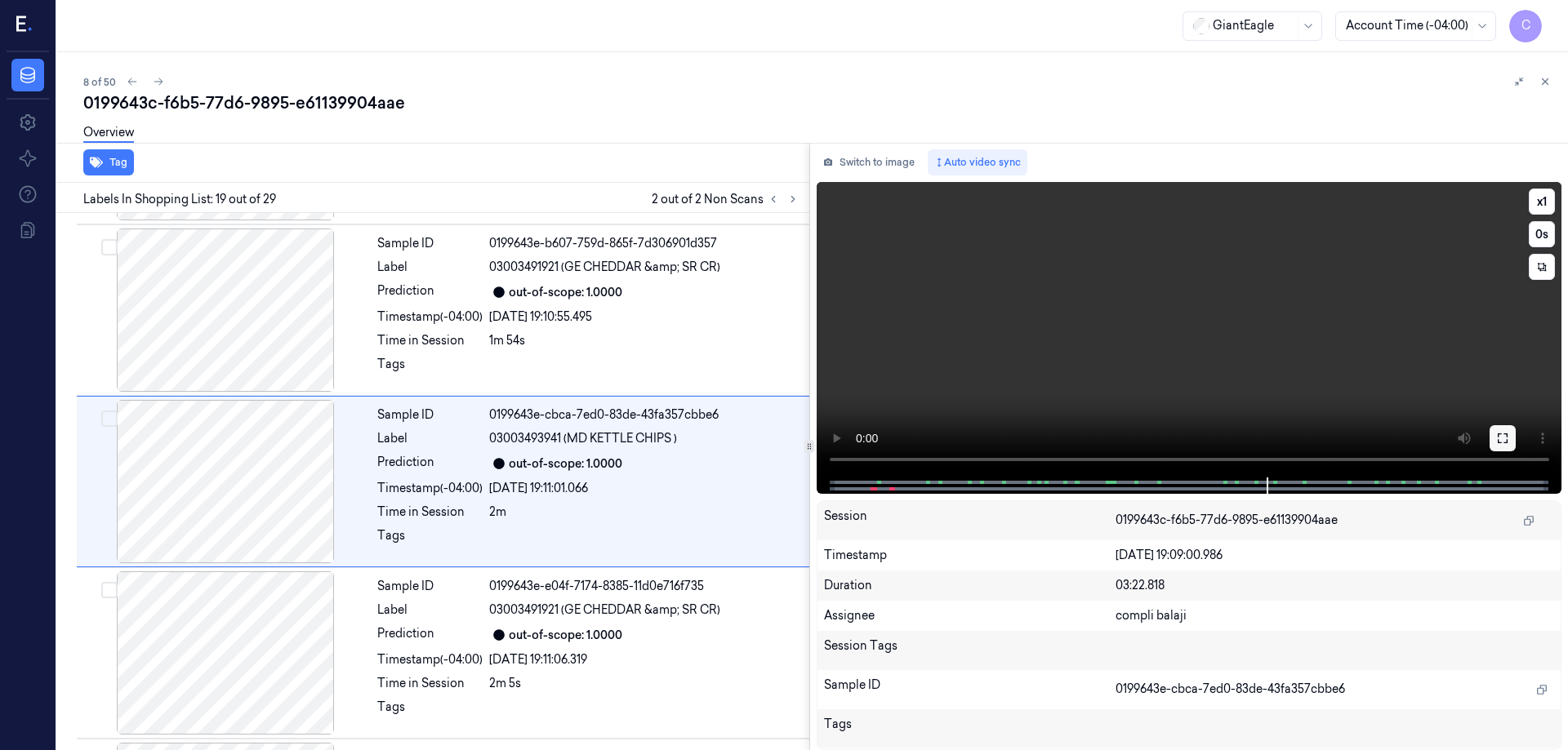
click at [1498, 439] on icon at bounding box center [1502, 438] width 13 height 13
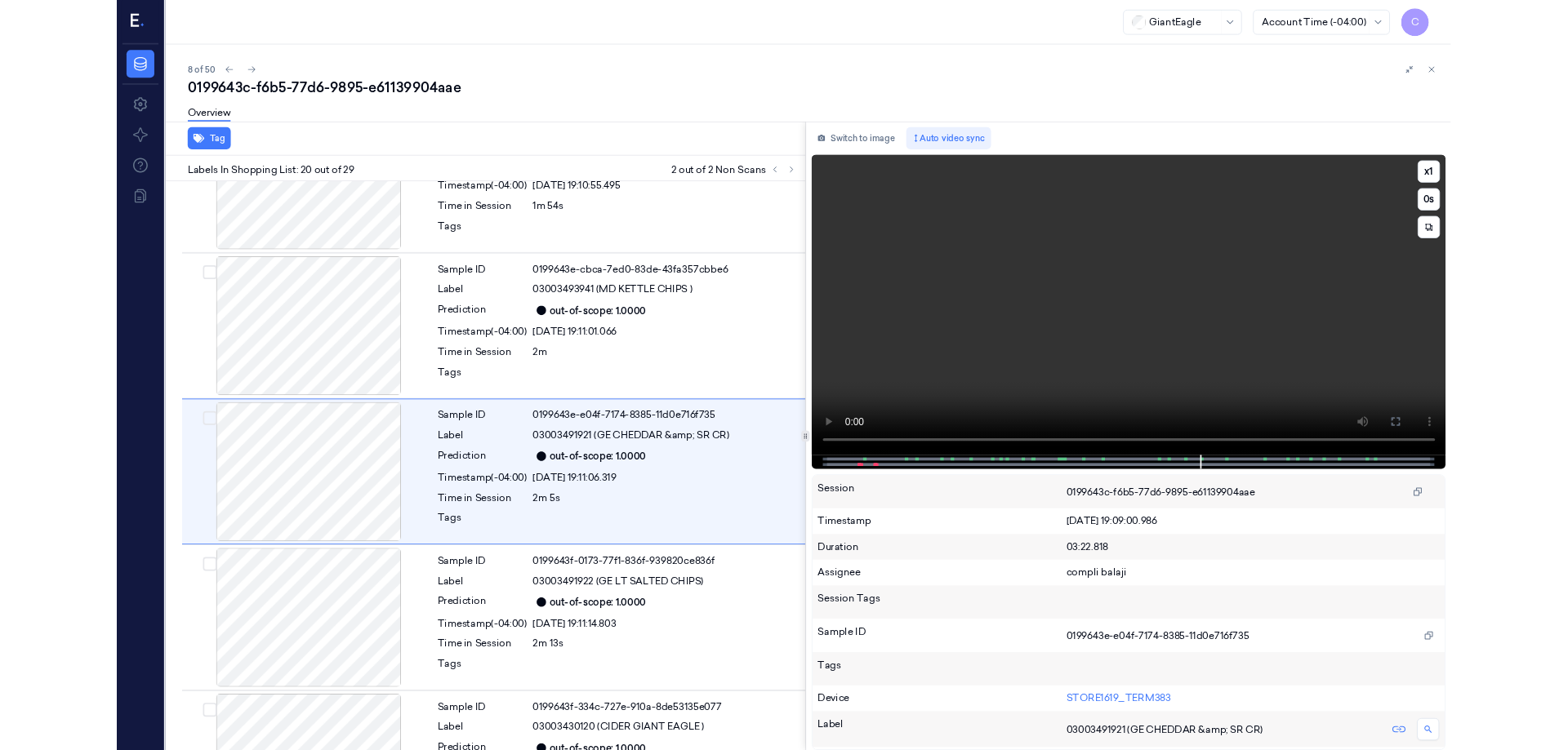
scroll to position [3009, 0]
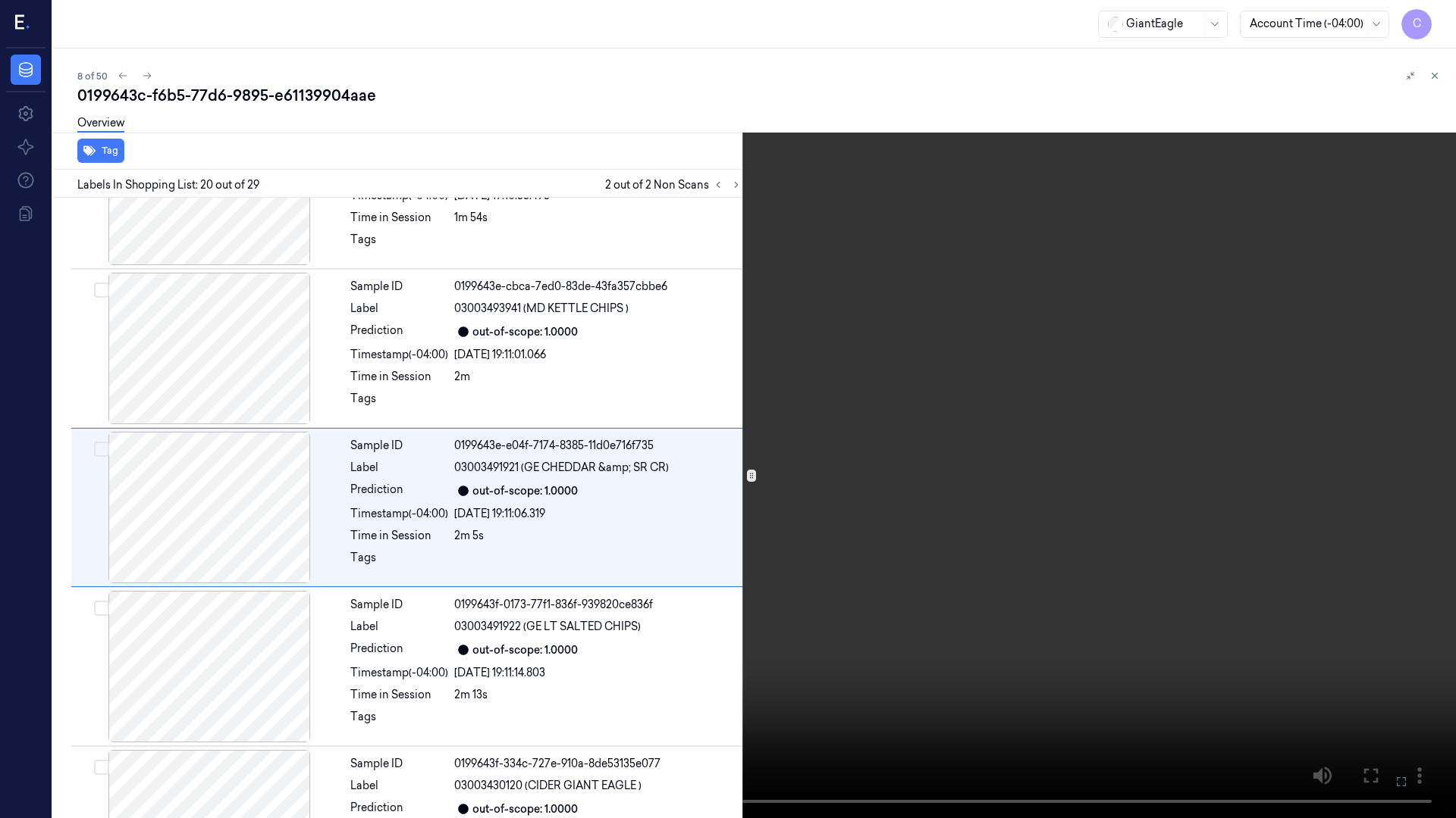
click at [0, 0] on icon at bounding box center [0, 0] width 0 height 0
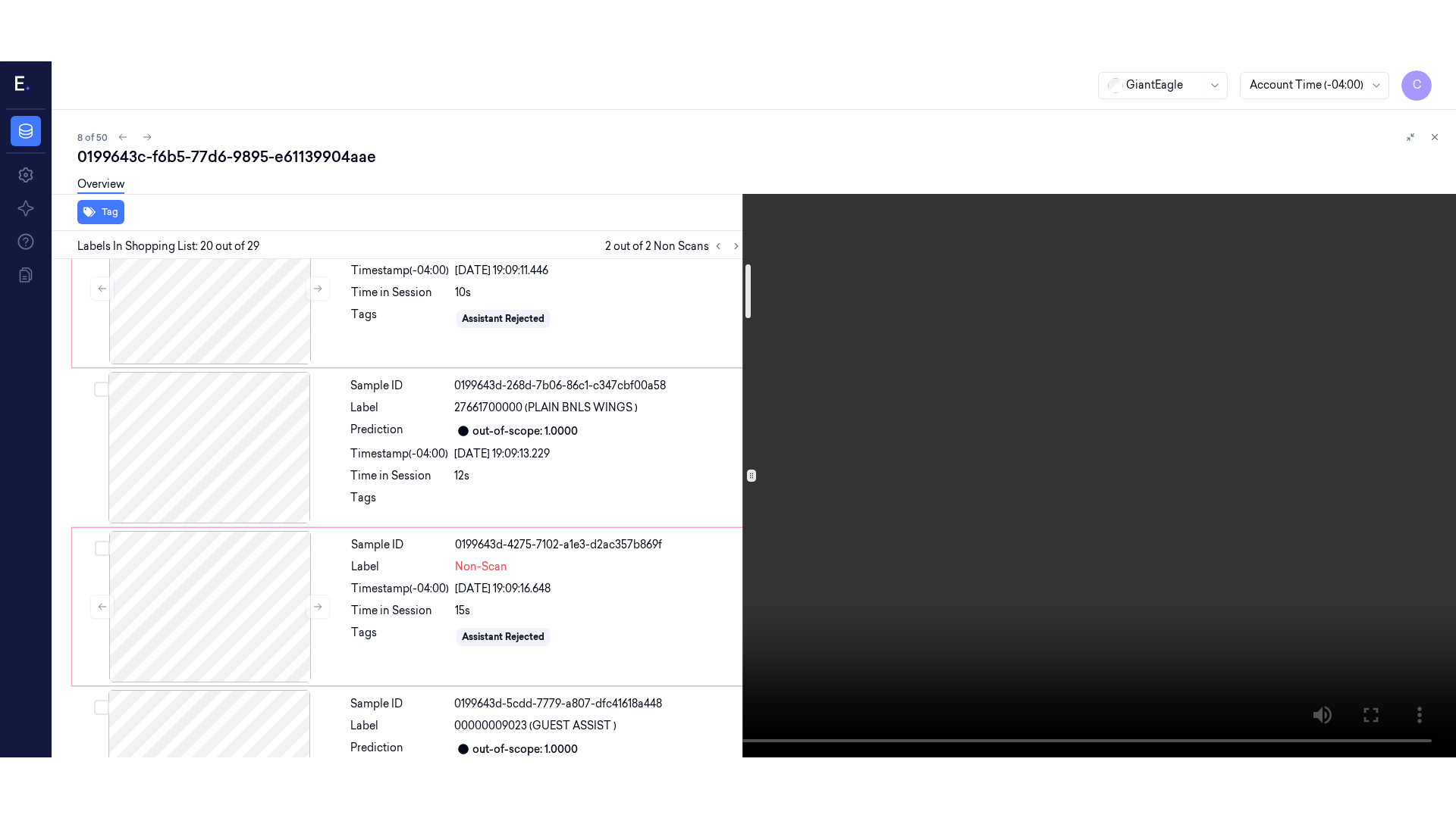
scroll to position [0, 0]
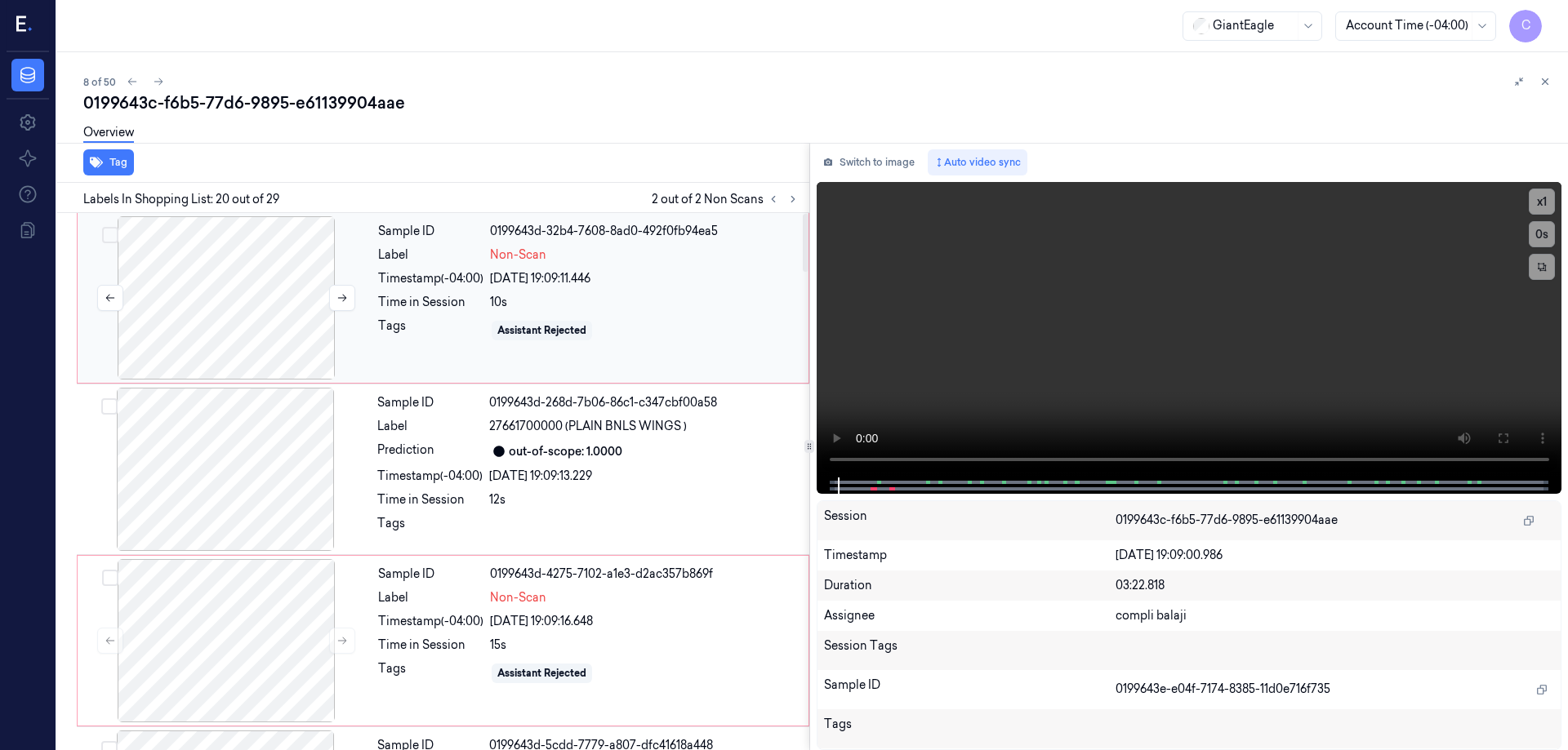
click at [287, 312] on div at bounding box center [226, 297] width 290 height 163
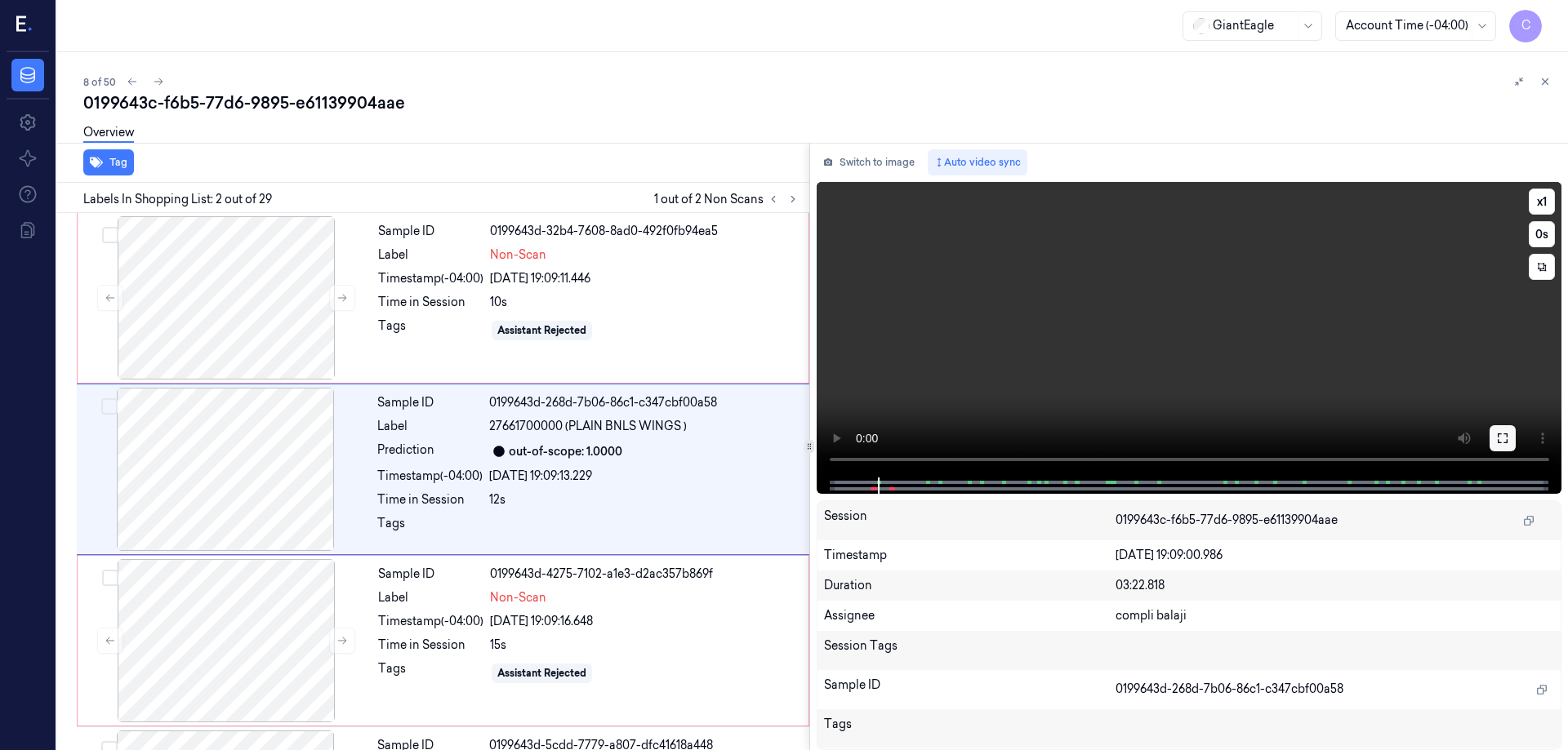
click at [1494, 441] on button at bounding box center [1502, 439] width 26 height 26
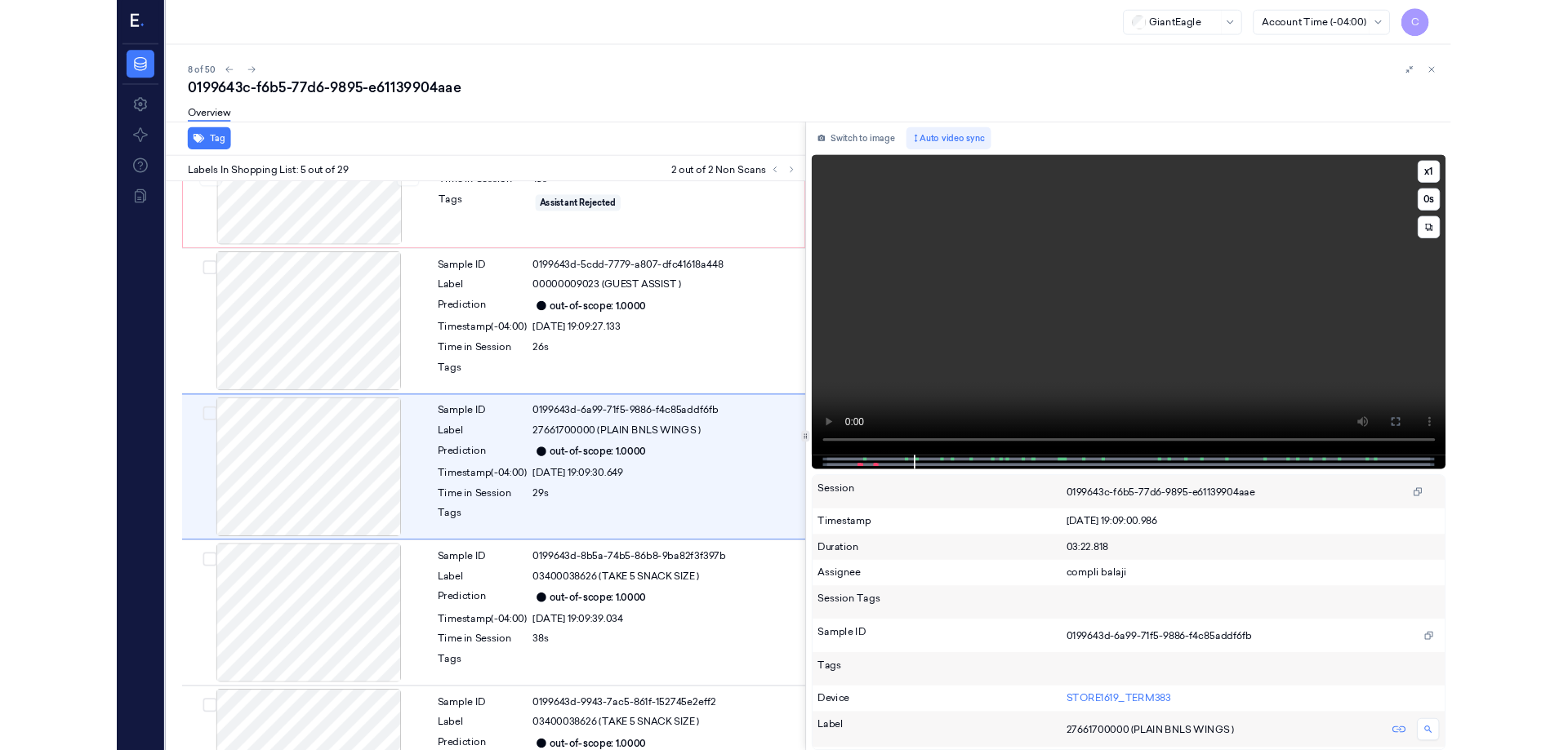
scroll to position [437, 0]
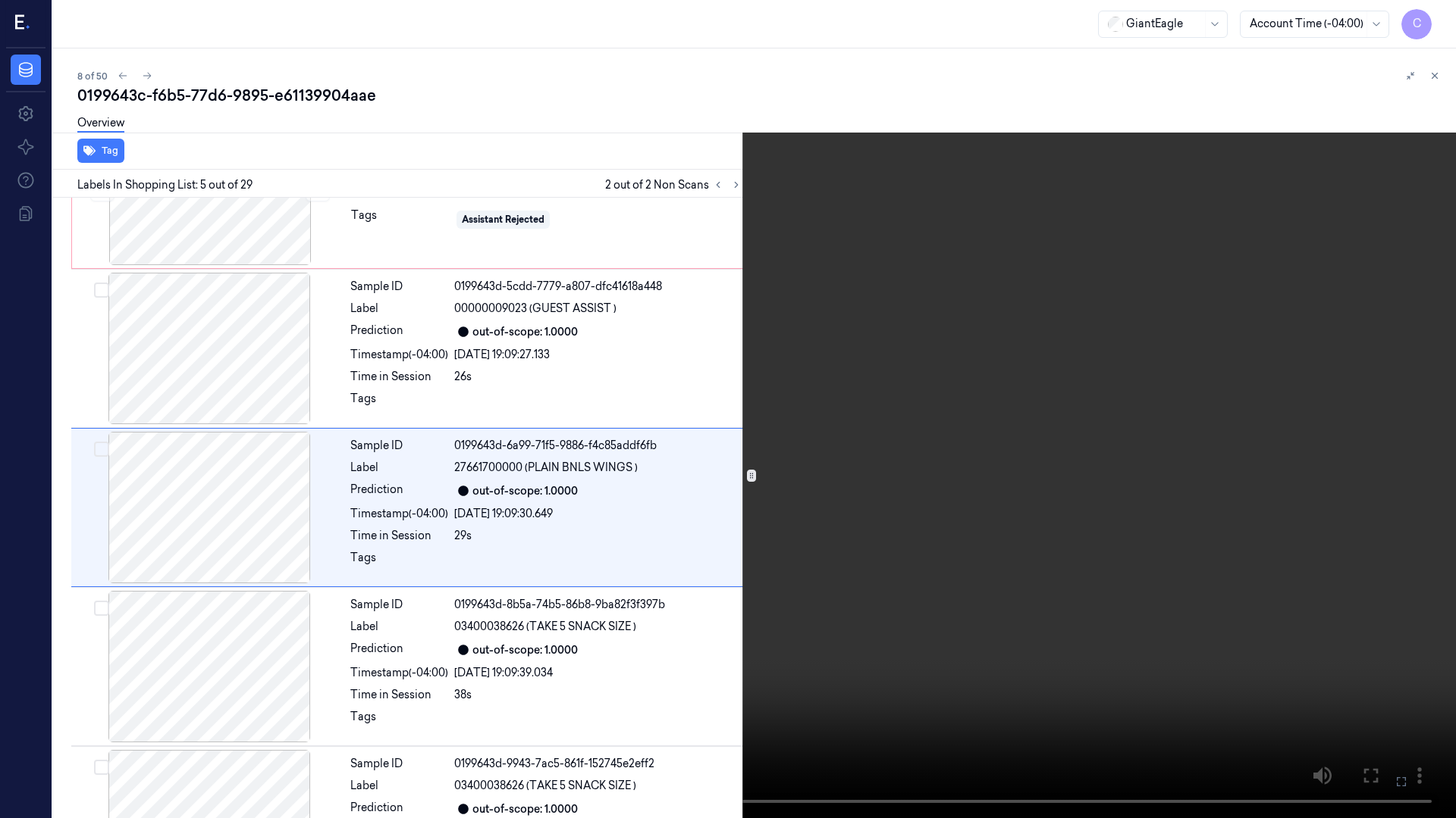
click at [0, 0] on icon at bounding box center [0, 0] width 0 height 0
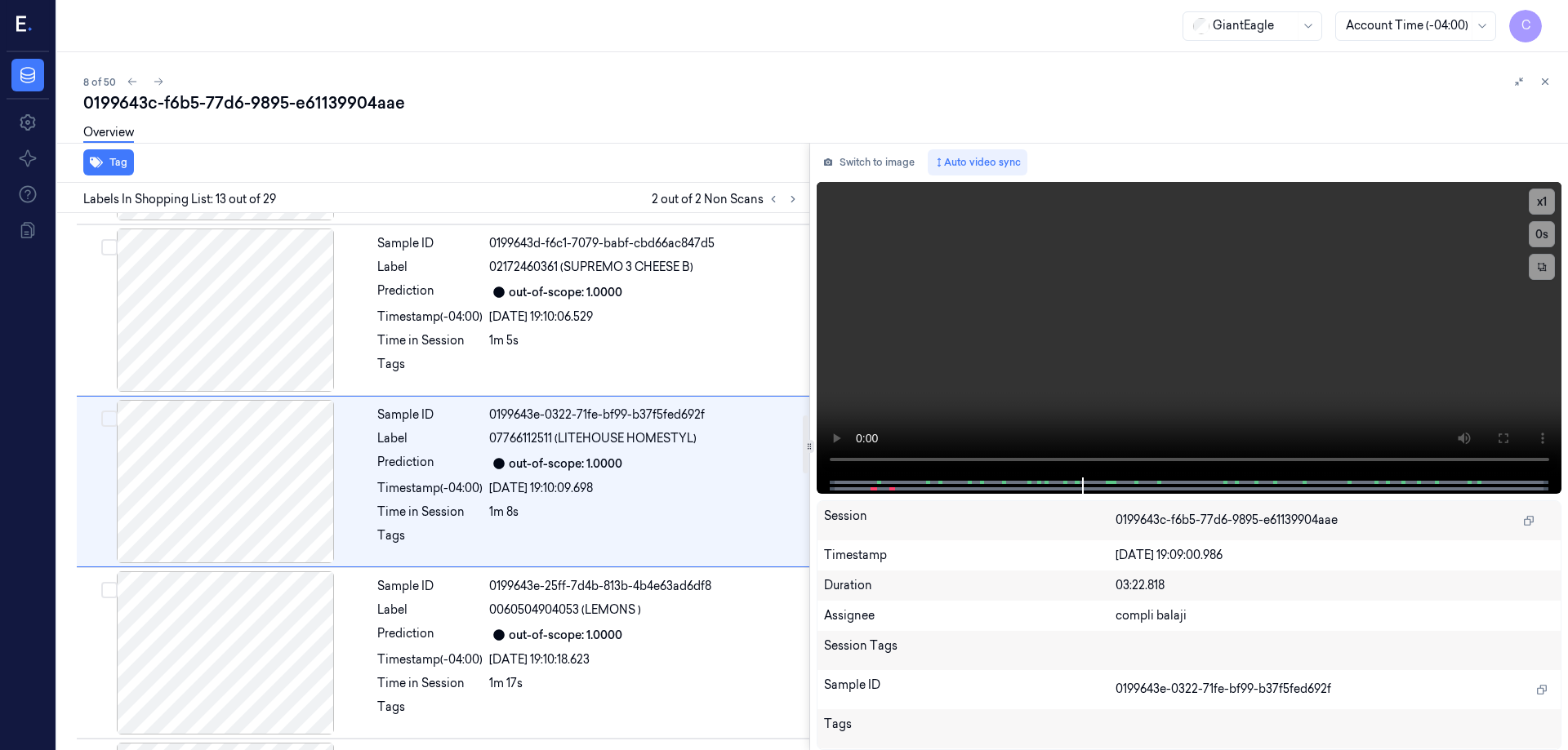
scroll to position [0, 0]
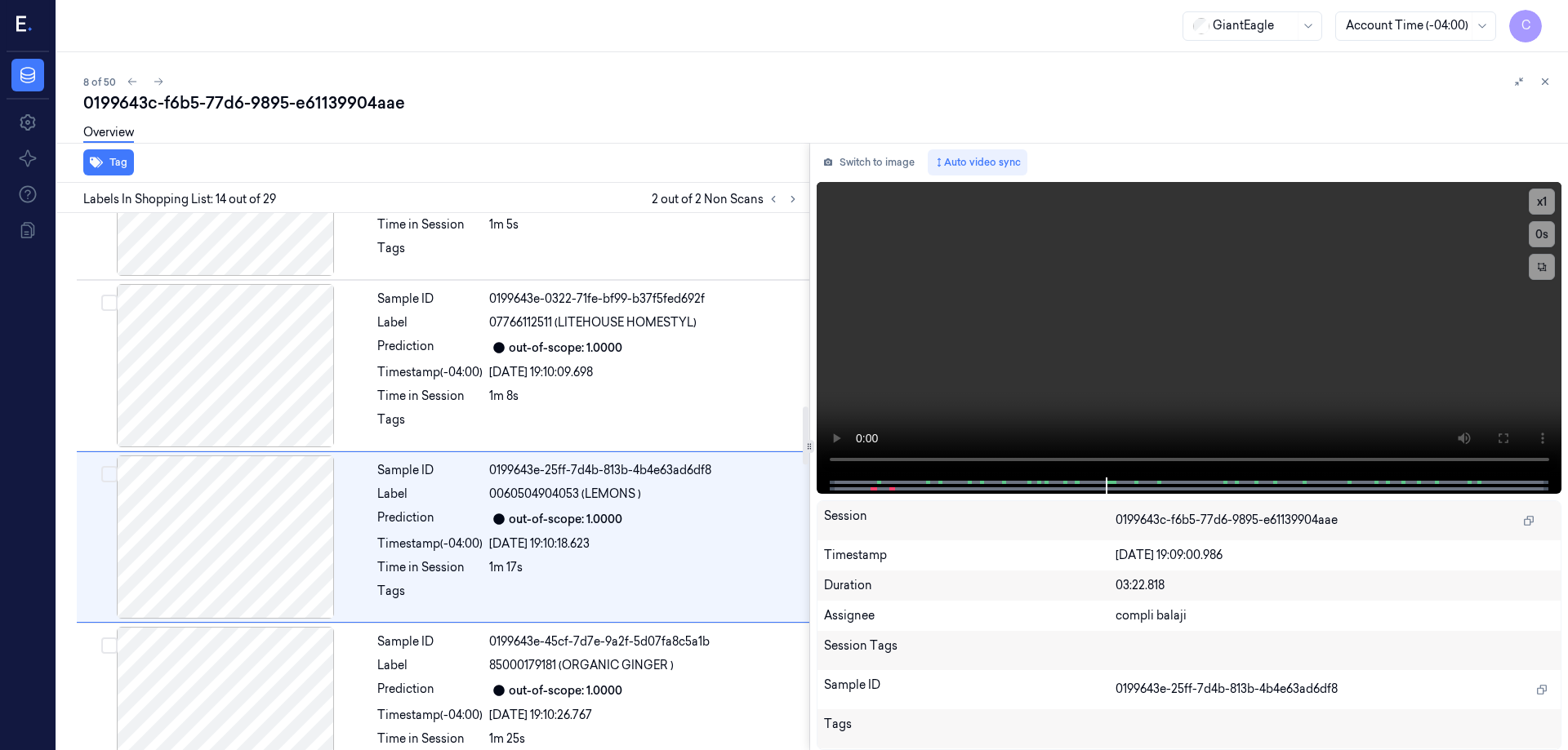
drag, startPoint x: 803, startPoint y: 380, endPoint x: 806, endPoint y: 192, distance: 188.0
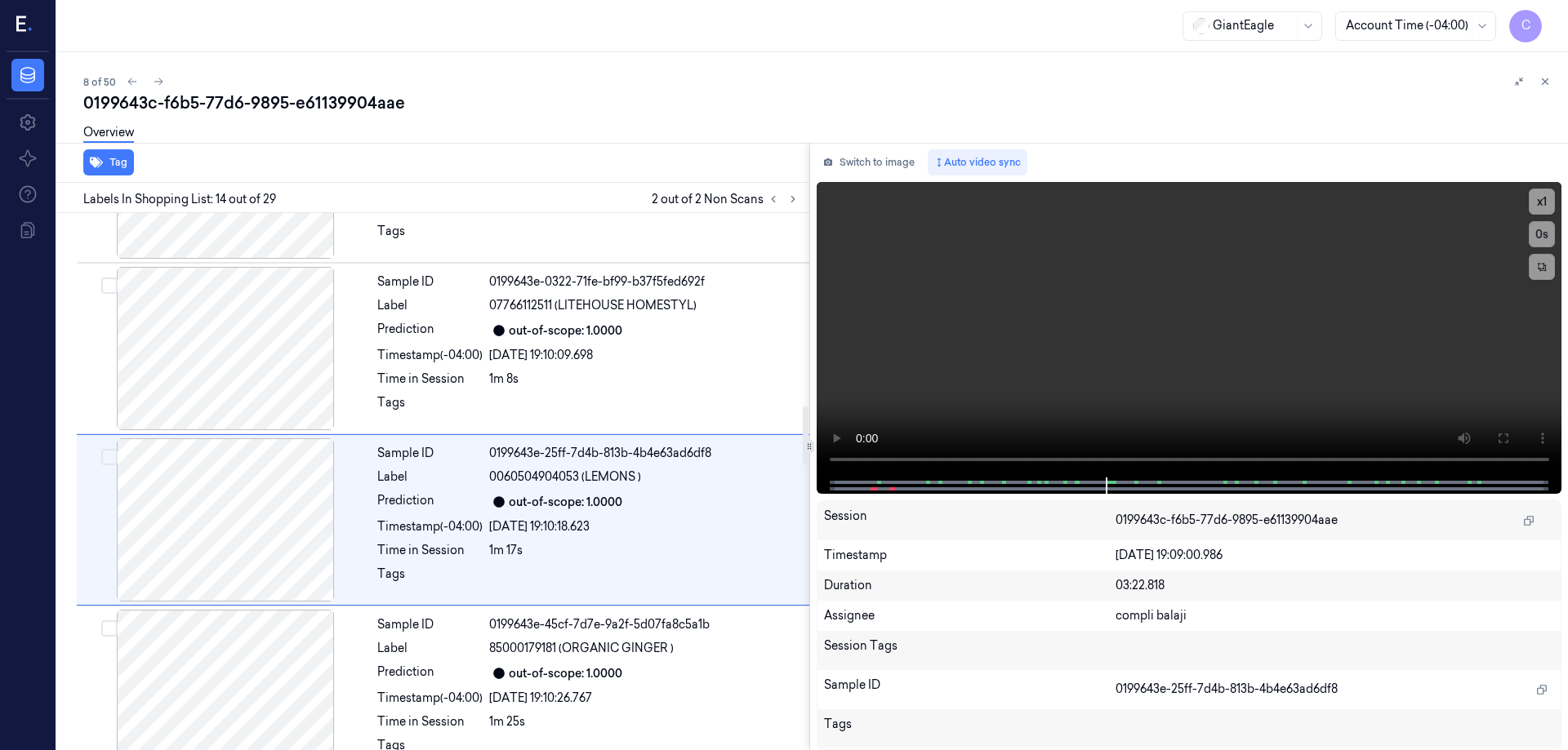
click at [806, 407] on div at bounding box center [805, 436] width 6 height 58
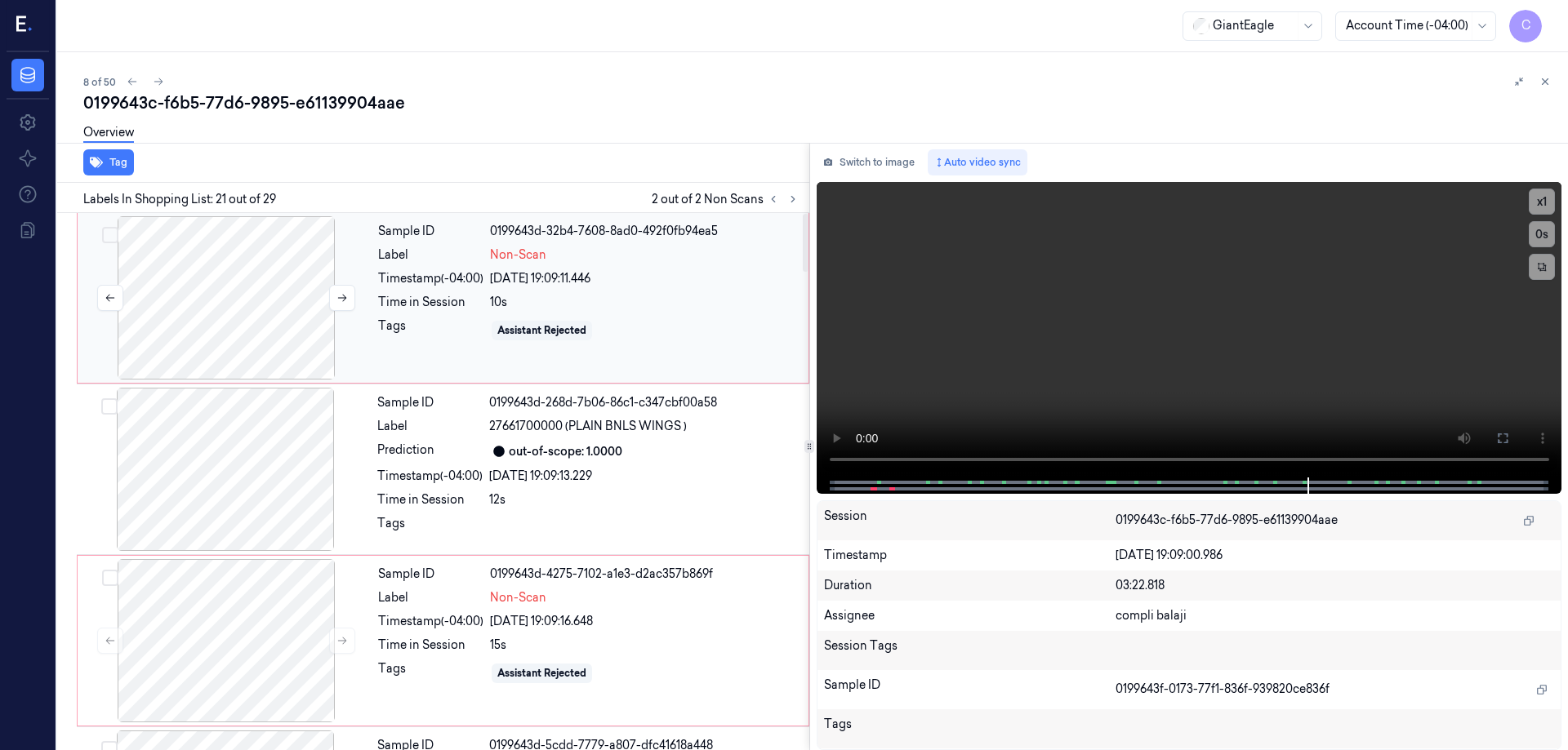
click at [243, 287] on div at bounding box center [226, 297] width 290 height 163
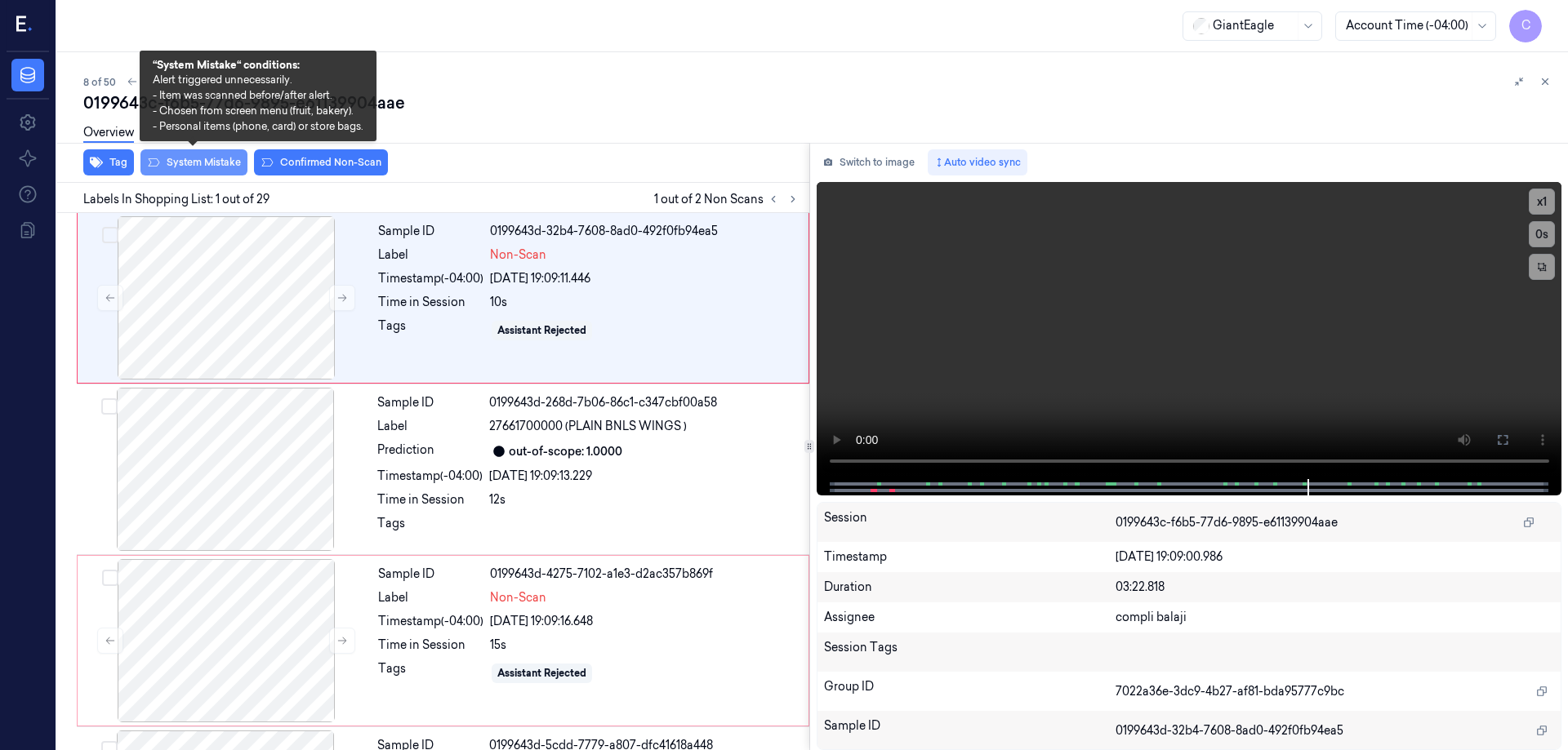
click at [209, 162] on button "System Mistake" at bounding box center [194, 162] width 107 height 26
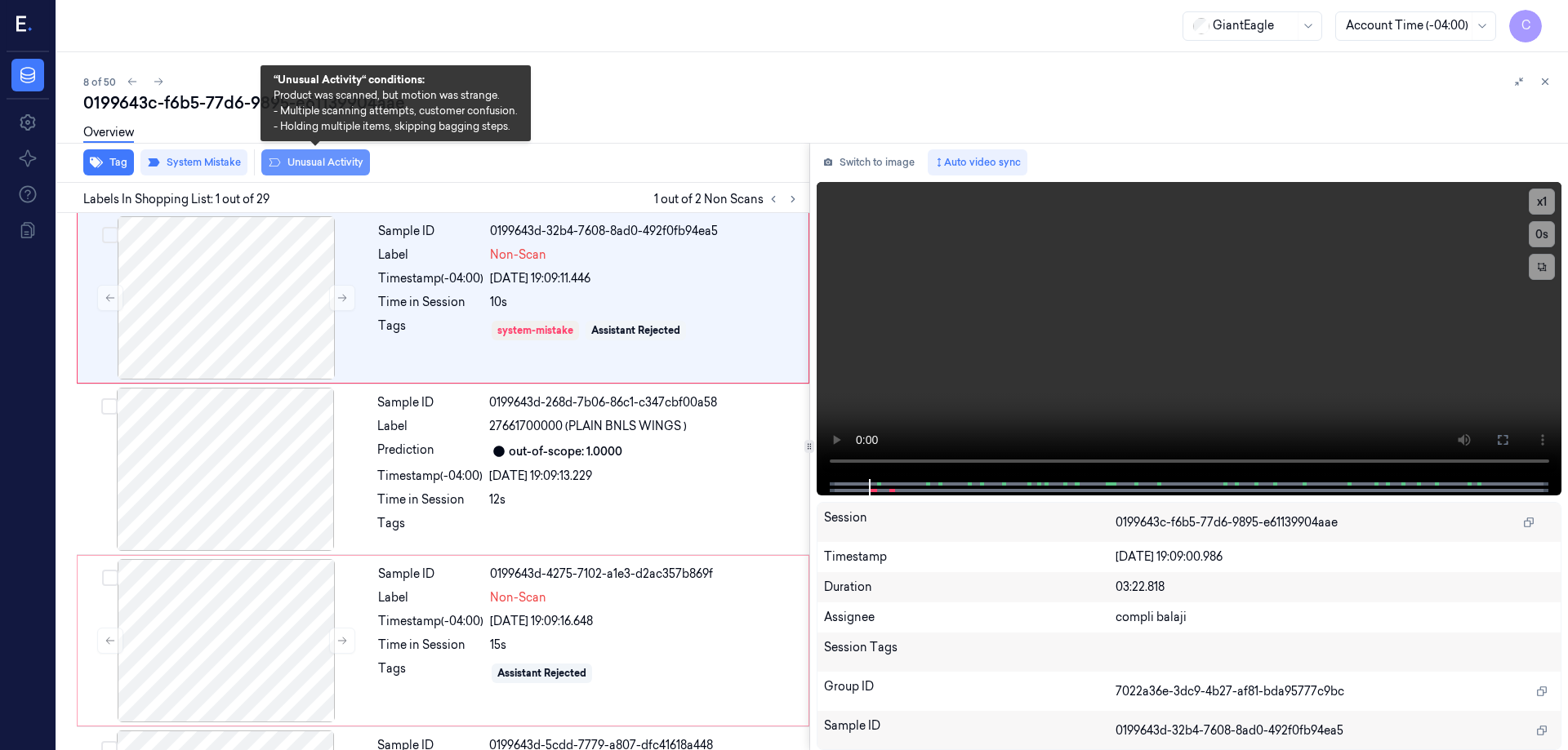
click at [327, 169] on button "Unusual Activity" at bounding box center [315, 162] width 109 height 26
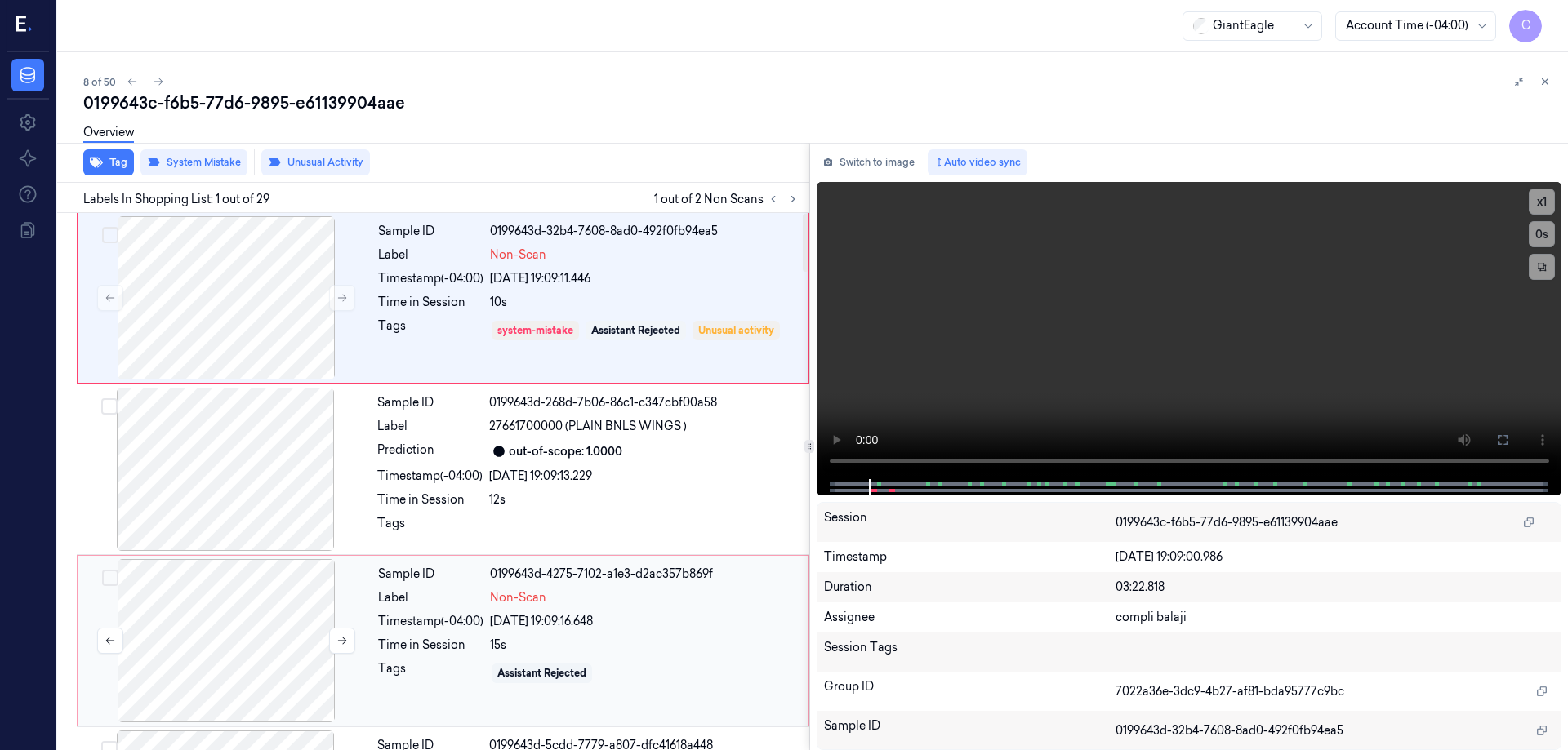
click at [274, 642] on div at bounding box center [226, 640] width 290 height 163
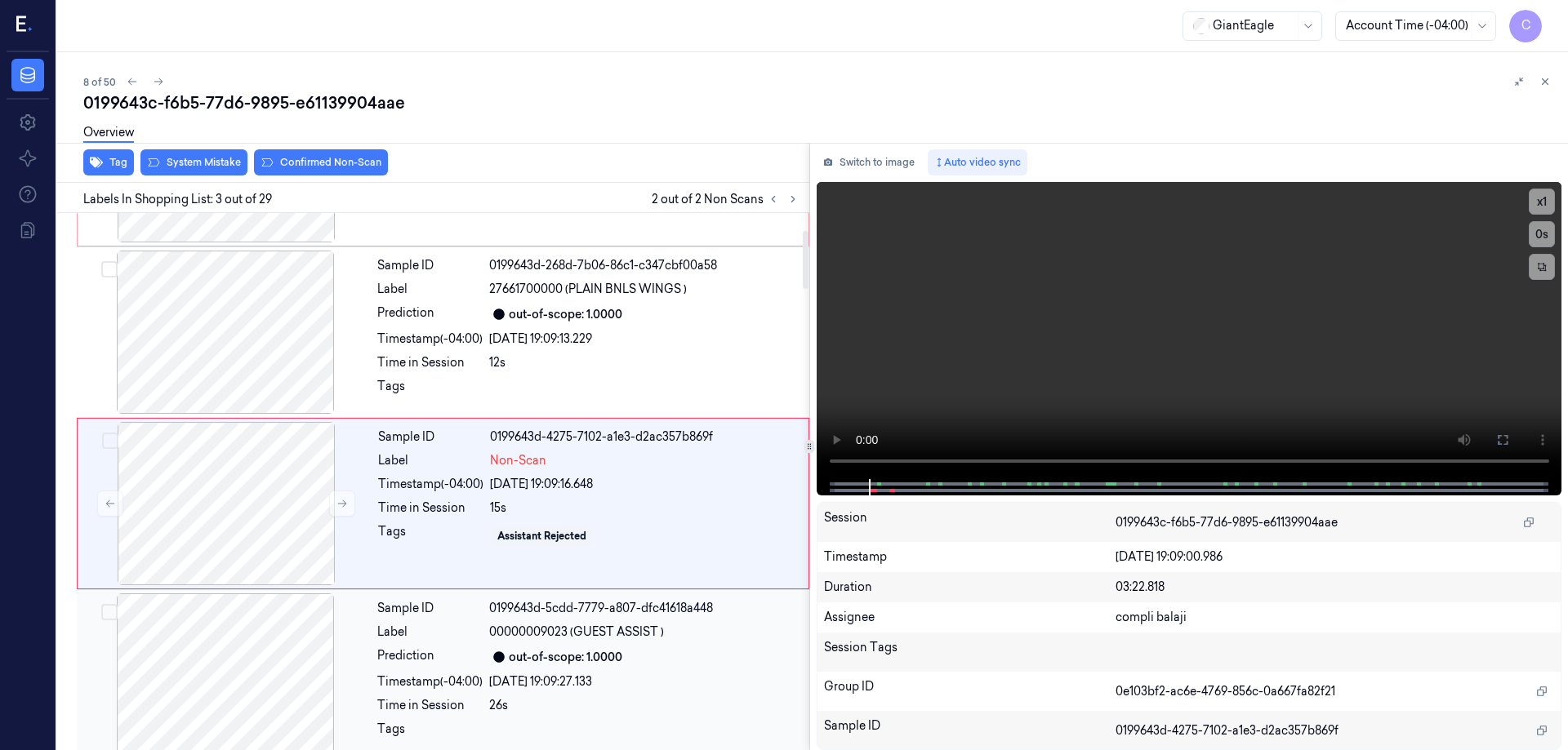
scroll to position [159, 0]
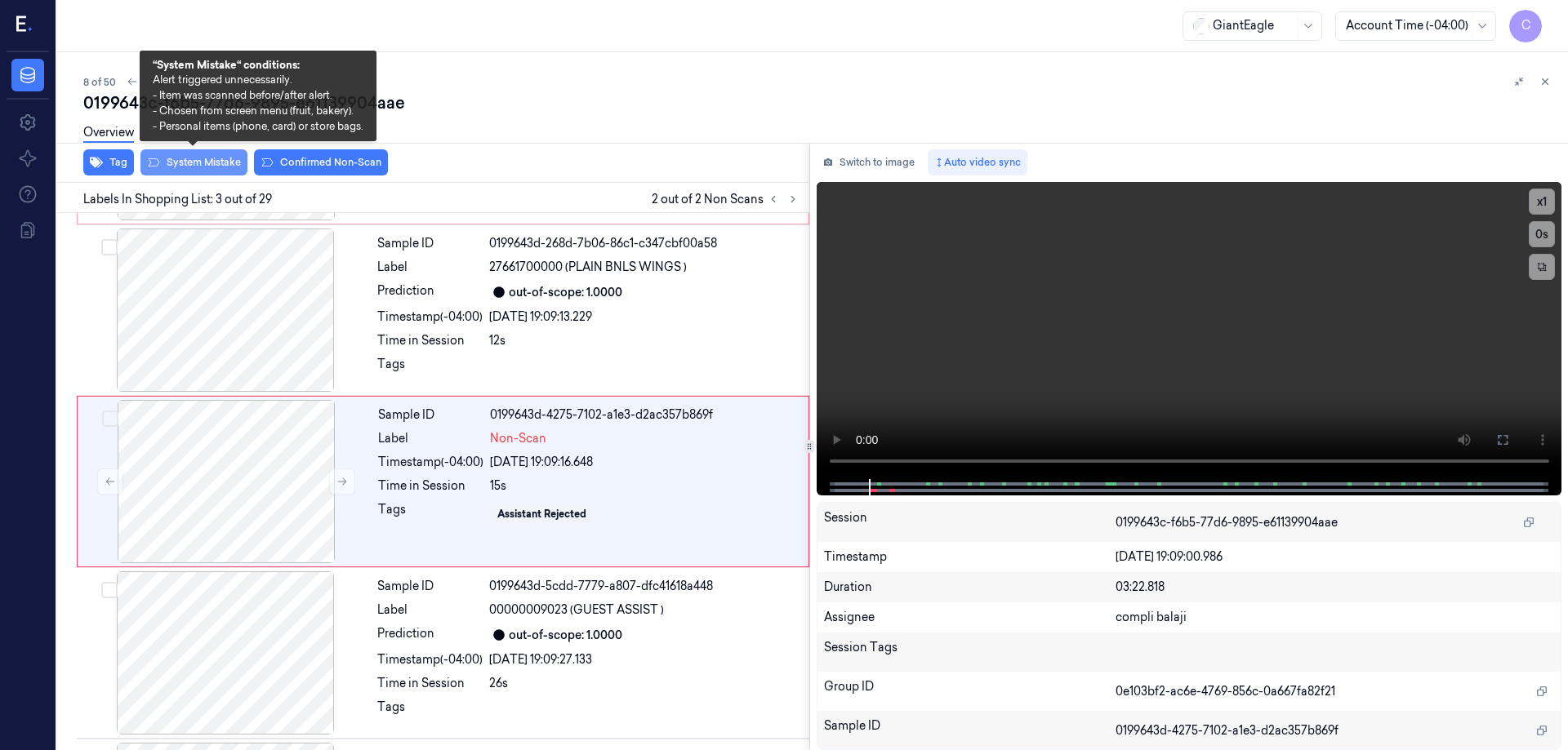
click at [212, 162] on button "System Mistake" at bounding box center [194, 162] width 107 height 26
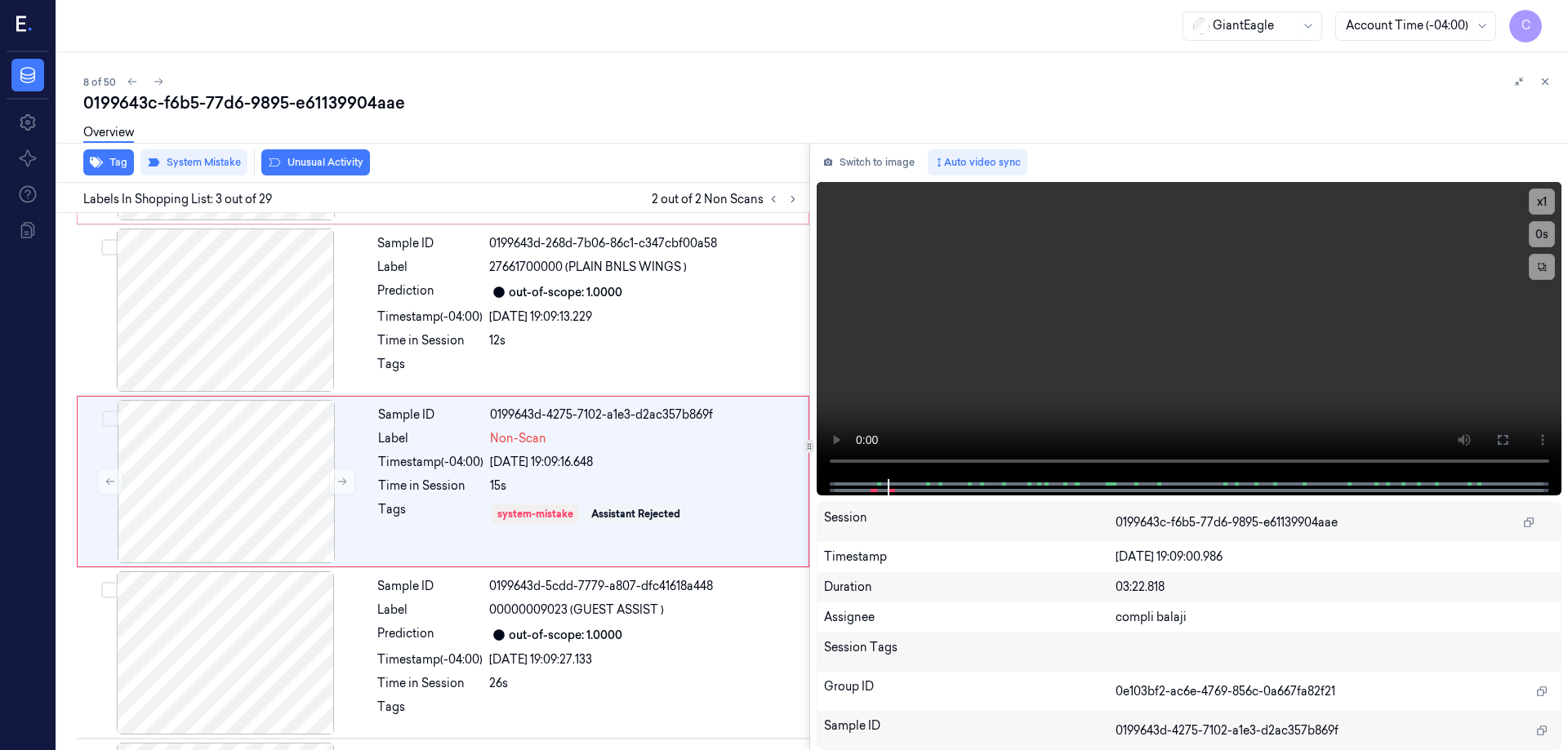
click at [321, 163] on button "Unusual Activity" at bounding box center [315, 162] width 109 height 26
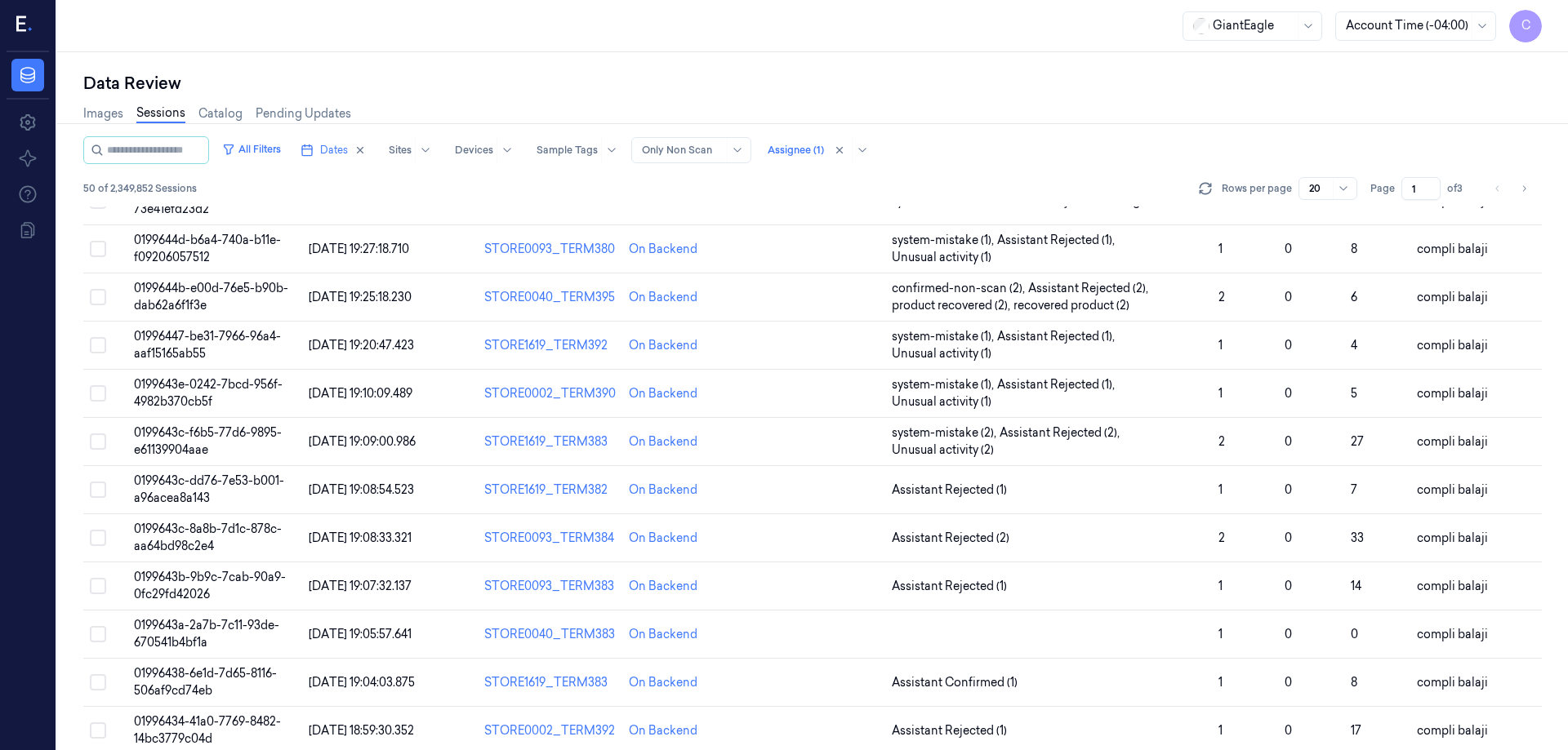
scroll to position [163, 0]
click at [252, 474] on span "0199643c-dd76-7e53-b001-a96acea8a143" at bounding box center [209, 488] width 150 height 32
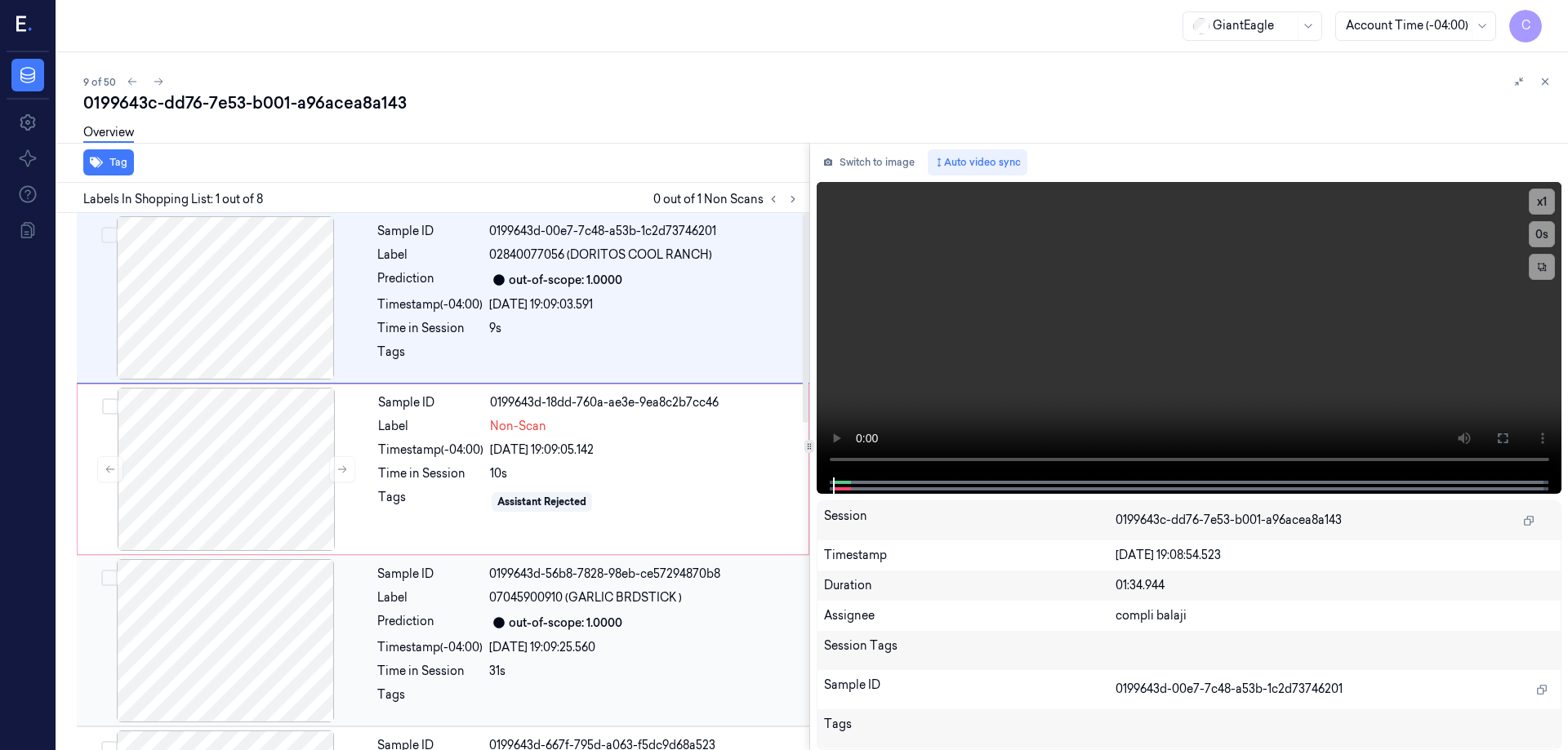
click at [228, 618] on div at bounding box center [225, 640] width 290 height 163
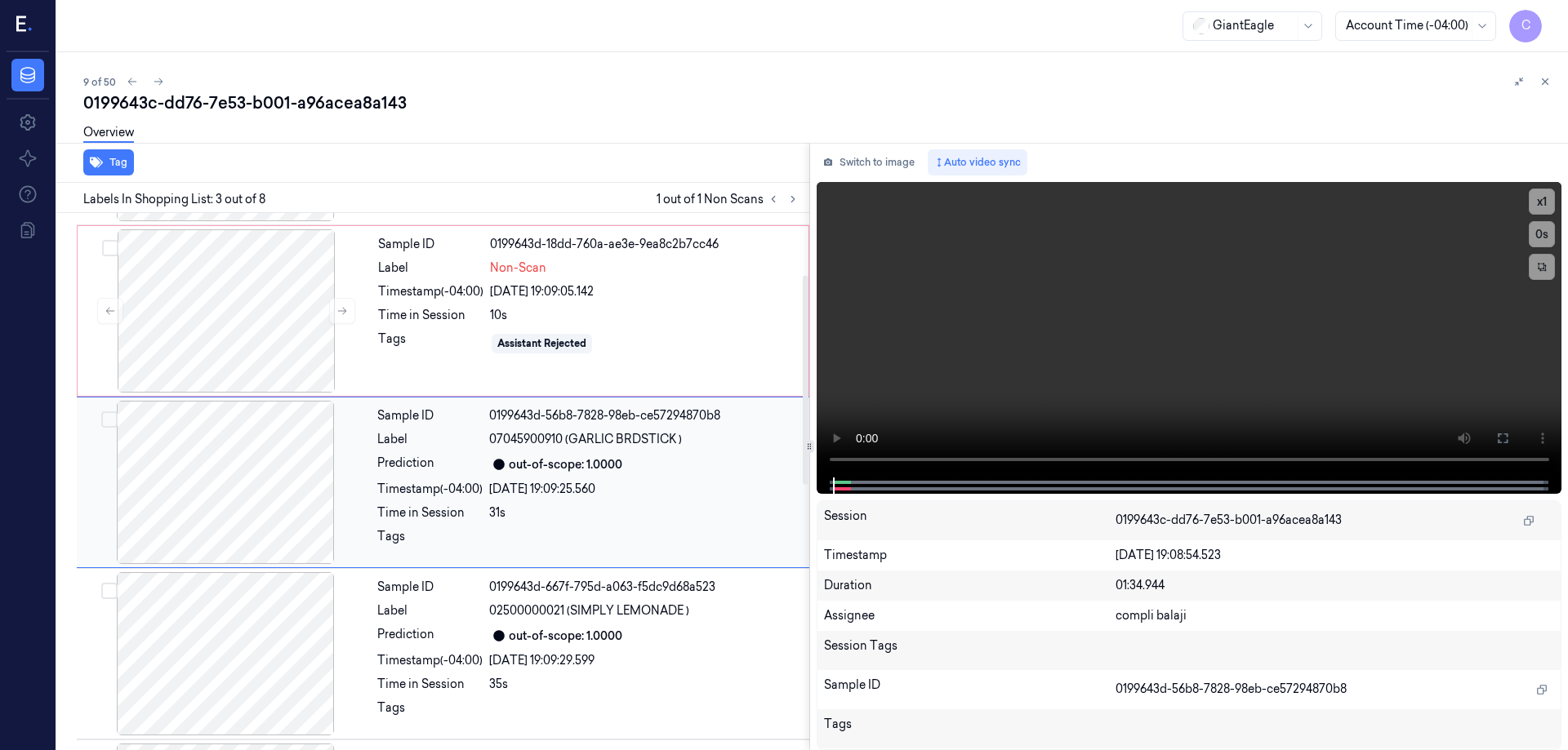
scroll to position [159, 0]
click at [224, 309] on div at bounding box center [226, 309] width 290 height 163
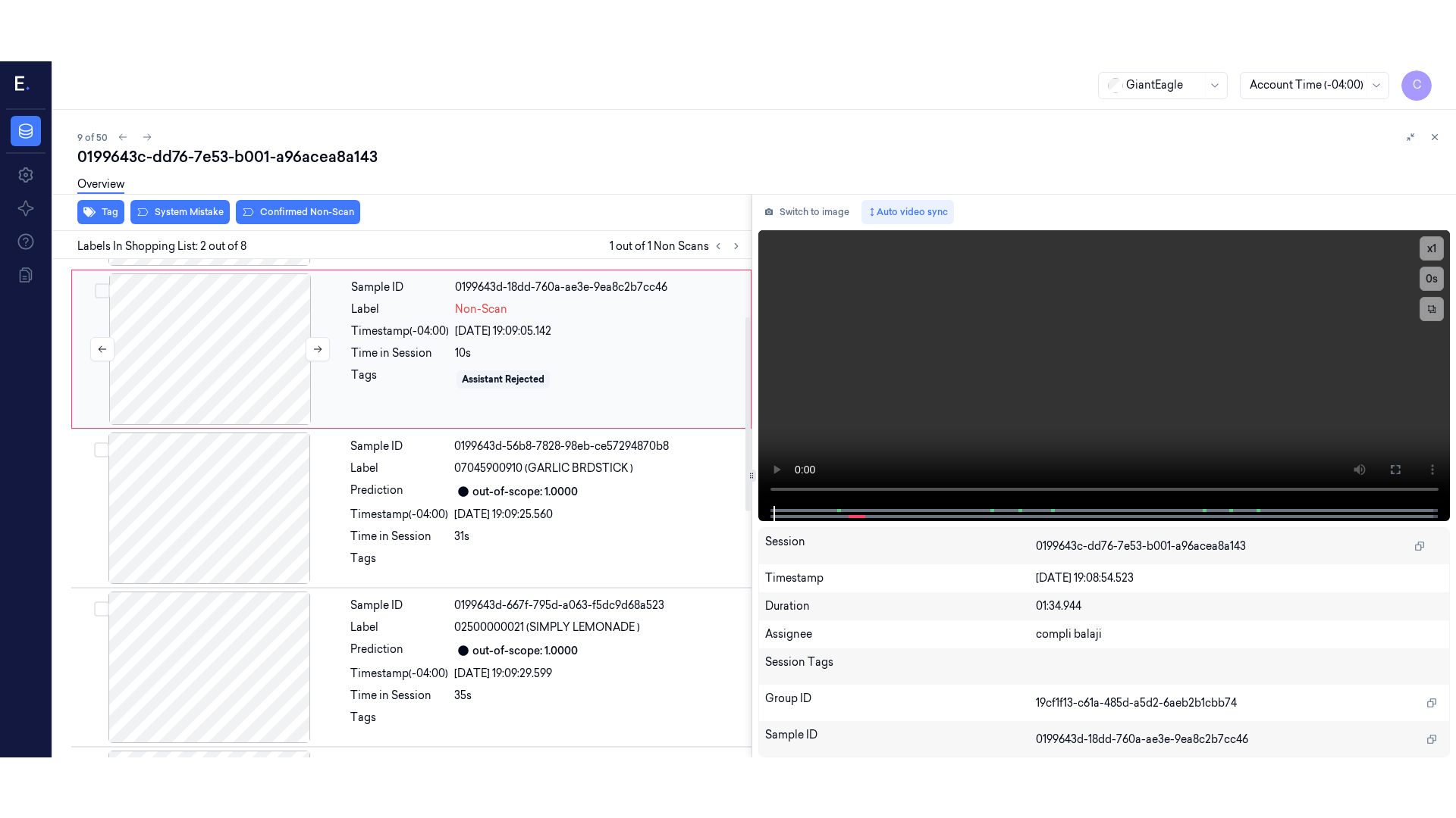
scroll to position [0, 0]
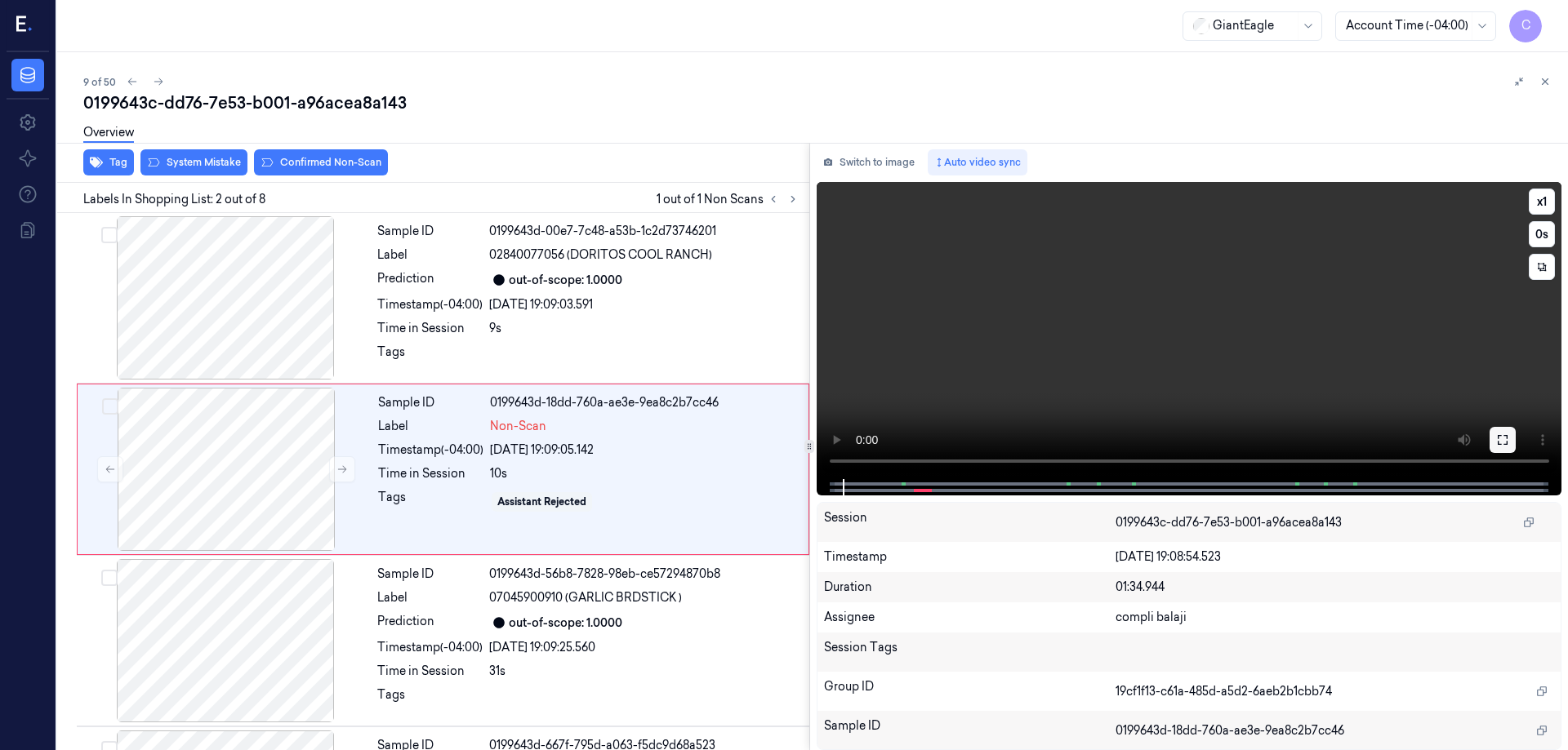
click at [1506, 441] on icon at bounding box center [1502, 440] width 13 height 13
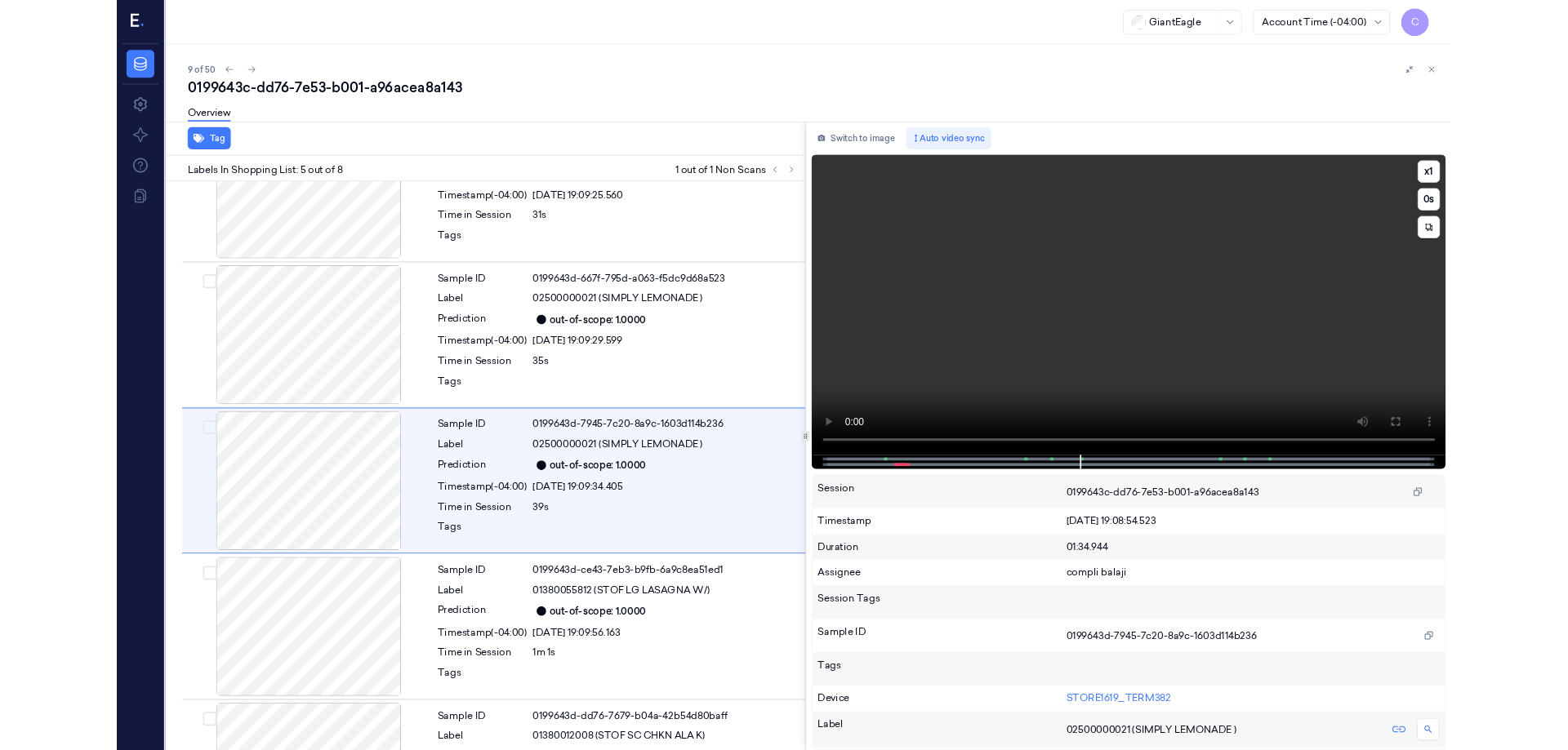
scroll to position [437, 0]
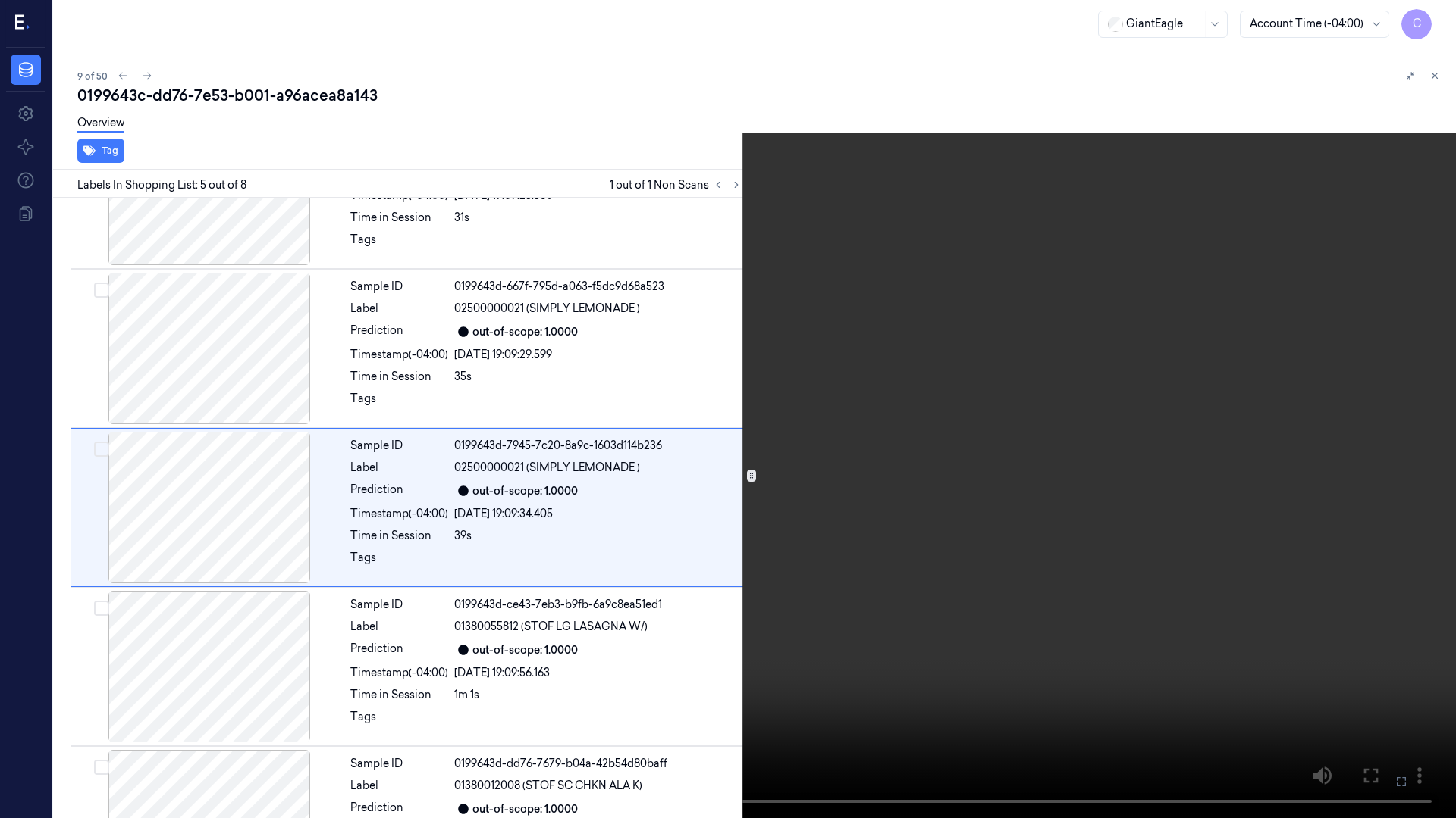
click at [0, 0] on icon at bounding box center [0, 0] width 0 height 0
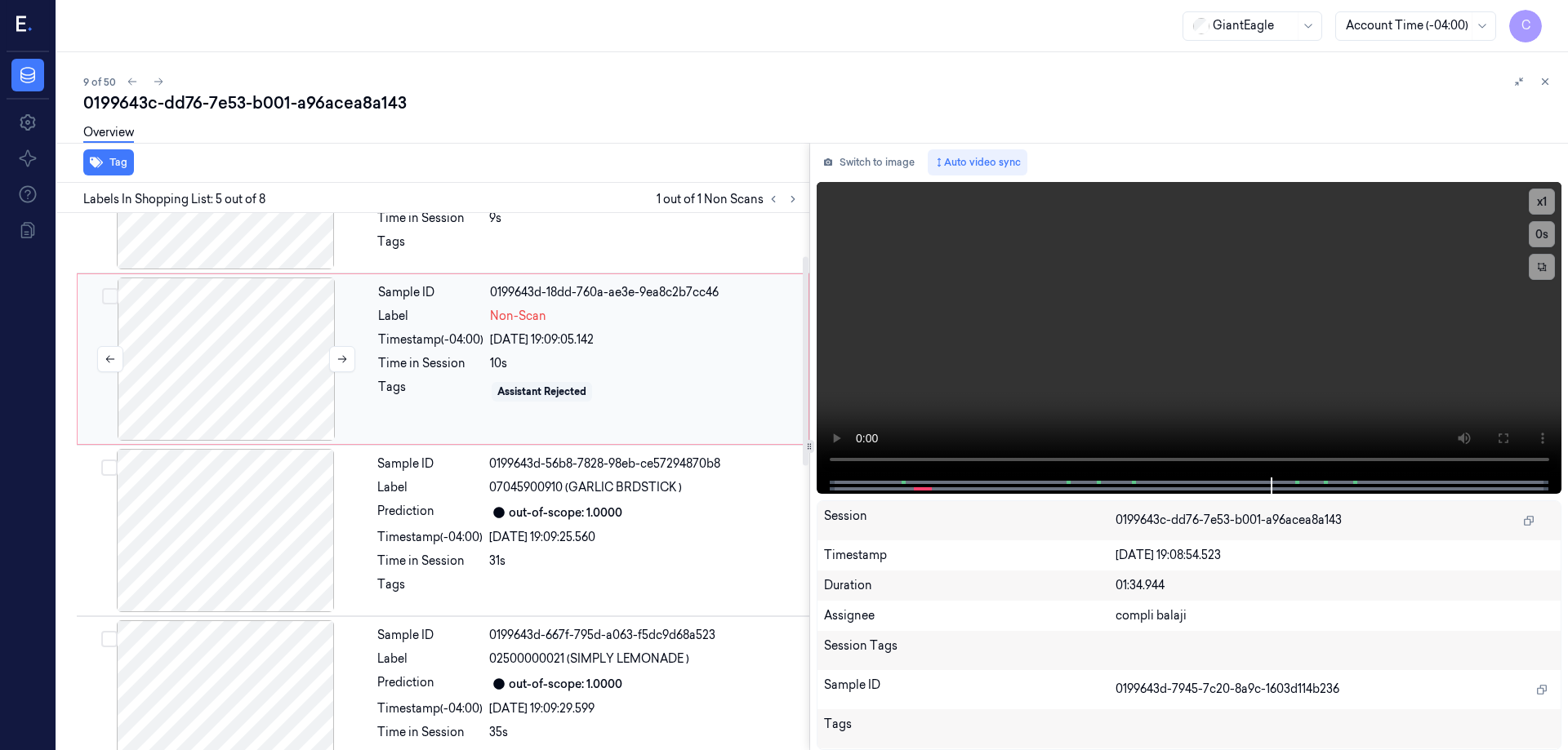
click at [268, 377] on div at bounding box center [226, 359] width 290 height 163
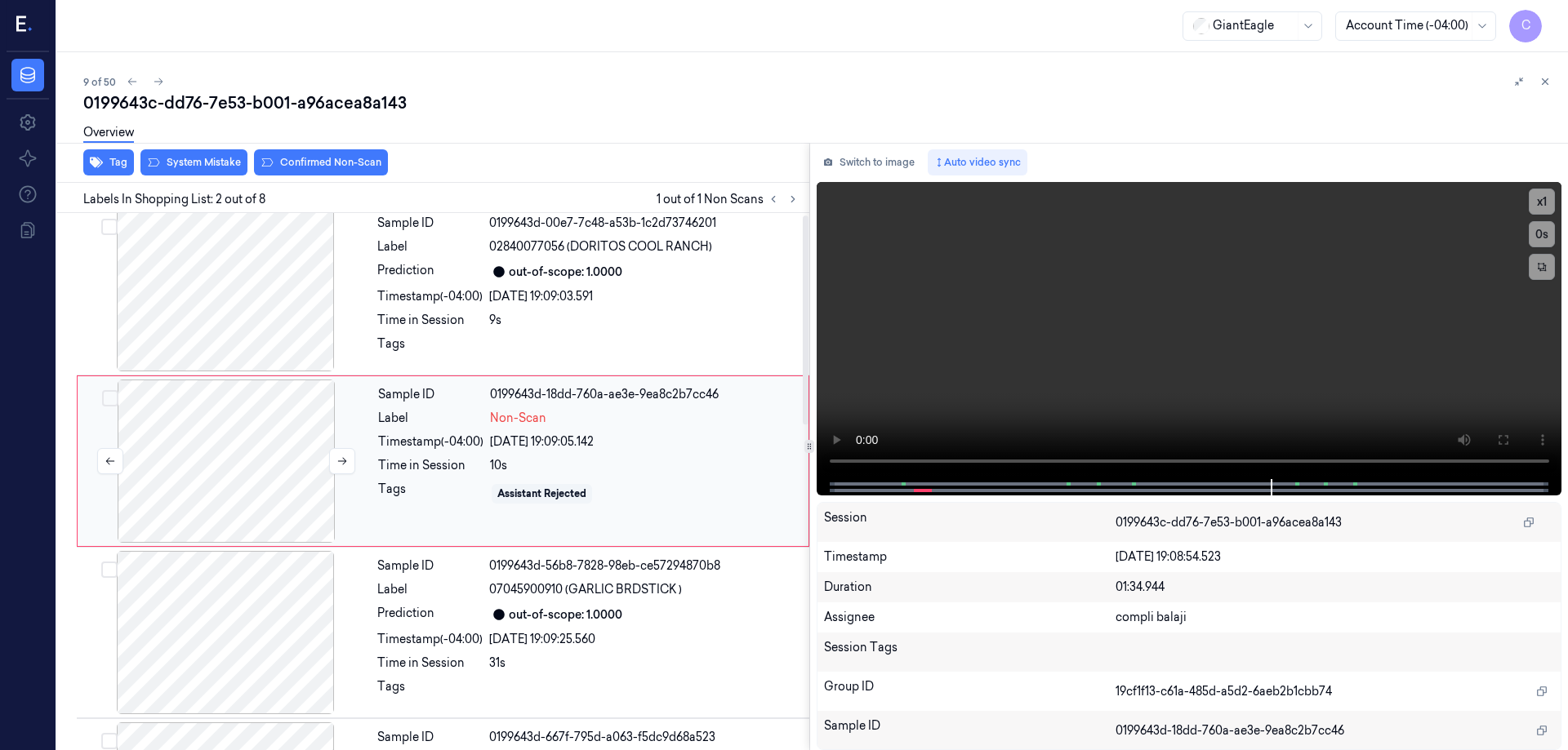
scroll to position [0, 0]
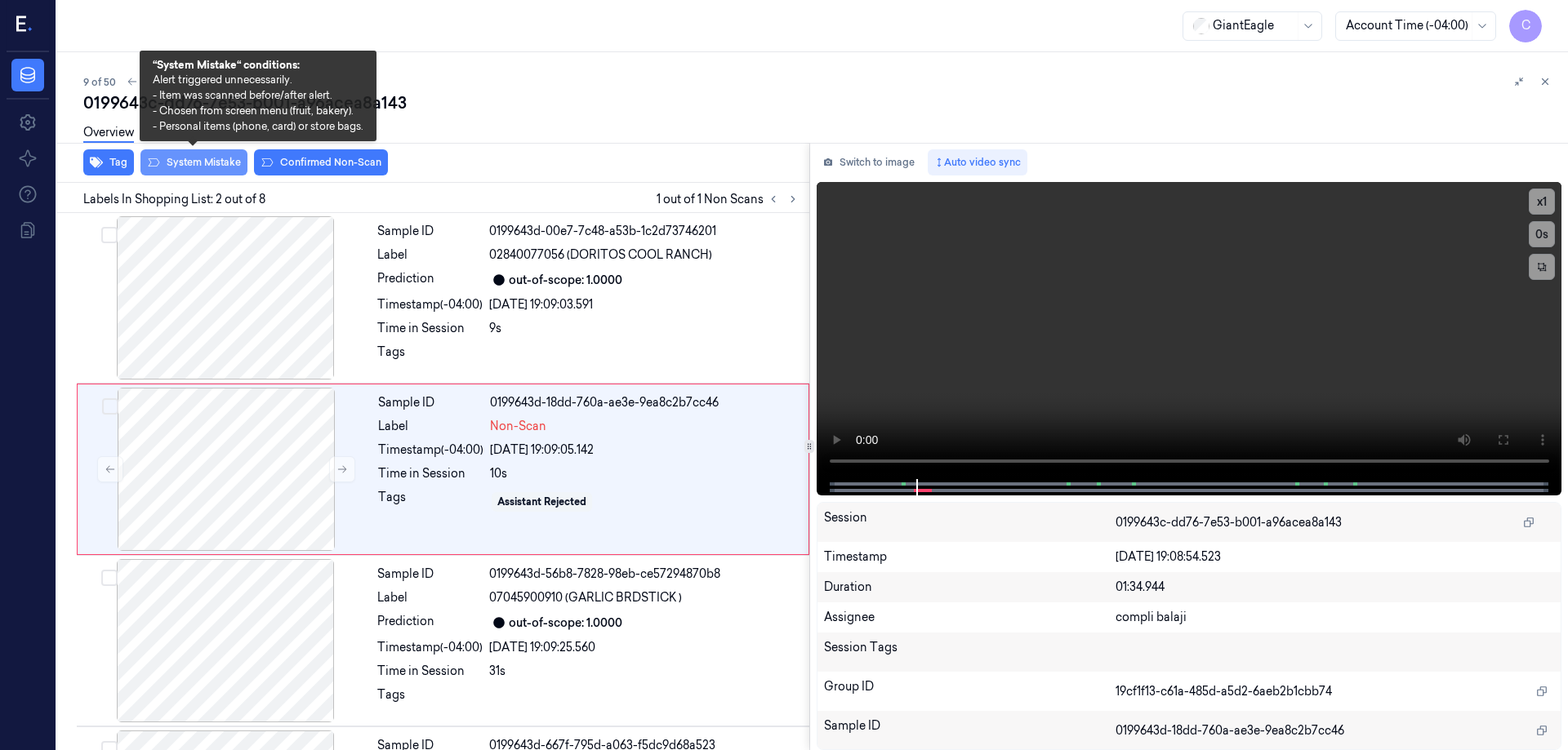
click at [203, 162] on button "System Mistake" at bounding box center [194, 162] width 107 height 26
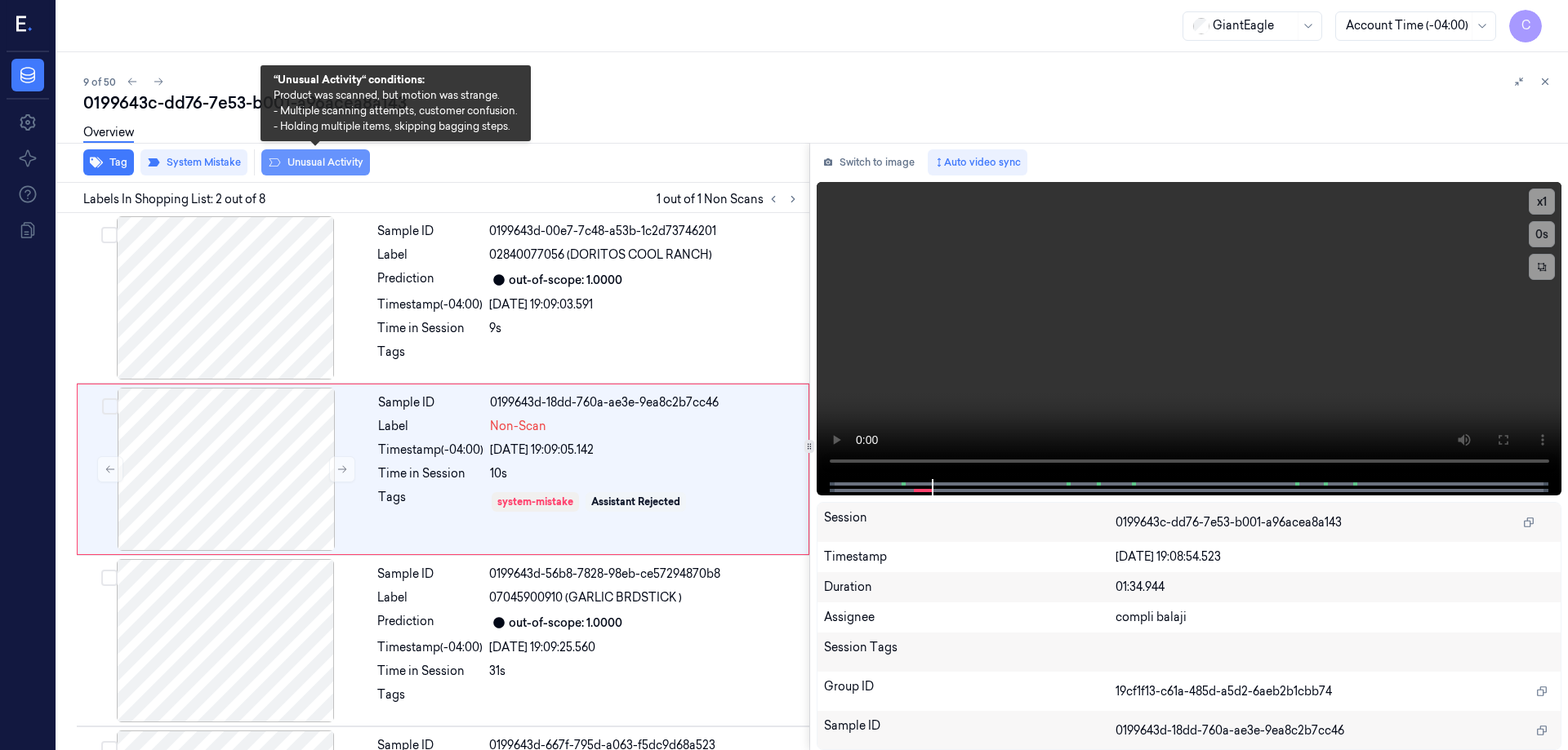
click at [351, 162] on button "Unusual Activity" at bounding box center [315, 162] width 109 height 26
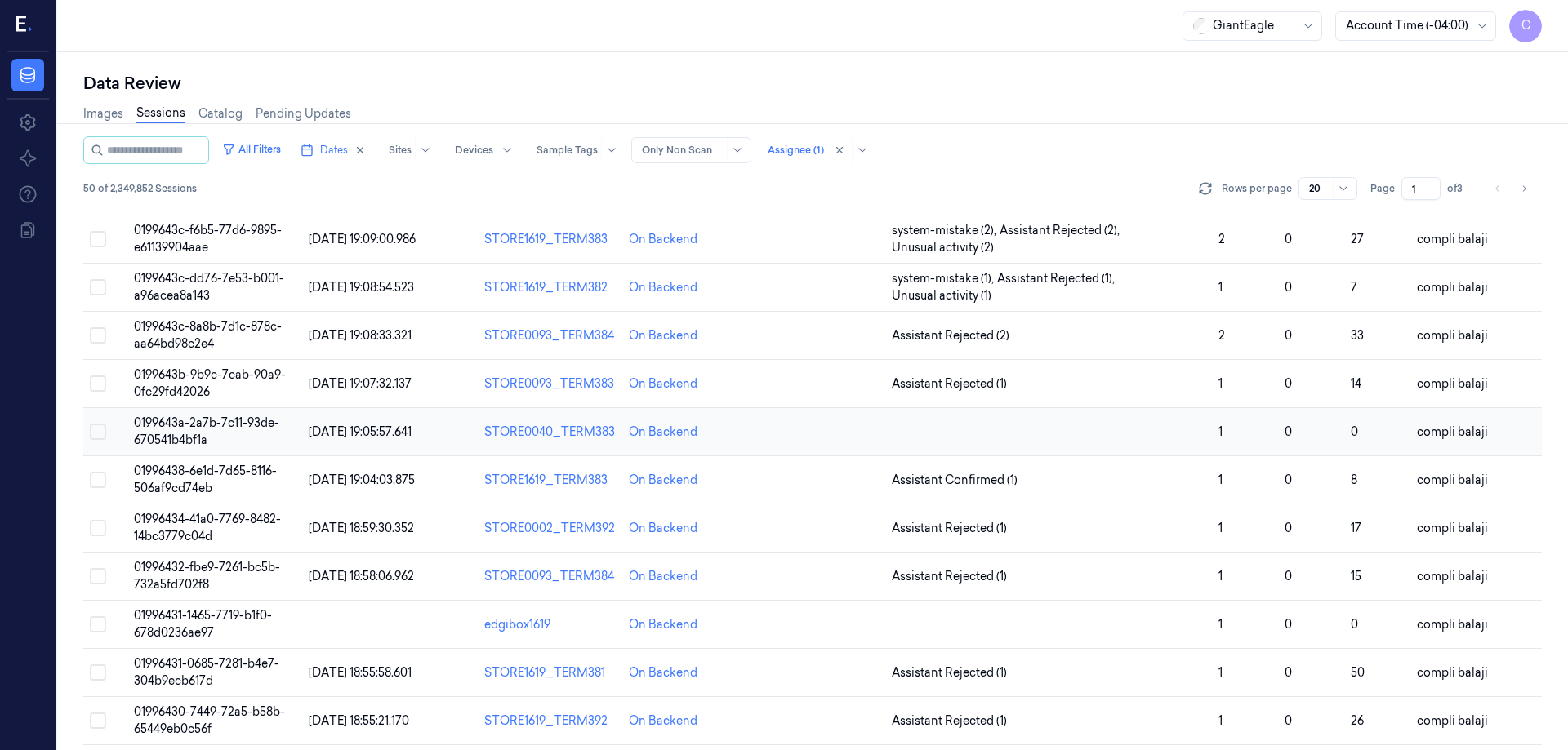
scroll to position [223, 0]
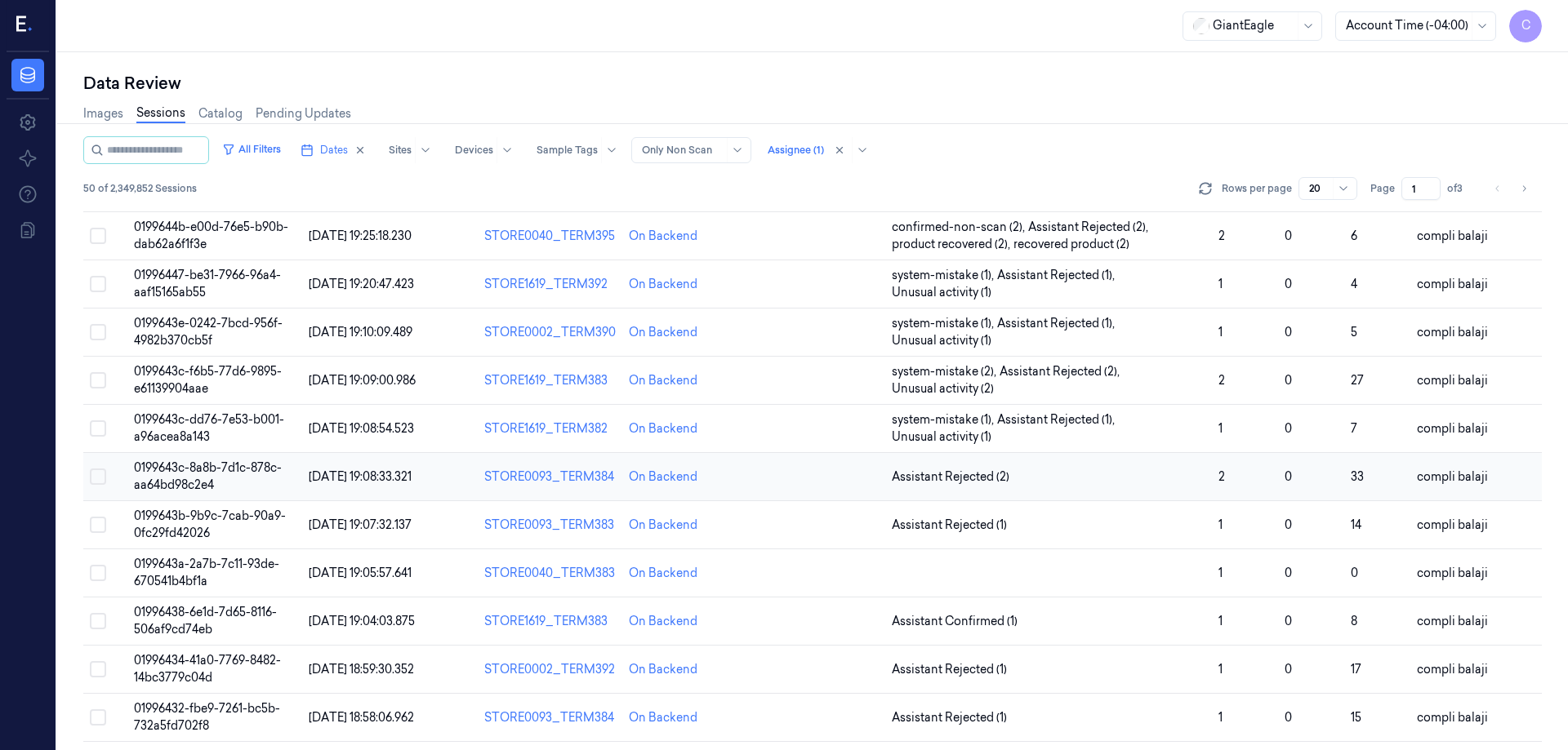
click at [233, 466] on span "0199643c-8a8b-7d1c-878c-aa64bd98c2e4" at bounding box center [208, 476] width 148 height 32
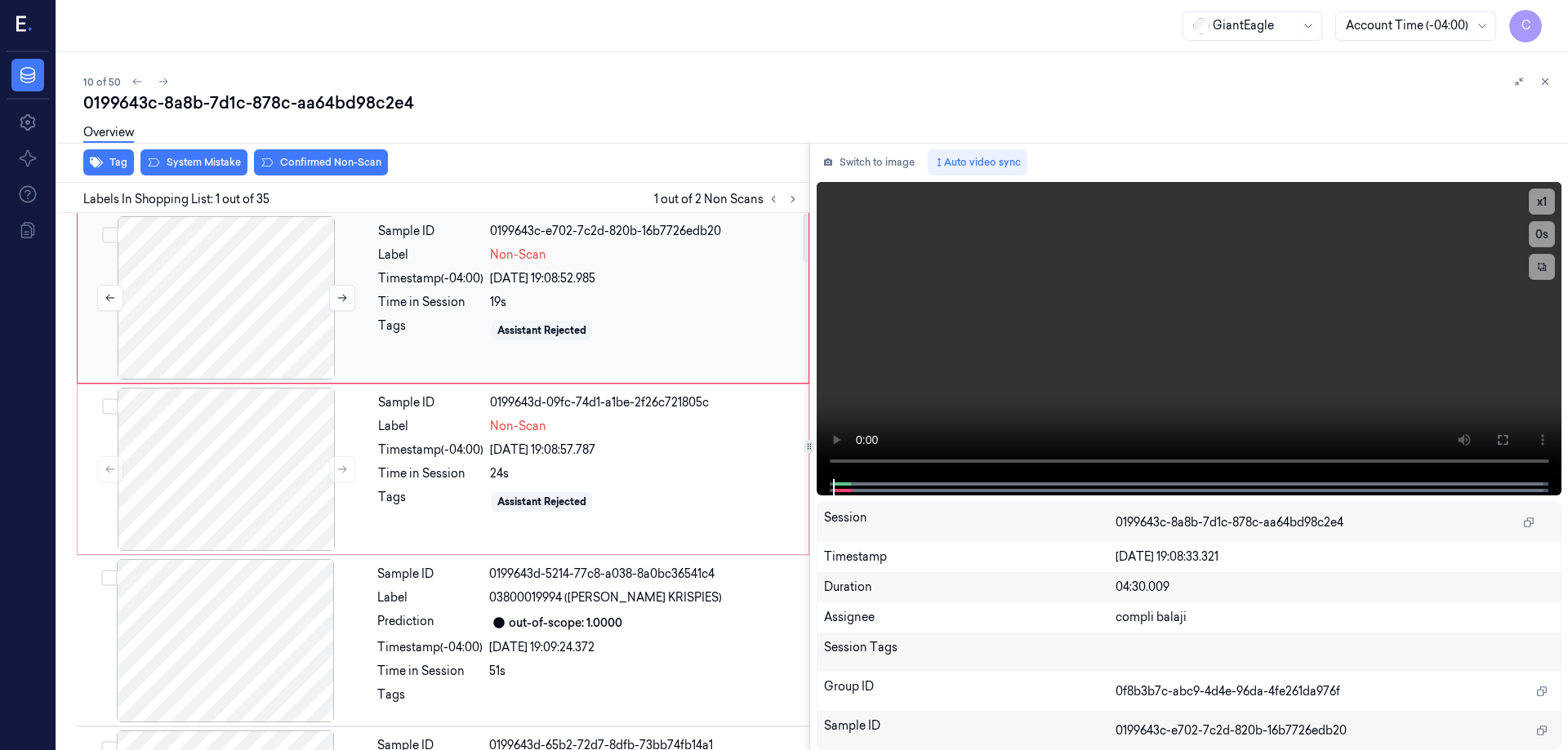
click at [275, 310] on div at bounding box center [226, 297] width 290 height 163
click at [1504, 442] on icon at bounding box center [1502, 440] width 13 height 13
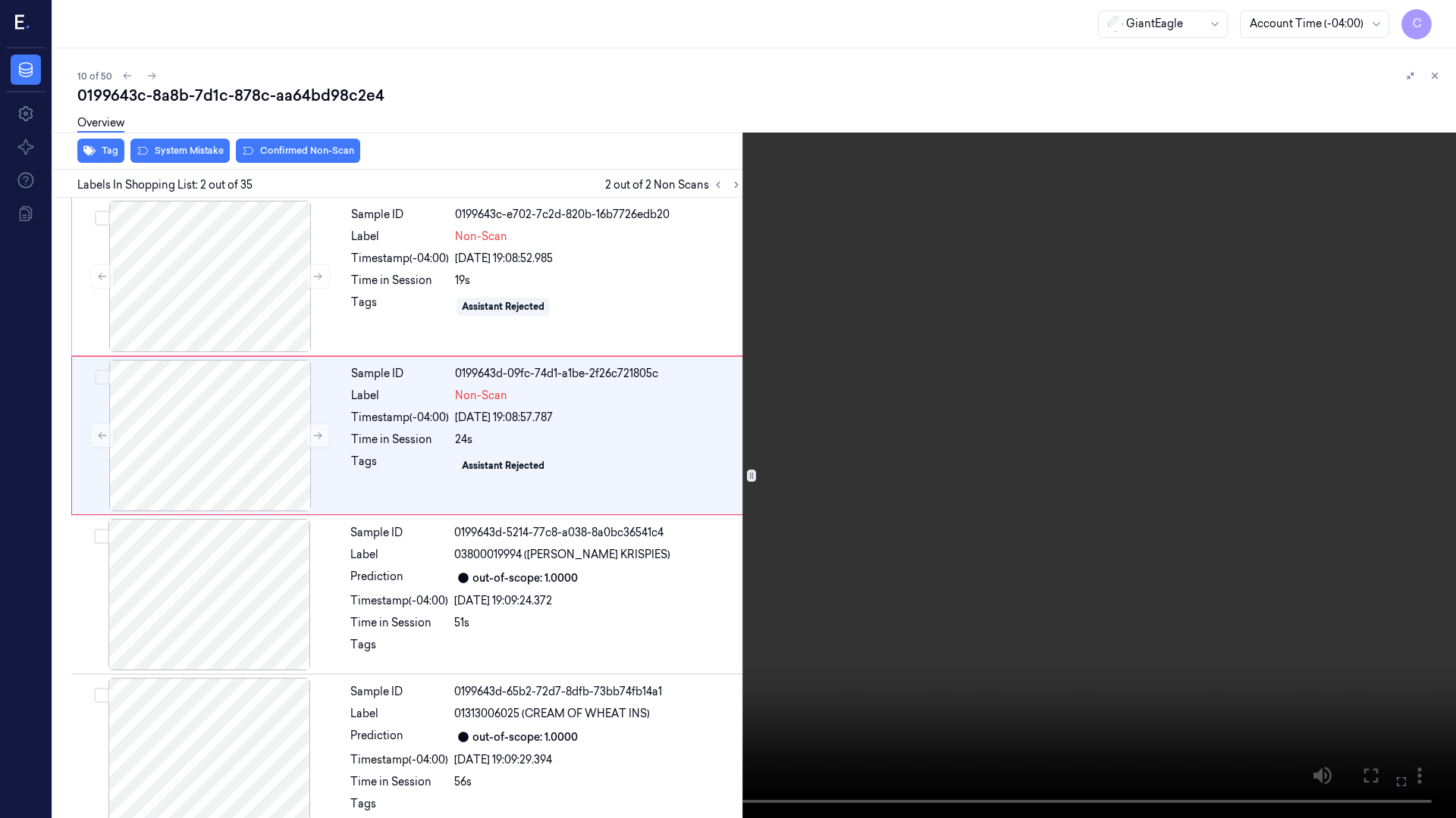
drag, startPoint x: 1402, startPoint y: 779, endPoint x: 1134, endPoint y: 611, distance: 316.3
click at [0, 0] on icon at bounding box center [0, 0] width 0 height 0
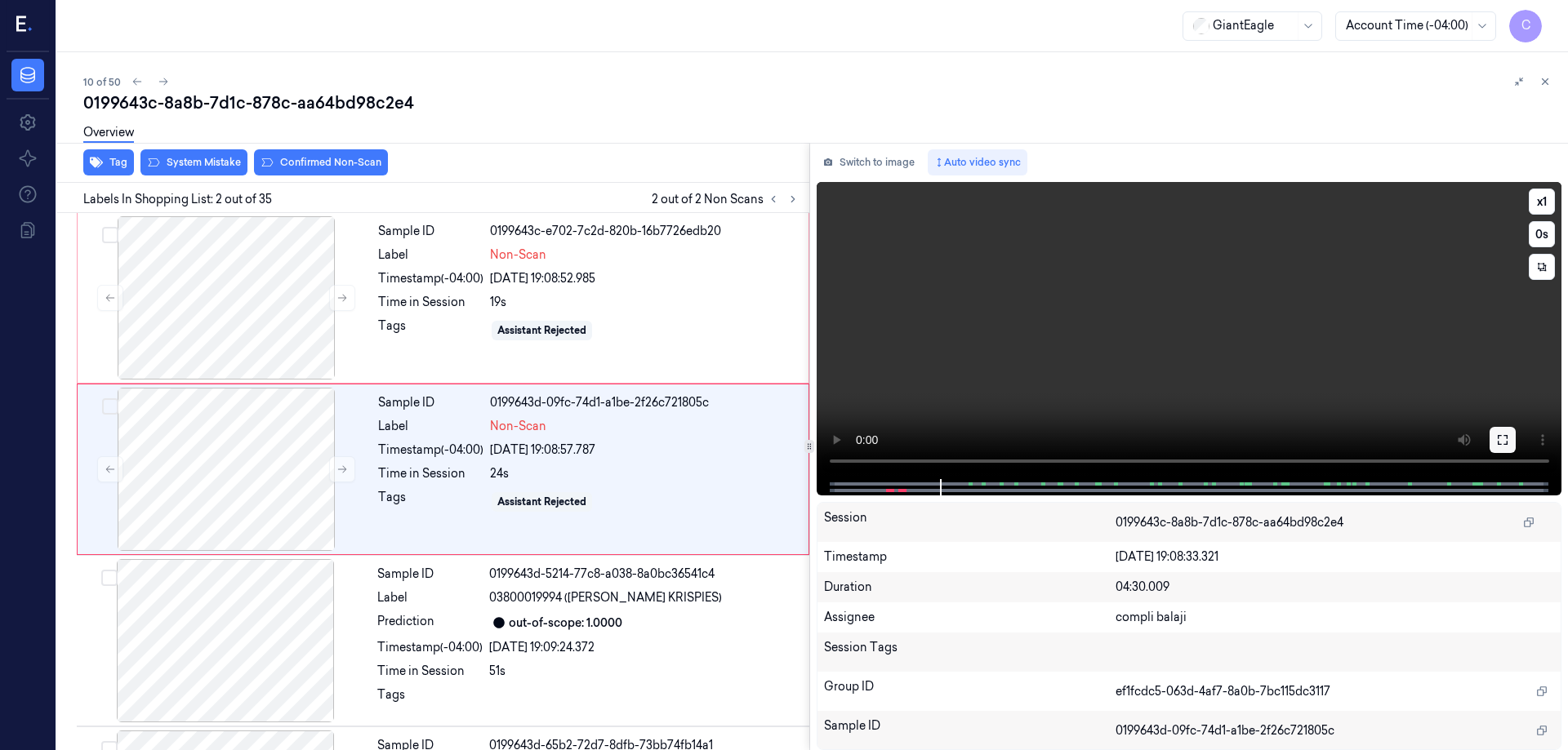
click at [1507, 445] on icon at bounding box center [1503, 440] width 10 height 10
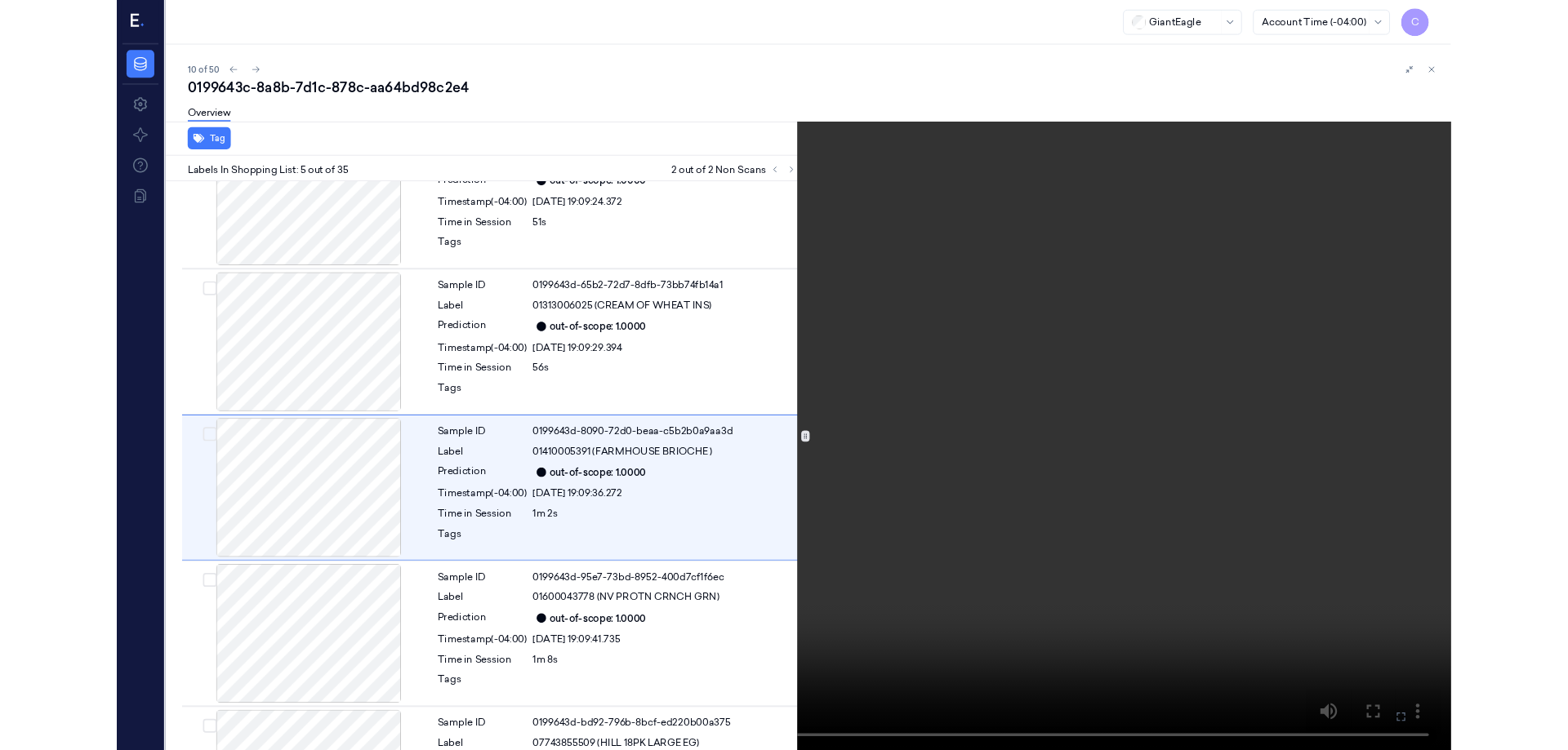
scroll to position [437, 0]
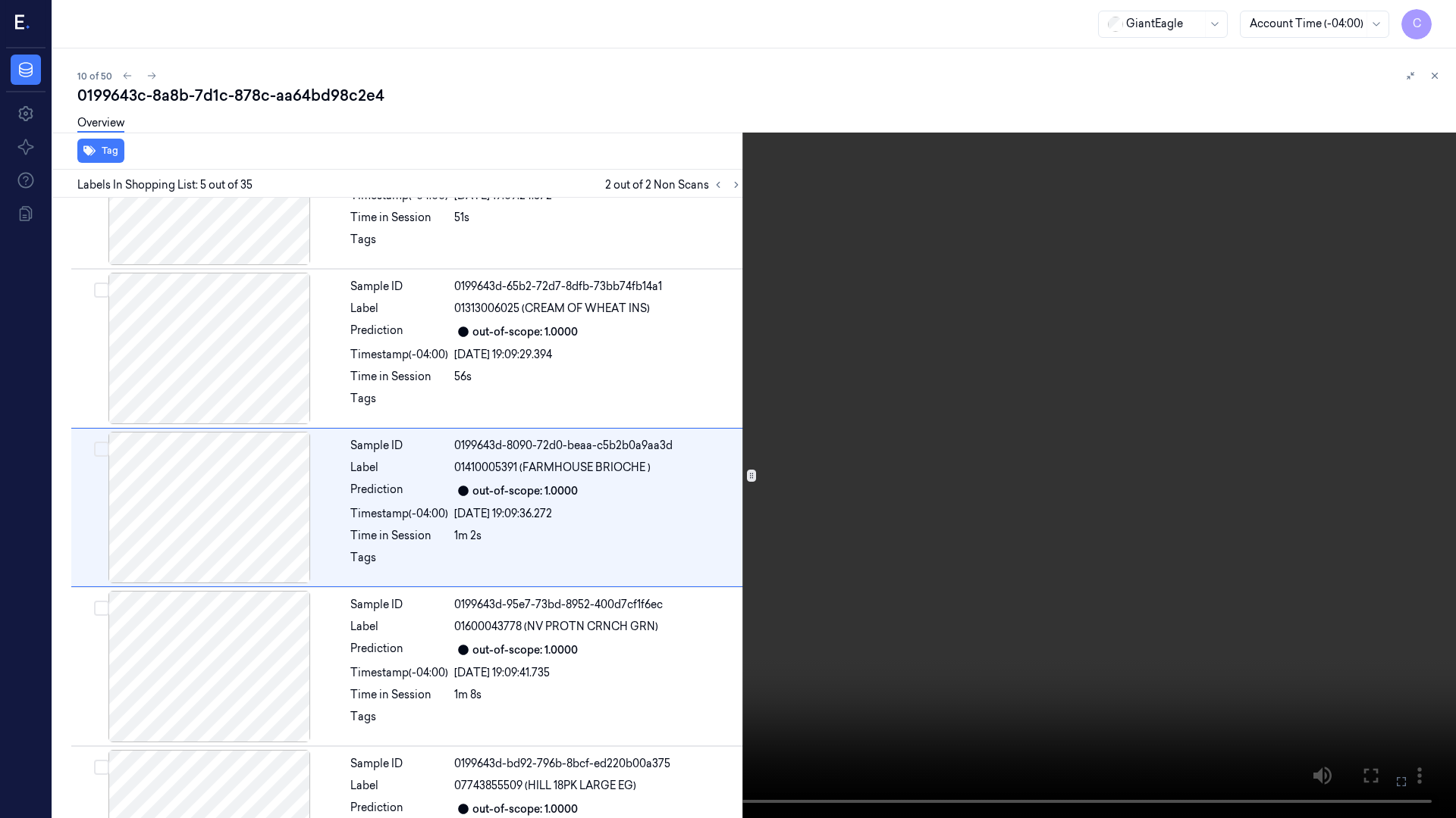
click at [0, 0] on icon at bounding box center [0, 0] width 0 height 0
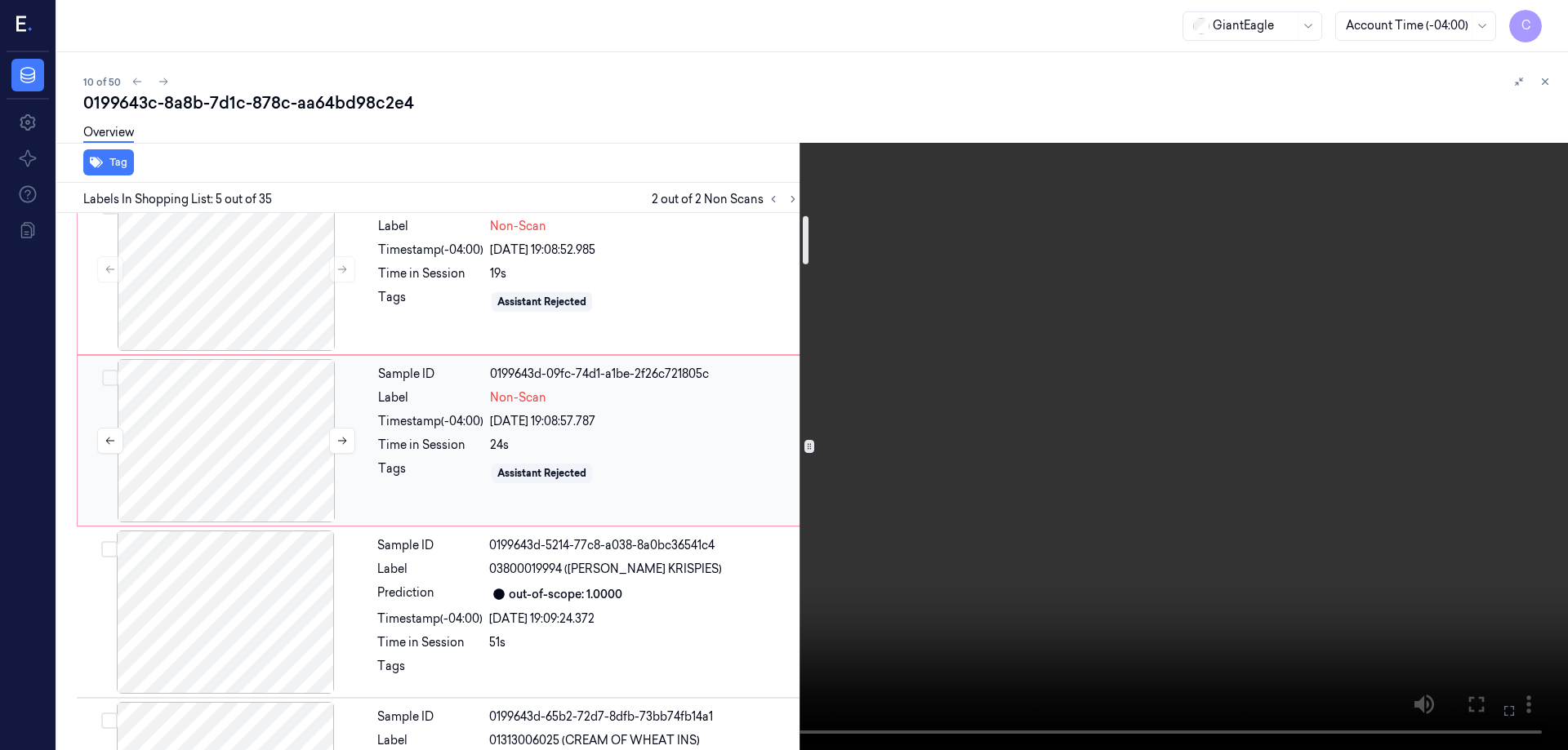
scroll to position [0, 0]
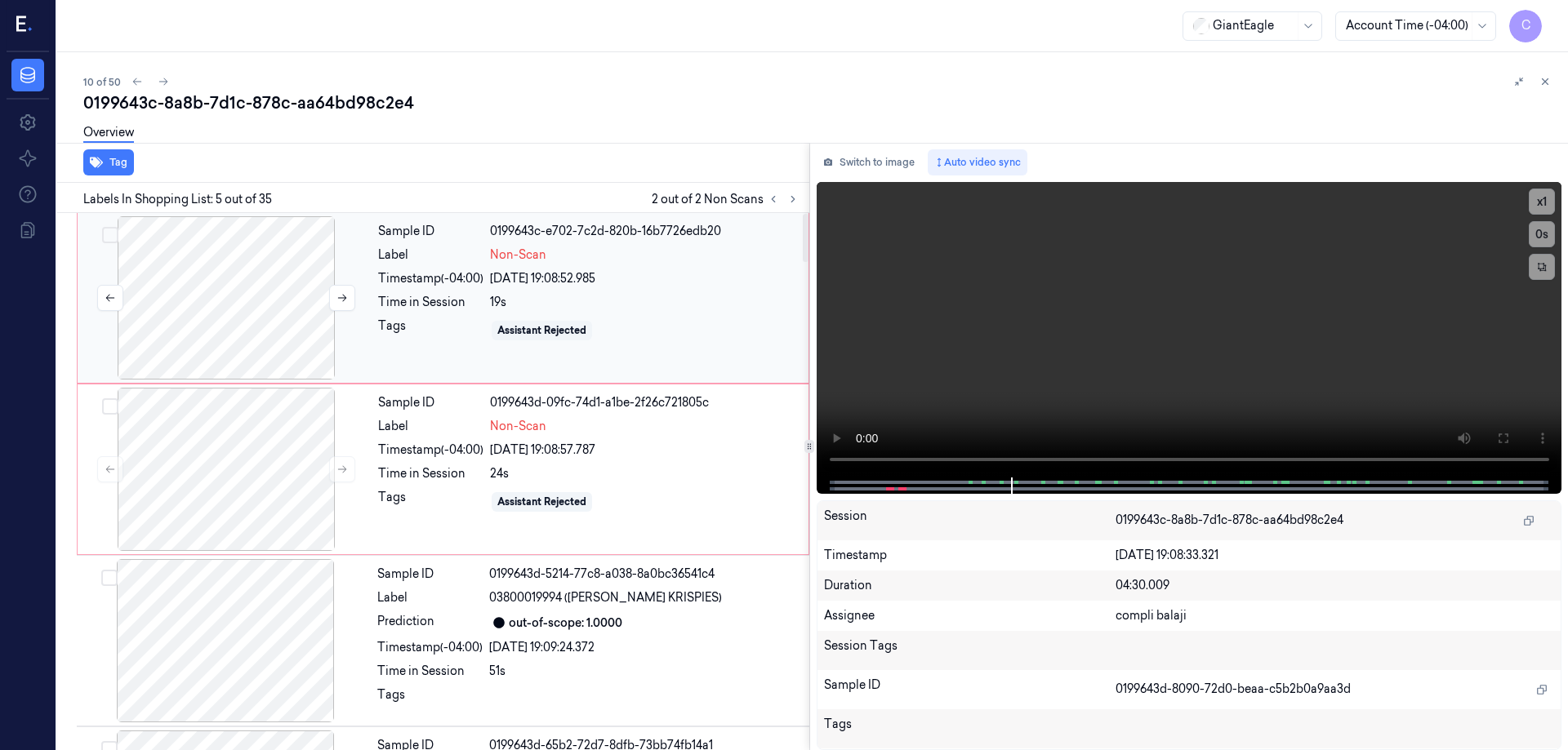
click at [266, 331] on div at bounding box center [226, 297] width 290 height 163
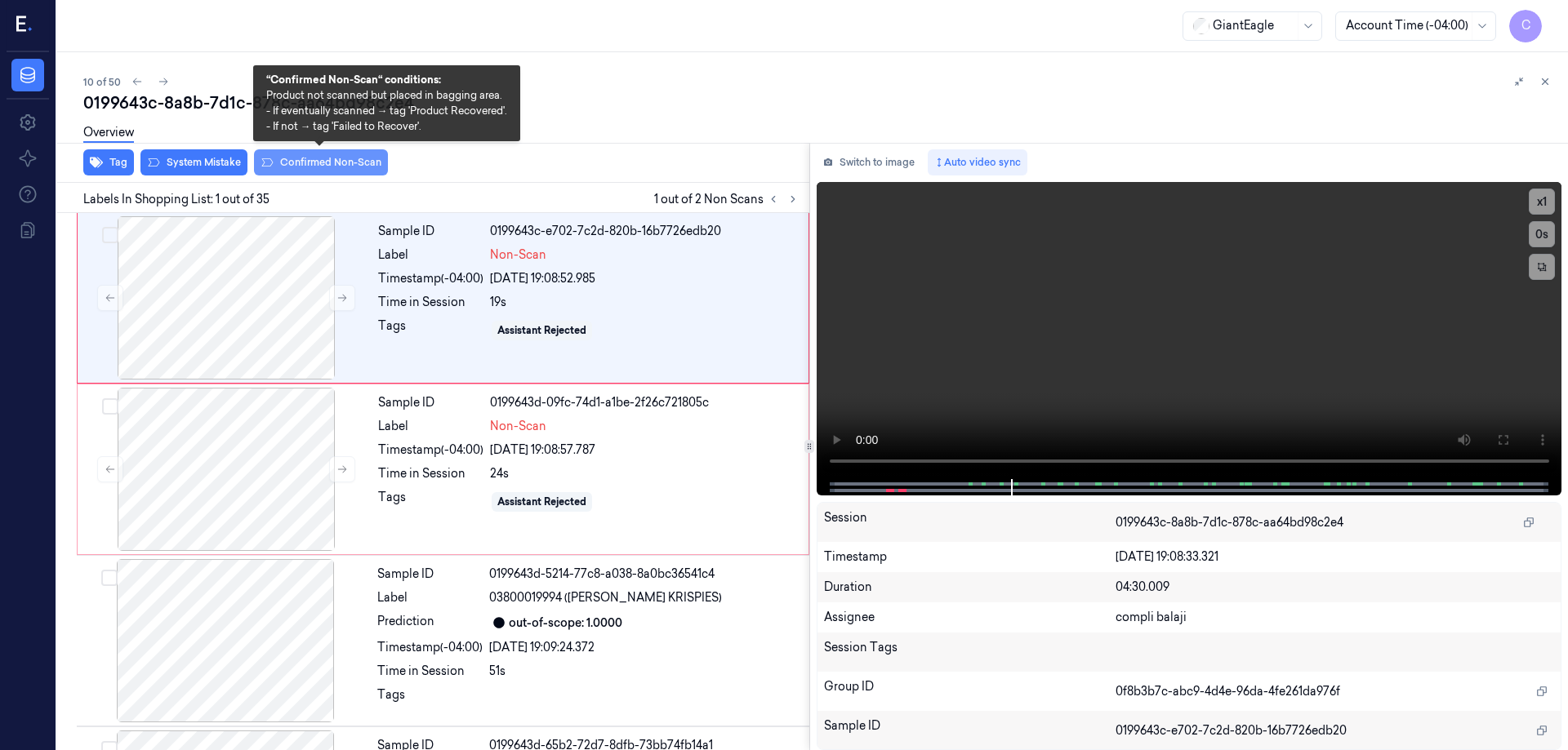
click at [362, 164] on button "Confirmed Non-Scan" at bounding box center [321, 162] width 134 height 26
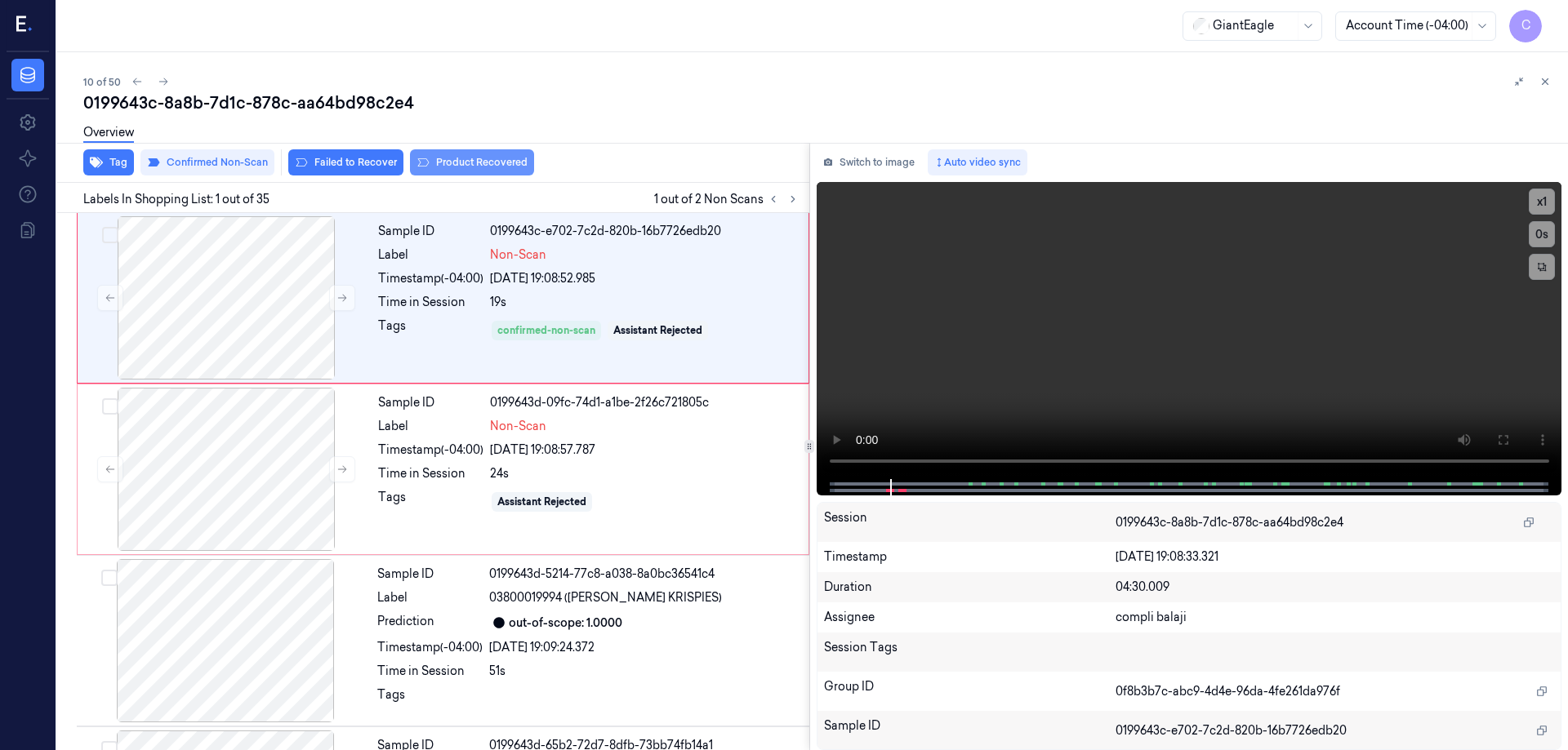
click at [482, 161] on button "Product Recovered" at bounding box center [472, 162] width 124 height 26
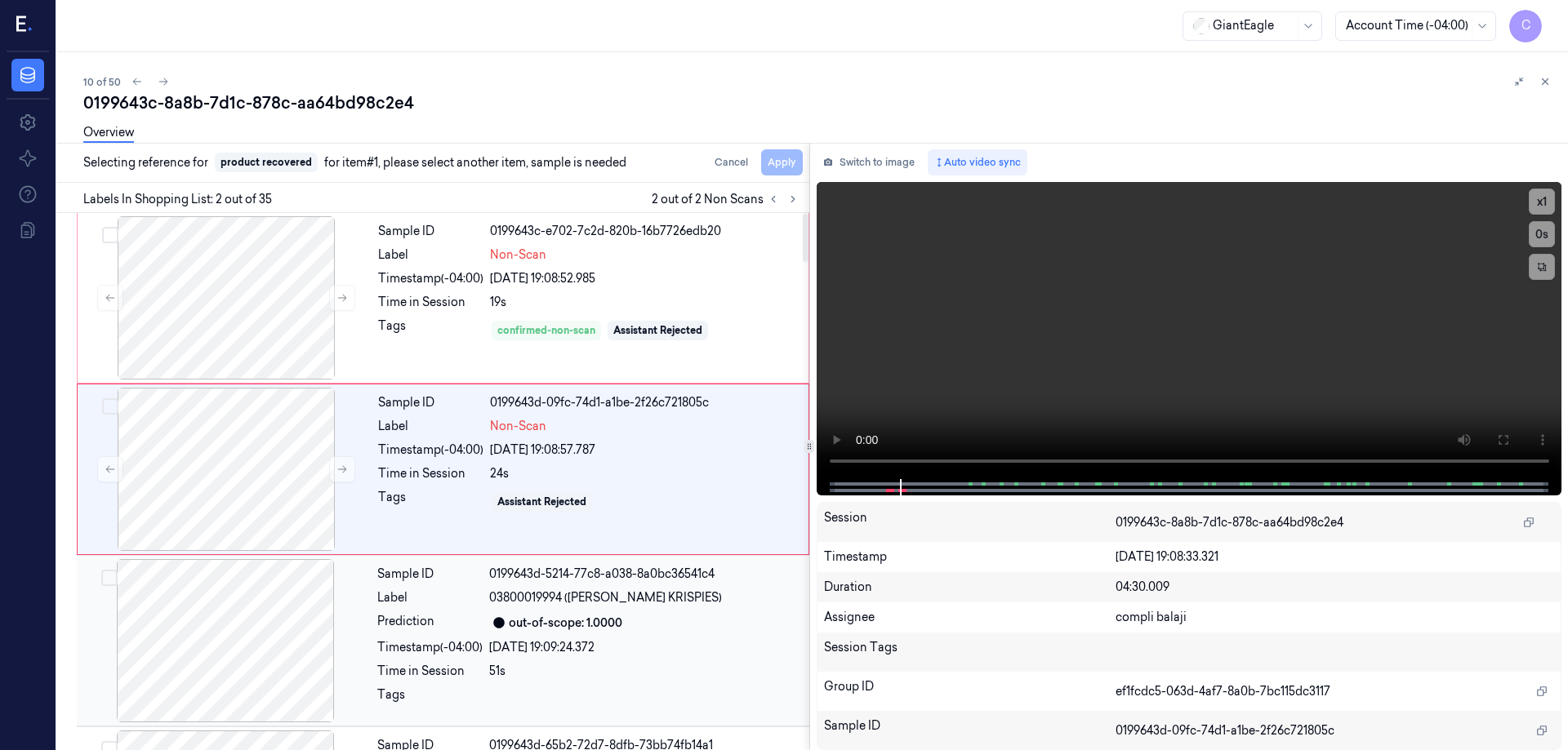
click at [573, 633] on div "Sample ID 0199643d-5214-77c8-a038-8a0bc36541c4 Label 03800019994 (KELL RICE KRI…" at bounding box center [588, 640] width 435 height 163
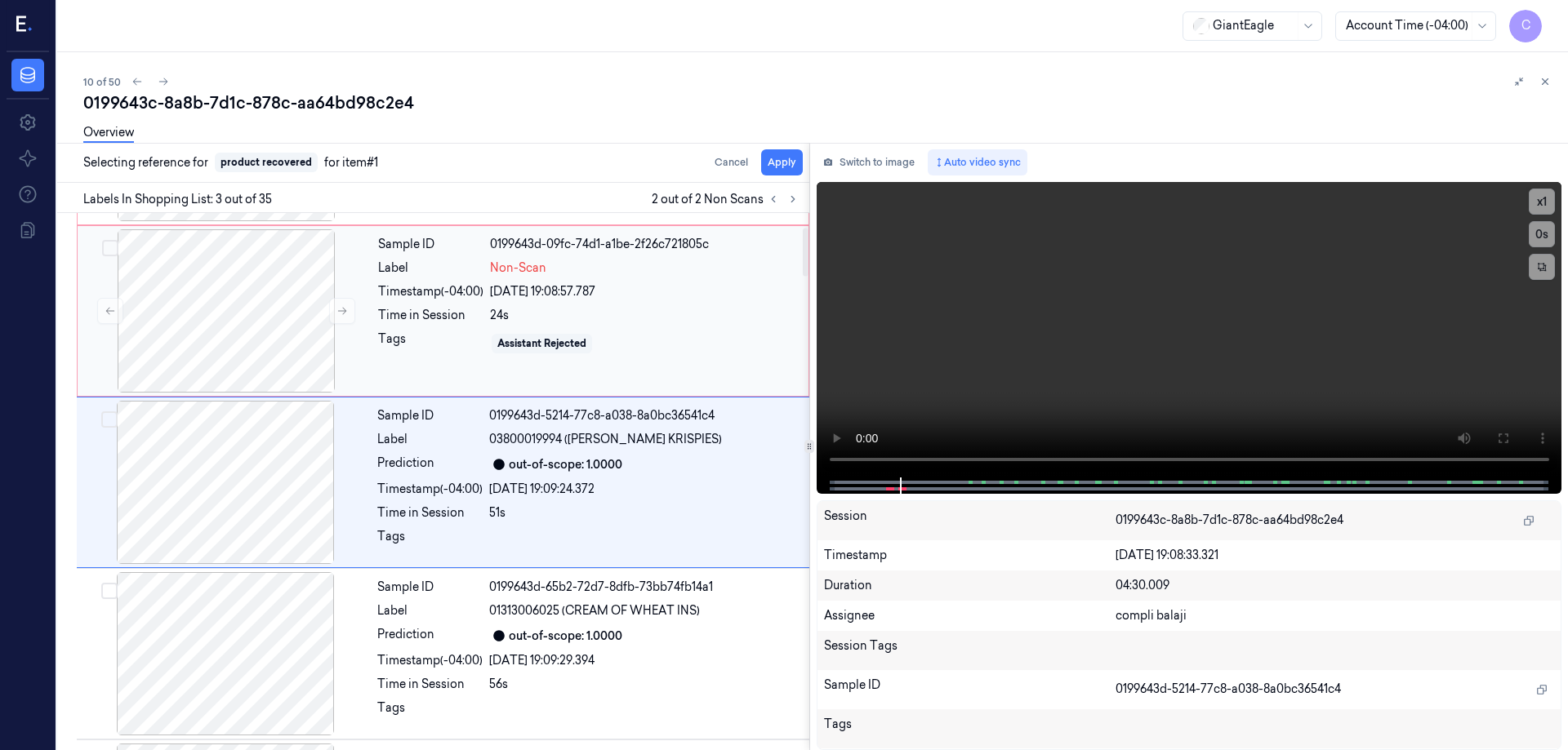
scroll to position [159, 0]
click at [786, 167] on button "Apply" at bounding box center [782, 162] width 41 height 26
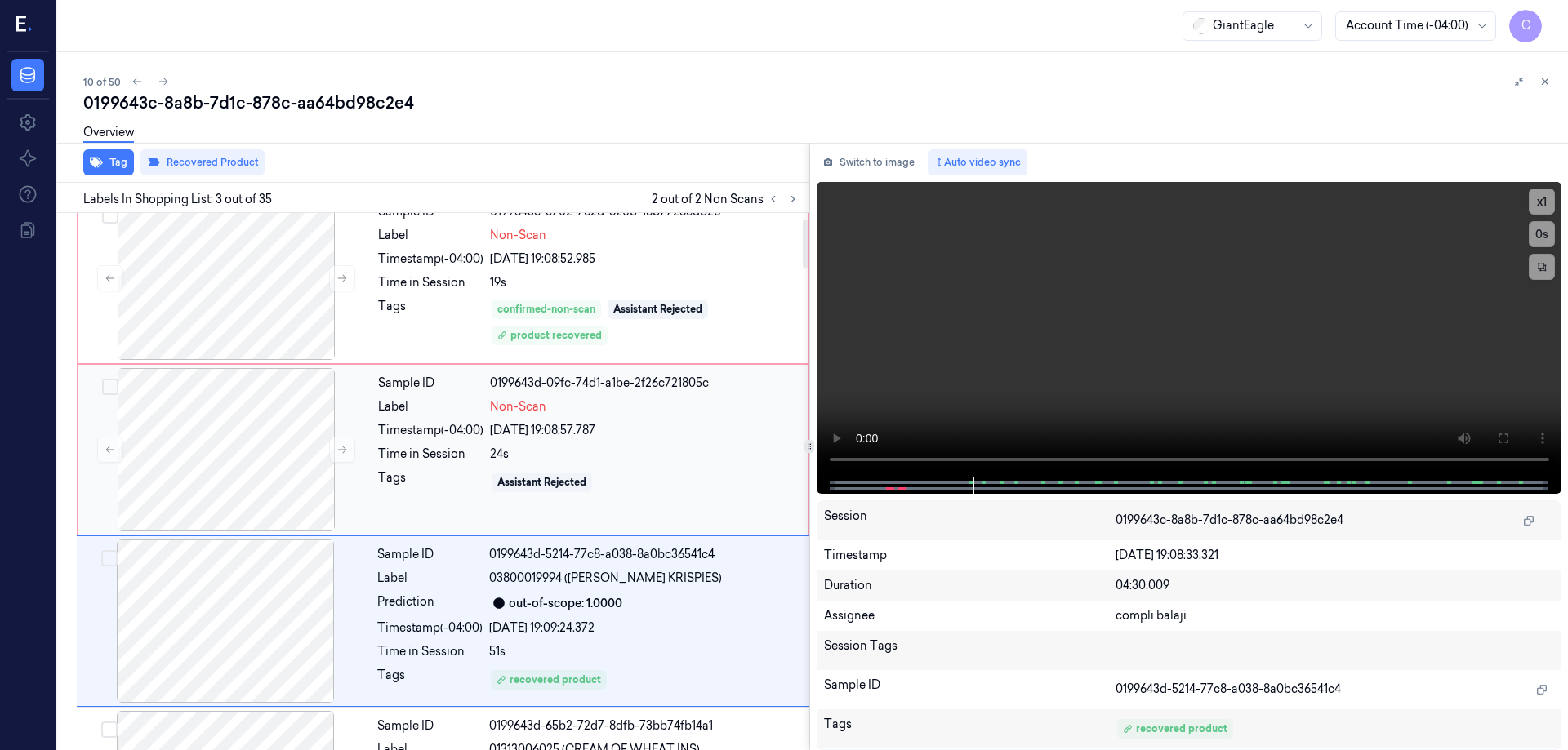
scroll to position [0, 0]
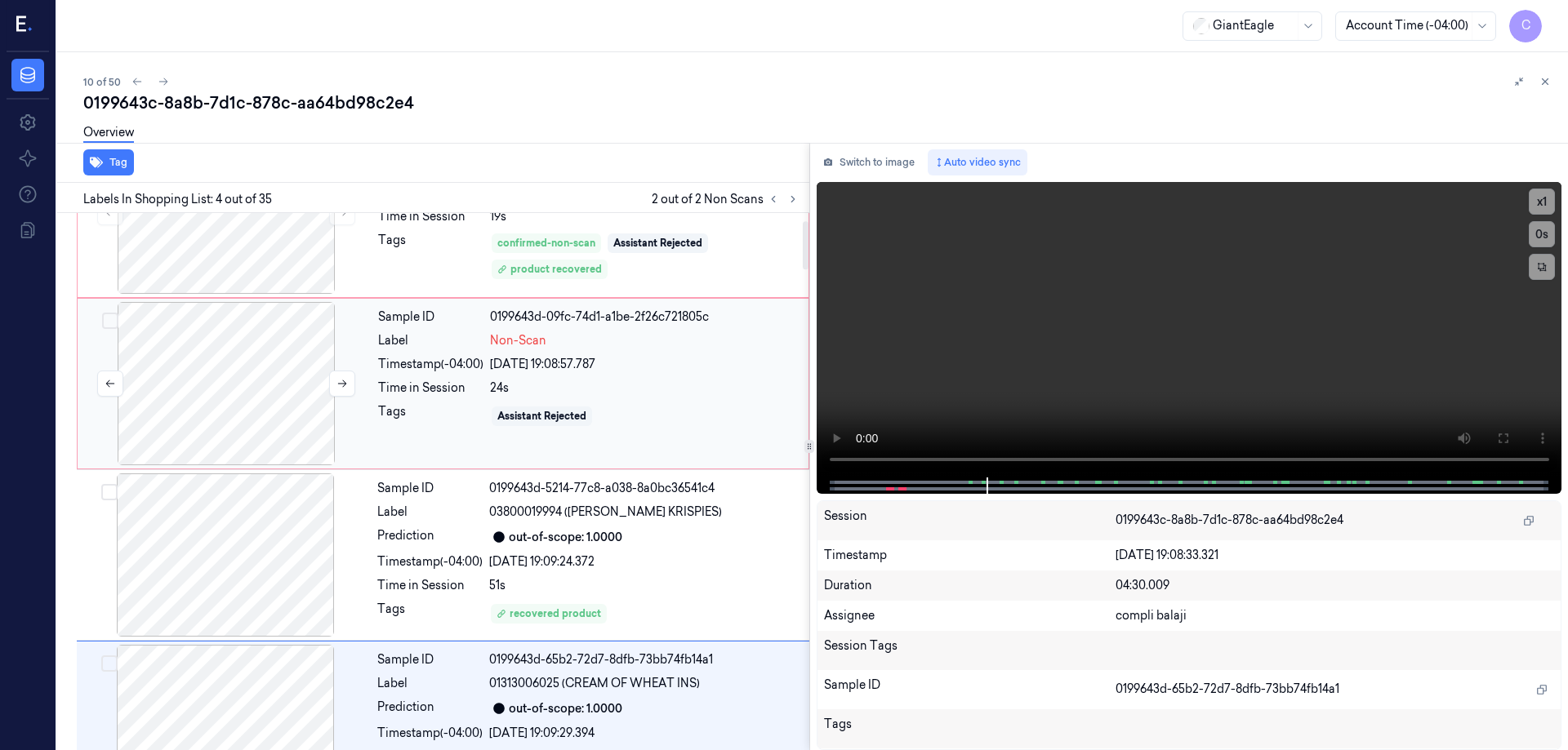
click at [259, 366] on div at bounding box center [226, 383] width 290 height 163
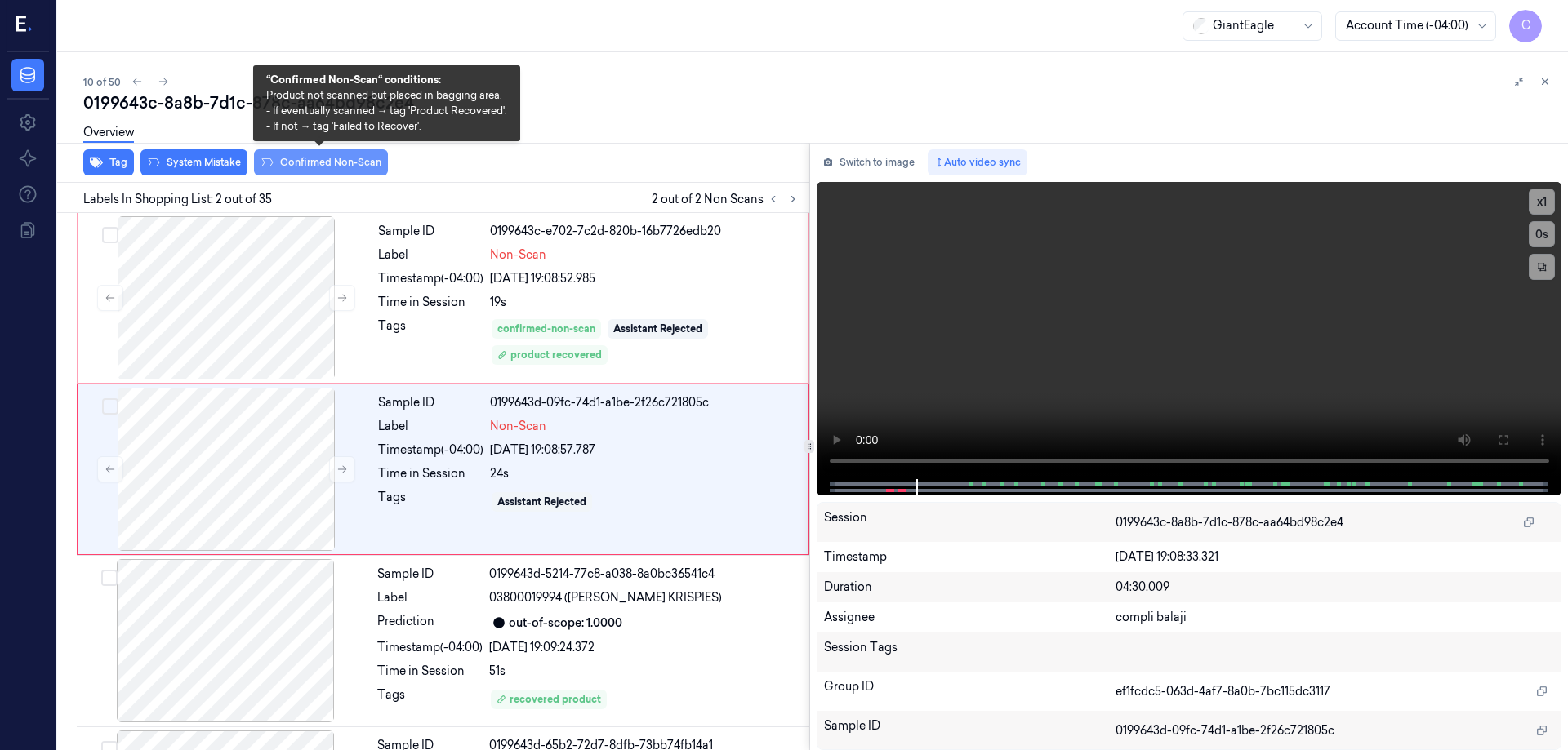
click at [323, 162] on button "Confirmed Non-Scan" at bounding box center [321, 162] width 134 height 26
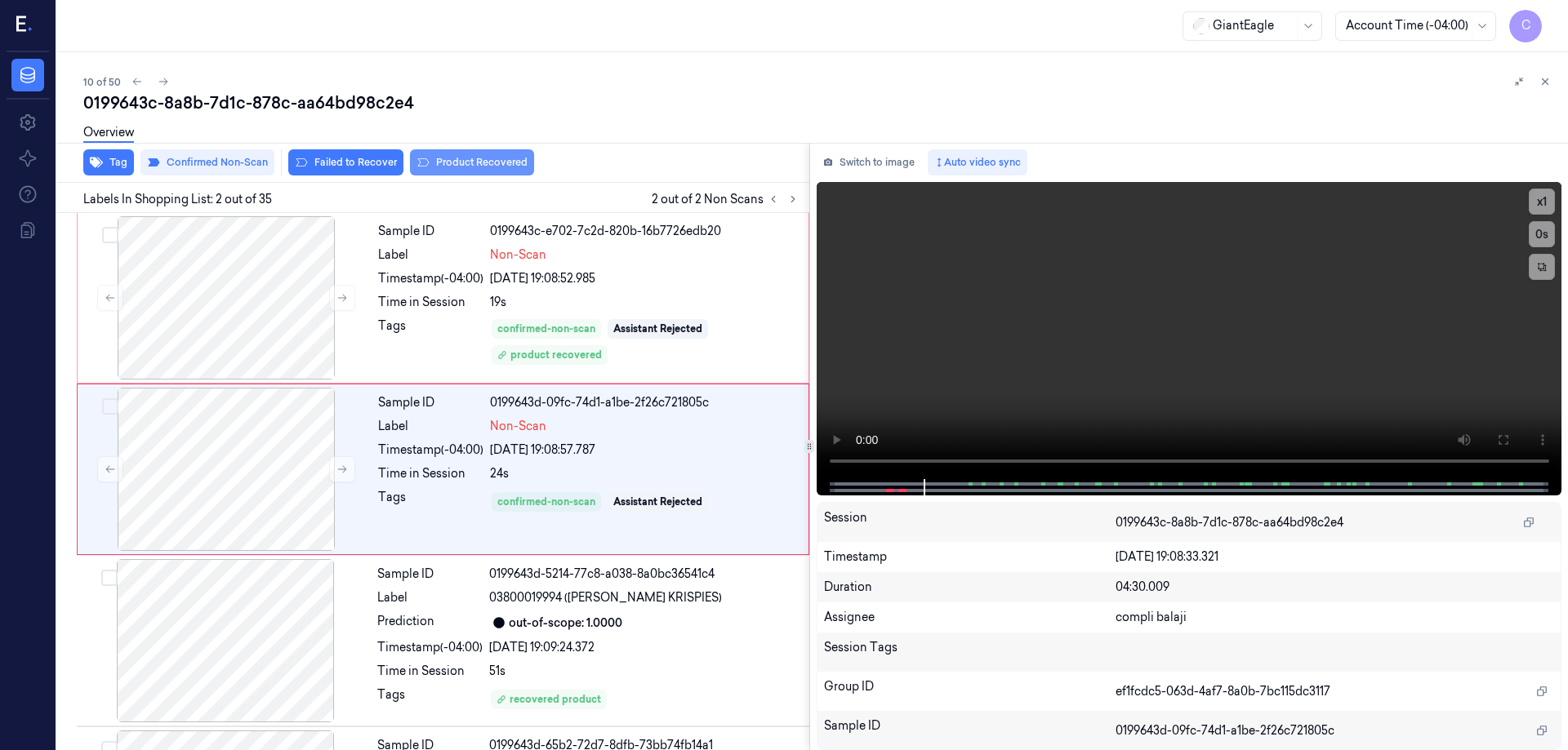
click at [485, 166] on button "Product Recovered" at bounding box center [472, 162] width 124 height 26
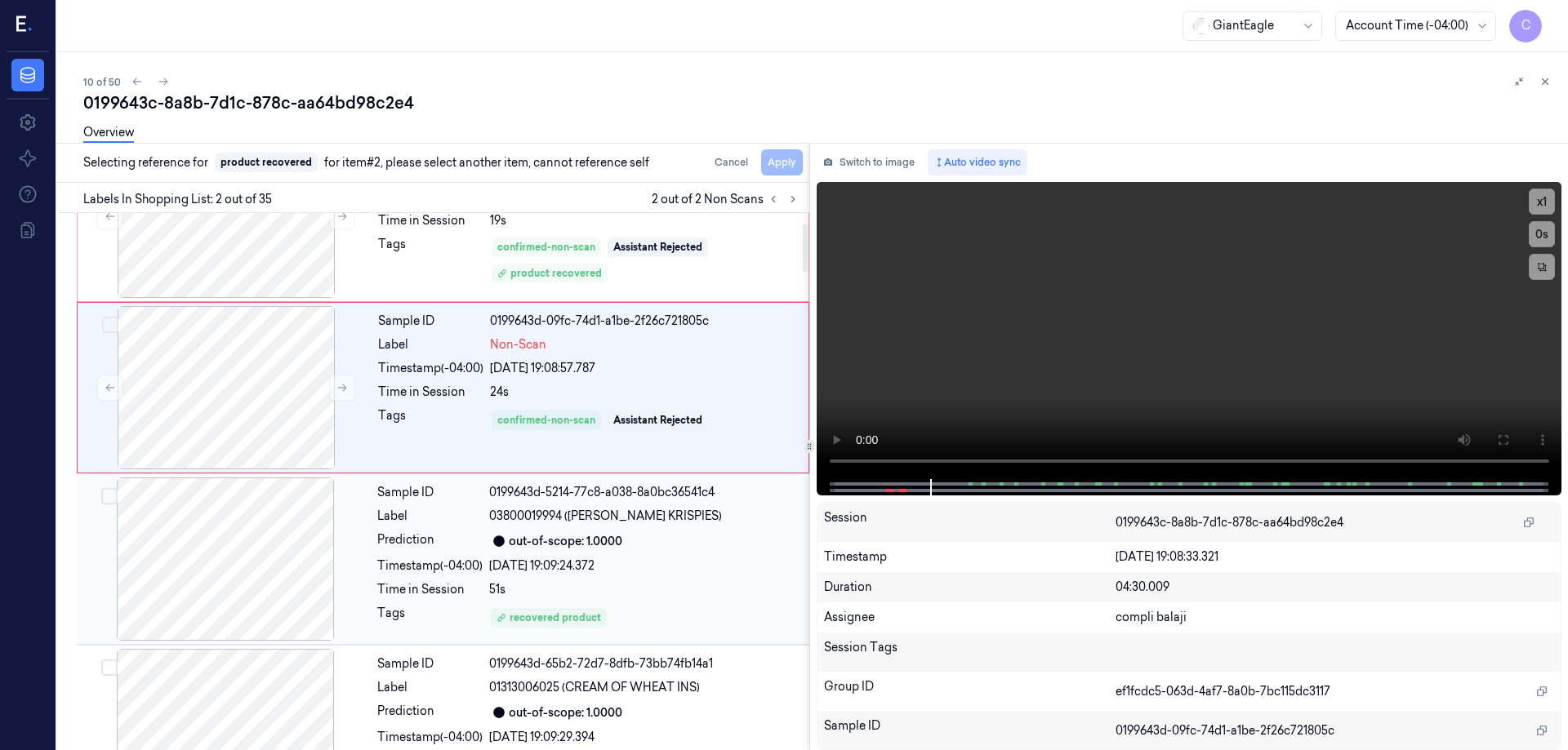
scroll to position [163, 0]
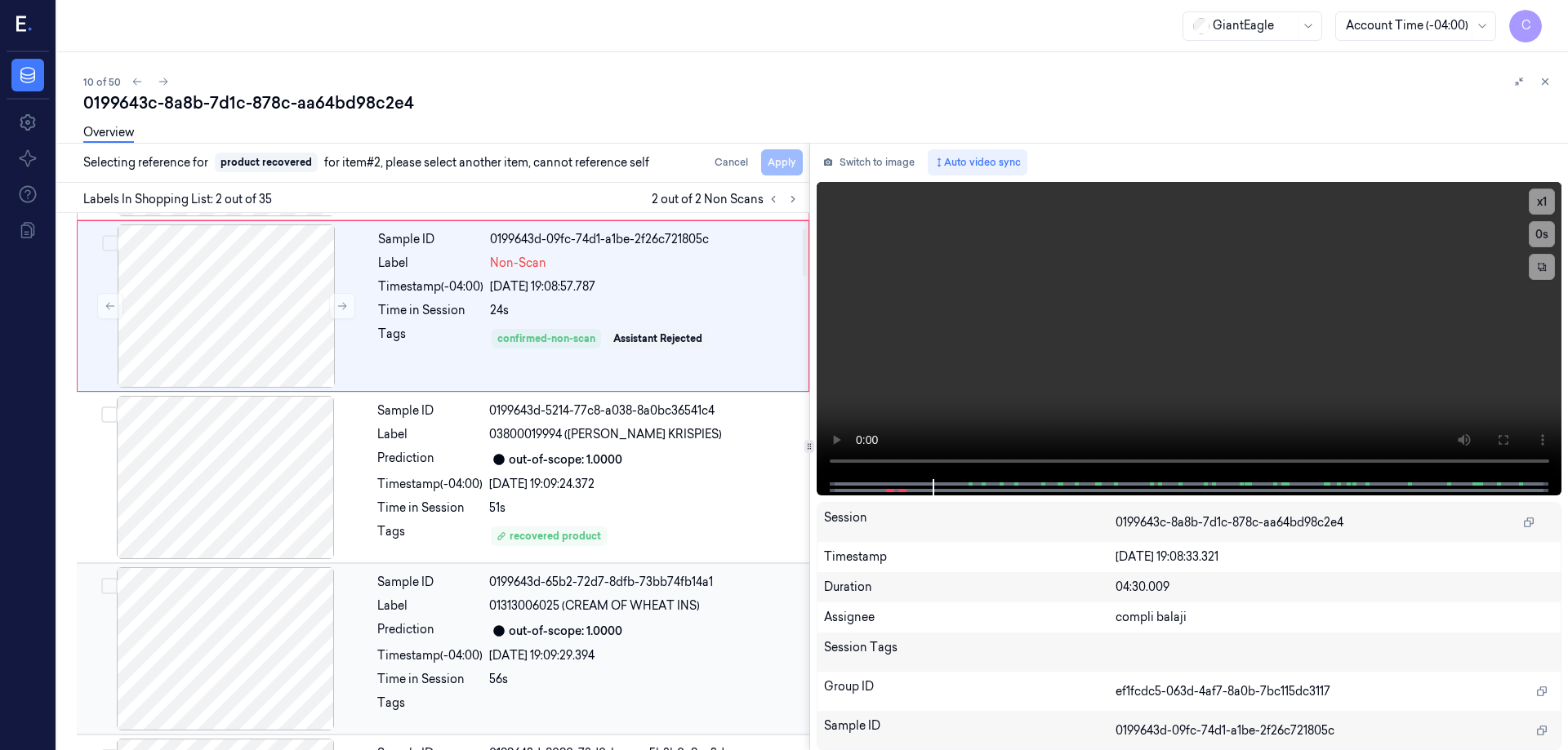
click at [646, 635] on div "out-of-scope: 1.0000" at bounding box center [644, 631] width 310 height 20
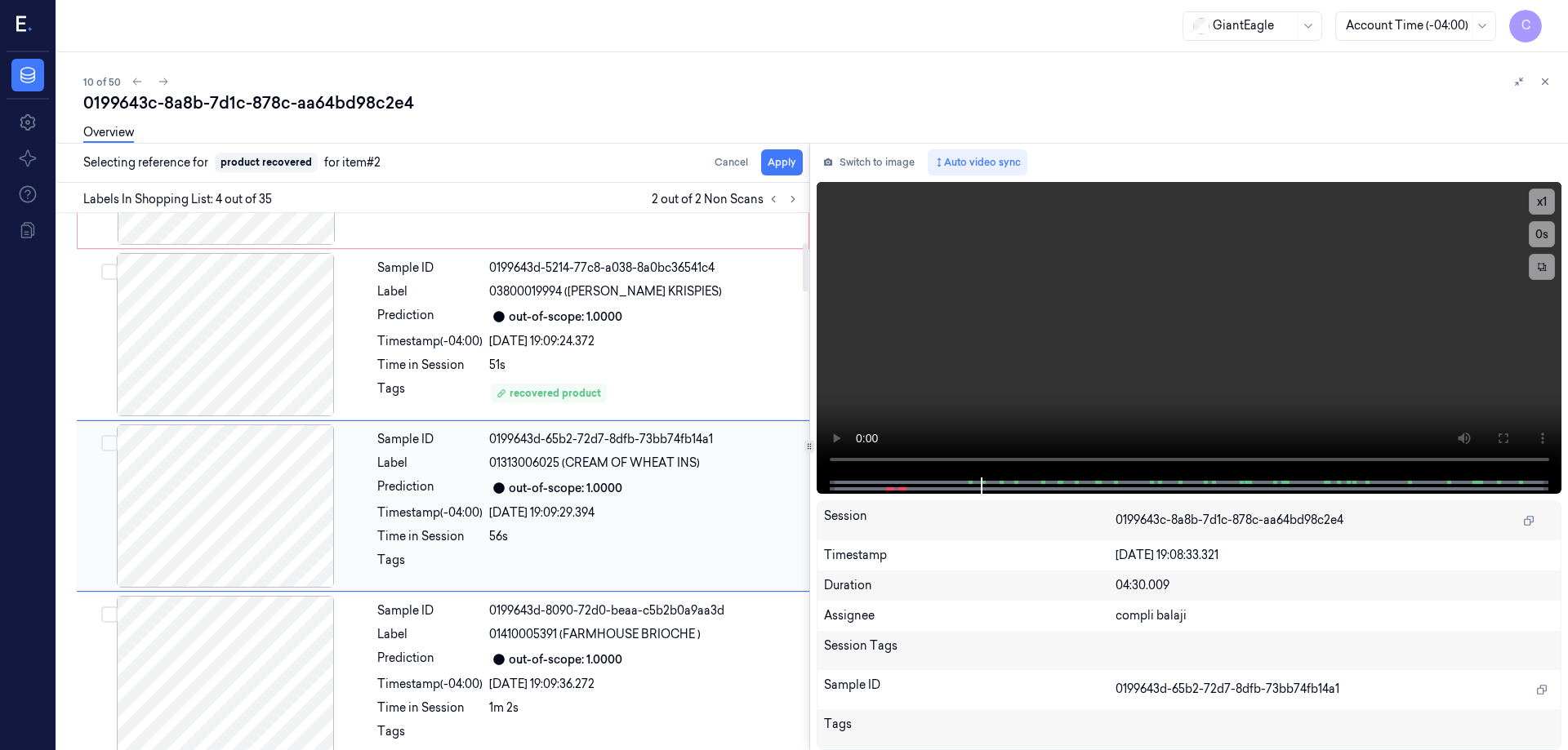
scroll to position [331, 0]
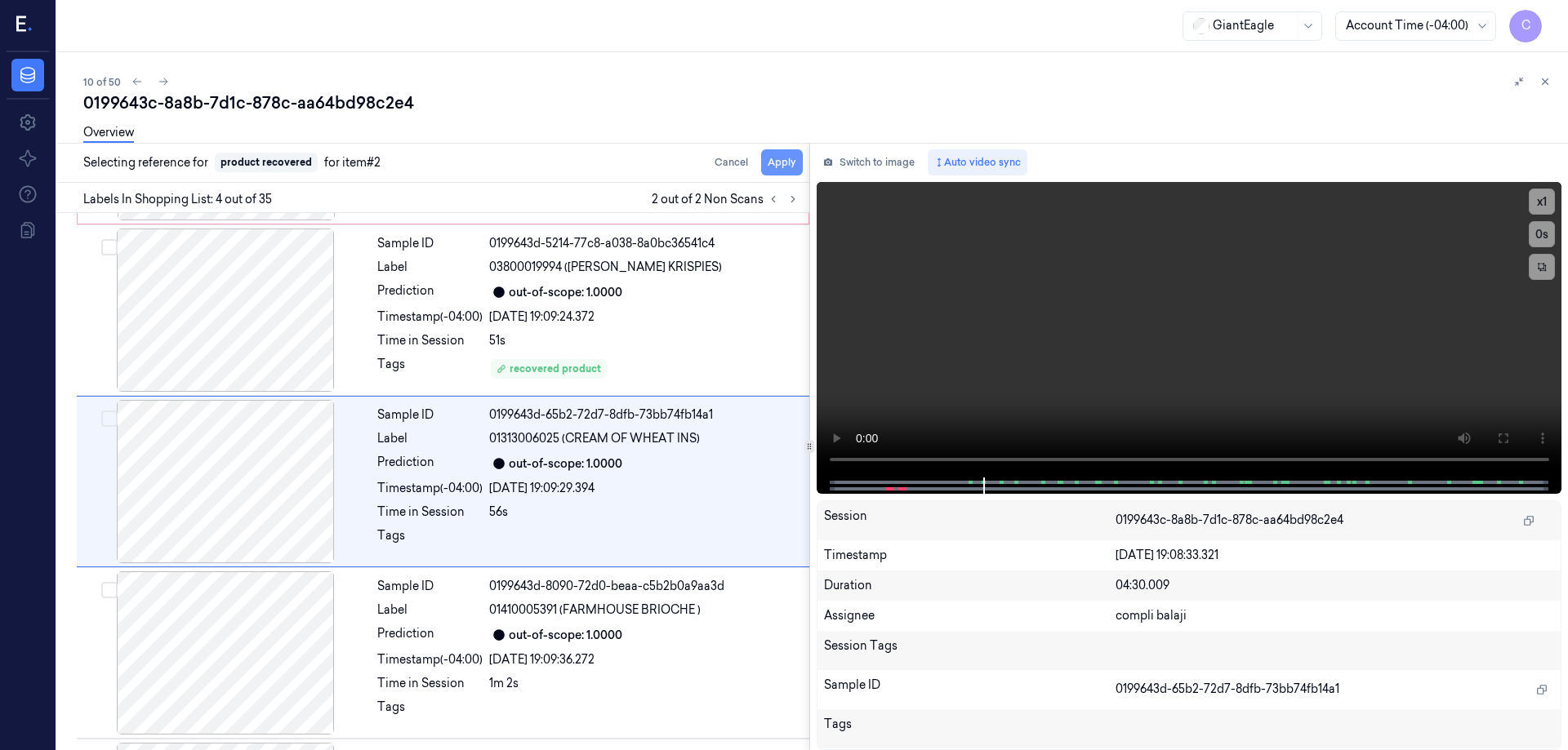
click at [784, 159] on button "Apply" at bounding box center [782, 162] width 41 height 26
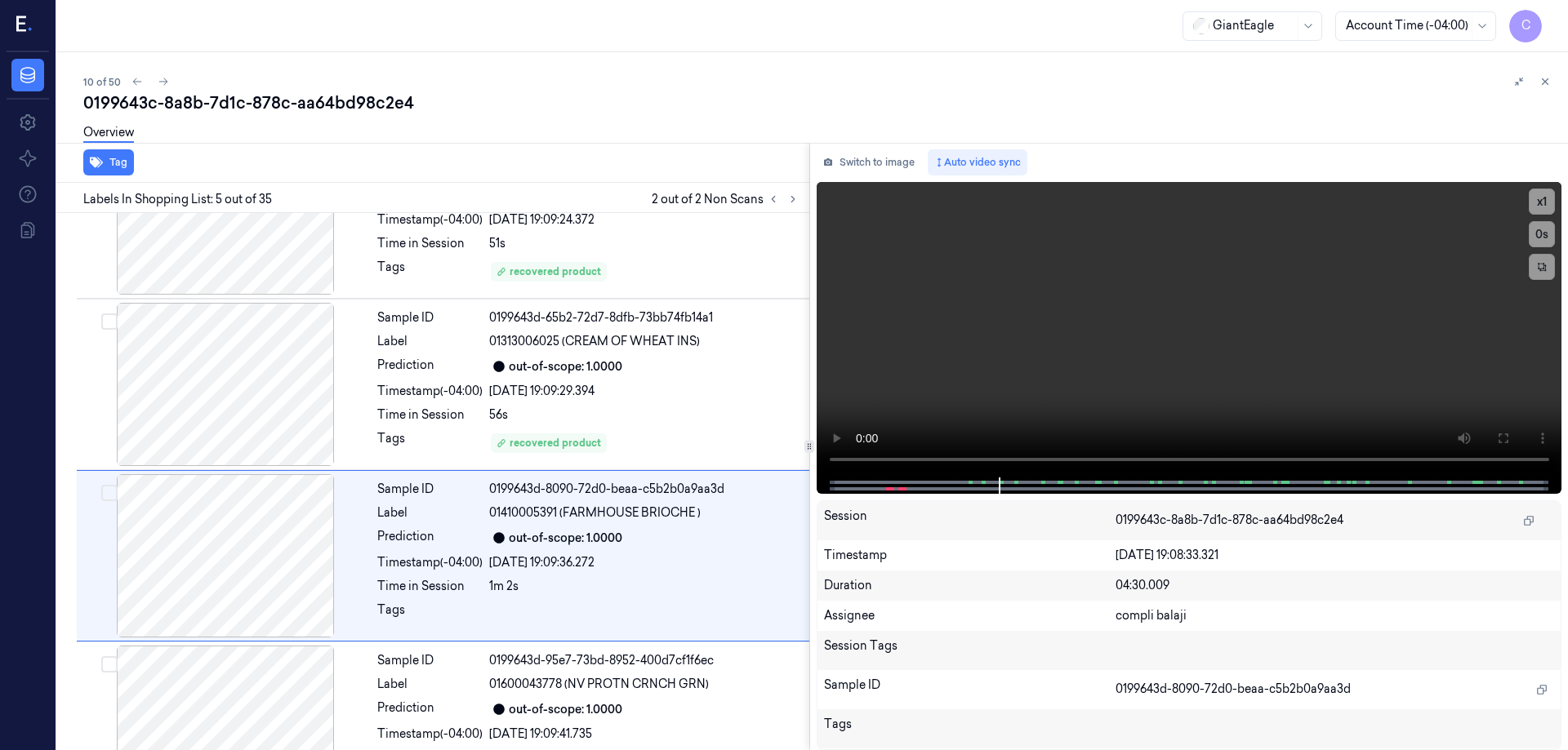
scroll to position [502, 0]
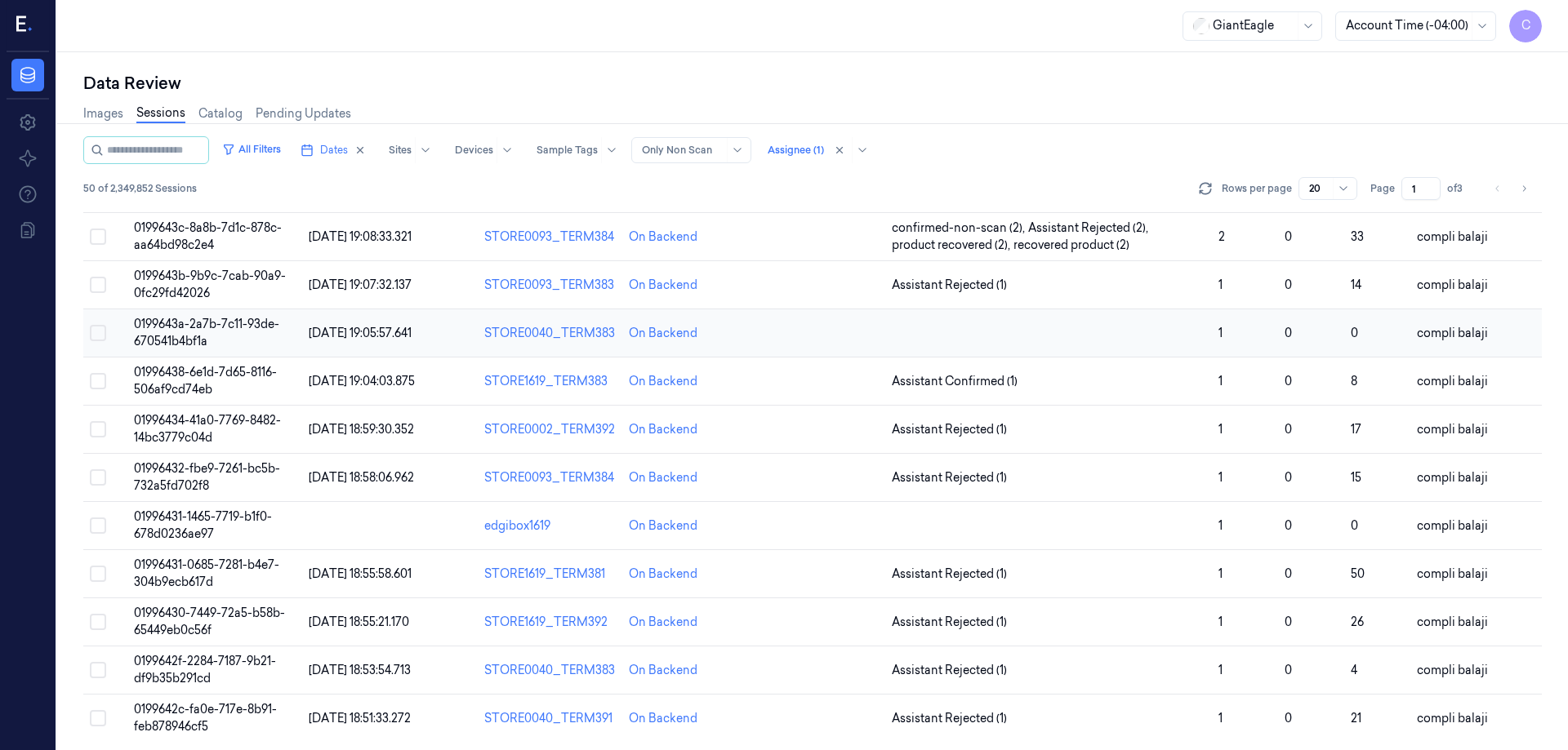
scroll to position [467, 0]
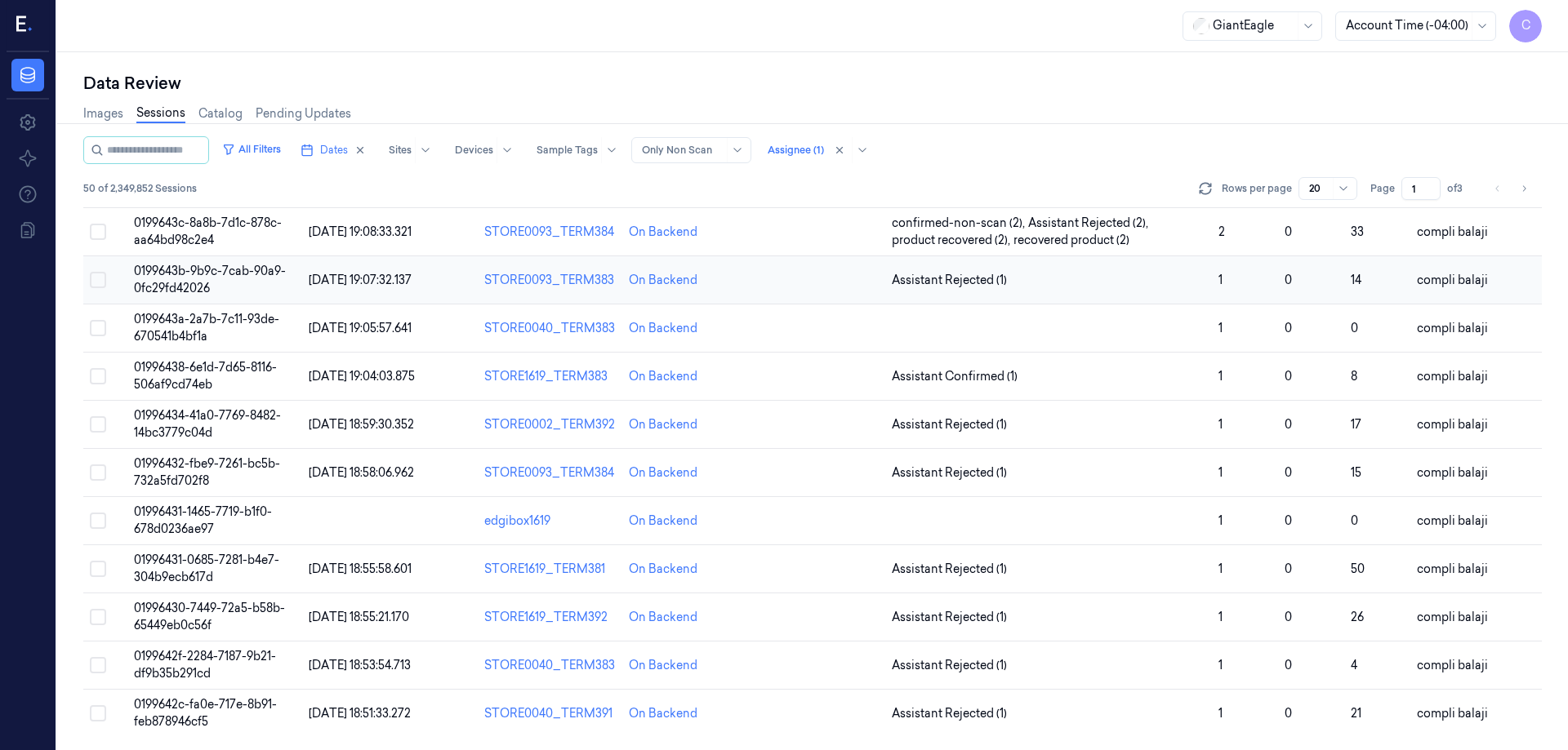
click at [209, 278] on span "0199643b-9b9c-7cab-90a9-0fc29fd42026" at bounding box center [210, 280] width 152 height 32
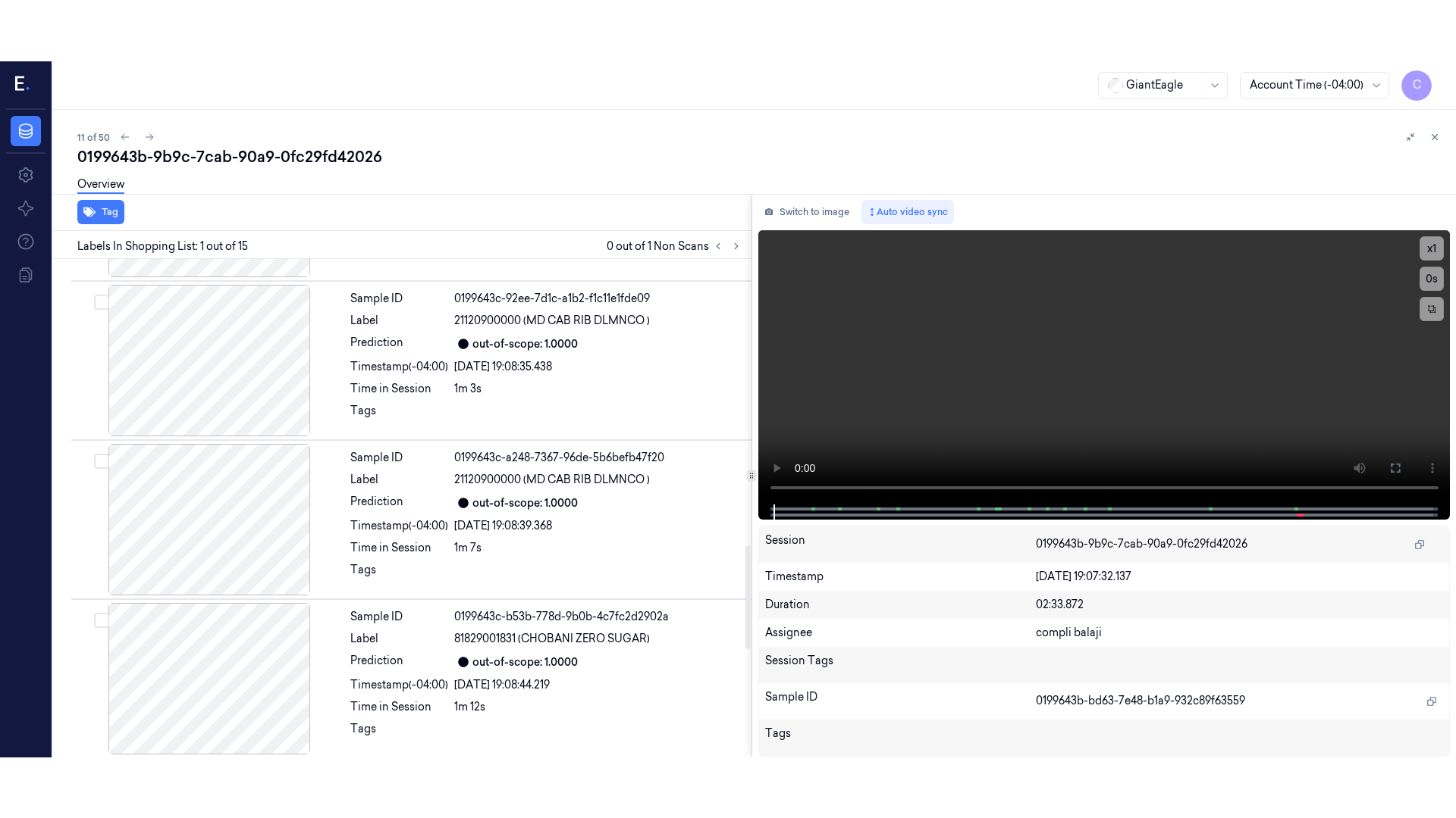
scroll to position [1893, 0]
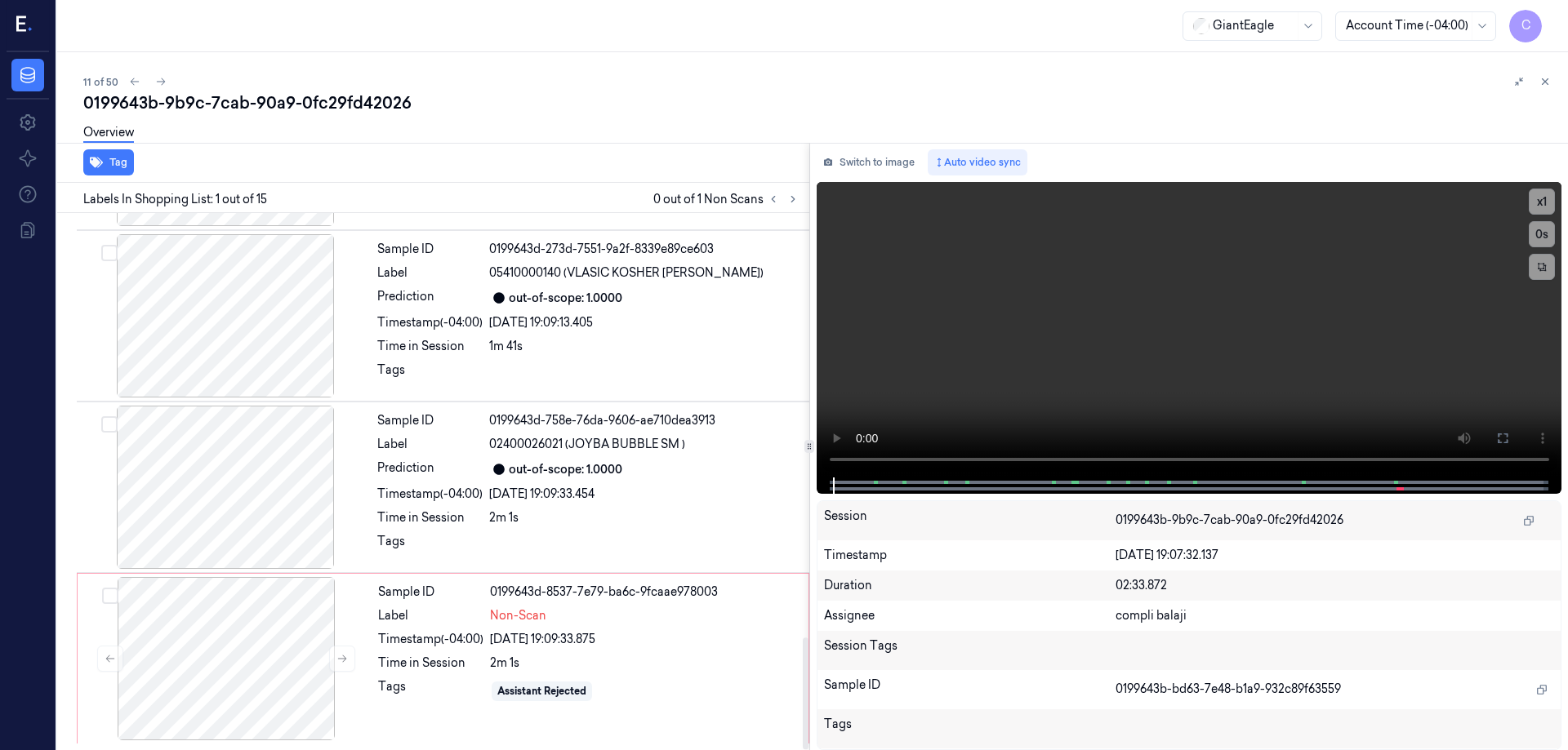
drag, startPoint x: 803, startPoint y: 293, endPoint x: 700, endPoint y: 776, distance: 493.9
click at [802, 750] on div at bounding box center [805, 693] width 6 height 112
click at [248, 713] on div at bounding box center [226, 658] width 290 height 163
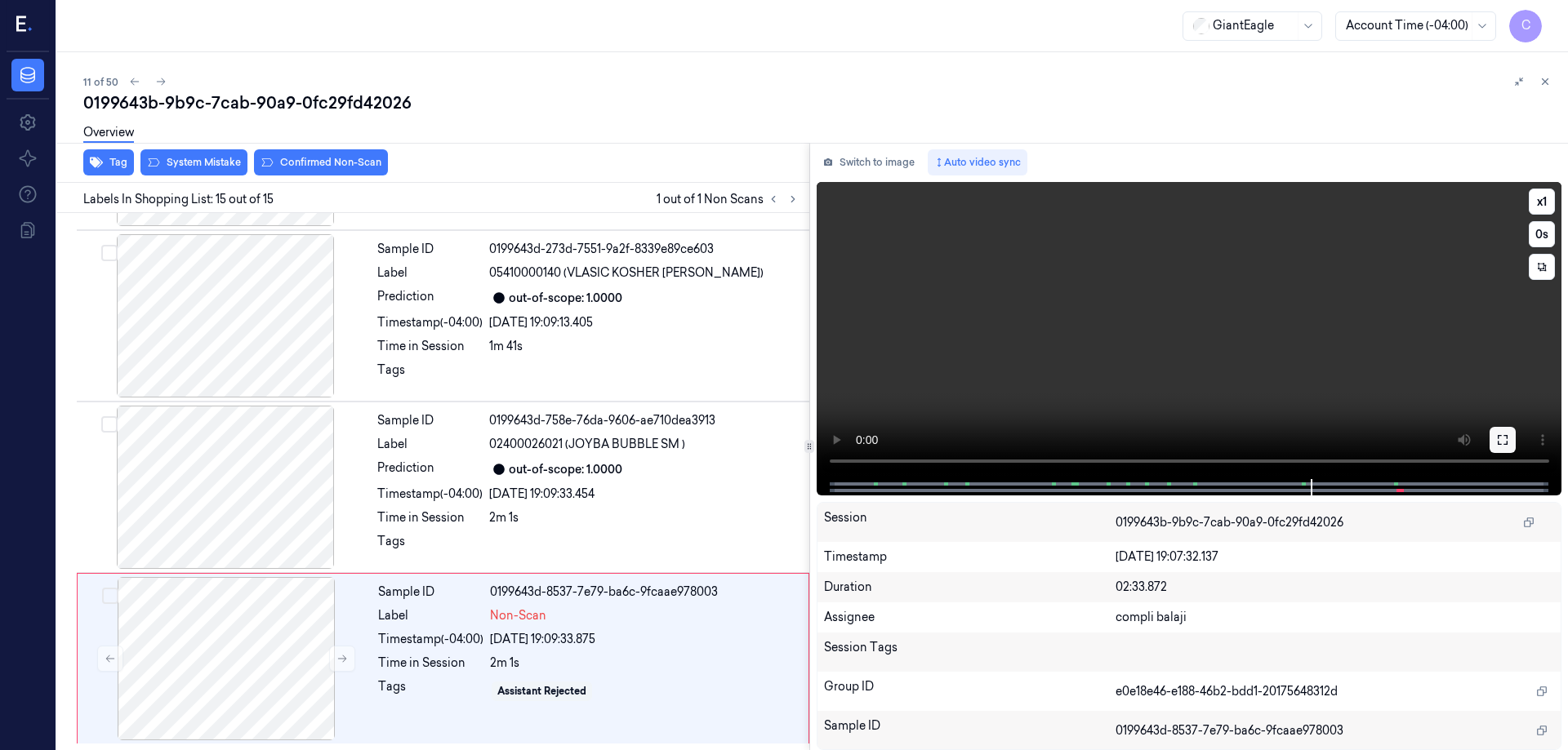
click at [1506, 445] on icon at bounding box center [1503, 440] width 10 height 10
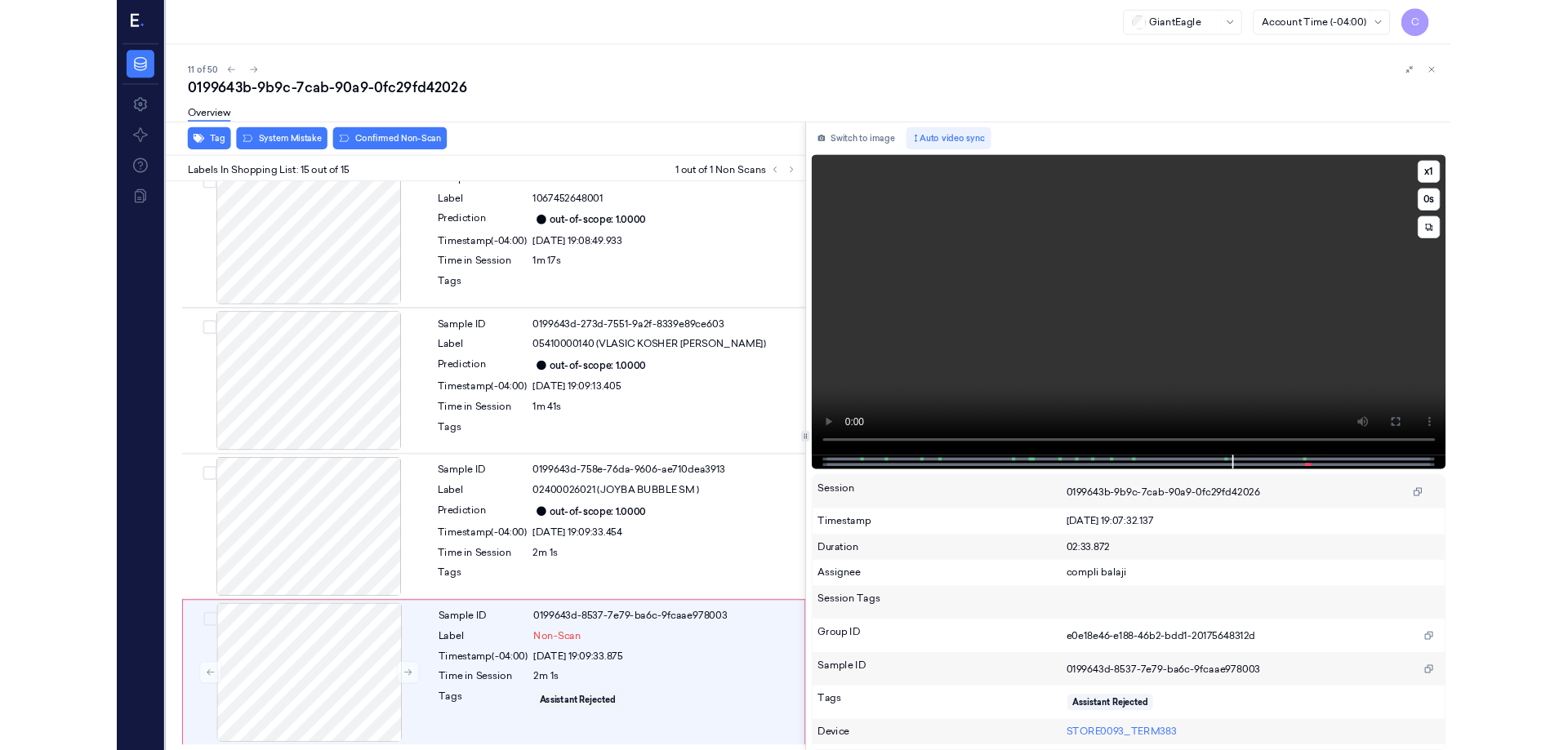
scroll to position [1908, 0]
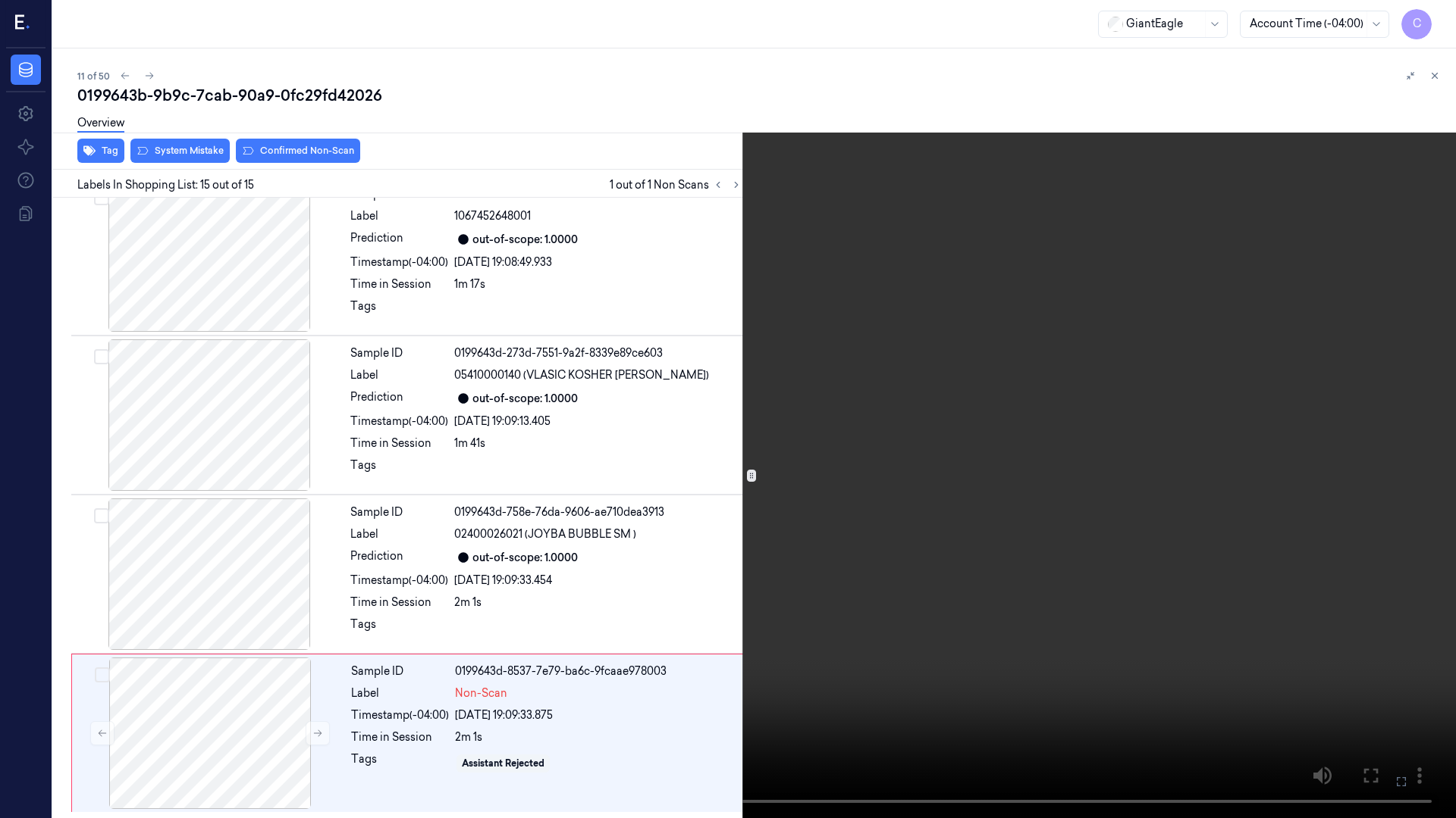
click at [0, 0] on icon at bounding box center [0, 0] width 0 height 0
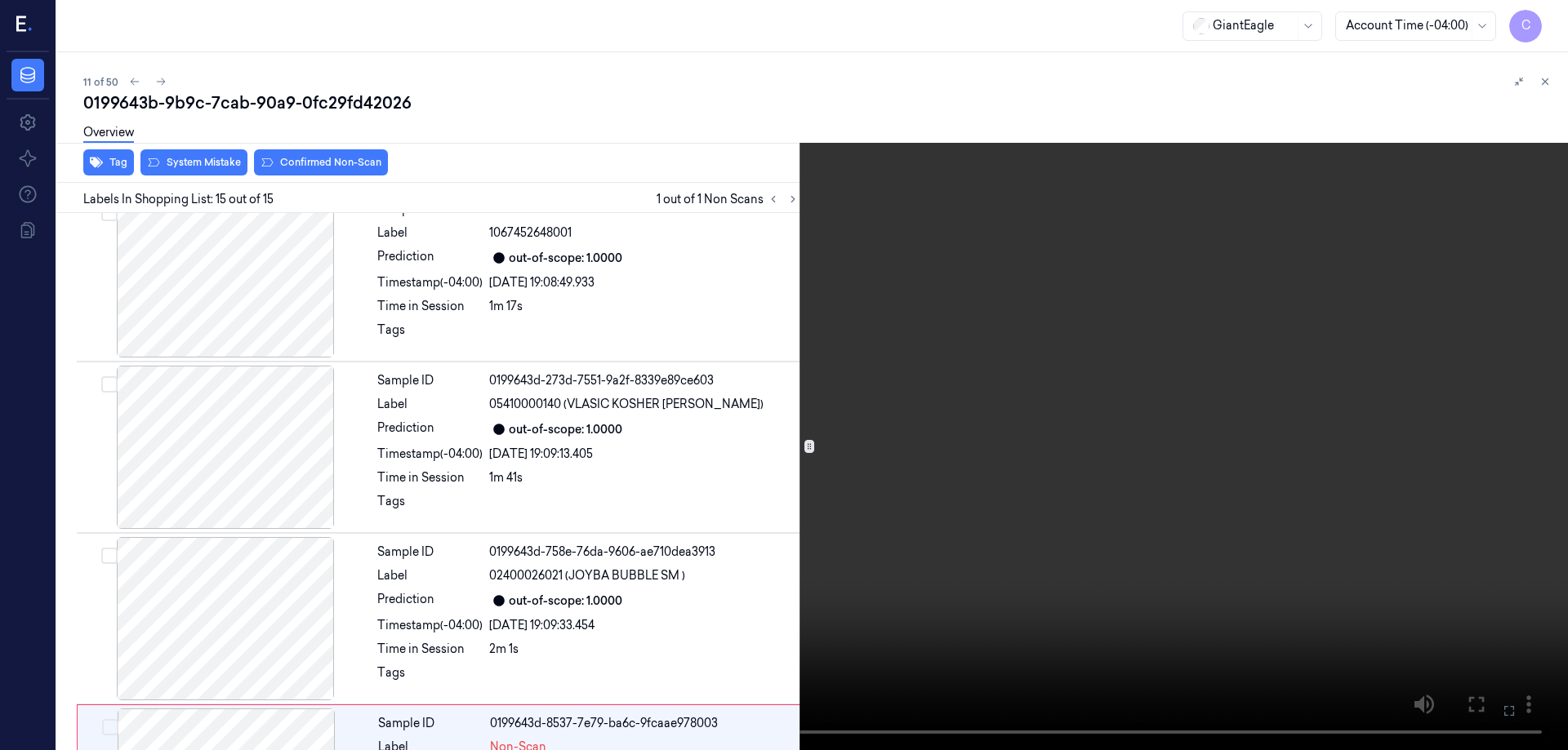
scroll to position [2040, 0]
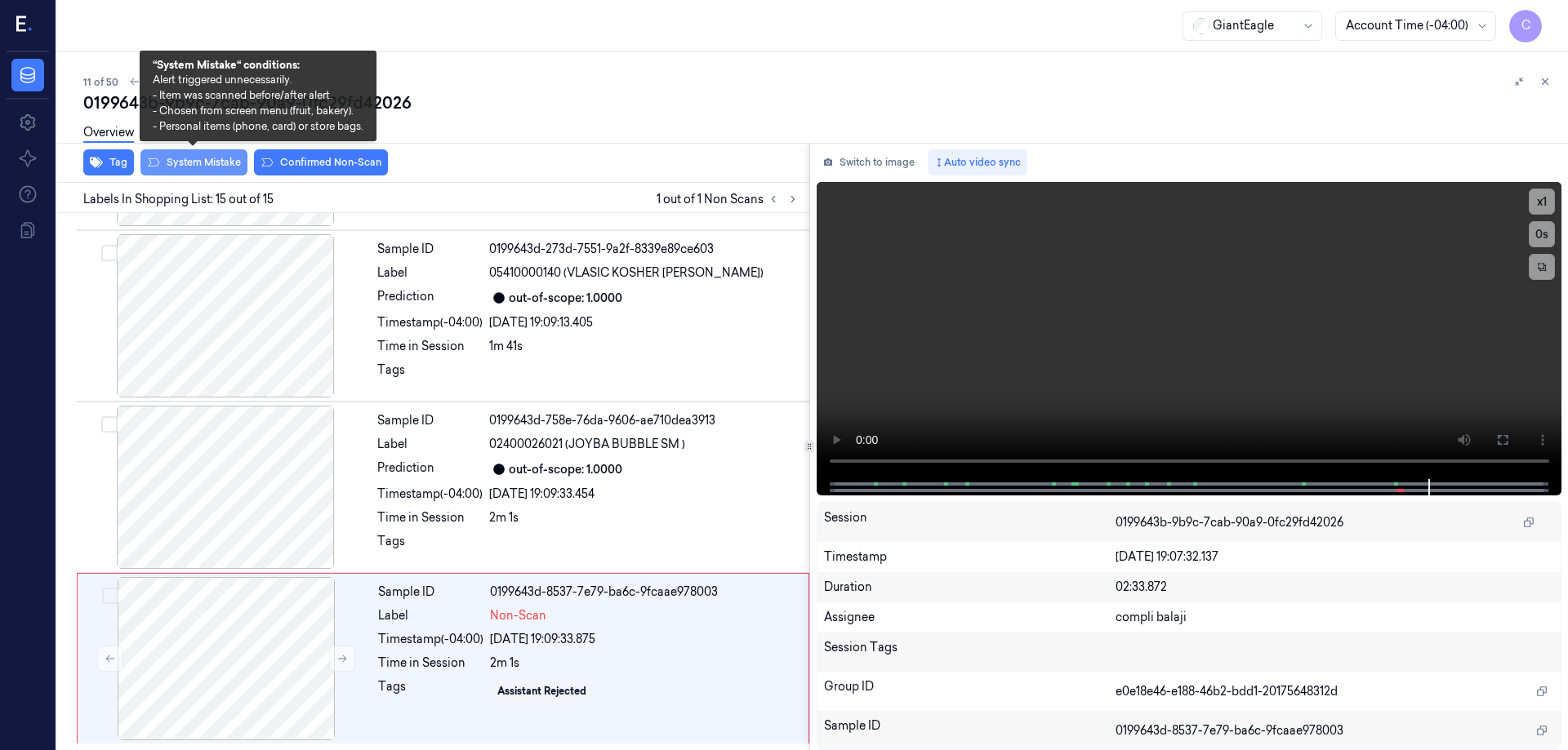
click at [198, 164] on button "System Mistake" at bounding box center [194, 162] width 107 height 26
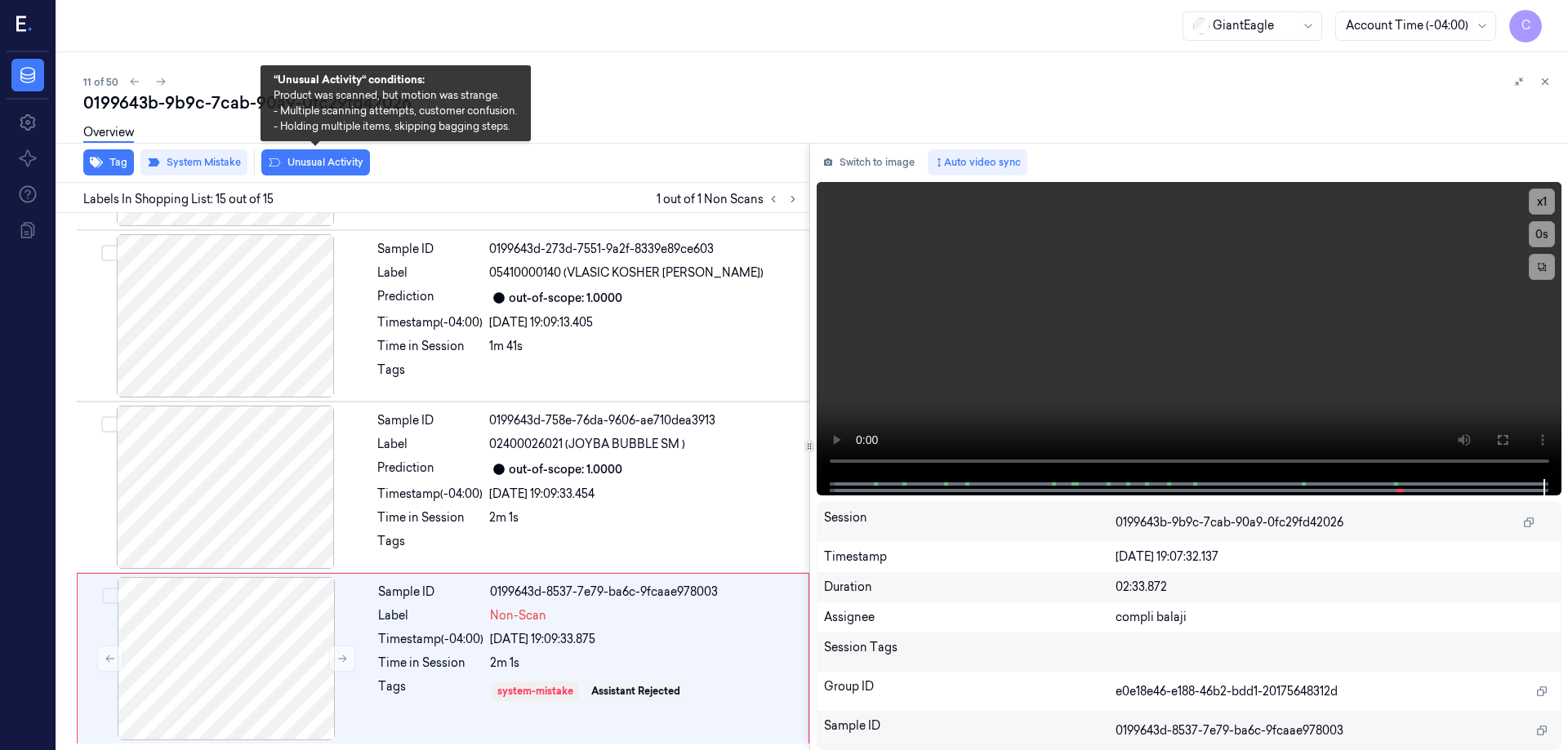
click at [322, 164] on button "Unusual Activity" at bounding box center [315, 162] width 109 height 26
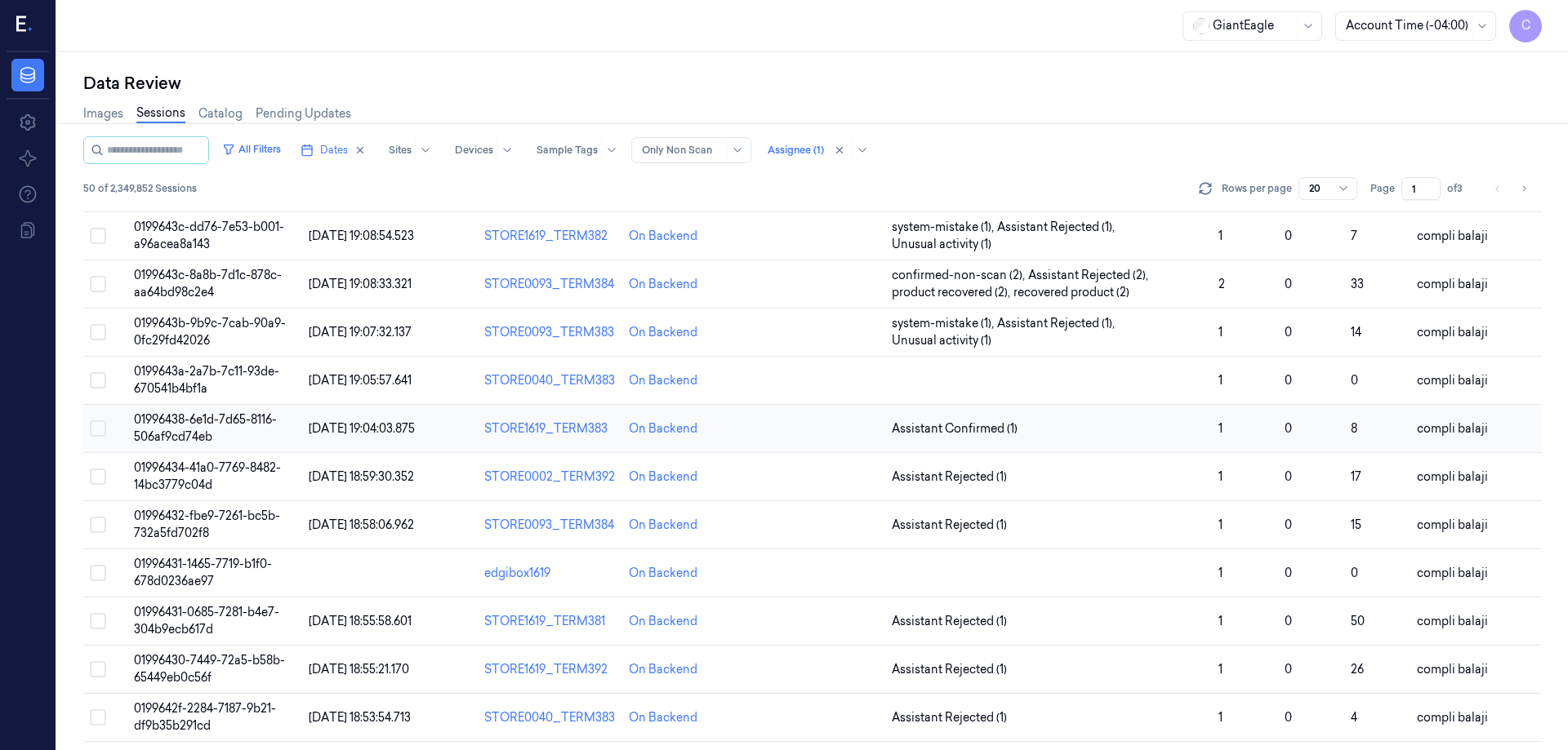
scroll to position [386, 0]
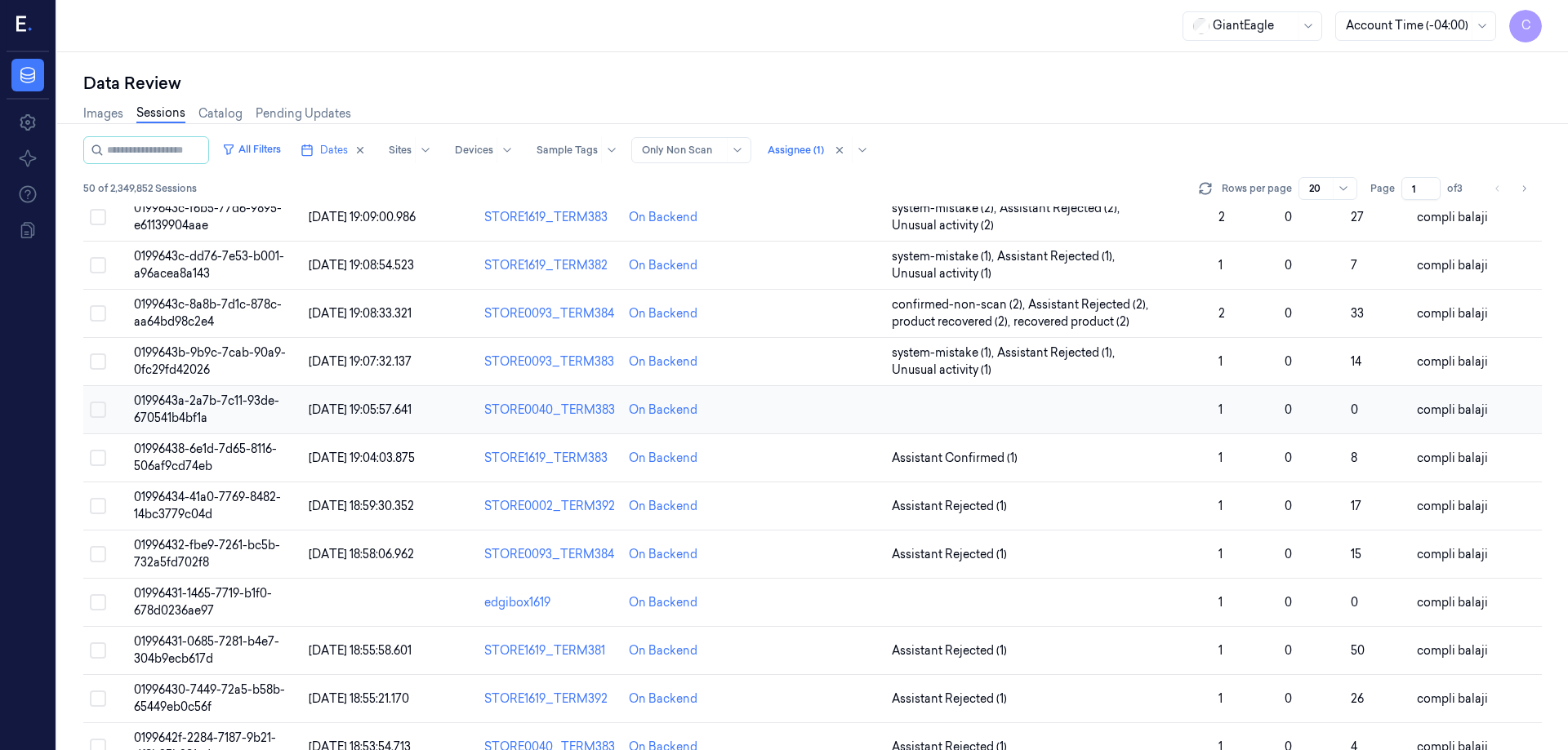
click at [252, 404] on span "0199643a-2a7b-7c11-93de-670541b4bf1a" at bounding box center [206, 409] width 145 height 32
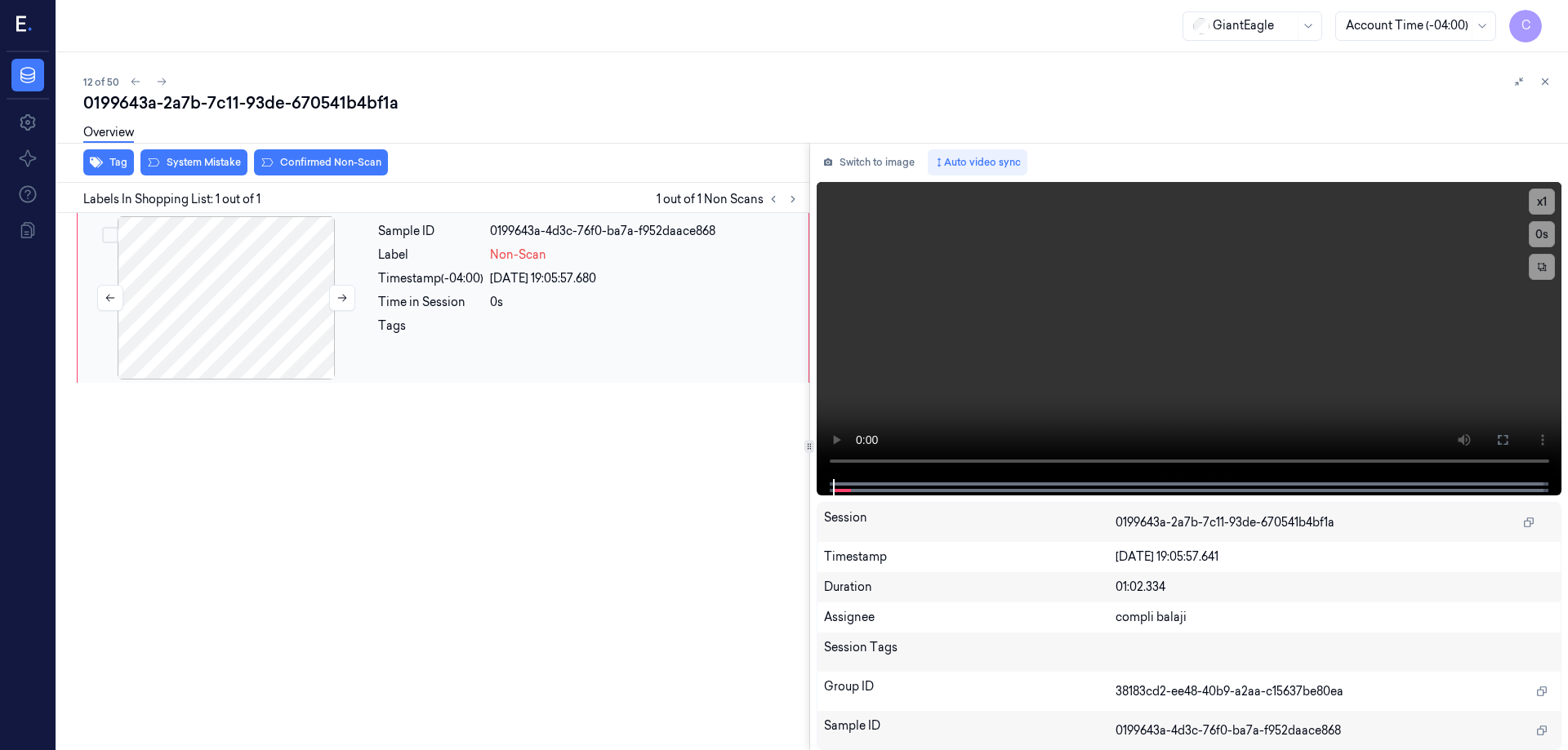
click at [276, 288] on div at bounding box center [226, 297] width 290 height 163
click at [1502, 445] on icon at bounding box center [1502, 440] width 13 height 13
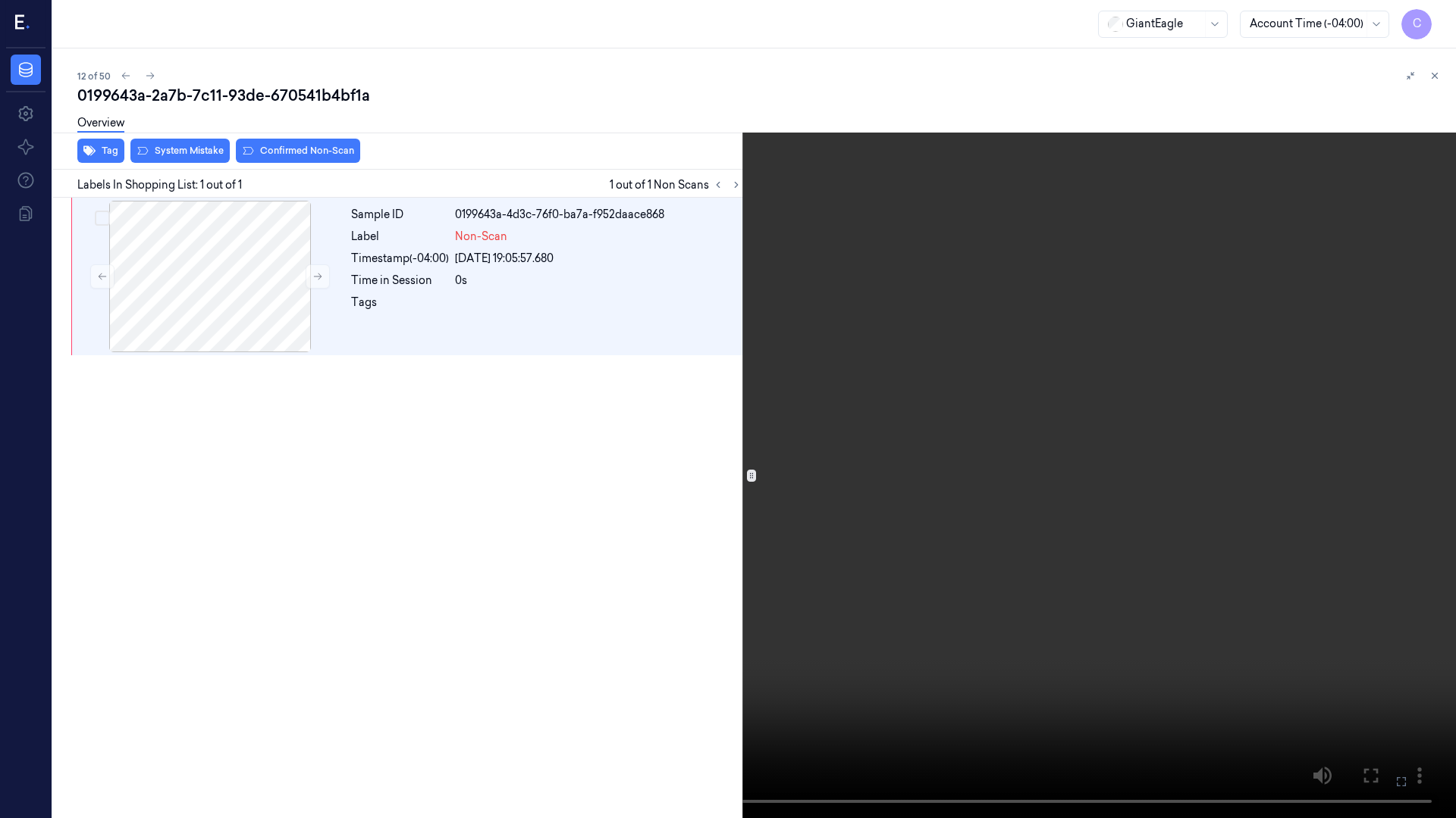
click at [0, 0] on icon at bounding box center [0, 0] width 0 height 0
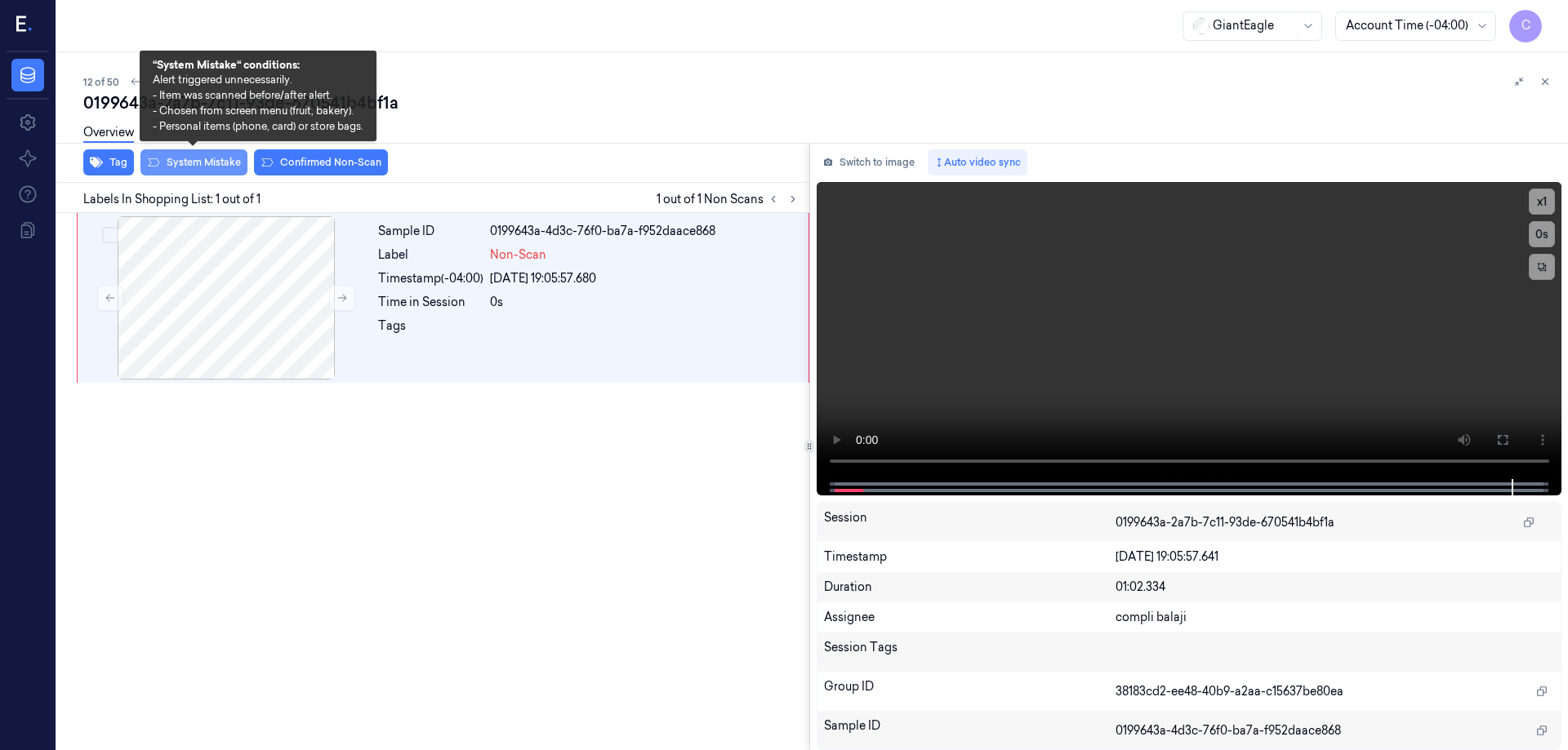
click at [230, 165] on button "System Mistake" at bounding box center [194, 162] width 107 height 26
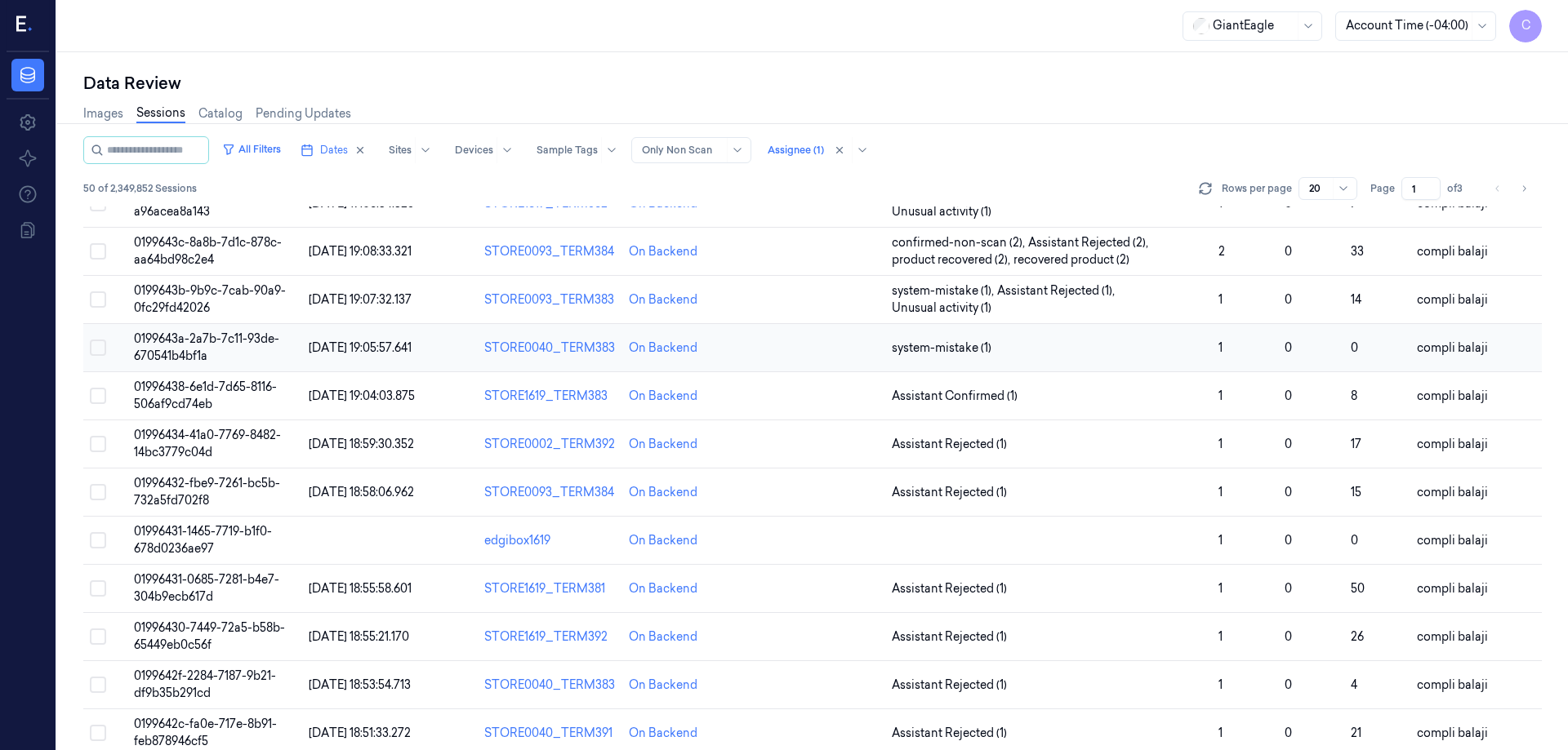
scroll to position [467, 0]
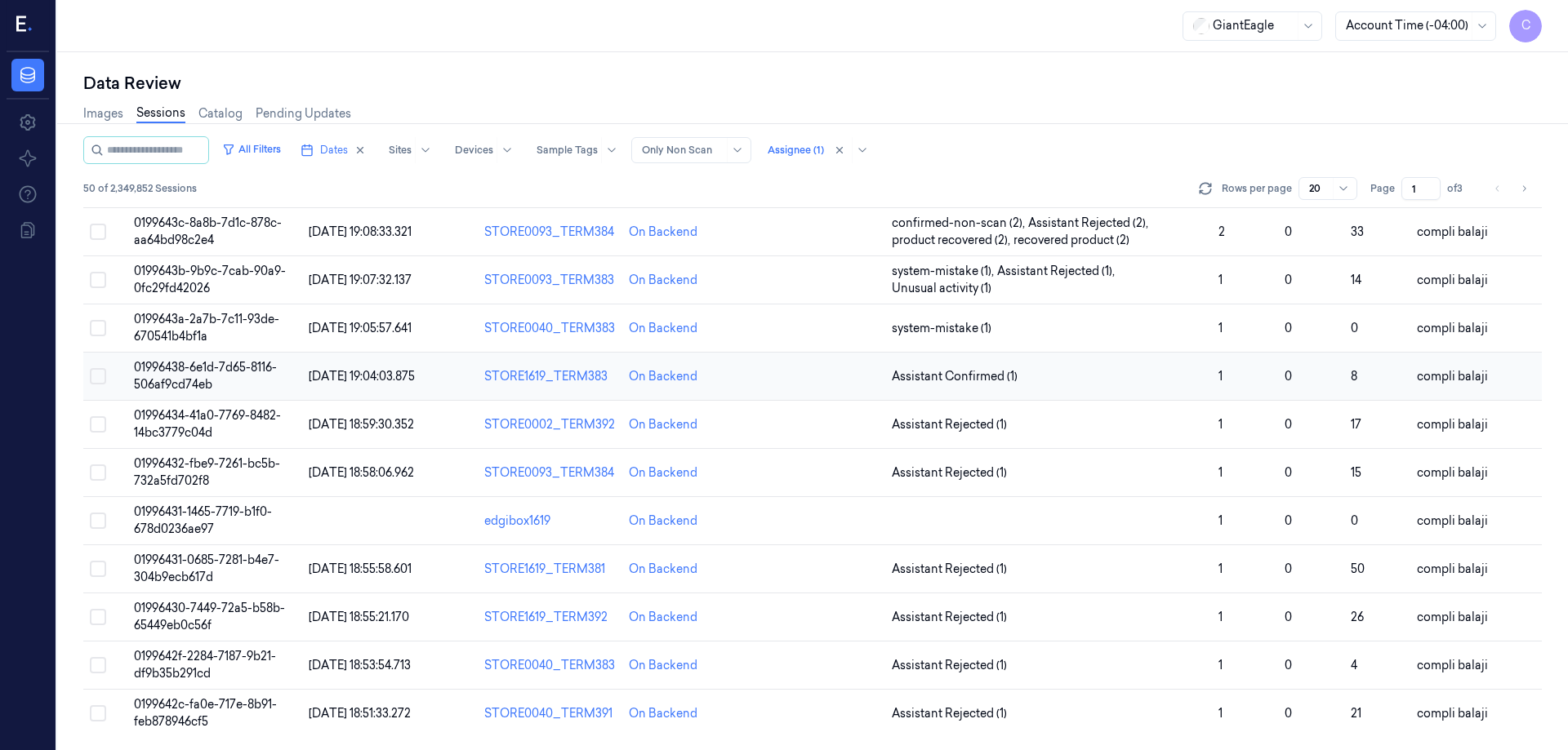
click at [266, 371] on span "01996438-6e1d-7d65-8116-506af9cd74eb" at bounding box center [206, 375] width 143 height 32
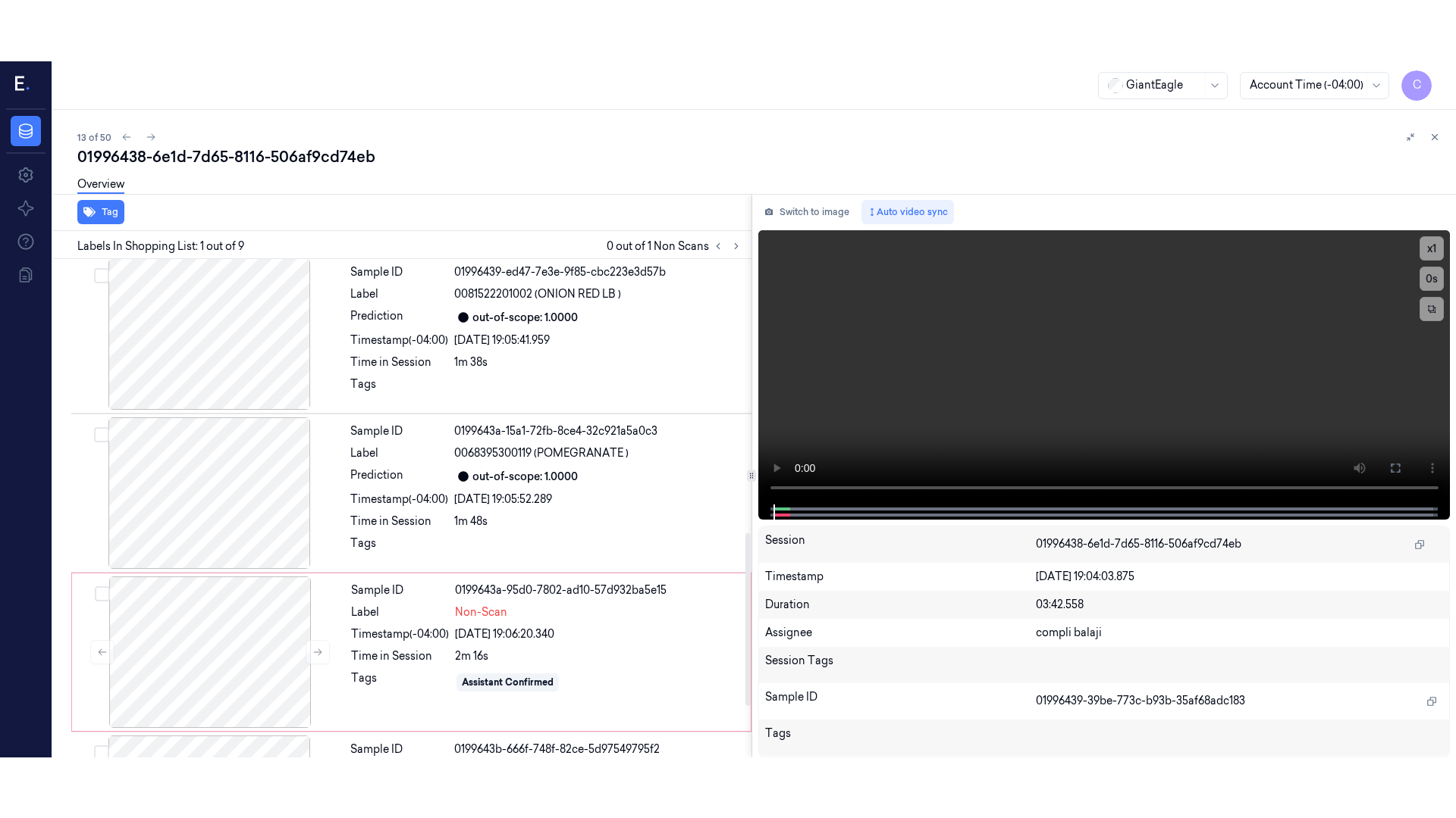
scroll to position [938, 0]
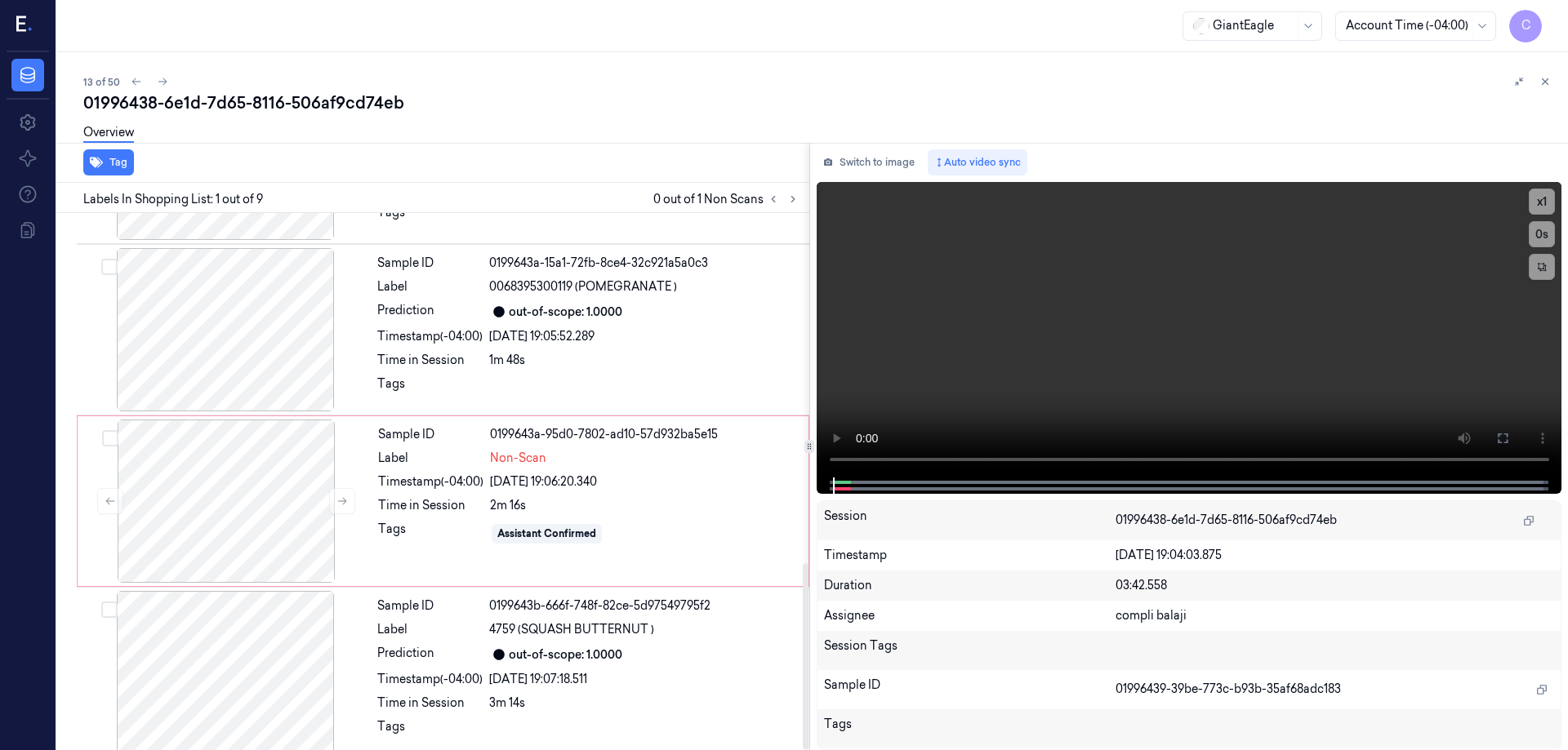
drag, startPoint x: 803, startPoint y: 323, endPoint x: 783, endPoint y: 641, distance: 318.6
click at [802, 641] on div at bounding box center [805, 656] width 6 height 186
click at [248, 475] on div at bounding box center [226, 501] width 290 height 163
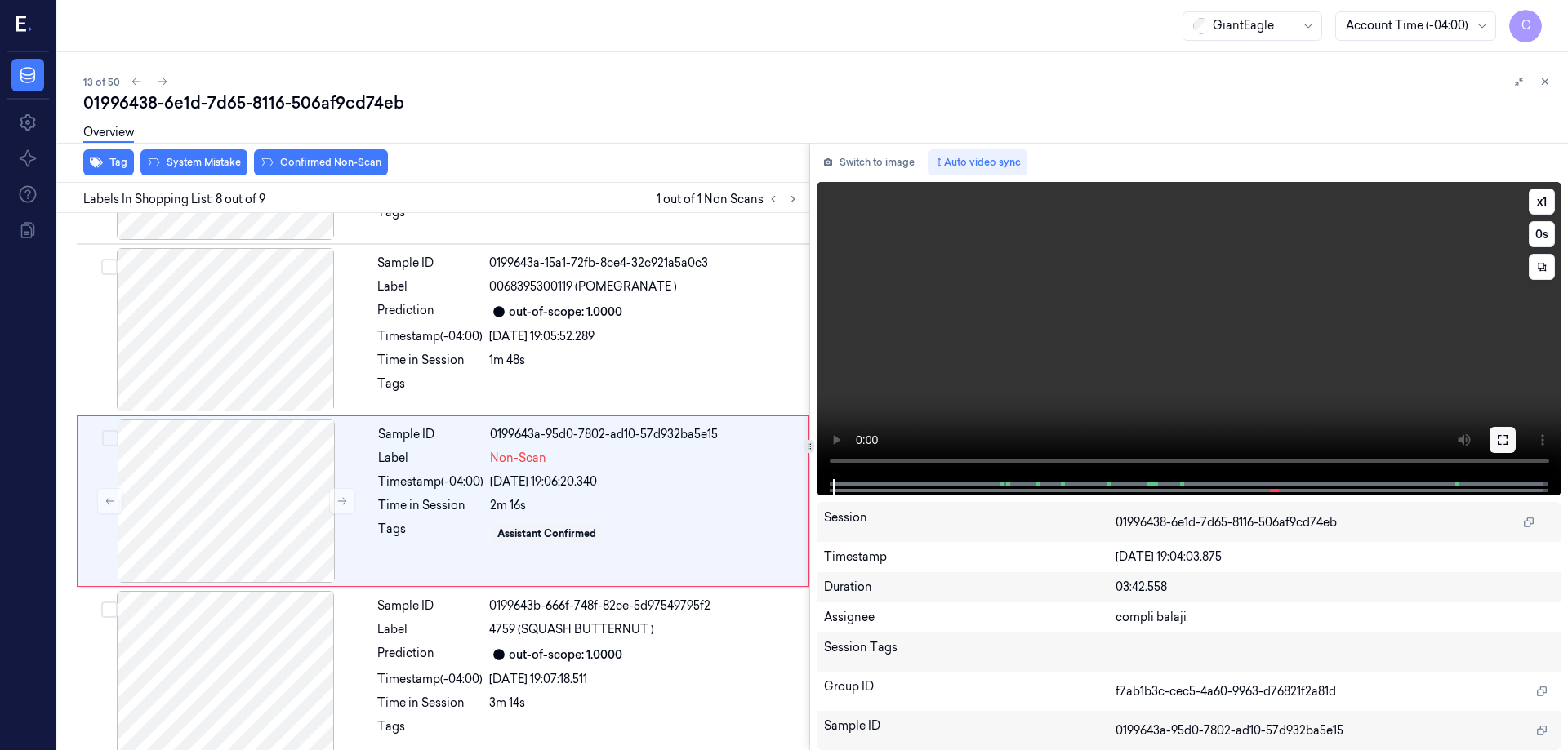
click at [1512, 438] on button at bounding box center [1502, 440] width 26 height 26
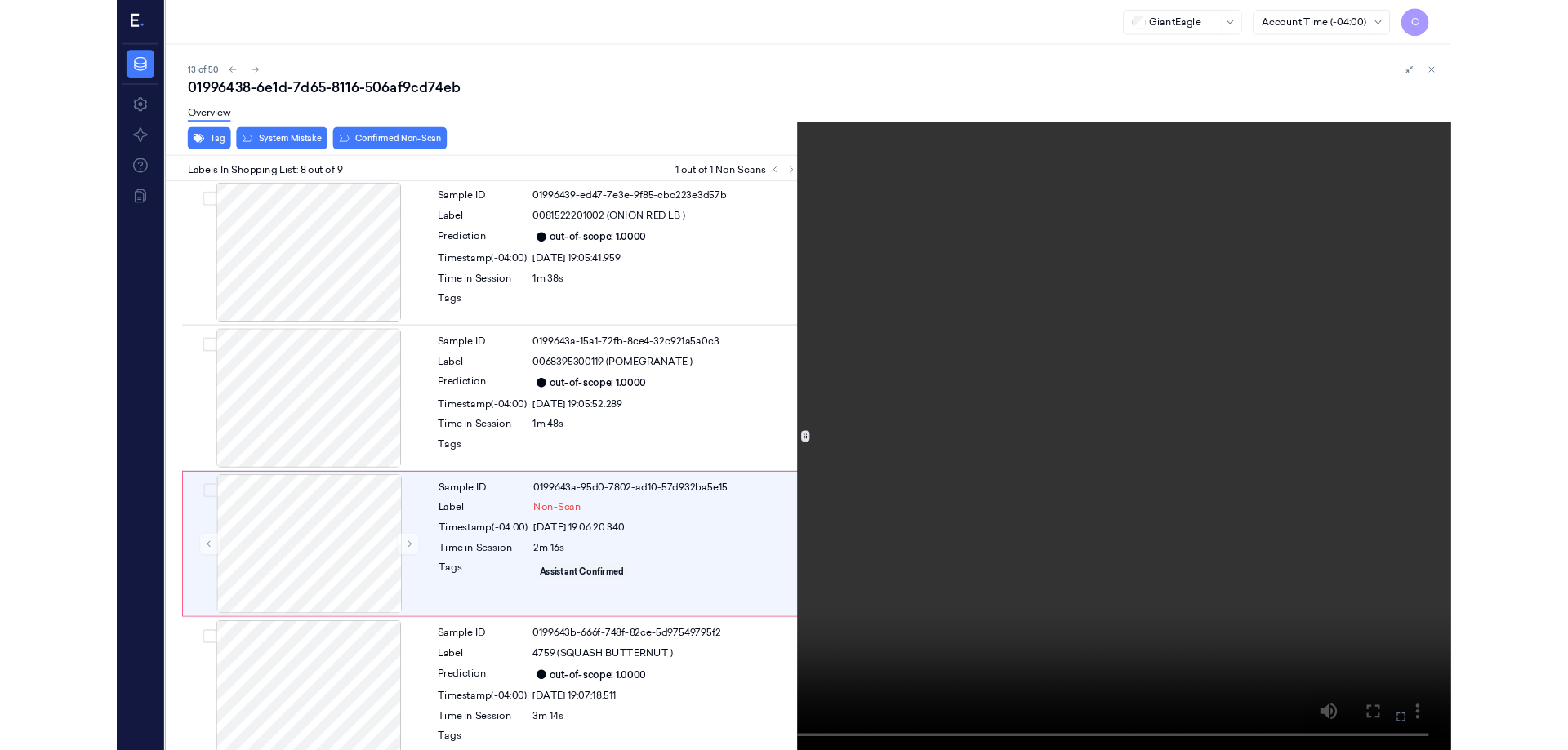
scroll to position [879, 0]
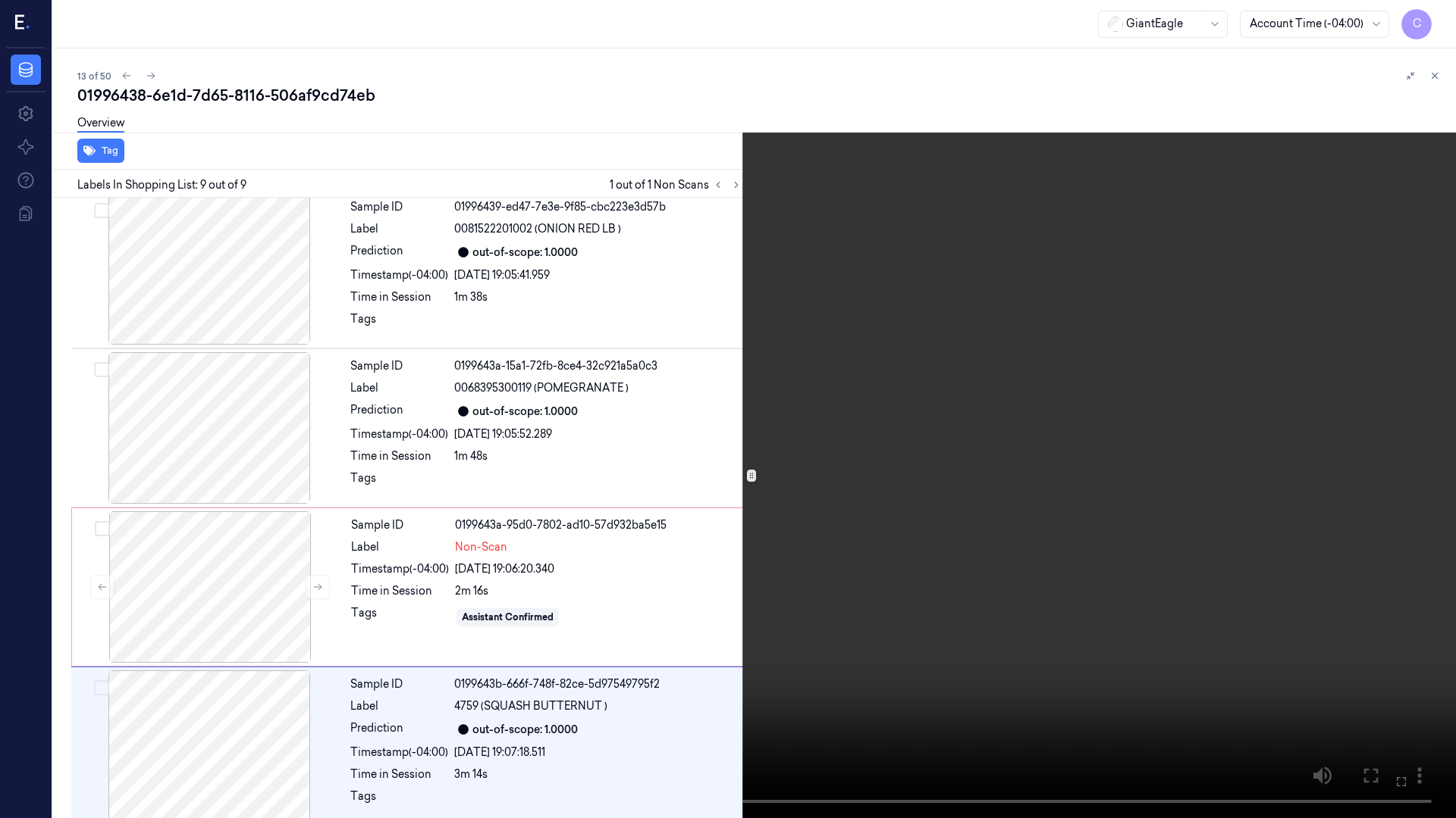
click at [0, 0] on icon at bounding box center [0, 0] width 0 height 0
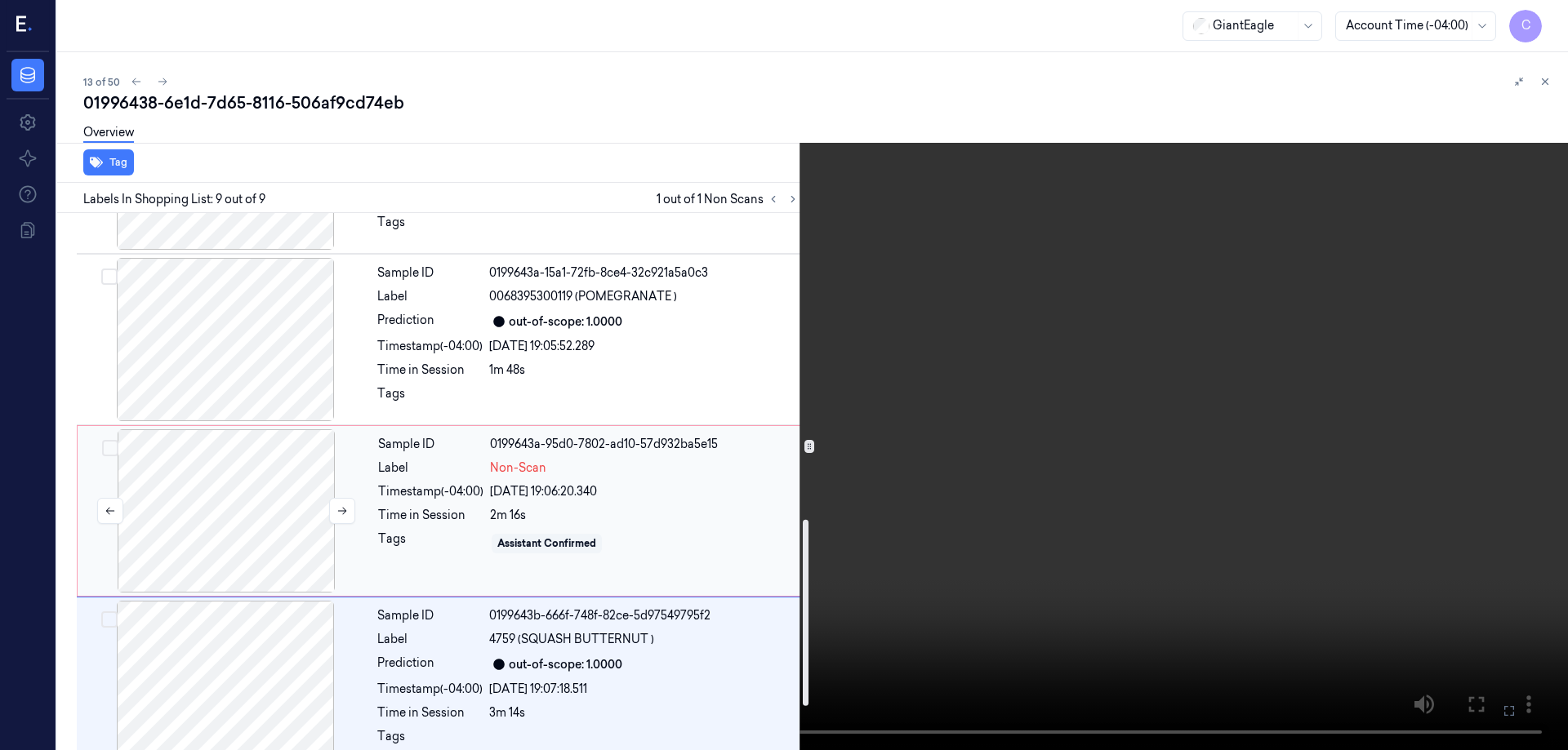
scroll to position [1011, 0]
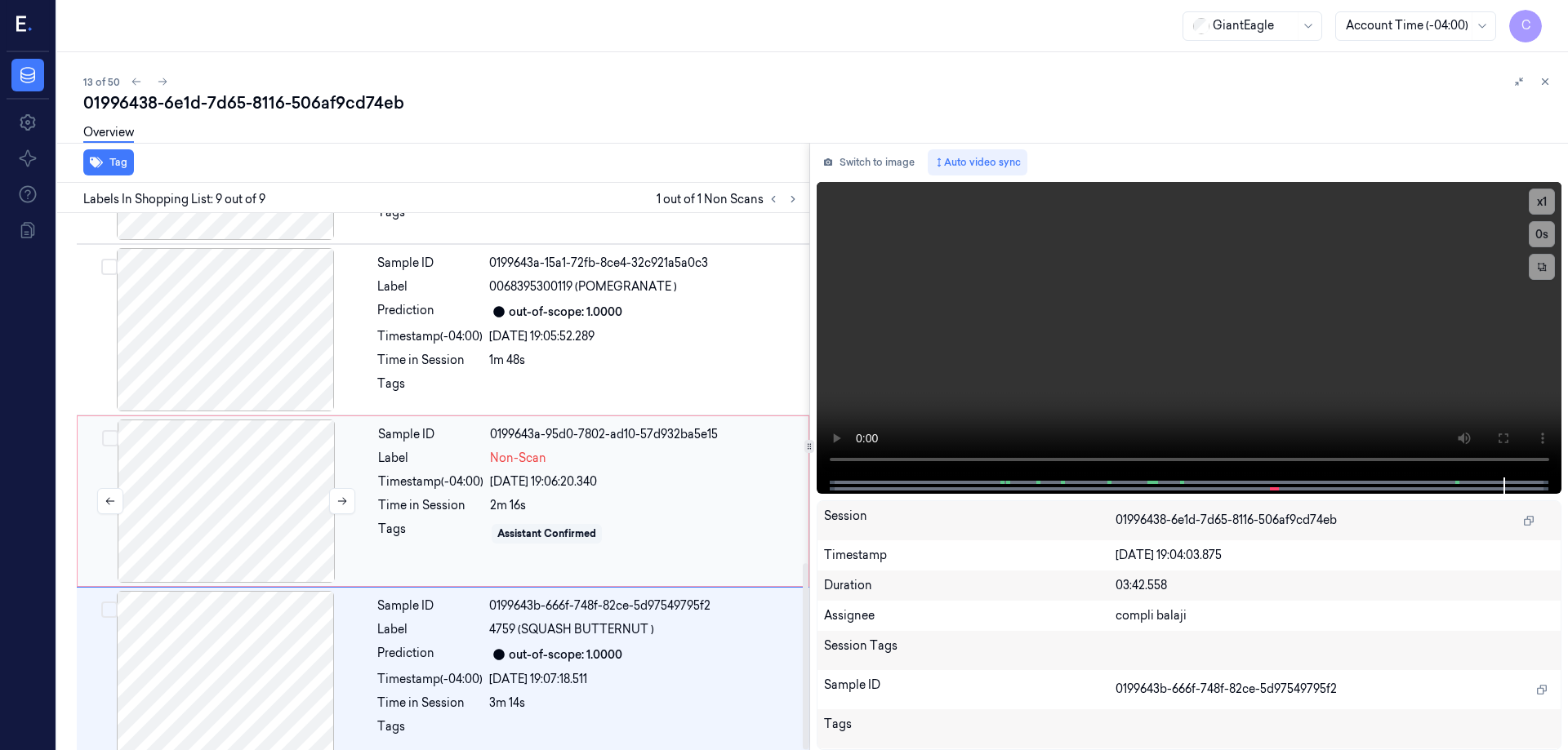
click at [241, 440] on div at bounding box center [226, 501] width 290 height 163
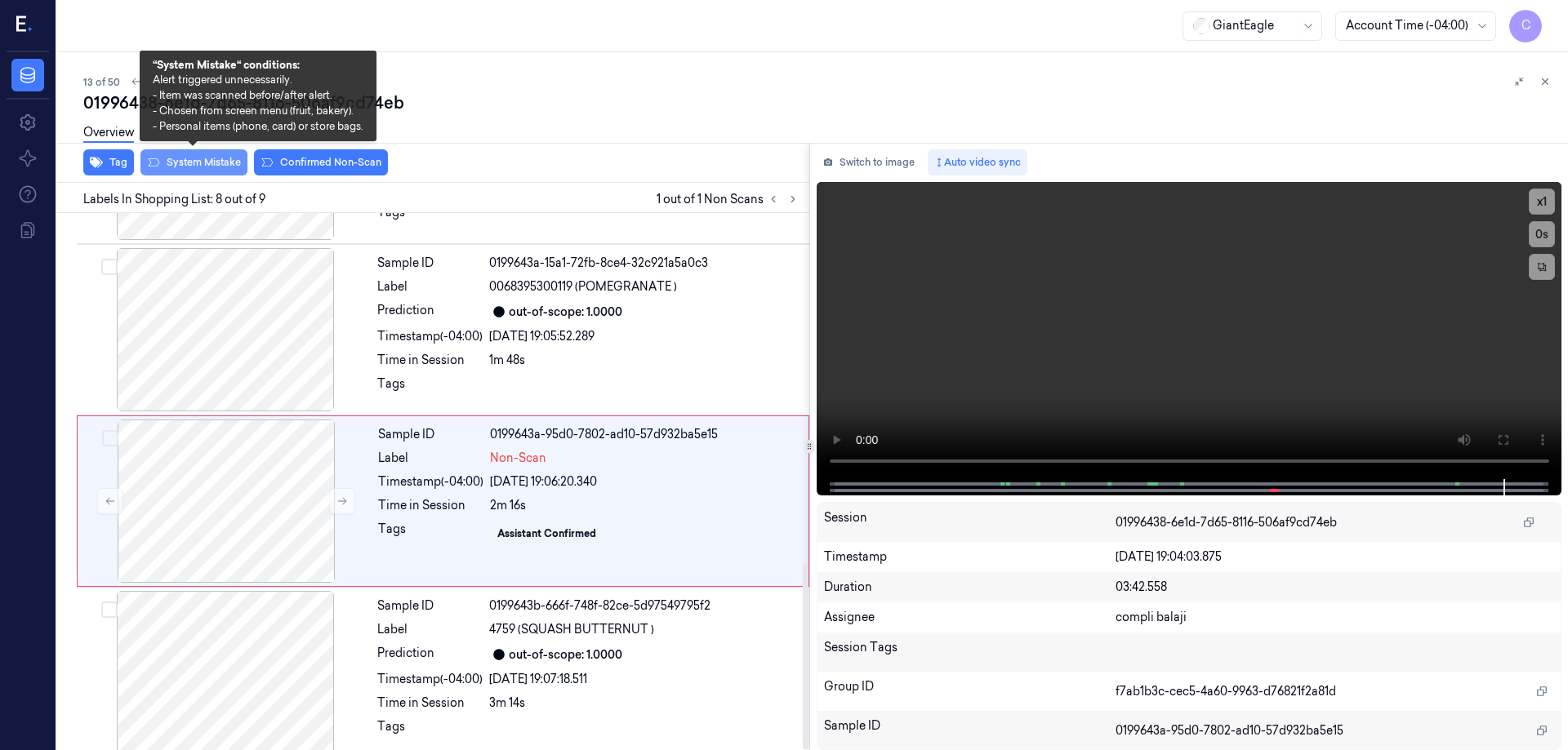
click at [221, 166] on button "System Mistake" at bounding box center [194, 162] width 107 height 26
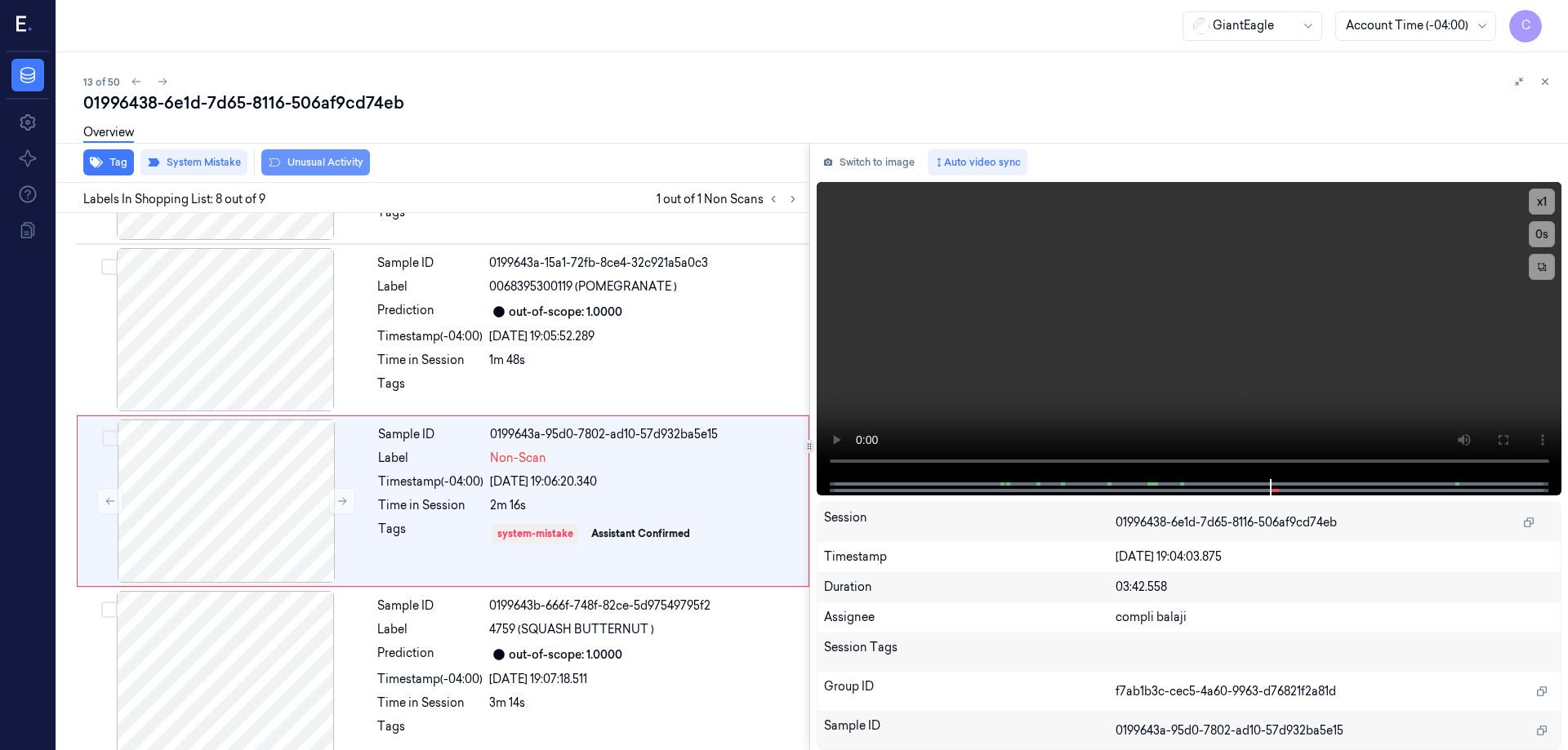
click at [331, 163] on button "Unusual Activity" at bounding box center [315, 162] width 109 height 26
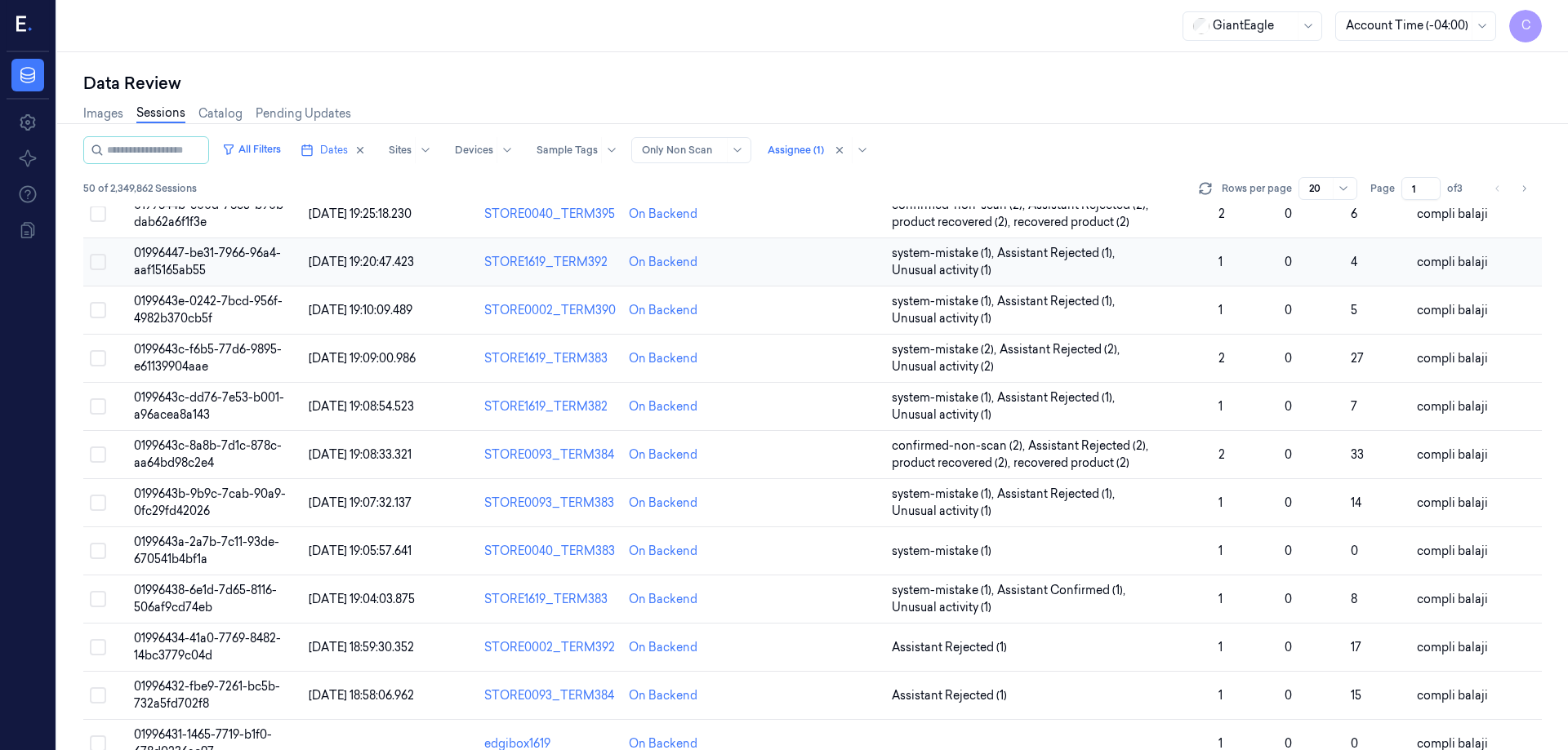
scroll to position [467, 0]
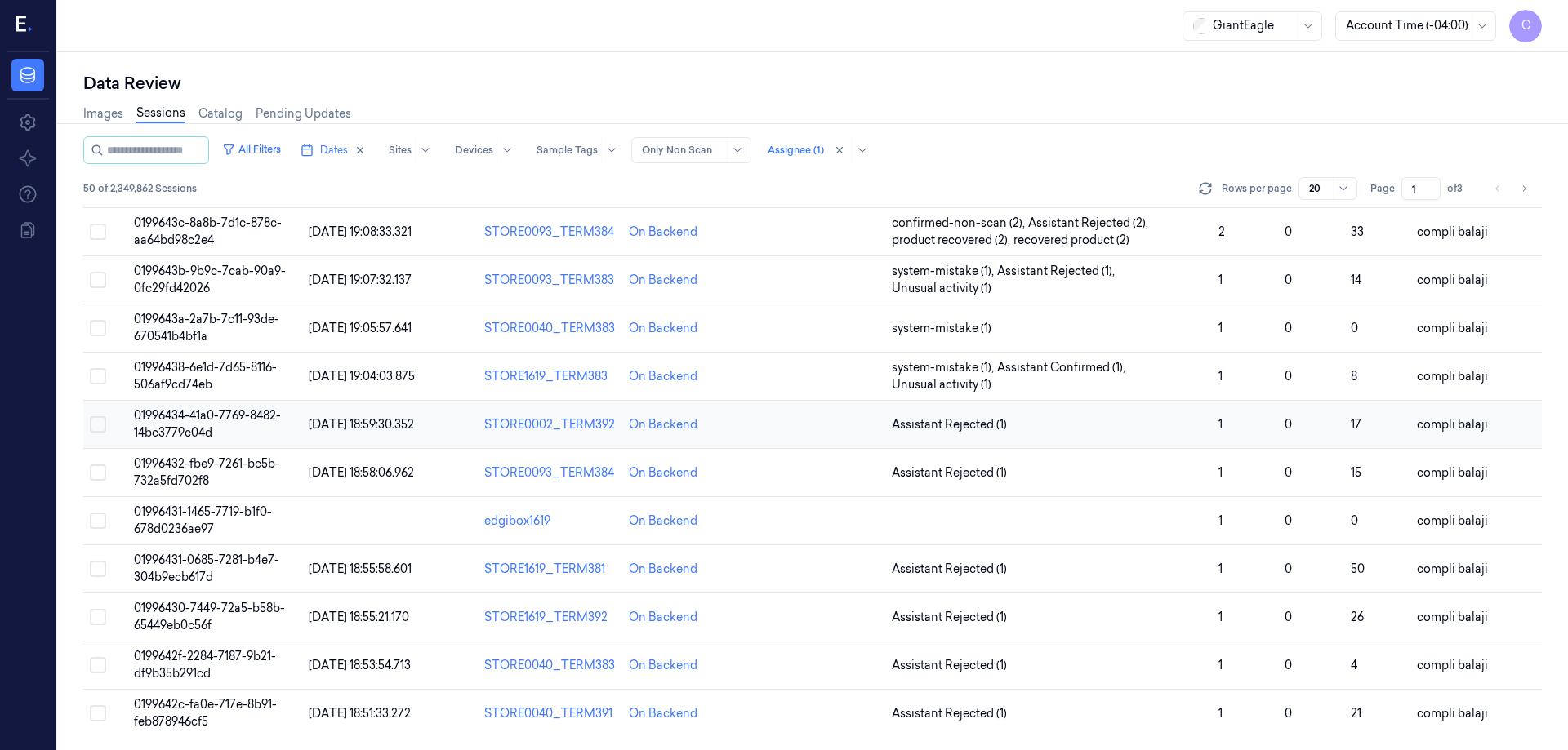
click at [256, 415] on span "01996434-41a0-7769-8482-14bc3779c04d" at bounding box center [207, 424] width 147 height 32
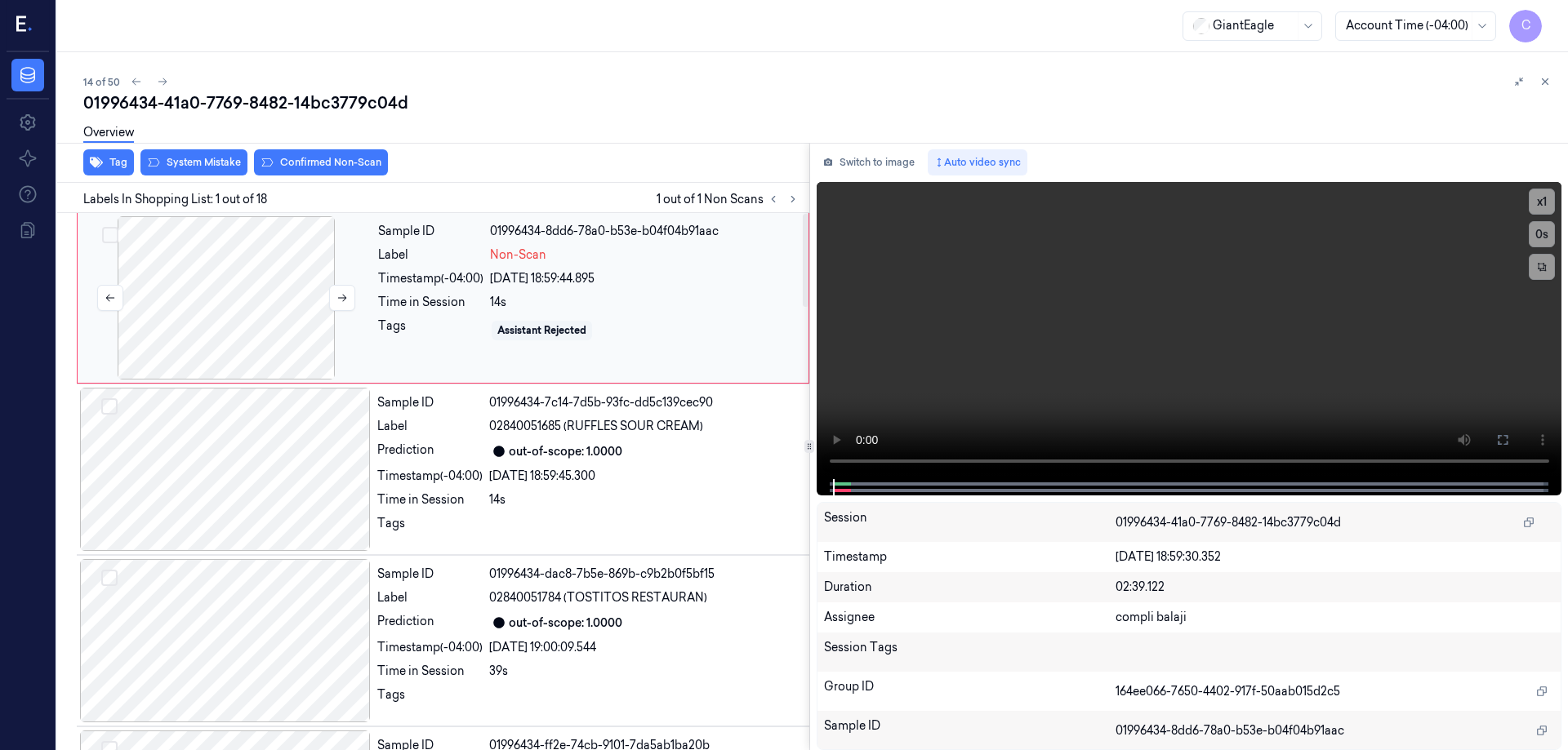
click at [237, 293] on div at bounding box center [226, 297] width 290 height 163
click at [1503, 436] on icon at bounding box center [1502, 440] width 13 height 13
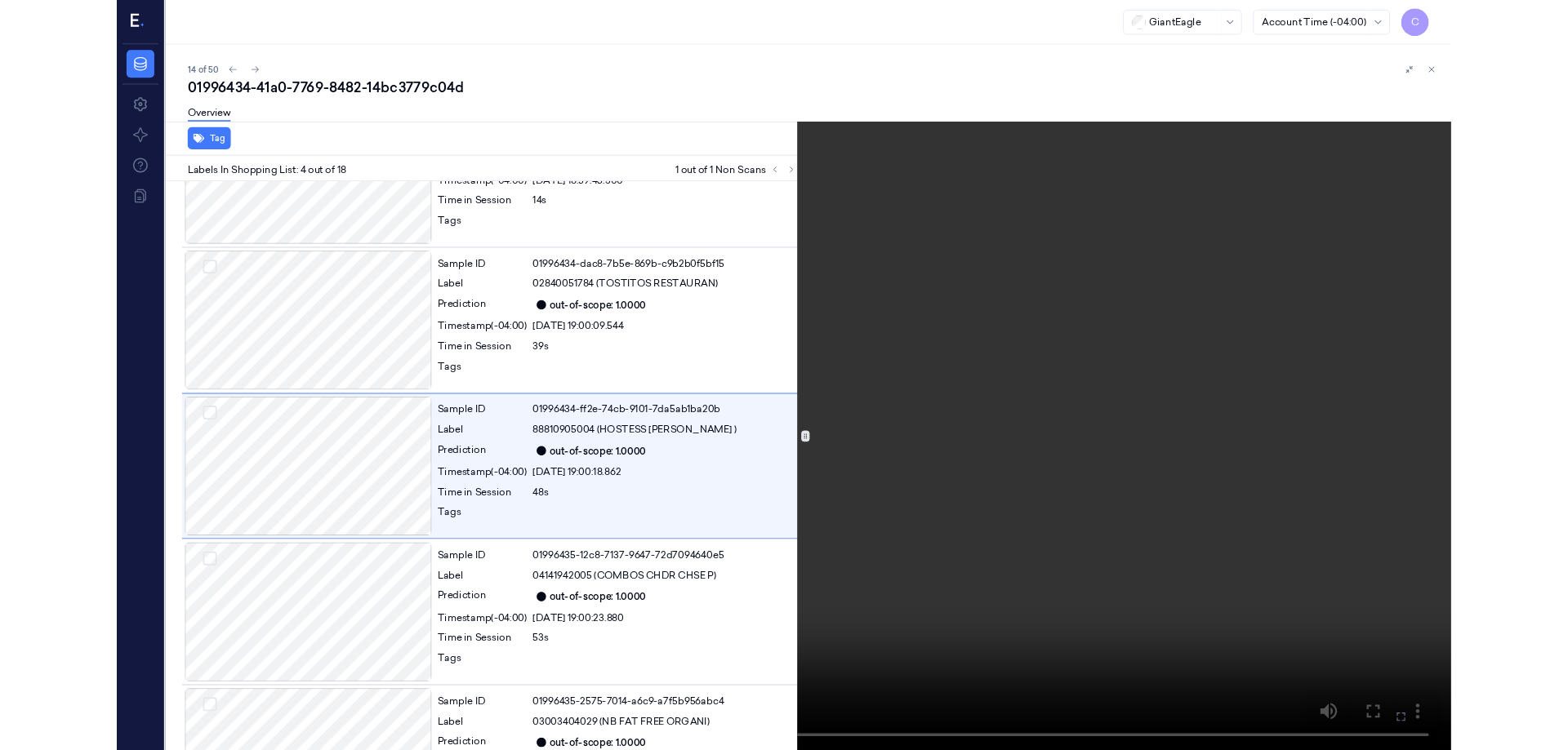
scroll to position [266, 0]
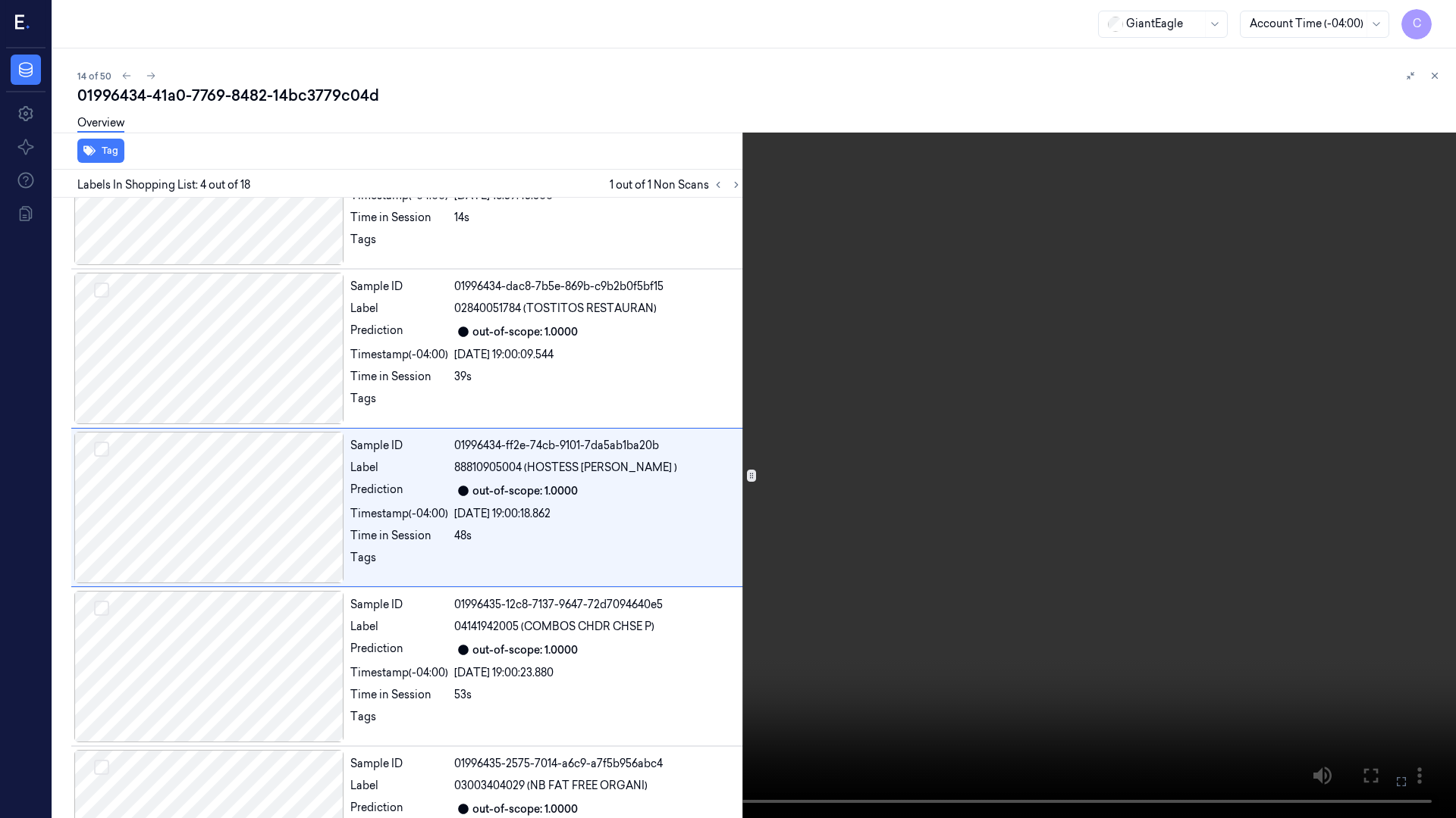
click at [0, 0] on icon at bounding box center [0, 0] width 0 height 0
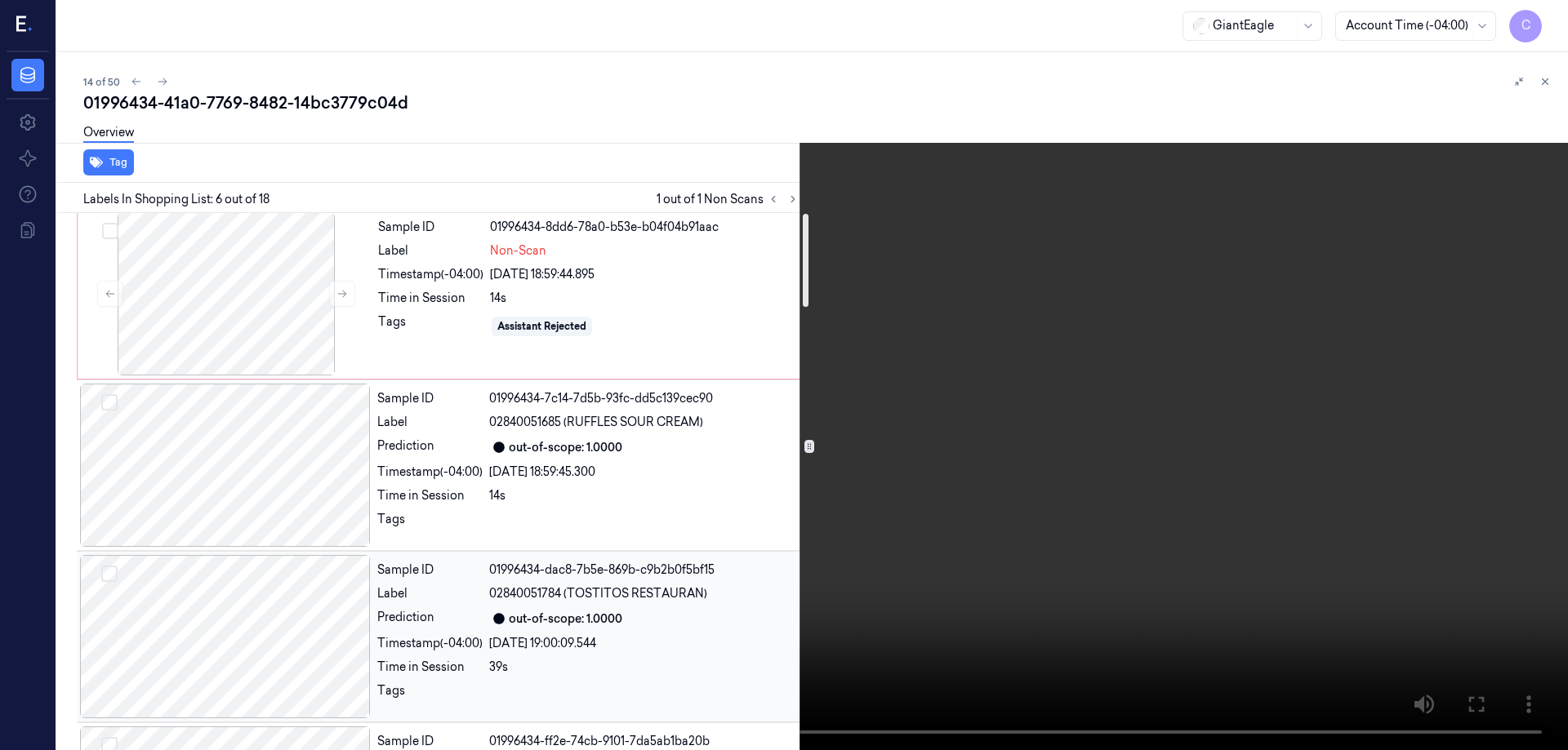
scroll to position [0, 0]
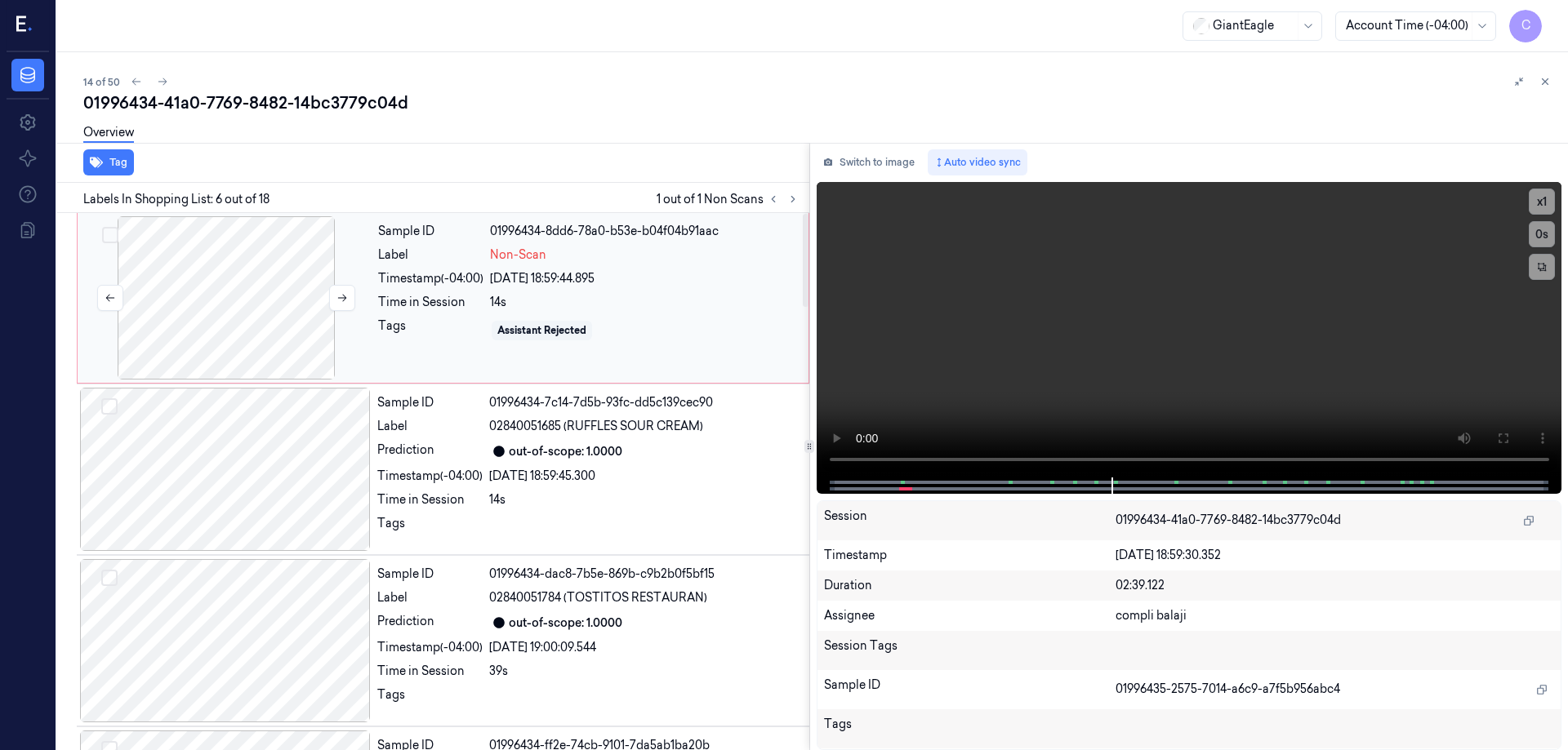
click at [239, 299] on div at bounding box center [226, 297] width 290 height 163
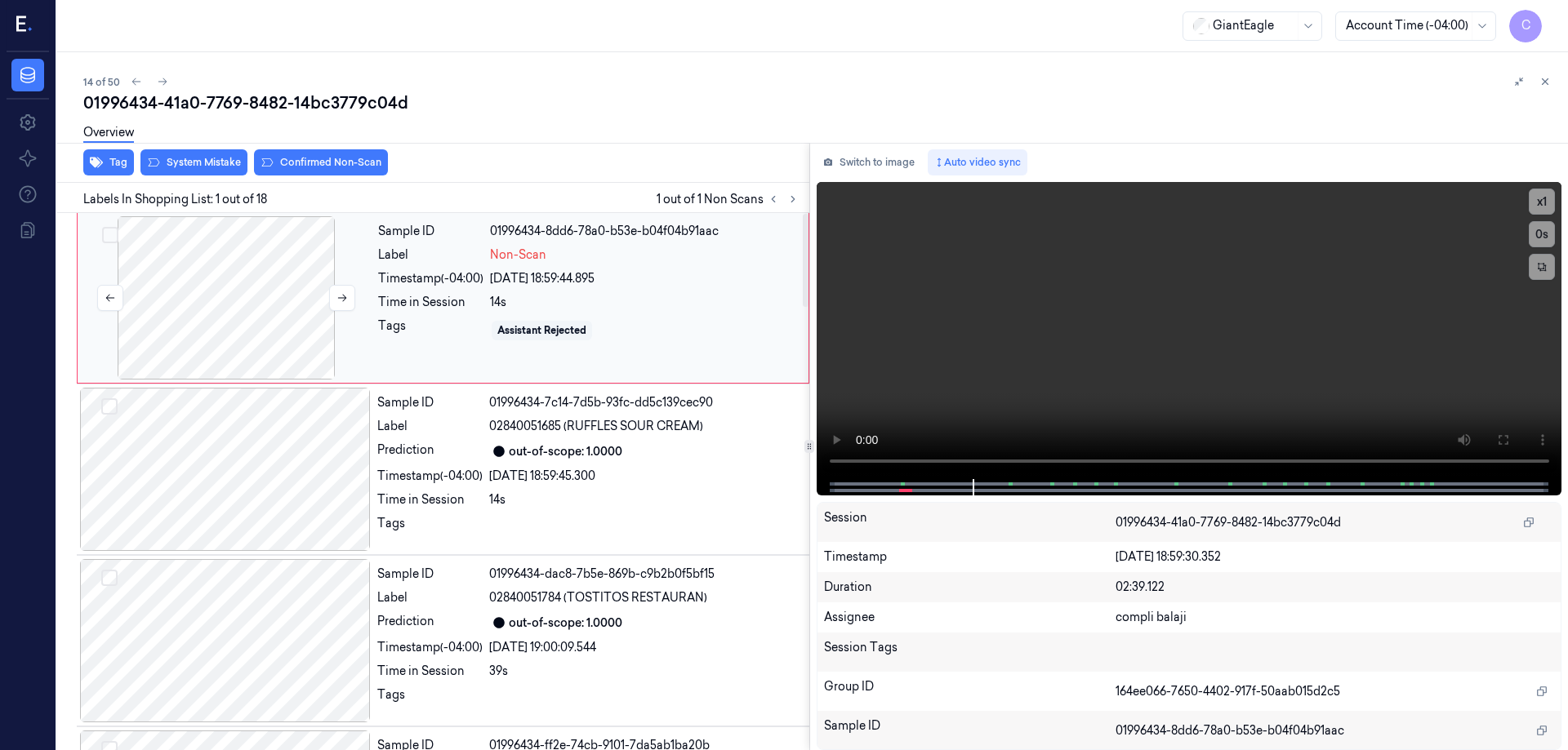
click at [255, 308] on div at bounding box center [226, 297] width 290 height 163
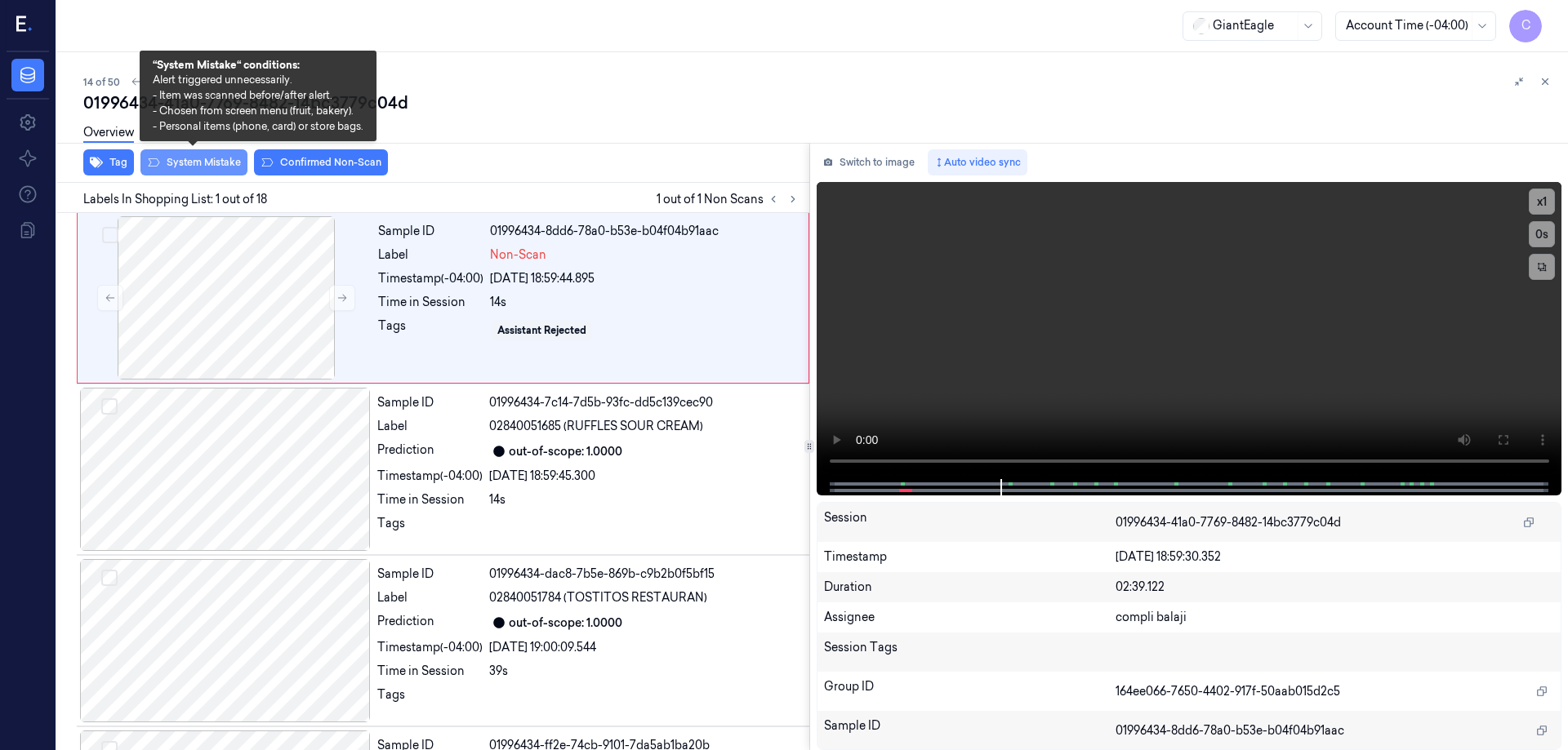
click at [223, 163] on button "System Mistake" at bounding box center [194, 162] width 107 height 26
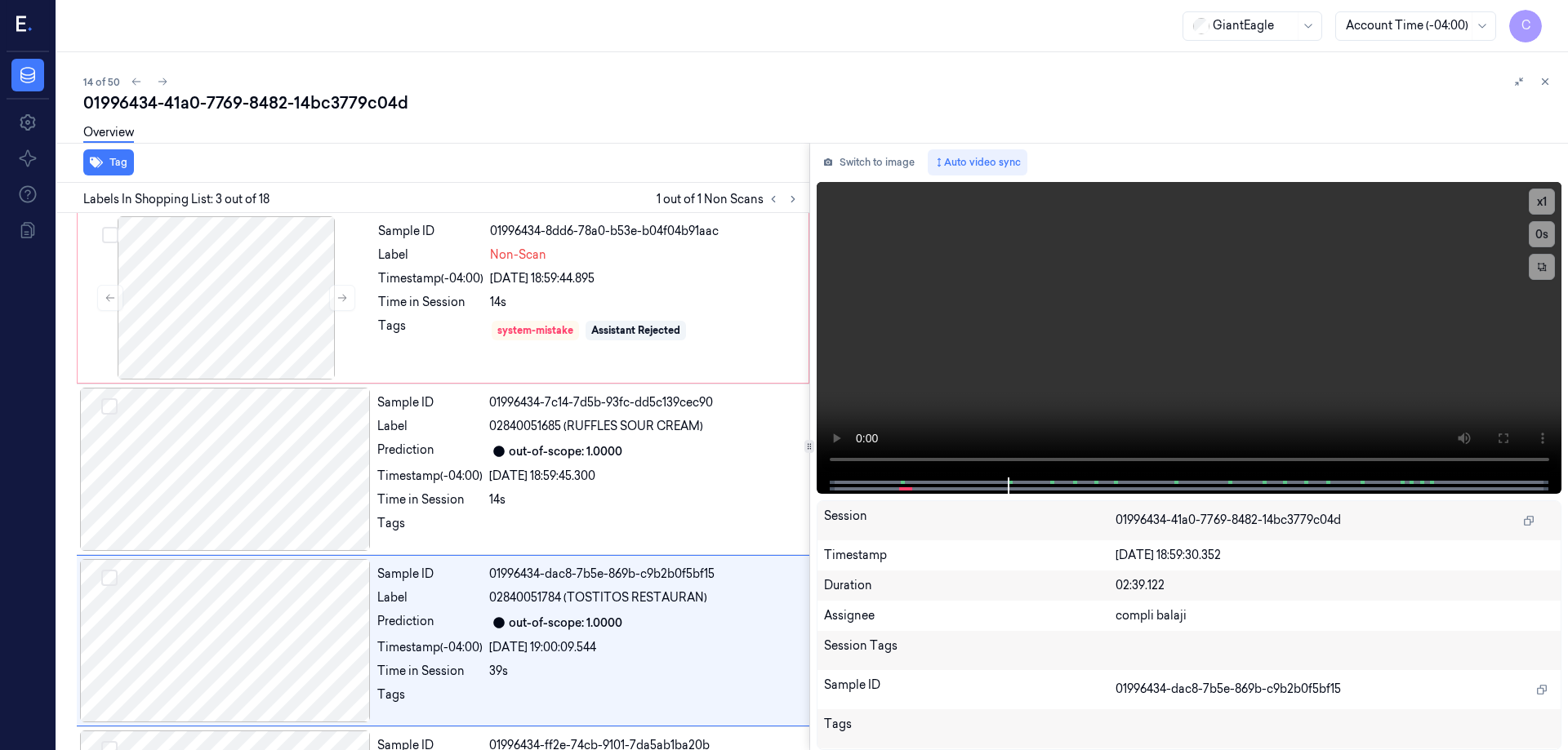
scroll to position [159, 0]
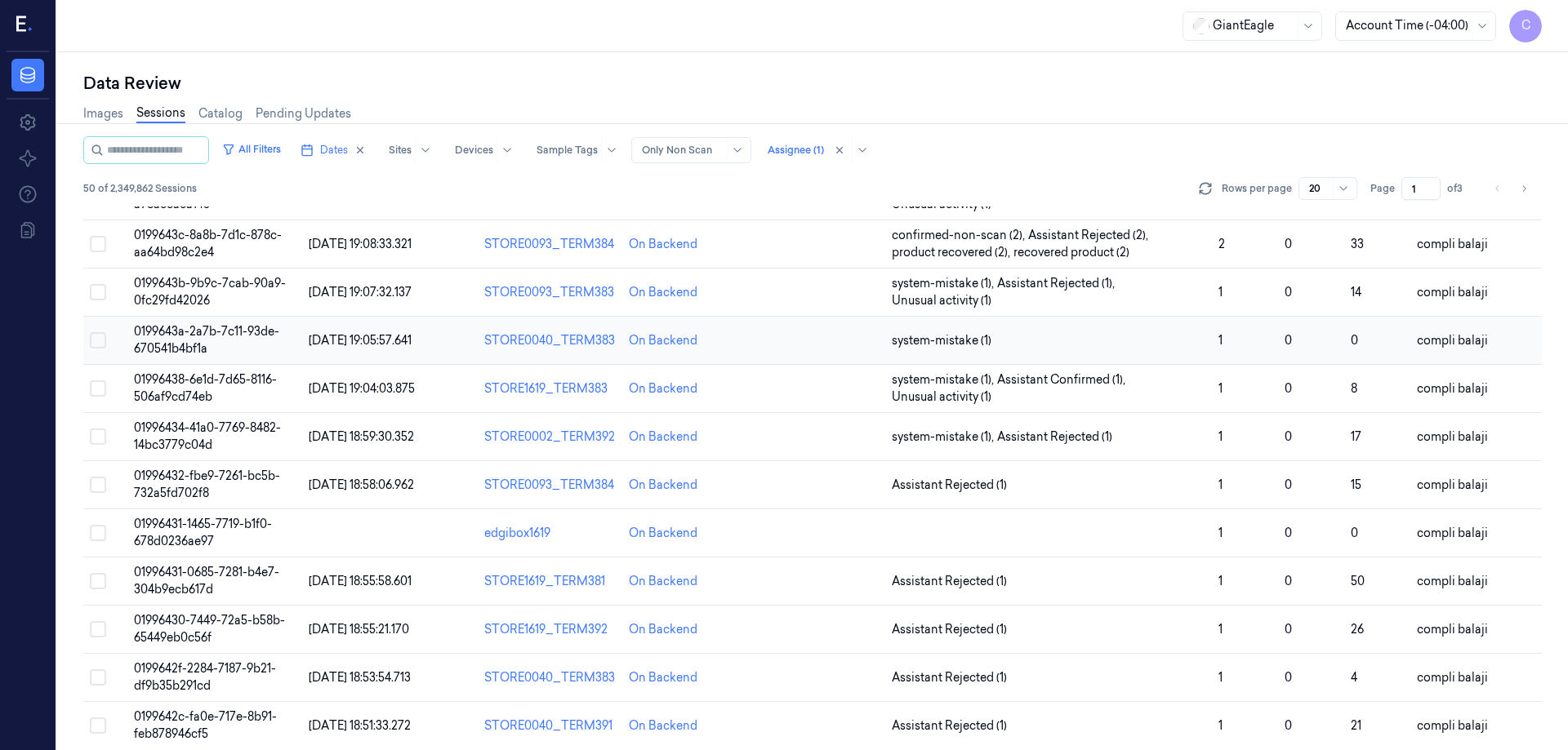
scroll to position [467, 0]
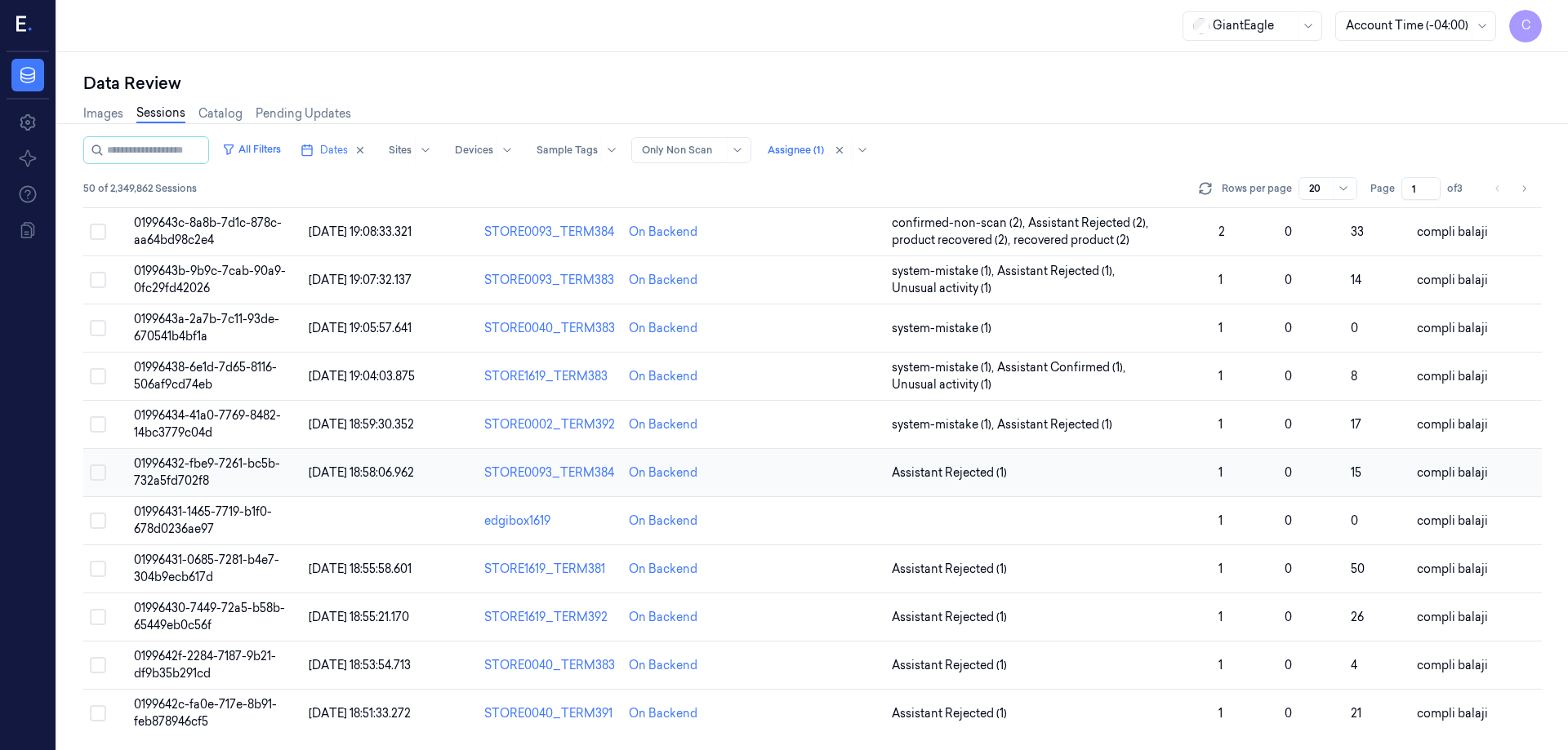
click at [223, 465] on span "01996432-fbe9-7261-bc5b-732a5fd702f8" at bounding box center [207, 472] width 146 height 32
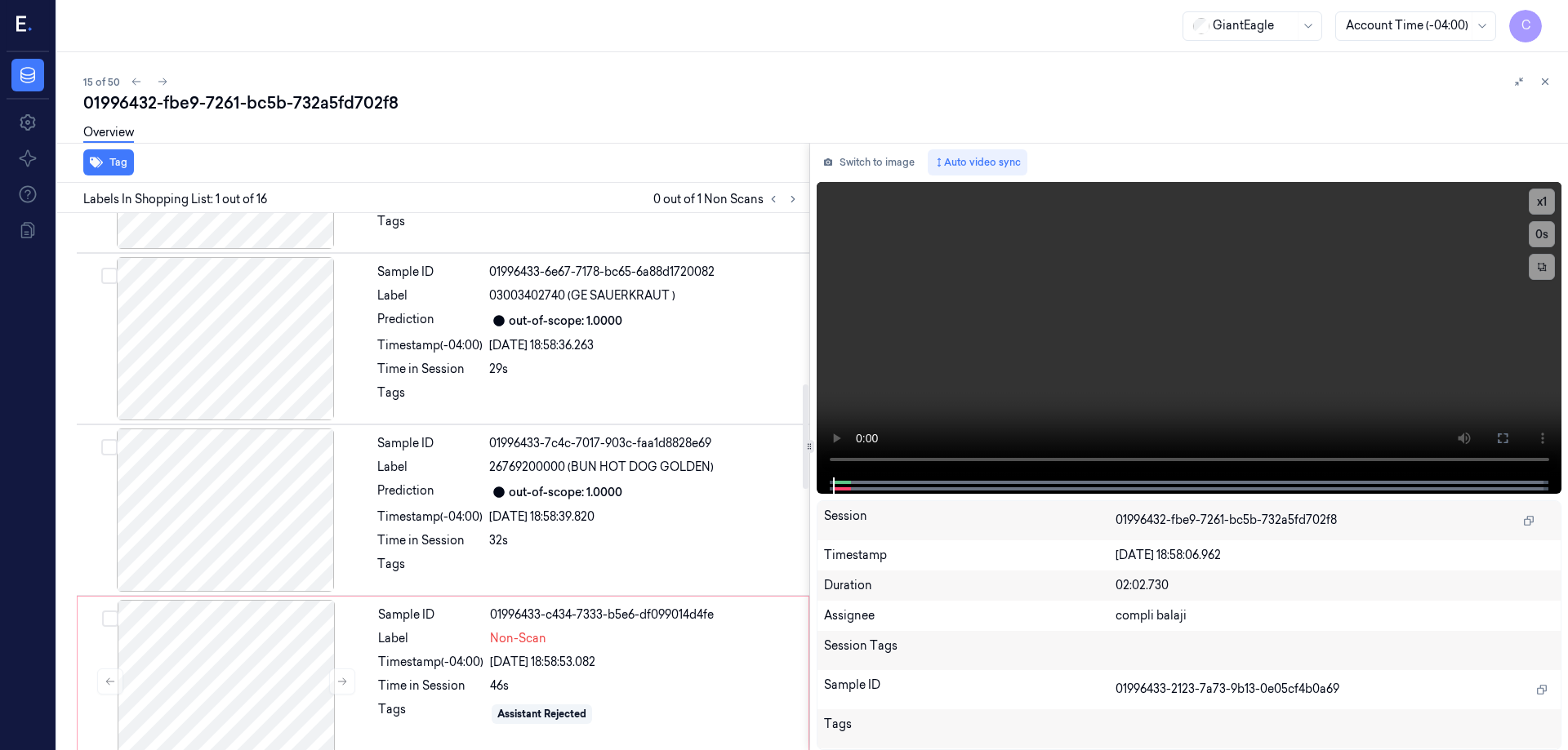
scroll to position [1061, 0]
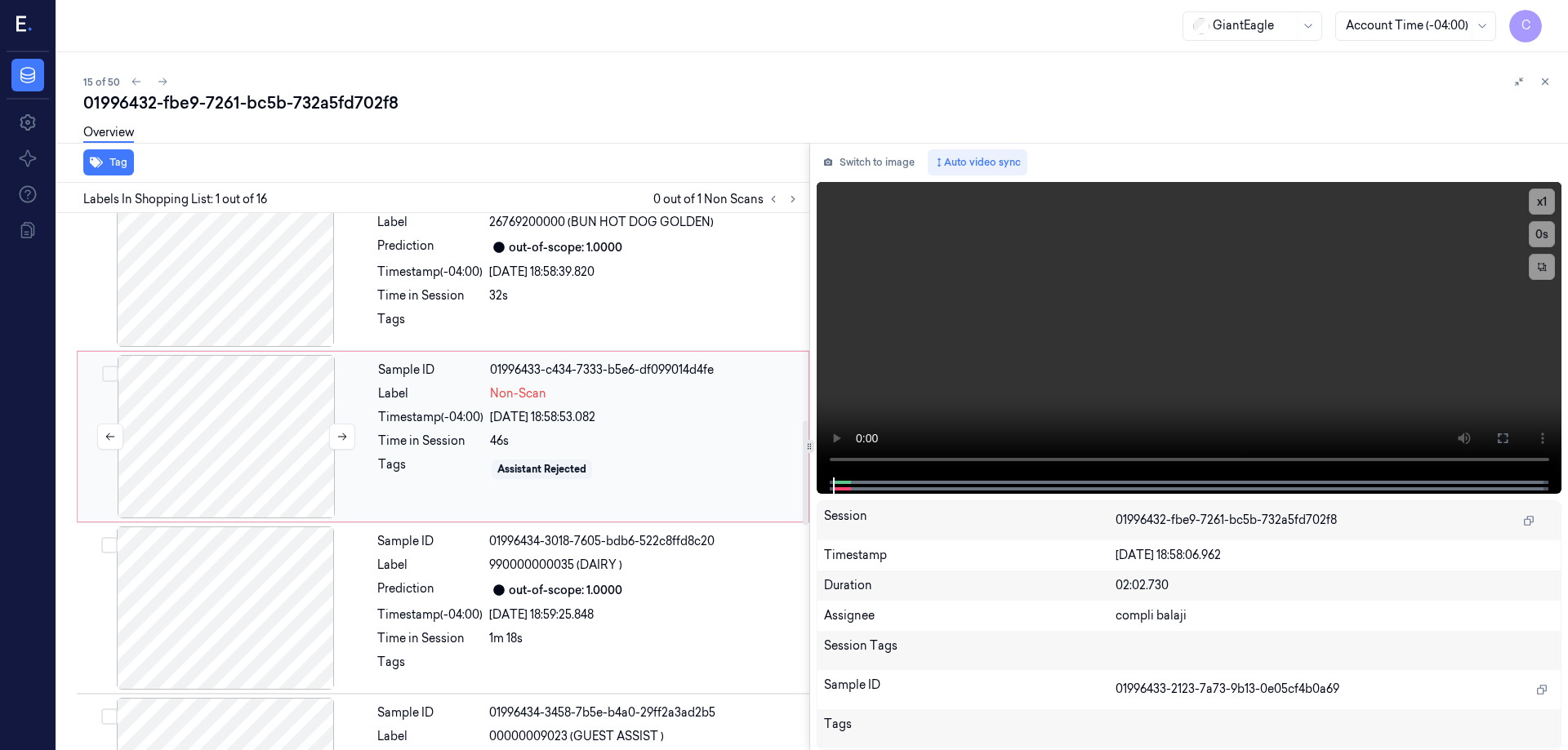
click at [233, 427] on div at bounding box center [226, 436] width 290 height 163
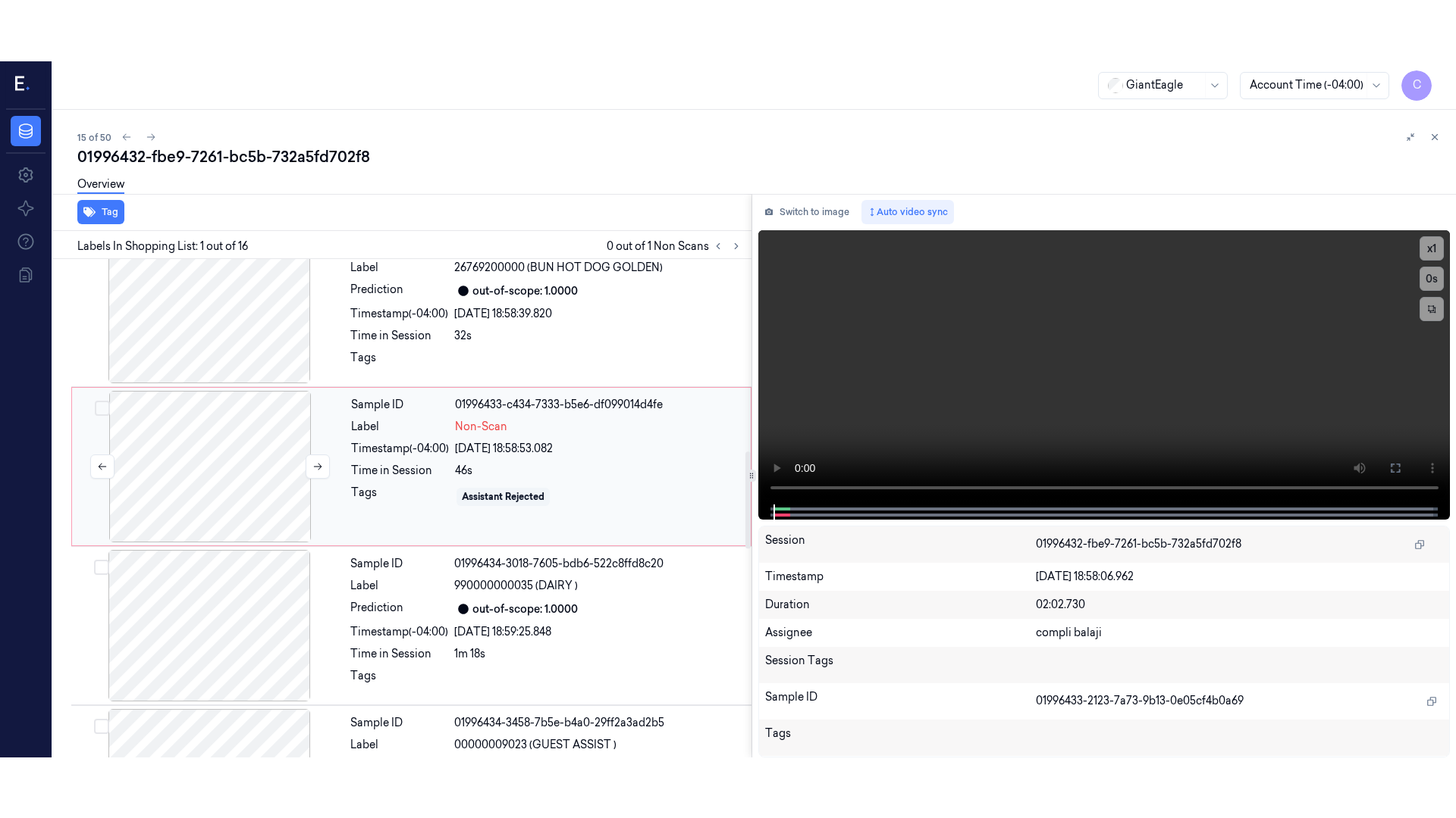
scroll to position [944, 0]
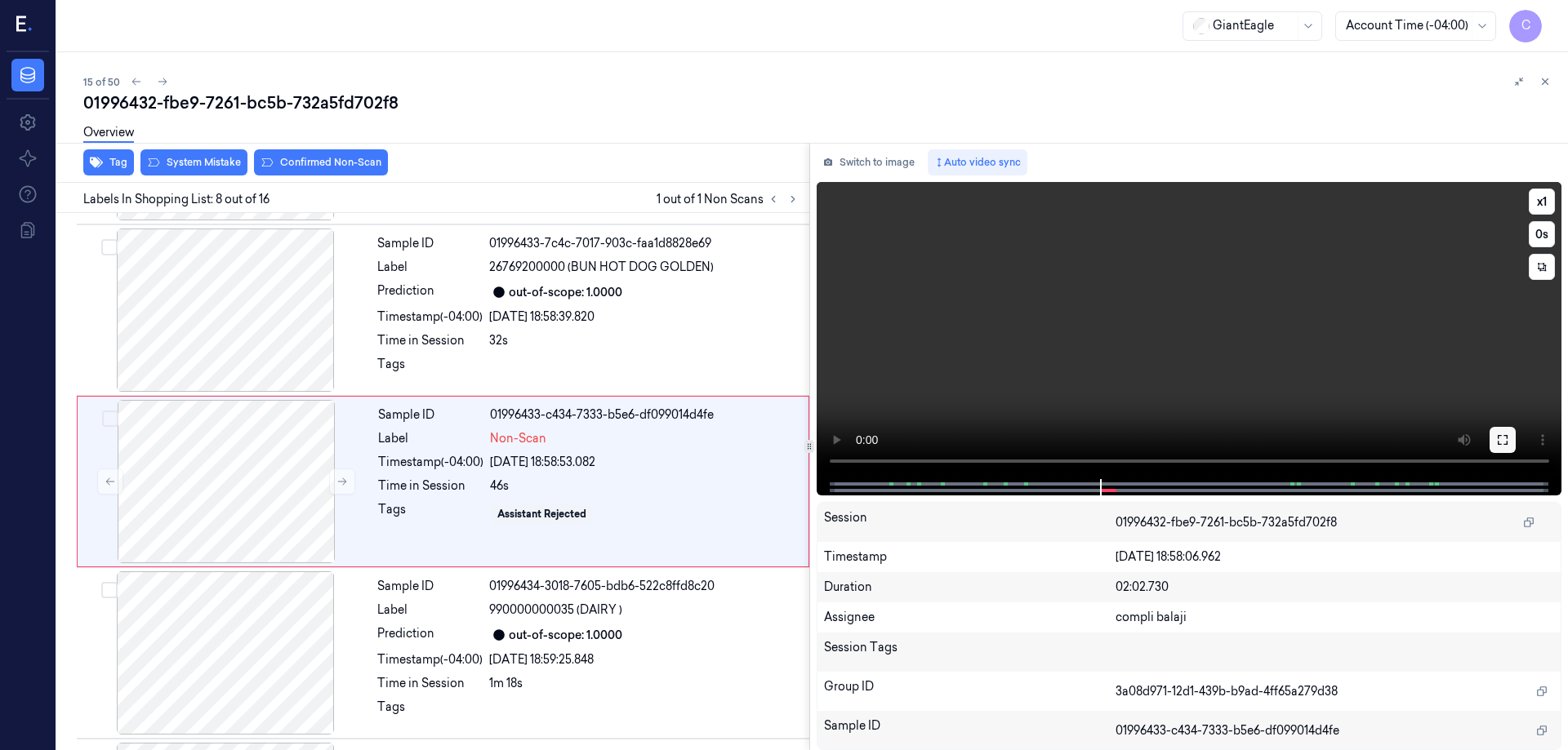
click at [1505, 443] on icon at bounding box center [1502, 440] width 13 height 13
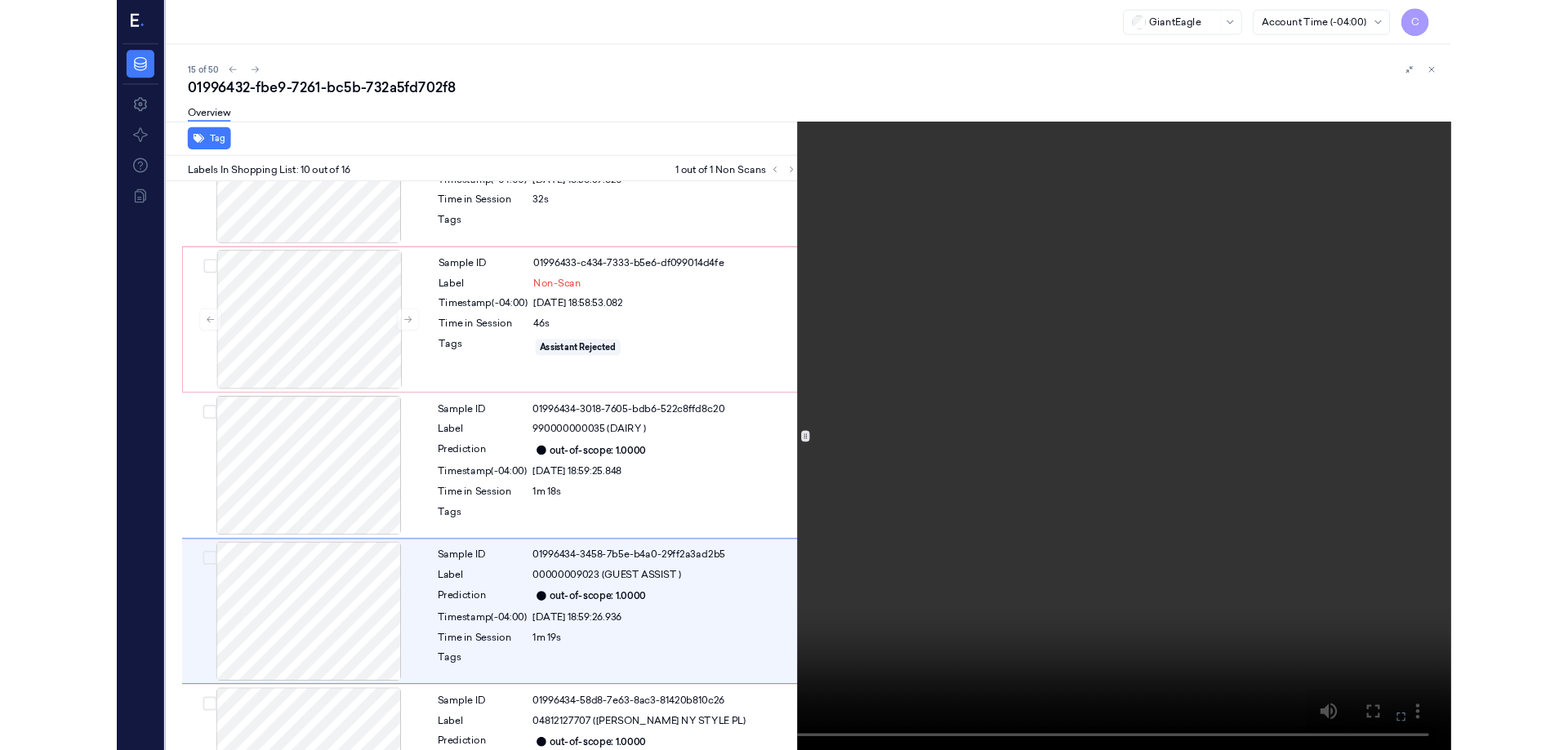
scroll to position [1294, 0]
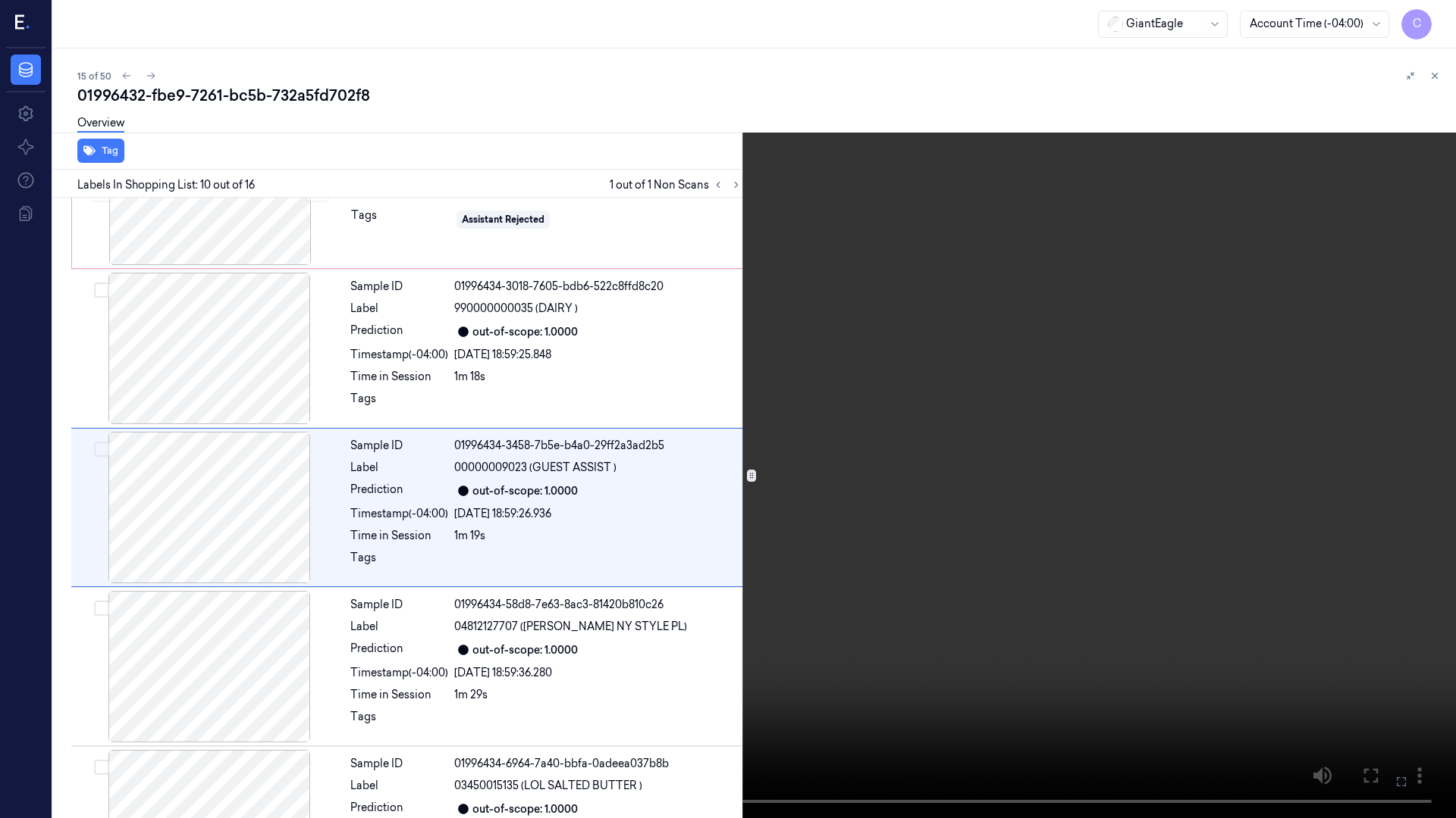
click at [0, 0] on icon at bounding box center [0, 0] width 0 height 0
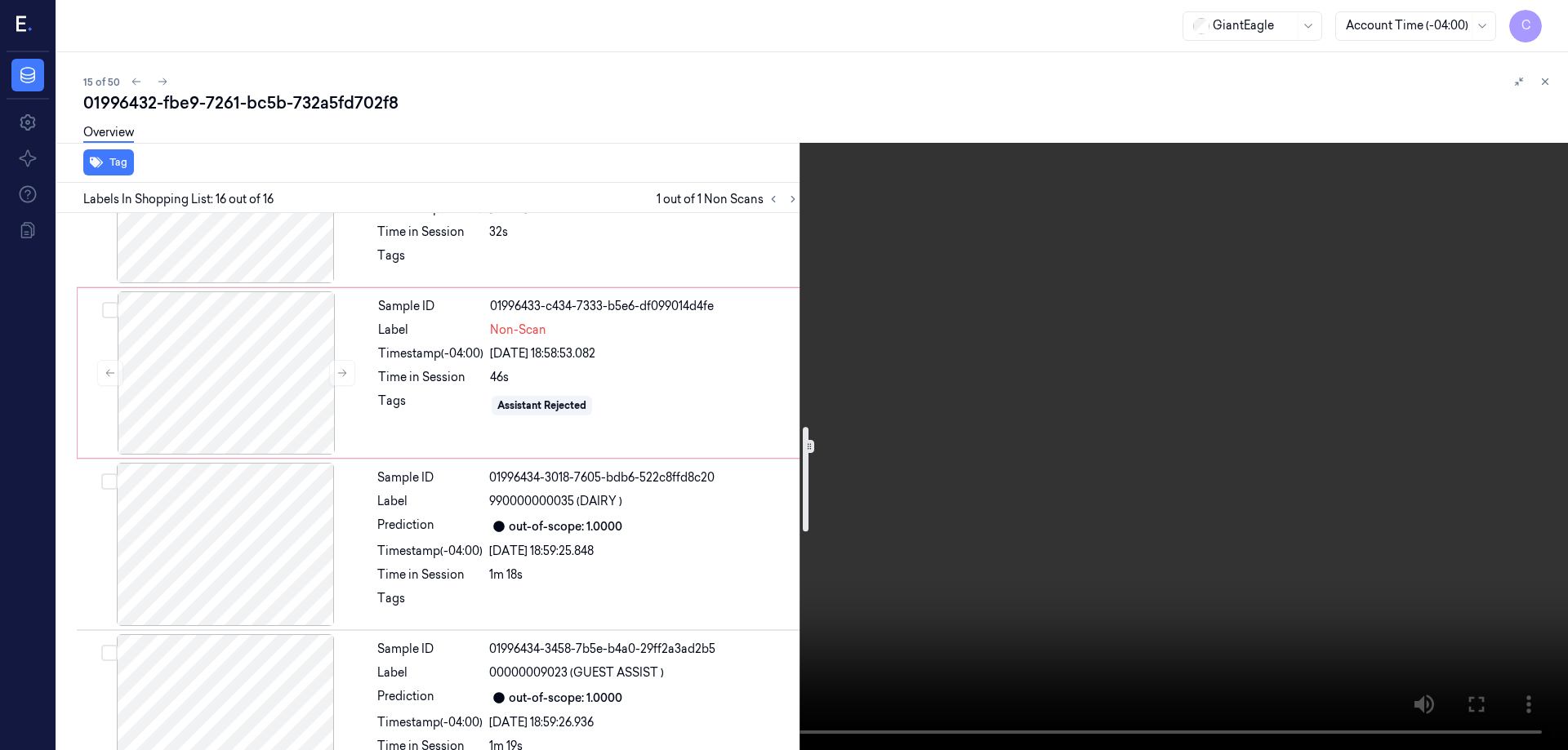
scroll to position [1068, 0]
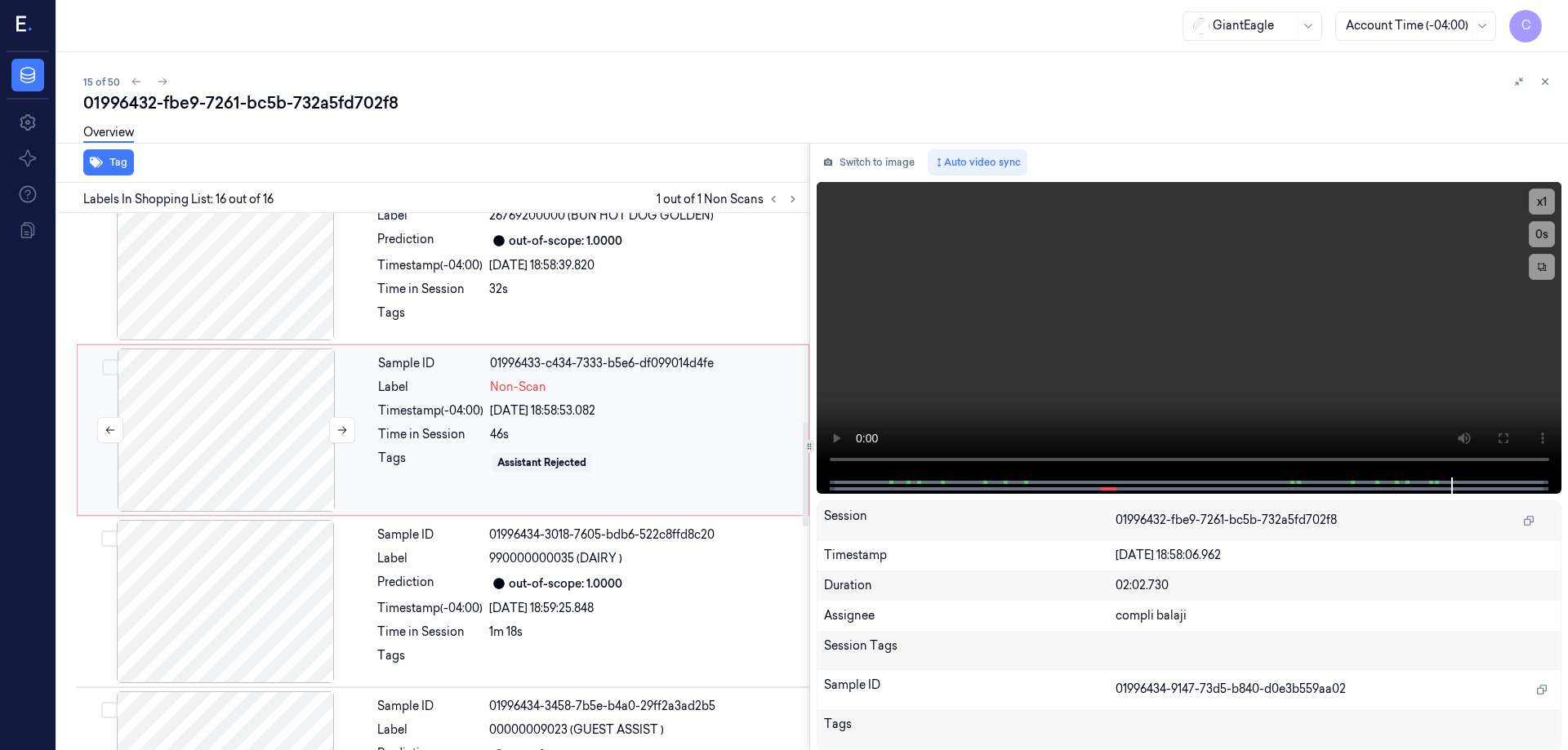
click at [272, 392] on div at bounding box center [226, 430] width 290 height 163
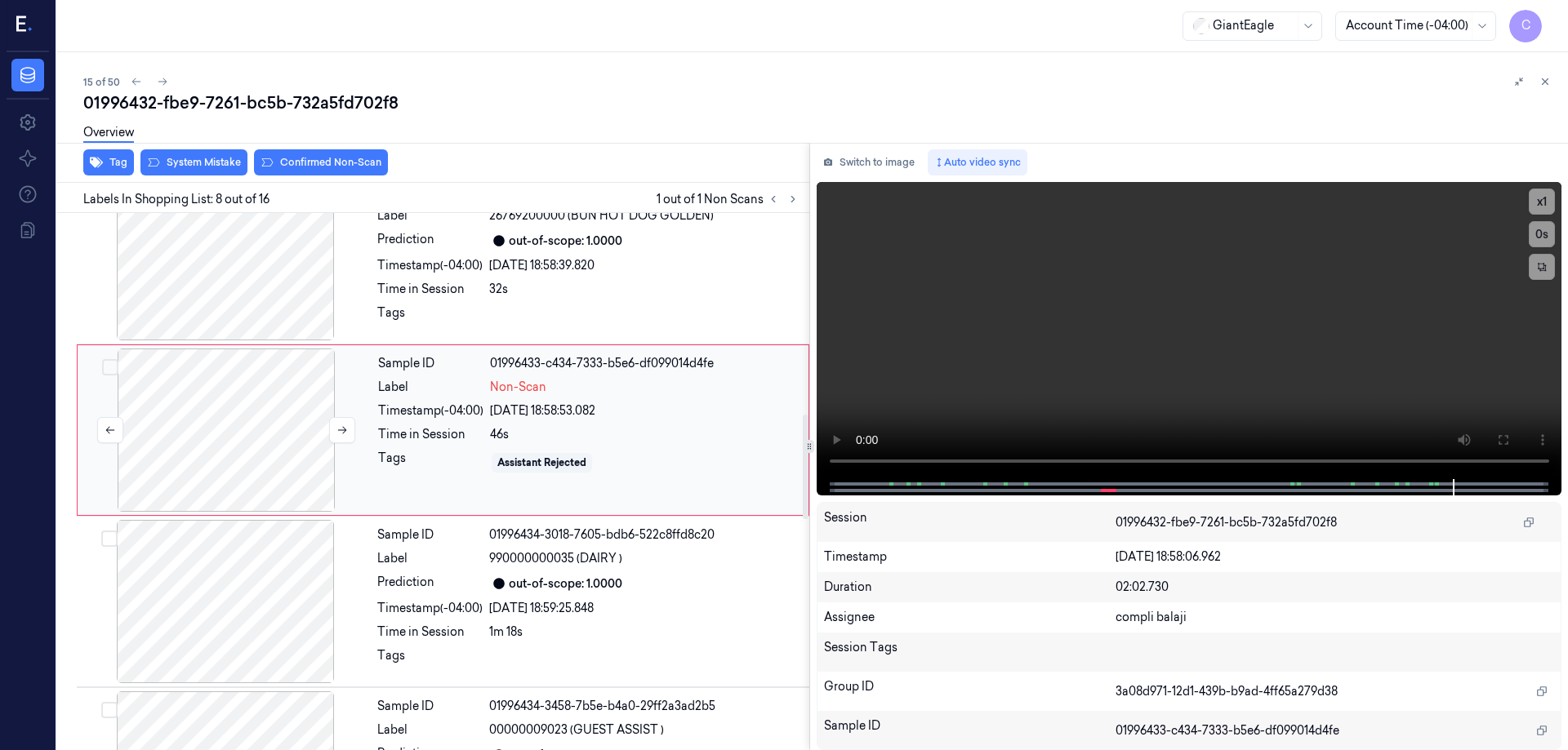
scroll to position [1017, 0]
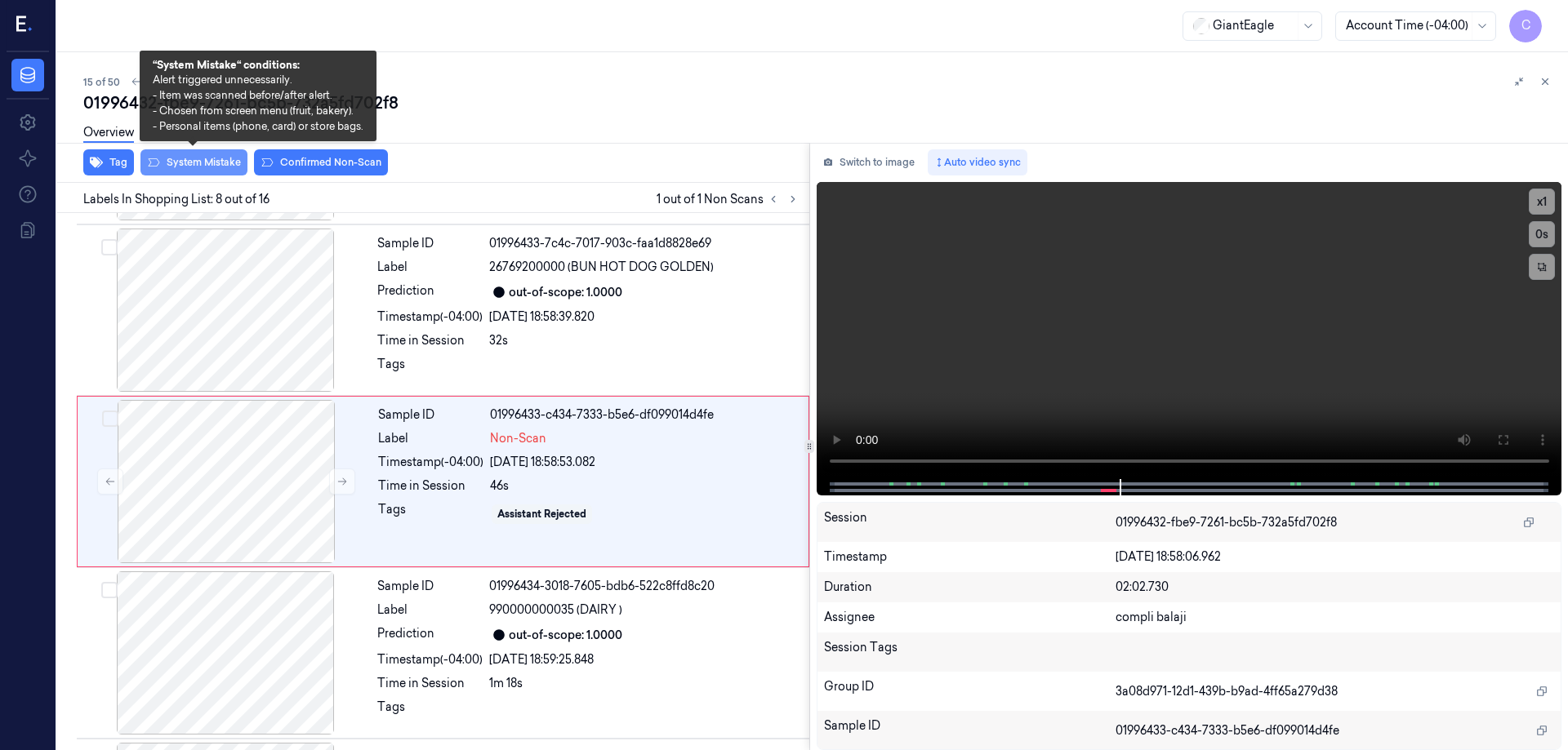
click at [218, 167] on button "System Mistake" at bounding box center [194, 162] width 107 height 26
click at [213, 168] on button "System Mistake" at bounding box center [194, 162] width 107 height 26
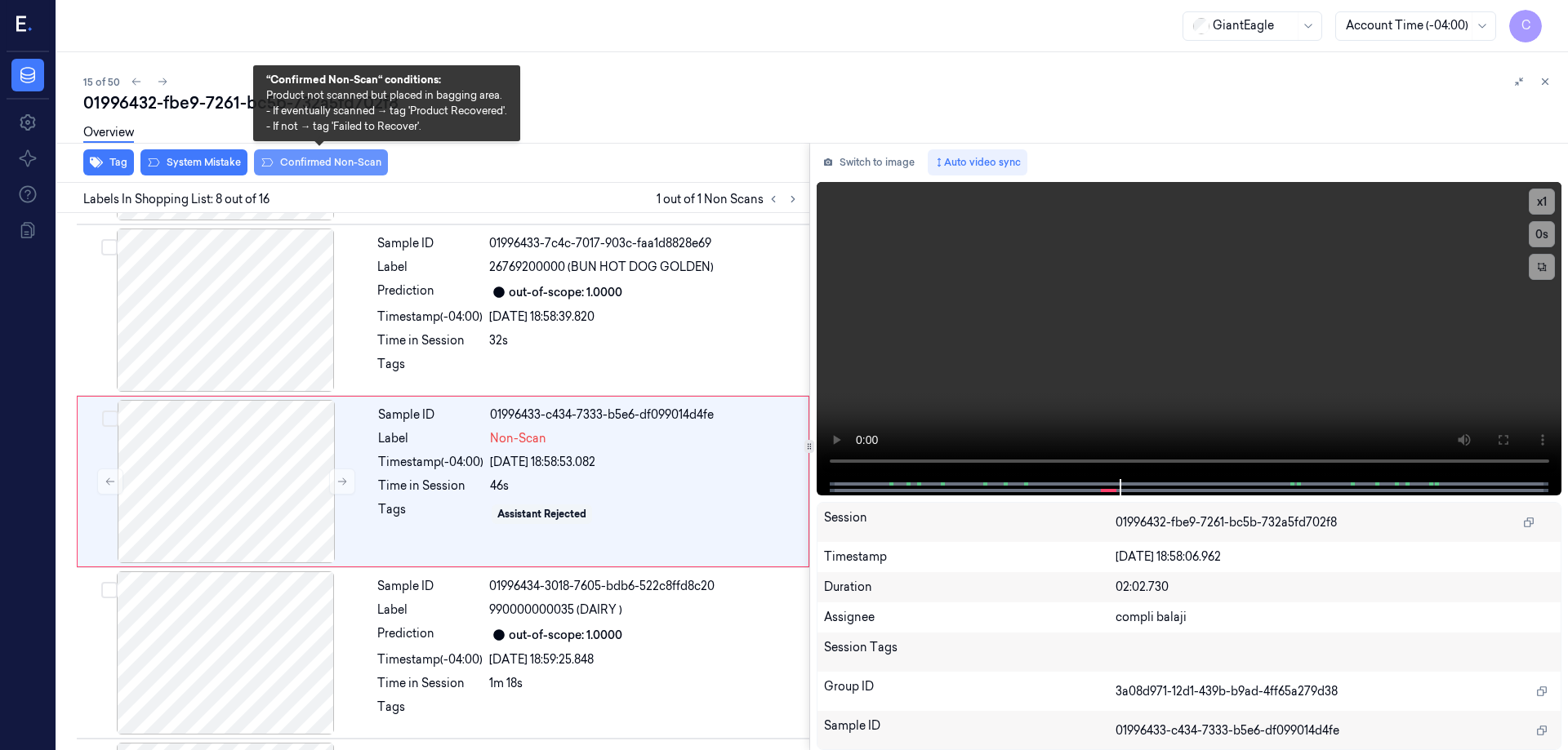
click at [330, 166] on button "Confirmed Non-Scan" at bounding box center [321, 162] width 134 height 26
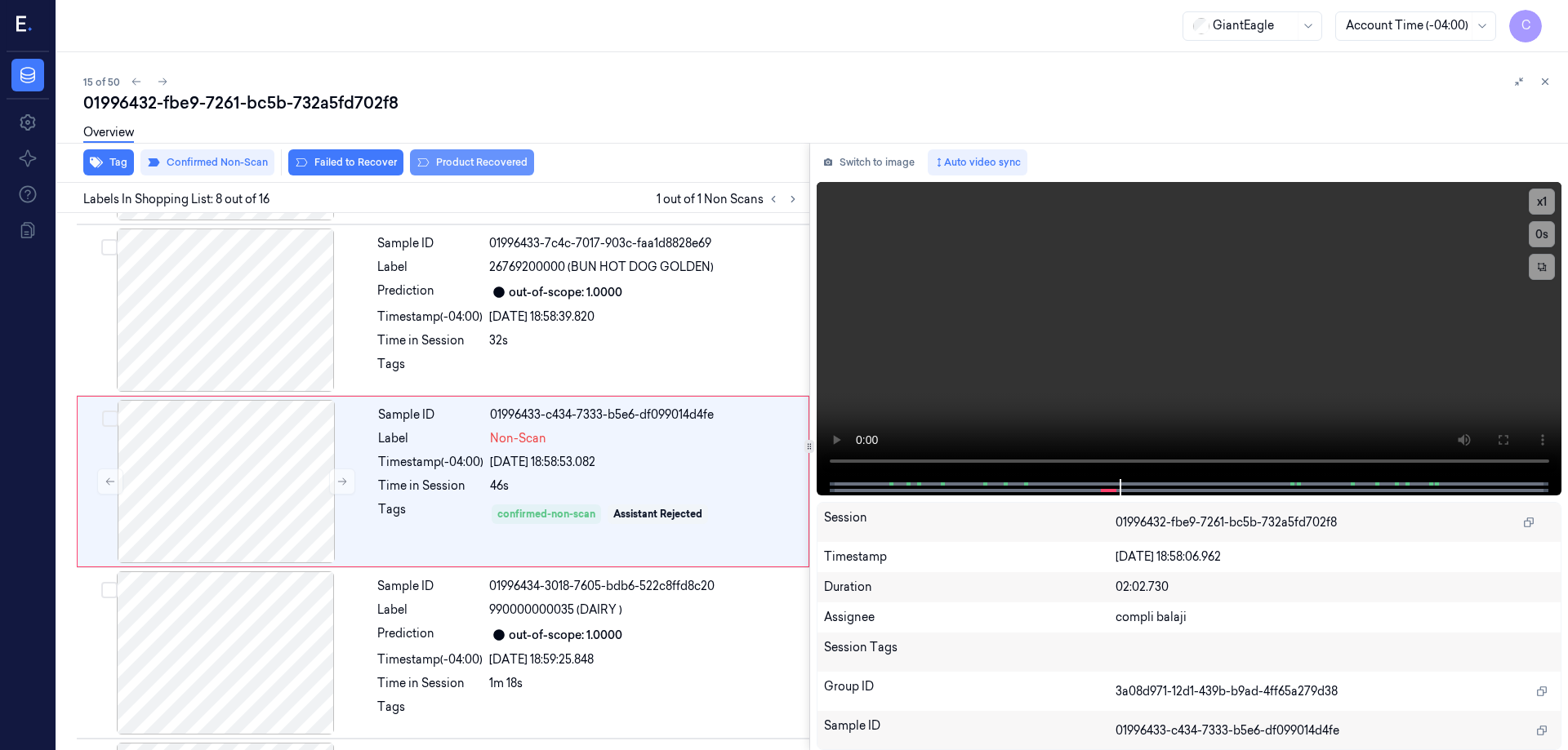
click at [461, 161] on button "Product Recovered" at bounding box center [472, 162] width 124 height 26
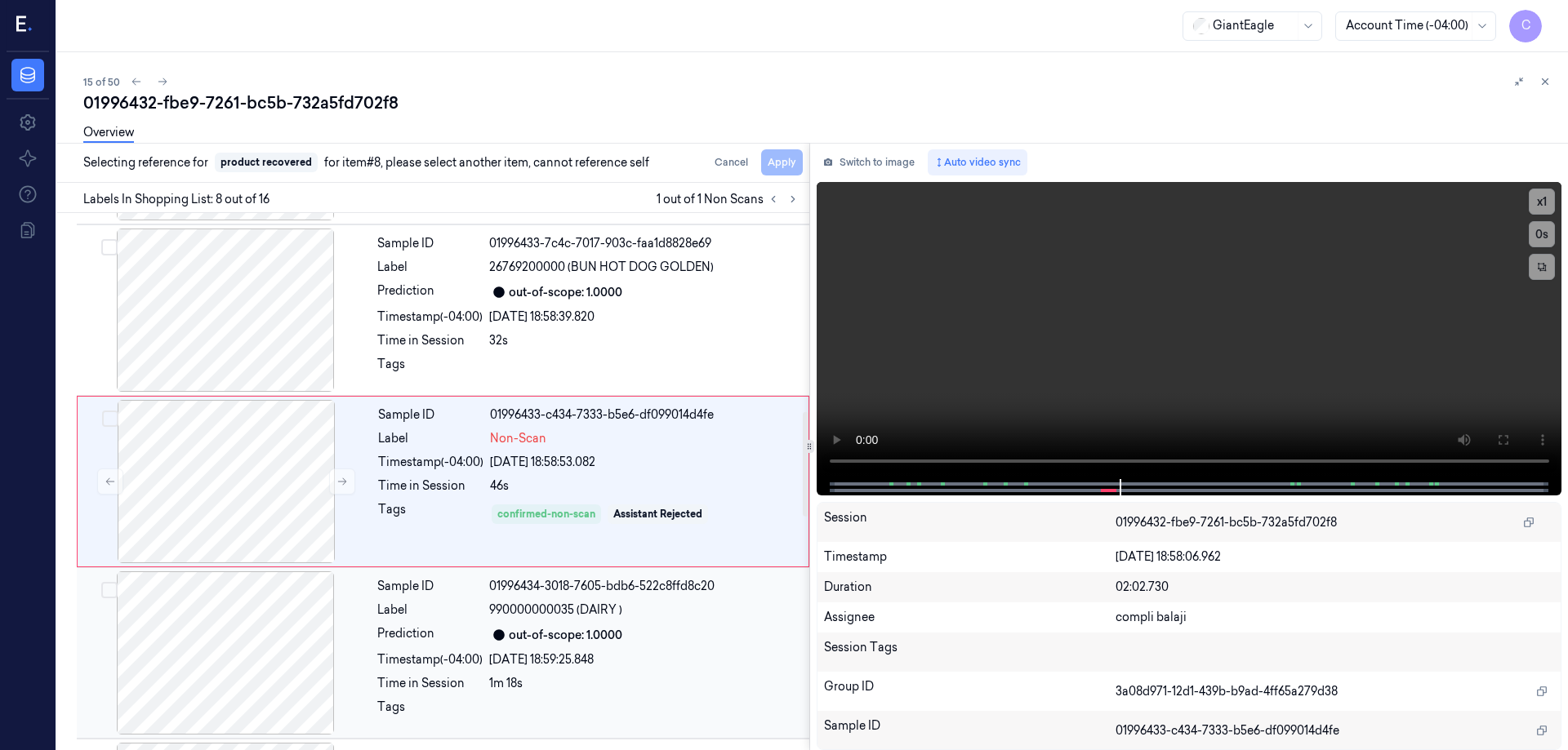
click at [624, 627] on div "out-of-scope: 1.0000" at bounding box center [644, 635] width 310 height 20
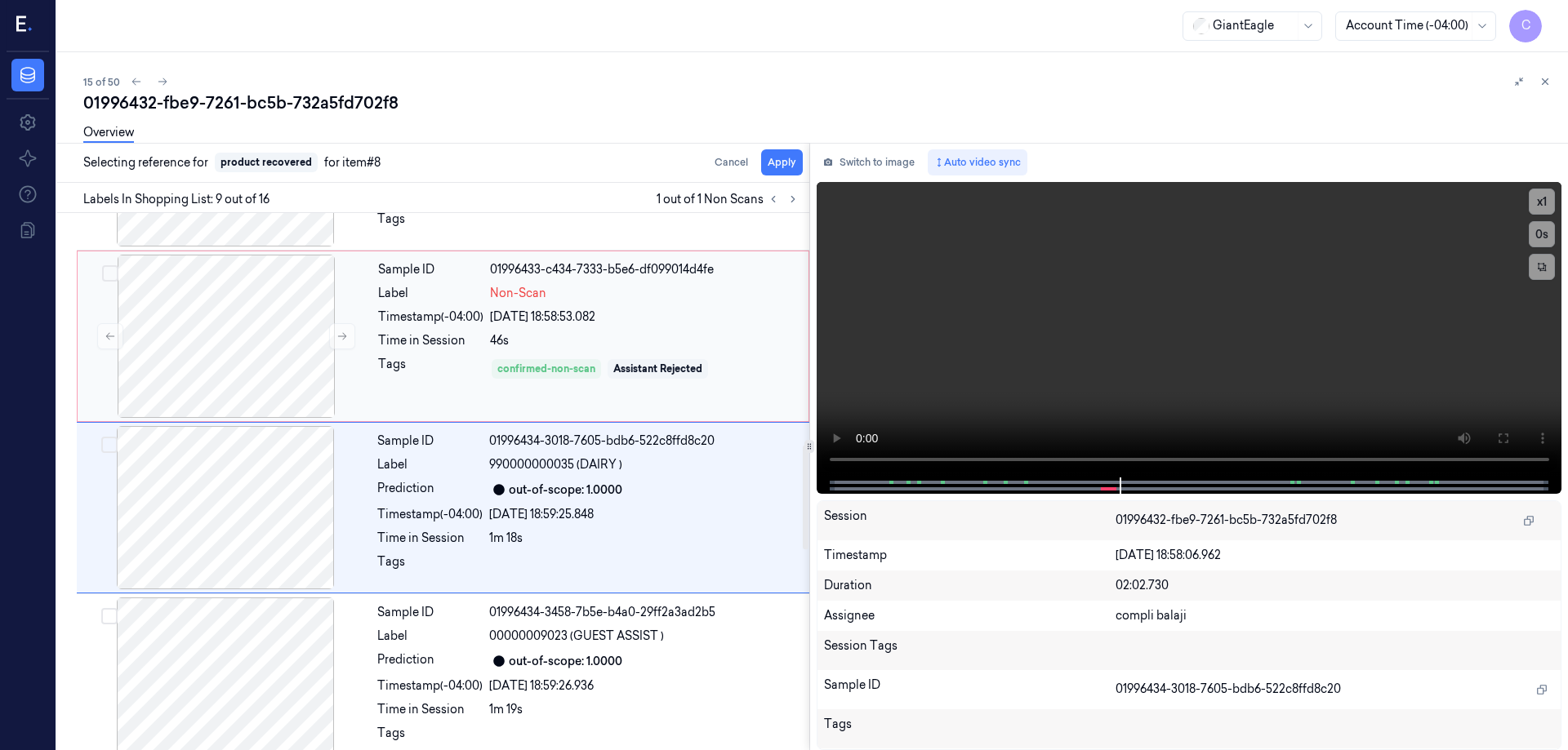
scroll to position [1188, 0]
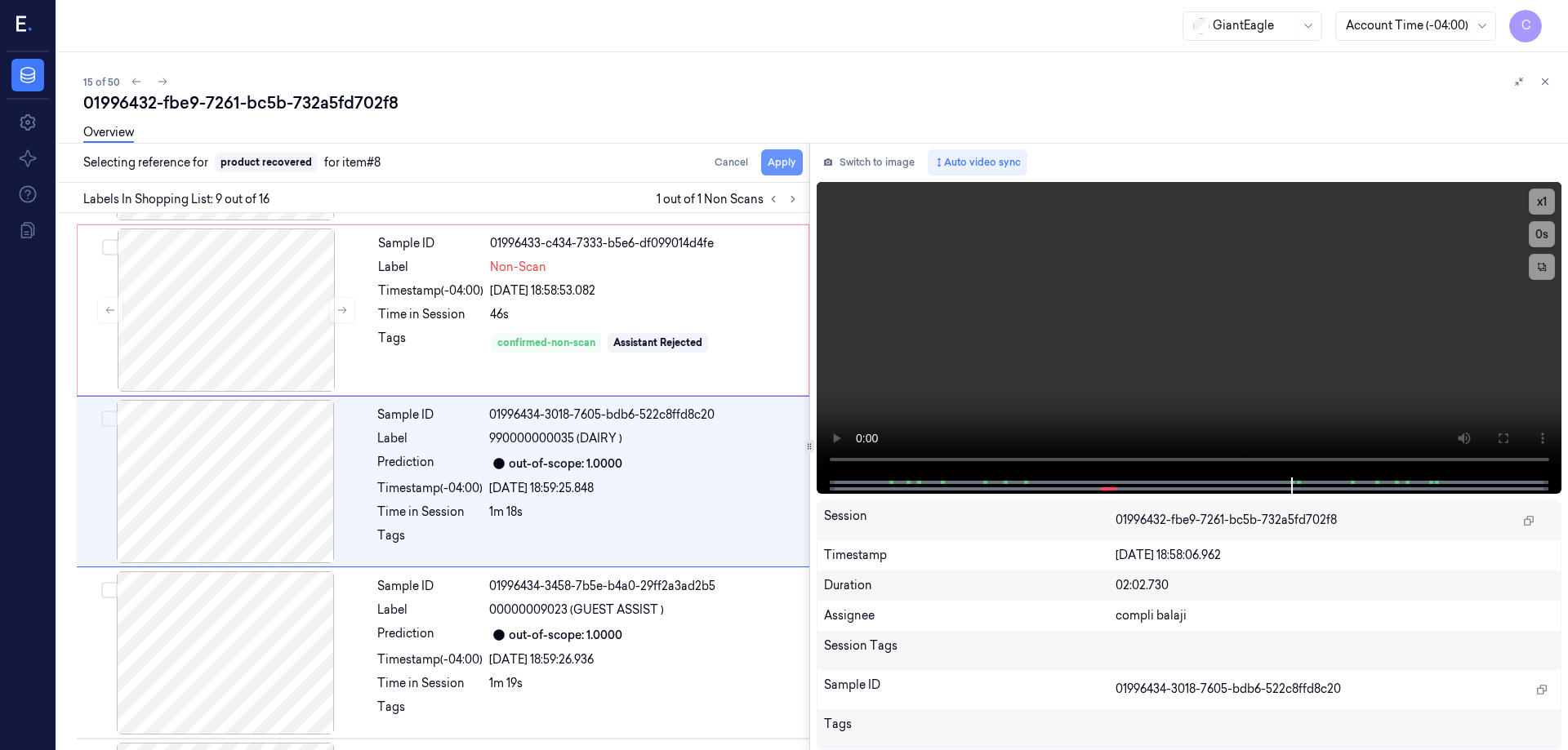
click at [784, 163] on button "Apply" at bounding box center [782, 162] width 41 height 26
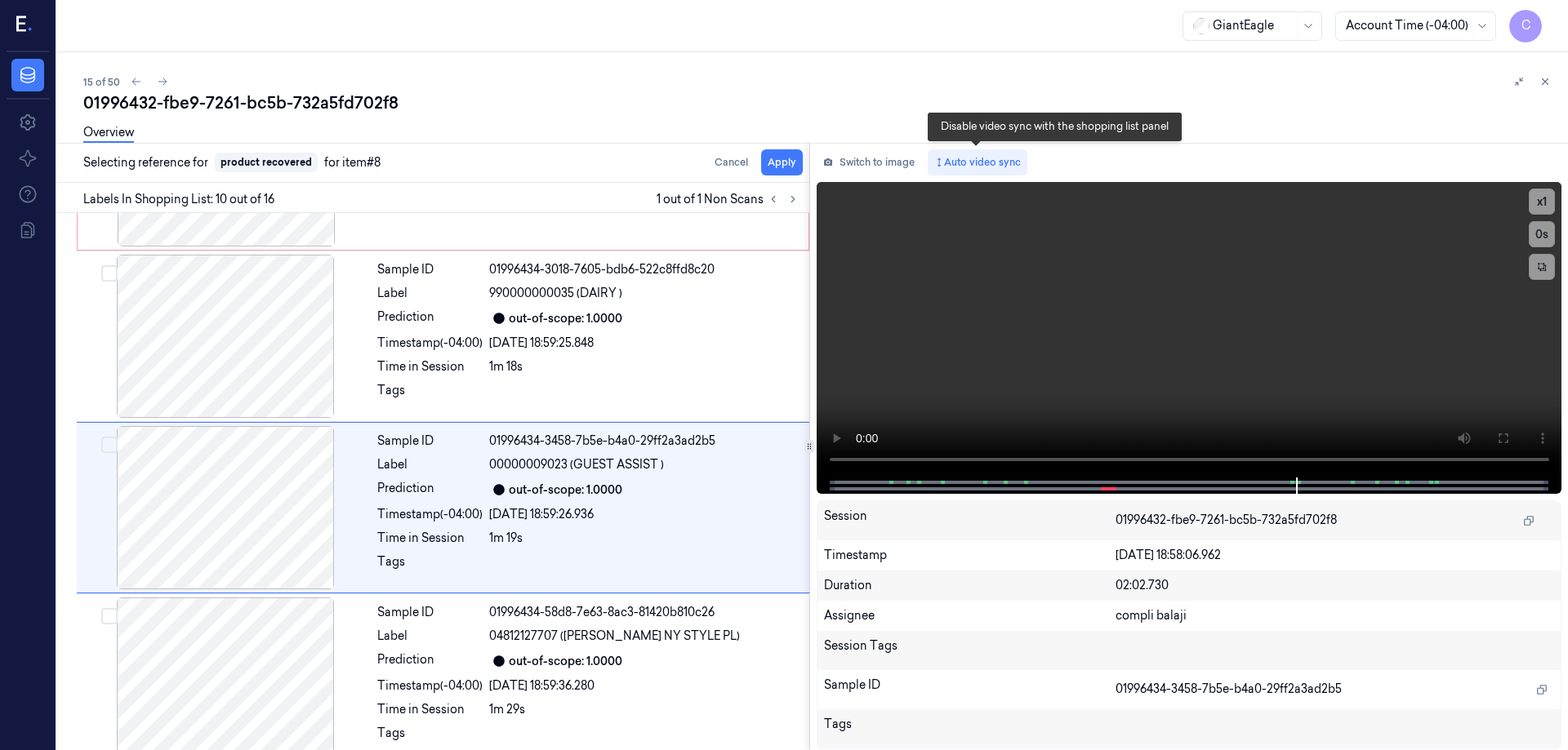
scroll to position [1360, 0]
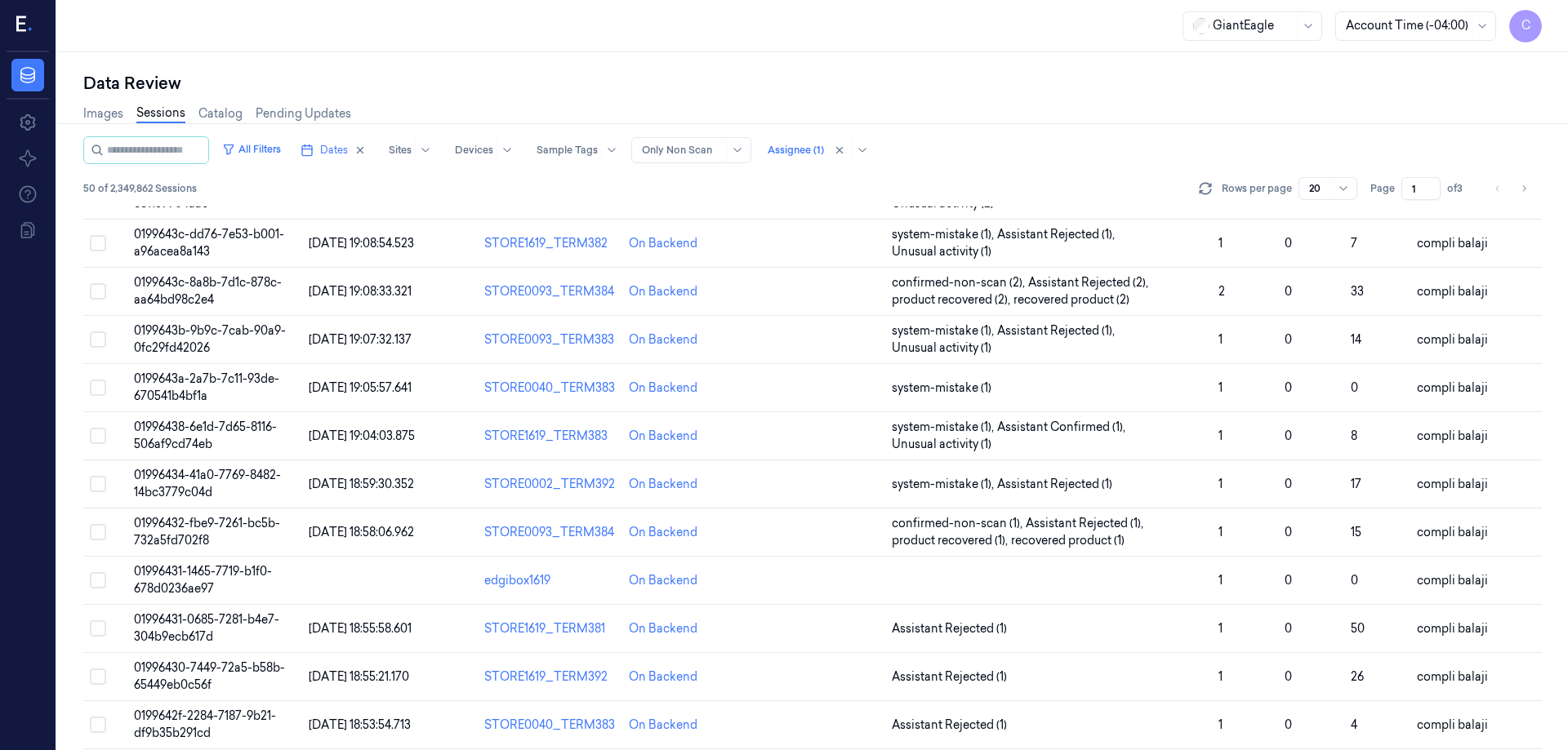
scroll to position [467, 0]
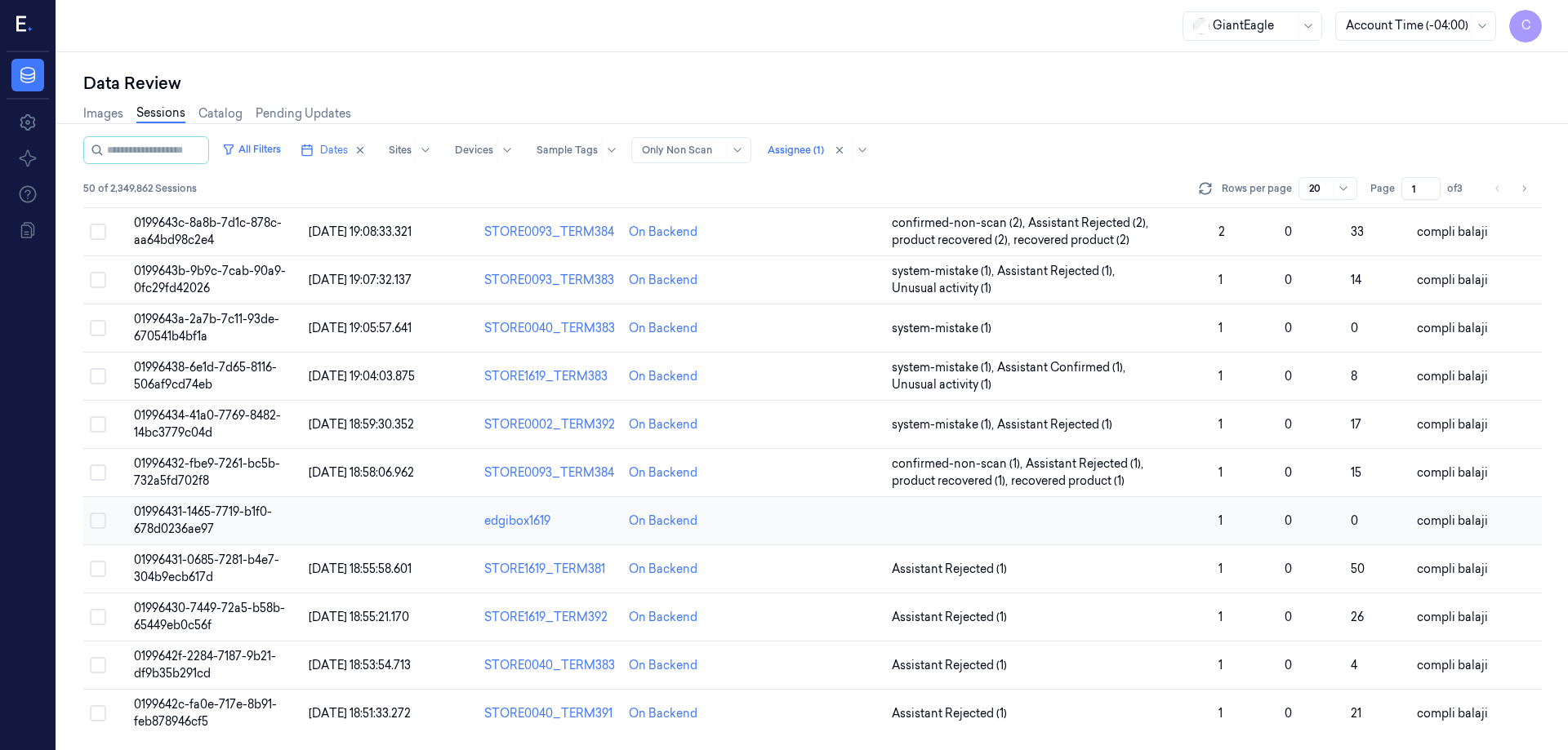
click at [249, 515] on span "01996431-1465-7719-b1f0-678d0236ae97" at bounding box center [204, 521] width 138 height 32
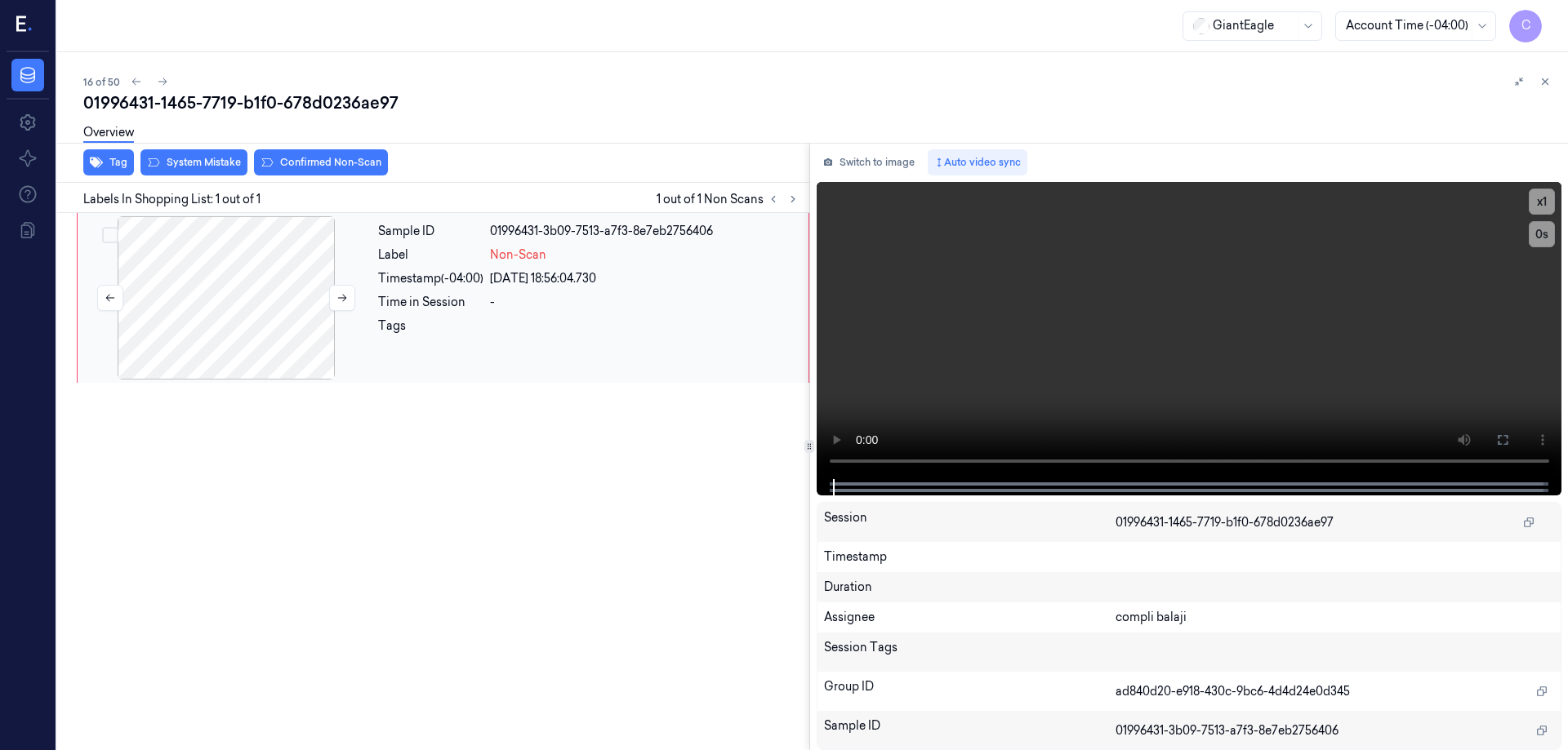
click at [214, 285] on div at bounding box center [226, 297] width 290 height 163
click at [1498, 438] on icon at bounding box center [1503, 440] width 10 height 10
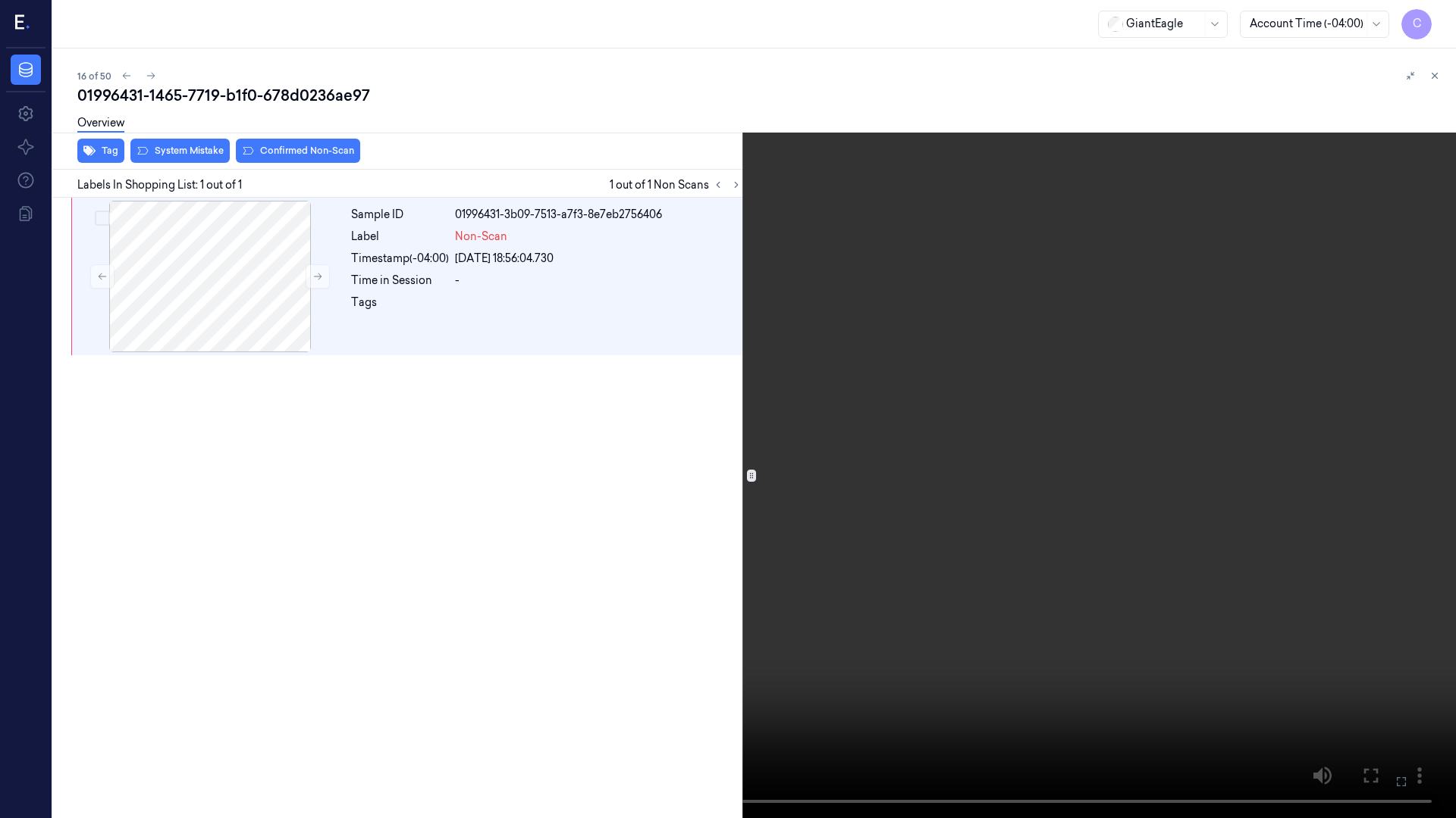
click at [0, 0] on icon at bounding box center [0, 0] width 0 height 0
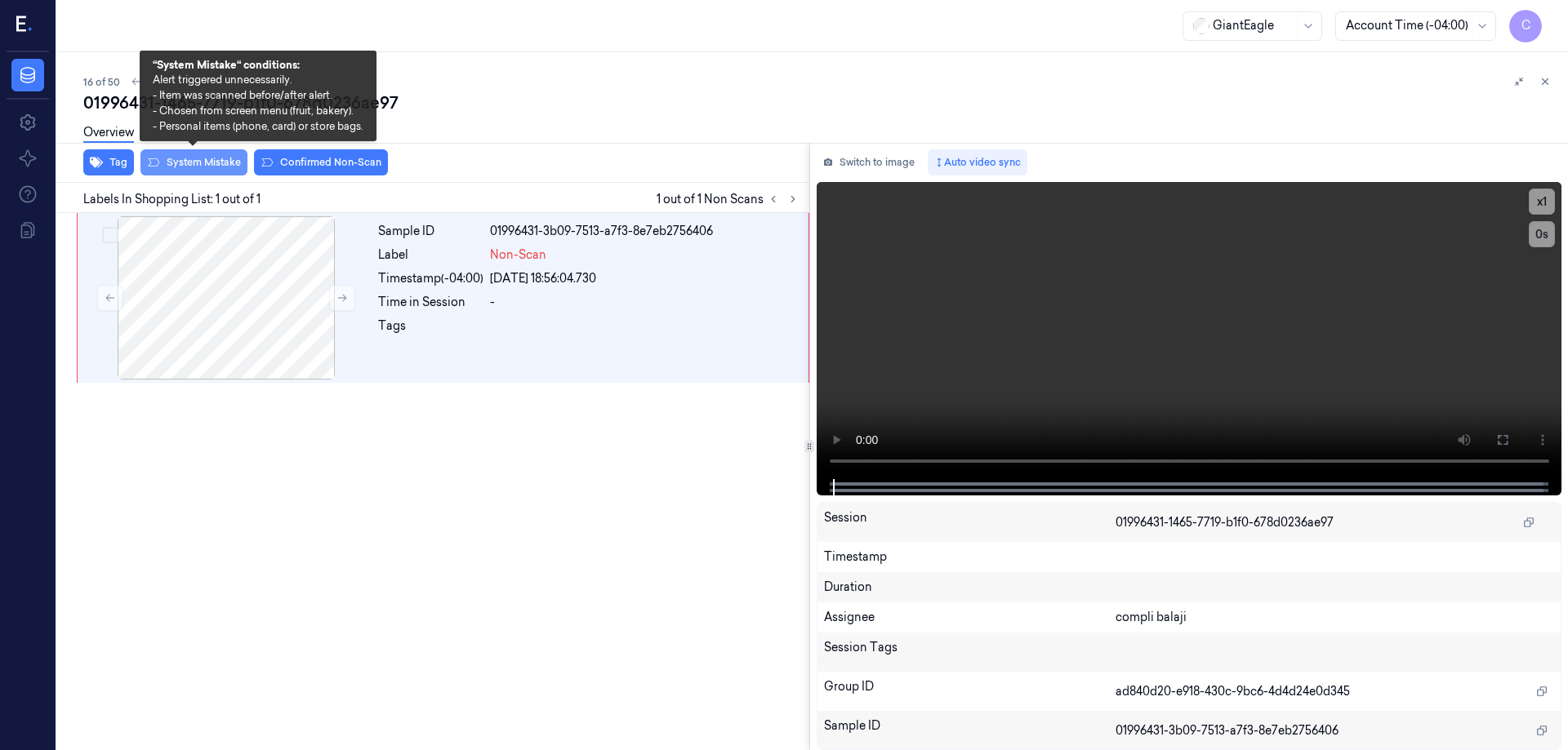
click at [229, 171] on button "System Mistake" at bounding box center [194, 162] width 107 height 26
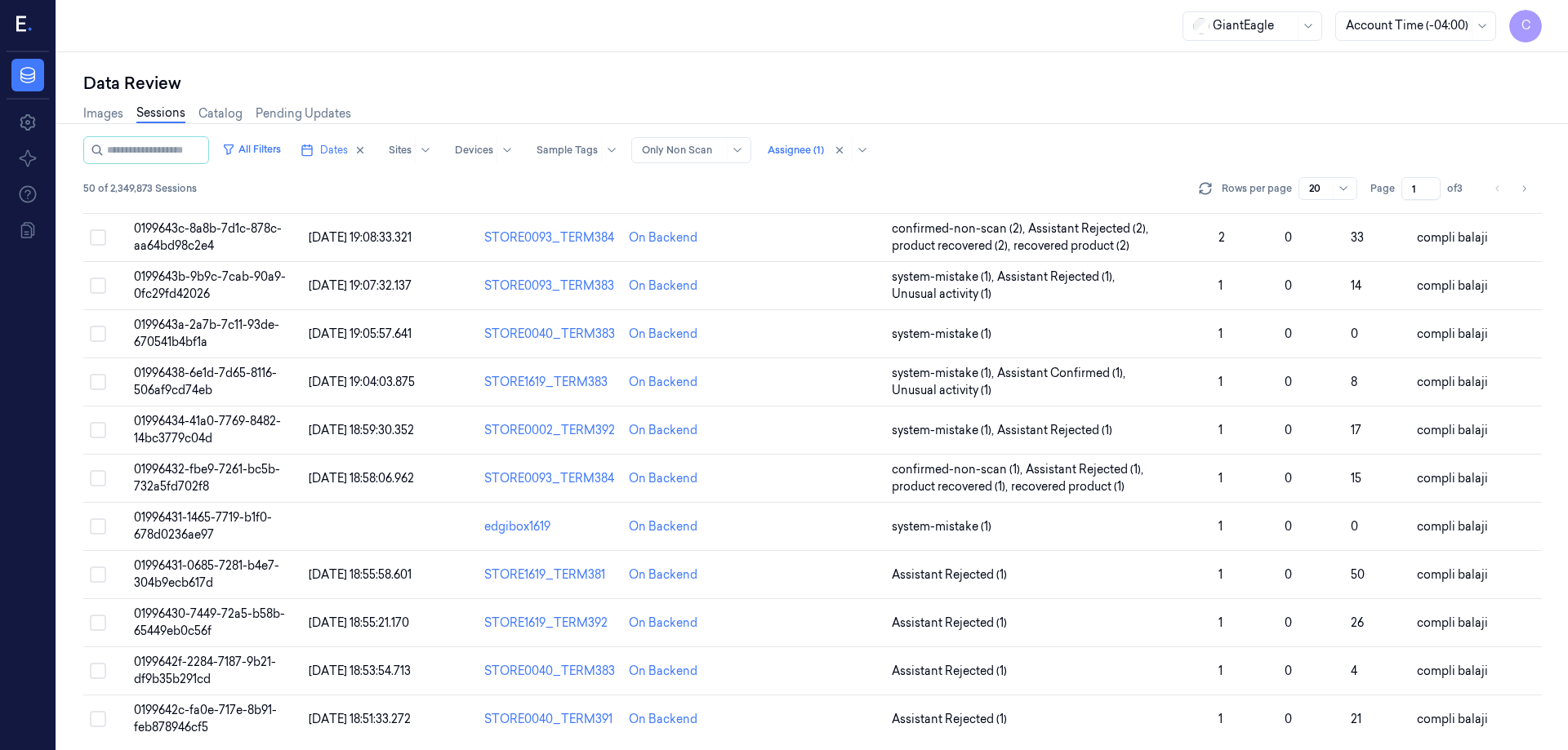
scroll to position [467, 0]
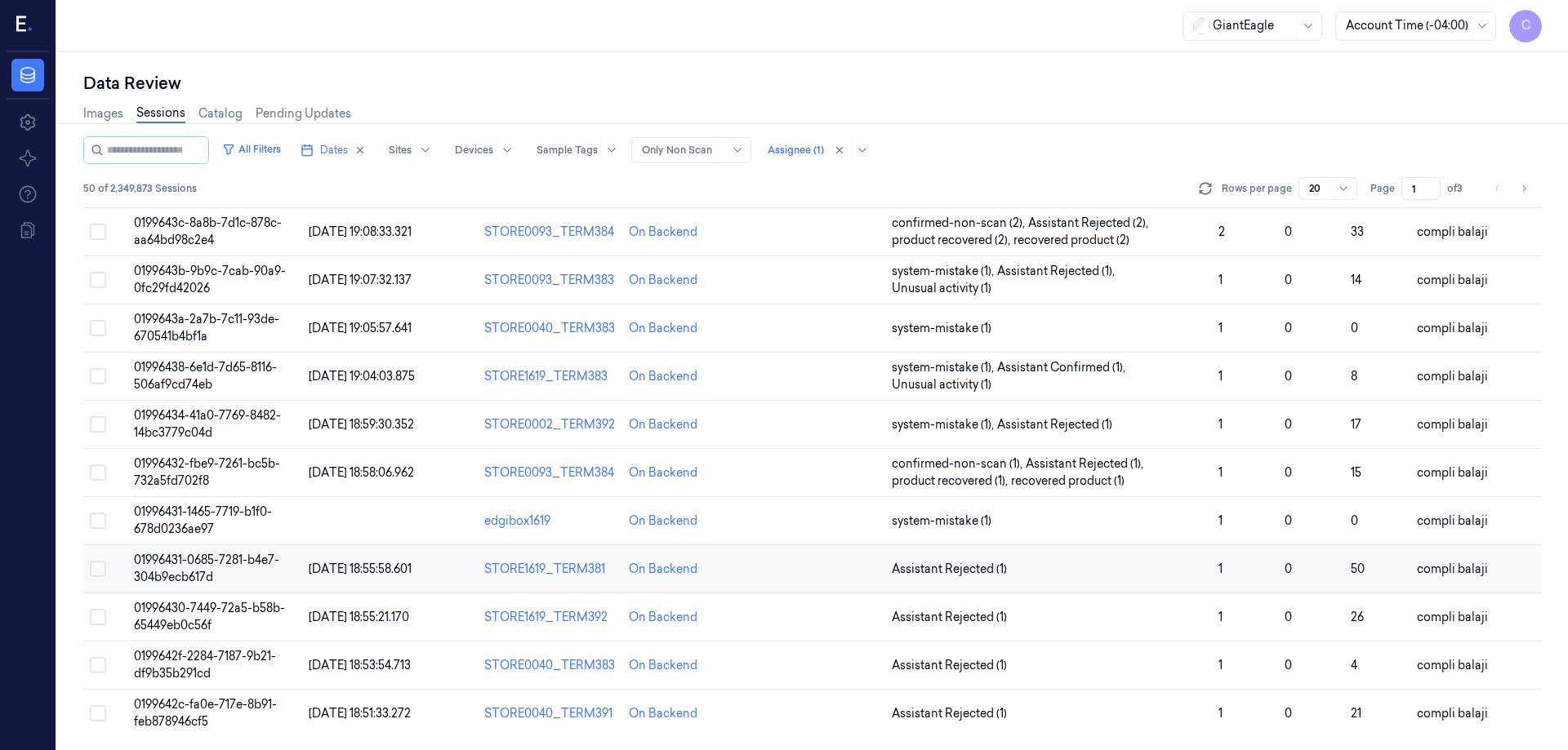
click at [259, 565] on span "01996431-0685-7281-b4e7-304b9ecb617d" at bounding box center [206, 568] width 145 height 32
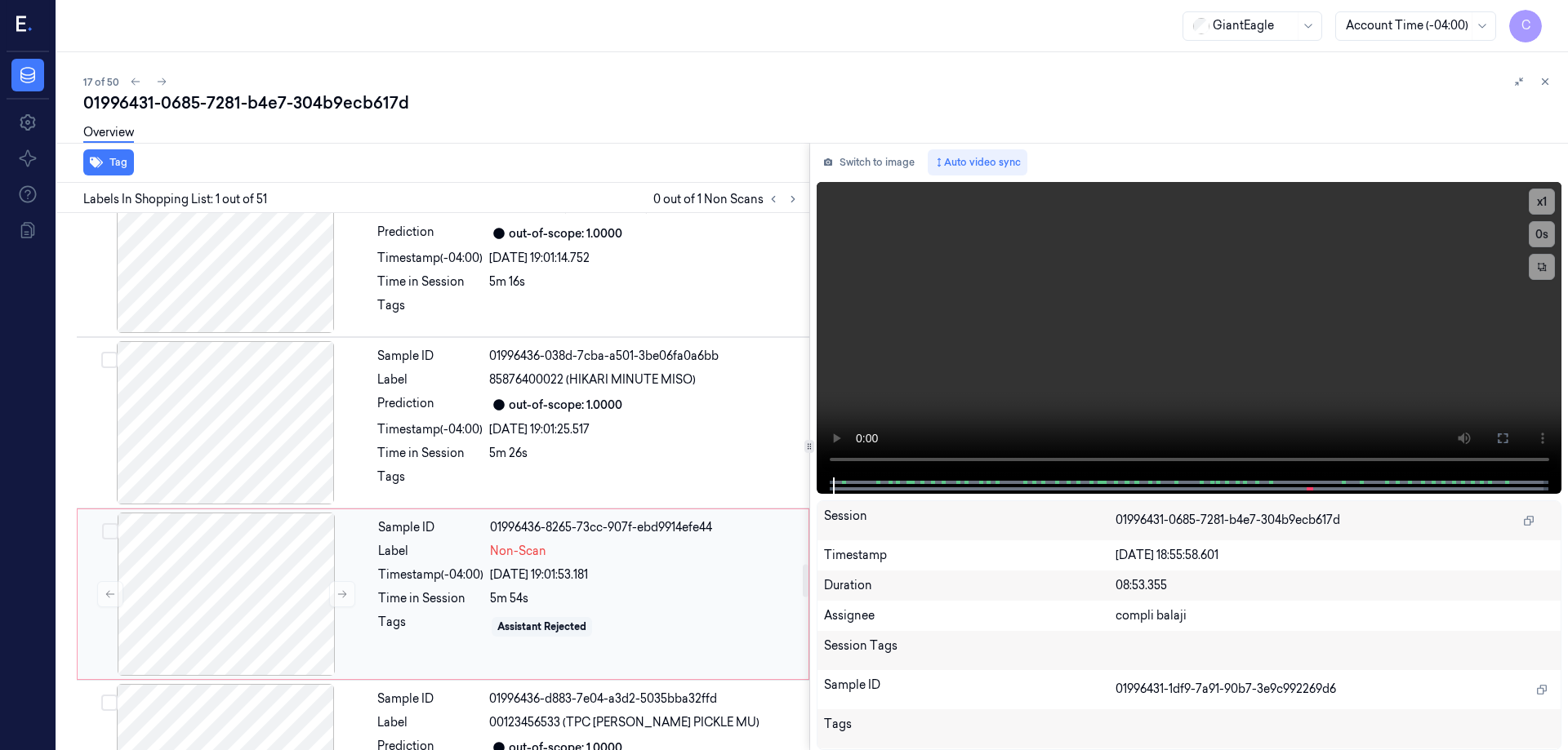
scroll to position [5879, 0]
click at [247, 605] on div at bounding box center [226, 591] width 290 height 163
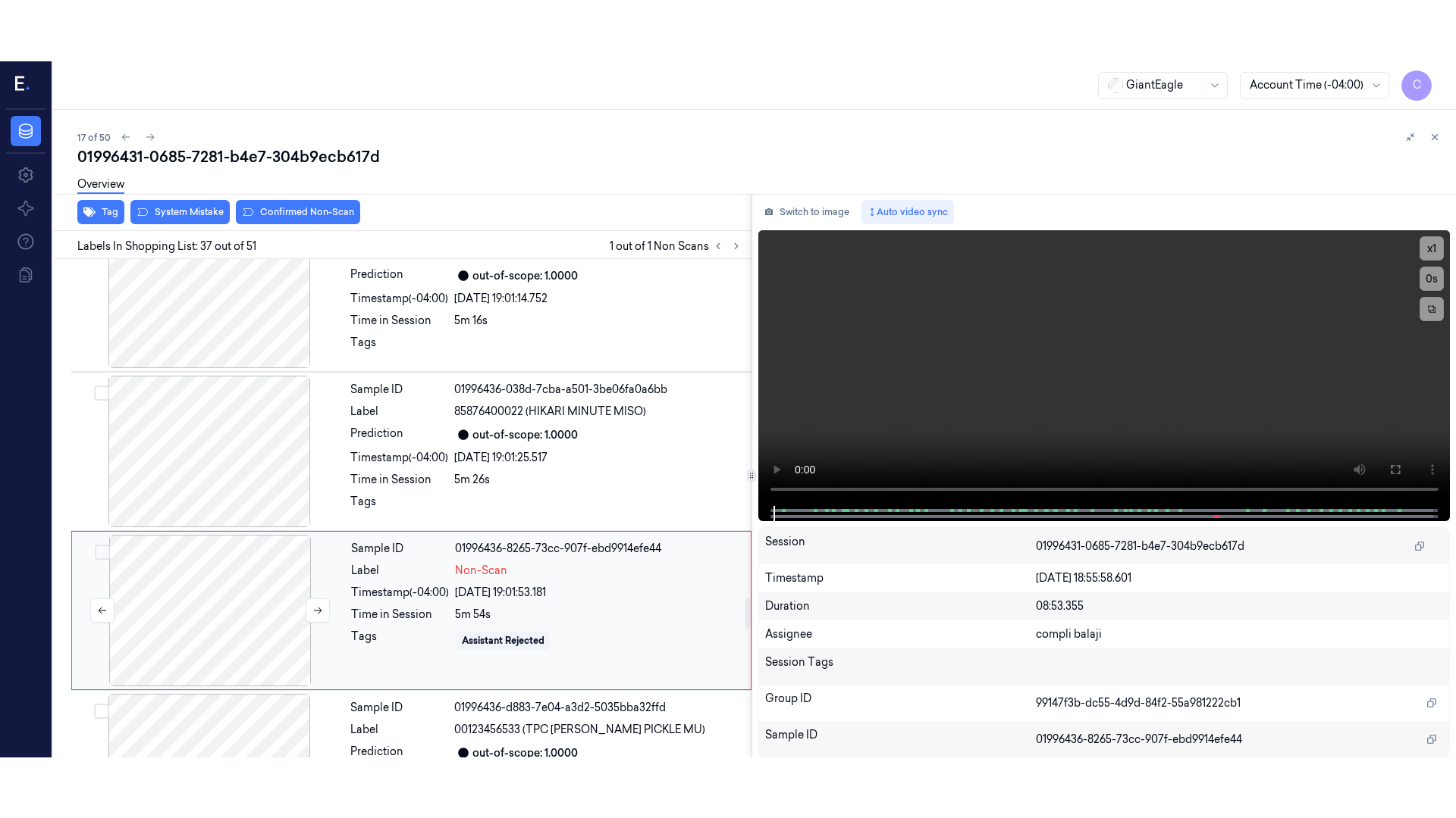
scroll to position [5558, 0]
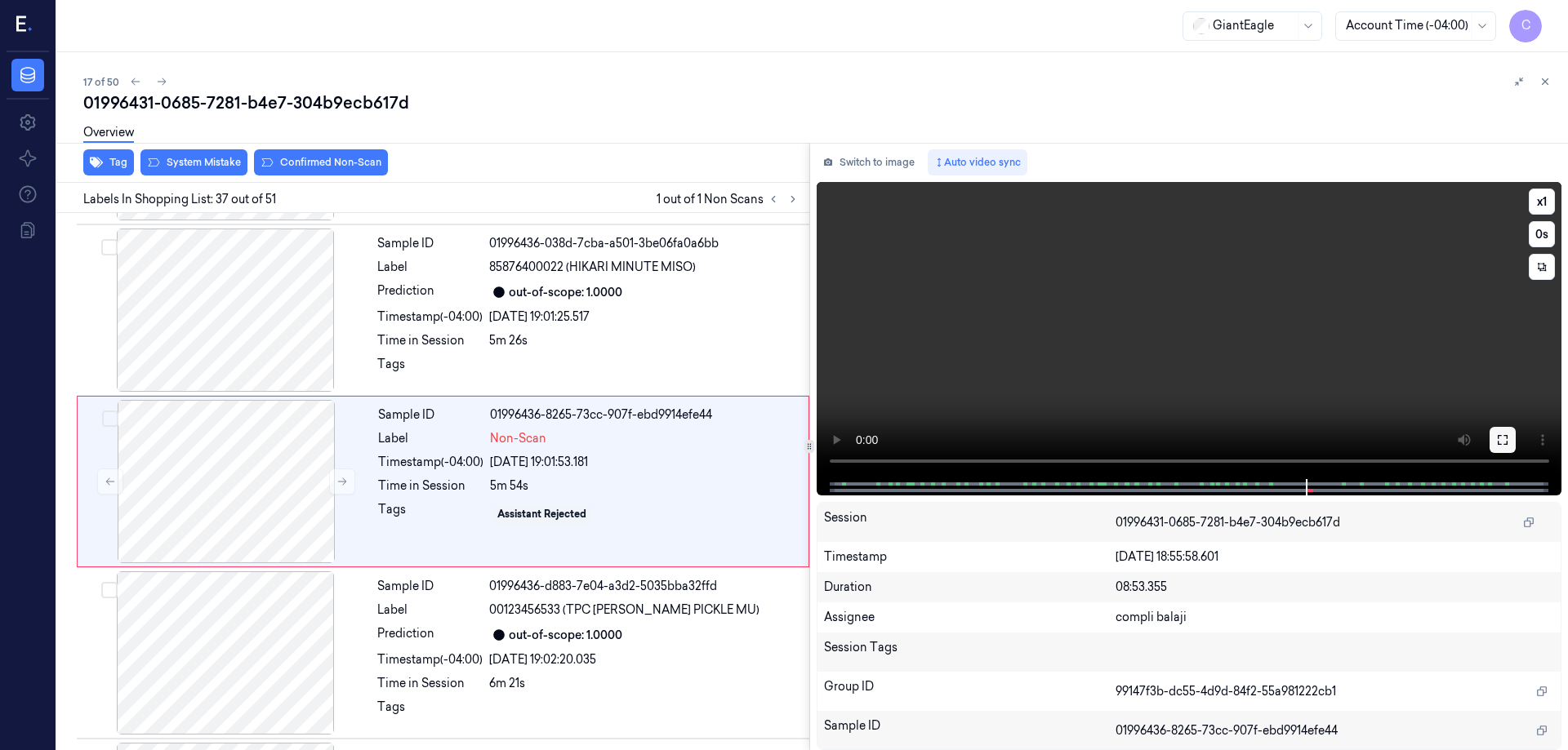
click at [1507, 442] on icon at bounding box center [1503, 440] width 10 height 10
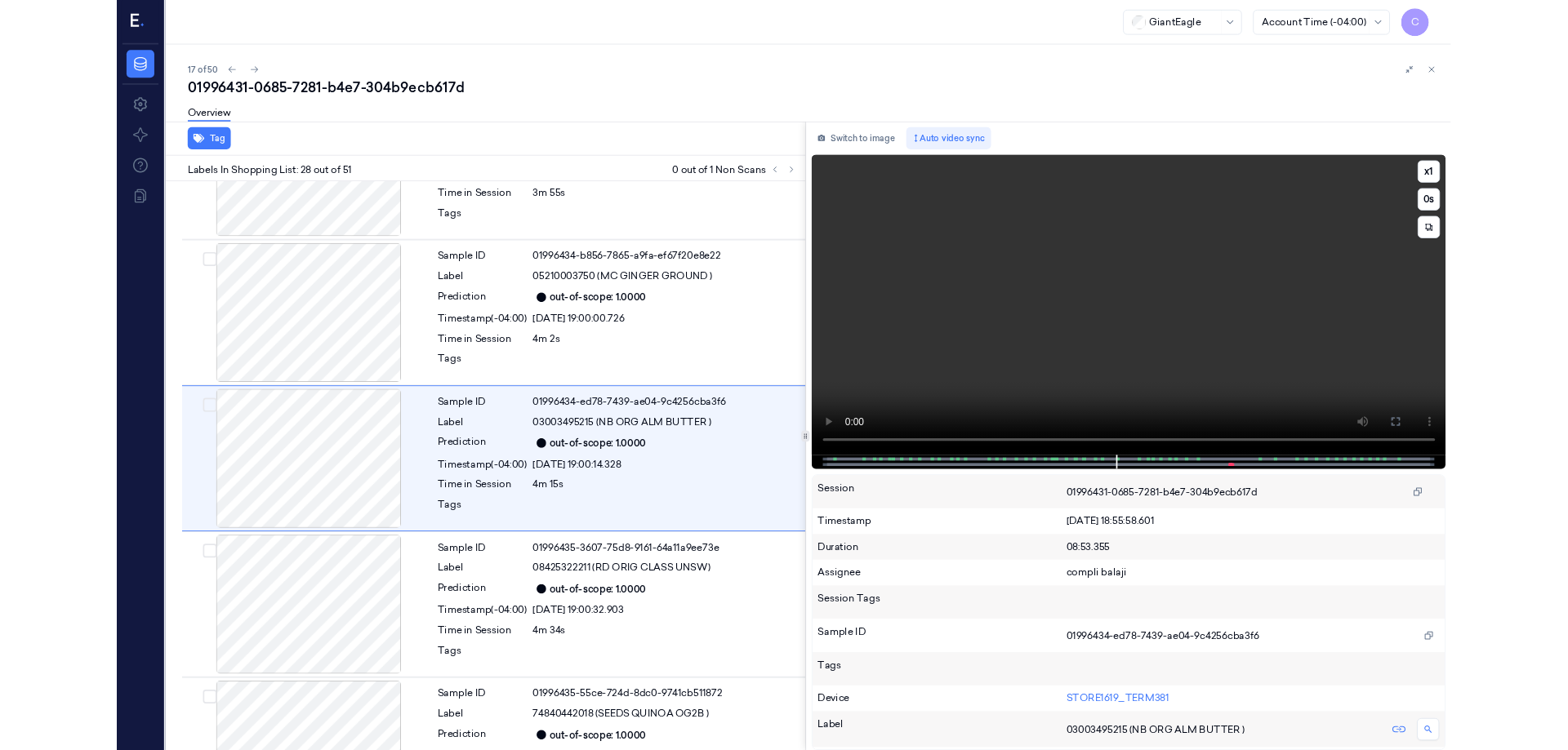
scroll to position [4380, 0]
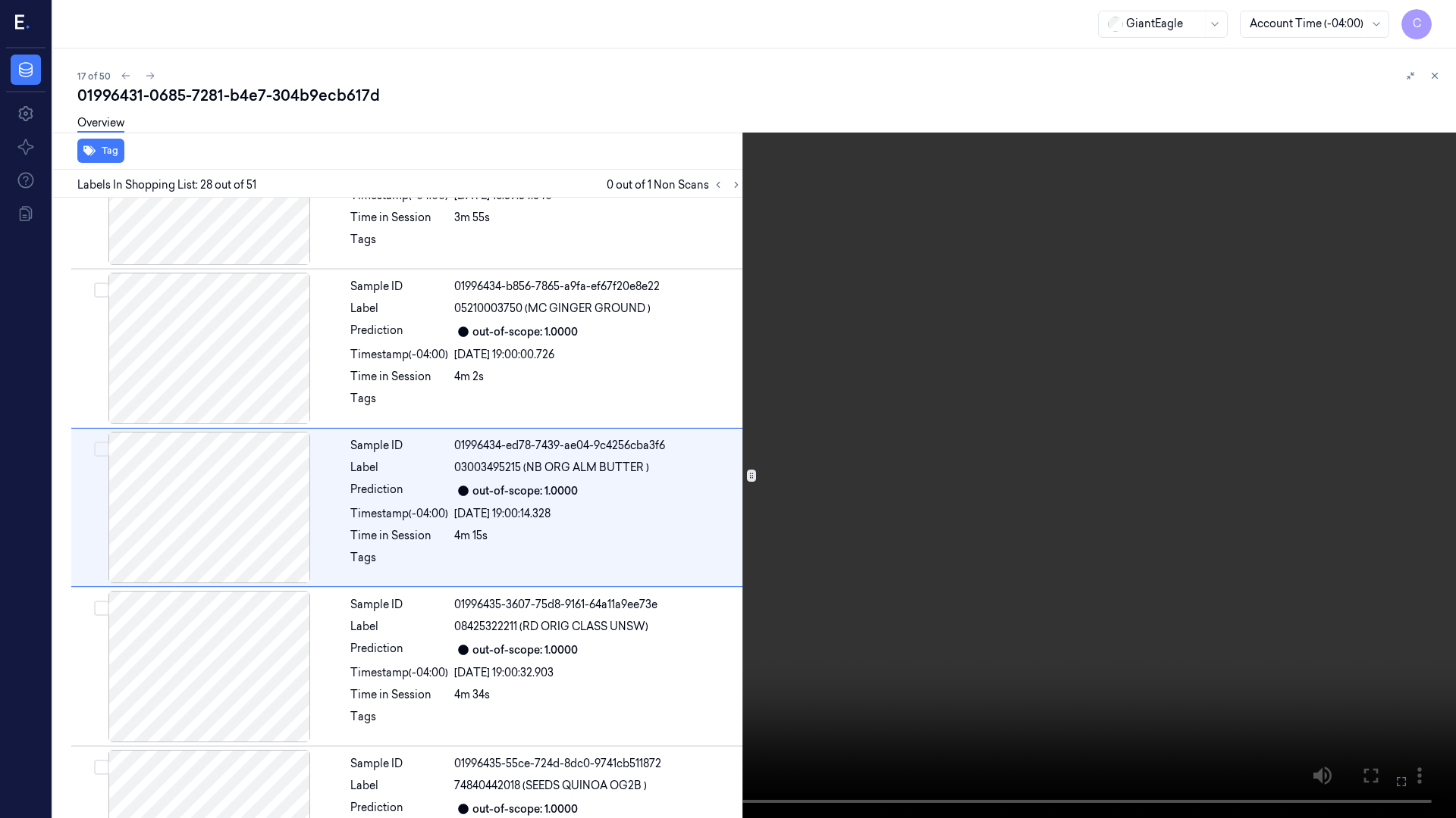
click at [0, 0] on icon at bounding box center [0, 0] width 0 height 0
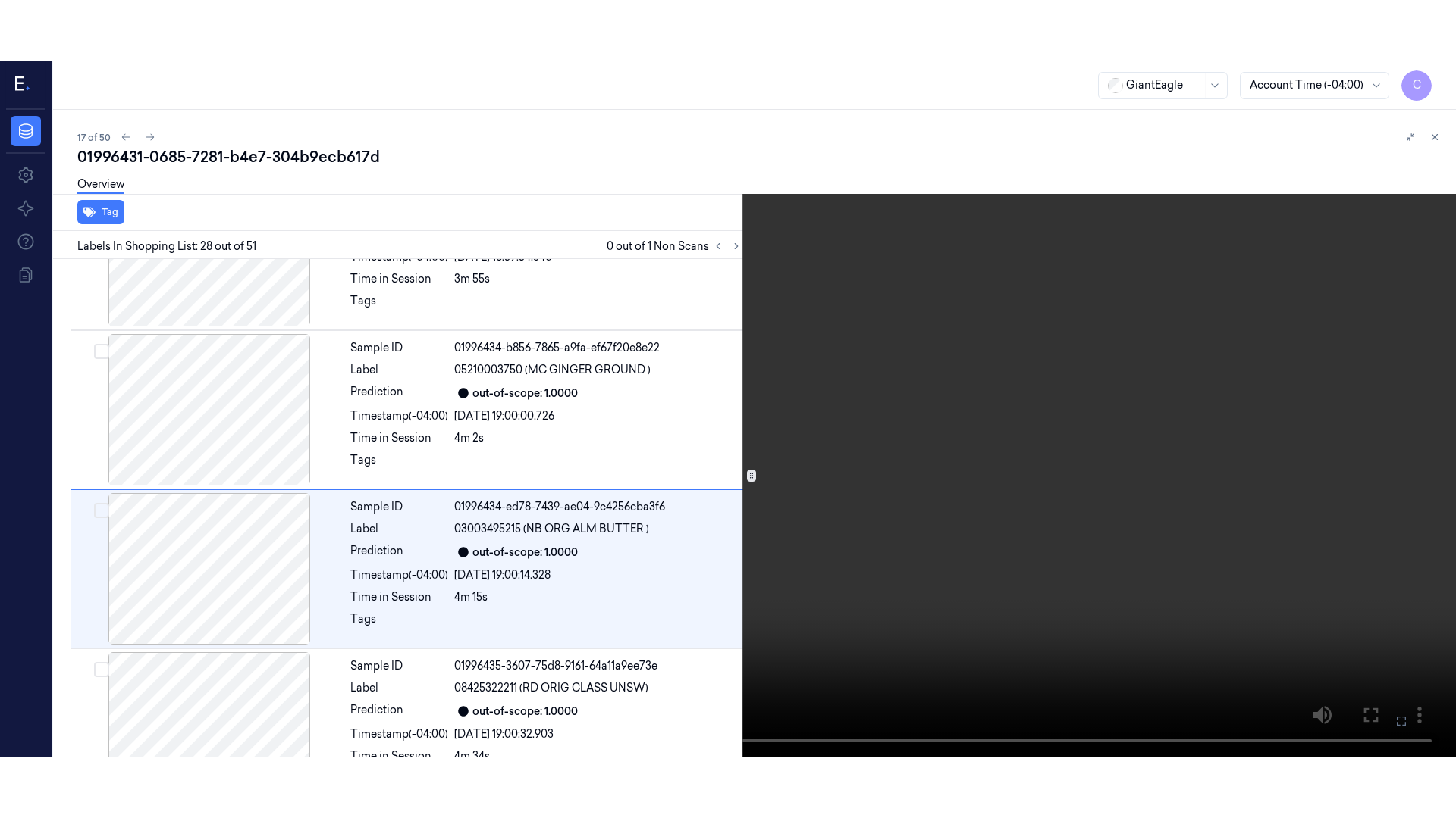
scroll to position [4126, 0]
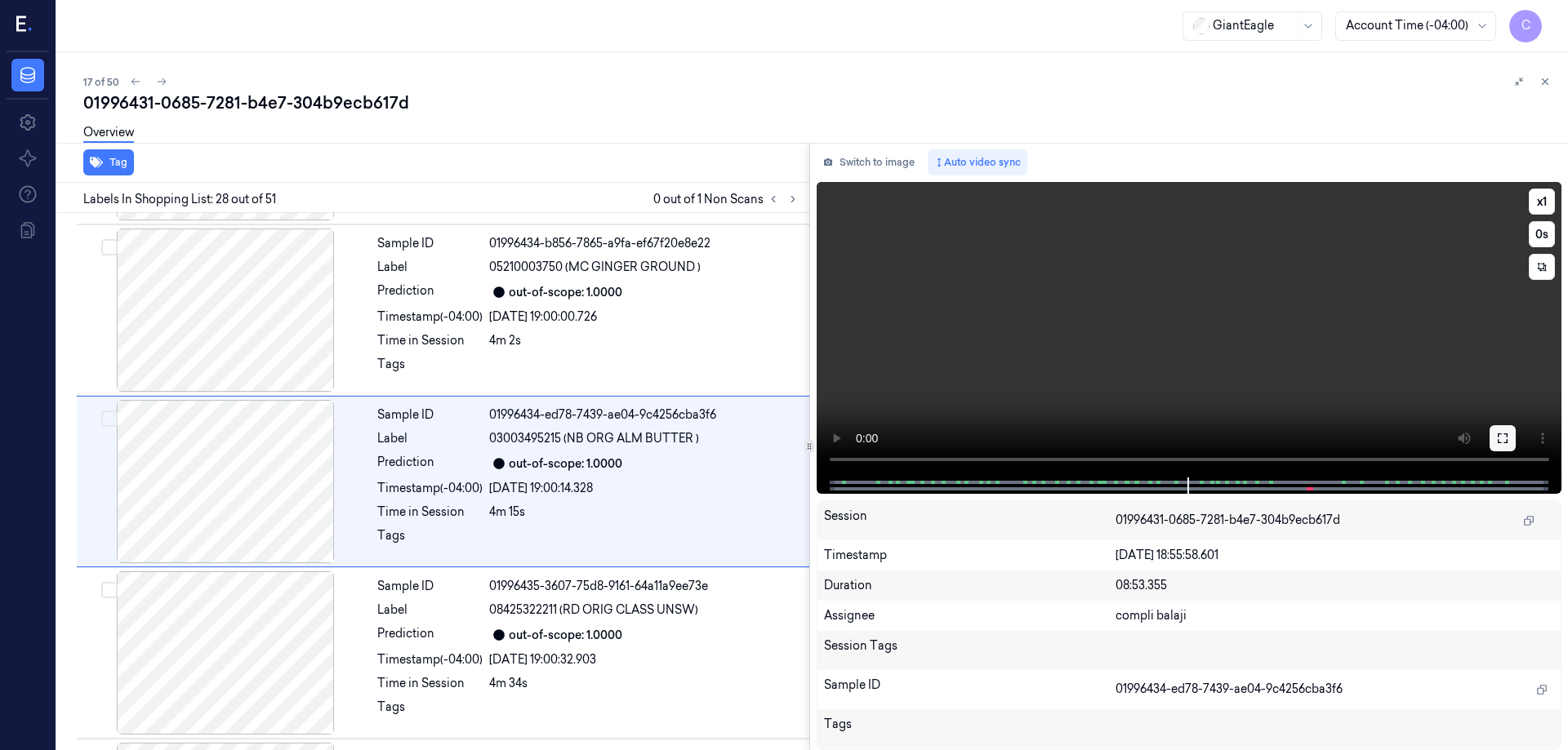
click at [1501, 440] on icon at bounding box center [1502, 438] width 13 height 13
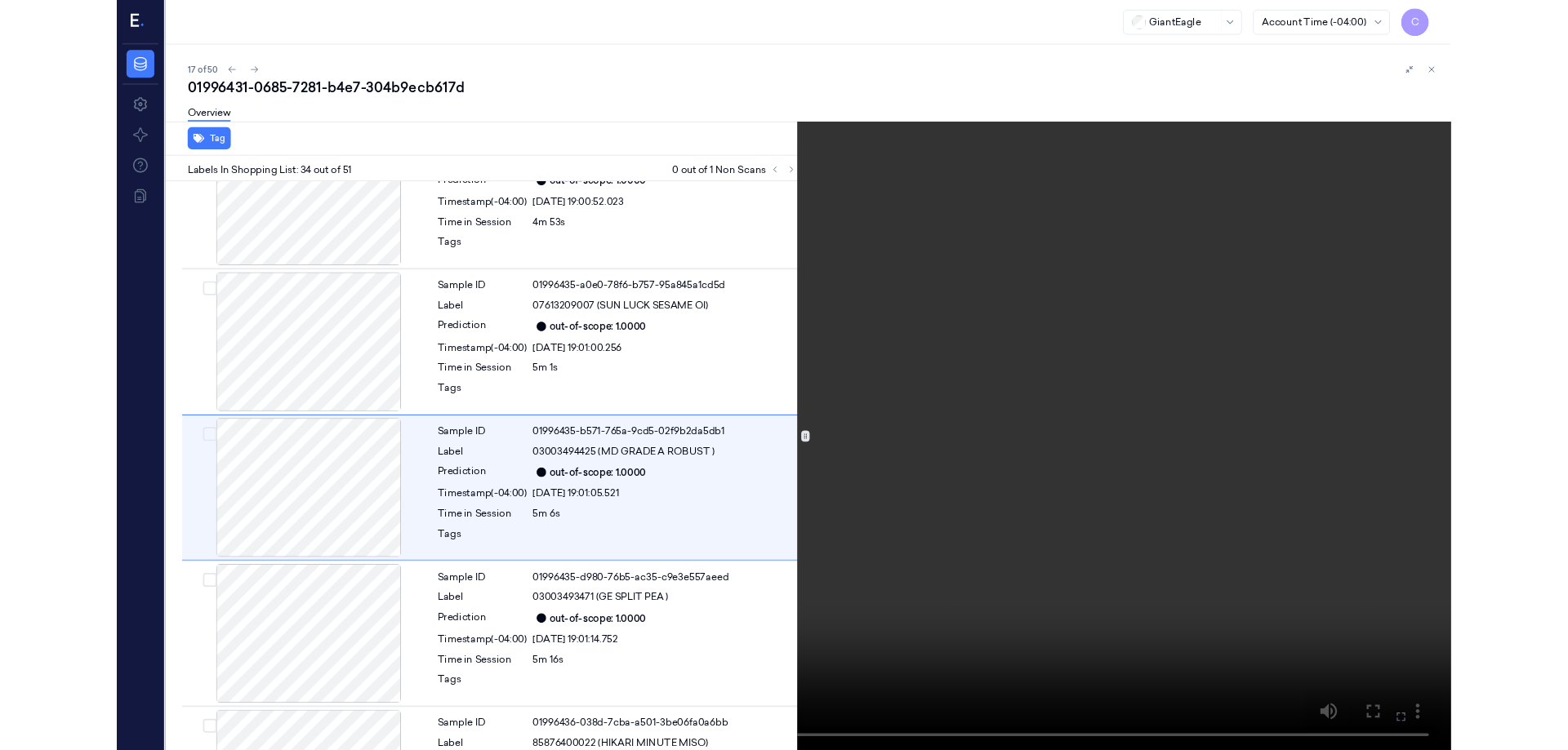
scroll to position [5410, 0]
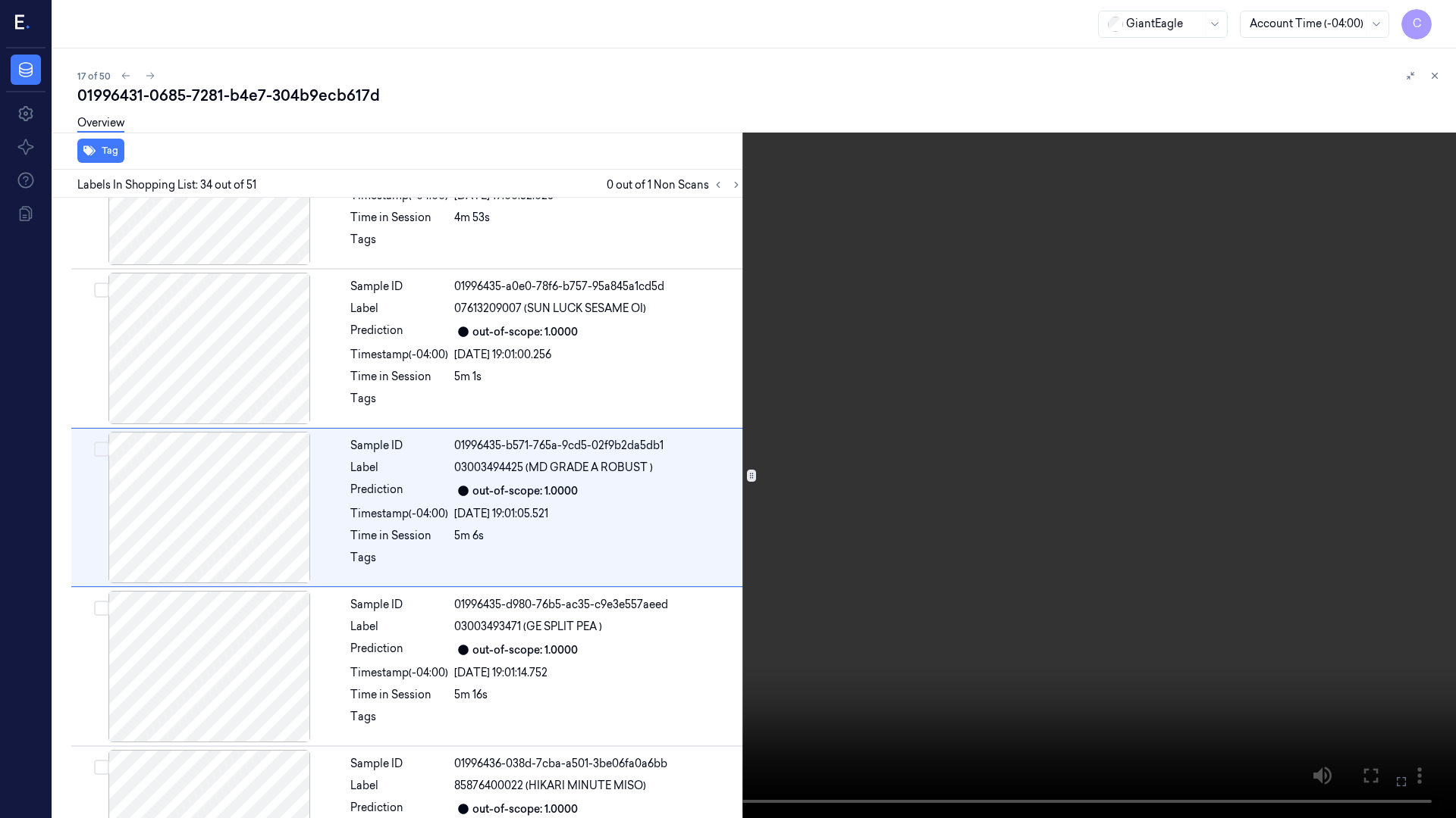
click at [0, 0] on icon at bounding box center [0, 0] width 0 height 0
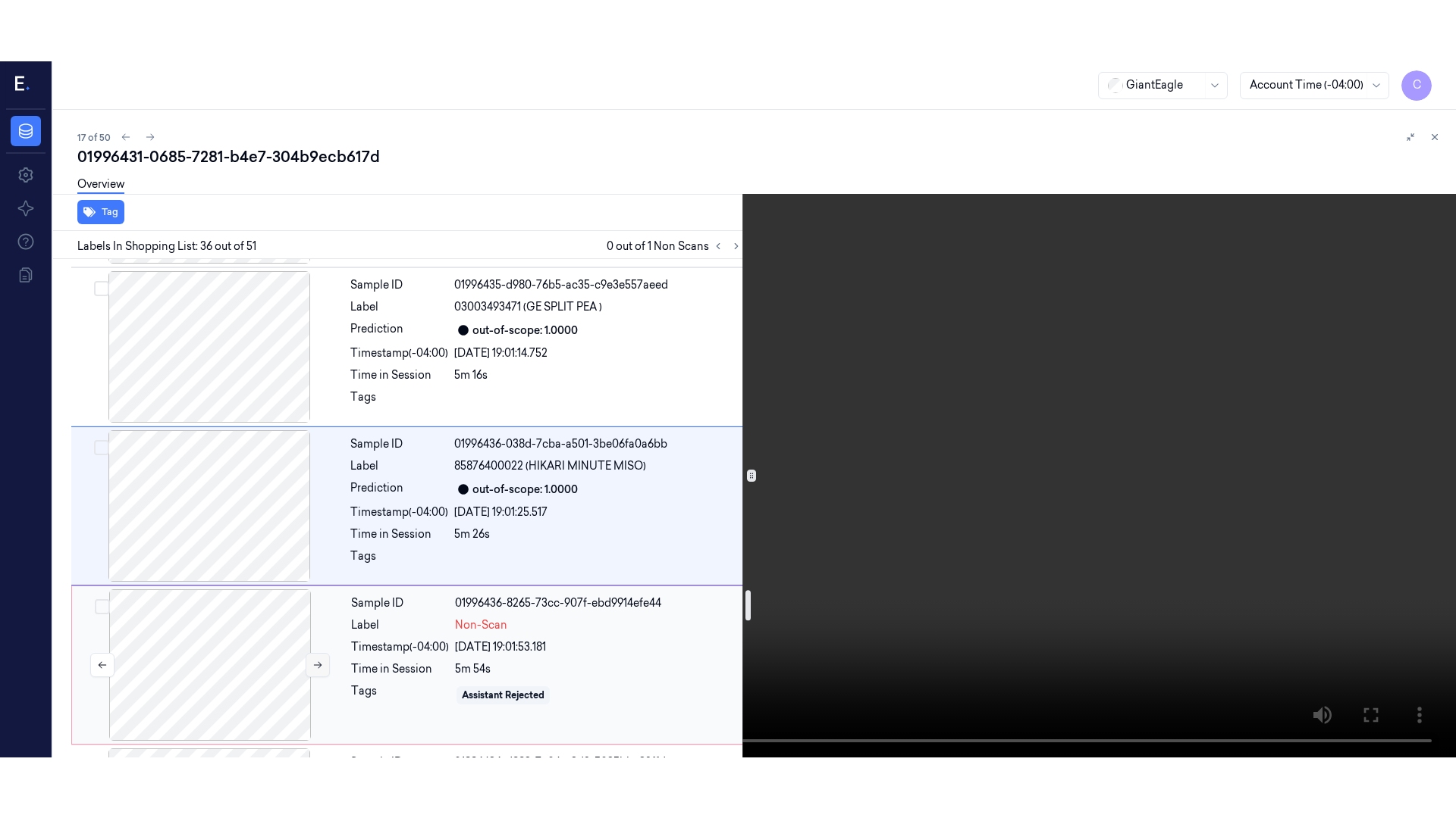
scroll to position [5400, 0]
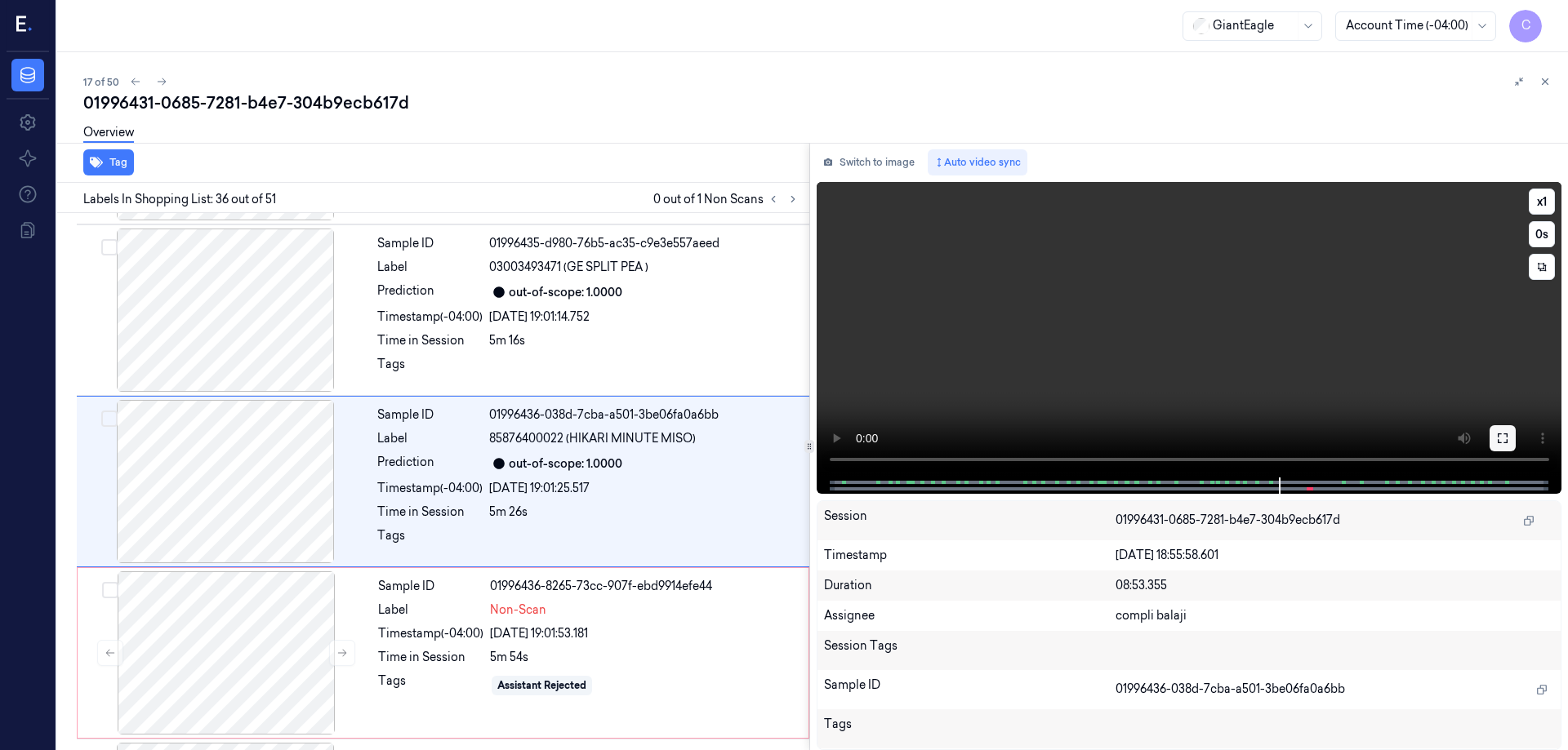
click at [1504, 442] on icon at bounding box center [1502, 438] width 13 height 13
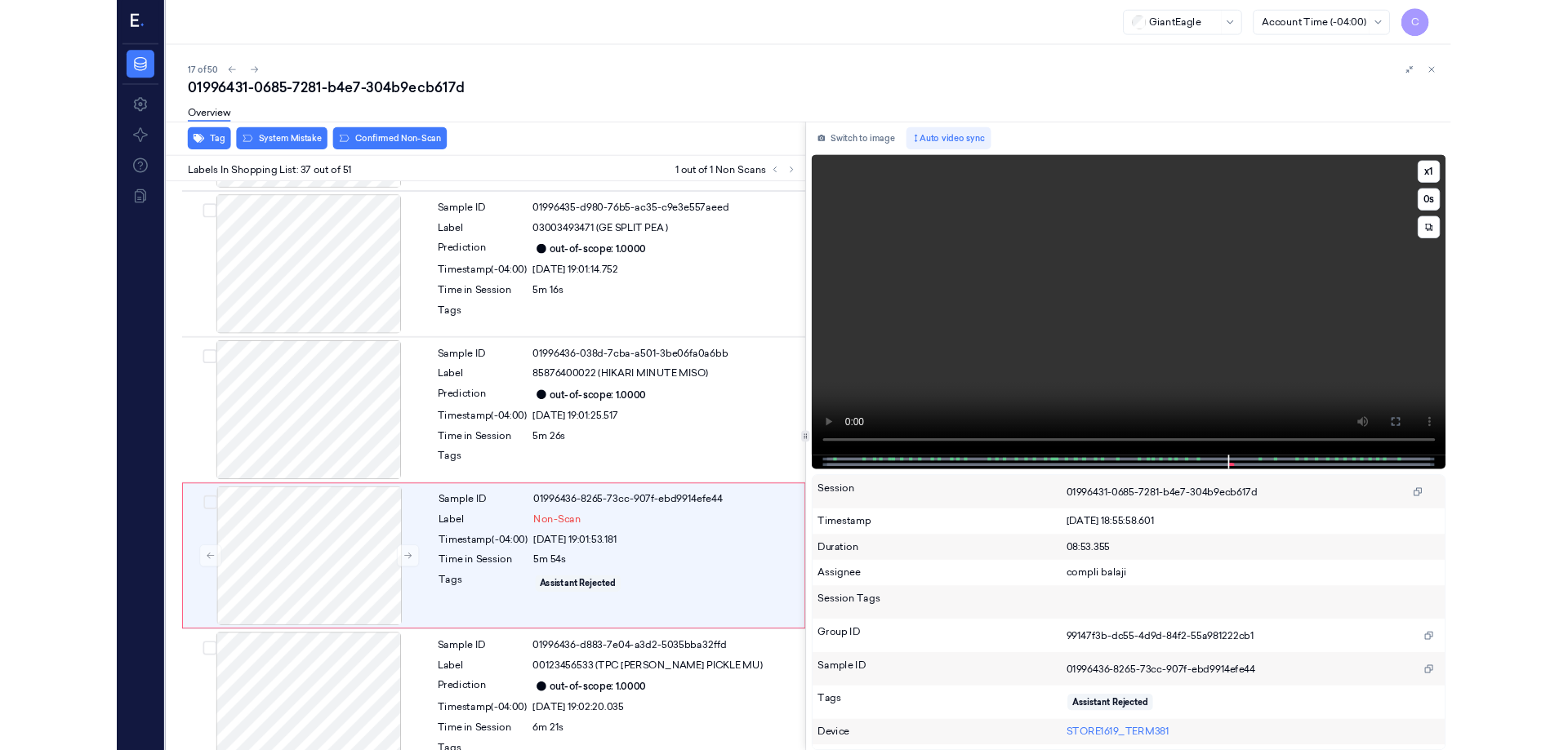
scroll to position [5924, 0]
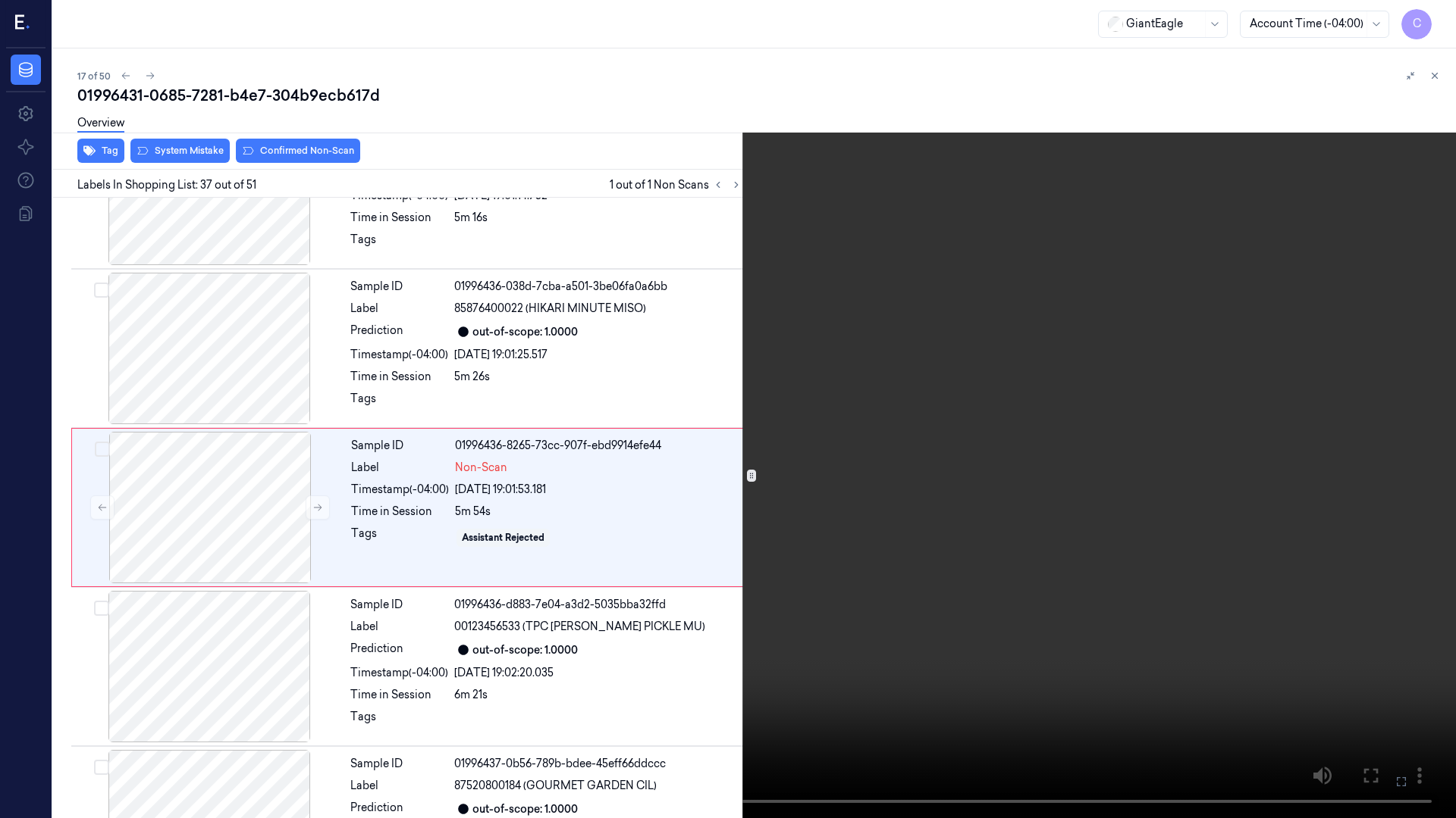
drag, startPoint x: 1398, startPoint y: 781, endPoint x: 1398, endPoint y: 690, distance: 91.0
click at [0, 0] on icon at bounding box center [0, 0] width 0 height 0
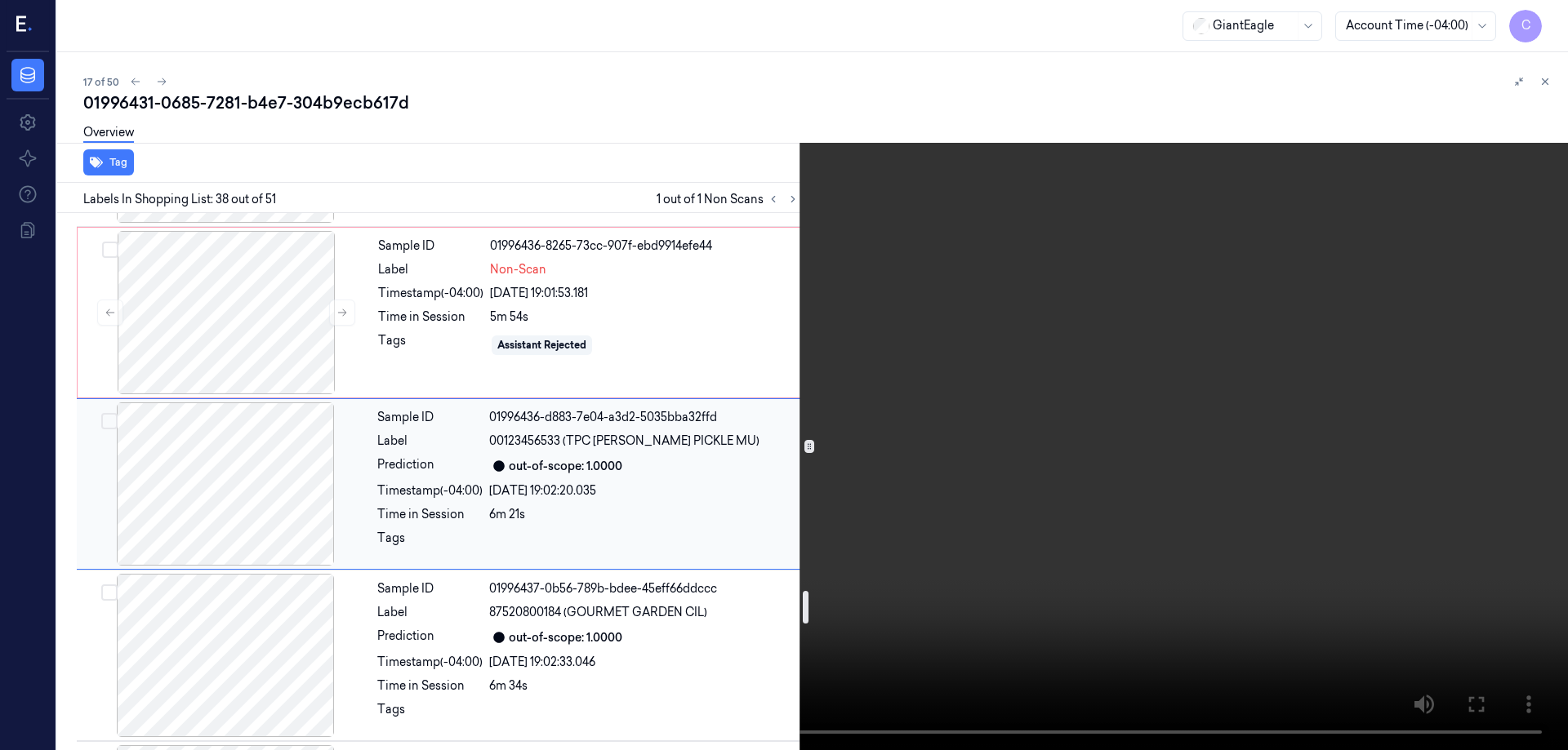
scroll to position [6161, 0]
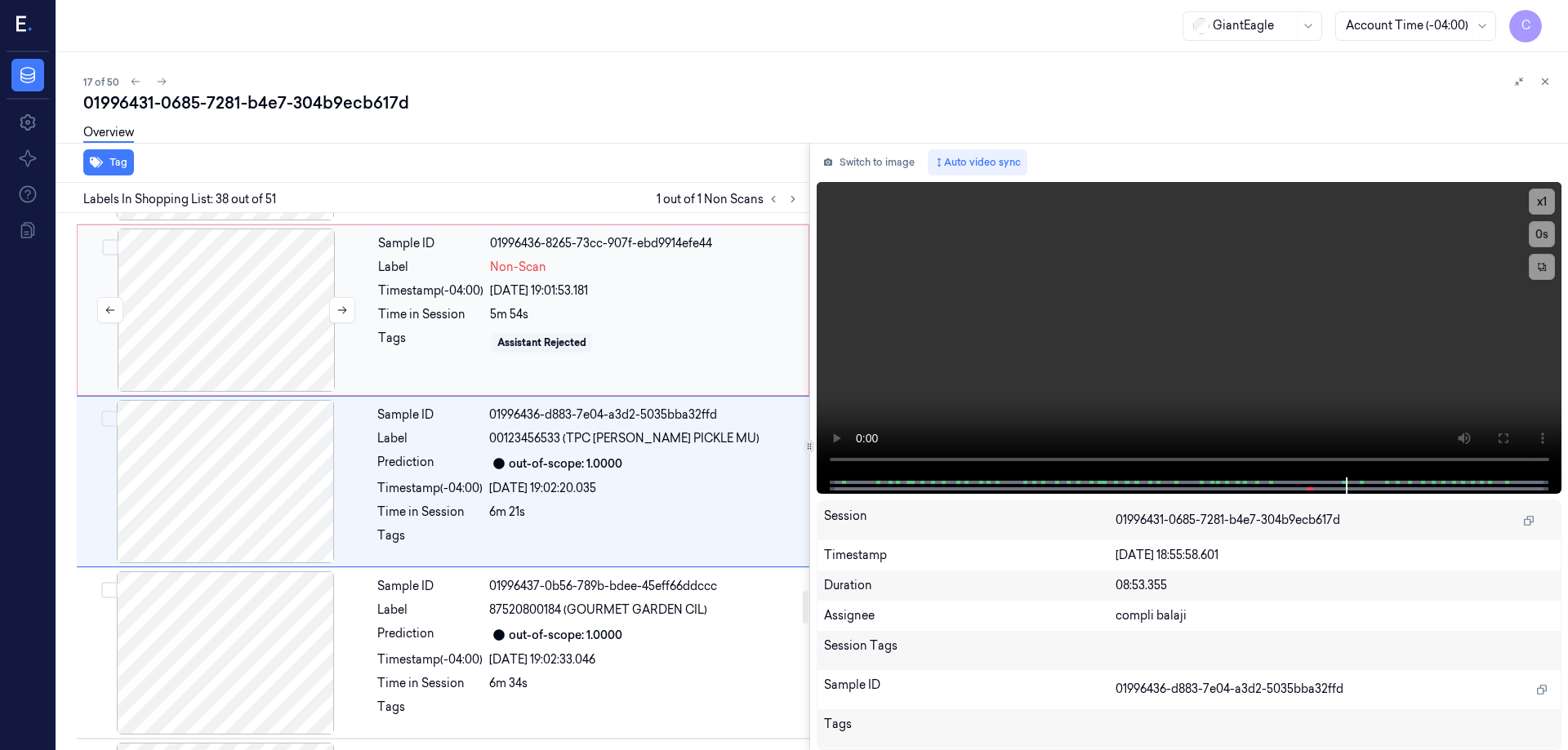
click at [241, 293] on div at bounding box center [226, 309] width 290 height 163
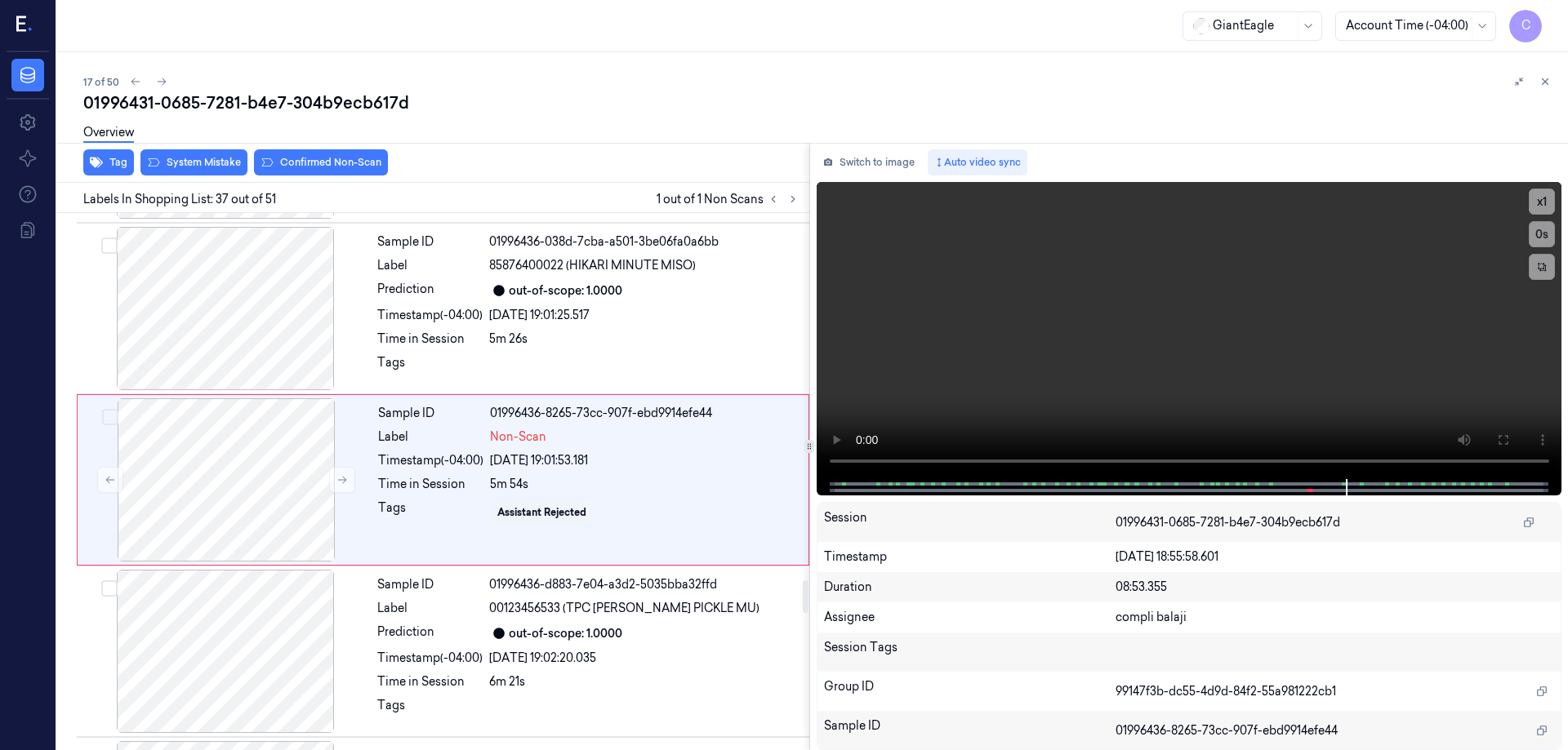
scroll to position [5989, 0]
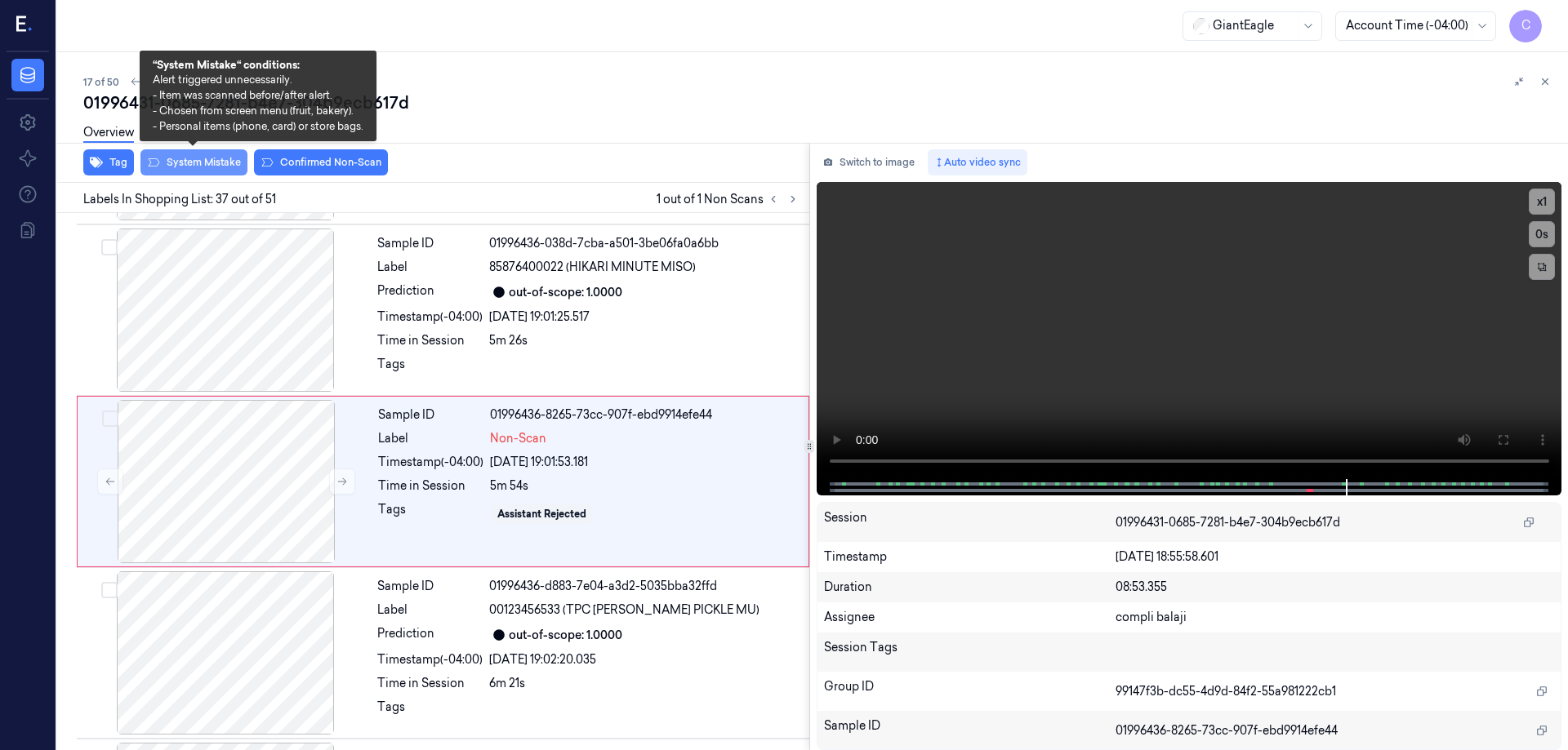
click at [203, 163] on button "System Mistake" at bounding box center [194, 162] width 107 height 26
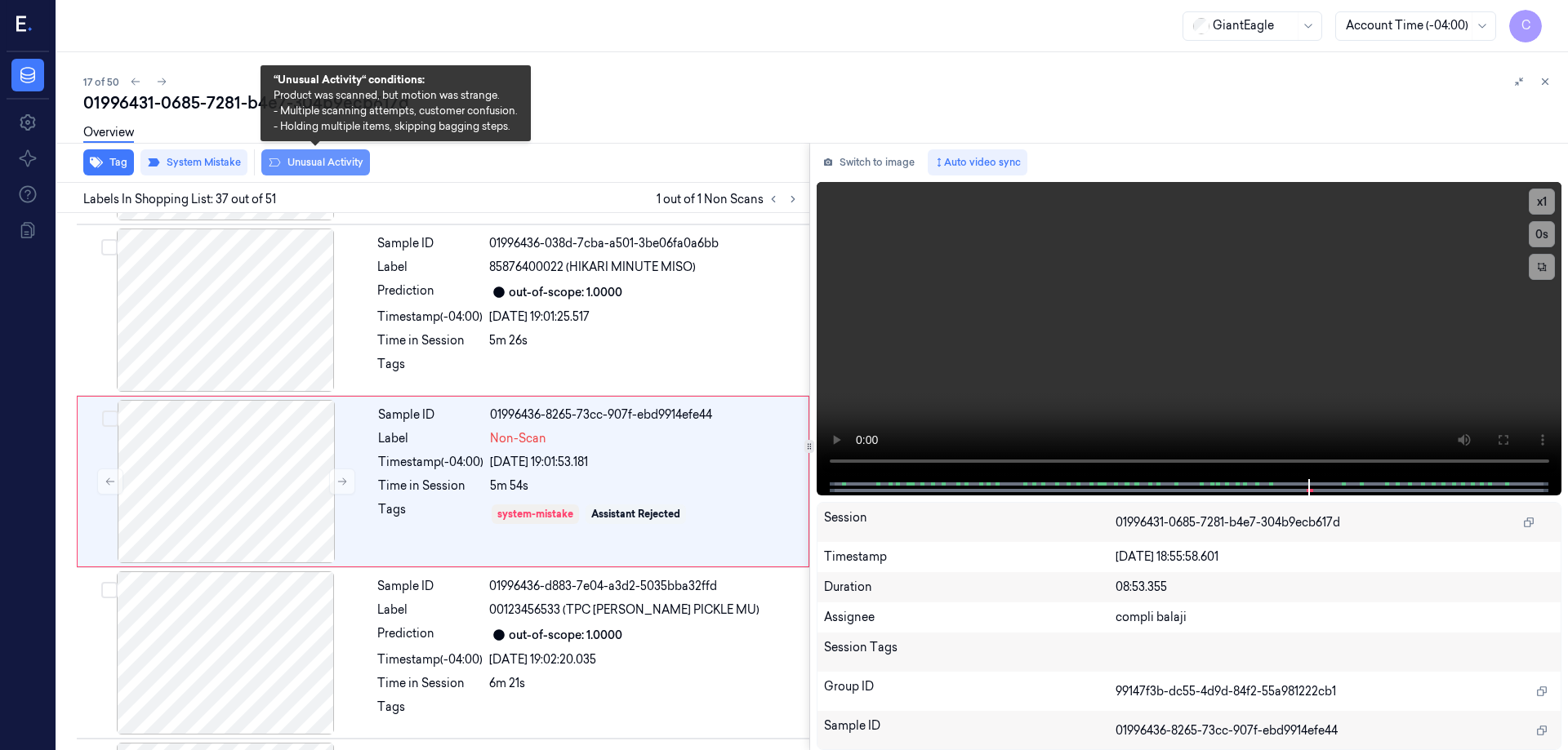
click at [298, 162] on button "Unusual Activity" at bounding box center [315, 162] width 109 height 26
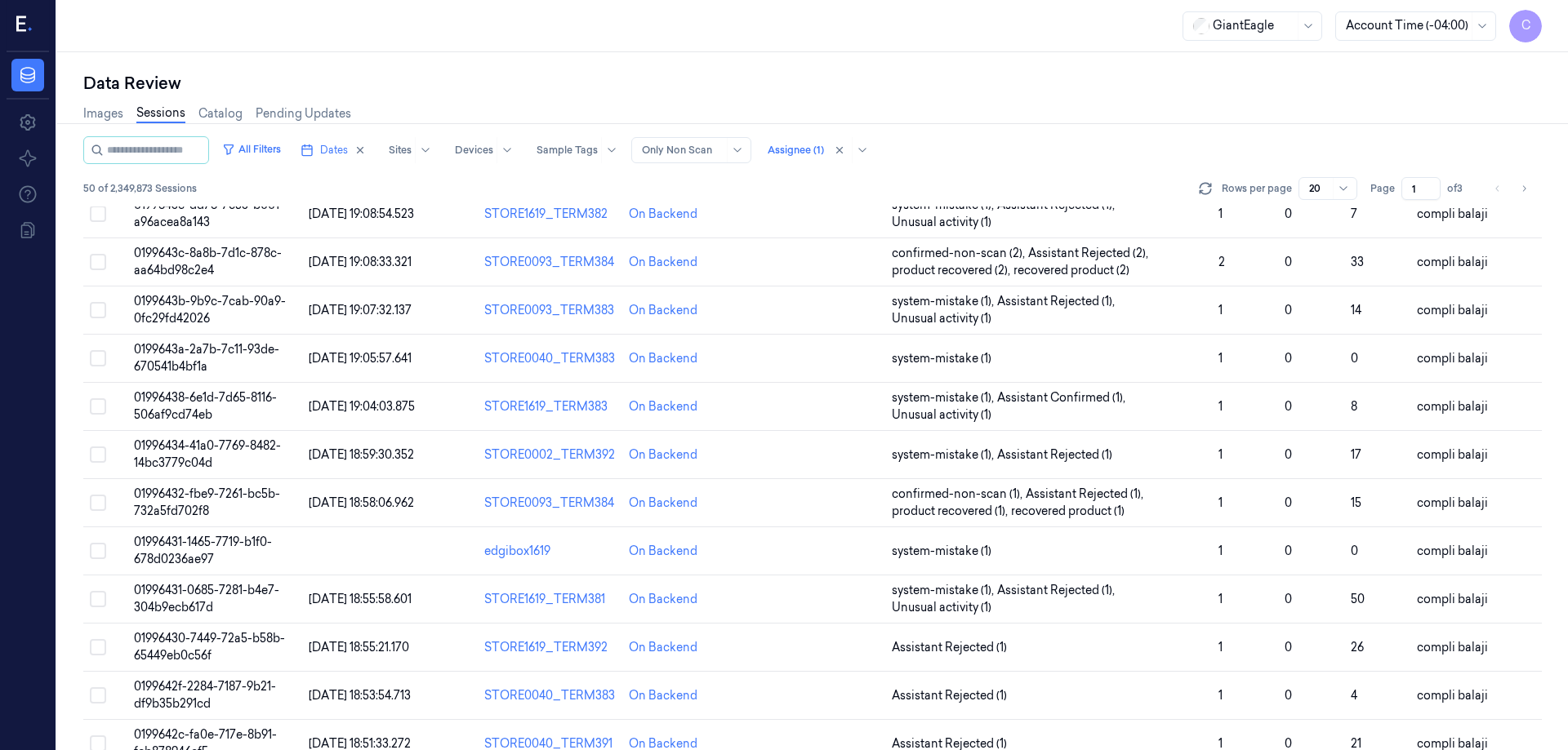
scroll to position [467, 0]
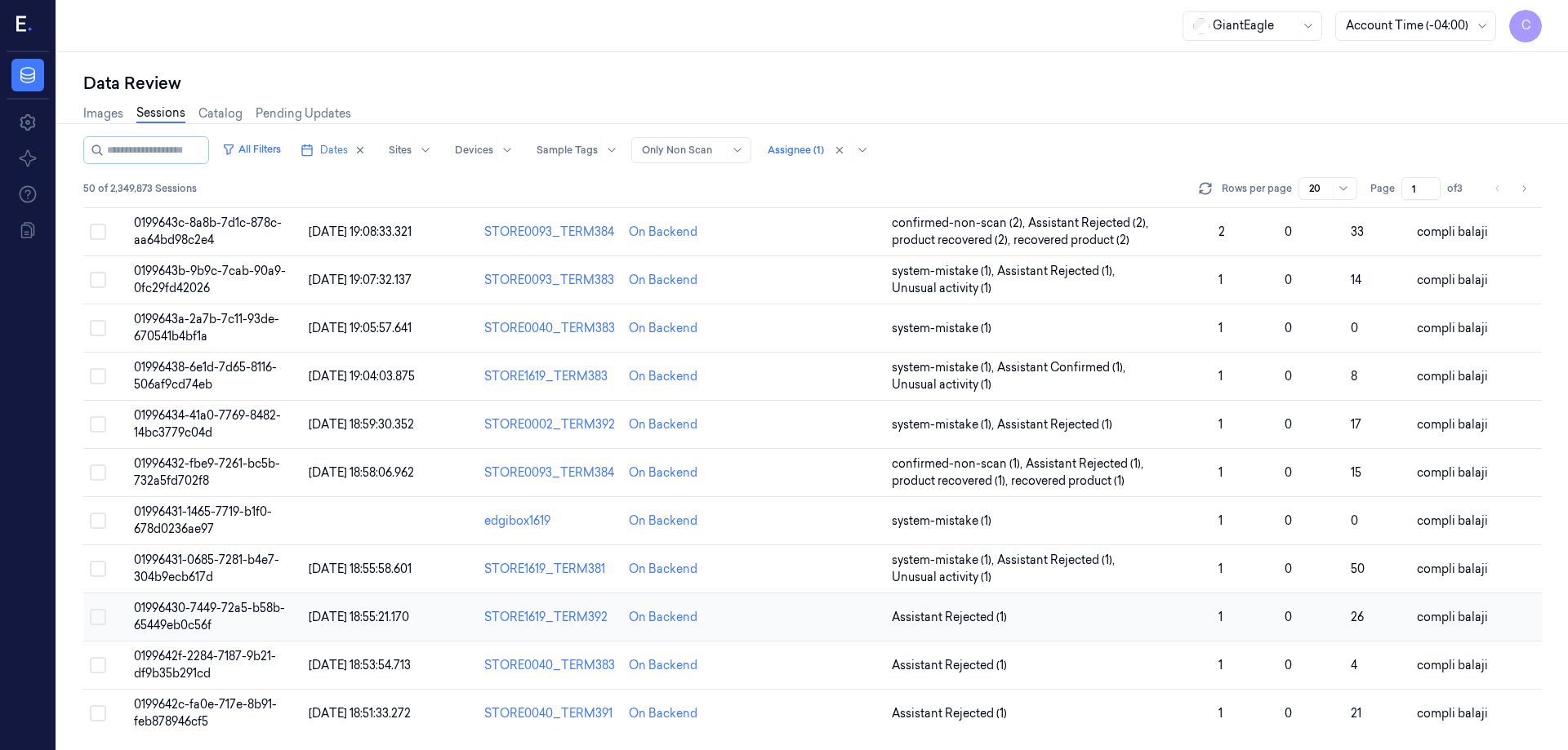
click at [260, 609] on span "01996430-7449-72a5-b58b-65449eb0c56f" at bounding box center [209, 617] width 151 height 32
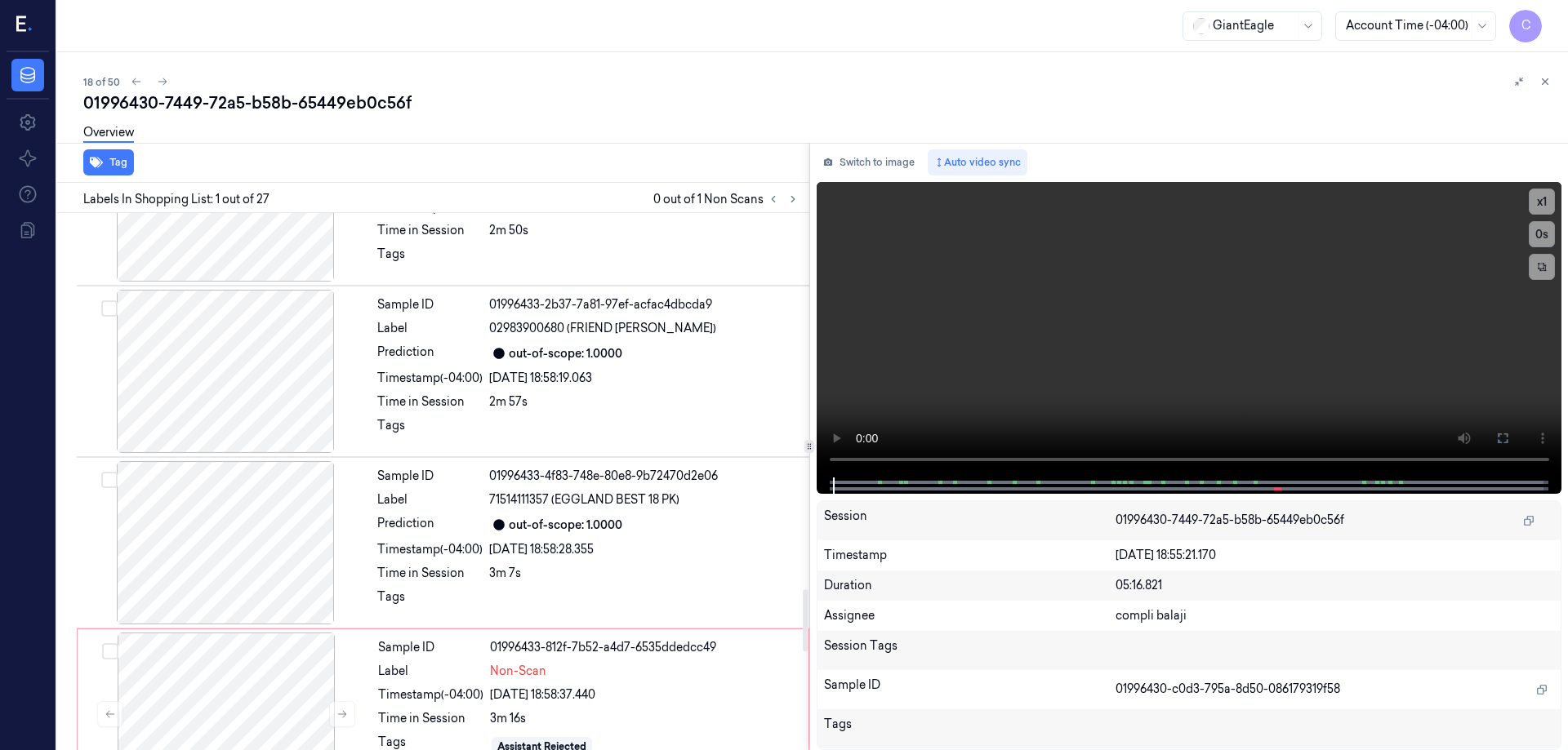
scroll to position [3430, 0]
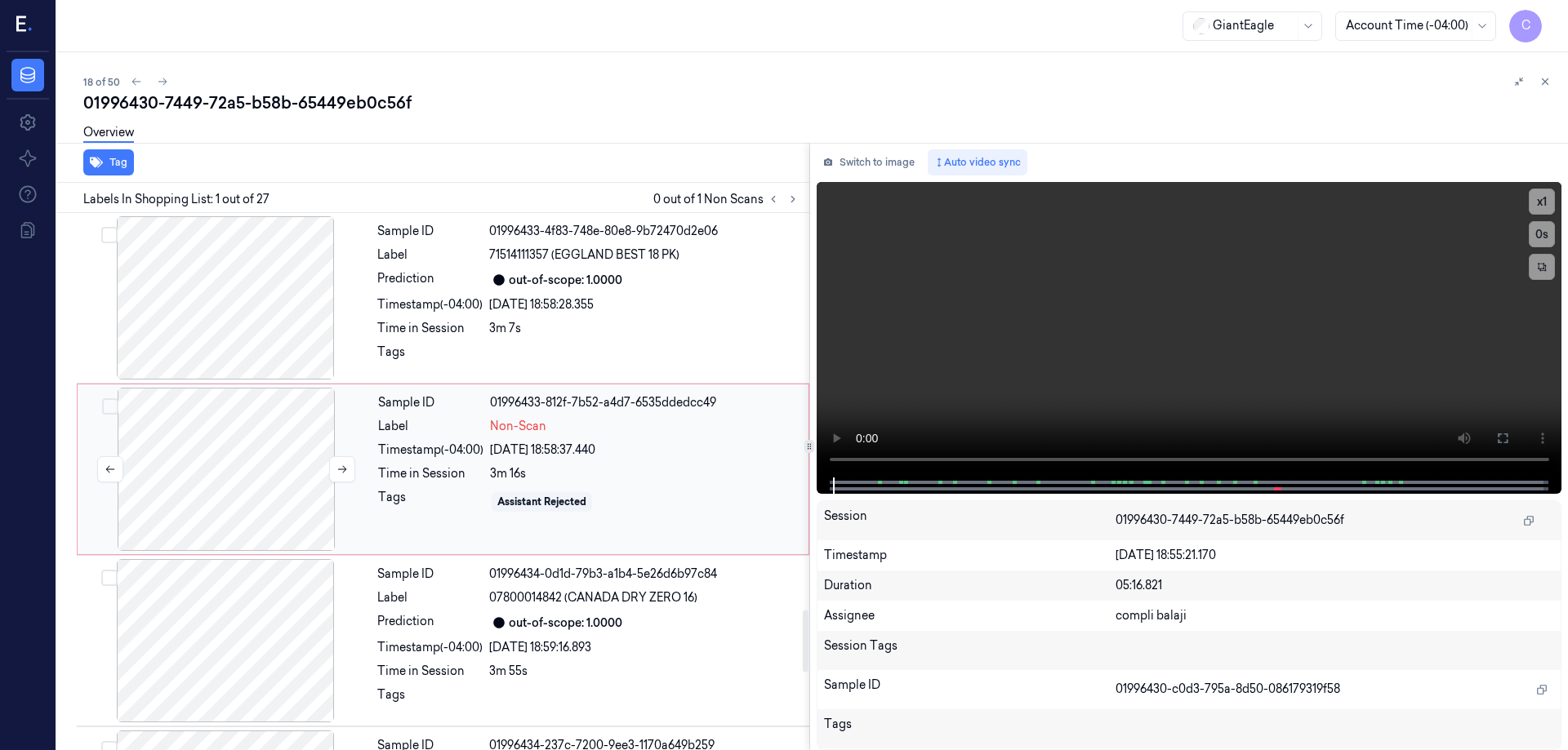
click at [298, 477] on div at bounding box center [226, 469] width 290 height 163
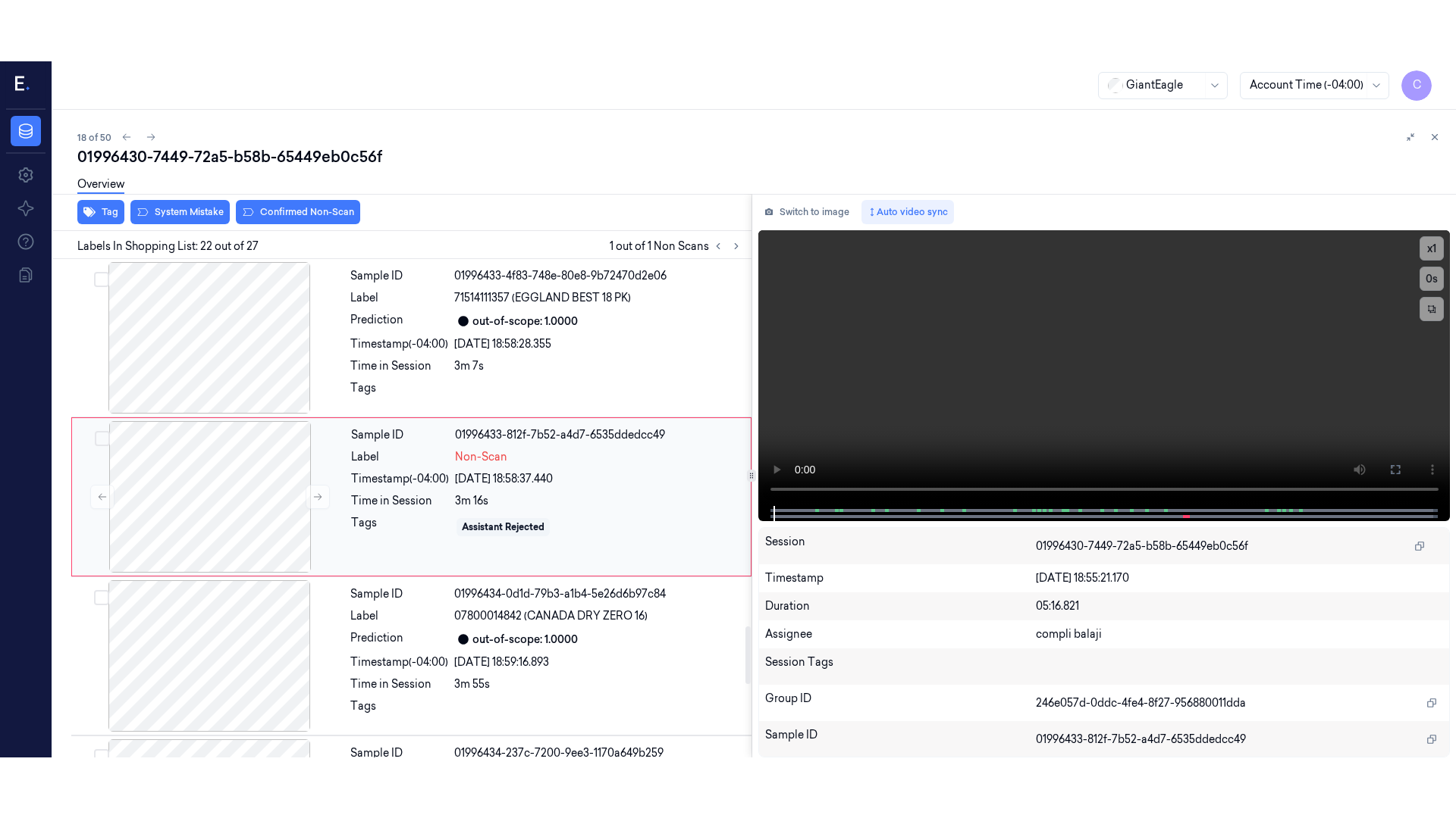
scroll to position [3171, 0]
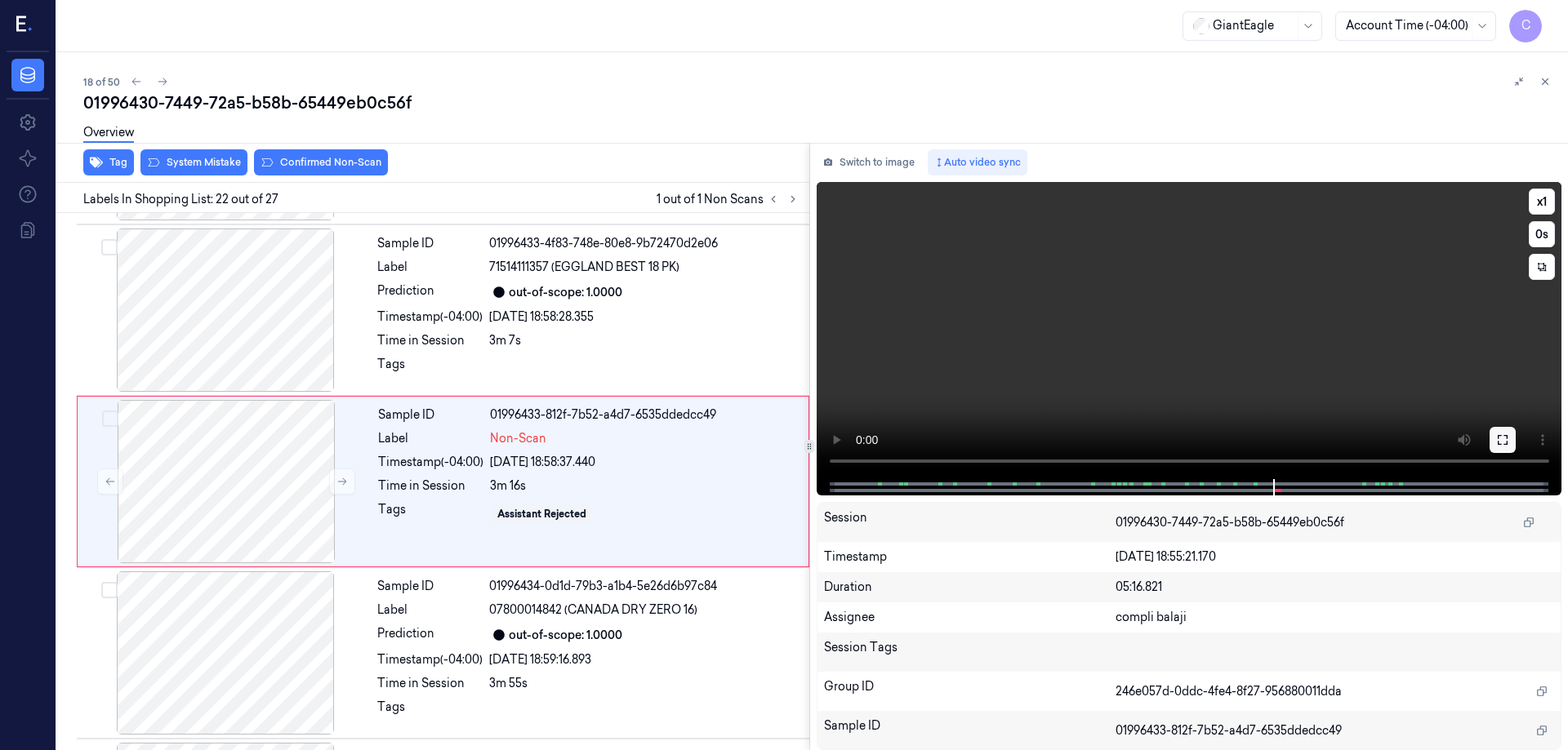
drag, startPoint x: 1502, startPoint y: 438, endPoint x: 1459, endPoint y: 556, distance: 125.6
click at [1502, 438] on icon at bounding box center [1502, 440] width 13 height 13
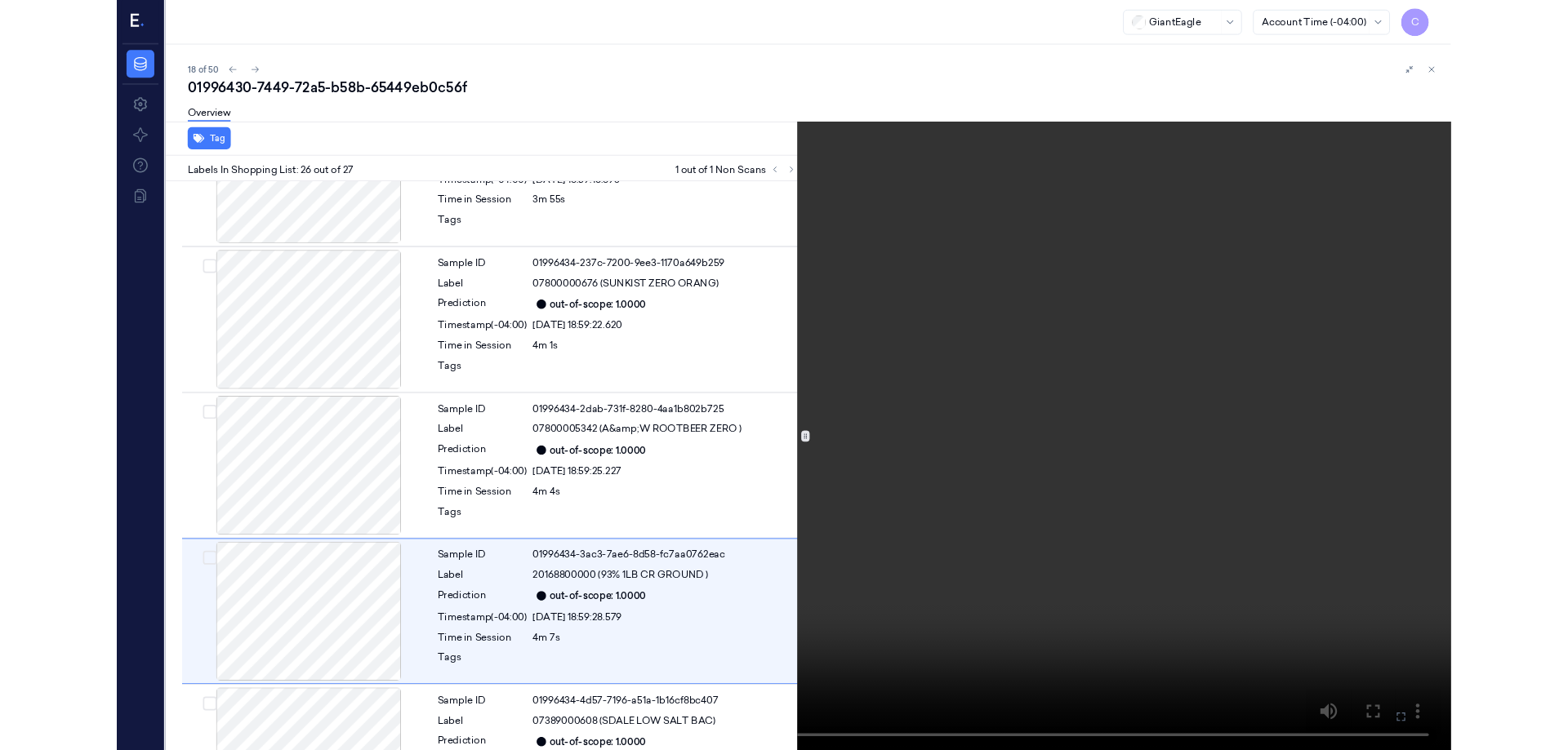
scroll to position [3966, 0]
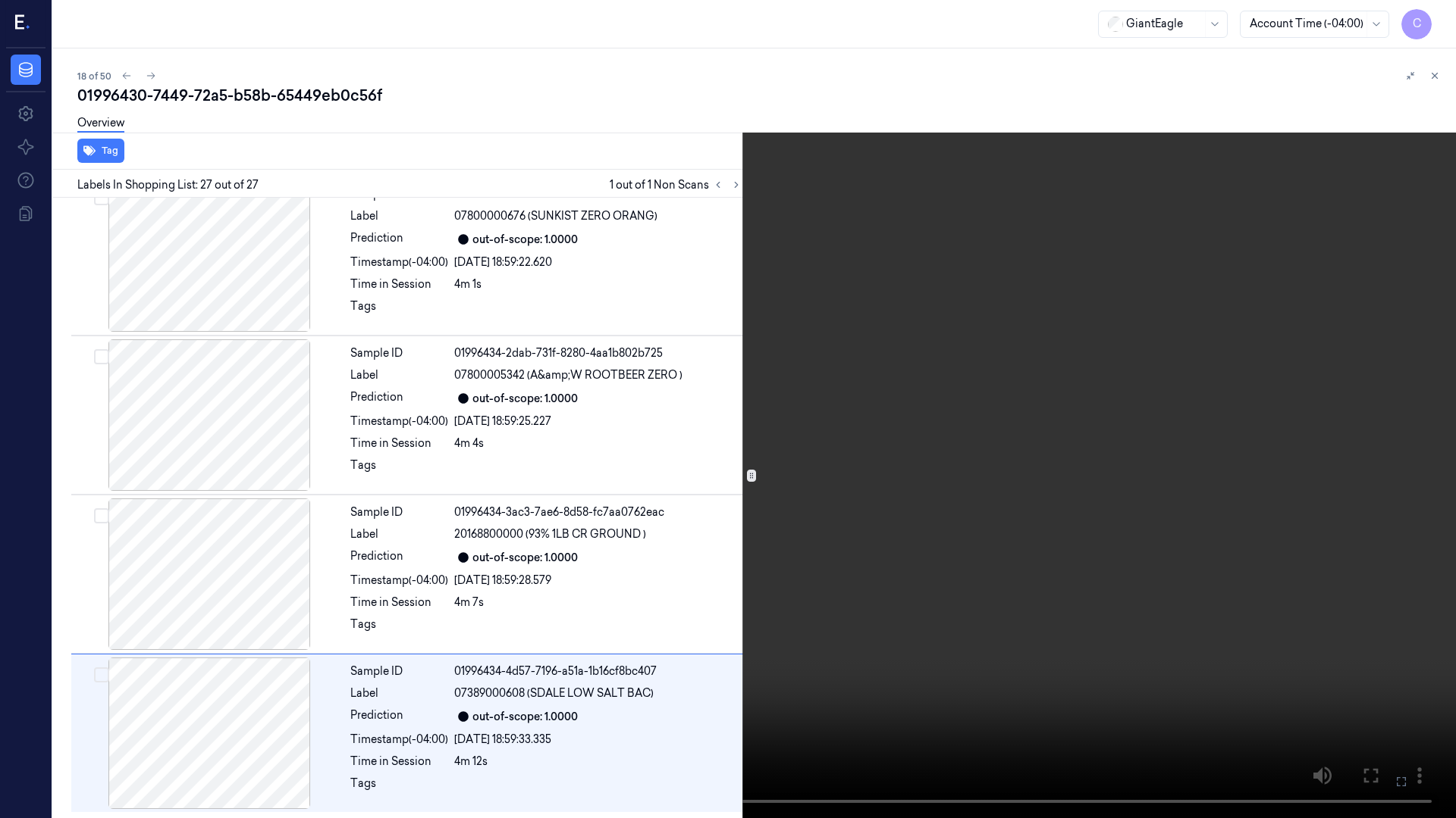
click at [0, 0] on icon at bounding box center [0, 0] width 0 height 0
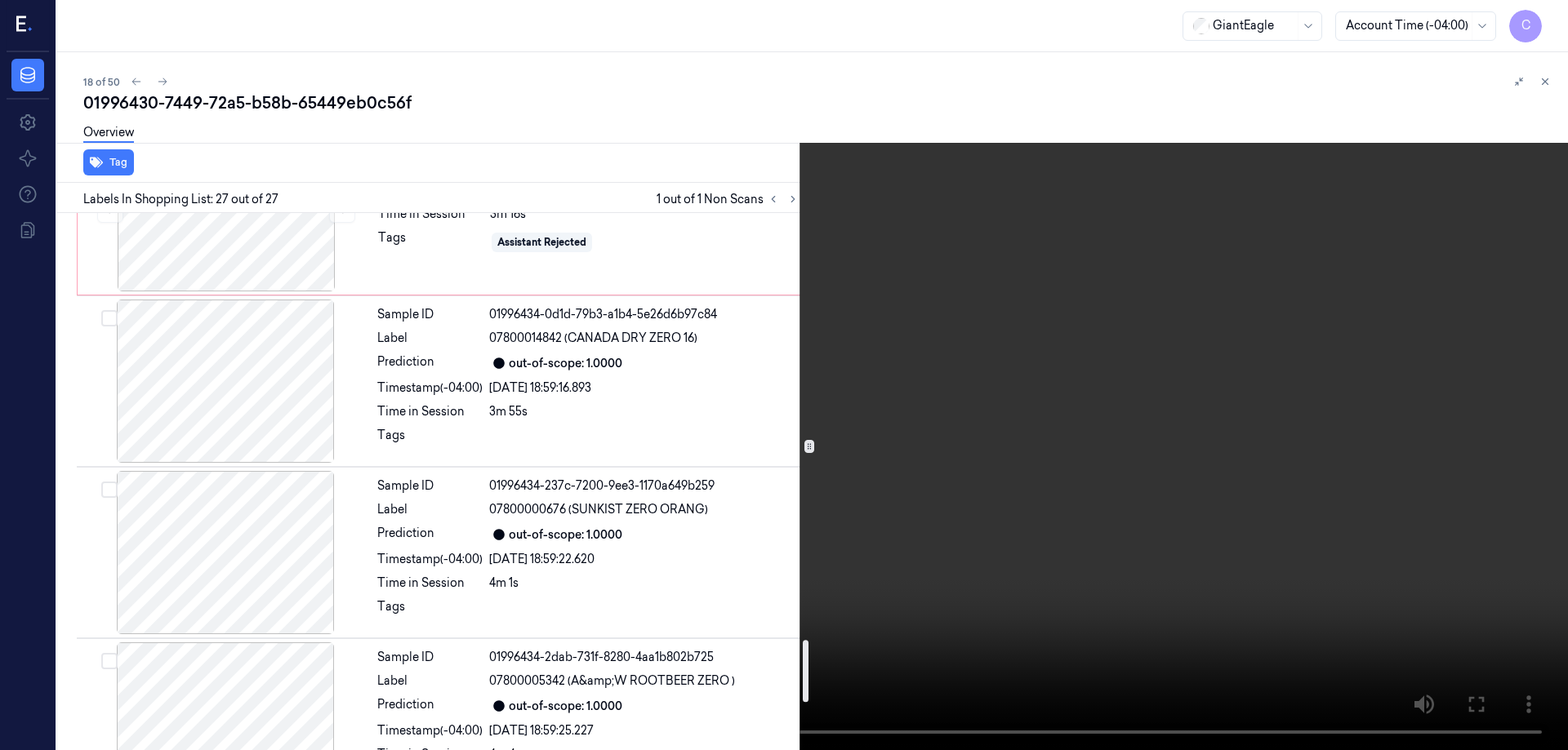
scroll to position [3445, 0]
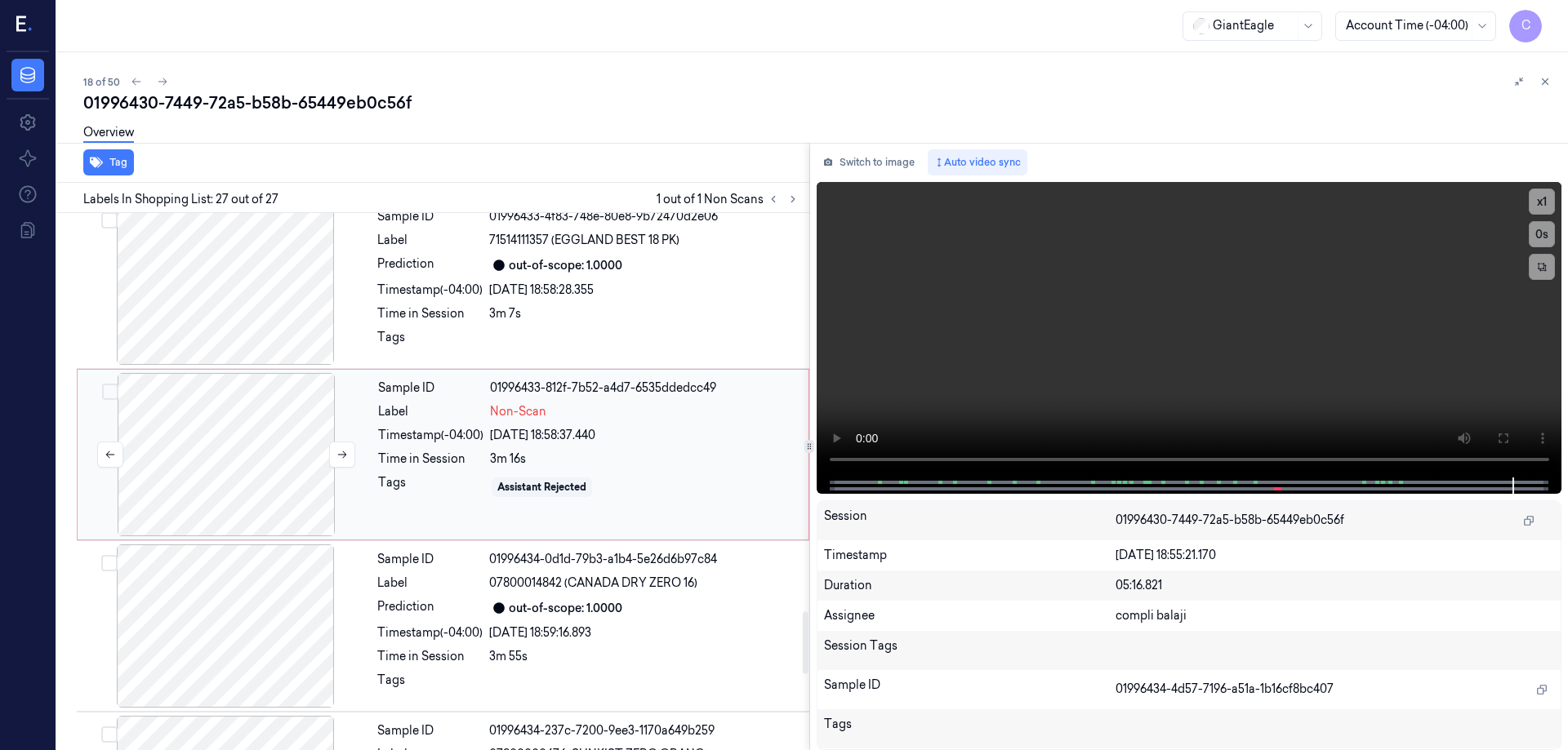
click at [296, 469] on div at bounding box center [226, 455] width 290 height 163
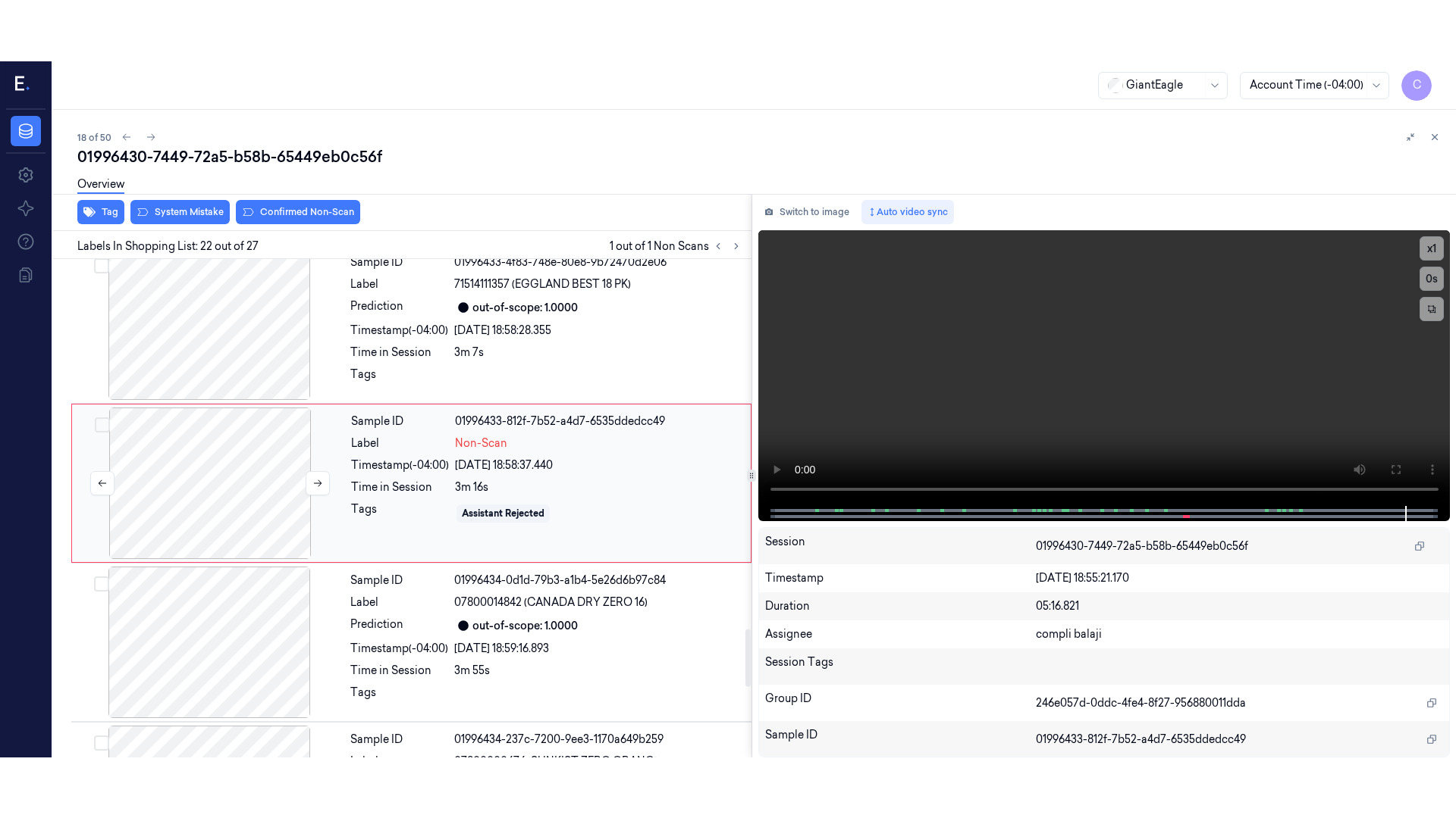
scroll to position [3171, 0]
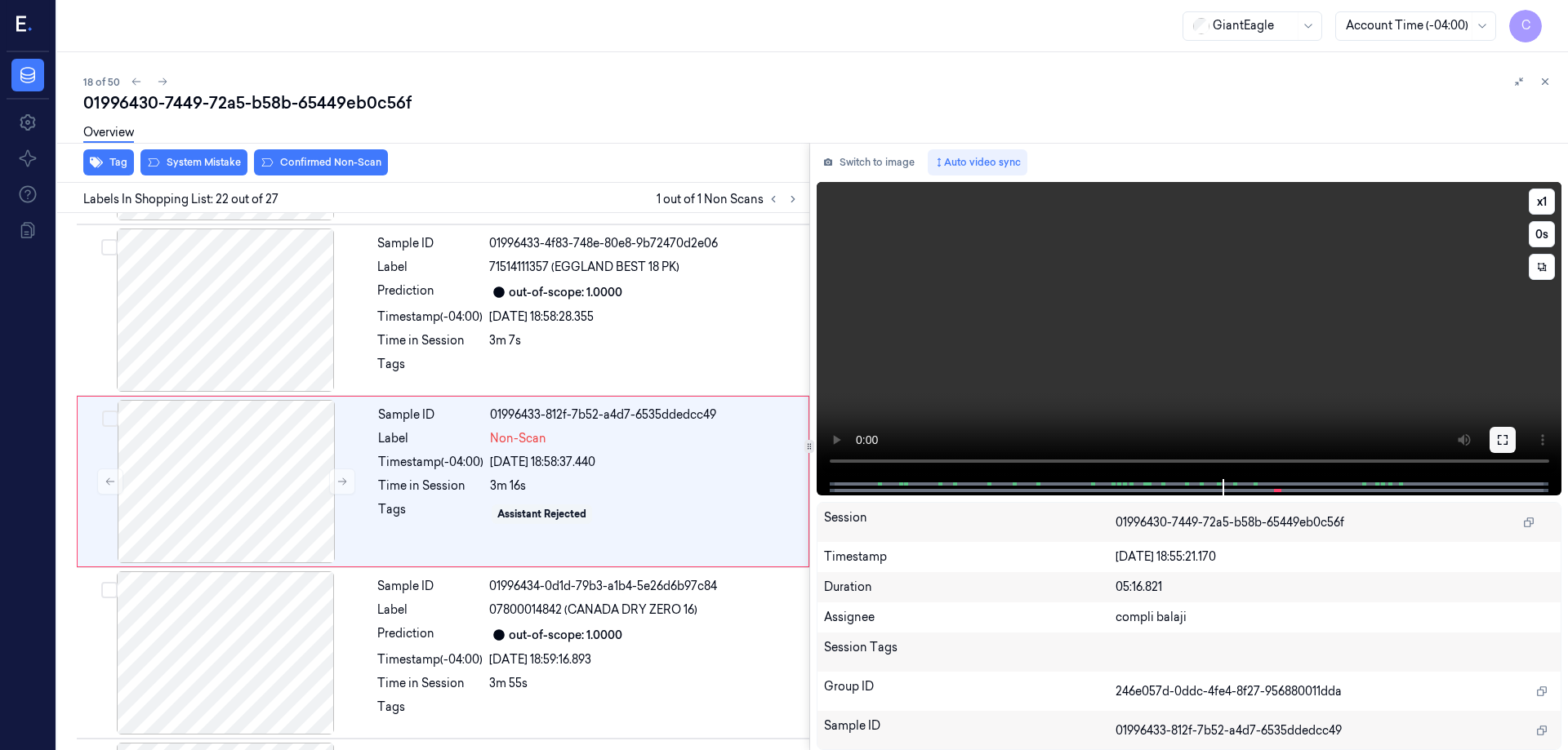
click at [1507, 444] on icon at bounding box center [1503, 440] width 10 height 10
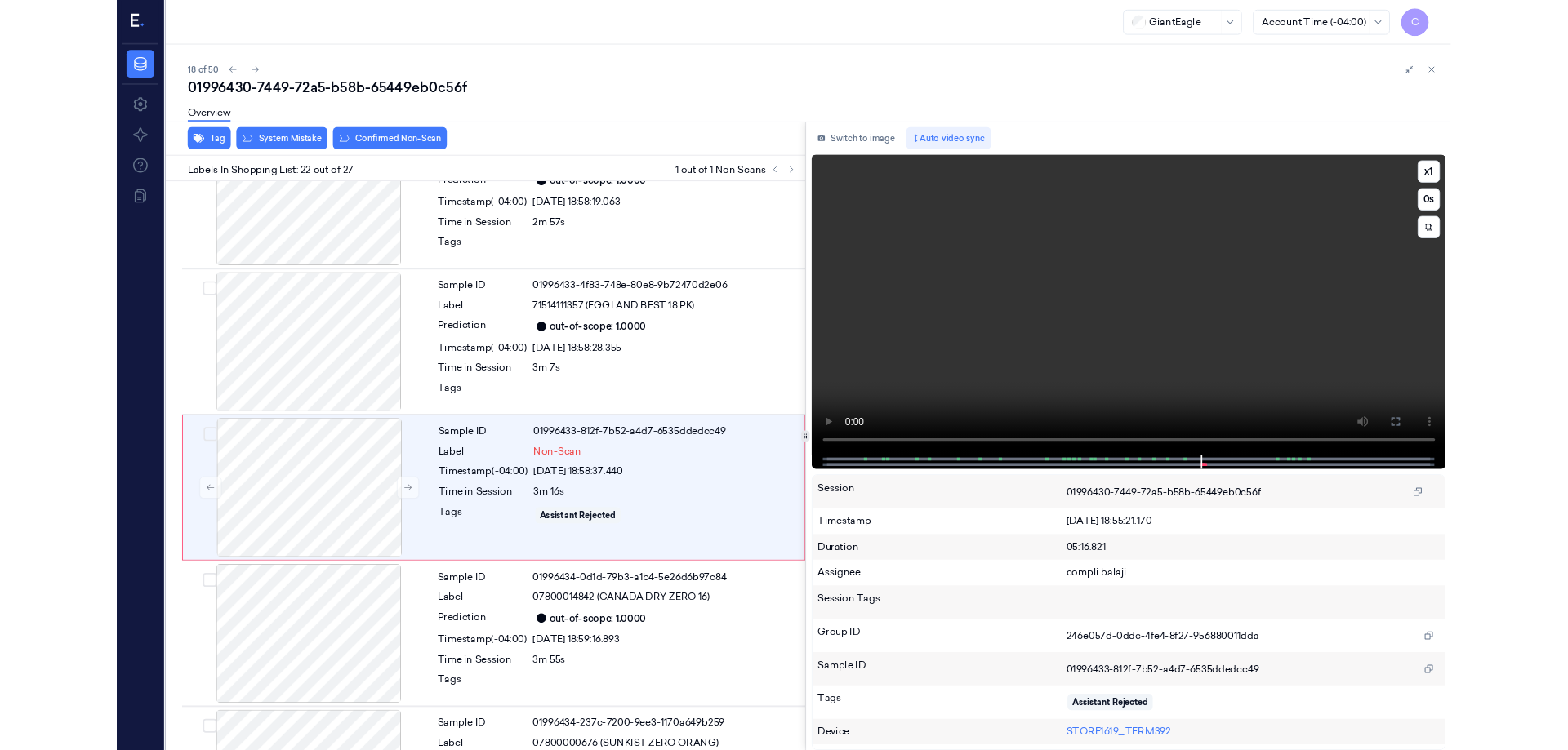
scroll to position [3352, 0]
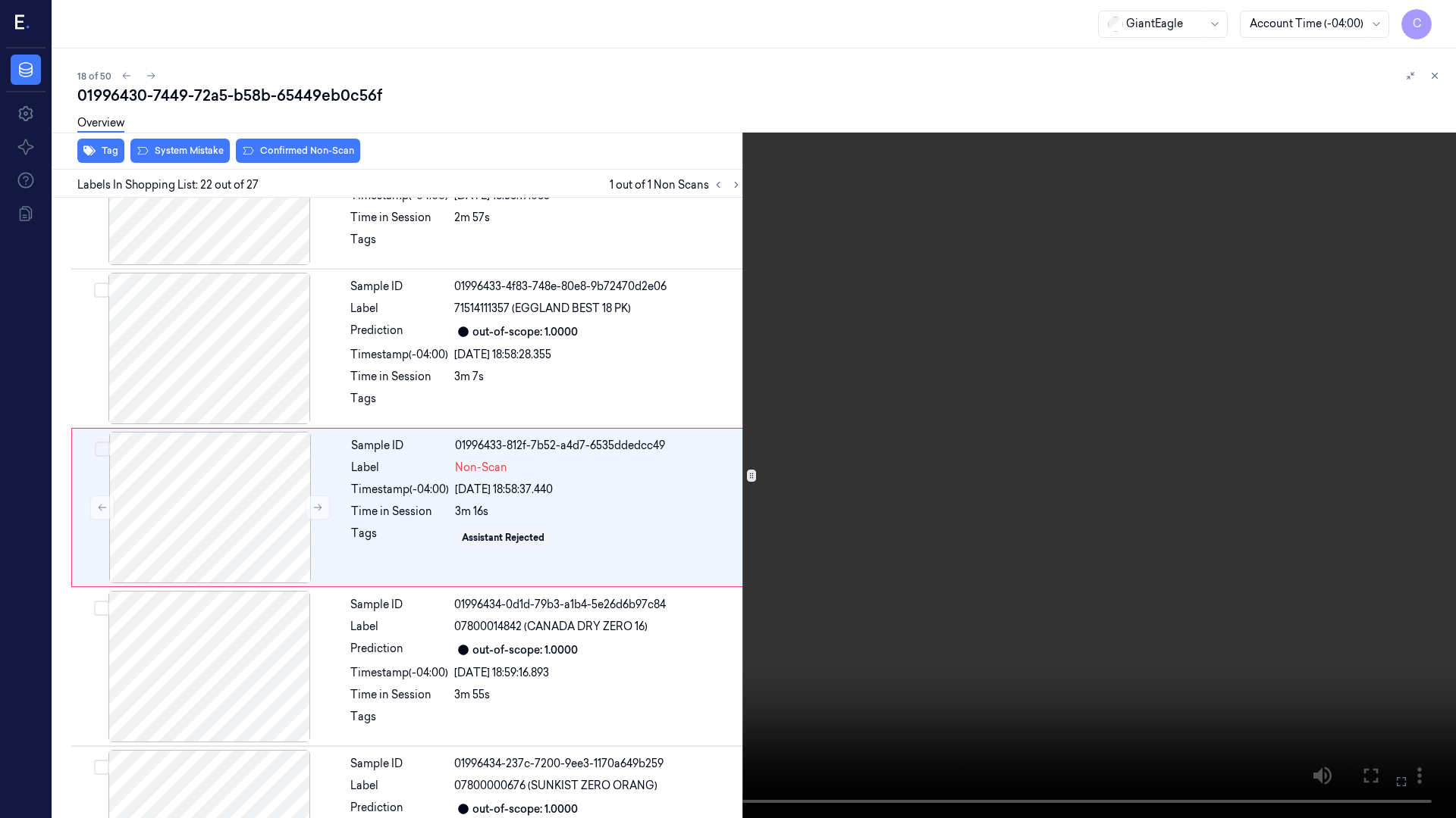
click at [0, 0] on icon at bounding box center [0, 0] width 0 height 0
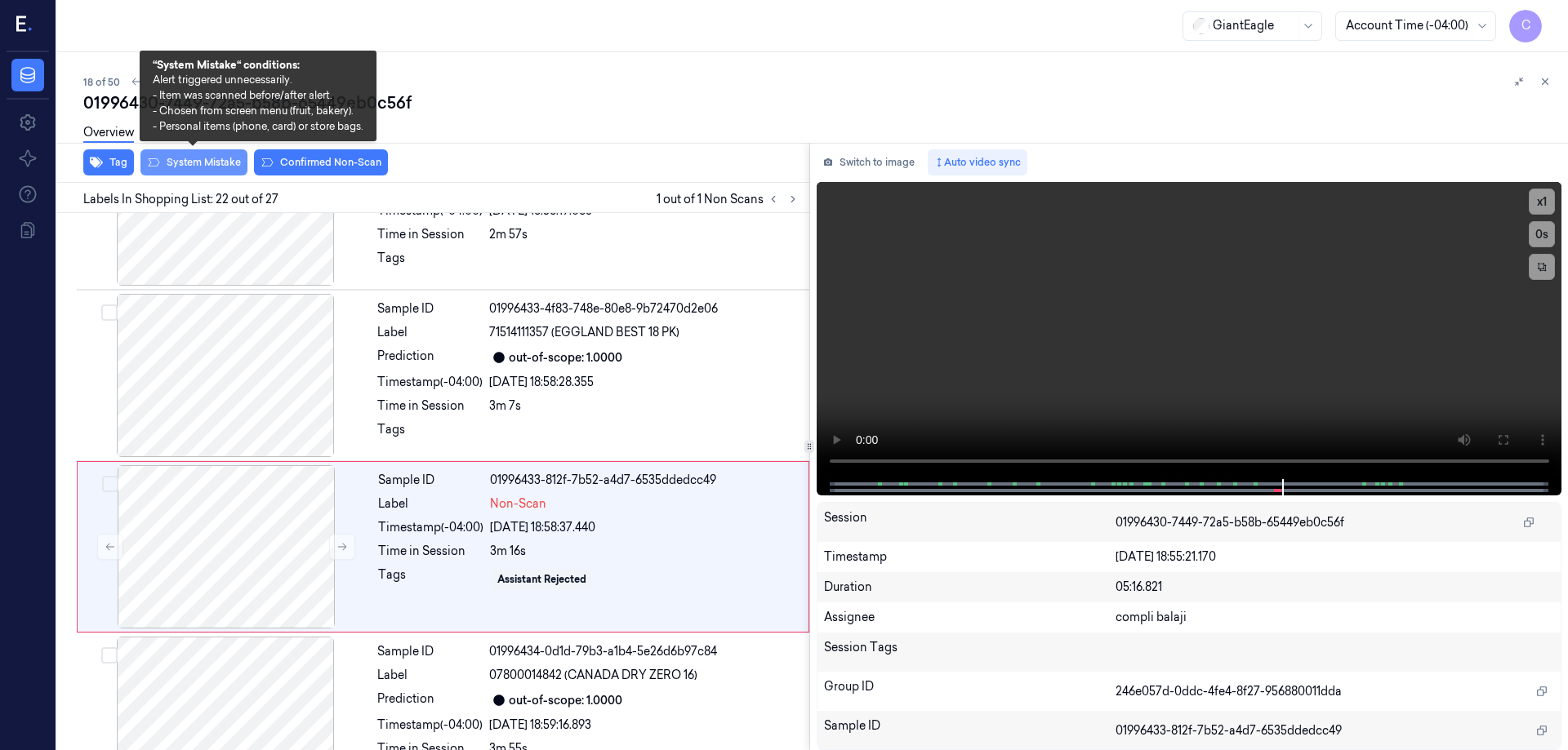
click at [195, 163] on button "System Mistake" at bounding box center [194, 162] width 107 height 26
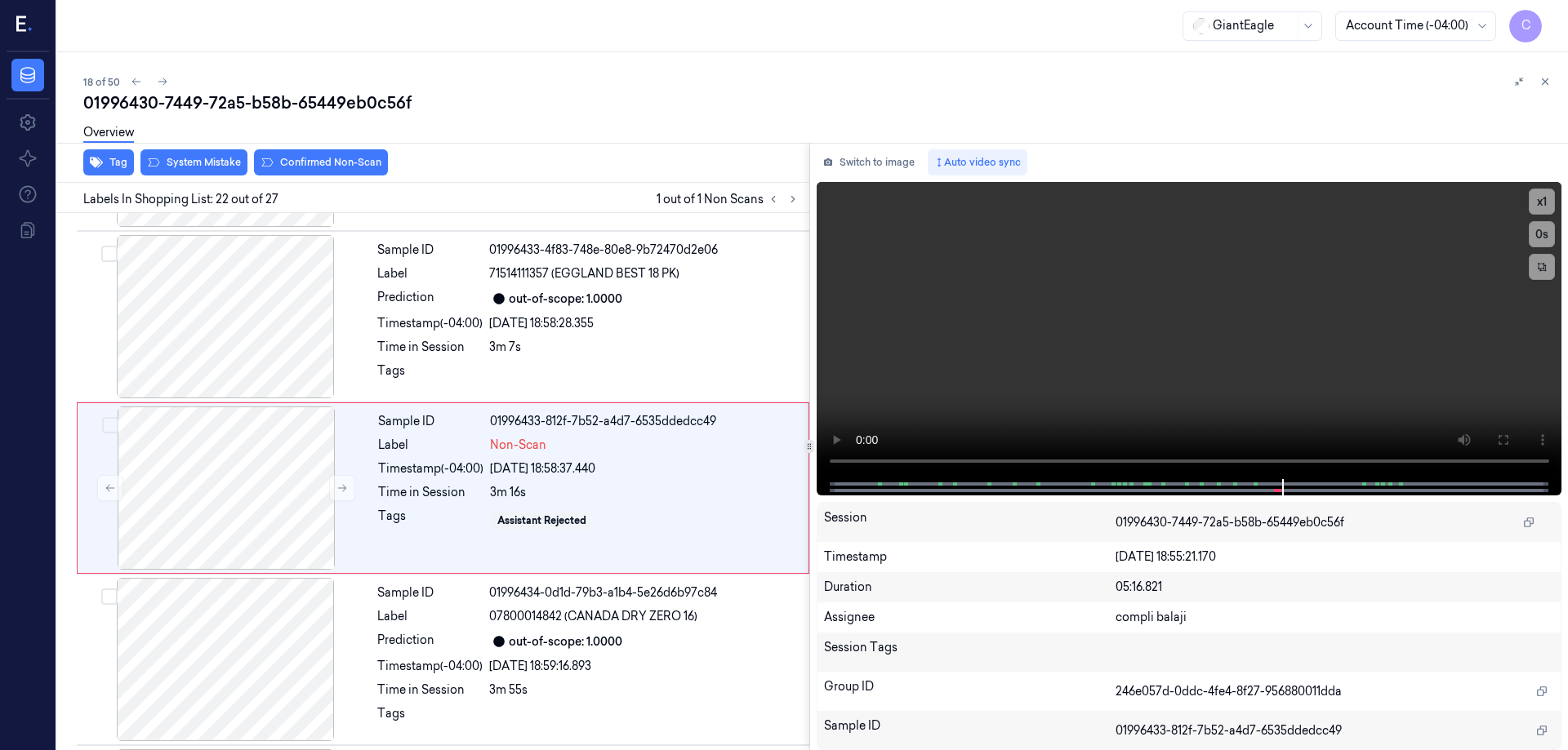
scroll to position [3417, 0]
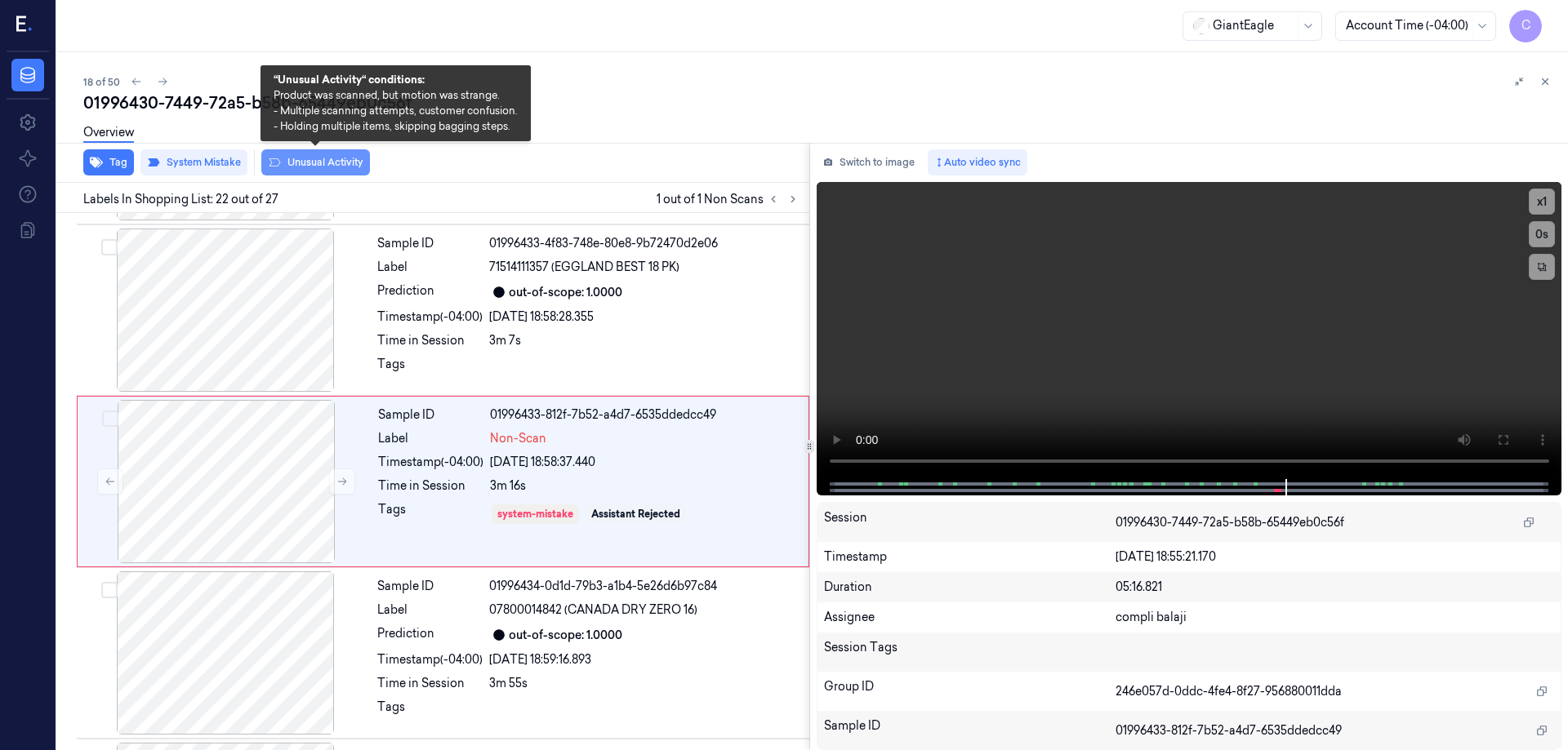
click at [343, 163] on button "Unusual Activity" at bounding box center [315, 162] width 109 height 26
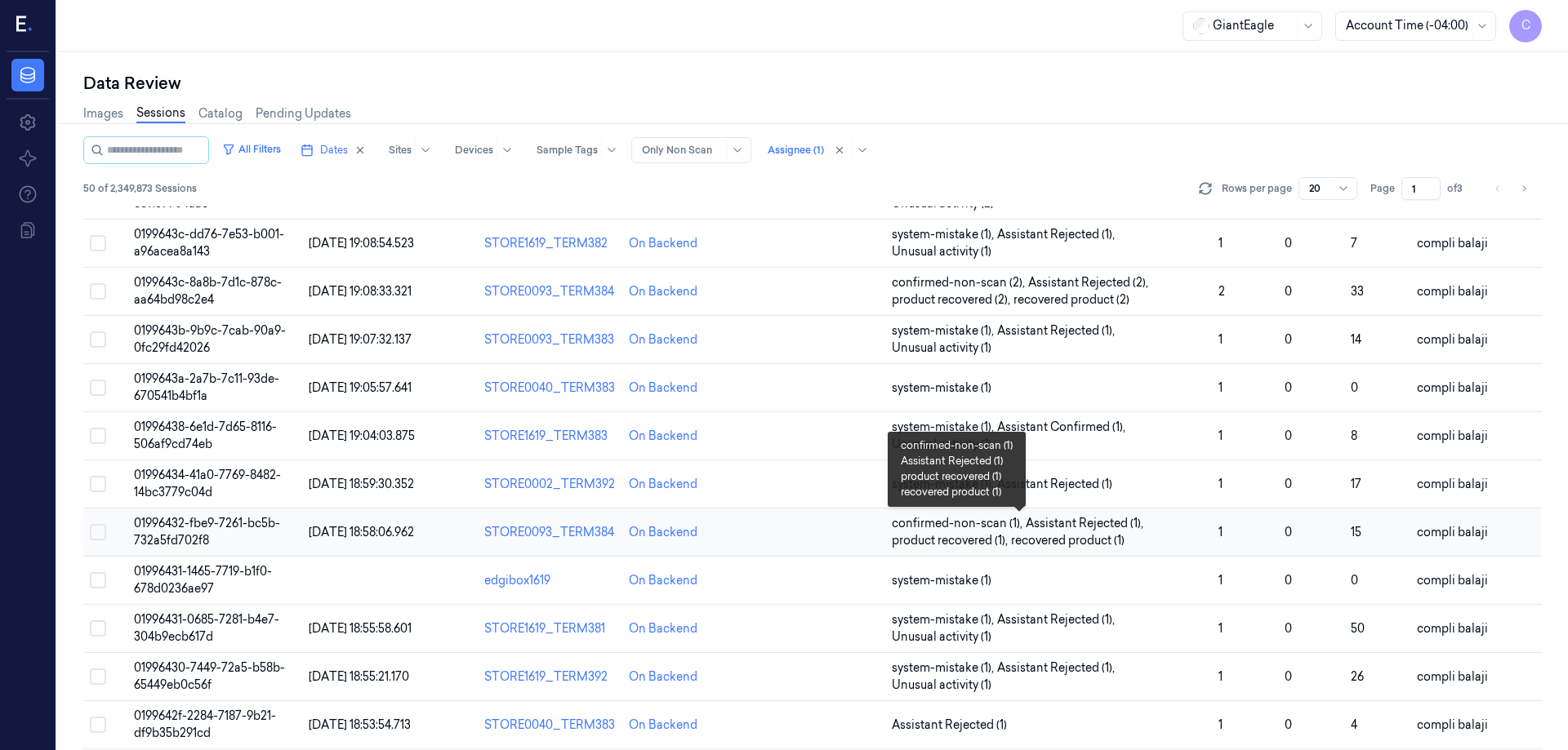
scroll to position [467, 0]
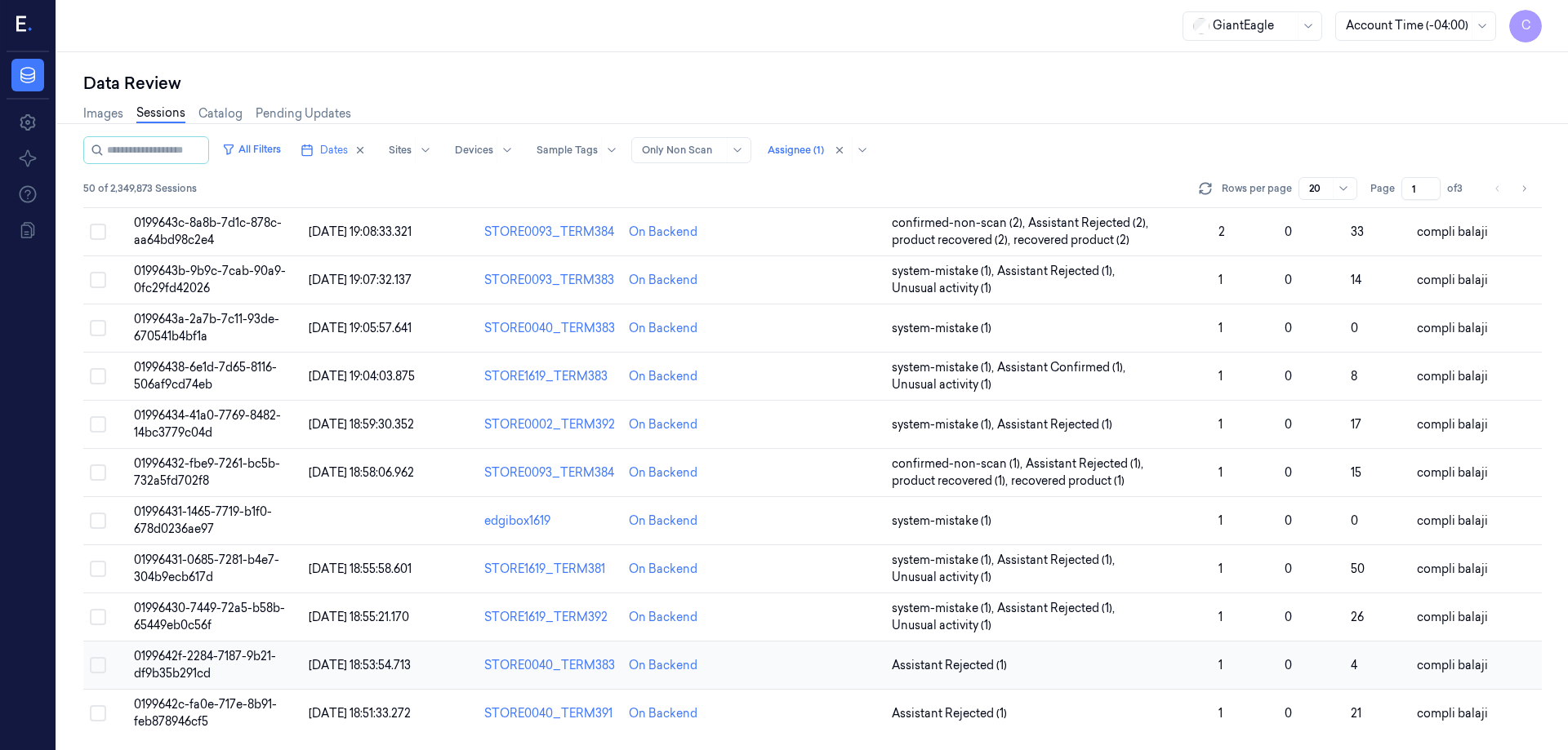
click at [234, 657] on span "0199642f-2284-7187-9b21-df9b35b291cd" at bounding box center [206, 665] width 142 height 32
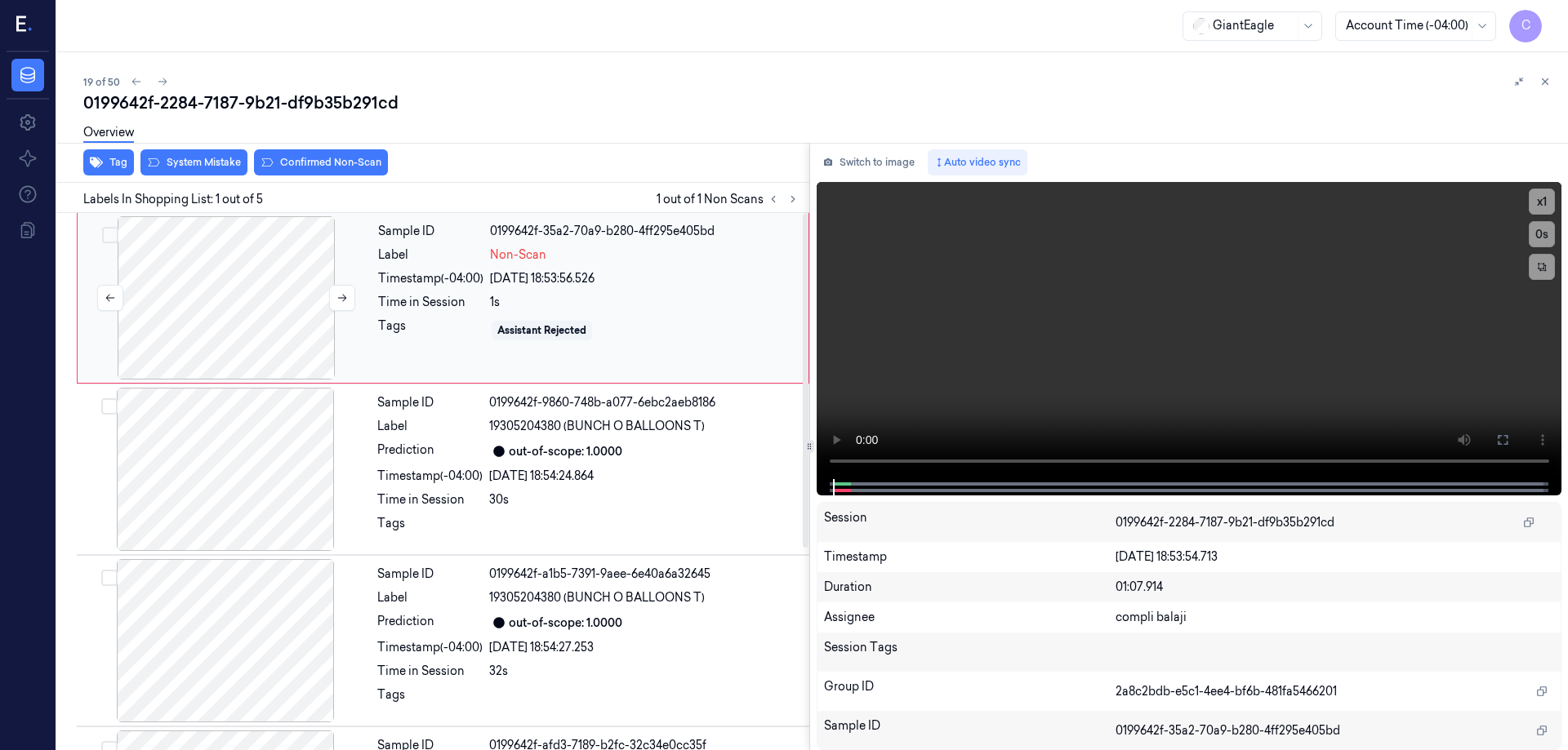
click at [260, 293] on div at bounding box center [226, 297] width 290 height 163
click at [1502, 439] on icon at bounding box center [1502, 440] width 13 height 13
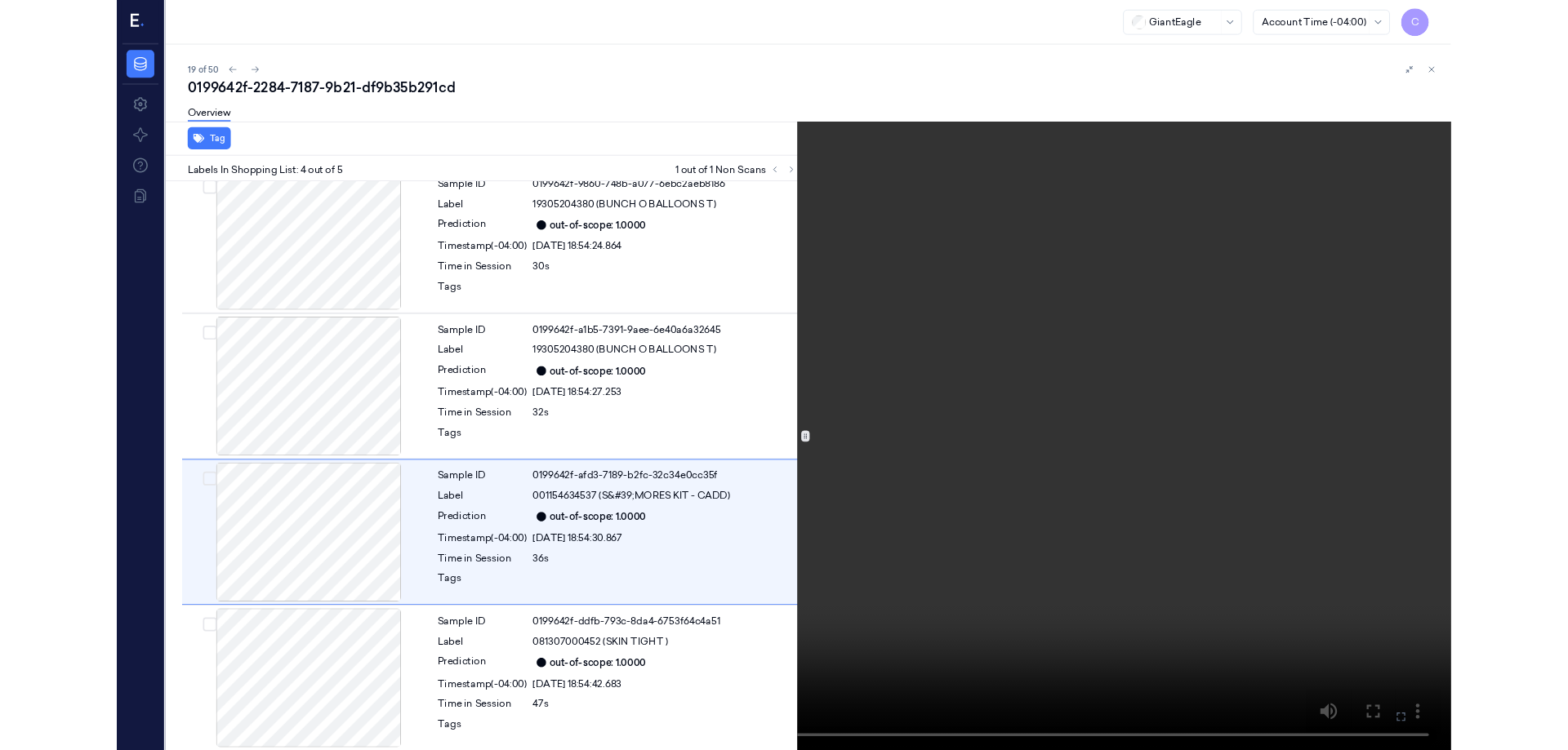
scroll to position [194, 0]
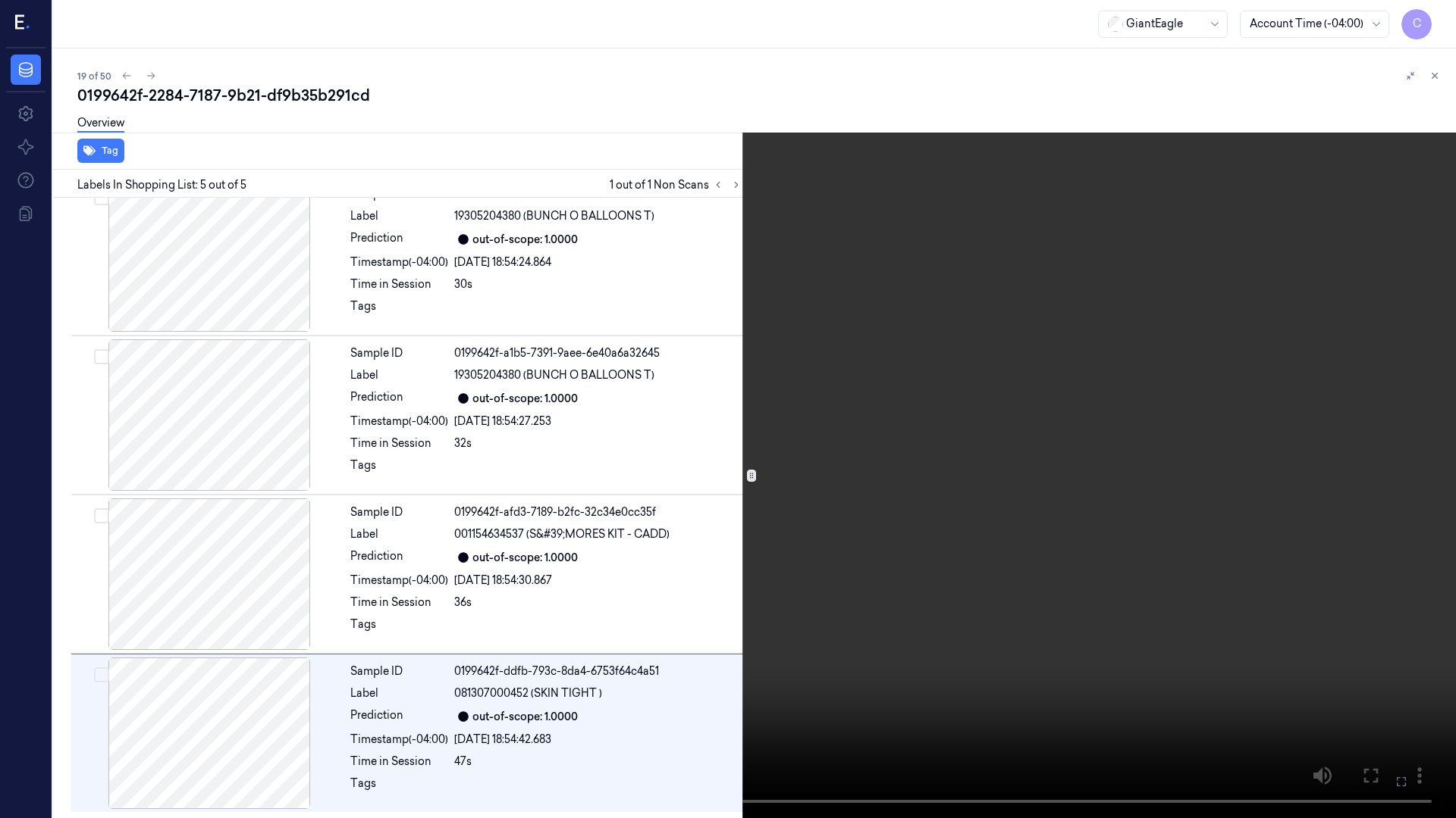
click at [0, 0] on icon at bounding box center [0, 0] width 0 height 0
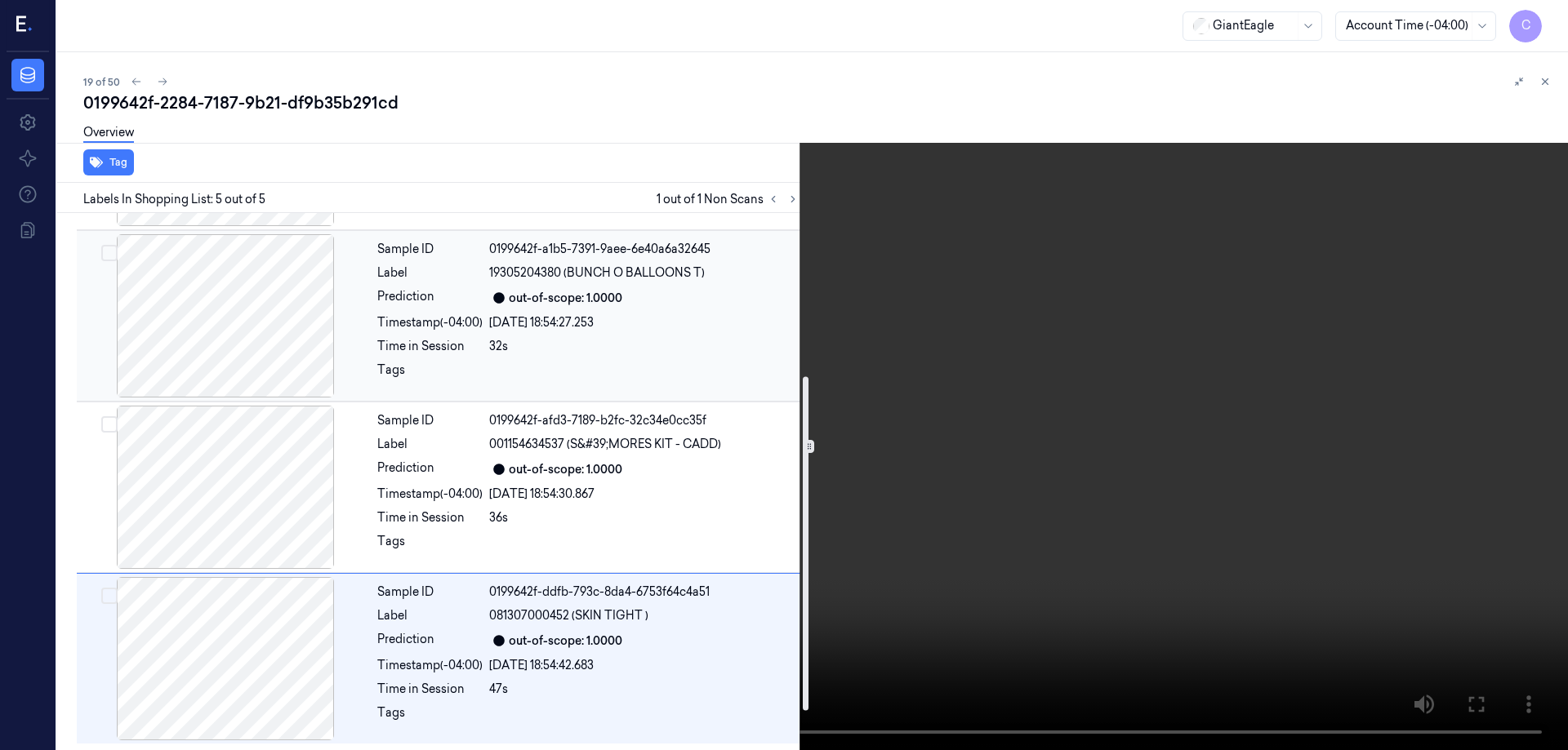
scroll to position [0, 0]
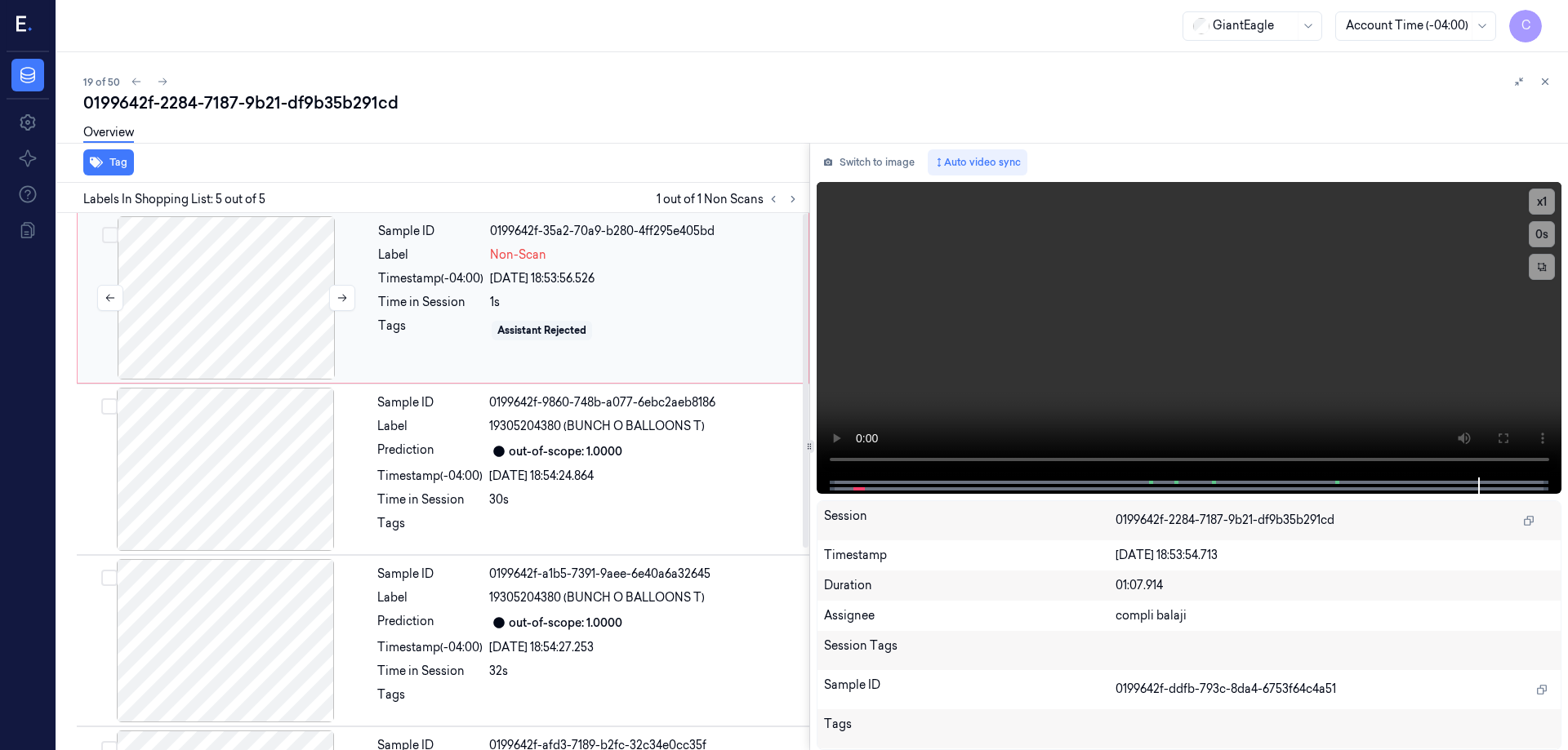
click at [222, 290] on div at bounding box center [226, 297] width 290 height 163
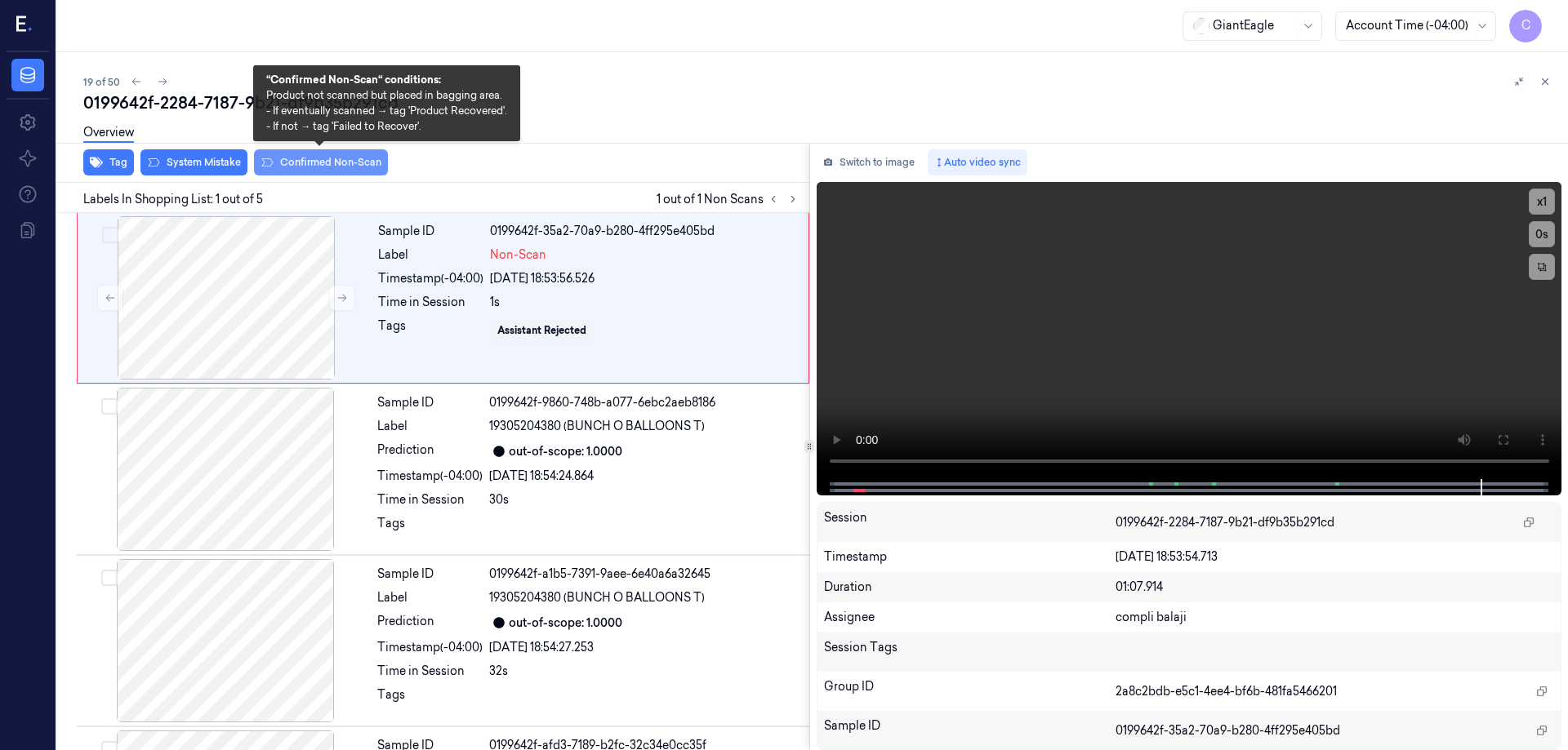
click at [317, 163] on button "Confirmed Non-Scan" at bounding box center [321, 162] width 134 height 26
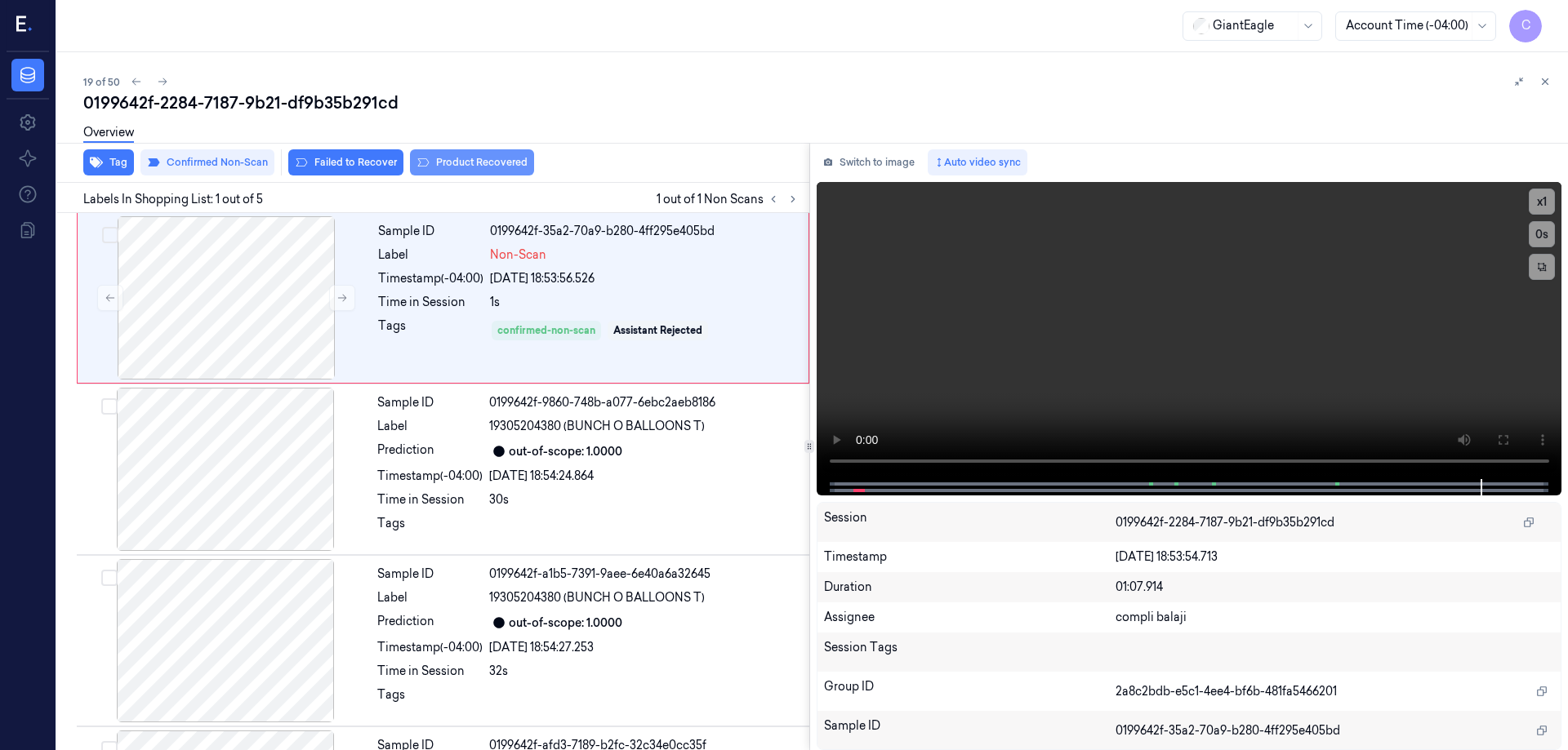
click at [493, 164] on button "Product Recovered" at bounding box center [472, 162] width 124 height 26
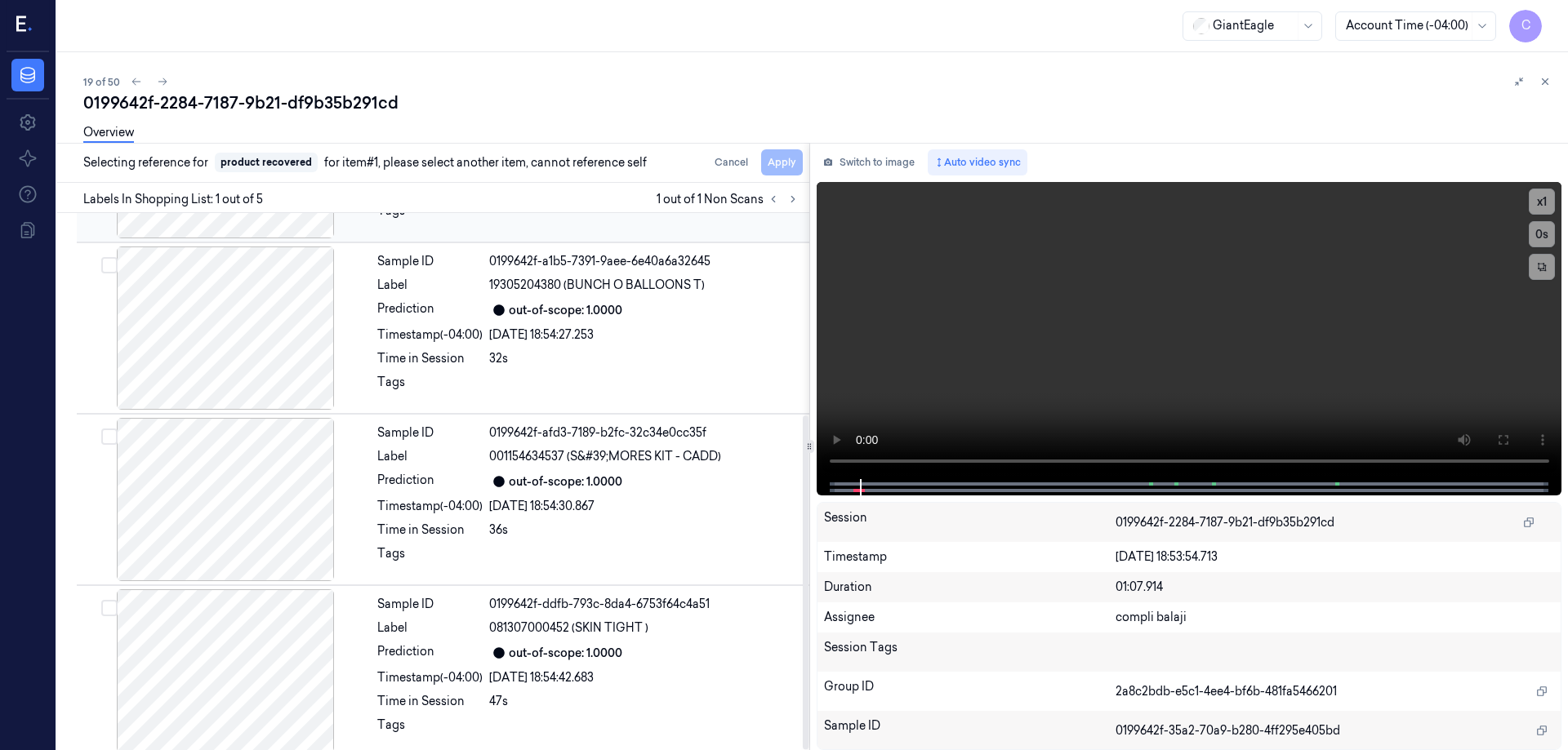
scroll to position [325, 0]
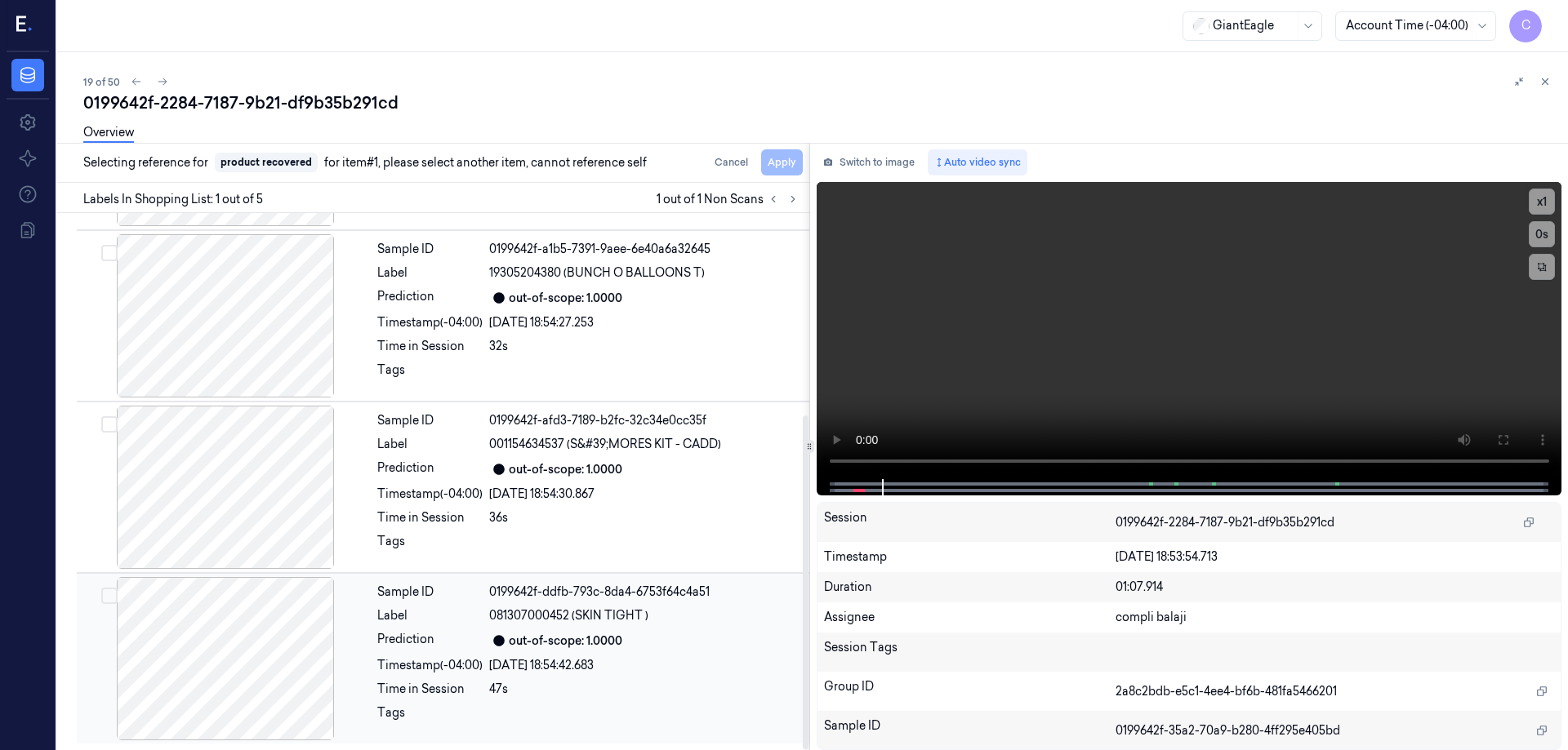
click at [710, 620] on div "081307000452 (SKIN TIGHT )" at bounding box center [644, 616] width 310 height 17
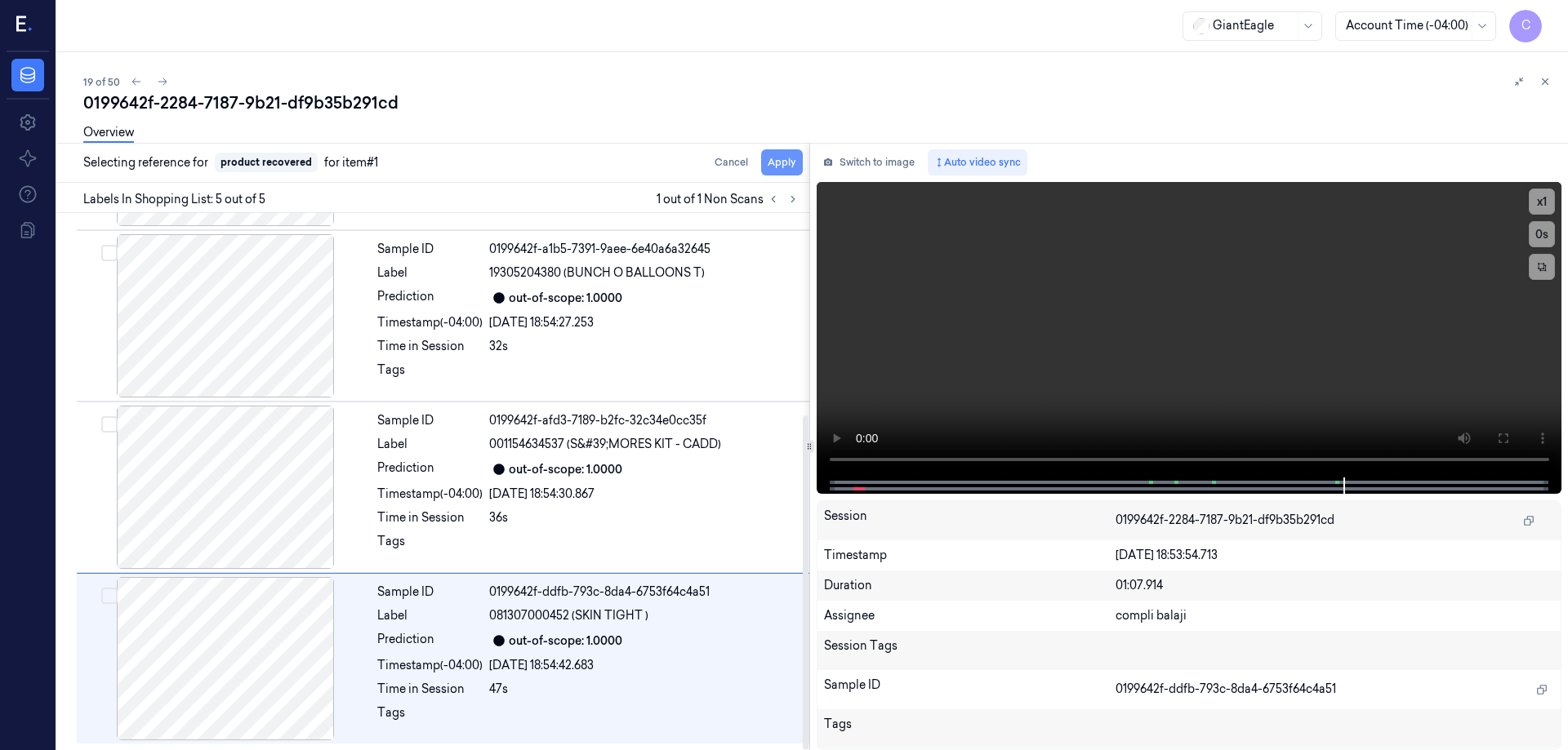
click at [785, 169] on button "Apply" at bounding box center [782, 162] width 41 height 26
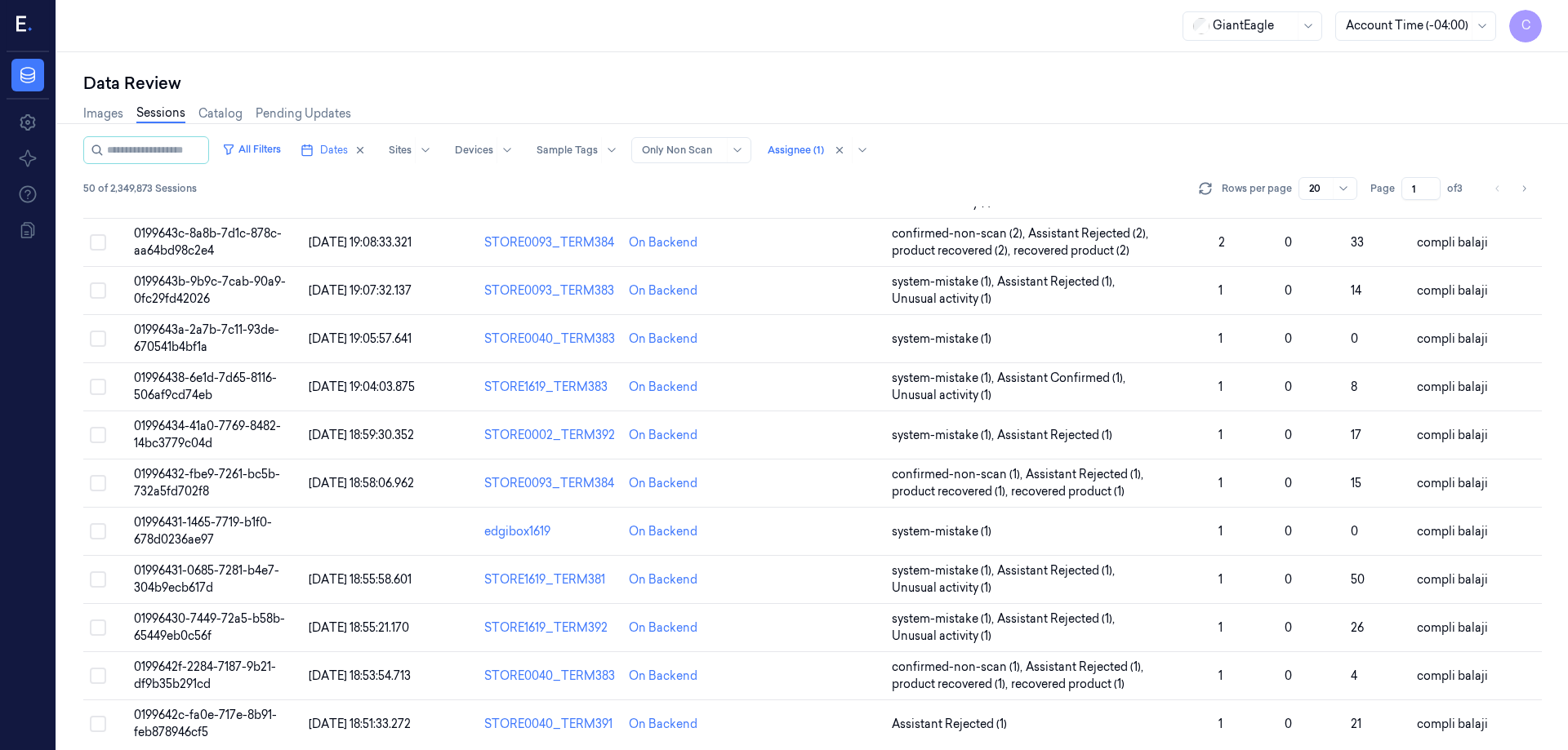
scroll to position [467, 0]
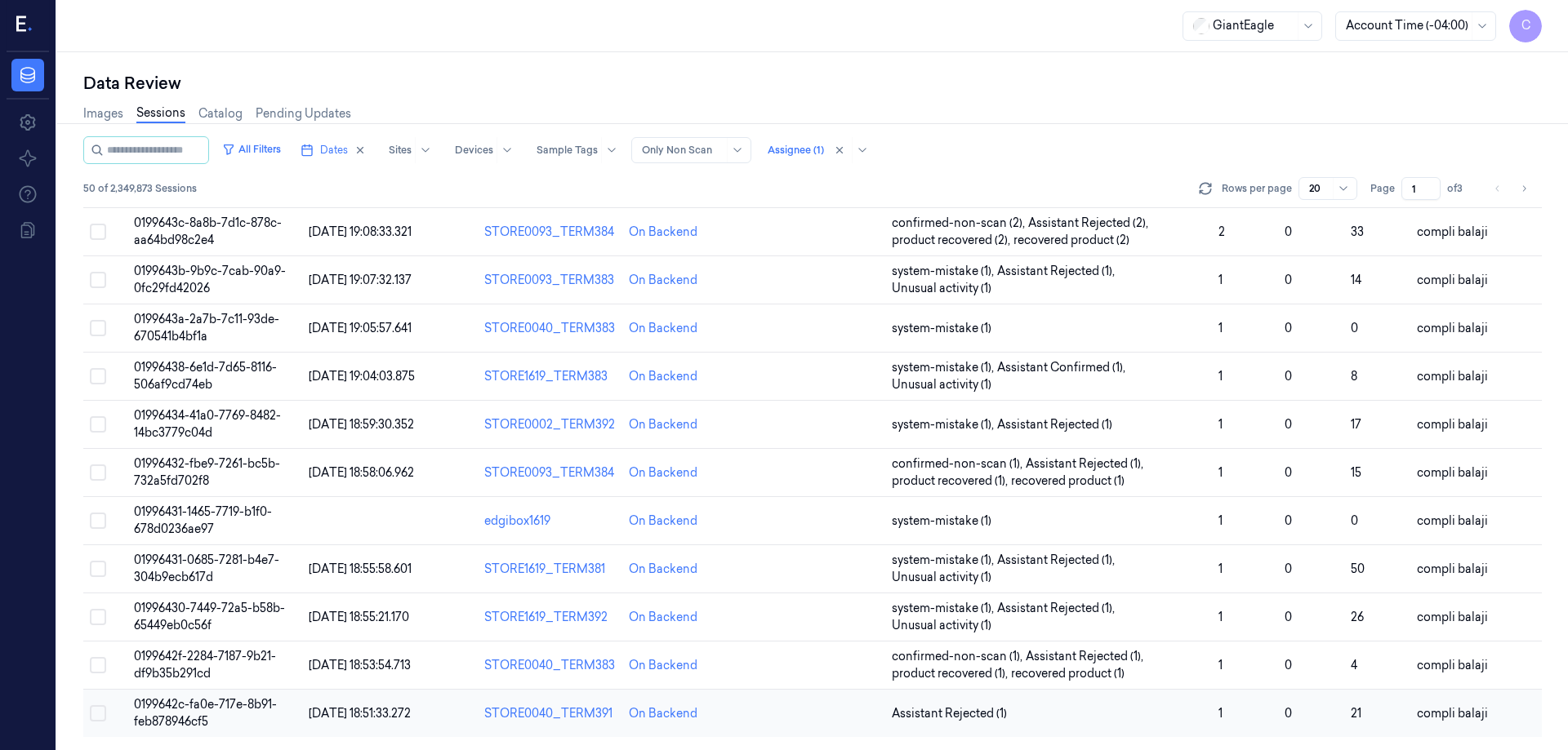
click at [236, 703] on span "0199642c-fa0e-717e-8b91-feb878946cf5" at bounding box center [206, 713] width 143 height 32
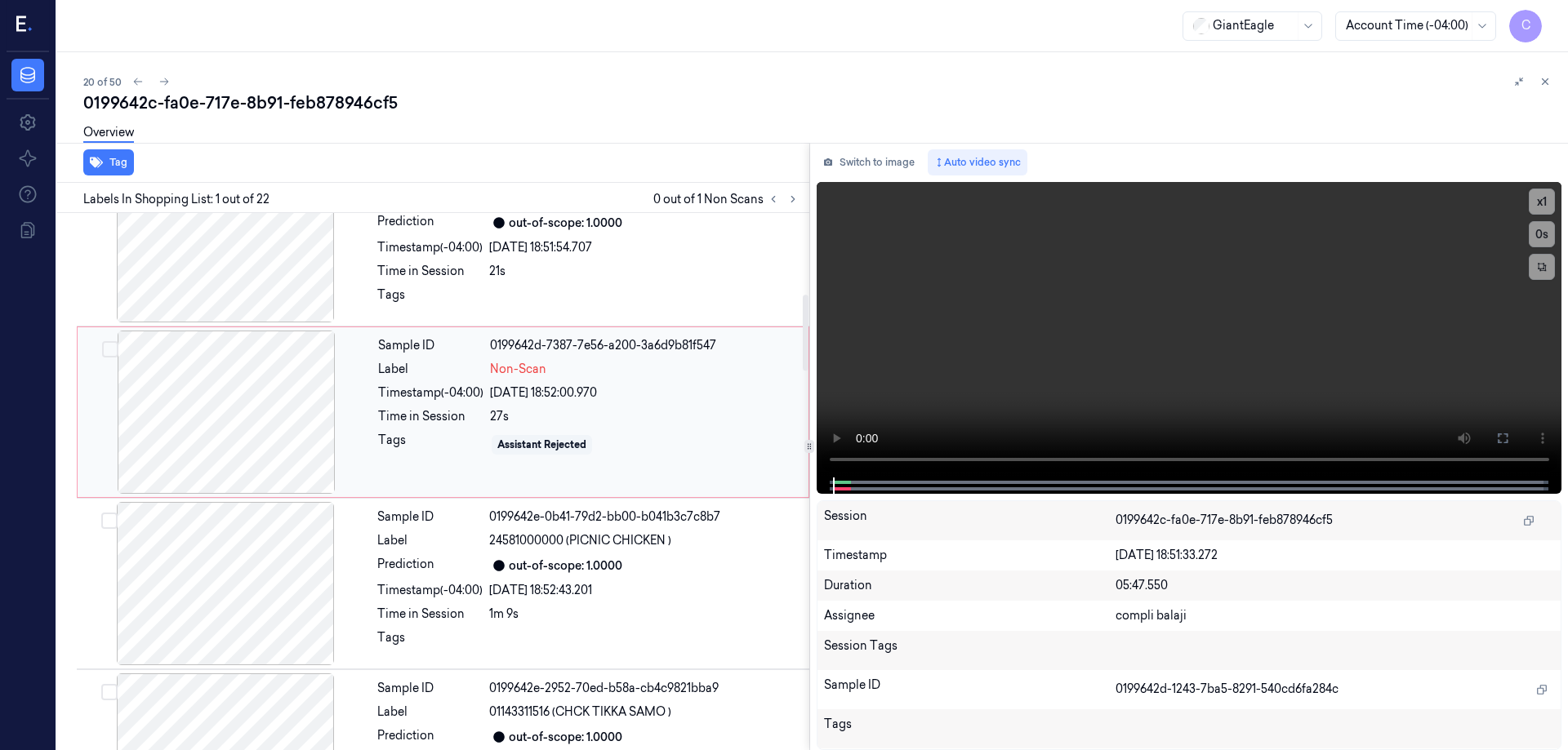
click at [237, 417] on div at bounding box center [226, 412] width 290 height 163
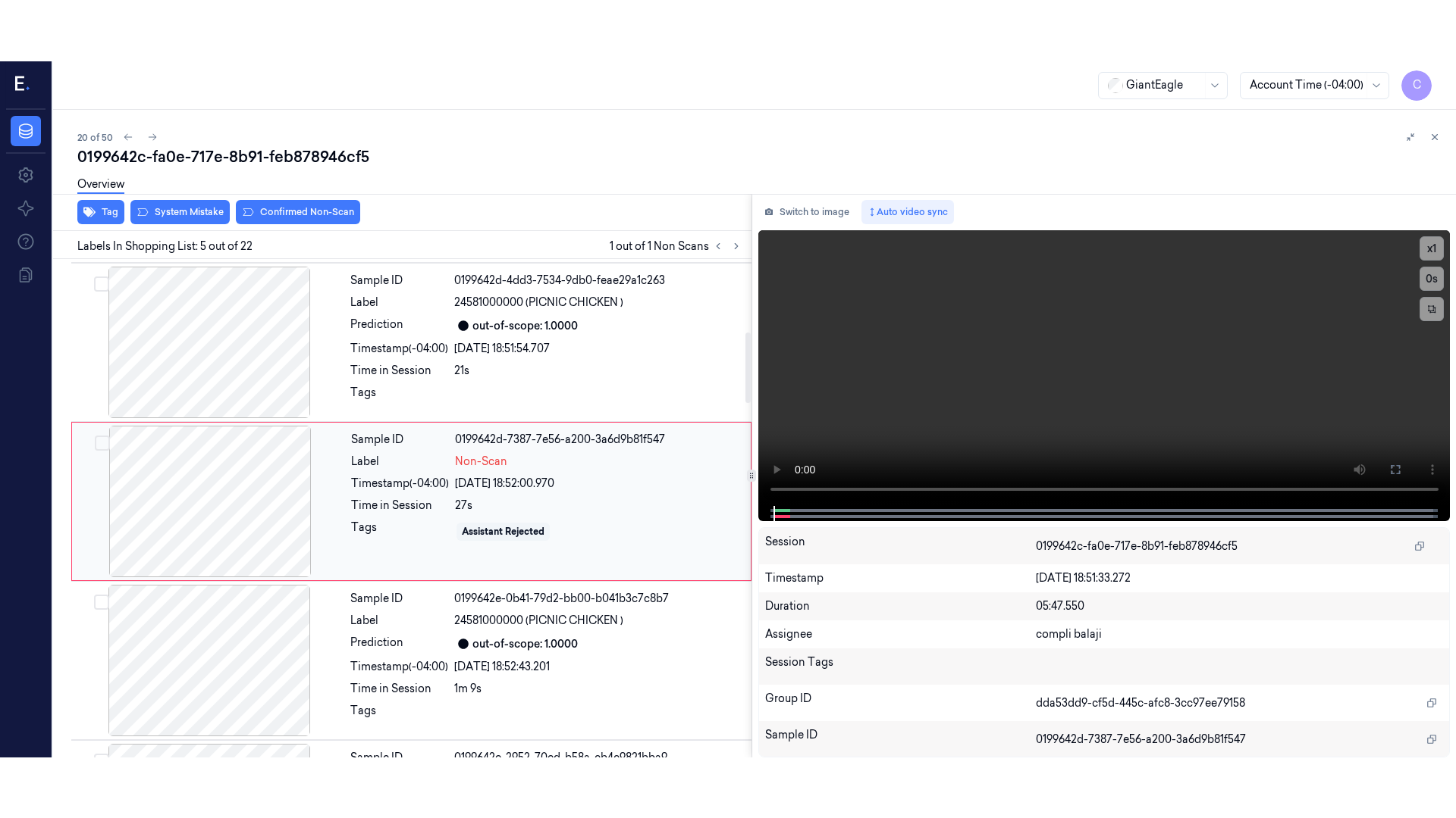
scroll to position [466, 0]
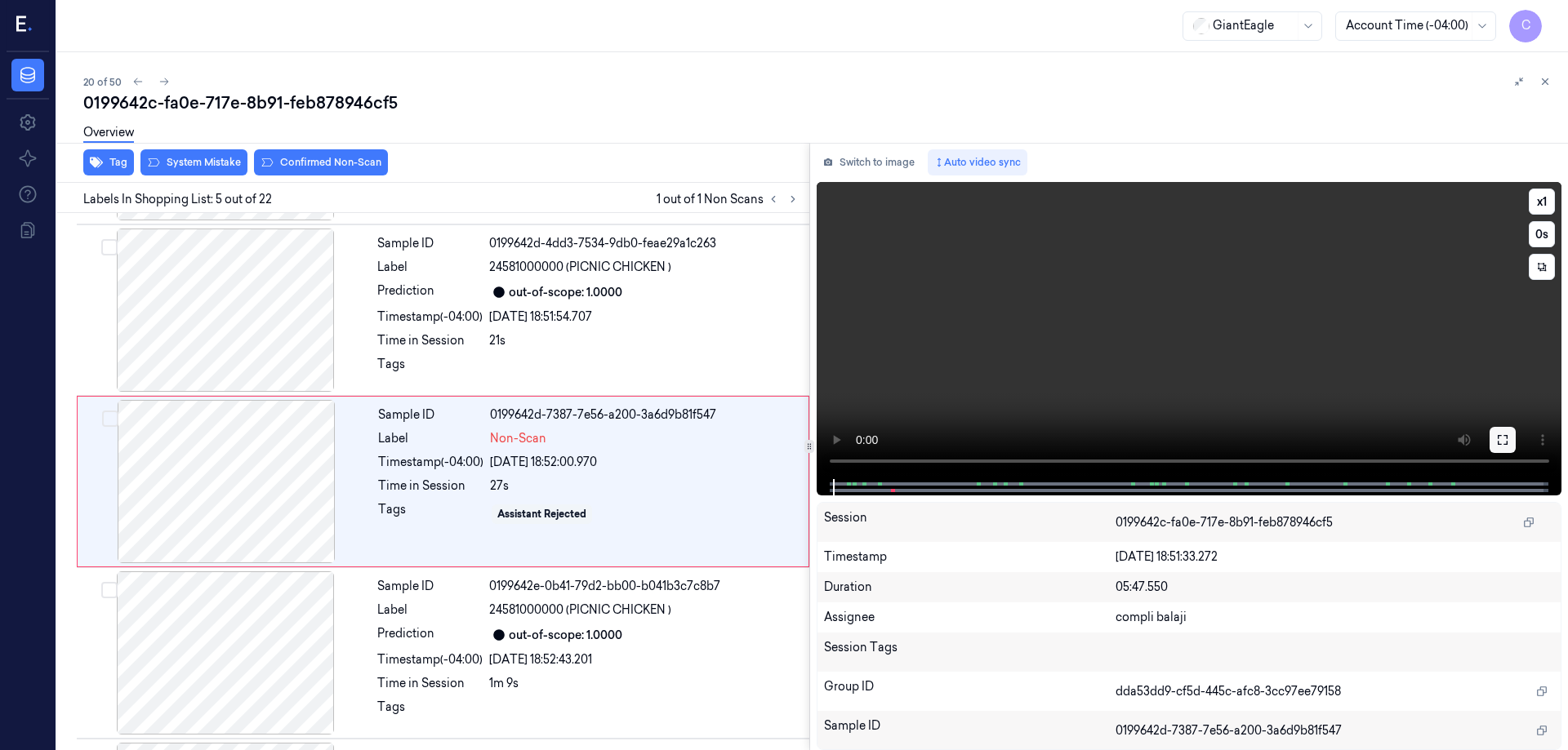
click at [1497, 441] on icon at bounding box center [1502, 440] width 13 height 13
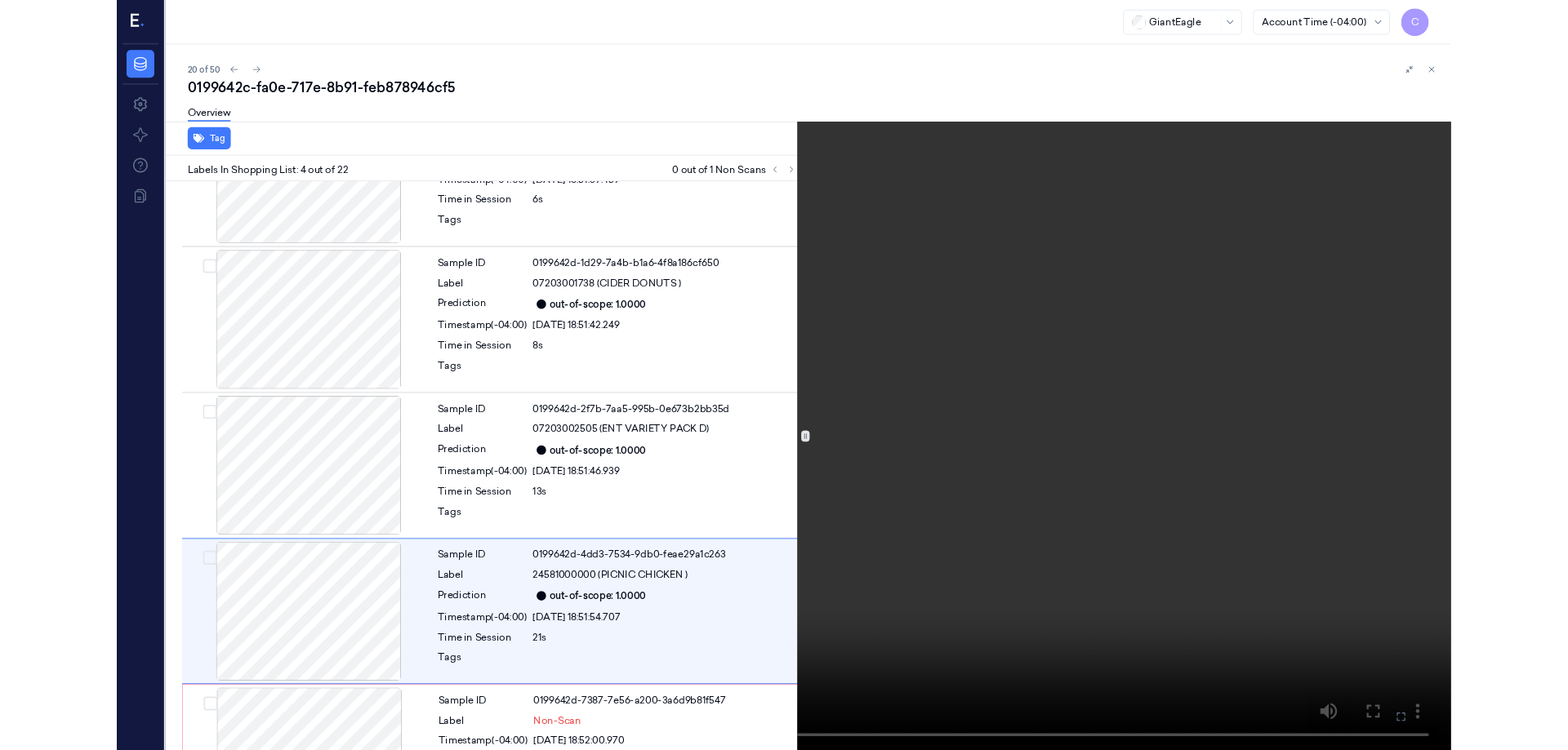
scroll to position [266, 0]
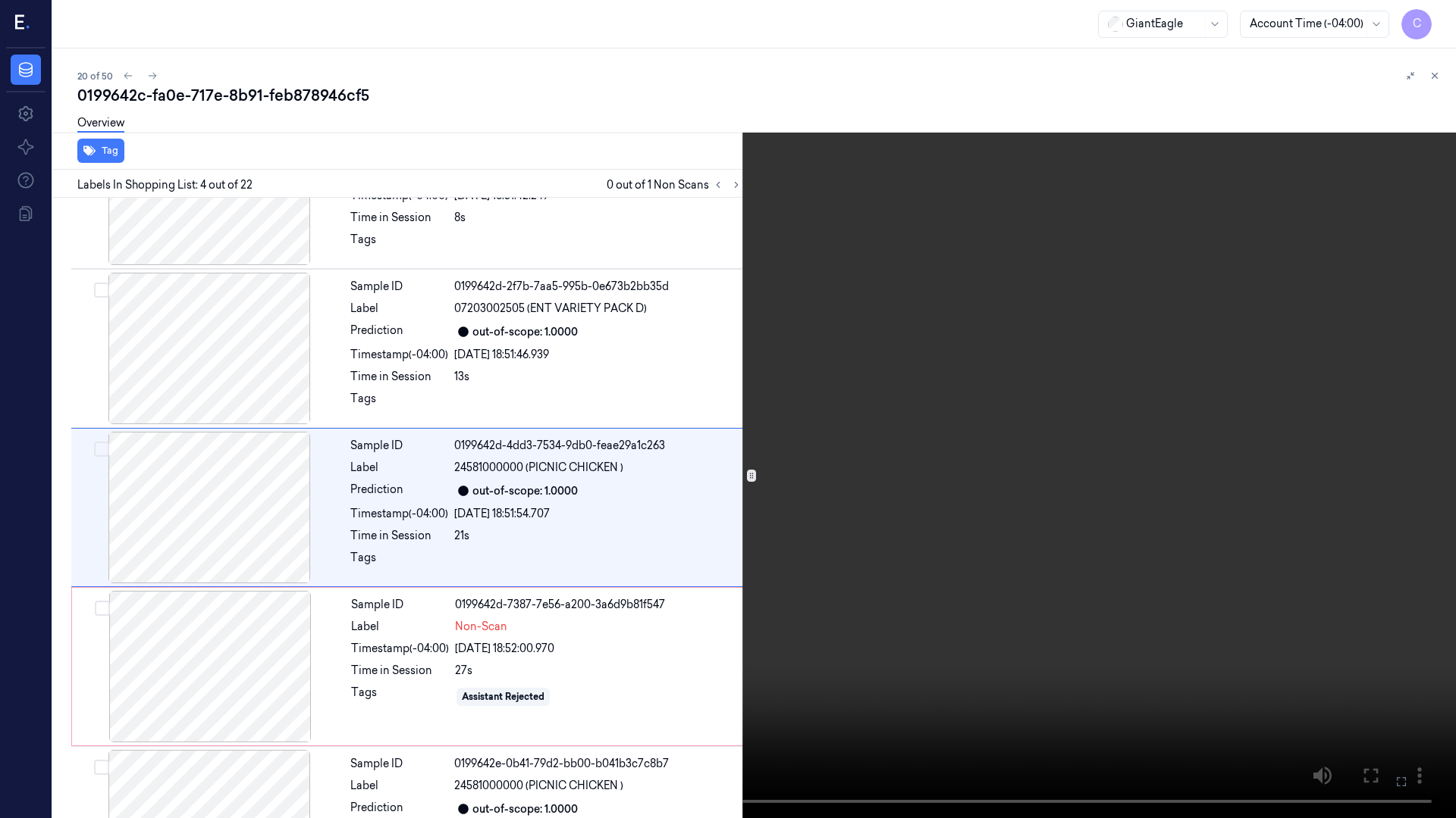
click at [0, 0] on icon at bounding box center [0, 0] width 0 height 0
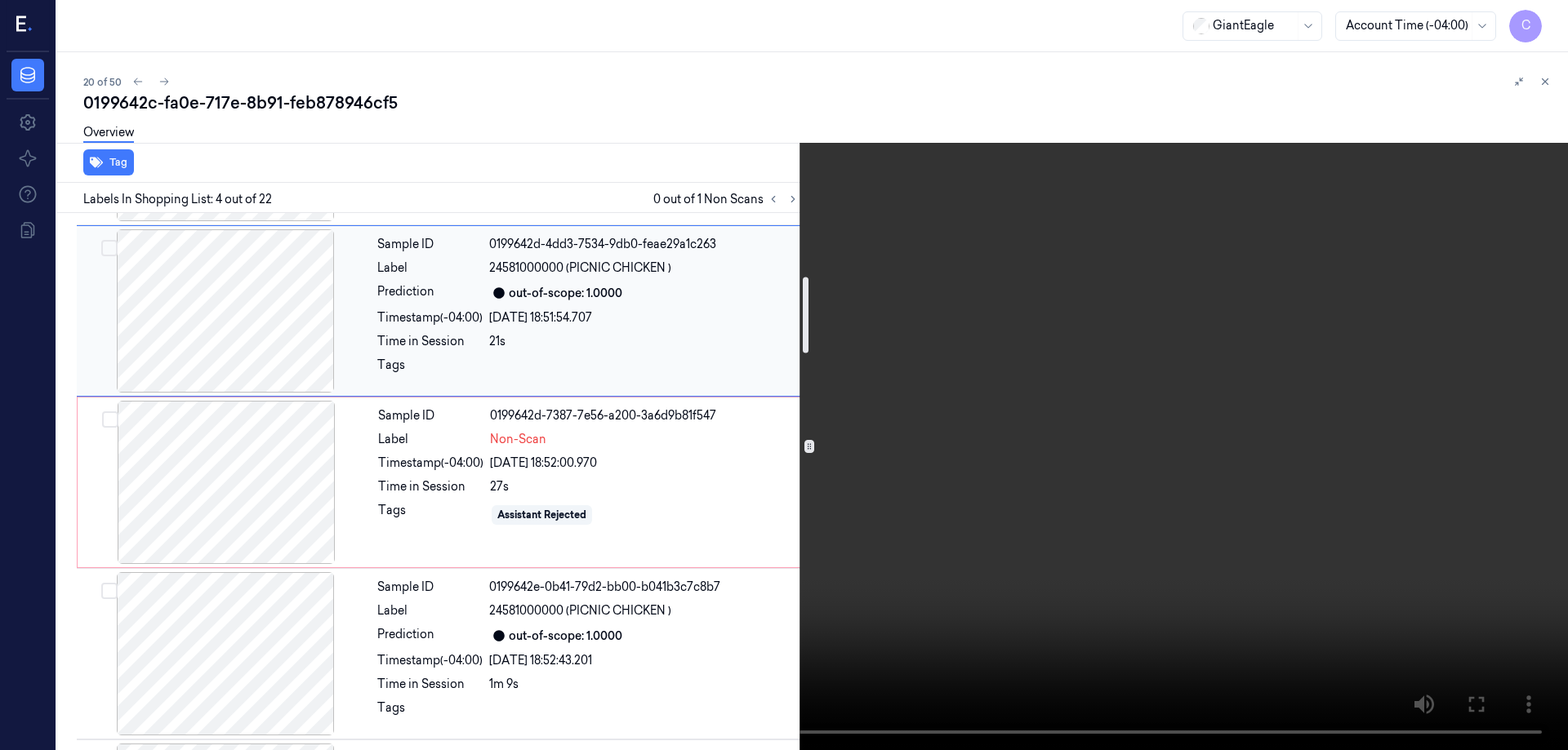
scroll to position [510, 0]
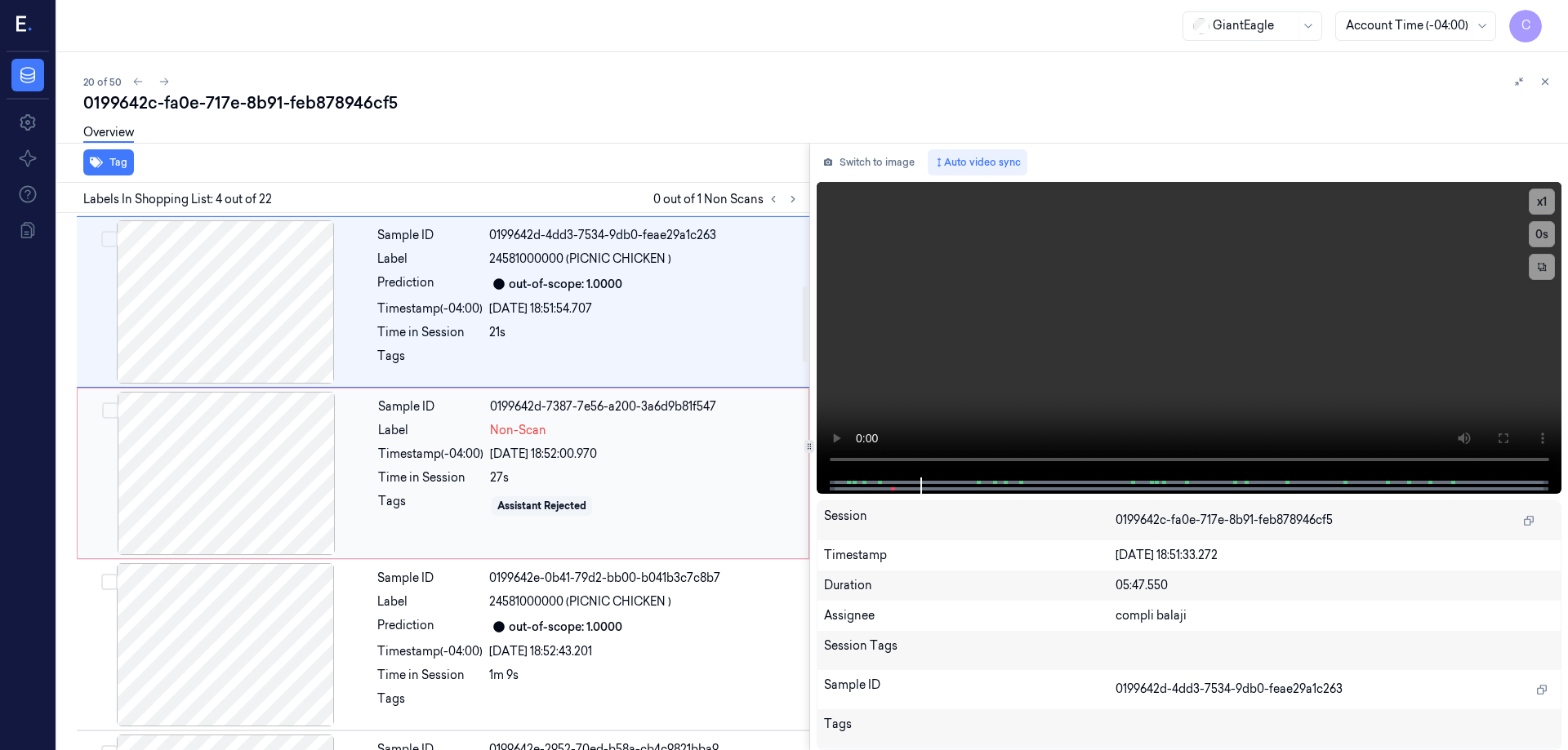
click at [280, 493] on div at bounding box center [226, 473] width 290 height 163
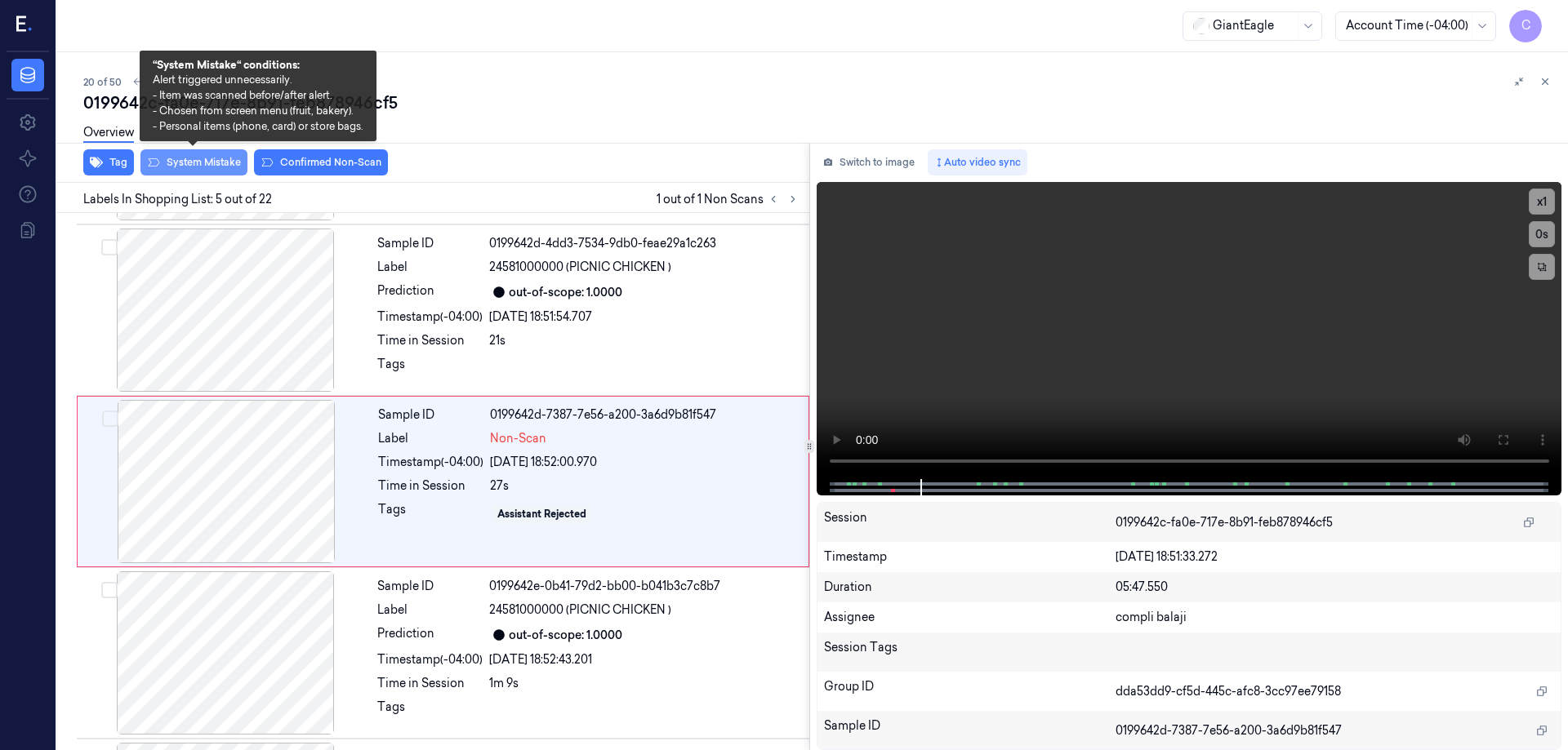
click at [218, 166] on button "System Mistake" at bounding box center [194, 162] width 107 height 26
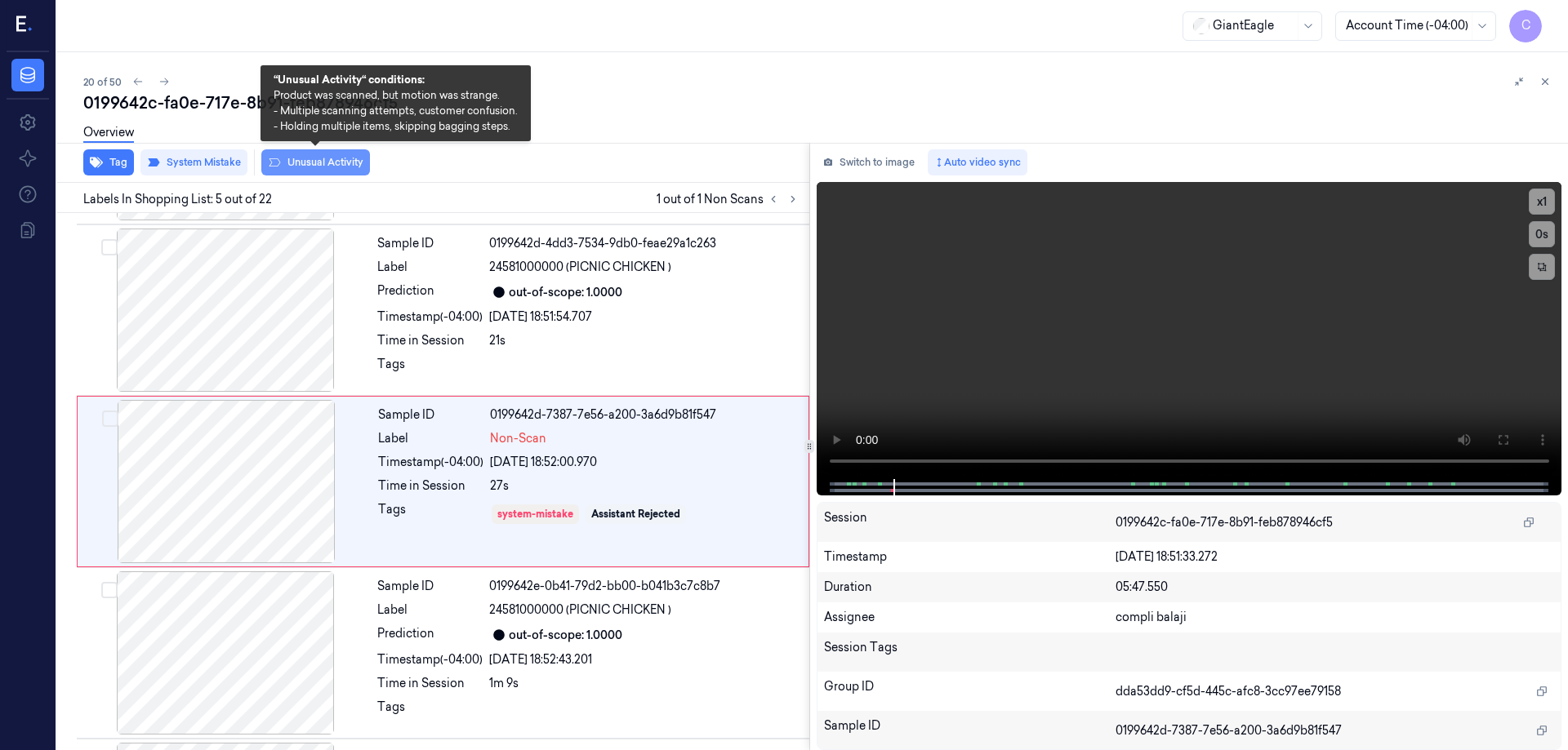
click at [336, 164] on button "Unusual Activity" at bounding box center [315, 162] width 109 height 26
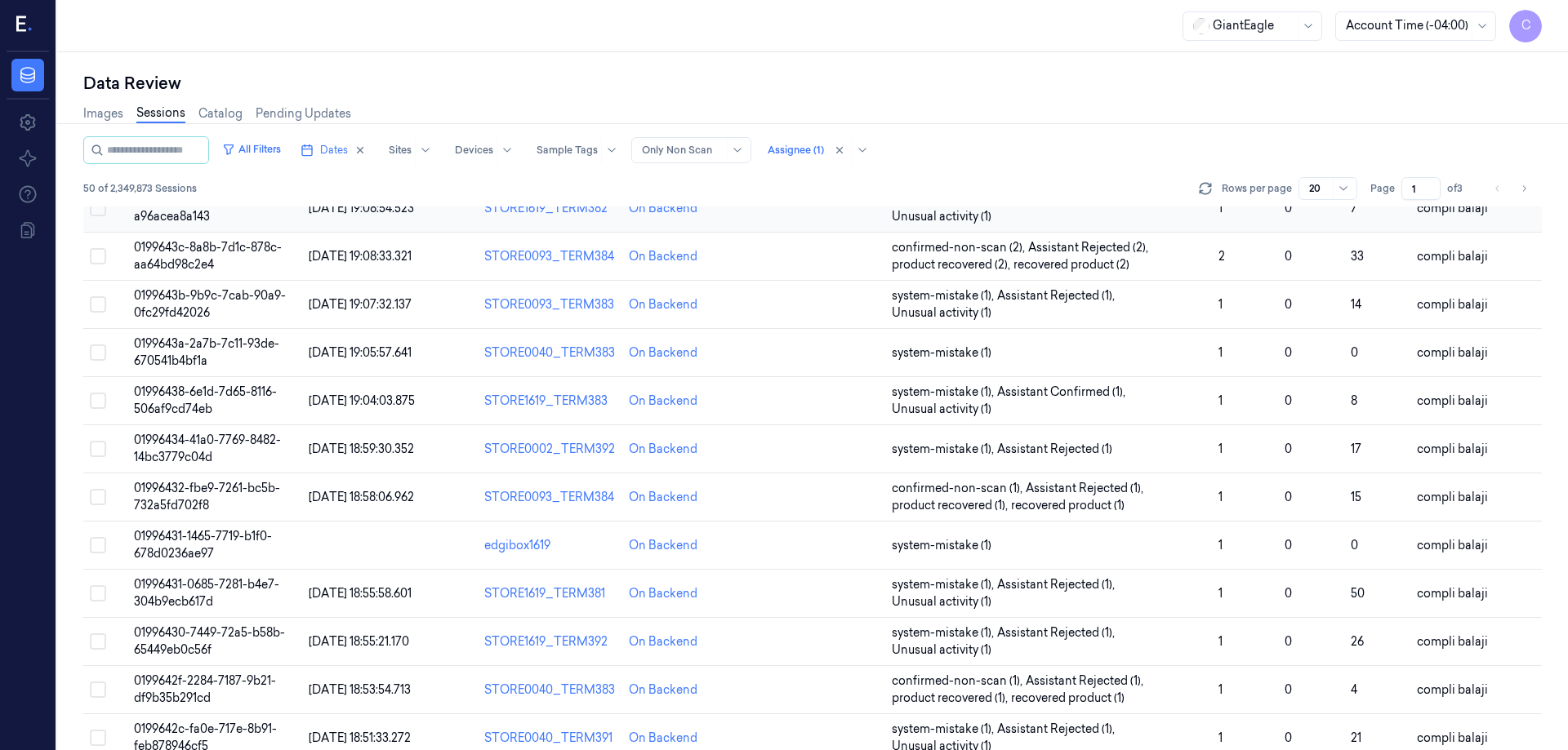
scroll to position [467, 0]
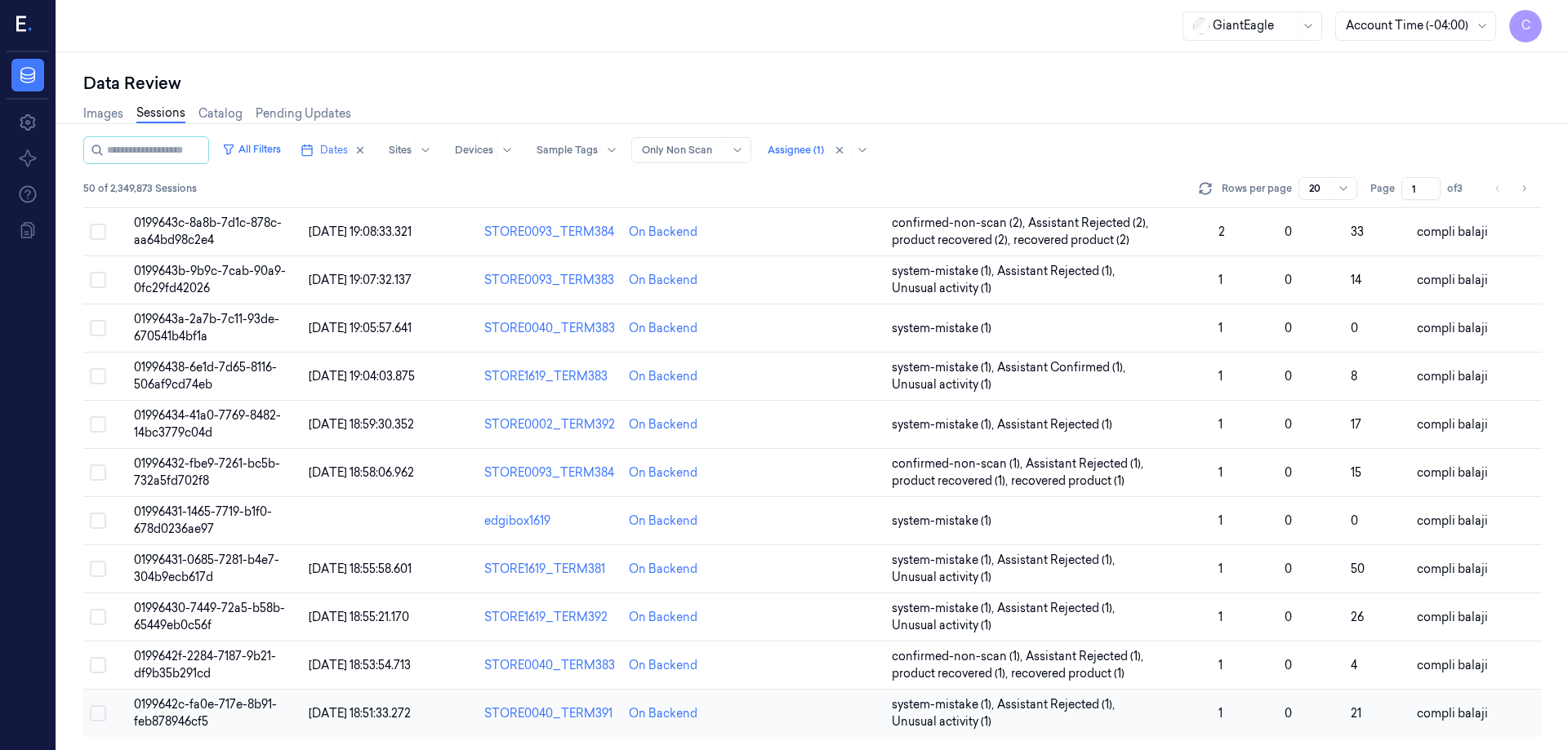
click at [193, 704] on span "0199642c-fa0e-717e-8b91-feb878946cf5" at bounding box center [206, 713] width 143 height 32
